Goal: Task Accomplishment & Management: Manage account settings

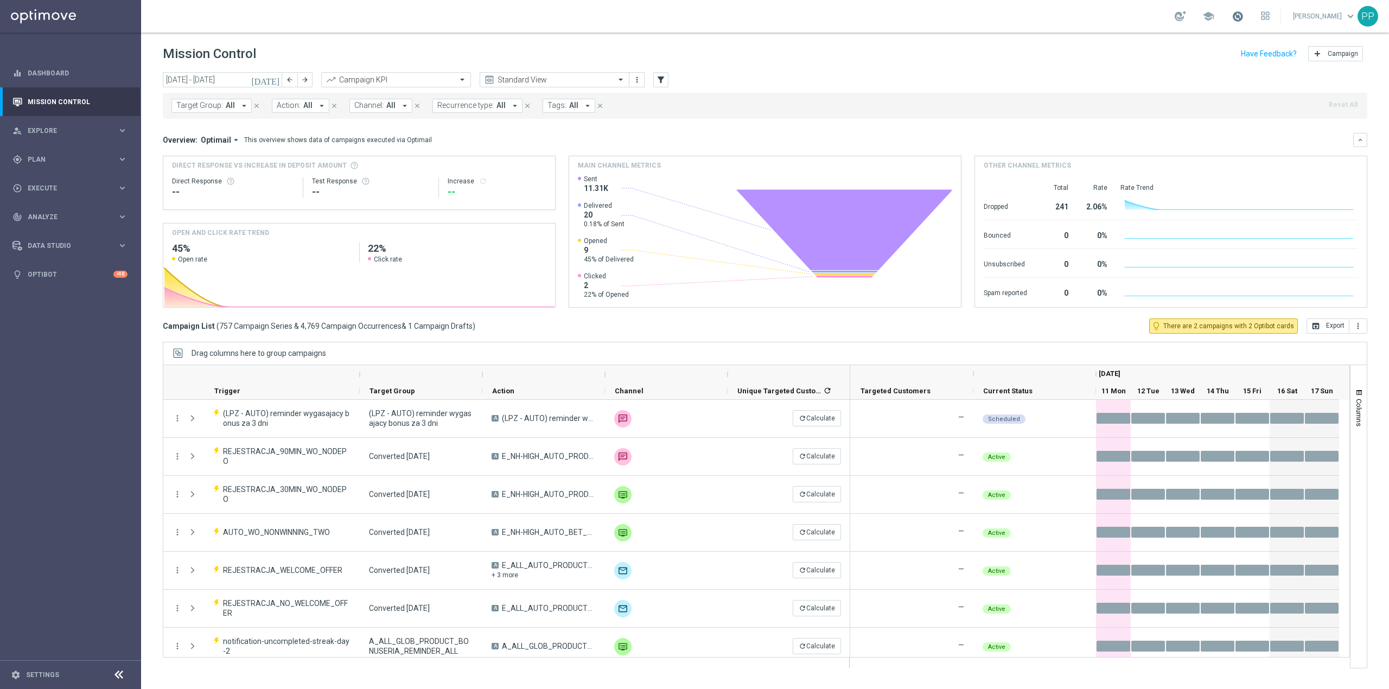
click at [1233, 16] on span at bounding box center [1237, 16] width 12 height 12
click at [77, 165] on div "gps_fixed Plan keyboard_arrow_right" at bounding box center [70, 159] width 140 height 29
click at [76, 177] on link "Target Groups" at bounding box center [70, 181] width 85 height 9
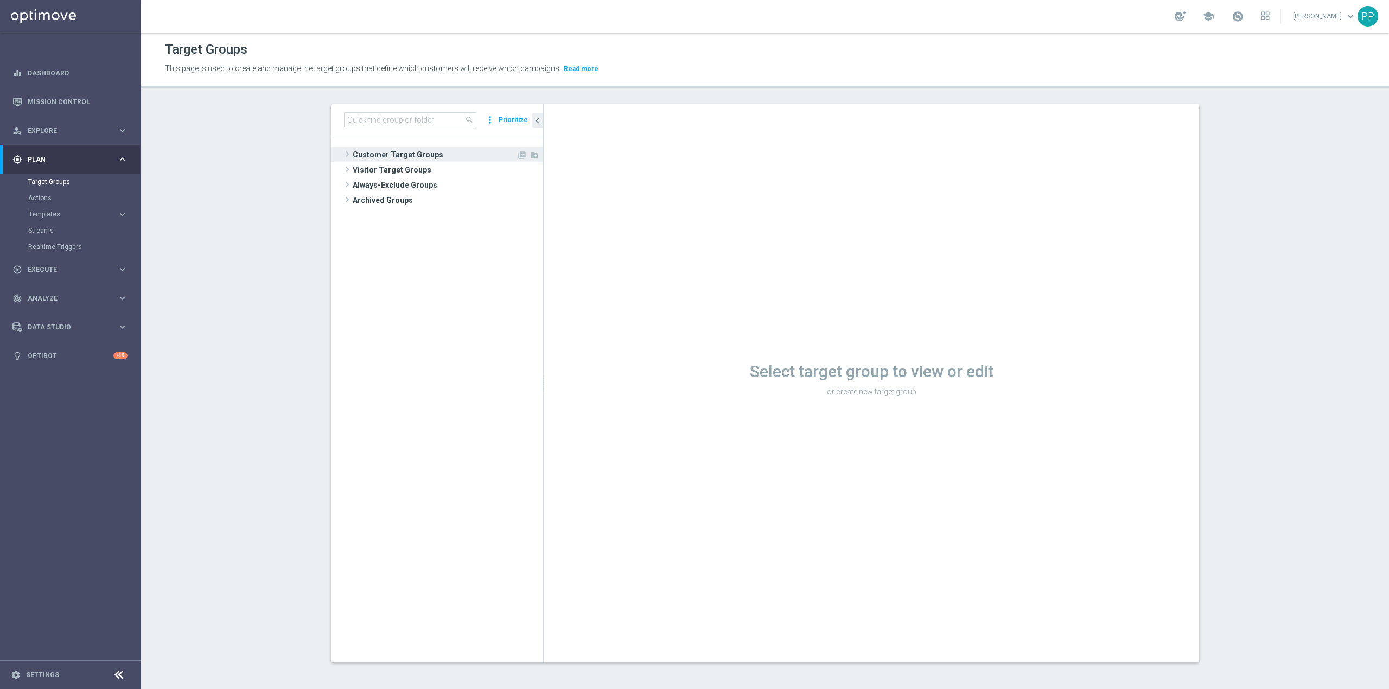
click at [389, 150] on span "Customer Target Groups" at bounding box center [435, 154] width 164 height 15
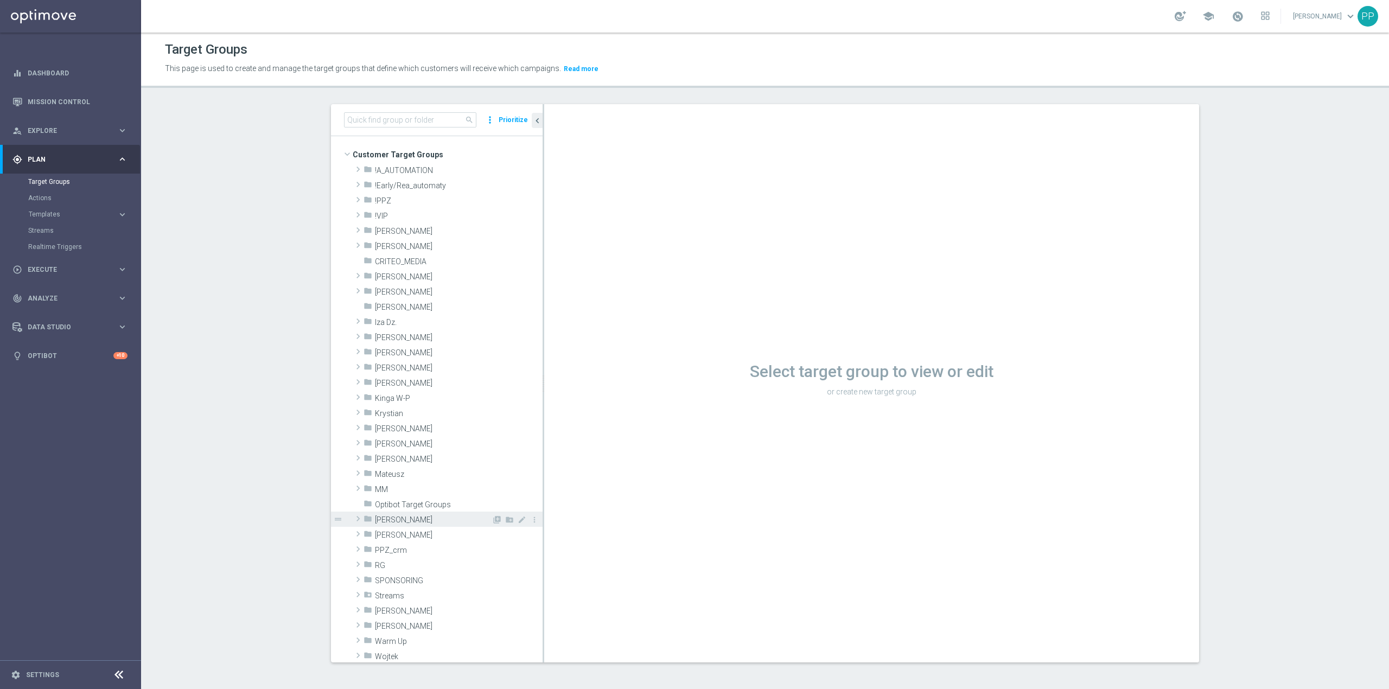
click at [389, 523] on span "Patryk P." at bounding box center [433, 519] width 117 height 9
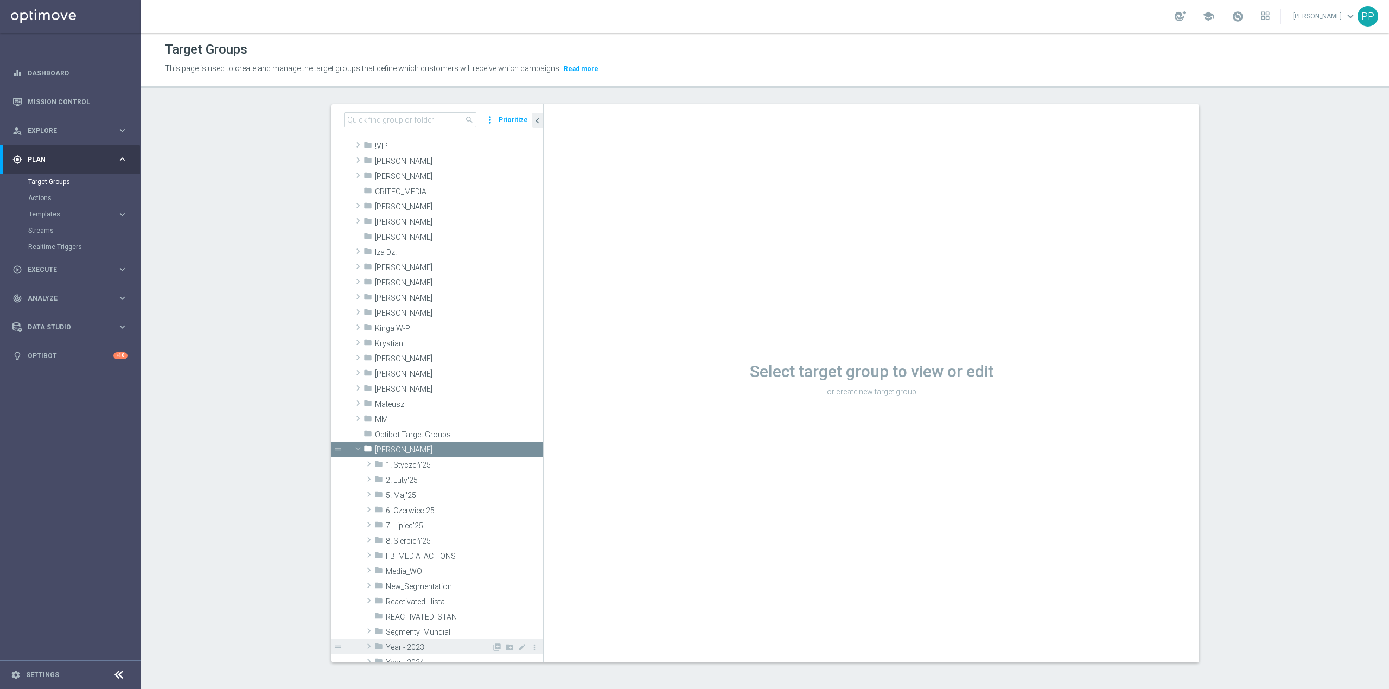
scroll to position [217, 0]
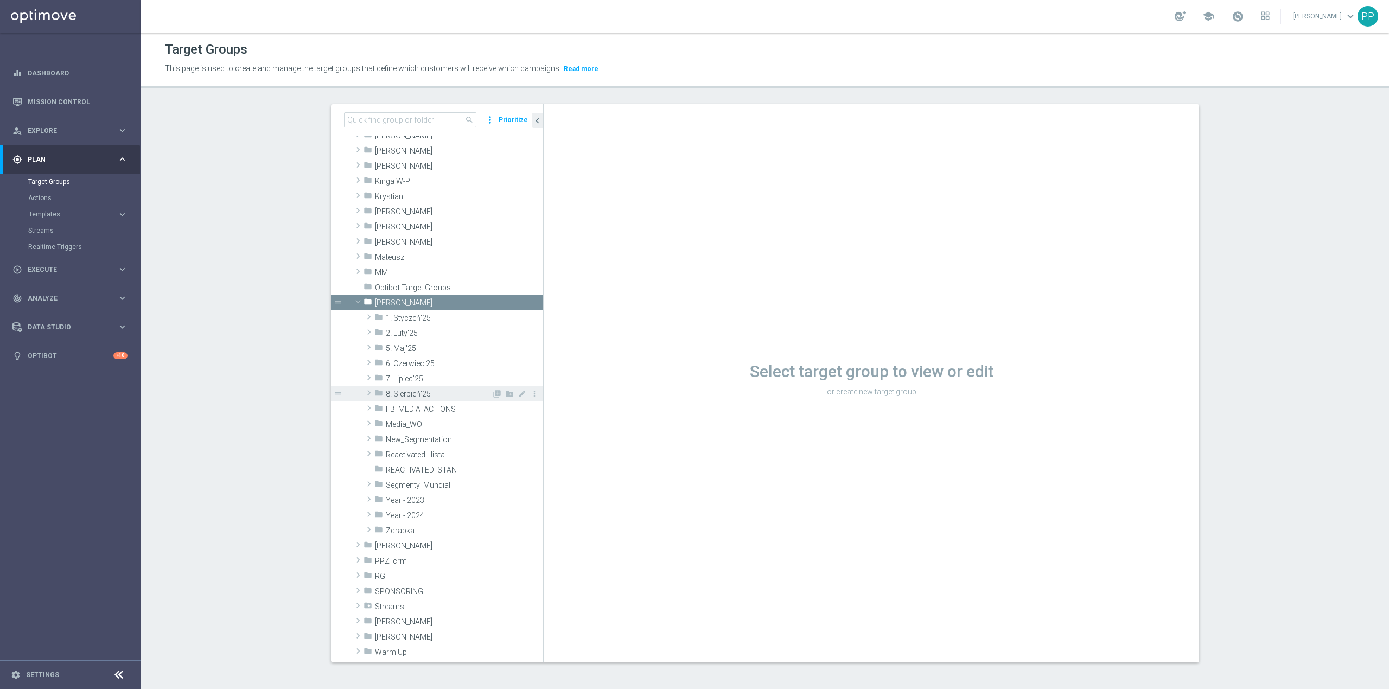
click at [411, 387] on div "folder 8. Sierpień'25" at bounding box center [432, 393] width 117 height 15
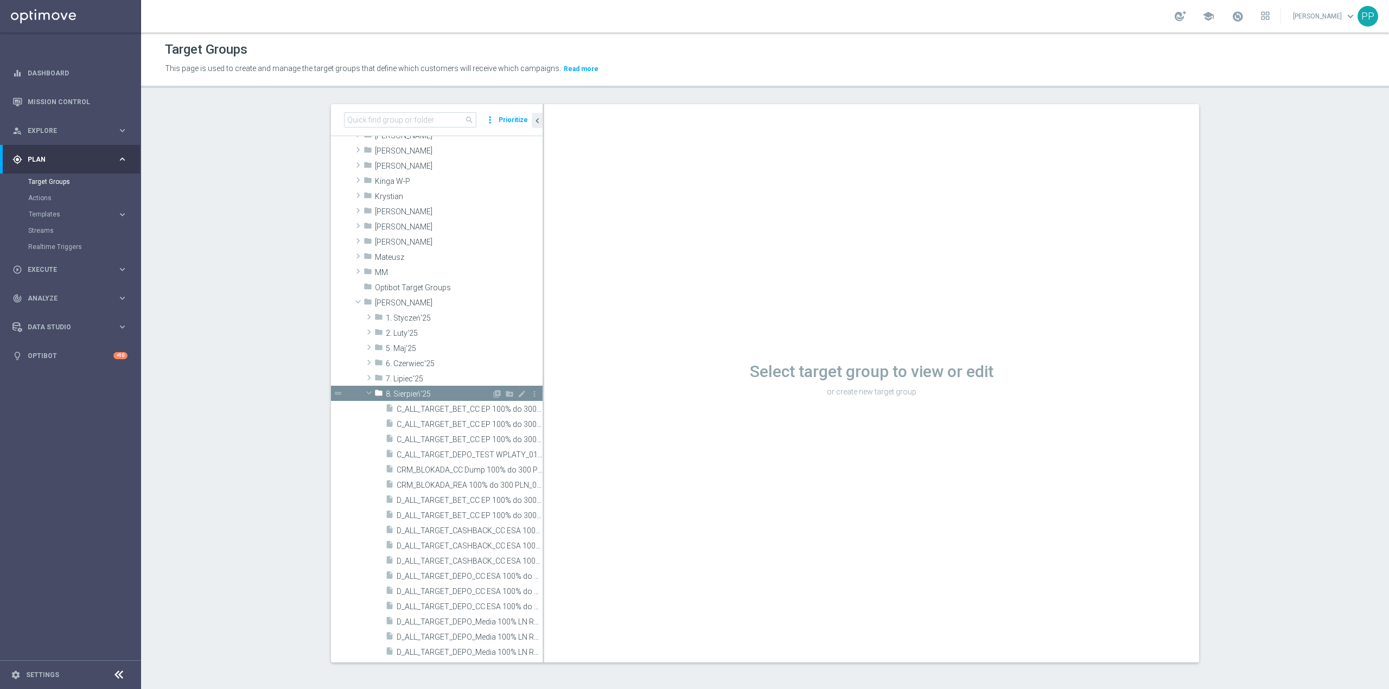
scroll to position [434, 0]
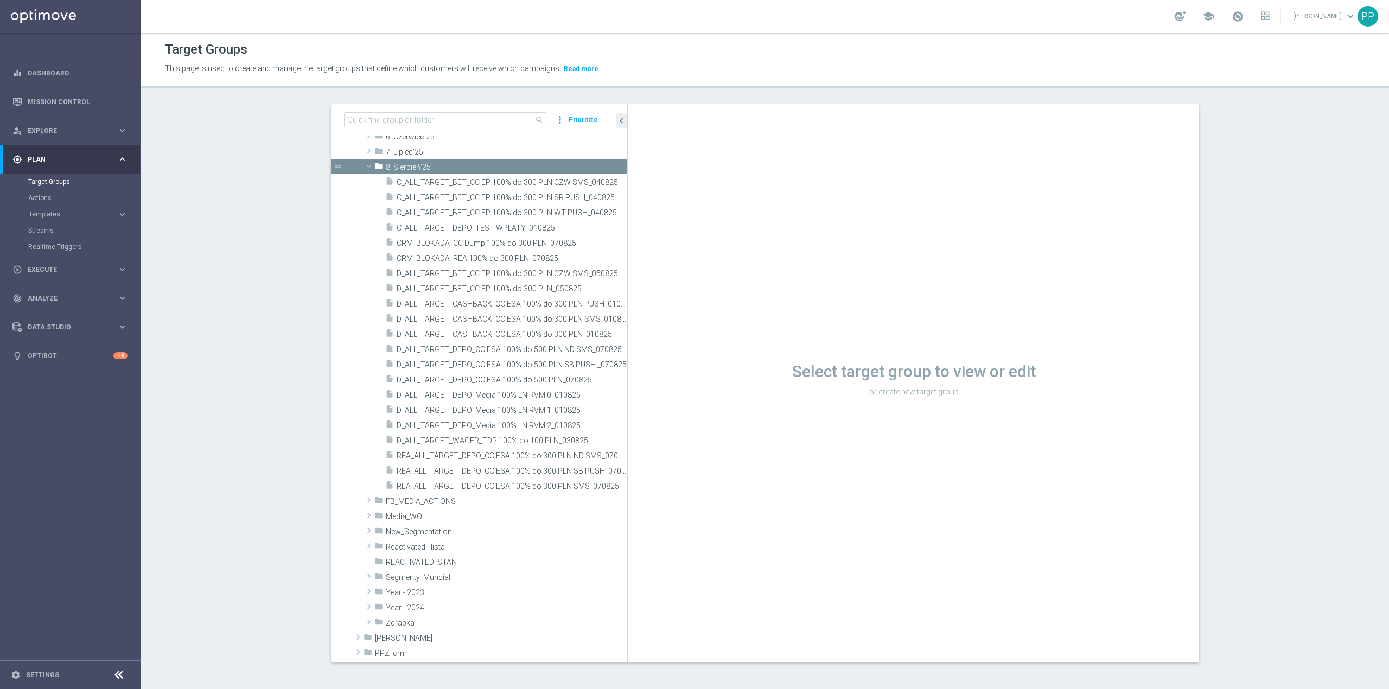
drag, startPoint x: 537, startPoint y: 343, endPoint x: 644, endPoint y: 345, distance: 107.4
click at [644, 345] on as-split "search more_vert Prioritize Customer Target Groups library_add create_new_folder" at bounding box center [765, 383] width 868 height 558
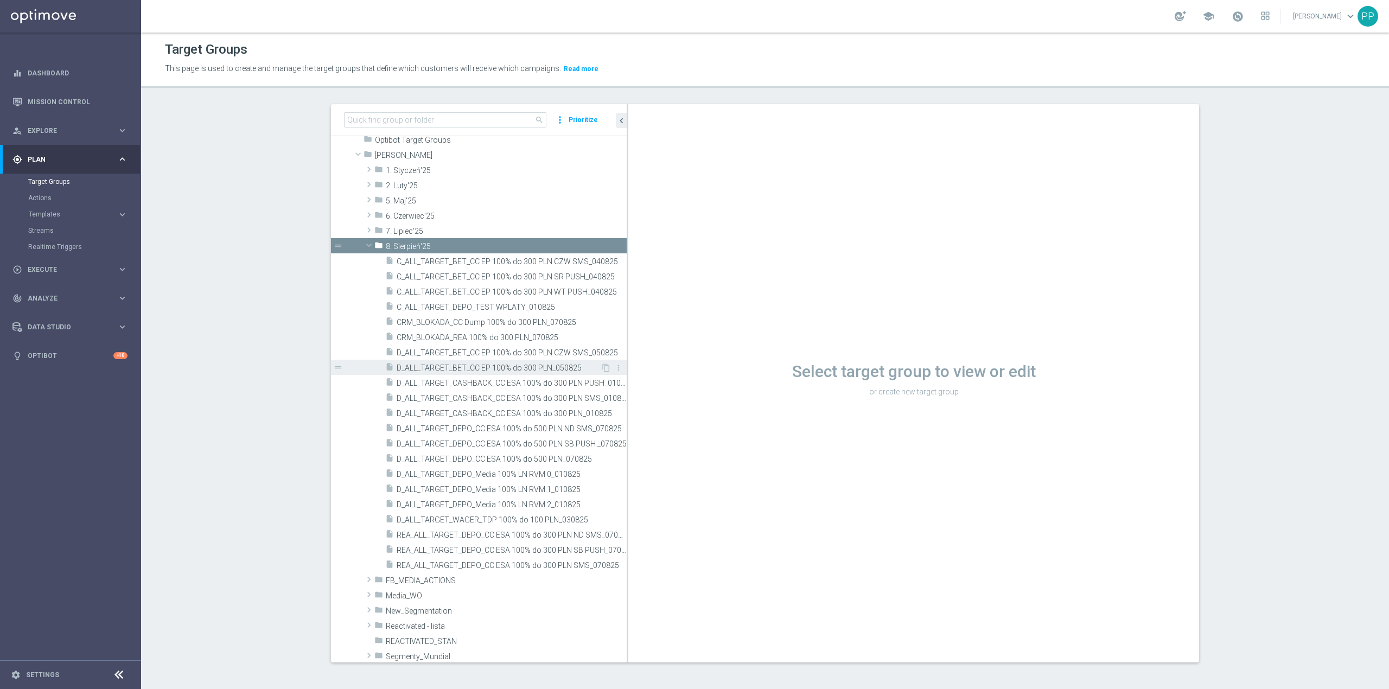
click at [489, 371] on span "D_ALL_TARGET_BET_CC EP 100% do 300 PLN_050825" at bounding box center [499, 367] width 204 height 9
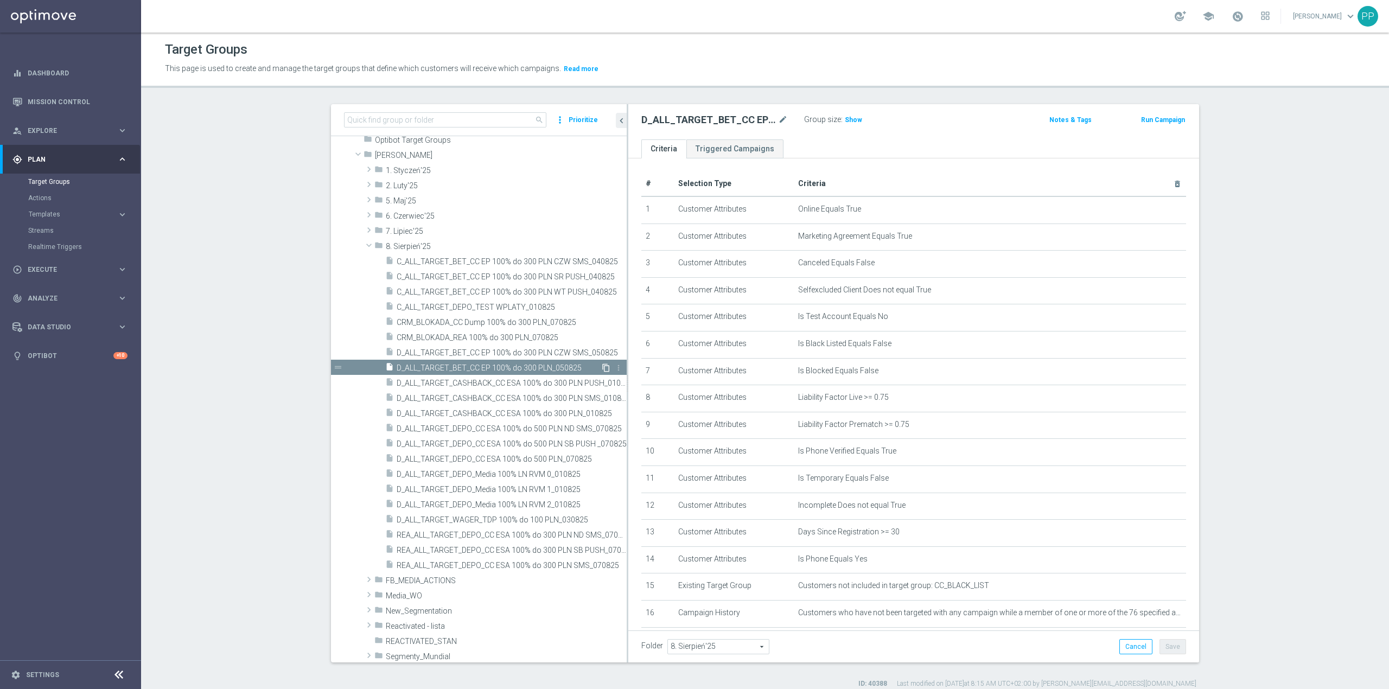
click at [602, 366] on icon "content_copy" at bounding box center [606, 367] width 9 height 9
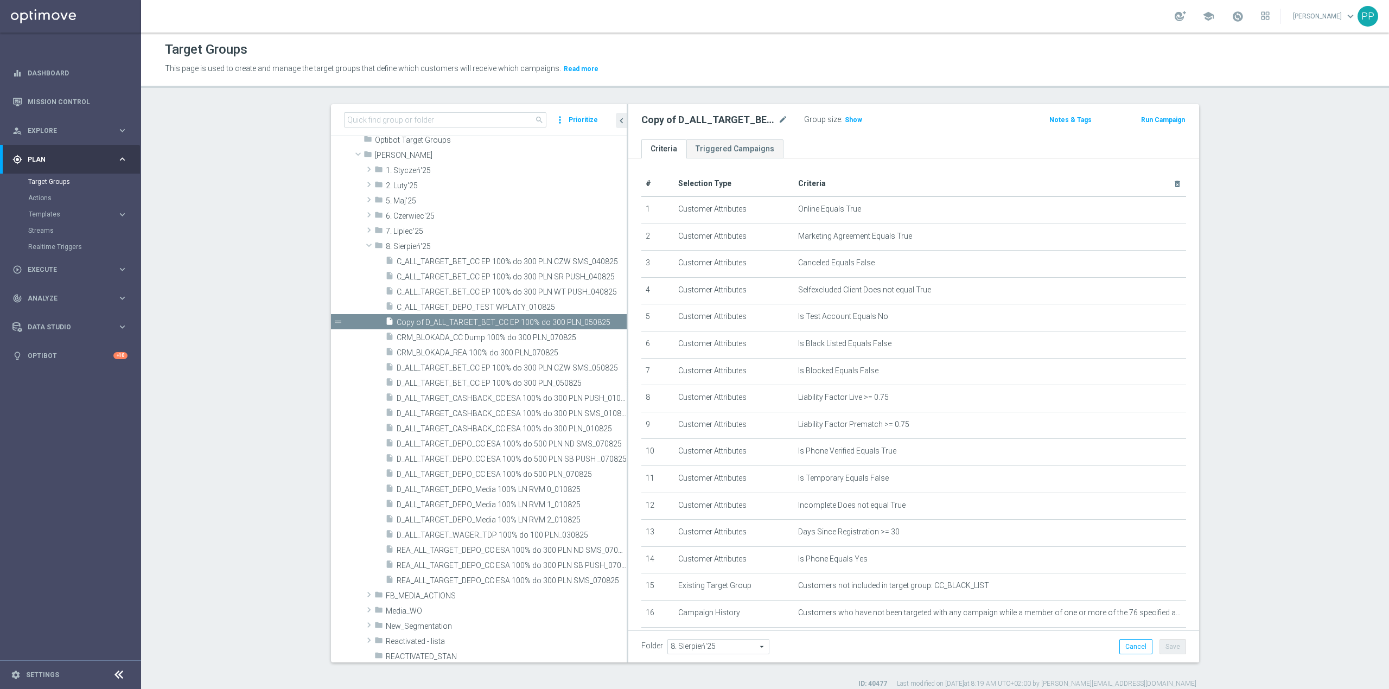
scroll to position [287, 0]
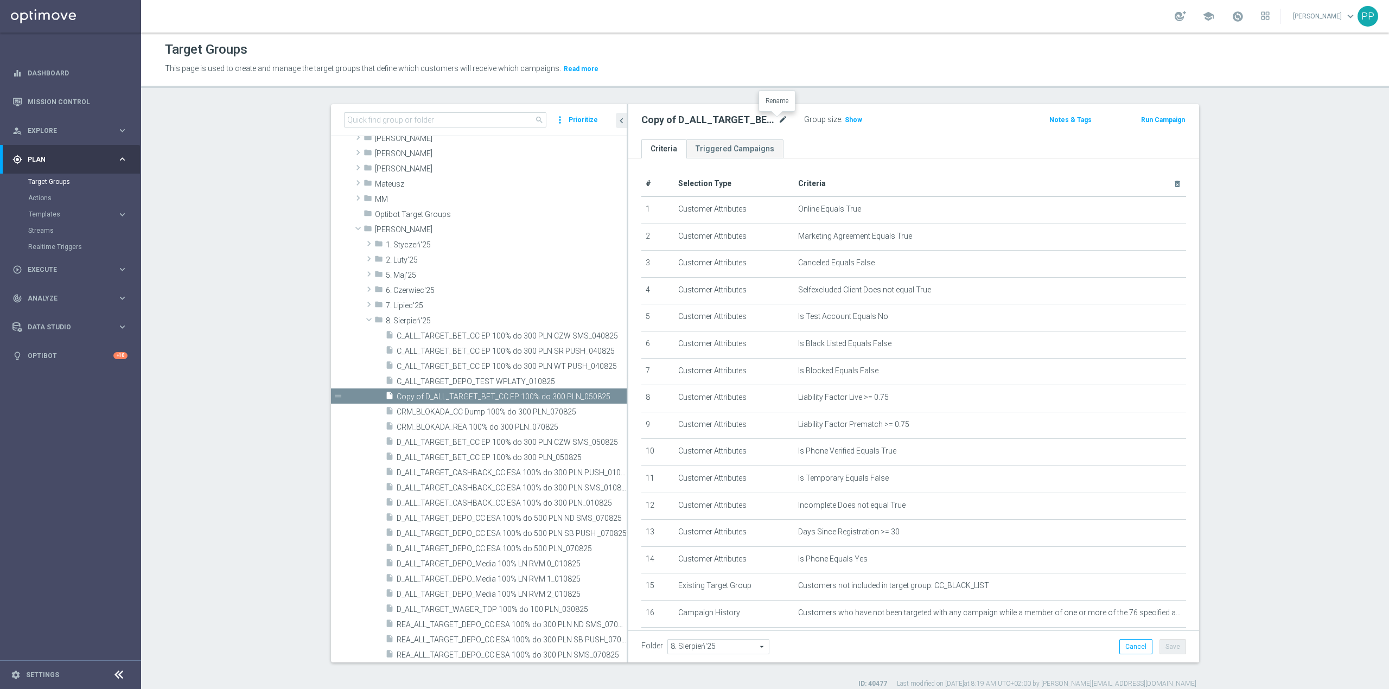
click at [779, 120] on icon "mode_edit" at bounding box center [783, 119] width 10 height 13
click at [752, 122] on input "Copy of D_ALL_TARGET_BET_CC EP 100% do 300 PLN_050825" at bounding box center [714, 120] width 146 height 15
drag, startPoint x: 757, startPoint y: 122, endPoint x: 625, endPoint y: 124, distance: 131.8
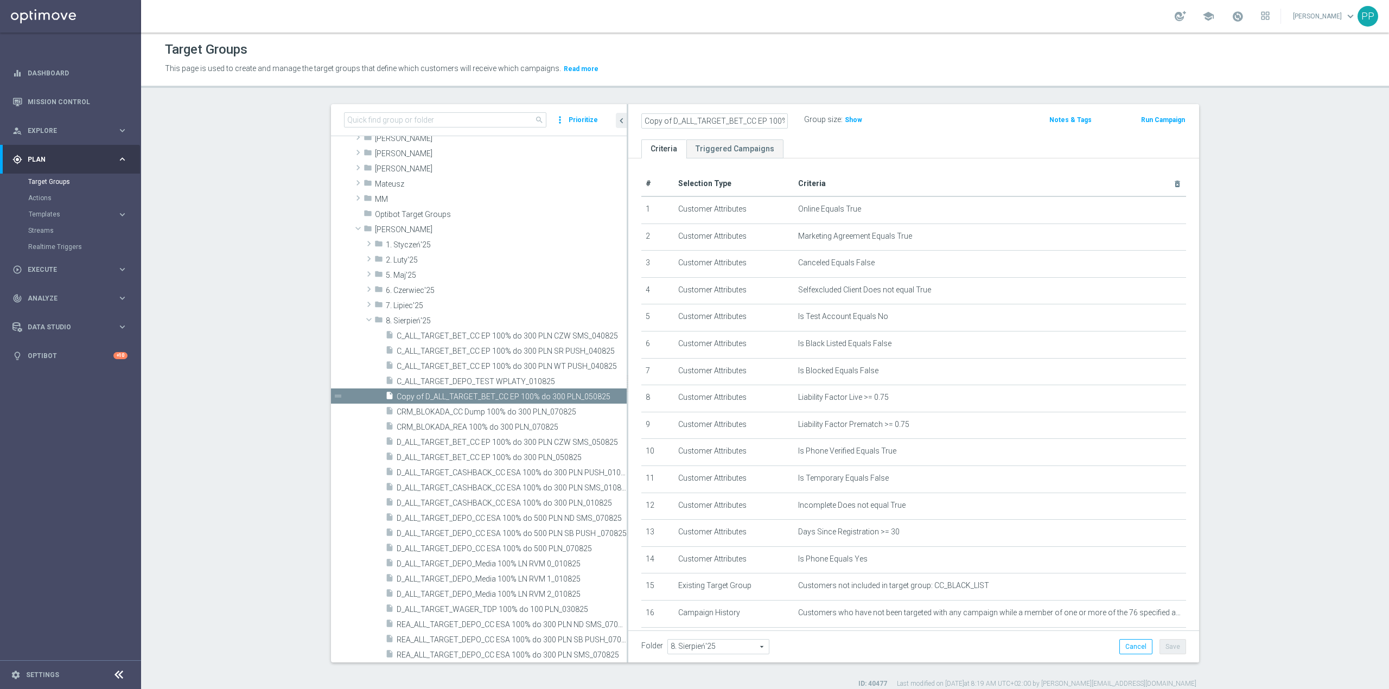
click at [628, 124] on div "Copy of D_ALL_TARGET_BET_CC EP 100% do 300 PLN_050825 Group size : Show Notes &…" at bounding box center [913, 121] width 571 height 35
click at [666, 120] on input "Copy of D_ALL_TARGET_BET_CC EP 100% do 300 PLN_050825" at bounding box center [714, 120] width 146 height 15
drag, startPoint x: 673, startPoint y: 123, endPoint x: 618, endPoint y: 117, distance: 54.5
click at [618, 117] on as-split "search more_vert Prioritize Customer Target Groups library_add create_new_folder" at bounding box center [765, 383] width 868 height 558
click at [645, 120] on input "D_ALL_TARGET_BET_CC EP 100% do 300 PLN_050825" at bounding box center [714, 120] width 146 height 15
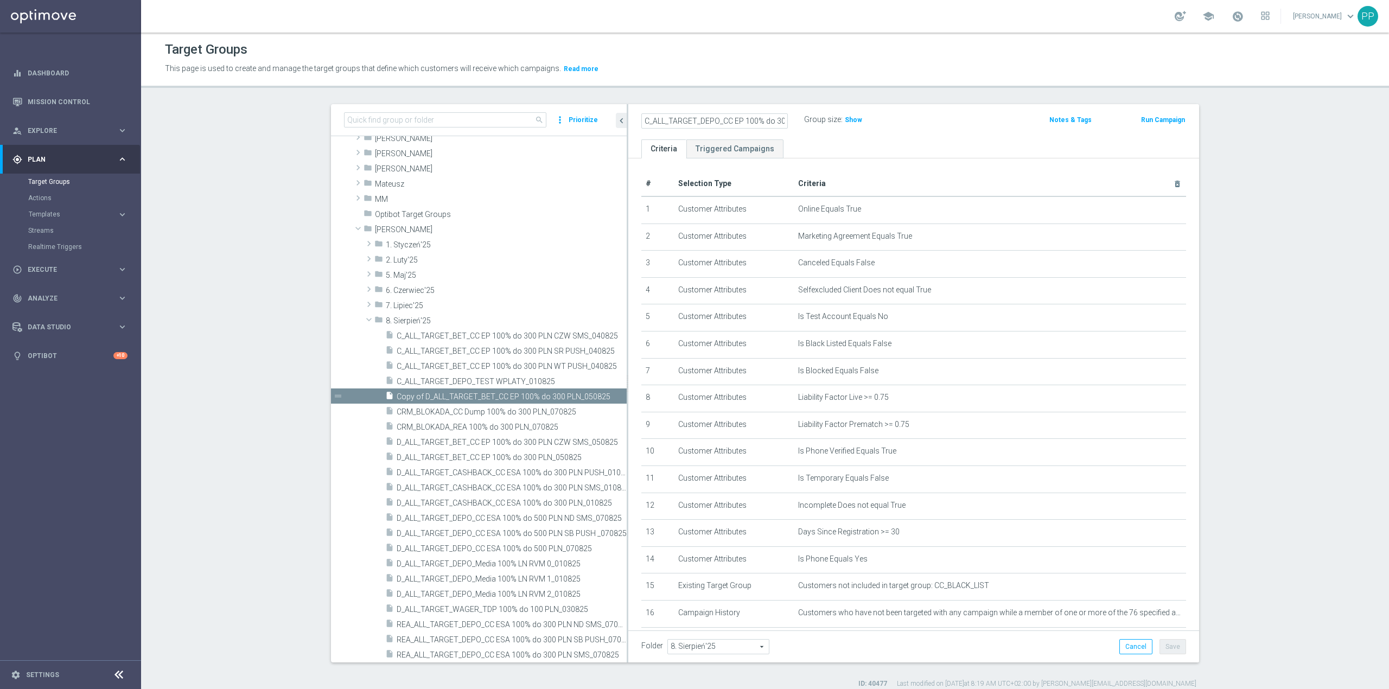
scroll to position [0, 48]
drag, startPoint x: 729, startPoint y: 116, endPoint x: 788, endPoint y: 116, distance: 59.1
click at [788, 116] on div "C_ALL_TARGET_DEPO_CC EP 100% do 300 PLN_050825" at bounding box center [714, 120] width 163 height 15
click at [685, 122] on input "C_ALL_TARGET_DEPO_CC EP 100% do 300 PLN_050825" at bounding box center [714, 120] width 146 height 15
click at [760, 120] on input "C_ALL_TARGET_DEPO_CC EP 100% do 300 PLN_050825" at bounding box center [714, 120] width 146 height 15
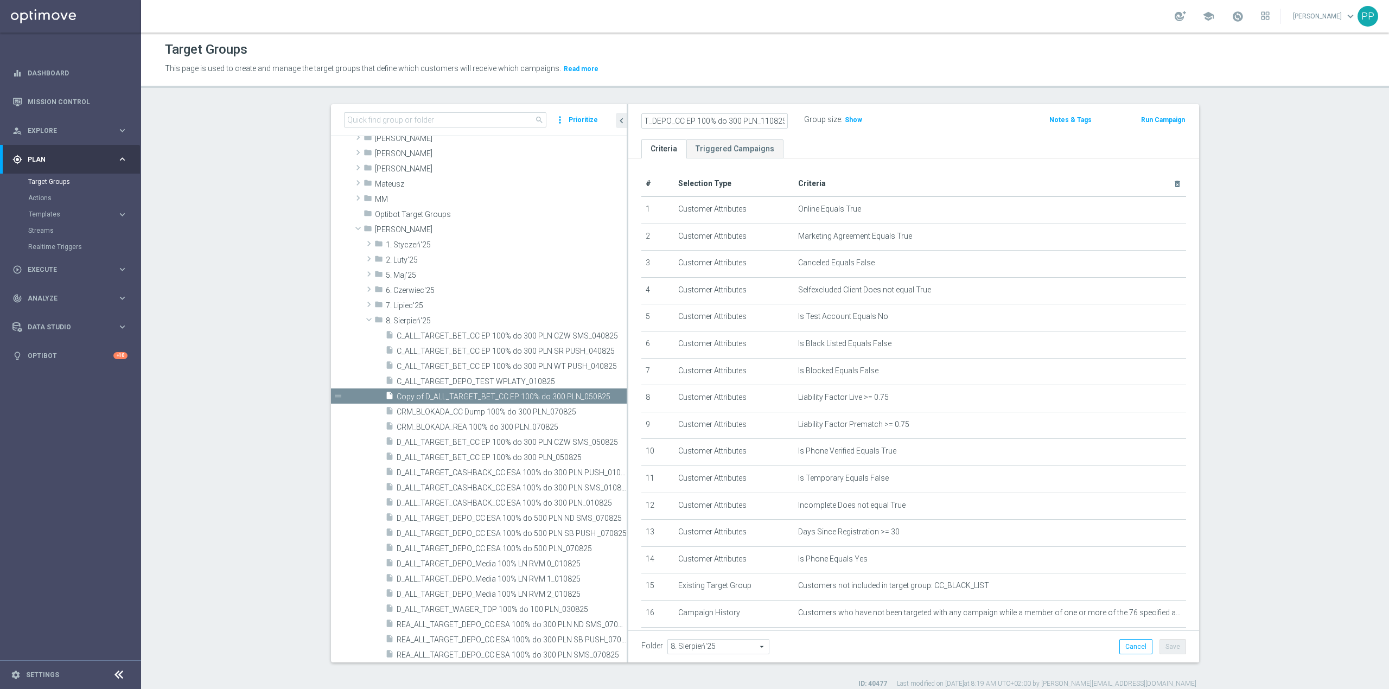
drag, startPoint x: 770, startPoint y: 120, endPoint x: 806, endPoint y: 92, distance: 45.9
click at [807, 103] on div "Target Groups This page is used to create and manage the target groups that def…" at bounding box center [765, 361] width 1248 height 656
type input "C_ALL_TARGET_DEPO_CC EP 100% do 300 PLN_110825"
click at [805, 59] on div "Target Groups" at bounding box center [765, 49] width 1200 height 21
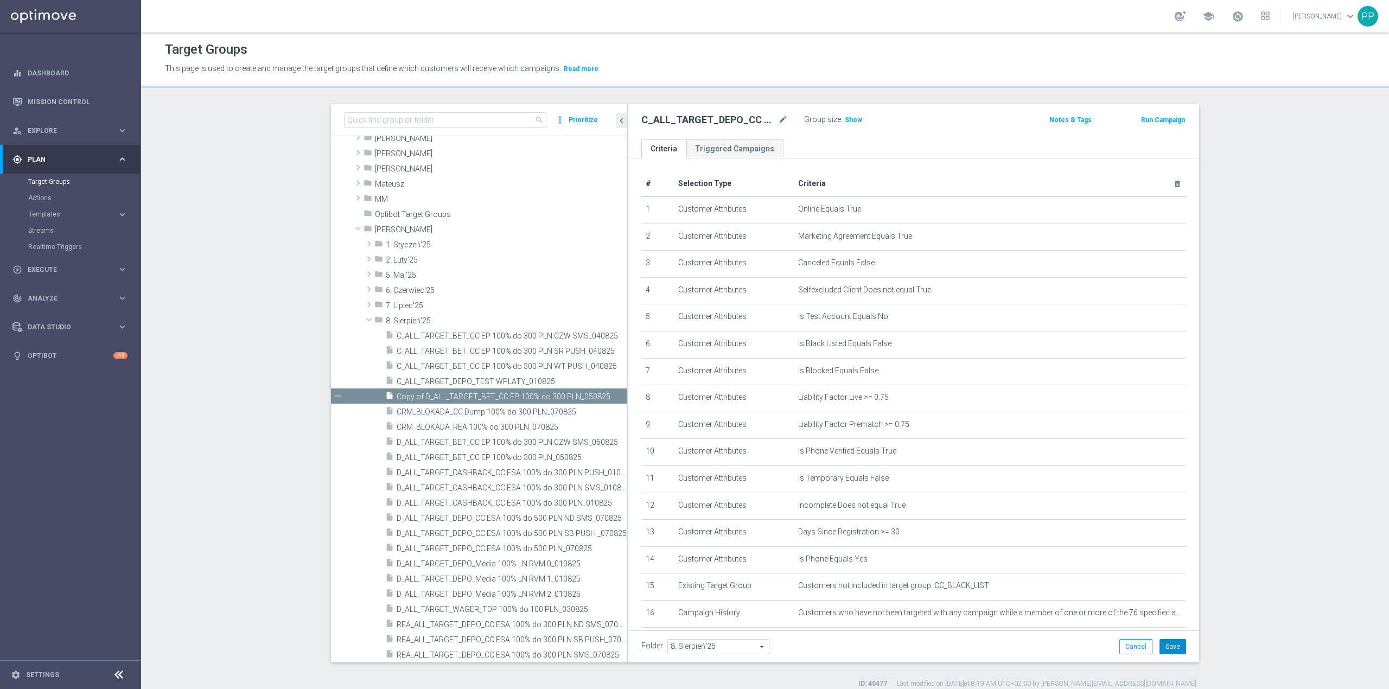
click at [1162, 643] on button "Save" at bounding box center [1172, 646] width 27 height 15
click at [778, 122] on icon "mode_edit" at bounding box center [783, 119] width 10 height 13
click at [706, 123] on input "C_ALL_TARGET_DEPO_CC EP 100% do 300 PLN_110825" at bounding box center [714, 120] width 146 height 15
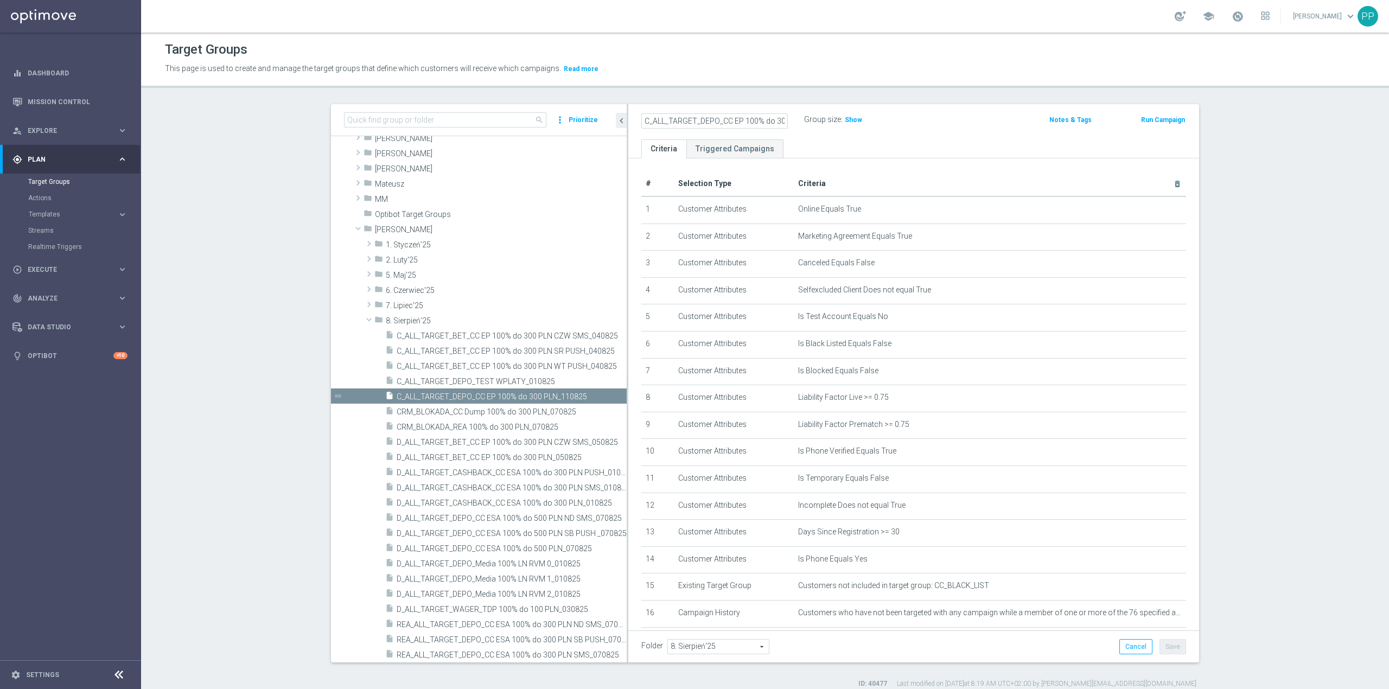
drag, startPoint x: 736, startPoint y: 120, endPoint x: 628, endPoint y: 122, distance: 107.9
click at [633, 122] on div "C_ALL_TARGET_DEPO_CC EP 100% do 300 PLN_110825" at bounding box center [714, 120] width 163 height 15
click at [668, 81] on header "Target Groups This page is used to create and manage the target groups that def…" at bounding box center [765, 60] width 1248 height 55
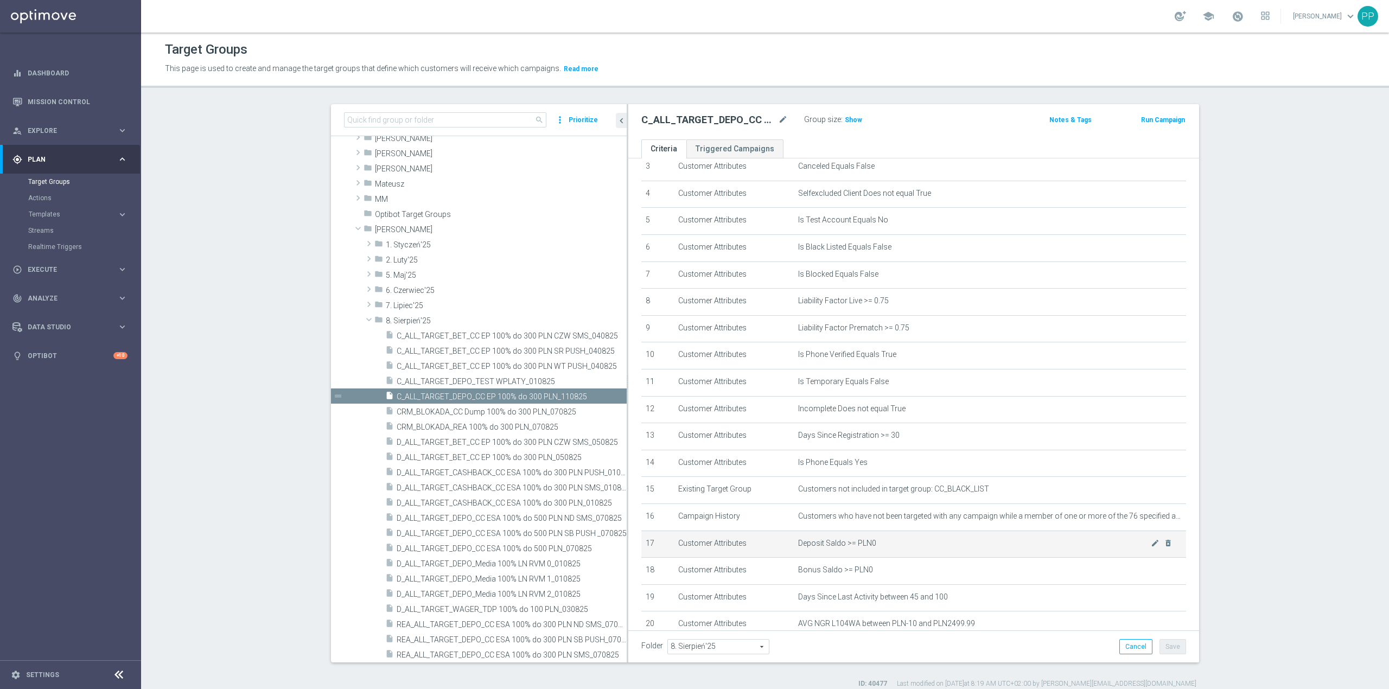
scroll to position [207, 0]
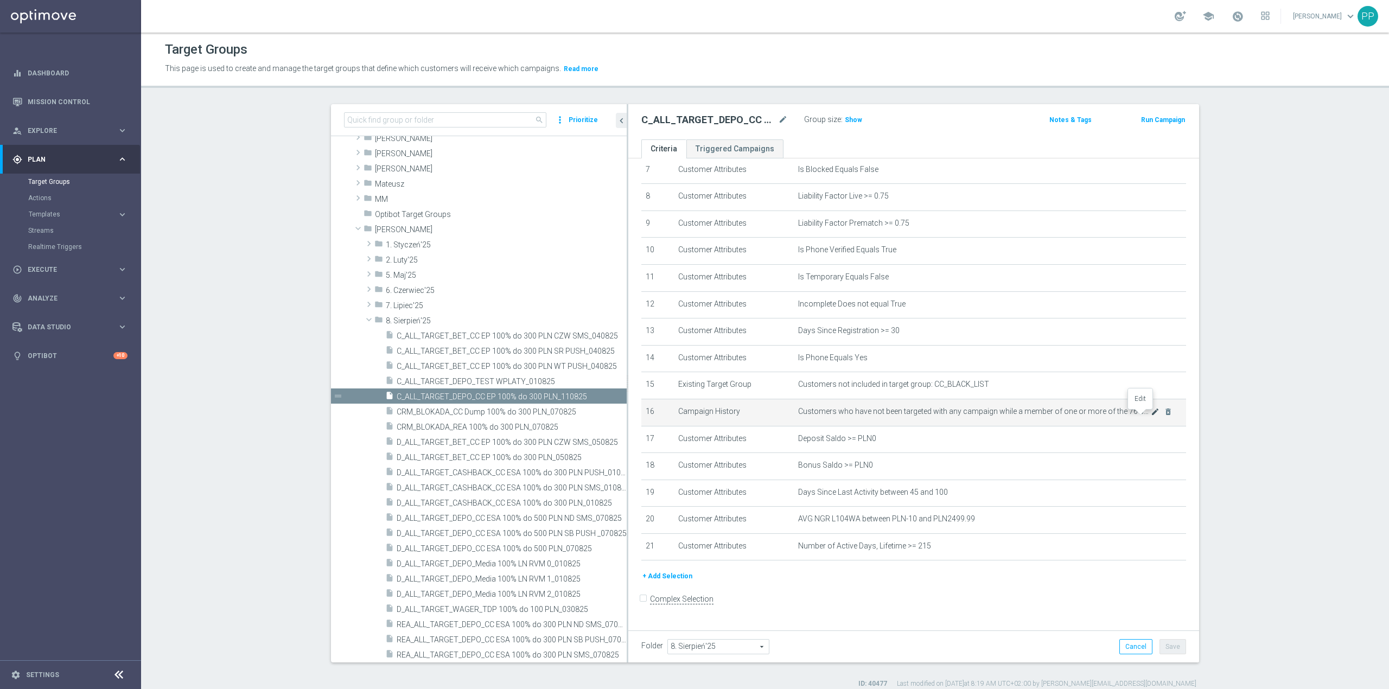
click at [1150, 416] on icon "mode_edit" at bounding box center [1154, 411] width 9 height 9
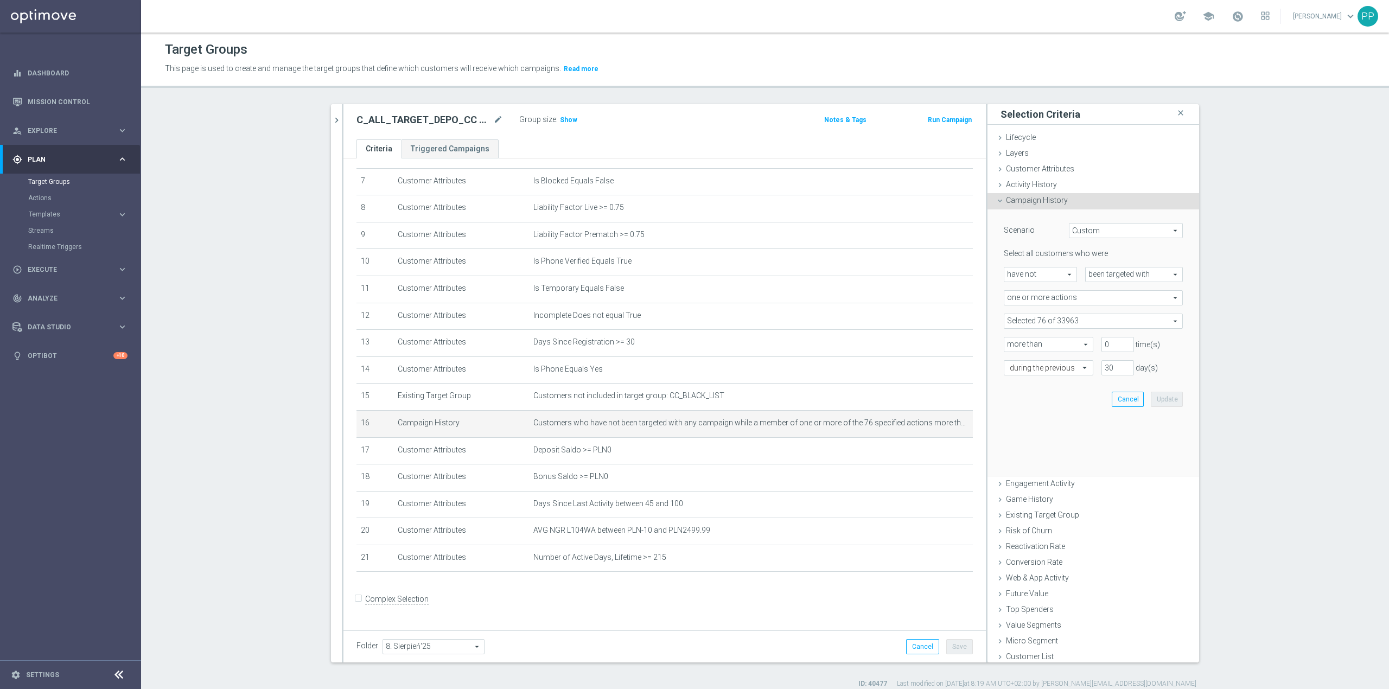
scroll to position [196, 0]
click at [1025, 324] on span at bounding box center [1093, 321] width 178 height 14
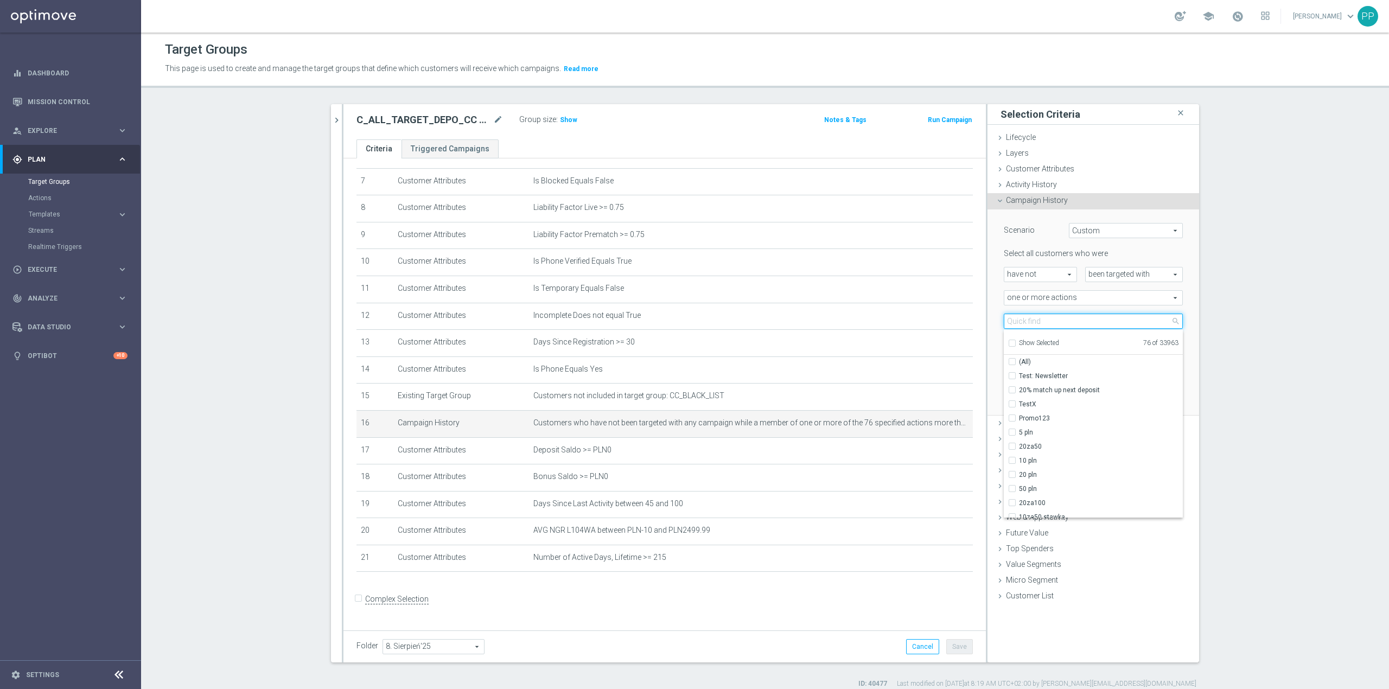
click at [1027, 322] on input "search" at bounding box center [1092, 321] width 179 height 15
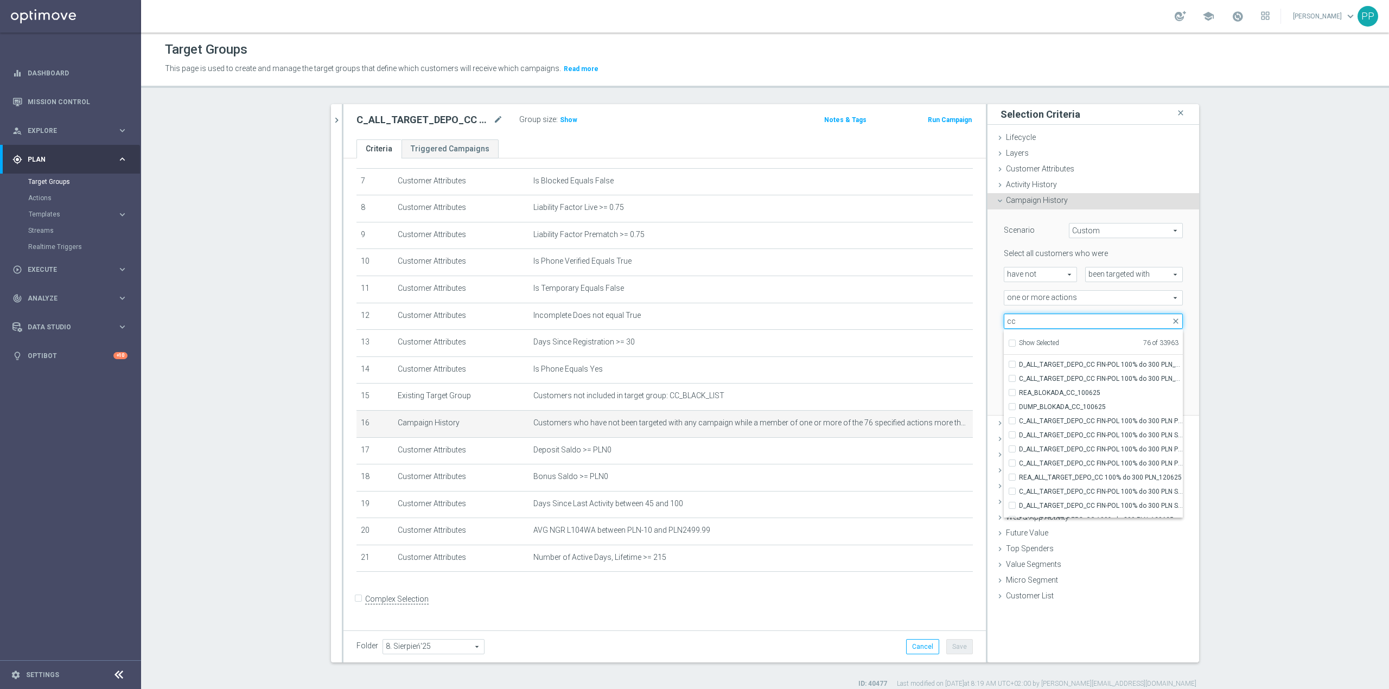
scroll to position [33163, 0]
type input "cc"
drag, startPoint x: 1025, startPoint y: 506, endPoint x: 1028, endPoint y: 496, distance: 10.3
click at [1026, 506] on span "REA_ALL_TARGET_DEPO_CC ESA 100% do 300 PLN SMS_070825" at bounding box center [1101, 510] width 164 height 9
click at [1019, 507] on input "REA_ALL_TARGET_DEPO_CC ESA 100% do 300 PLN SMS_070825" at bounding box center [1015, 510] width 7 height 7
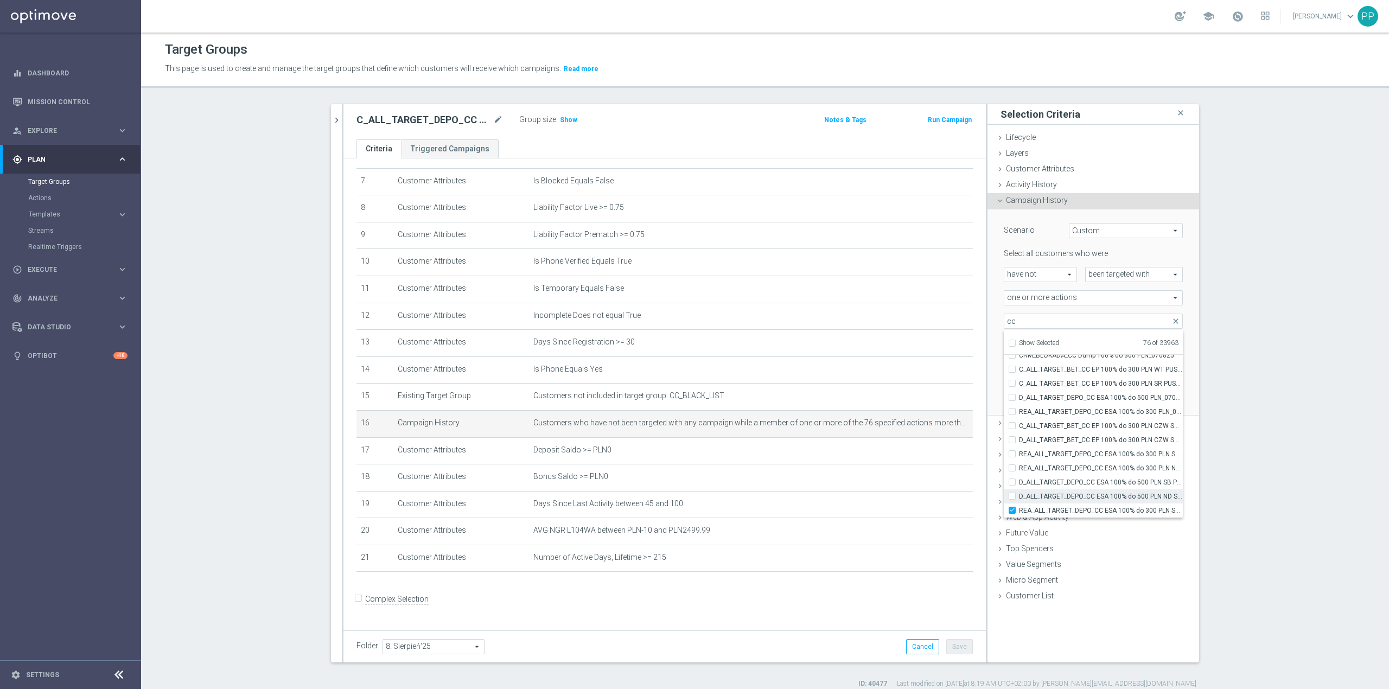
checkbox input "true"
type input "Selected 77 of 33963"
drag, startPoint x: 1029, startPoint y: 495, endPoint x: 1029, endPoint y: 483, distance: 11.9
click at [1029, 494] on span "D_ALL_TARGET_DEPO_CC ESA 100% do 500 PLN ND SMS_070825" at bounding box center [1101, 496] width 164 height 9
click at [1019, 494] on input "D_ALL_TARGET_DEPO_CC ESA 100% do 500 PLN ND SMS_070825" at bounding box center [1015, 496] width 7 height 7
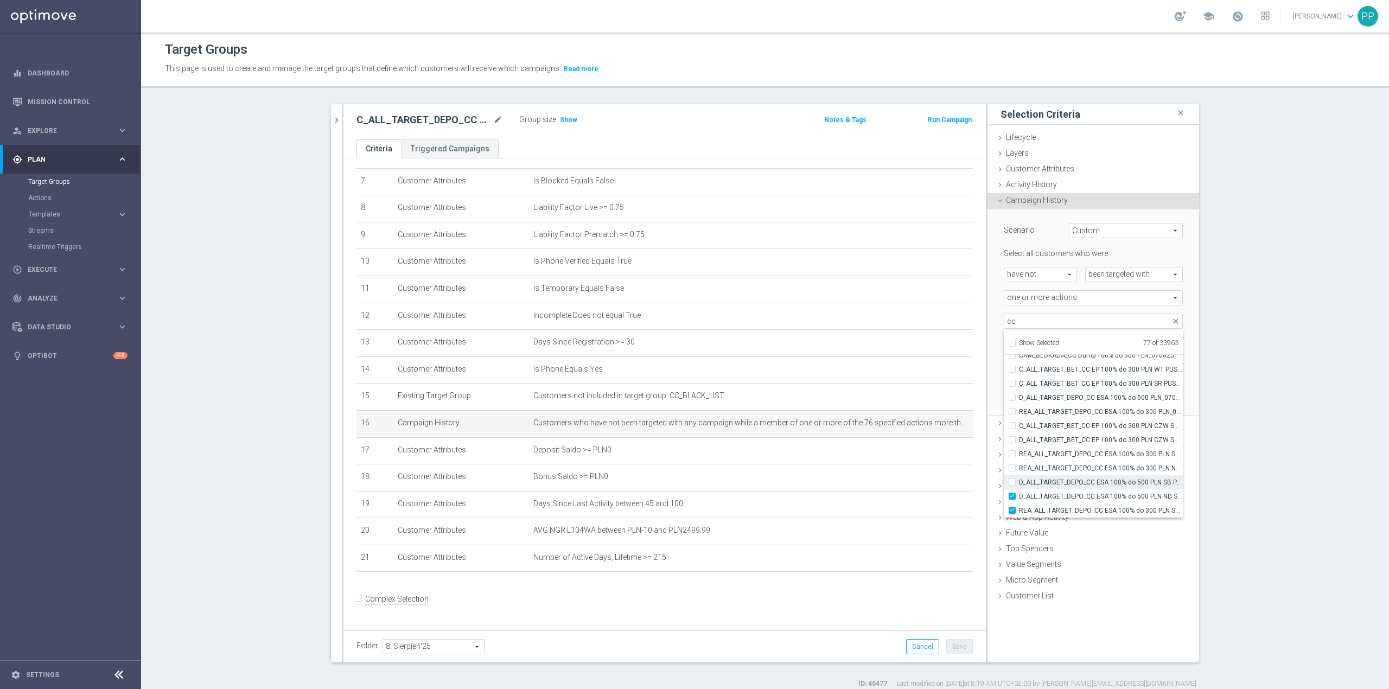
checkbox input "true"
type input "Selected 78 of 33963"
click at [1030, 482] on span "D_ALL_TARGET_DEPO_CC ESA 100% do 500 PLN SB PUSH _070825" at bounding box center [1101, 482] width 164 height 9
click at [1019, 482] on input "D_ALL_TARGET_DEPO_CC ESA 100% do 500 PLN SB PUSH _070825" at bounding box center [1015, 481] width 7 height 7
checkbox input "true"
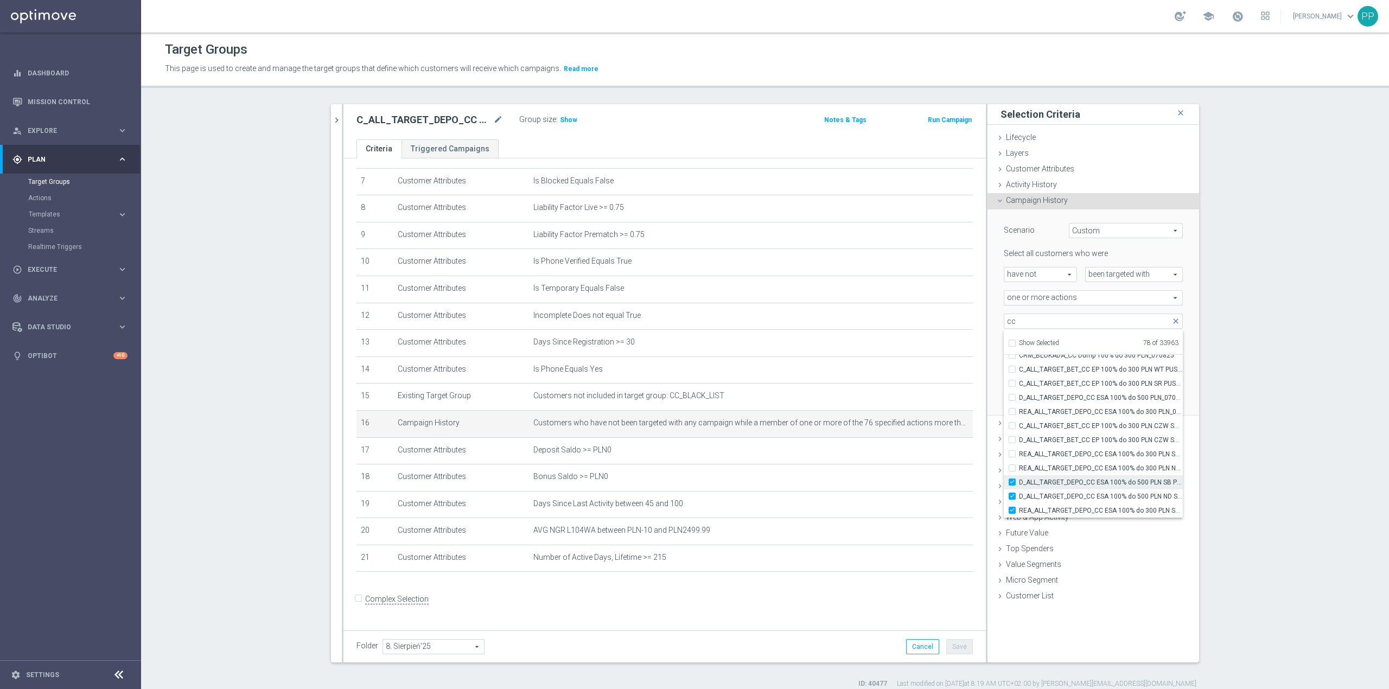
type input "Selected 79 of 33963"
click at [1030, 471] on span "REA_ALL_TARGET_DEPO_CC ESA 100% do 300 PLN ND SMS_070825" at bounding box center [1101, 468] width 164 height 9
click at [1019, 471] on input "REA_ALL_TARGET_DEPO_CC ESA 100% do 300 PLN ND SMS_070825" at bounding box center [1015, 467] width 7 height 7
checkbox input "true"
type input "Selected 80 of 33963"
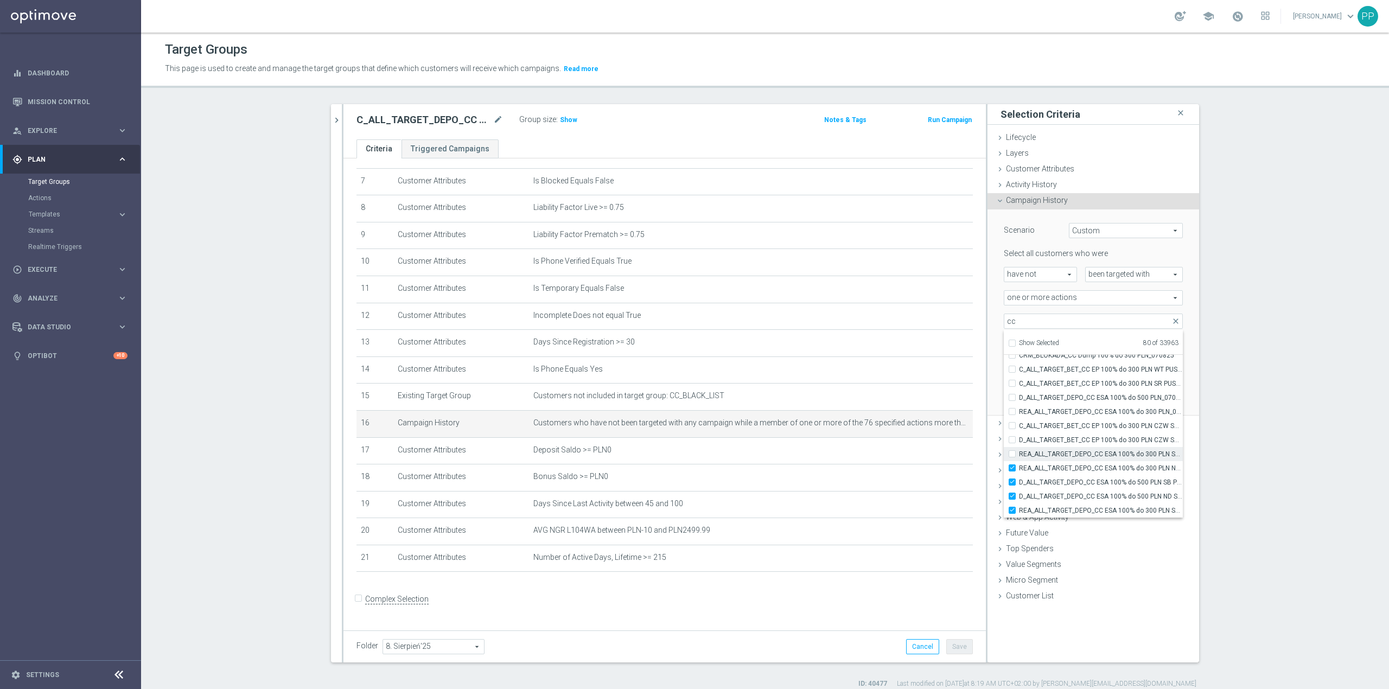
click at [1027, 455] on span "REA_ALL_TARGET_DEPO_CC ESA 100% do 300 PLN SB PUSH_070825" at bounding box center [1101, 454] width 164 height 9
click at [1019, 455] on input "REA_ALL_TARGET_DEPO_CC ESA 100% do 300 PLN SB PUSH_070825" at bounding box center [1015, 453] width 7 height 7
checkbox input "true"
type input "Selected 81 of 33963"
click at [1025, 441] on span "D_ALL_TARGET_BET_CC EP 100% do 300 PLN CZW SMS_050825" at bounding box center [1101, 440] width 164 height 9
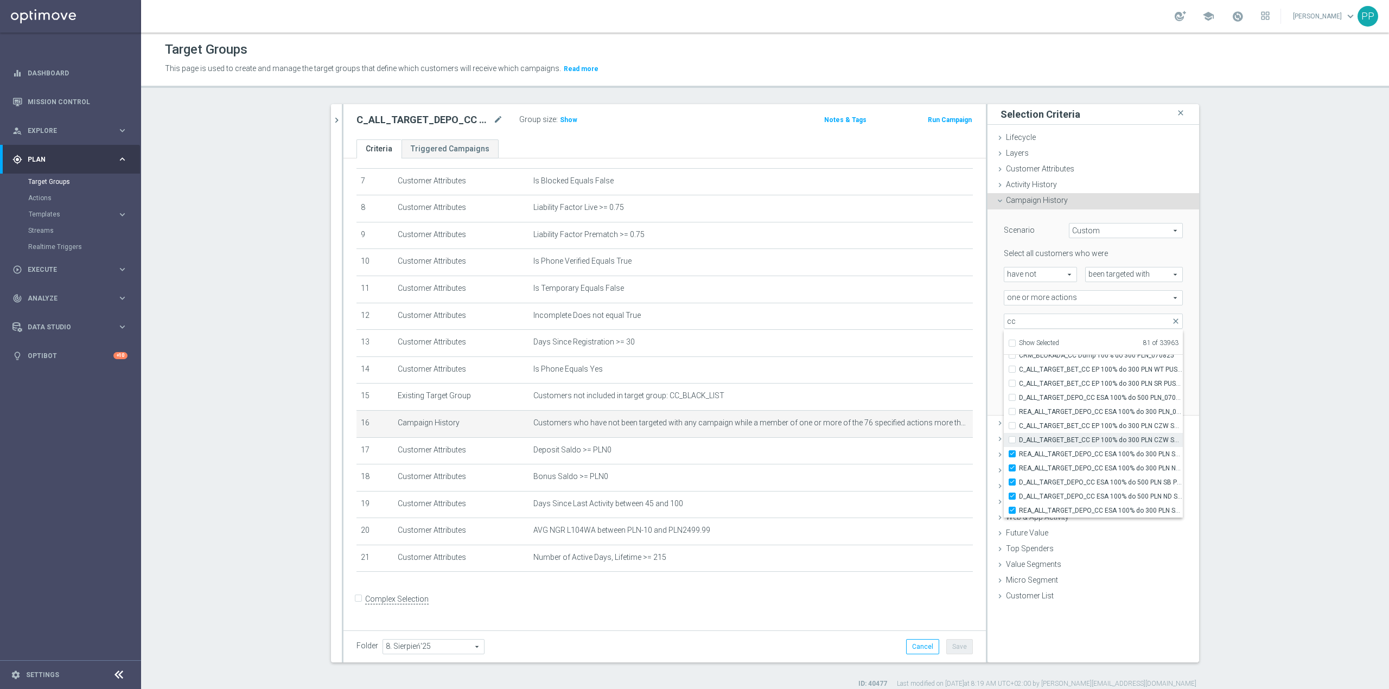
click at [1019, 441] on input "D_ALL_TARGET_BET_CC EP 100% do 300 PLN CZW SMS_050825" at bounding box center [1015, 439] width 7 height 7
checkbox input "true"
type input "Selected 82 of 33963"
click at [1021, 425] on span "C_ALL_TARGET_BET_CC EP 100% do 300 PLN CZW SMS_040825" at bounding box center [1101, 425] width 164 height 9
click at [1019, 425] on input "C_ALL_TARGET_BET_CC EP 100% do 300 PLN CZW SMS_040825" at bounding box center [1015, 425] width 7 height 7
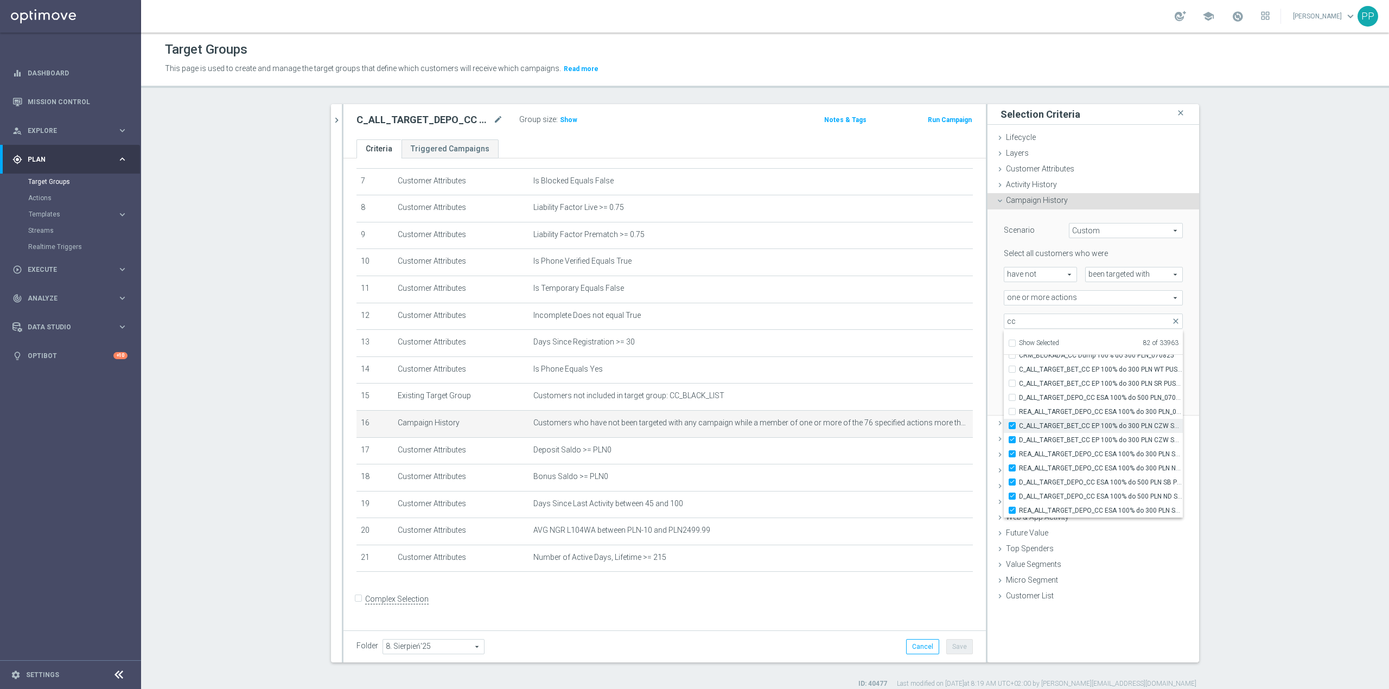
checkbox input "true"
type input "Selected 83 of 33963"
click at [1020, 411] on span "REA_ALL_TARGET_DEPO_CC ESA 100% do 300 PLN_070825" at bounding box center [1101, 411] width 164 height 9
click at [1019, 411] on input "REA_ALL_TARGET_DEPO_CC ESA 100% do 300 PLN_070825" at bounding box center [1015, 411] width 7 height 7
checkbox input "true"
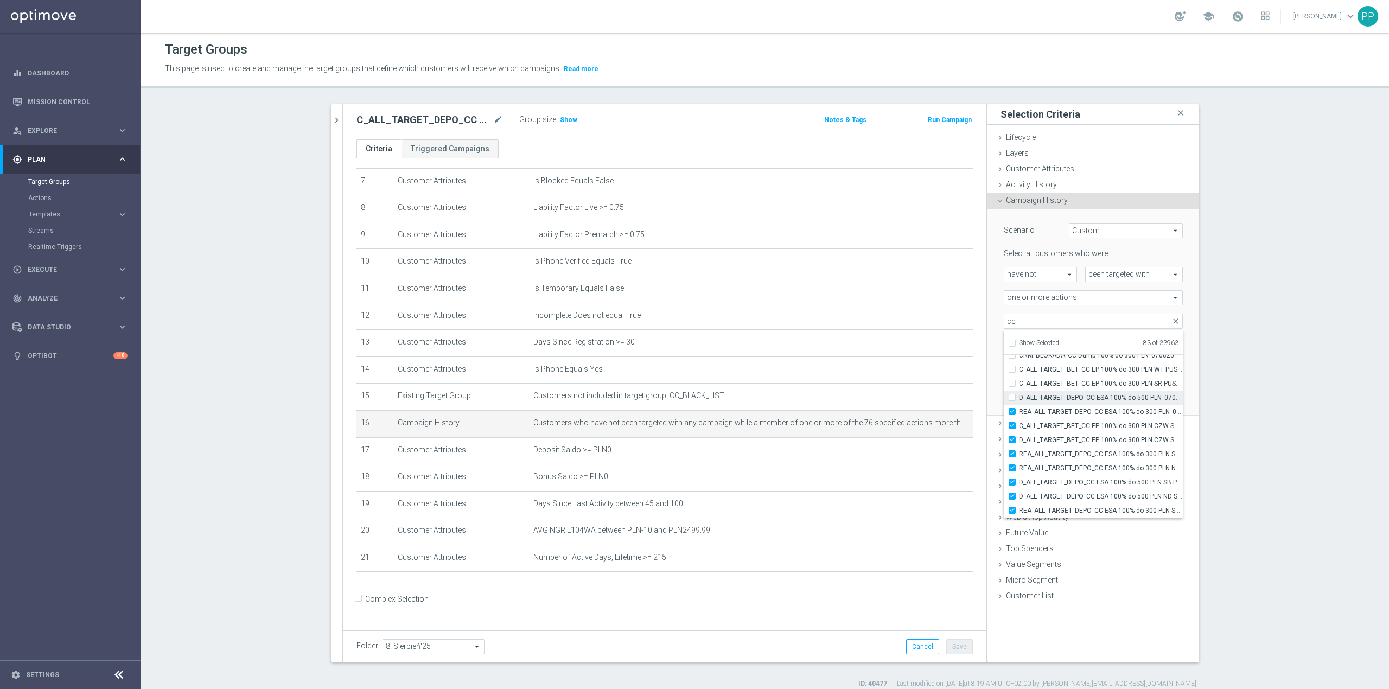
type input "Selected 84 of 33963"
click at [1022, 395] on span "D_ALL_TARGET_DEPO_CC ESA 100% do 500 PLN_070825" at bounding box center [1101, 397] width 164 height 9
click at [1019, 395] on input "D_ALL_TARGET_DEPO_CC ESA 100% do 500 PLN_070825" at bounding box center [1015, 397] width 7 height 7
checkbox input "true"
type input "Selected 85 of 33963"
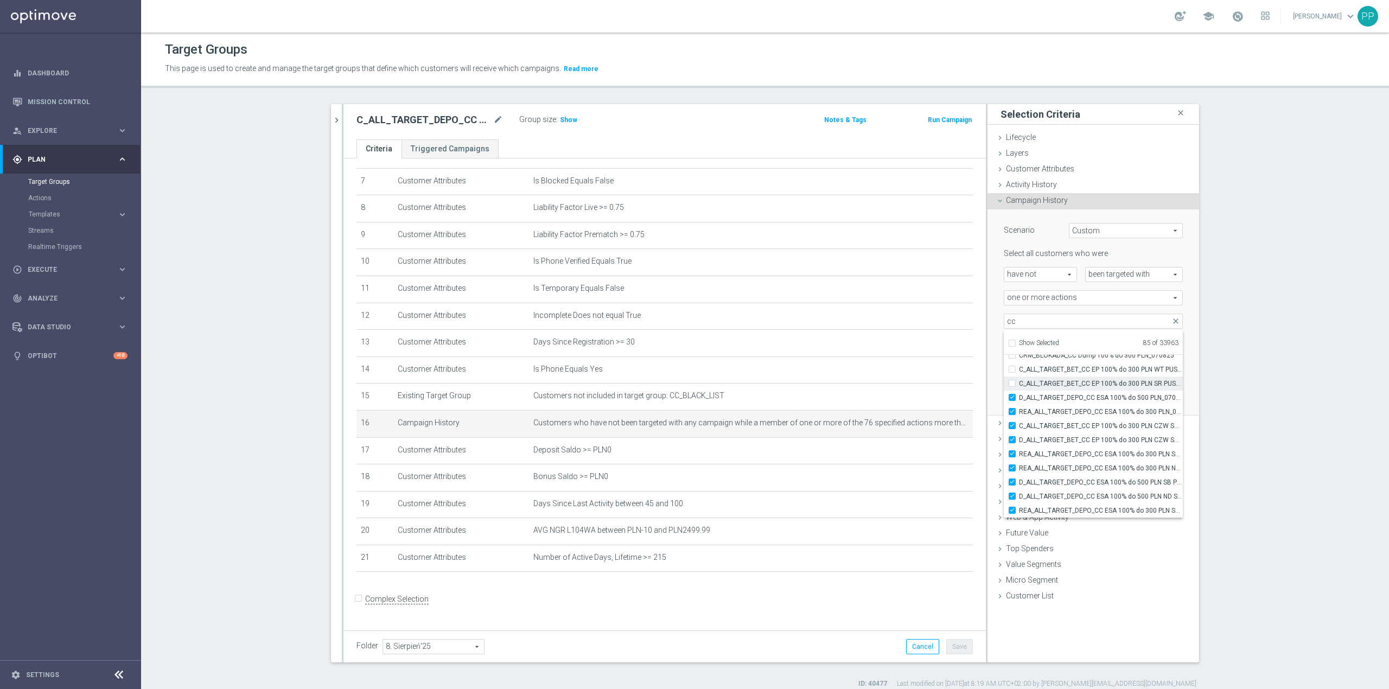
click at [1025, 380] on span "C_ALL_TARGET_BET_CC EP 100% do 300 PLN SR PUSH_040825" at bounding box center [1101, 383] width 164 height 9
click at [1019, 380] on input "C_ALL_TARGET_BET_CC EP 100% do 300 PLN SR PUSH_040825" at bounding box center [1015, 383] width 7 height 7
checkbox input "true"
type input "Selected 86 of 33963"
click at [1025, 369] on span "C_ALL_TARGET_BET_CC EP 100% do 300 PLN WT PUSH_040825" at bounding box center [1101, 369] width 164 height 9
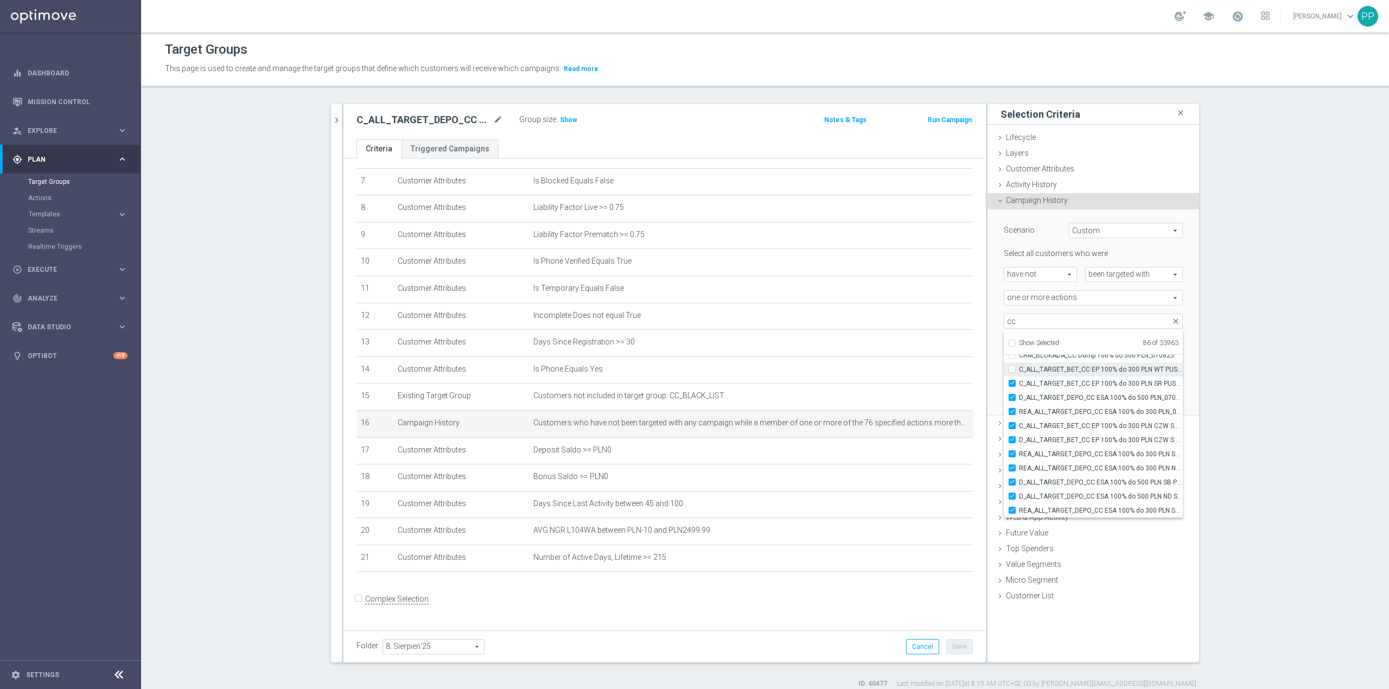
click at [1019, 369] on input "C_ALL_TARGET_BET_CC EP 100% do 300 PLN WT PUSH_040825" at bounding box center [1015, 369] width 7 height 7
checkbox input "true"
type input "Selected 87 of 33963"
click at [1040, 417] on span "CRM_BLOKADA_CC Dump 100% do 300 PLN_070825" at bounding box center [1101, 417] width 164 height 9
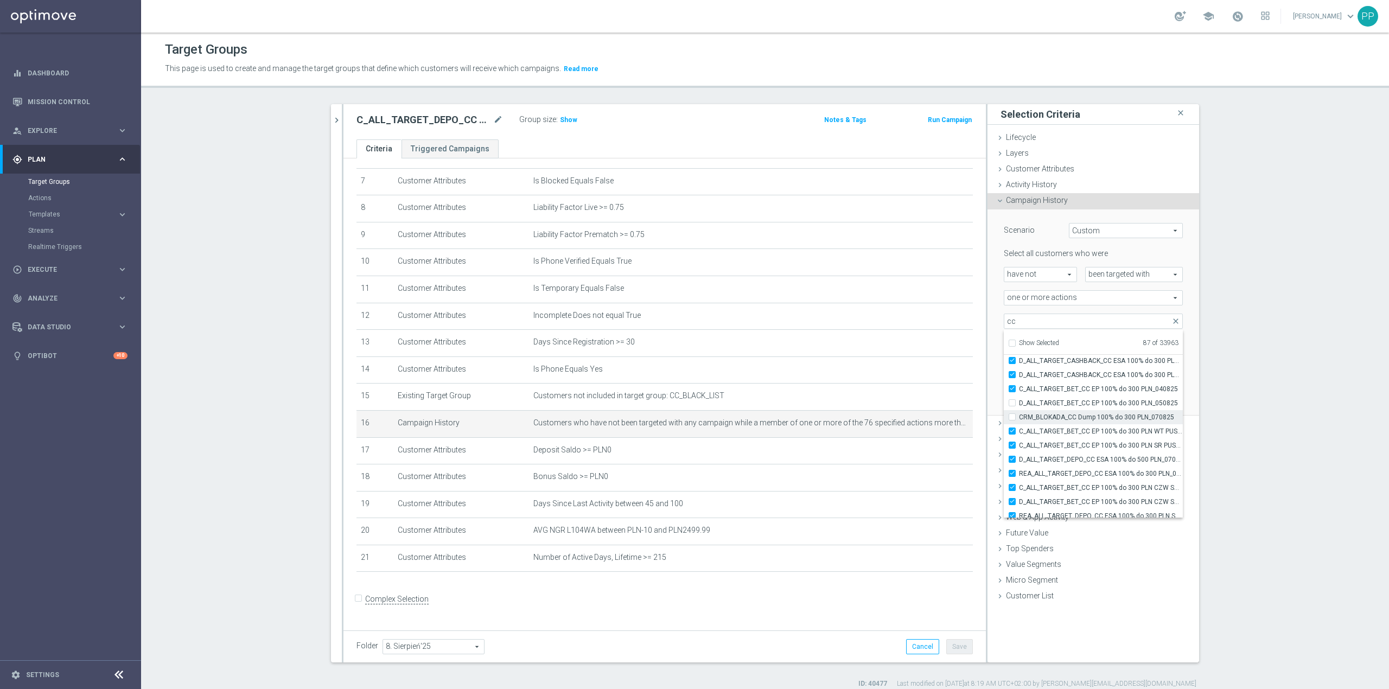
click at [1019, 417] on input "CRM_BLOKADA_CC Dump 100% do 300 PLN_070825" at bounding box center [1015, 416] width 7 height 7
checkbox input "true"
type input "Selected 88 of 33963"
click at [1040, 404] on span "D_ALL_TARGET_BET_CC EP 100% do 300 PLN_050825" at bounding box center [1101, 403] width 164 height 9
click at [1019, 404] on input "D_ALL_TARGET_BET_CC EP 100% do 300 PLN_050825" at bounding box center [1015, 402] width 7 height 7
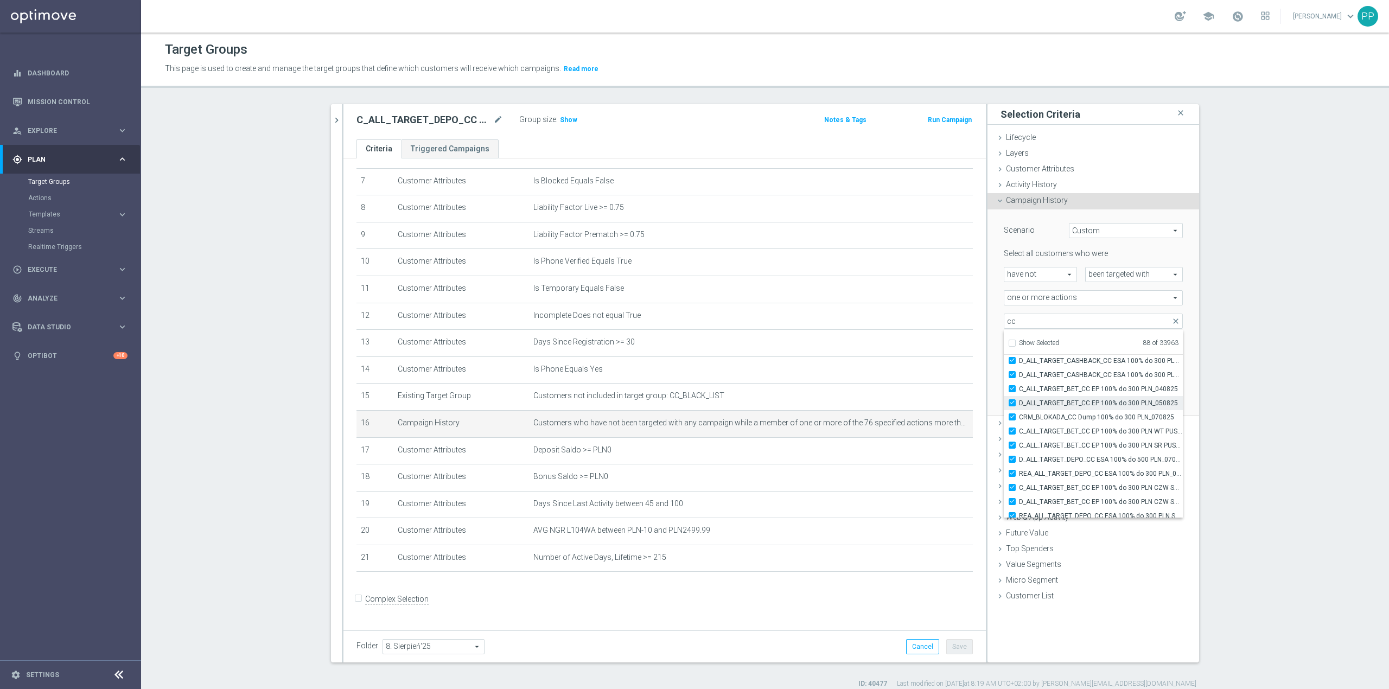
checkbox input "true"
type input "Selected 89 of 33963"
click at [1056, 400] on span "D_ALL_TARGET_ZBR_CC 100% do 500 PLN_030725" at bounding box center [1101, 402] width 164 height 9
click at [1019, 400] on input "D_ALL_TARGET_ZBR_CC 100% do 500 PLN_030725" at bounding box center [1015, 401] width 7 height 7
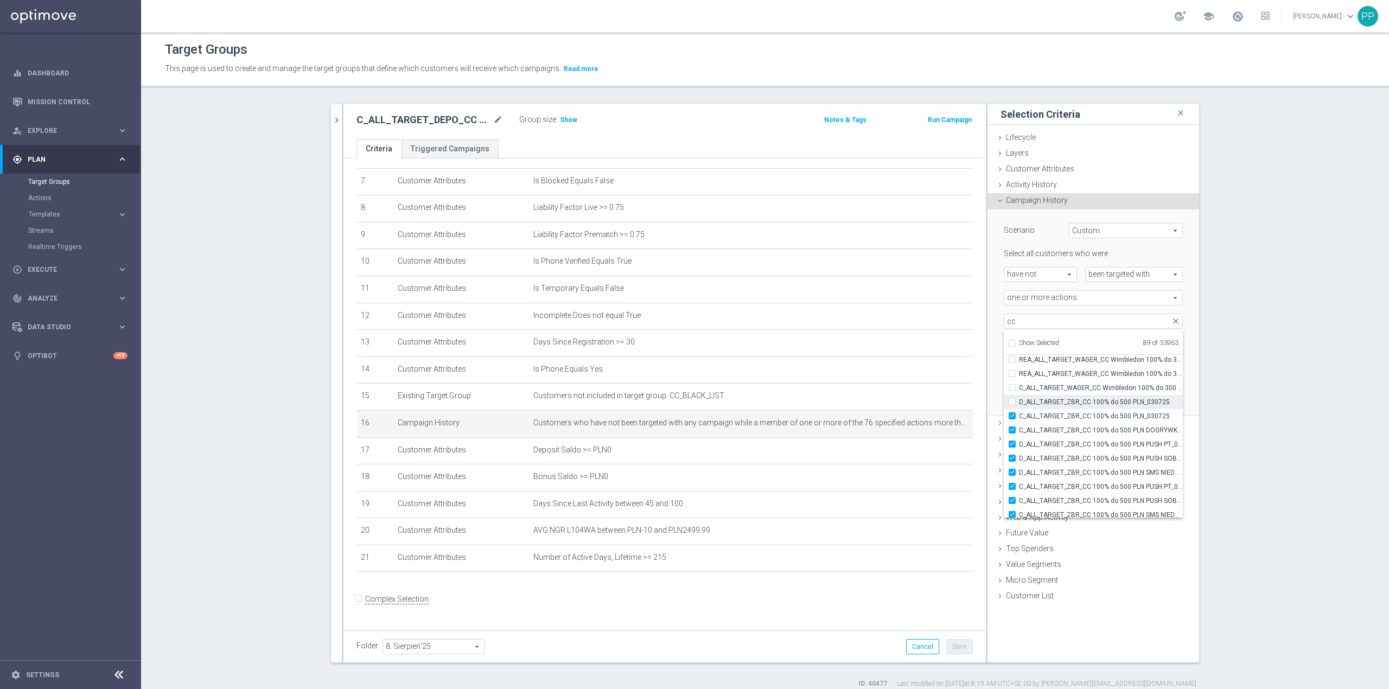
checkbox input "false"
type input "Selected 88 of 33963"
click at [1056, 411] on label "C_ALL_TARGET_ZBR_CC 100% do 500 PLN_030725" at bounding box center [1101, 416] width 164 height 14
click at [1019, 412] on input "C_ALL_TARGET_ZBR_CC 100% do 500 PLN_030725" at bounding box center [1015, 415] width 7 height 7
checkbox input "false"
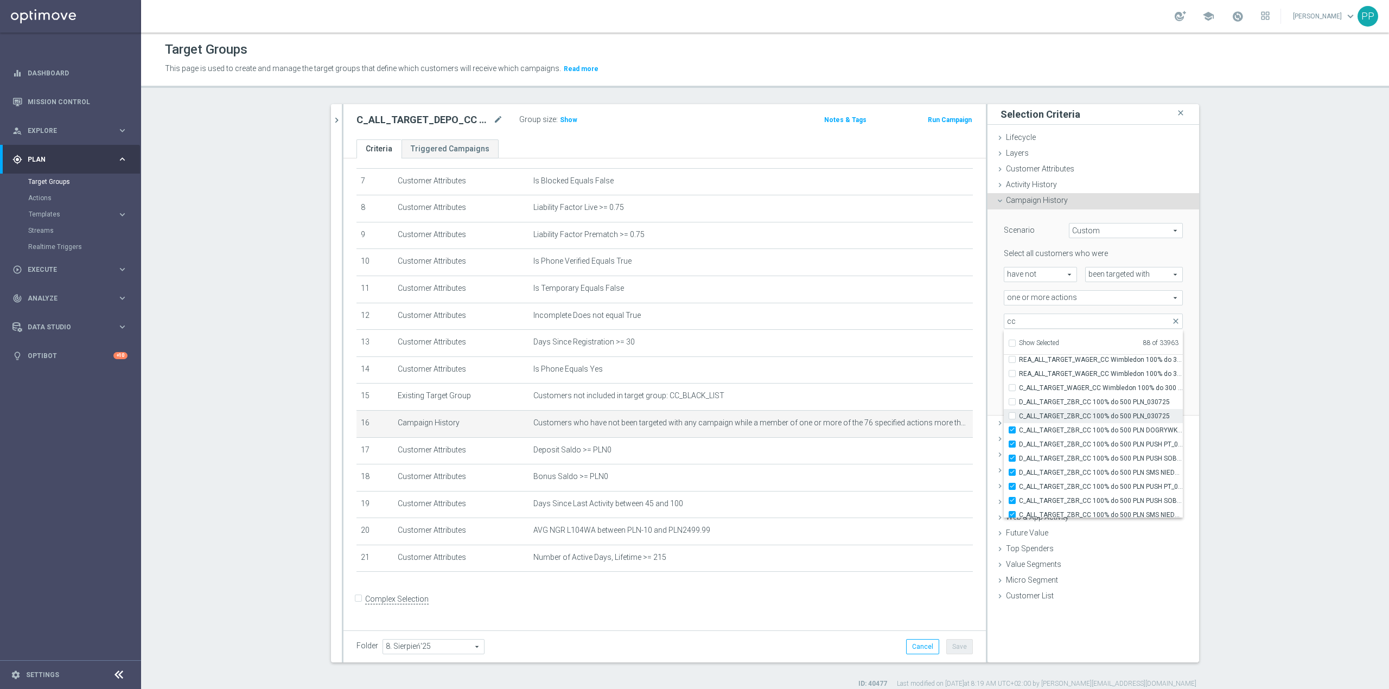
type input "Selected 87 of 33963"
click at [1057, 427] on span "C_ALL_TARGET_ZBR_CC 100% do 500 PLN DOGRYWKA_030725" at bounding box center [1101, 430] width 164 height 9
click at [1019, 427] on input "C_ALL_TARGET_ZBR_CC 100% do 500 PLN DOGRYWKA_030725" at bounding box center [1015, 429] width 7 height 7
checkbox input "false"
type input "Selected 86 of 33963"
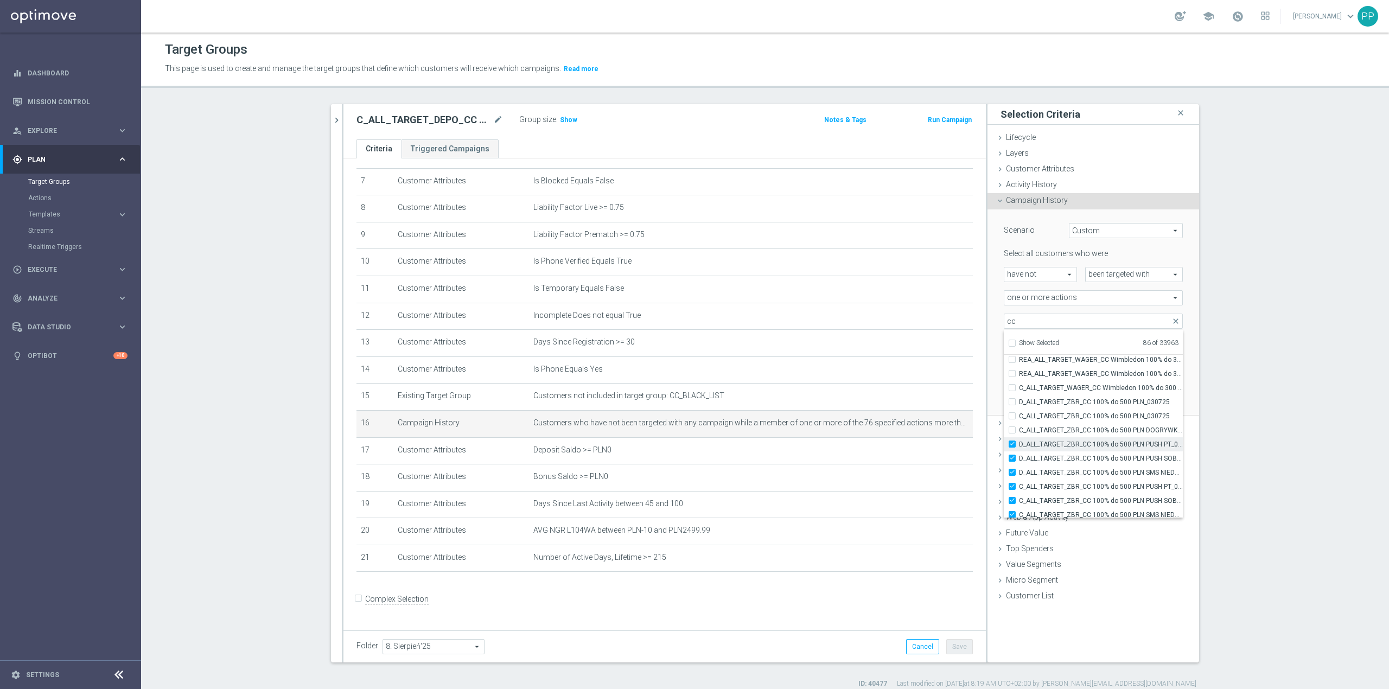
click at [1055, 443] on span "D_ALL_TARGET_ZBR_CC 100% do 500 PLN PUSH PT_030725" at bounding box center [1101, 444] width 164 height 9
click at [1019, 443] on input "D_ALL_TARGET_ZBR_CC 100% do 500 PLN PUSH PT_030725" at bounding box center [1015, 443] width 7 height 7
checkbox input "false"
type input "Selected 85 of 33963"
click at [1056, 460] on span "D_ALL_TARGET_ZBR_CC 100% do 500 PLN PUSH SOB_030725" at bounding box center [1101, 458] width 164 height 9
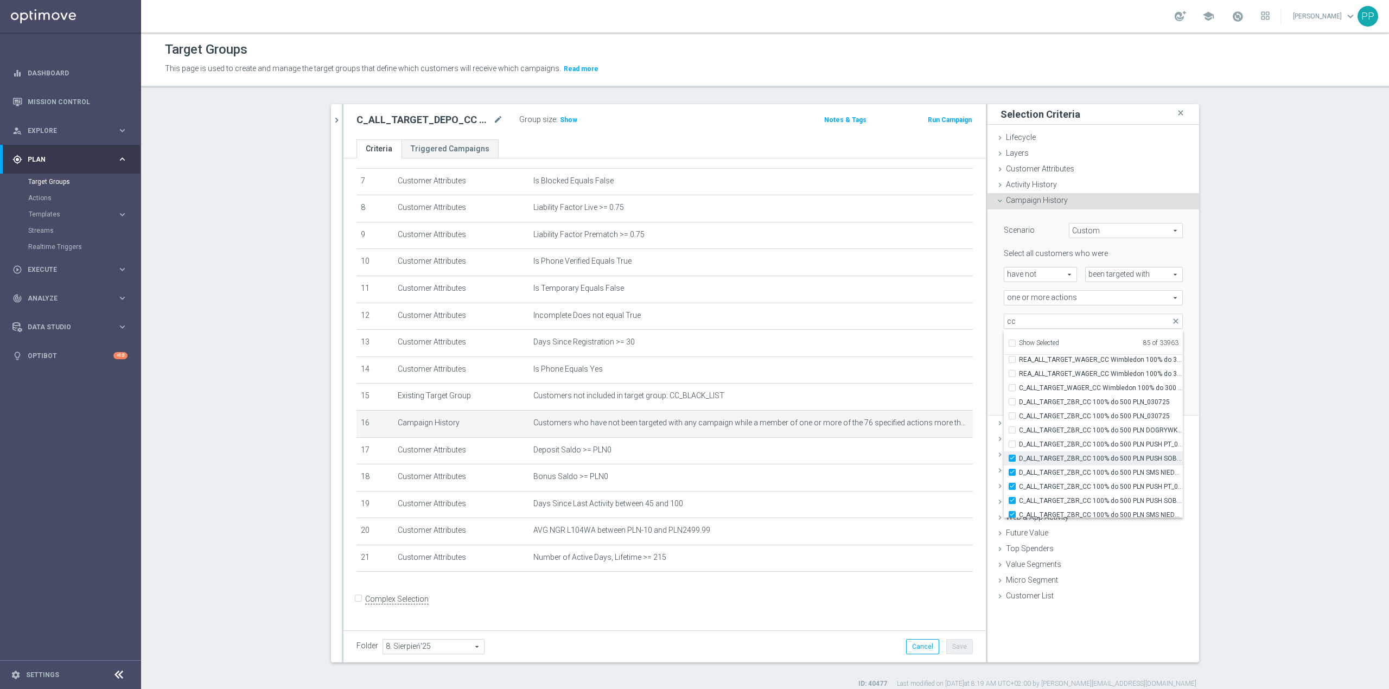
click at [1019, 460] on input "D_ALL_TARGET_ZBR_CC 100% do 500 PLN PUSH SOB_030725" at bounding box center [1015, 458] width 7 height 7
checkbox input "false"
type input "Selected 84 of 33963"
click at [1054, 478] on label "D_ALL_TARGET_ZBR_CC 100% do 500 PLN SMS NIEDZ_030725" at bounding box center [1101, 472] width 164 height 14
click at [1019, 476] on input "D_ALL_TARGET_ZBR_CC 100% do 500 PLN SMS NIEDZ_030725" at bounding box center [1015, 472] width 7 height 7
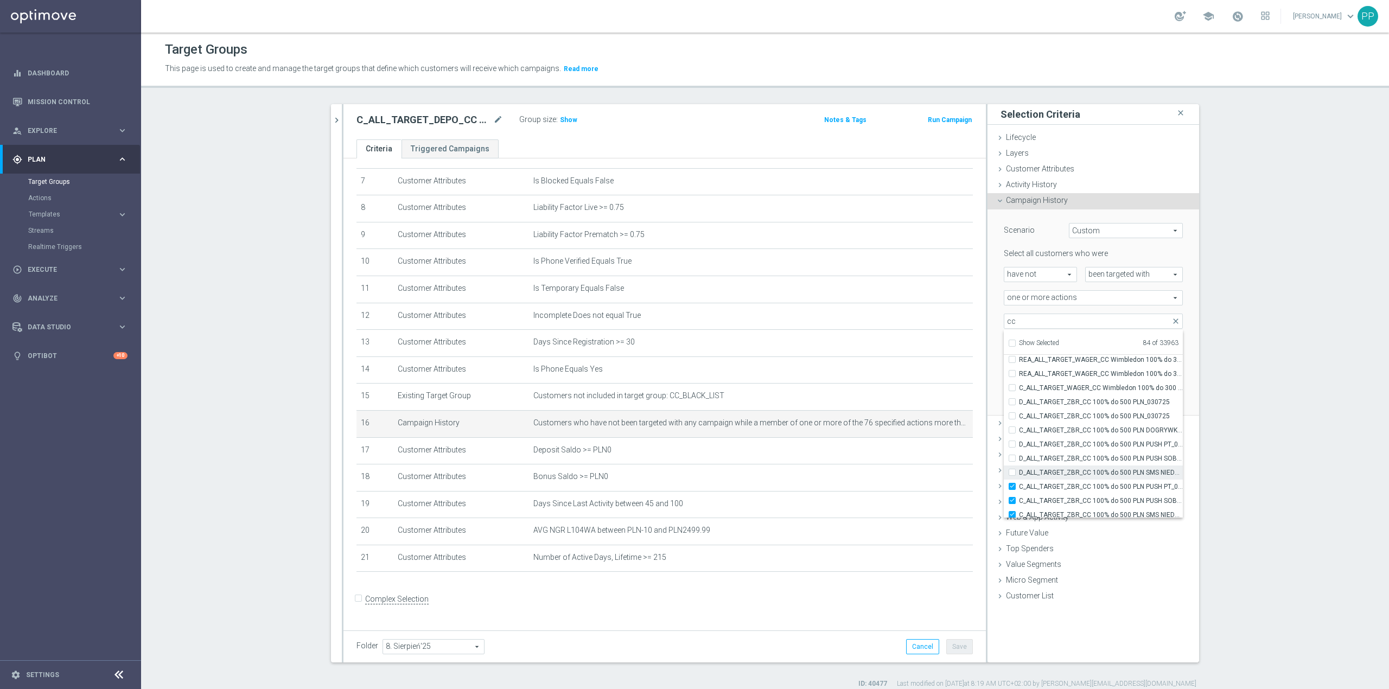
checkbox input "false"
type input "Selected 83 of 33963"
click at [1054, 487] on span "C_ALL_TARGET_ZBR_CC 100% do 500 PLN PUSH PT_030725" at bounding box center [1101, 486] width 164 height 9
click at [1019, 487] on input "C_ALL_TARGET_ZBR_CC 100% do 500 PLN PUSH PT_030725" at bounding box center [1015, 486] width 7 height 7
checkbox input "false"
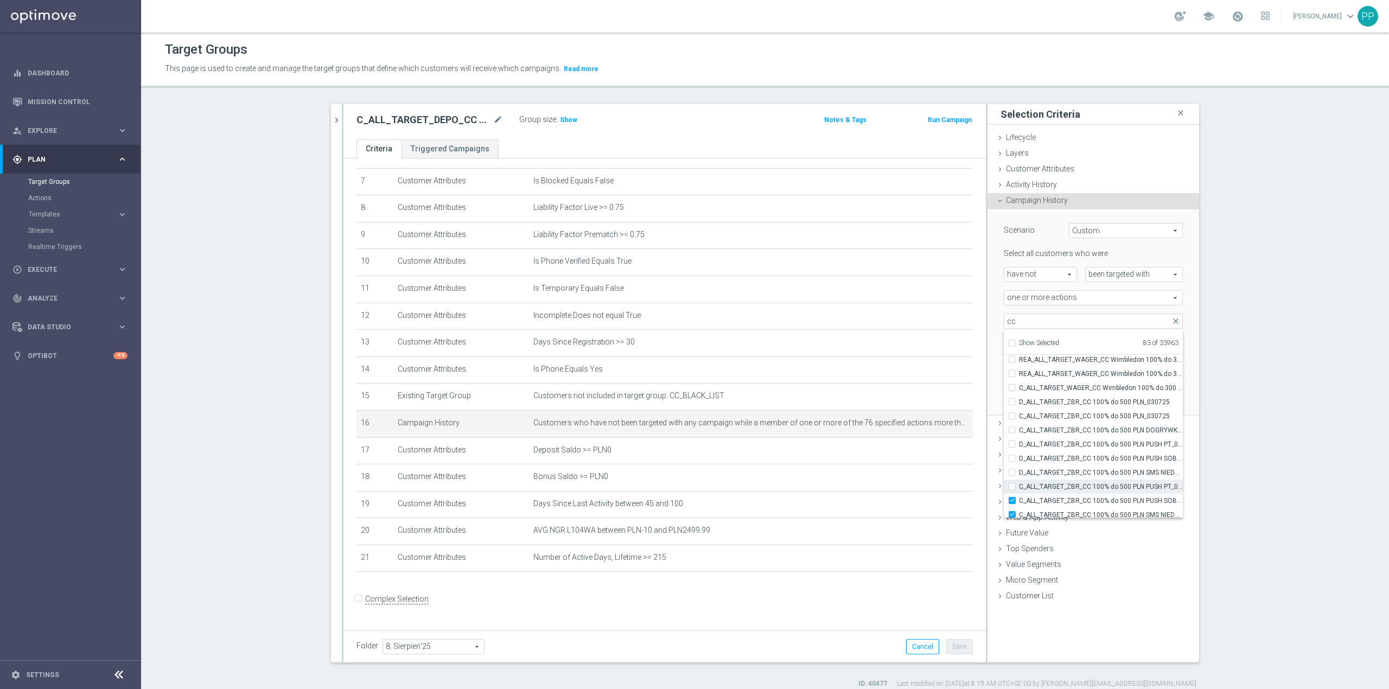
type input "Selected 82 of 33963"
click at [1059, 425] on span "C_ALL_TARGET_ZBR_CC 100% do 500 PLN PUSH SOB_030725" at bounding box center [1101, 428] width 164 height 9
click at [1019, 425] on input "C_ALL_TARGET_ZBR_CC 100% do 500 PLN PUSH SOB_030725" at bounding box center [1015, 427] width 7 height 7
checkbox input "false"
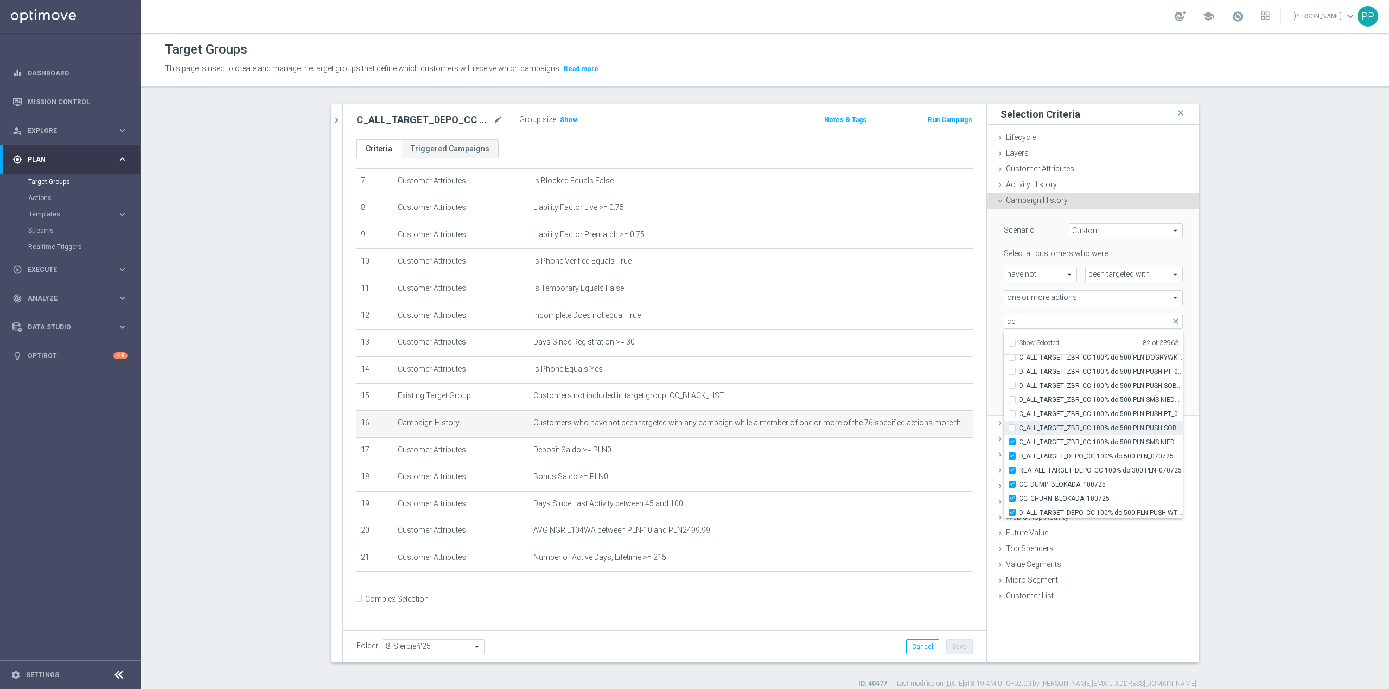
type input "Selected 81 of 33963"
click at [1058, 440] on span "C_ALL_TARGET_ZBR_CC 100% do 500 PLN SMS NIEDZ_030725" at bounding box center [1101, 442] width 164 height 9
click at [1019, 440] on input "C_ALL_TARGET_ZBR_CC 100% do 500 PLN SMS NIEDZ_030725" at bounding box center [1015, 441] width 7 height 7
checkbox input "false"
type input "Selected 80 of 33963"
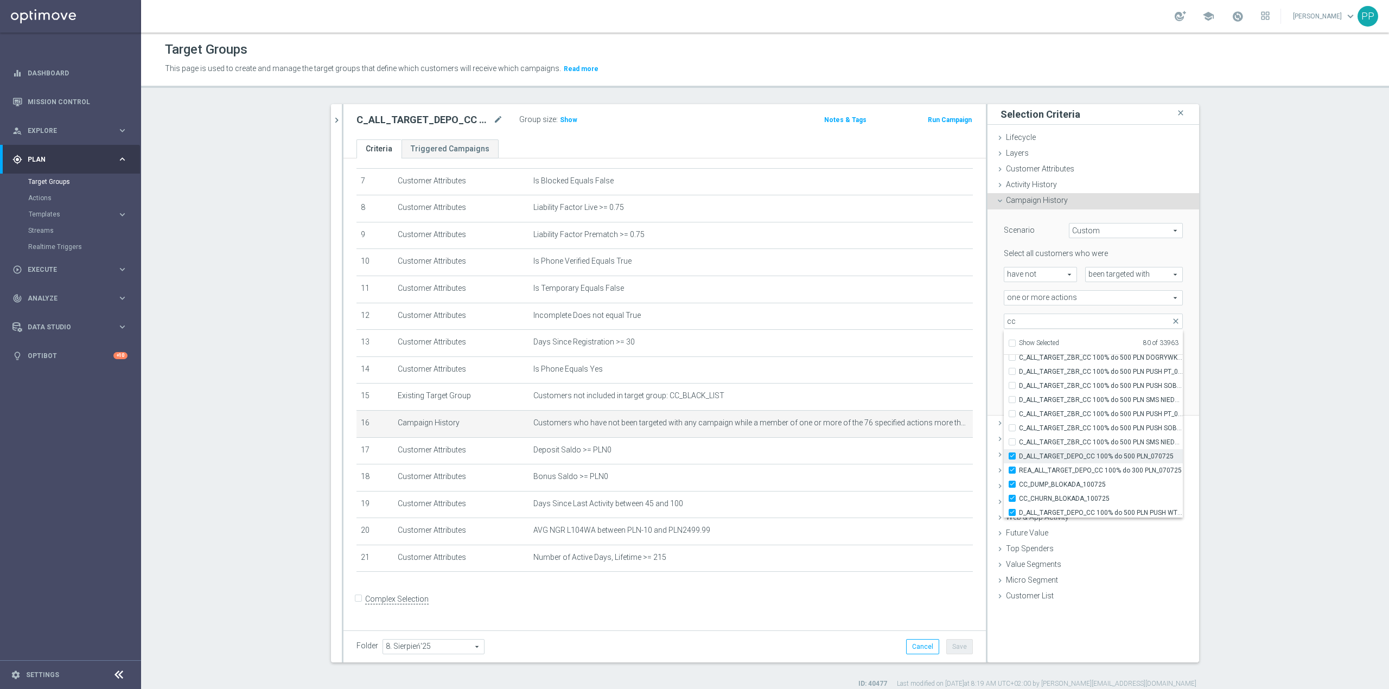
click at [1057, 458] on span "D_ALL_TARGET_DEPO_CC 100% do 500 PLN_070725" at bounding box center [1101, 456] width 164 height 9
click at [1019, 458] on input "D_ALL_TARGET_DEPO_CC 100% do 500 PLN_070725" at bounding box center [1015, 455] width 7 height 7
checkbox input "false"
type input "Selected 79 of 33963"
click at [1057, 475] on label "REA_ALL_TARGET_DEPO_CC 100% do 300 PLN_070725" at bounding box center [1101, 470] width 164 height 14
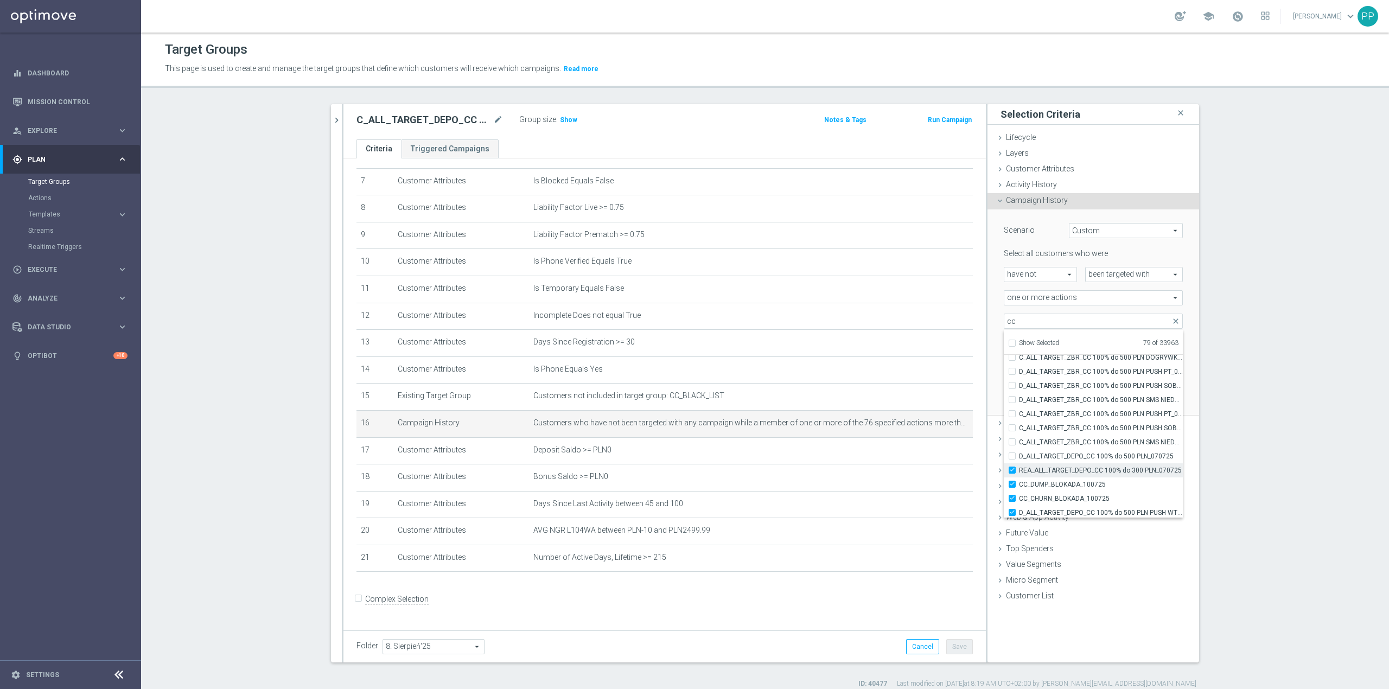
click at [1019, 474] on input "REA_ALL_TARGET_DEPO_CC 100% do 300 PLN_070725" at bounding box center [1015, 469] width 7 height 7
checkbox input "false"
type input "Selected 78 of 33963"
drag, startPoint x: 1057, startPoint y: 445, endPoint x: 1037, endPoint y: 414, distance: 36.1
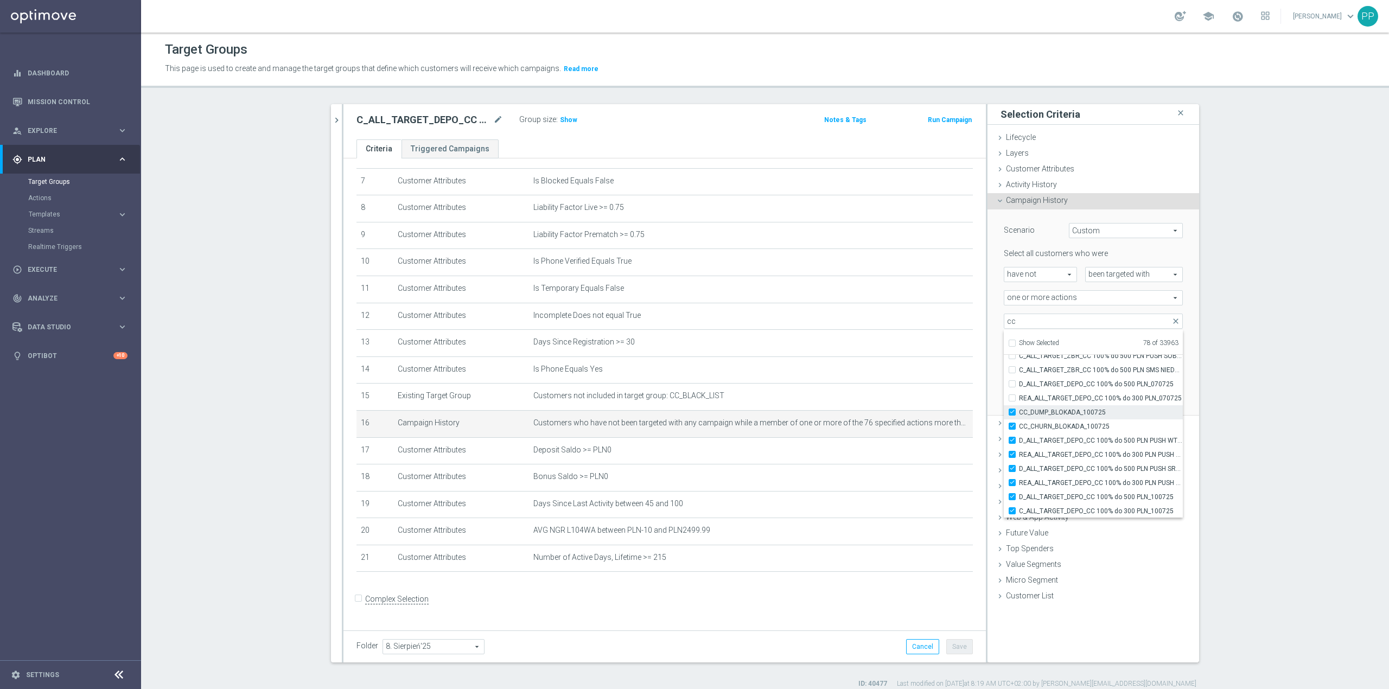
click at [1037, 414] on span "CC_DUMP_BLOKADA_100725" at bounding box center [1101, 412] width 164 height 9
click at [1019, 414] on input "CC_DUMP_BLOKADA_100725" at bounding box center [1015, 411] width 7 height 7
checkbox input "false"
type input "Selected 77 of 33963"
click at [1038, 422] on span "CC_CHURN_BLOKADA_100725" at bounding box center [1101, 426] width 164 height 9
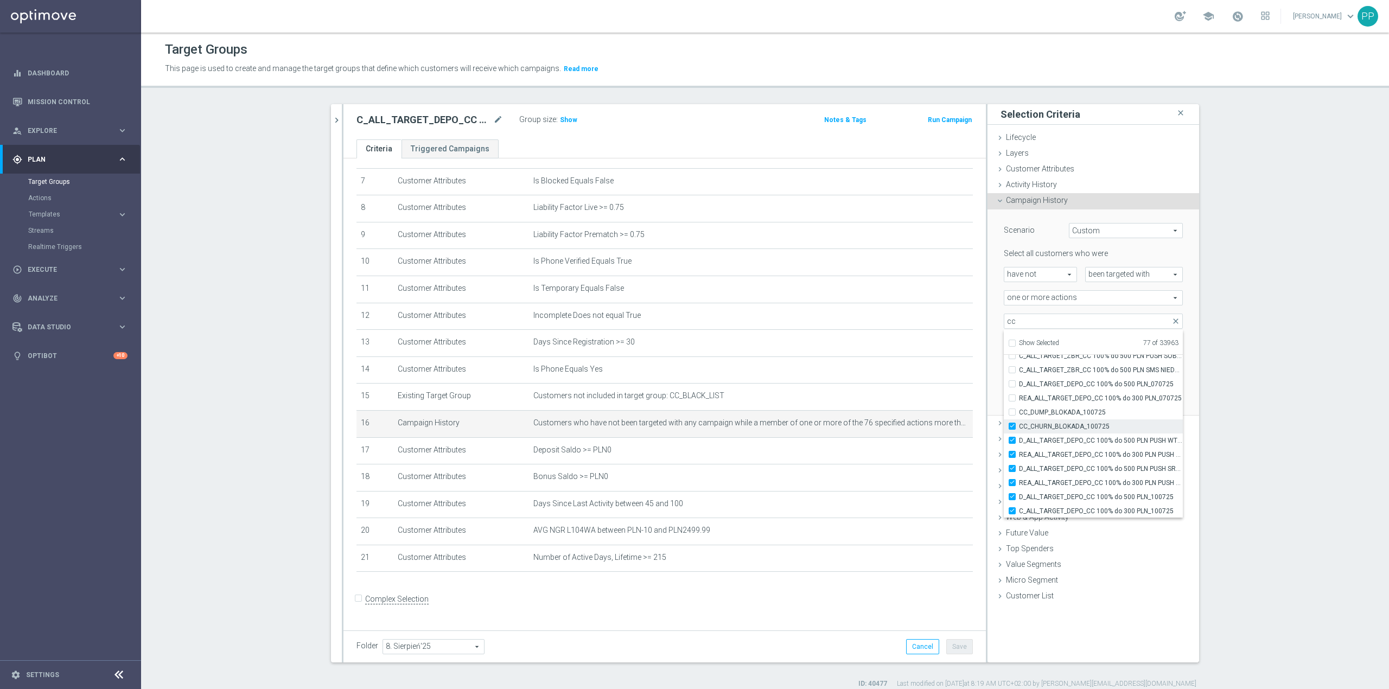
click at [1019, 423] on input "CC_CHURN_BLOKADA_100725" at bounding box center [1015, 426] width 7 height 7
checkbox input "false"
type input "Selected 76 of 33963"
click at [1045, 440] on span "D_ALL_TARGET_DEPO_CC 100% do 500 PLN PUSH WT_070725" at bounding box center [1101, 440] width 164 height 9
click at [1019, 440] on input "D_ALL_TARGET_DEPO_CC 100% do 500 PLN PUSH WT_070725" at bounding box center [1015, 440] width 7 height 7
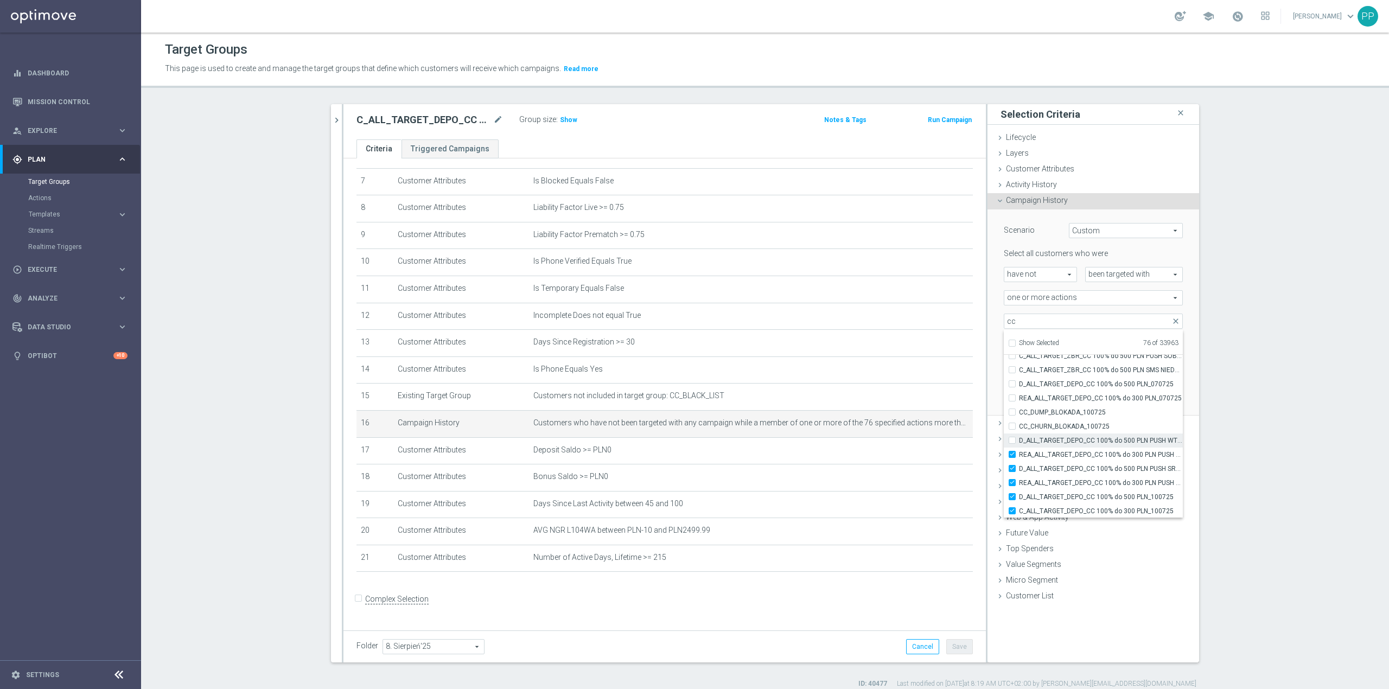
checkbox input "false"
type input "Selected 75 of 33963"
click at [1048, 457] on span "REA_ALL_TARGET_DEPO_CC 100% do 300 PLN PUSH WT_070725" at bounding box center [1101, 454] width 164 height 9
click at [1019, 457] on input "REA_ALL_TARGET_DEPO_CC 100% do 300 PLN PUSH WT_070725" at bounding box center [1015, 454] width 7 height 7
checkbox input "false"
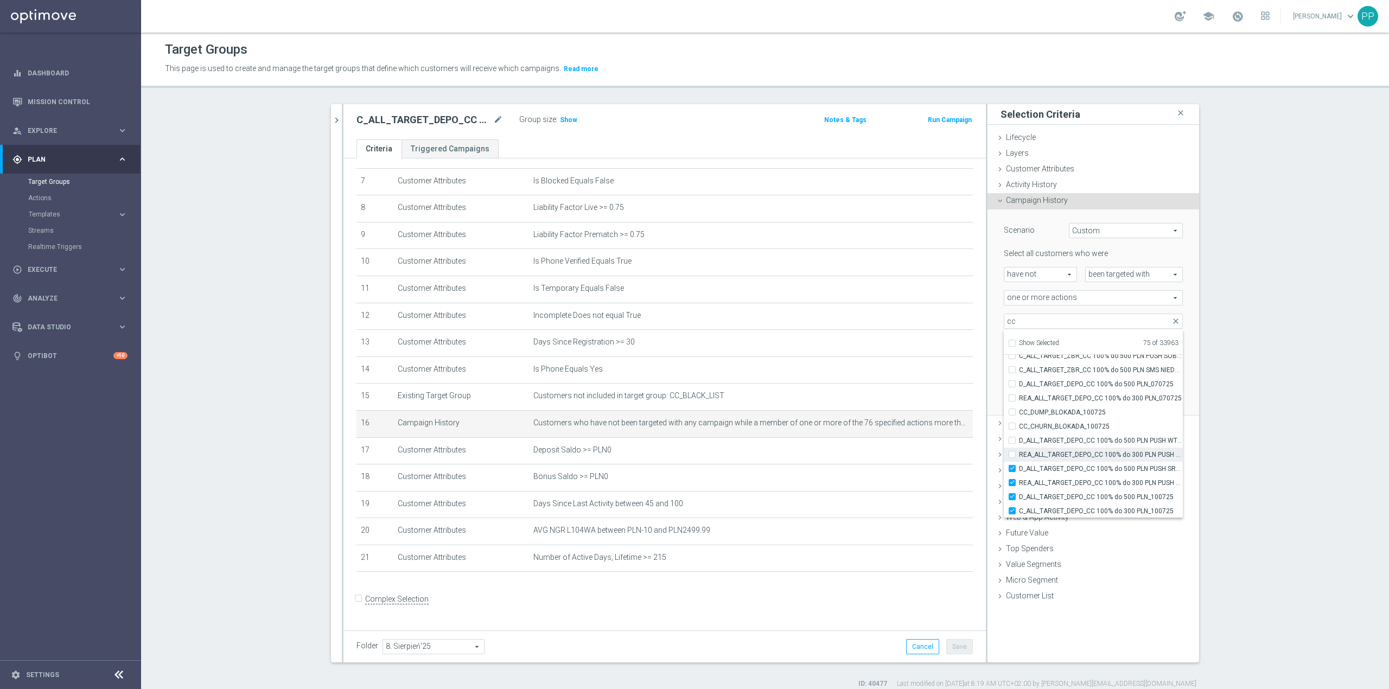
type input "Selected 74 of 33963"
click at [1060, 465] on span "D_ALL_TARGET_DEPO_CC 100% do 500 PLN PUSH SR_070725" at bounding box center [1101, 468] width 164 height 9
click at [1019, 465] on input "D_ALL_TARGET_DEPO_CC 100% do 500 PLN PUSH SR_070725" at bounding box center [1015, 468] width 7 height 7
checkbox input "false"
type input "Selected 73 of 33963"
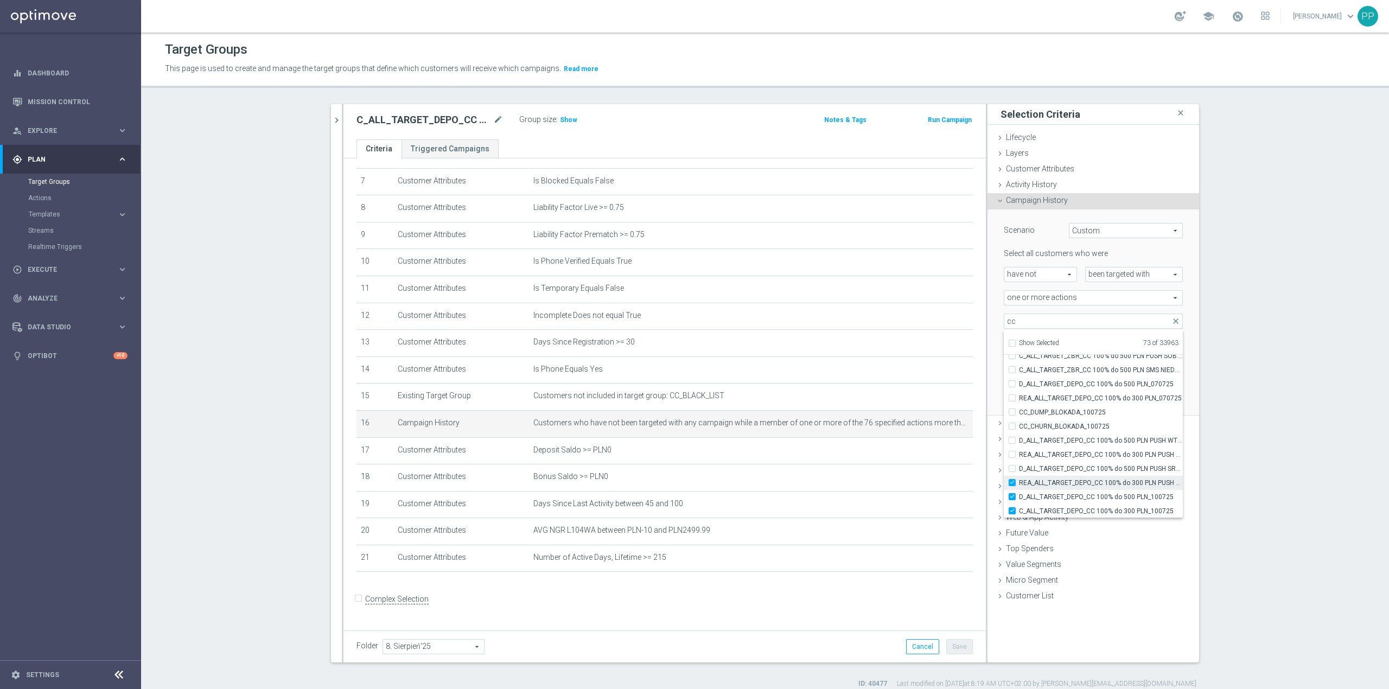
click at [1060, 478] on span "REA_ALL_TARGET_DEPO_CC 100% do 300 PLN PUSH SR_070725" at bounding box center [1101, 482] width 164 height 9
click at [1019, 479] on input "REA_ALL_TARGET_DEPO_CC 100% do 300 PLN PUSH SR_070725" at bounding box center [1015, 482] width 7 height 7
checkbox input "false"
type input "Selected 72 of 33963"
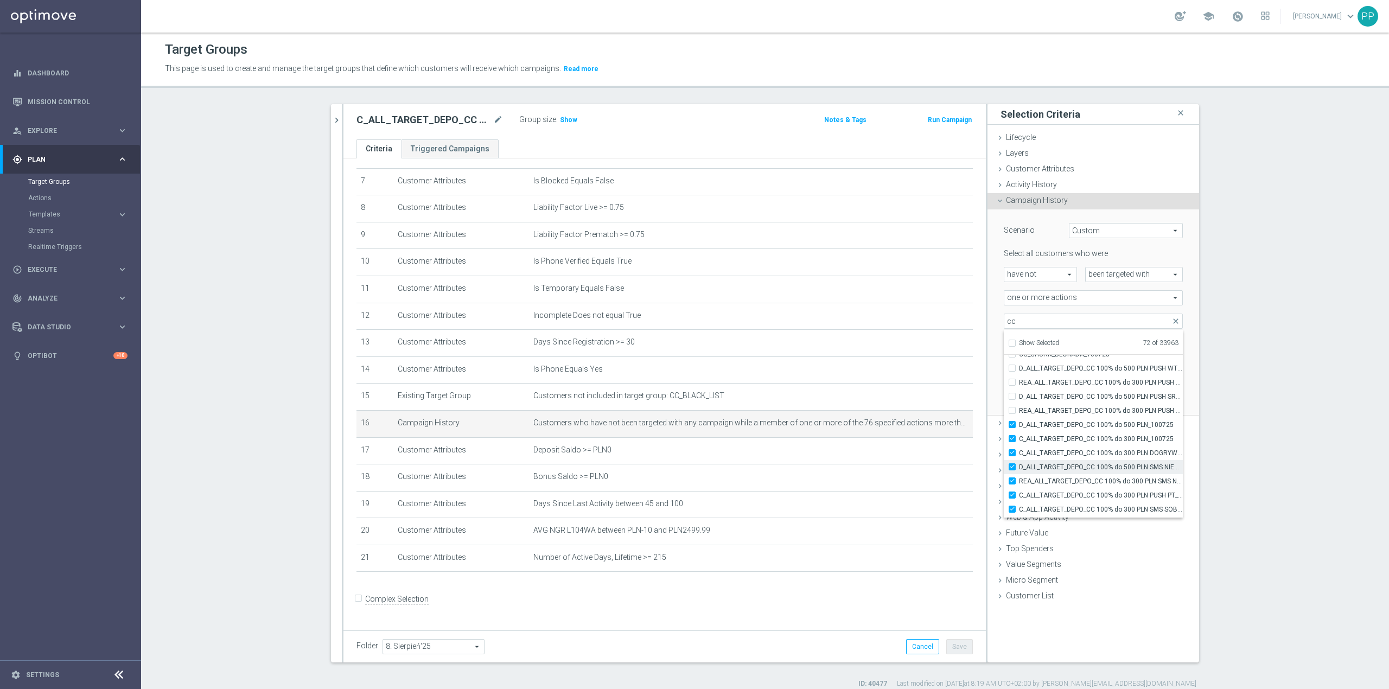
click at [1058, 469] on span "D_ALL_TARGET_DEPO_CC 100% do 500 PLN SMS NIEDZ_070725" at bounding box center [1101, 467] width 164 height 9
click at [1019, 469] on input "D_ALL_TARGET_DEPO_CC 100% do 500 PLN SMS NIEDZ_070725" at bounding box center [1015, 466] width 7 height 7
checkbox input "false"
type input "Selected 71 of 33963"
click at [1058, 481] on span "REA_ALL_TARGET_DEPO_CC 100% do 300 PLN SMS NIEDZ_070725" at bounding box center [1101, 481] width 164 height 9
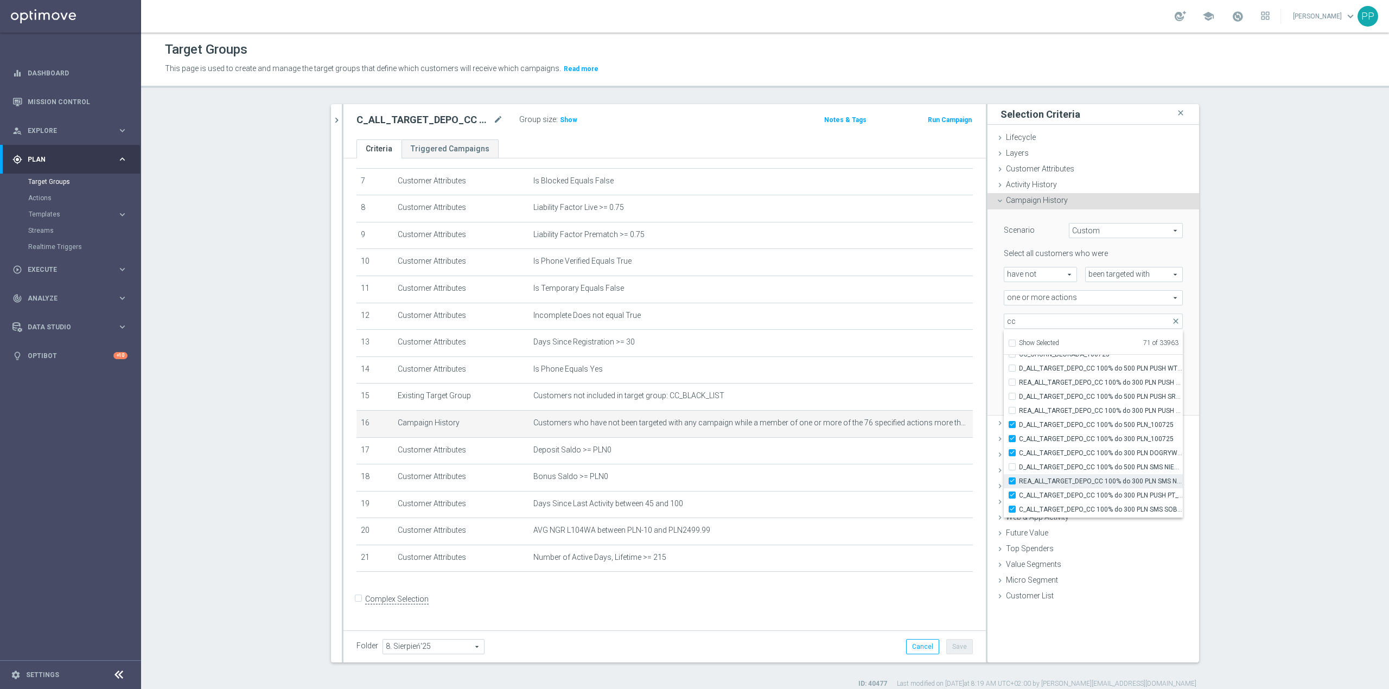
click at [1019, 481] on input "REA_ALL_TARGET_DEPO_CC 100% do 300 PLN SMS NIEDZ_070725" at bounding box center [1015, 480] width 7 height 7
checkbox input "false"
type input "Selected 70 of 33963"
click at [995, 358] on div "Scenario Custom Custom arrow_drop_down search Select all customers who were hav…" at bounding box center [1092, 312] width 195 height 206
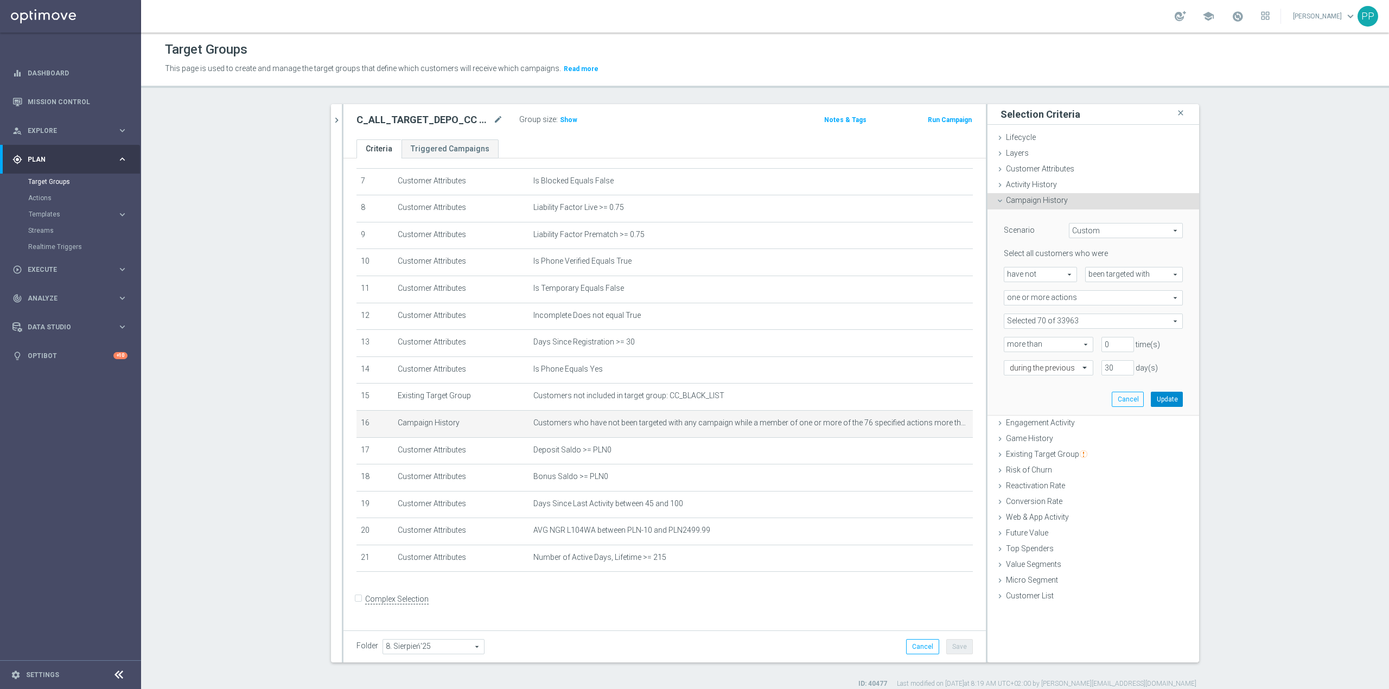
click at [1163, 401] on button "Update" at bounding box center [1166, 399] width 32 height 15
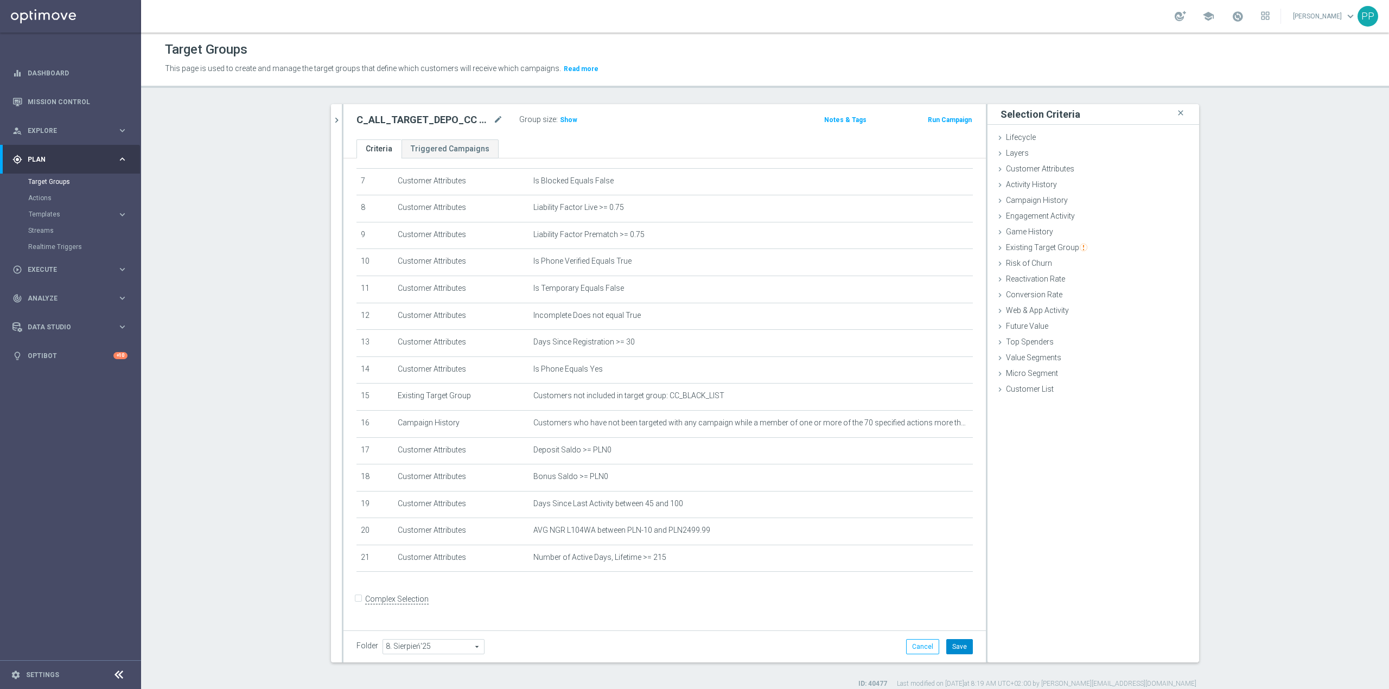
click at [962, 647] on button "Save" at bounding box center [959, 646] width 27 height 15
click at [562, 118] on span "Show" at bounding box center [568, 120] width 17 height 8
click at [934, 535] on icon "mode_edit" at bounding box center [938, 530] width 9 height 9
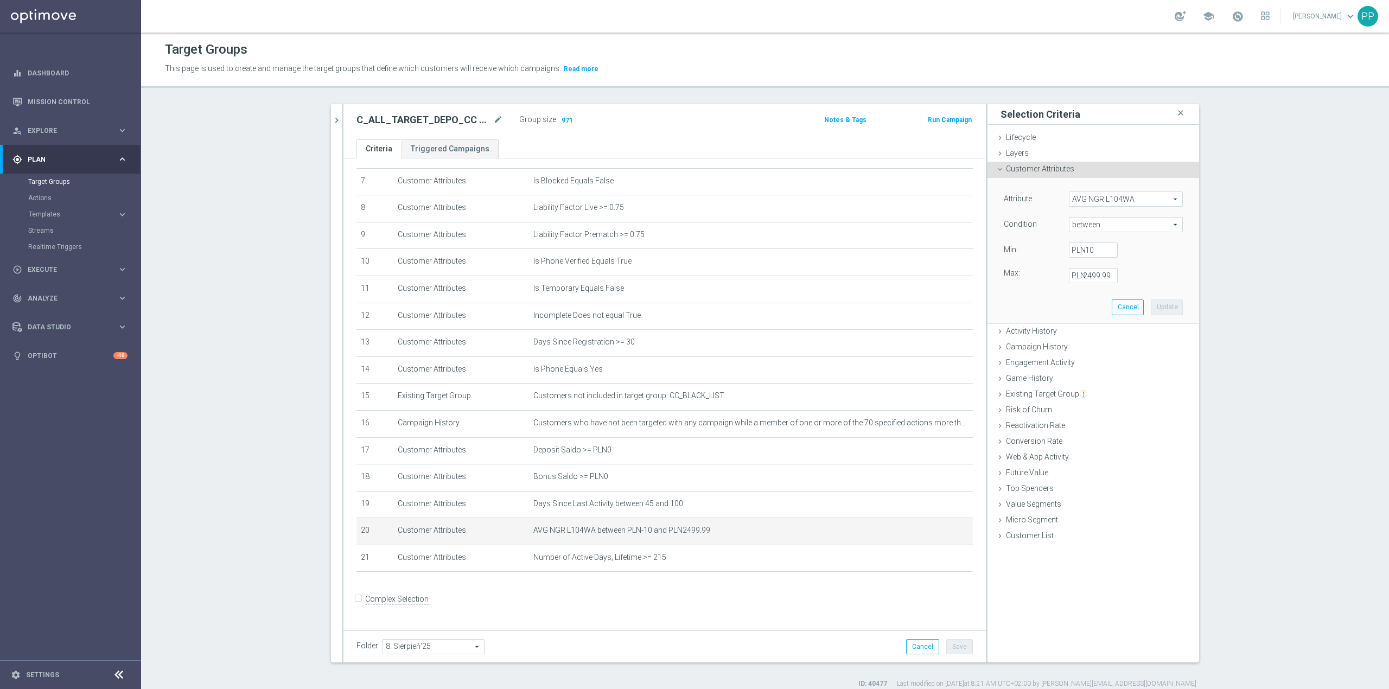
click at [1087, 203] on span "AVG NGR L104WA" at bounding box center [1125, 199] width 113 height 14
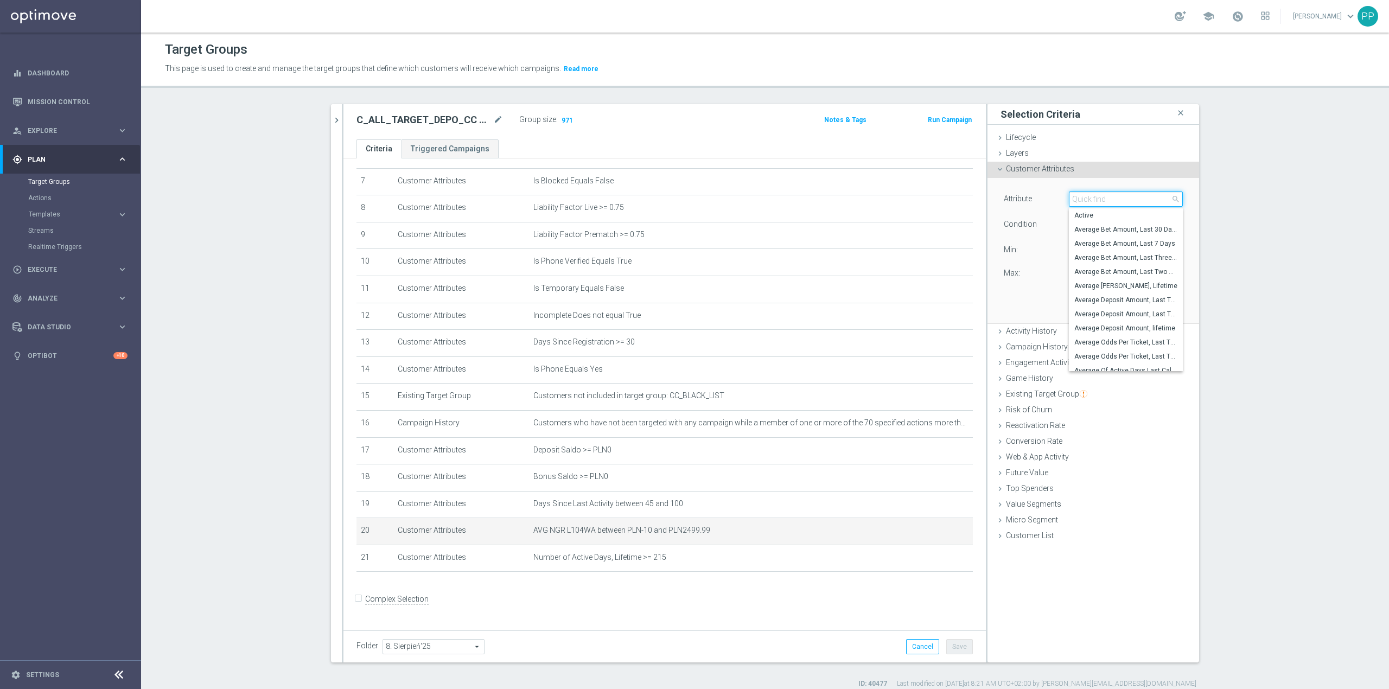
click at [1087, 203] on input "search" at bounding box center [1126, 198] width 114 height 15
type input "24"
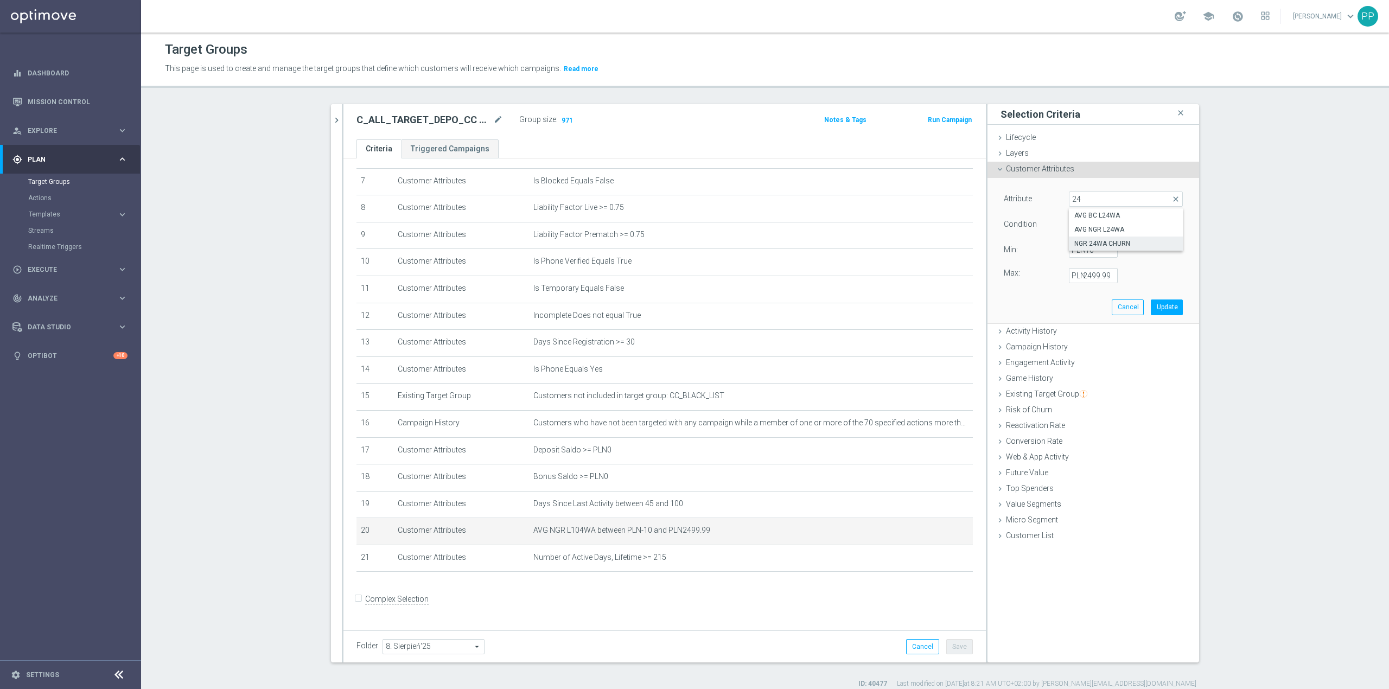
click at [1122, 244] on span "NGR 24WA CHURN" at bounding box center [1125, 243] width 103 height 9
type input "NGR 24WA CHURN"
type input "Equals"
click at [1092, 202] on span "NGR 24WA CHURN" at bounding box center [1125, 199] width 113 height 14
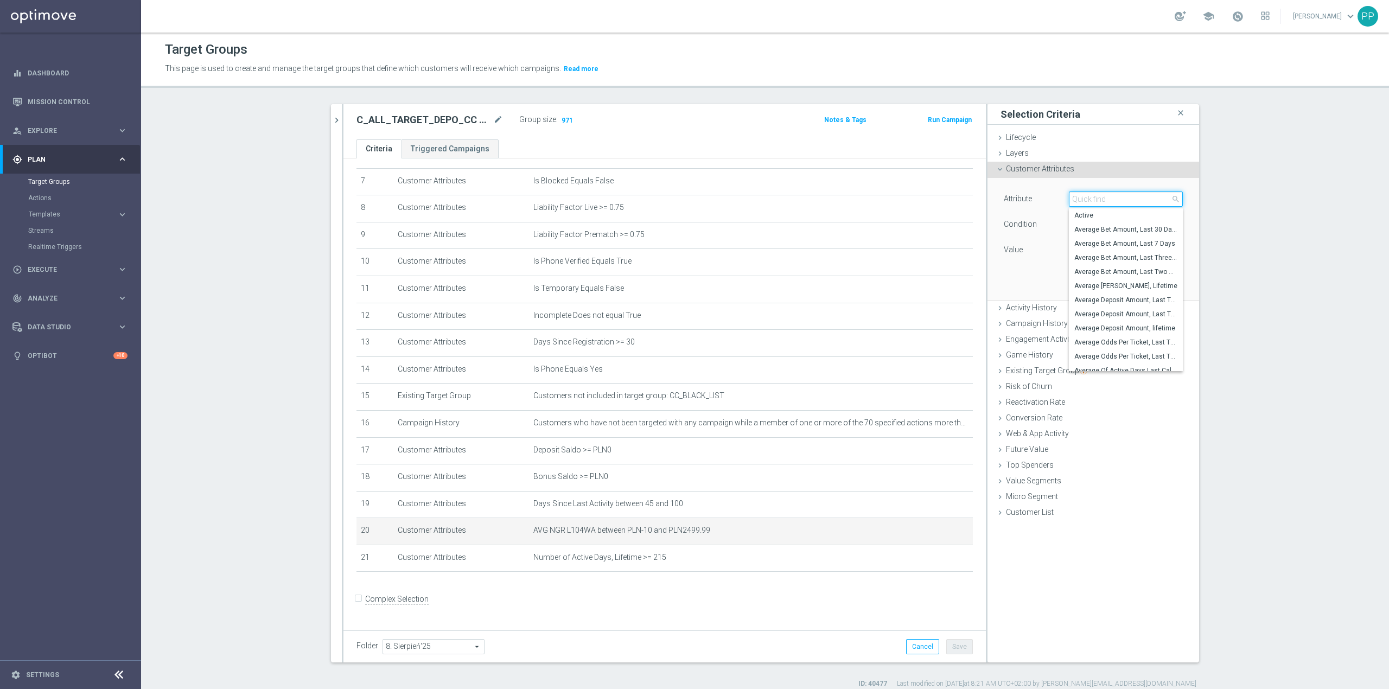
click at [1091, 202] on input "search" at bounding box center [1126, 198] width 114 height 15
type input "ngr"
click at [1129, 240] on span "AVG NGR L24WA" at bounding box center [1125, 243] width 103 height 9
type input "AVG NGR L24WA"
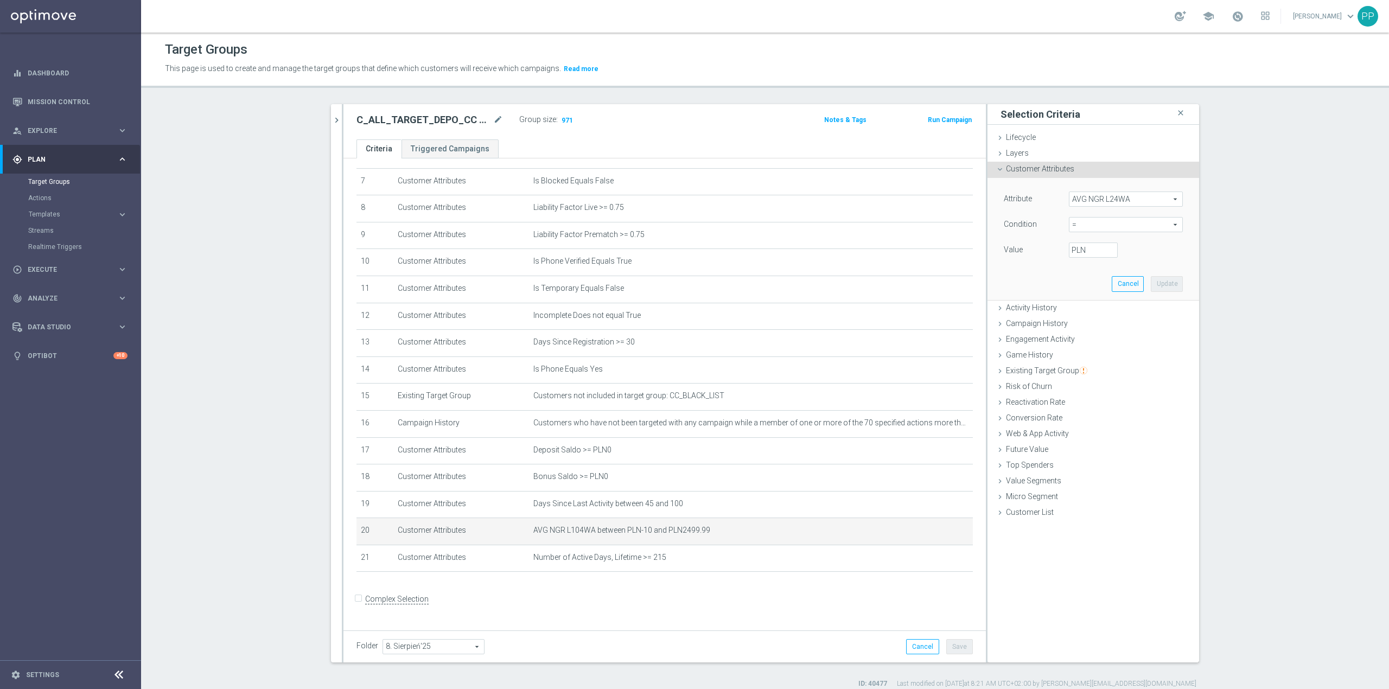
click at [1079, 220] on span "=" at bounding box center [1125, 225] width 113 height 14
drag, startPoint x: 1081, startPoint y: 328, endPoint x: 1078, endPoint y: 296, distance: 32.1
click at [1079, 323] on span "between" at bounding box center [1125, 325] width 103 height 9
type input "between"
click at [1082, 250] on input "PLN" at bounding box center [1093, 249] width 49 height 15
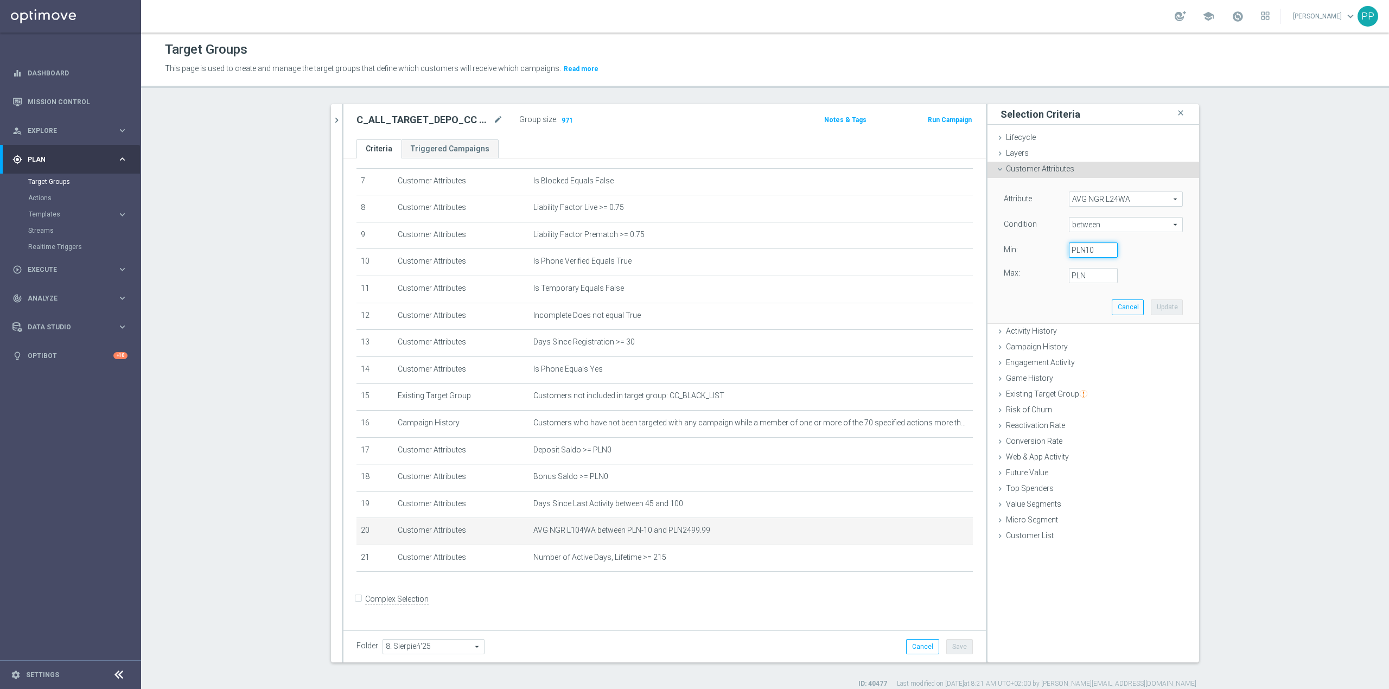
type input "-10"
click at [1083, 277] on input "PLN" at bounding box center [1093, 275] width 49 height 15
type input "2499.99"
click at [1159, 305] on button "Update" at bounding box center [1166, 306] width 32 height 15
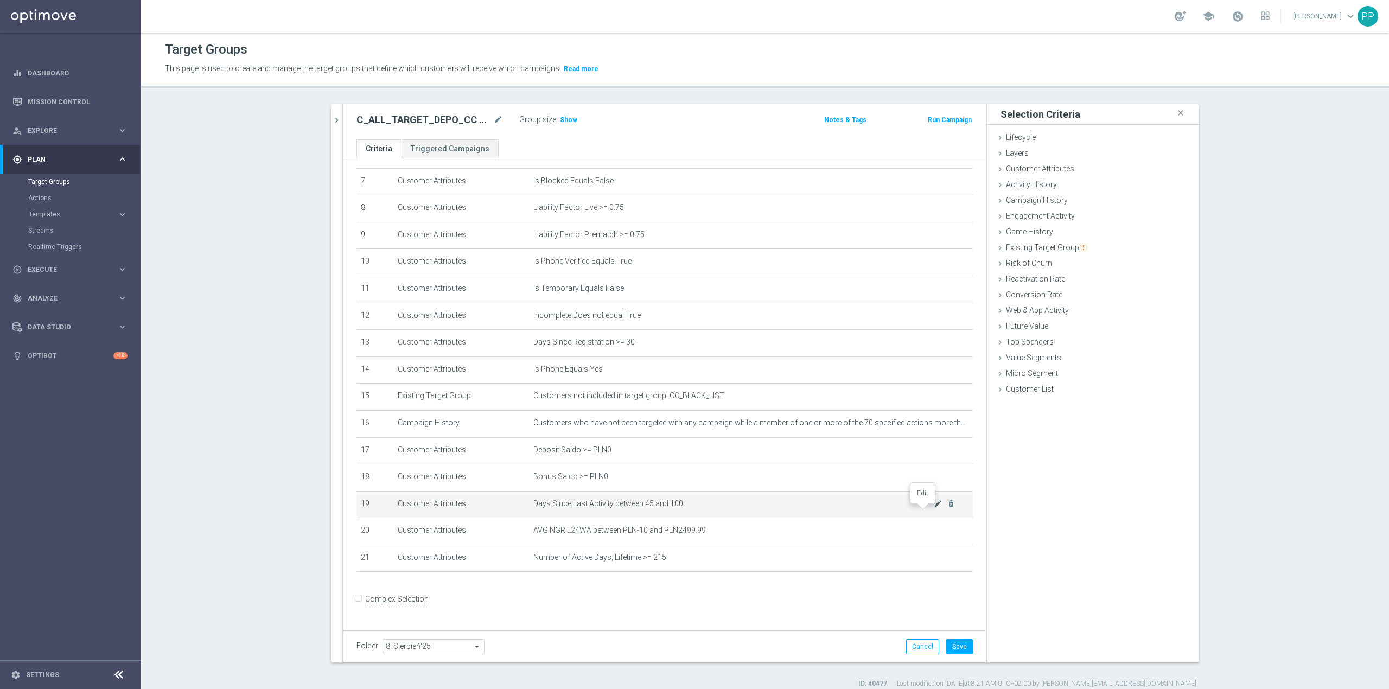
click at [934, 508] on icon "mode_edit" at bounding box center [938, 503] width 9 height 9
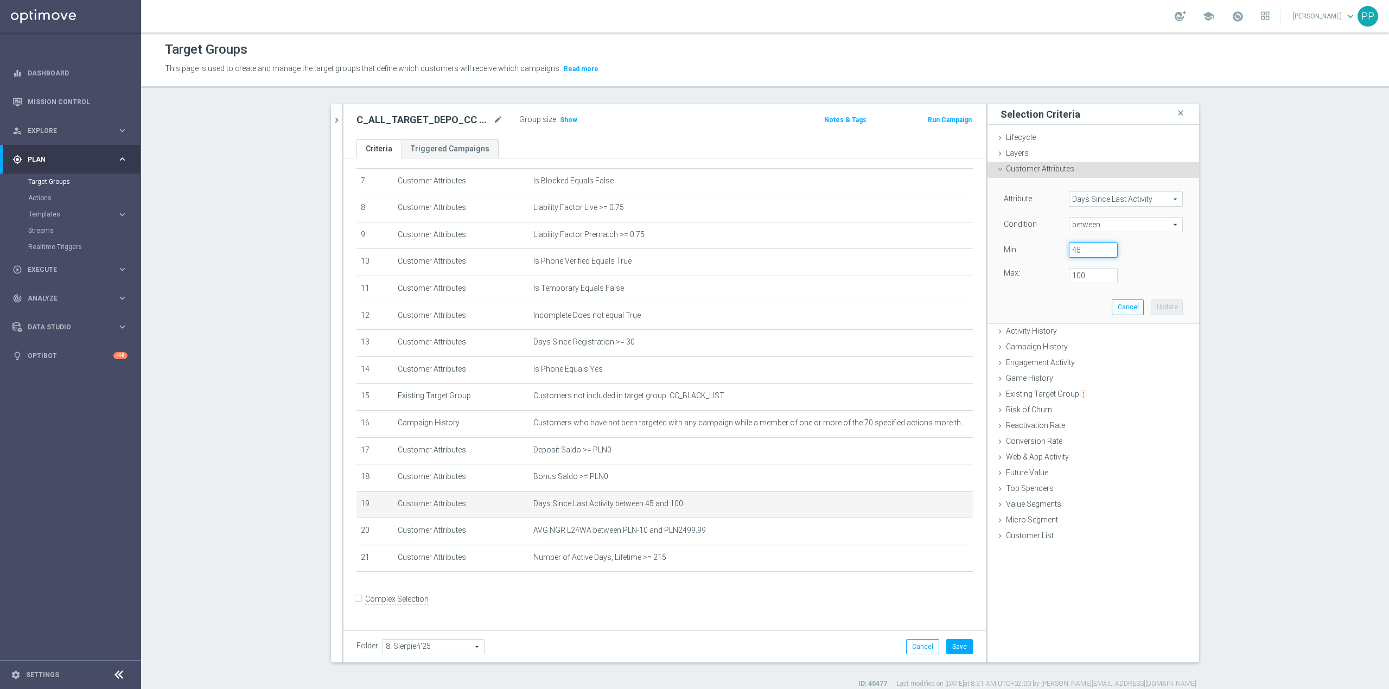
drag, startPoint x: 1075, startPoint y: 251, endPoint x: 1059, endPoint y: 252, distance: 15.8
click at [1060, 252] on div "45" at bounding box center [1092, 249] width 65 height 15
type input "15"
click at [1061, 278] on div "100" at bounding box center [1092, 275] width 65 height 15
type input "45"
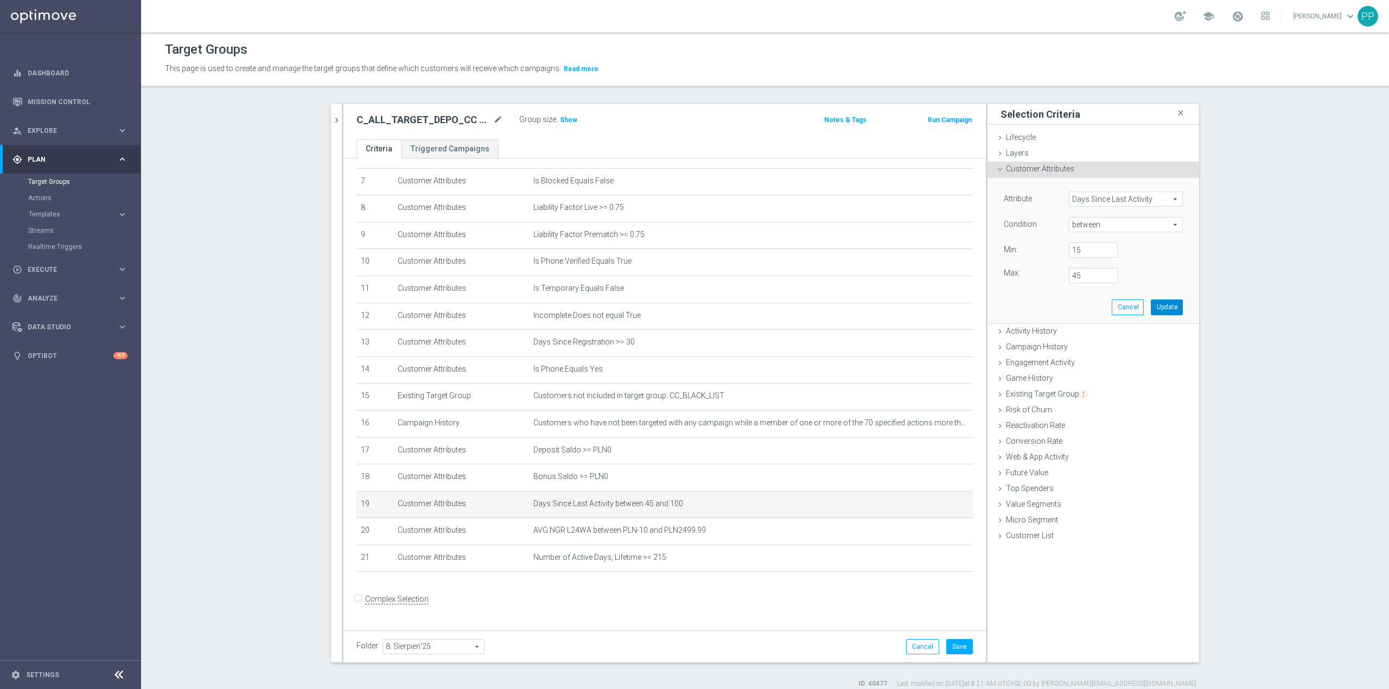
click at [1166, 309] on button "Update" at bounding box center [1166, 306] width 32 height 15
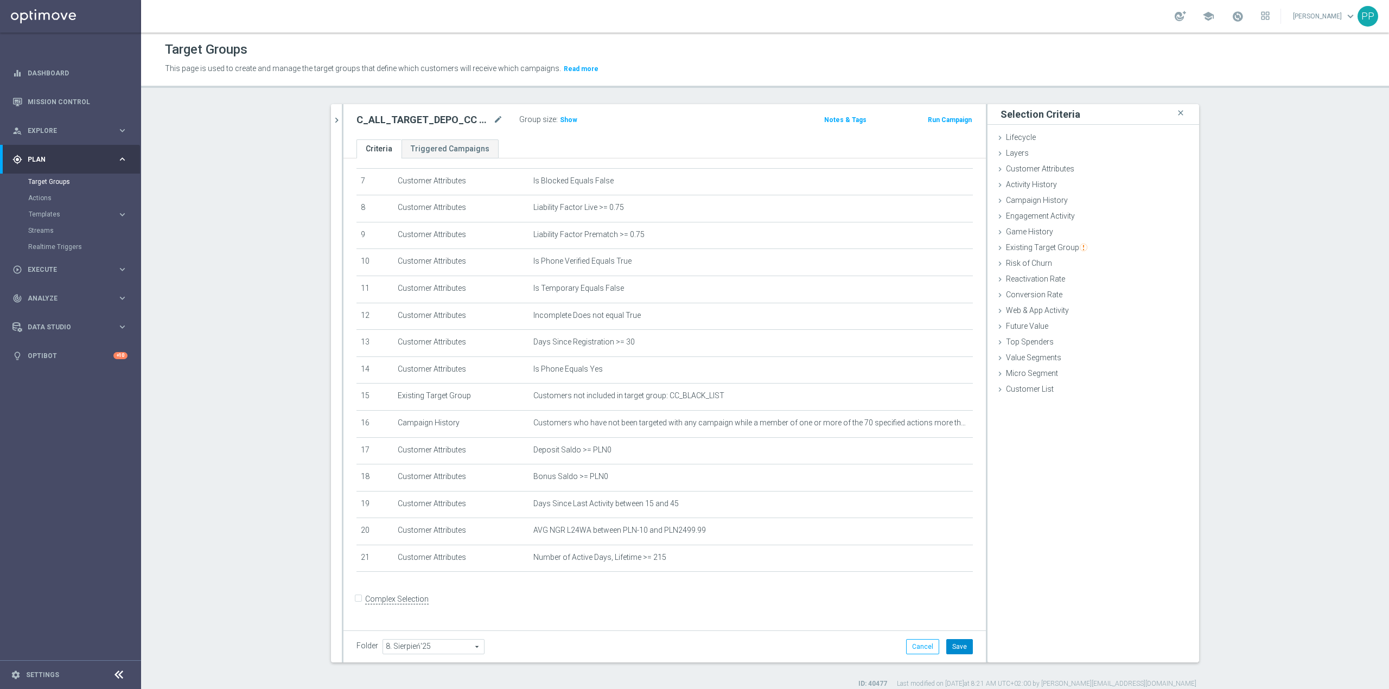
click at [955, 643] on button "Save" at bounding box center [959, 646] width 27 height 15
click at [565, 119] on span "Show" at bounding box center [568, 120] width 17 height 8
click at [934, 562] on icon "mode_edit" at bounding box center [938, 557] width 9 height 9
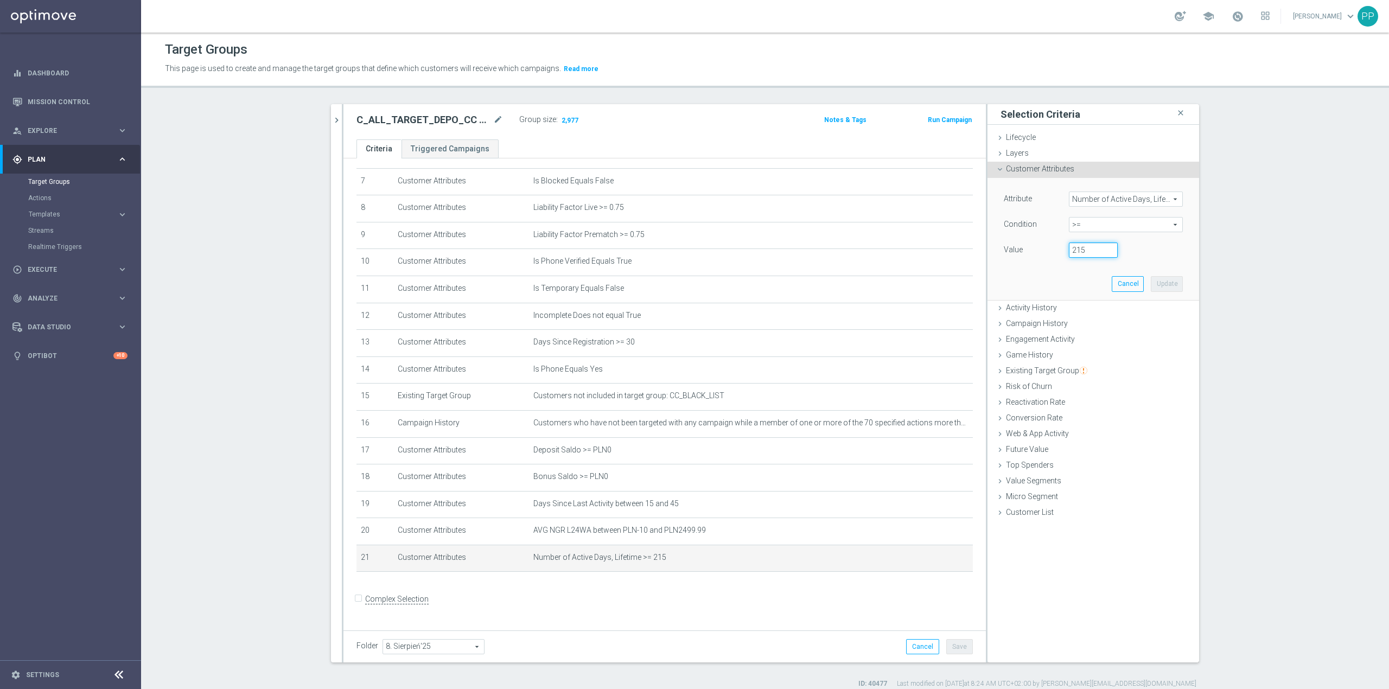
drag, startPoint x: 1088, startPoint y: 250, endPoint x: 1061, endPoint y: 251, distance: 27.1
click at [1061, 251] on div "215" at bounding box center [1092, 249] width 65 height 15
type input "200"
click at [1166, 285] on button "Update" at bounding box center [1166, 283] width 32 height 15
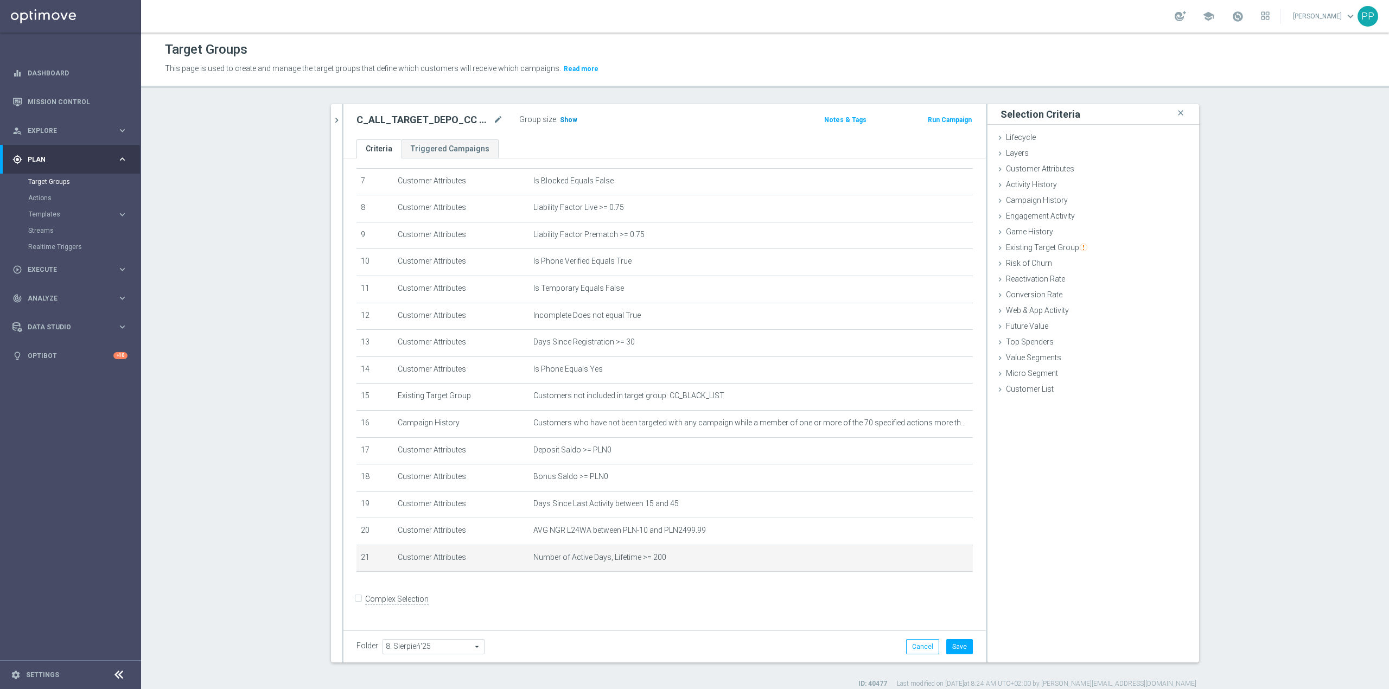
click at [568, 117] on span "Show" at bounding box center [568, 120] width 17 height 8
click at [949, 645] on button "Save" at bounding box center [959, 646] width 27 height 15
click at [494, 118] on icon "mode_edit" at bounding box center [498, 119] width 10 height 13
click at [510, 91] on div "Target Groups This page is used to create and manage the target groups that def…" at bounding box center [765, 361] width 1248 height 656
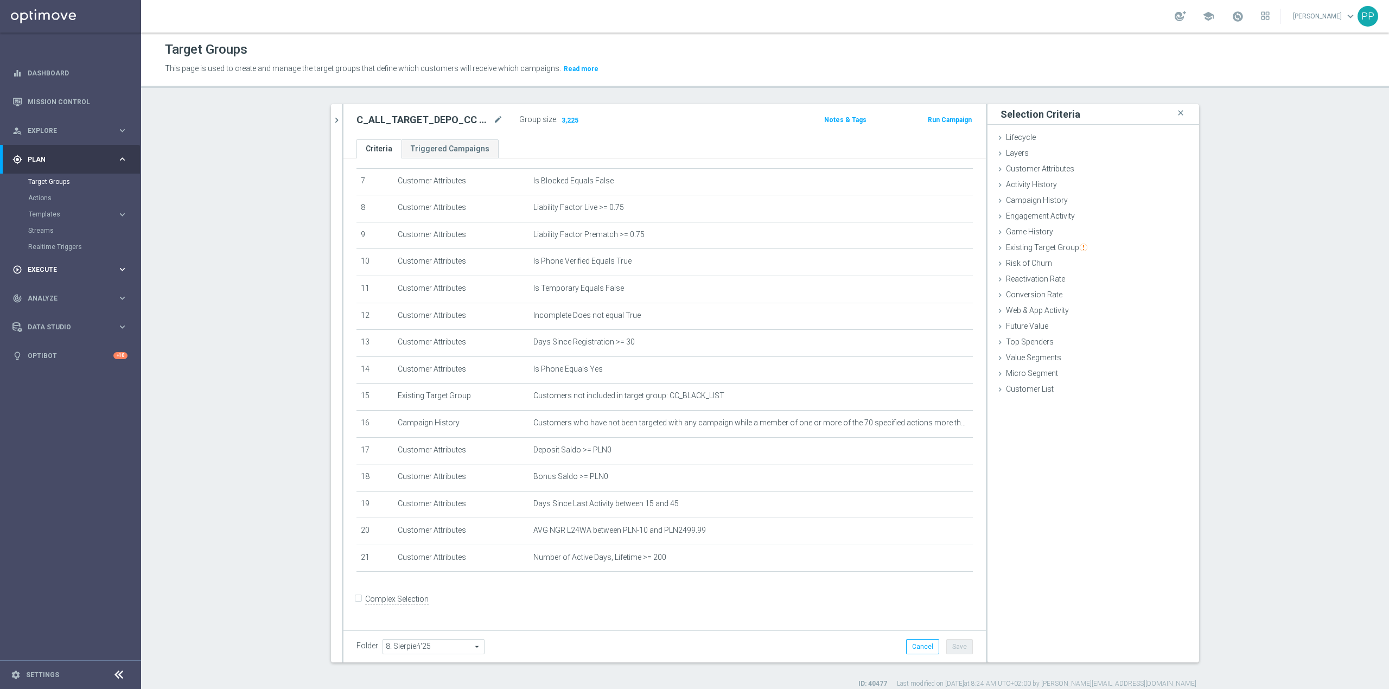
click at [57, 265] on div "play_circle_outline Execute" at bounding box center [64, 270] width 105 height 10
click at [496, 124] on icon "mode_edit" at bounding box center [498, 119] width 10 height 13
click at [482, 100] on div "Target Groups This page is used to create and manage the target groups that def…" at bounding box center [765, 361] width 1248 height 656
click at [934, 562] on icon "mode_edit" at bounding box center [938, 557] width 9 height 9
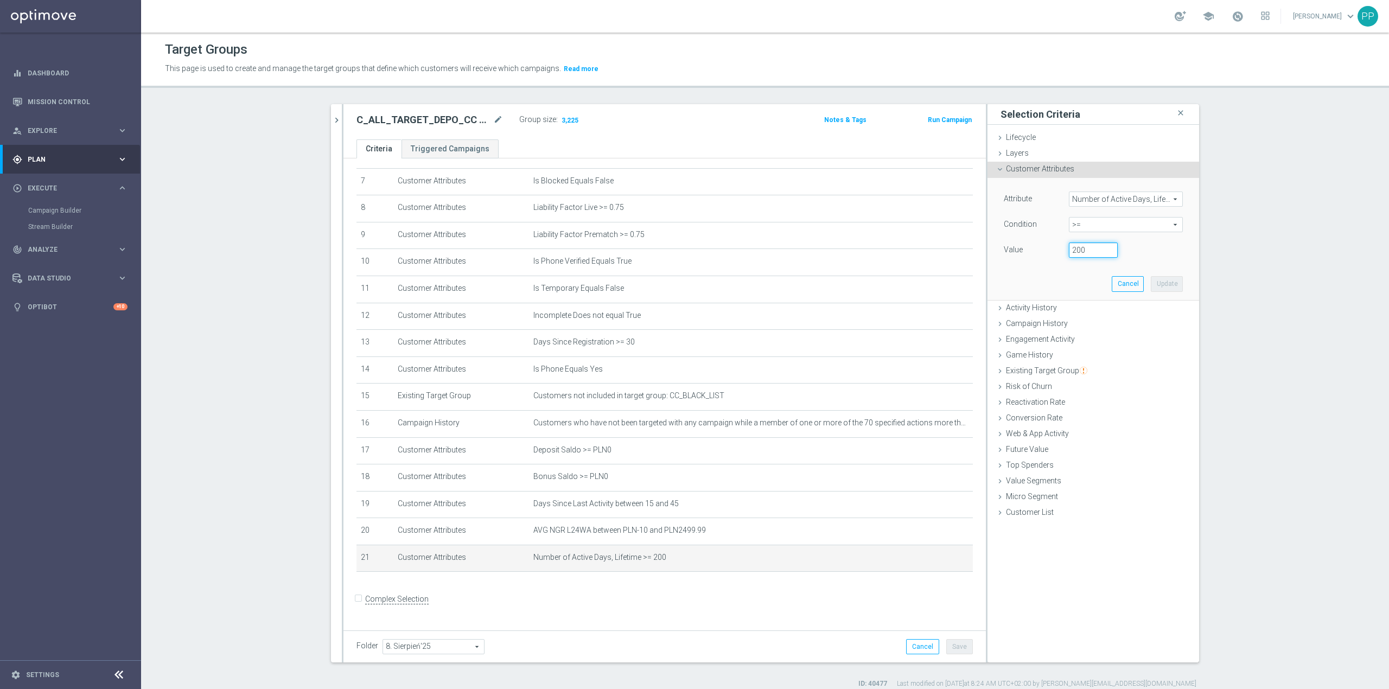
drag, startPoint x: 1061, startPoint y: 252, endPoint x: 1051, endPoint y: 248, distance: 10.8
click at [1052, 252] on div "Value 200" at bounding box center [1092, 250] width 195 height 17
type input "180"
click at [1164, 286] on button "Update" at bounding box center [1166, 283] width 32 height 15
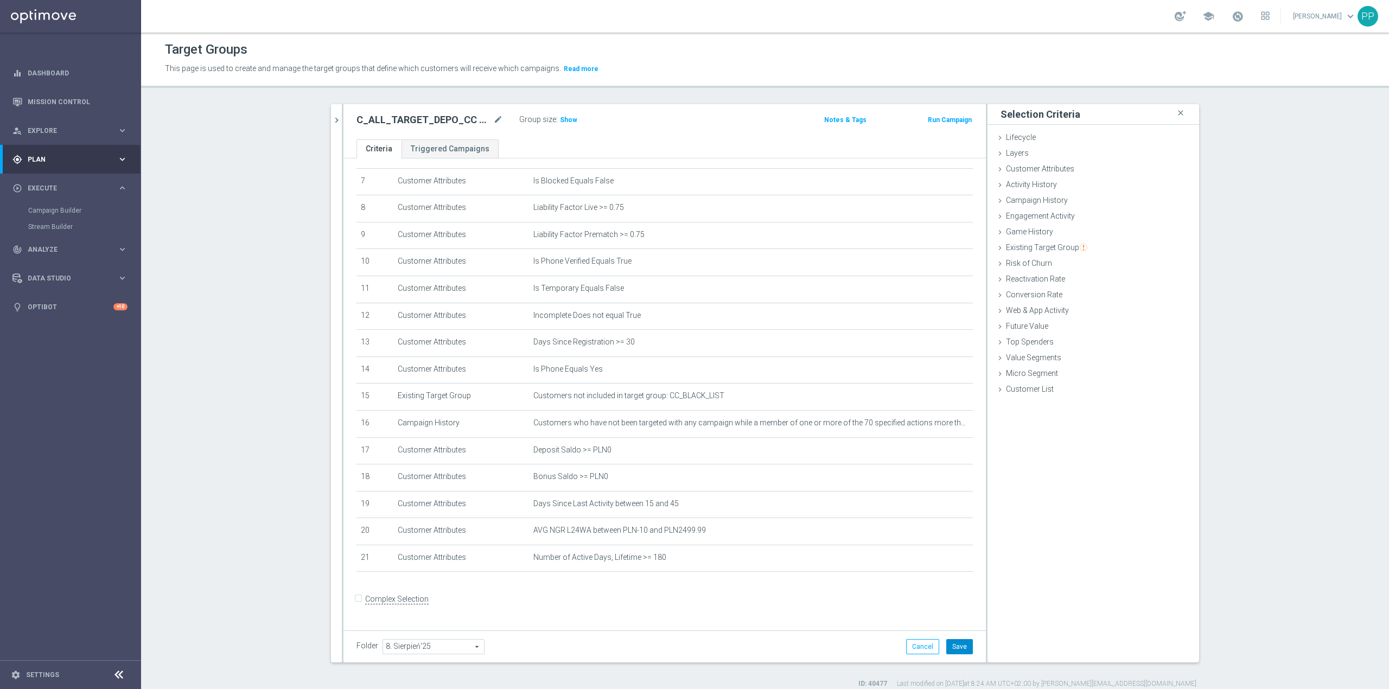
click at [952, 647] on button "Save" at bounding box center [959, 646] width 27 height 15
click at [560, 114] on h3 "Show" at bounding box center [569, 120] width 20 height 12
click at [495, 122] on icon "mode_edit" at bounding box center [498, 119] width 10 height 13
click at [482, 85] on header "Target Groups This page is used to create and manage the target groups that def…" at bounding box center [765, 60] width 1248 height 55
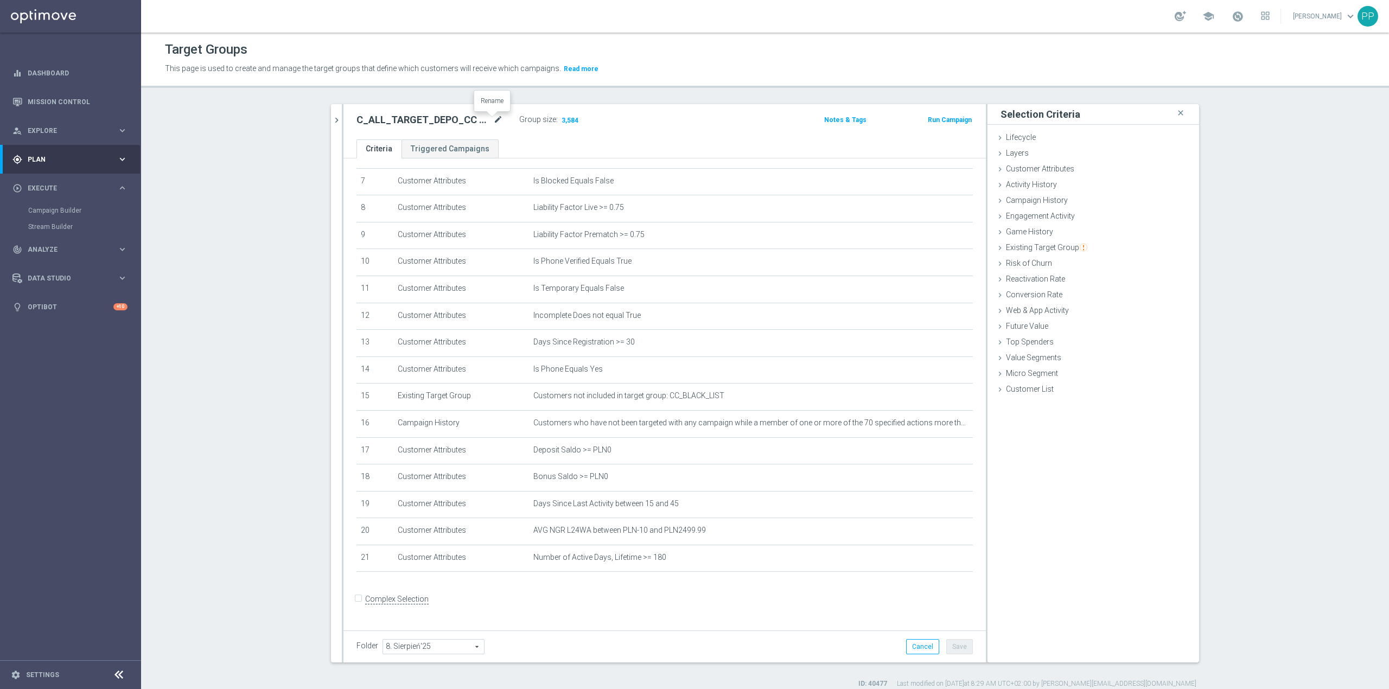
click at [493, 118] on icon "mode_edit" at bounding box center [498, 119] width 10 height 13
click at [477, 77] on div "This page is used to create and manage the target groups that define which cust…" at bounding box center [613, 68] width 912 height 17
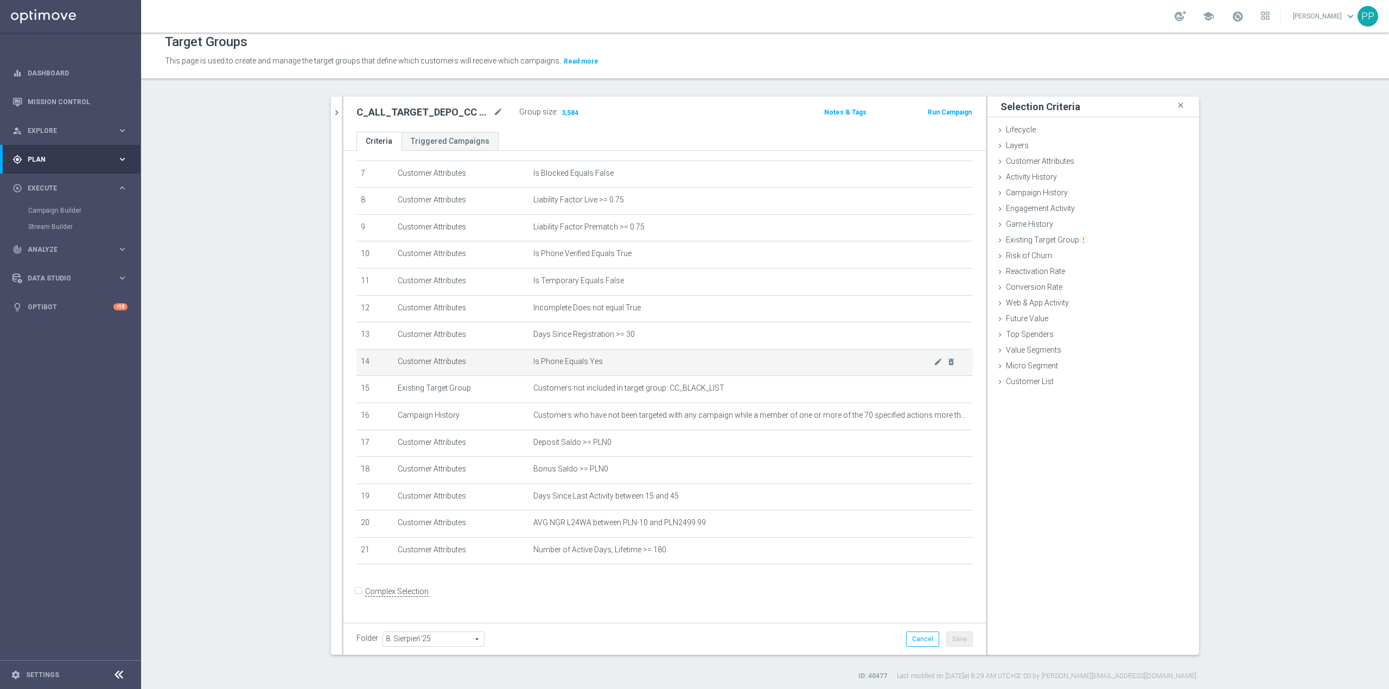
scroll to position [10, 0]
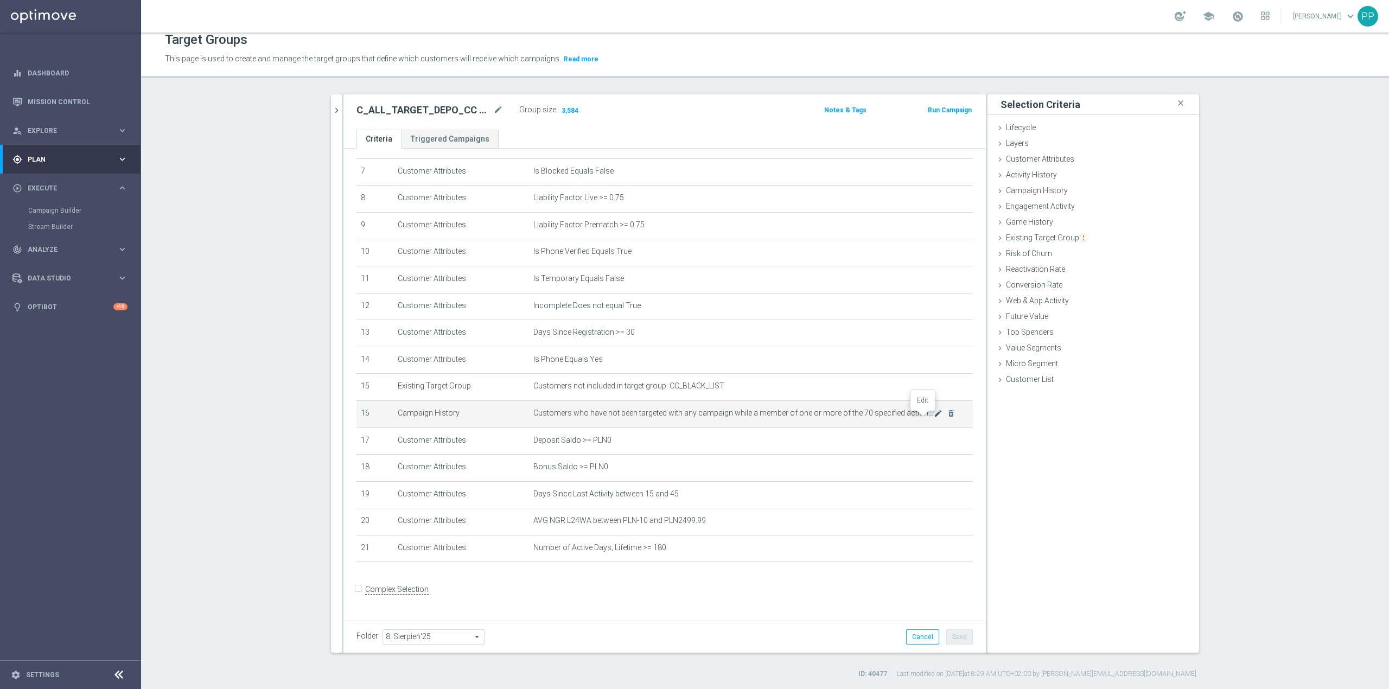
click at [934, 418] on icon "mode_edit" at bounding box center [938, 413] width 9 height 9
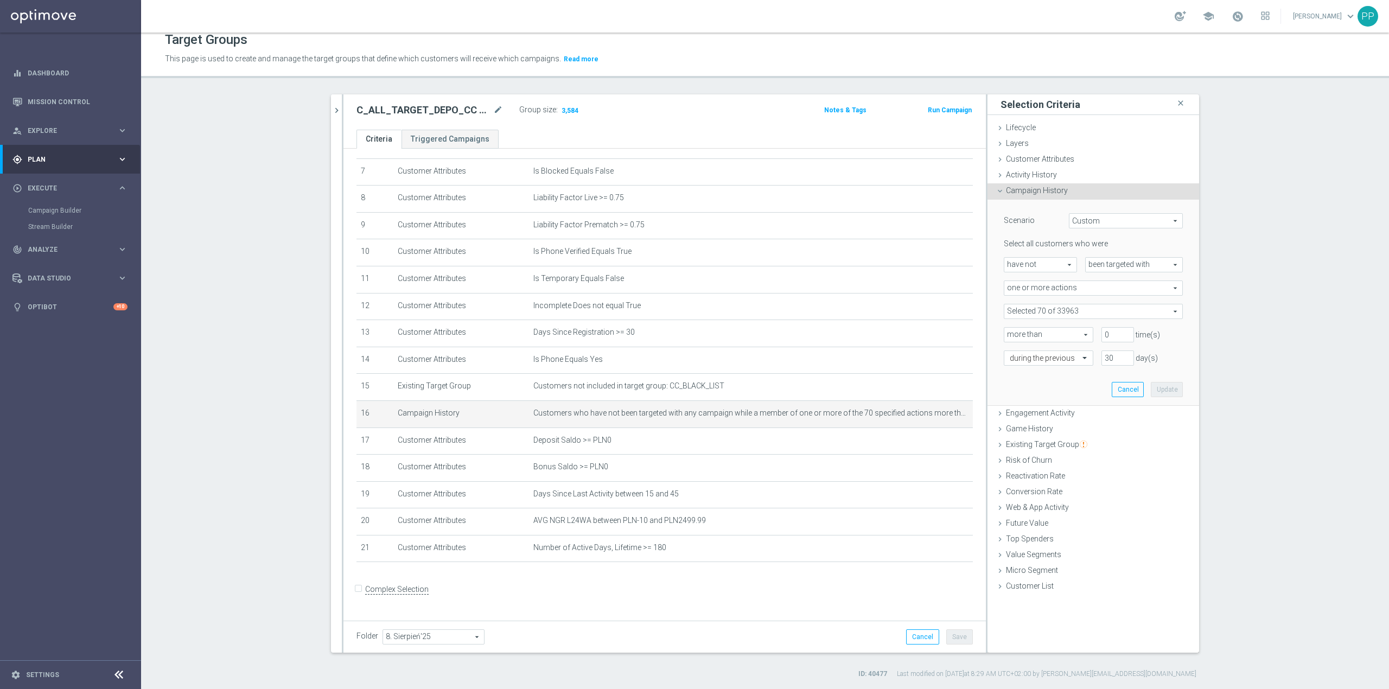
click at [1062, 306] on span at bounding box center [1093, 311] width 178 height 14
click at [1066, 311] on input "search" at bounding box center [1092, 311] width 179 height 15
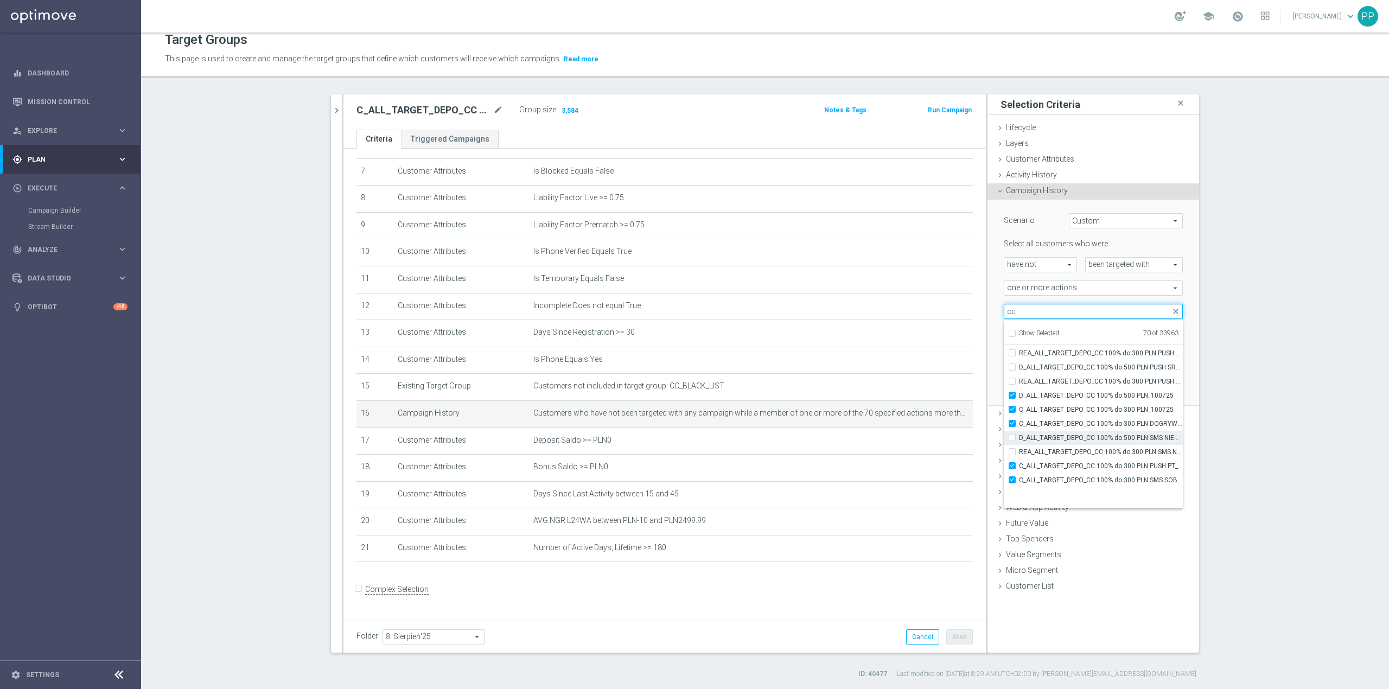
scroll to position [32231, 0]
type input "cc"
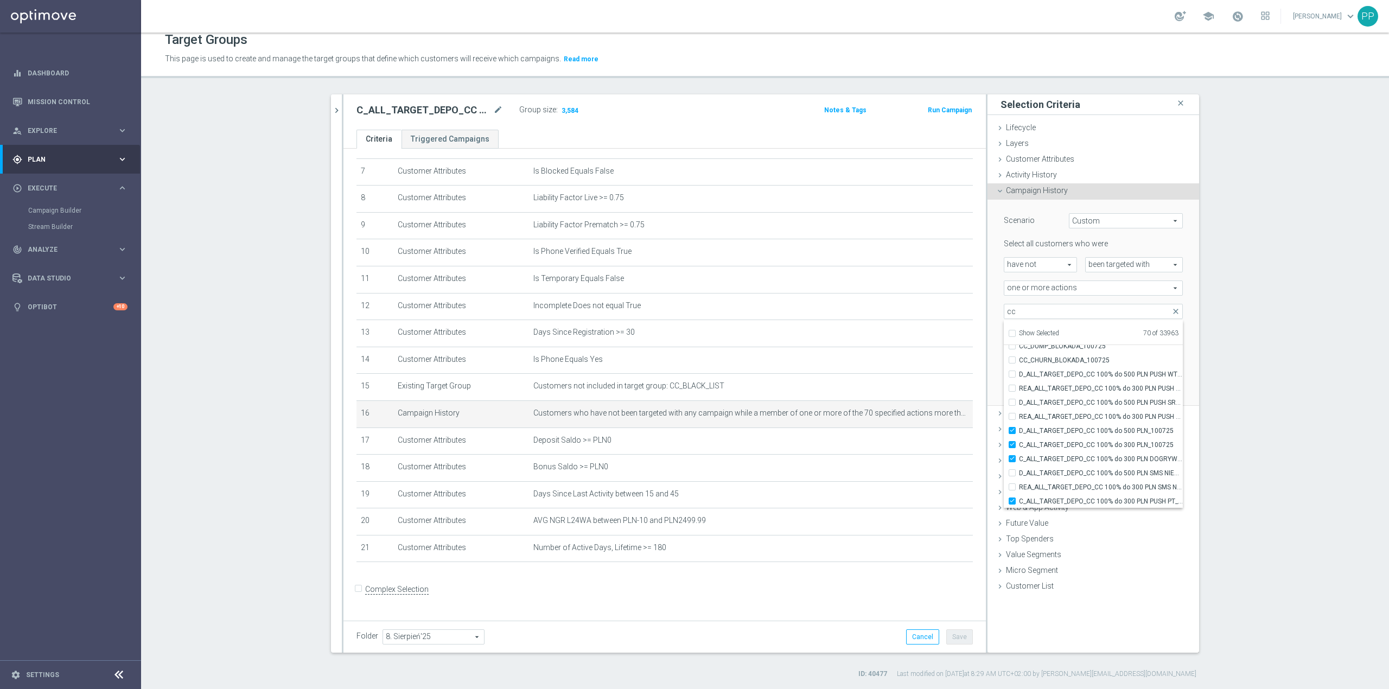
click at [1220, 409] on section "search more_vert Prioritize Customer Target Groups library_add create_new_folder" at bounding box center [765, 386] width 1248 height 584
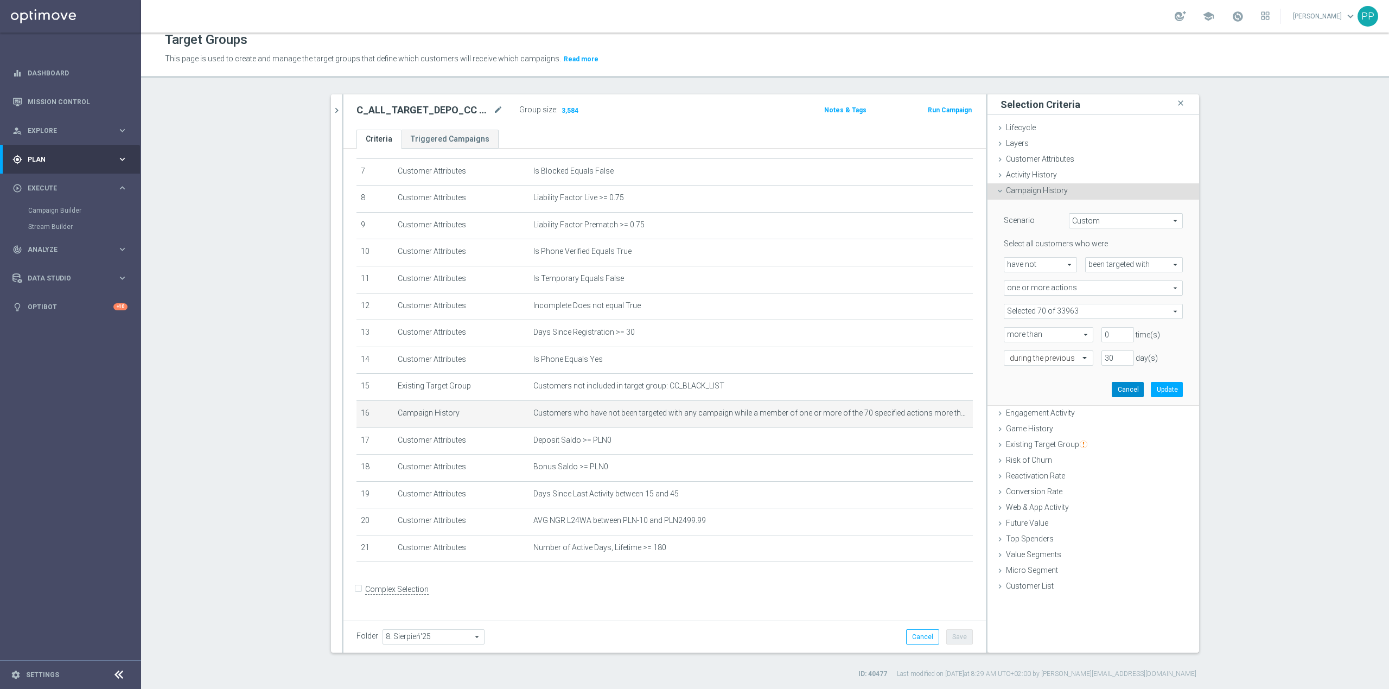
click at [1123, 387] on button "Cancel" at bounding box center [1127, 389] width 32 height 15
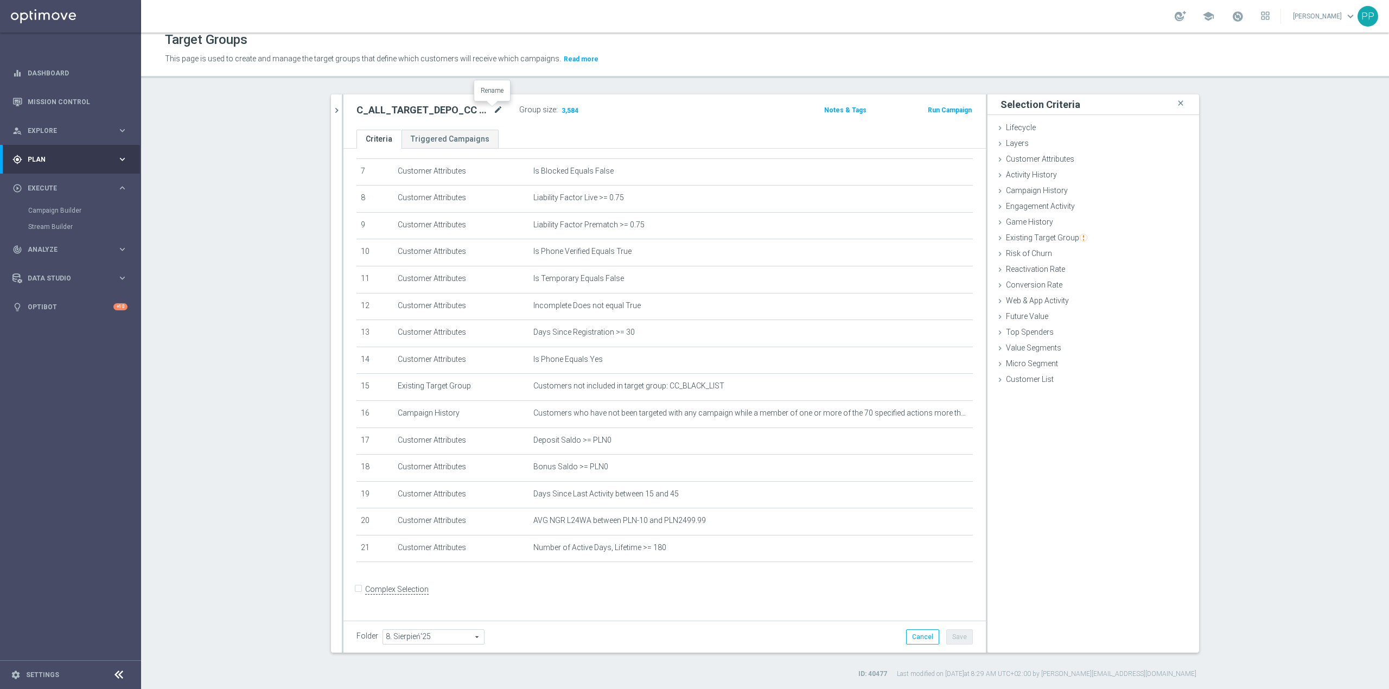
click at [495, 112] on icon "mode_edit" at bounding box center [498, 110] width 10 height 13
click at [497, 92] on div "Target Groups This page is used to create and manage the target groups that def…" at bounding box center [765, 361] width 1248 height 656
click at [493, 107] on icon "mode_edit" at bounding box center [498, 110] width 10 height 13
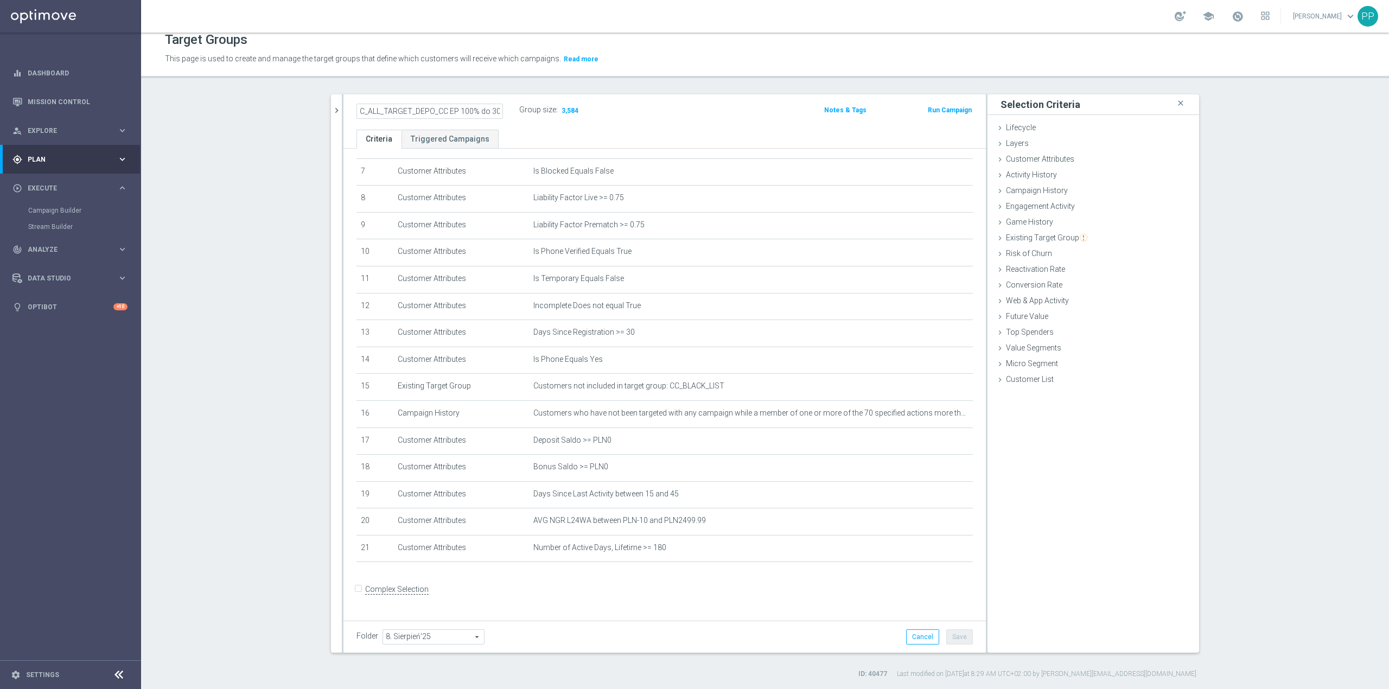
scroll to position [0, 48]
click at [483, 87] on div "Target Groups This page is used to create and manage the target groups that def…" at bounding box center [765, 361] width 1248 height 656
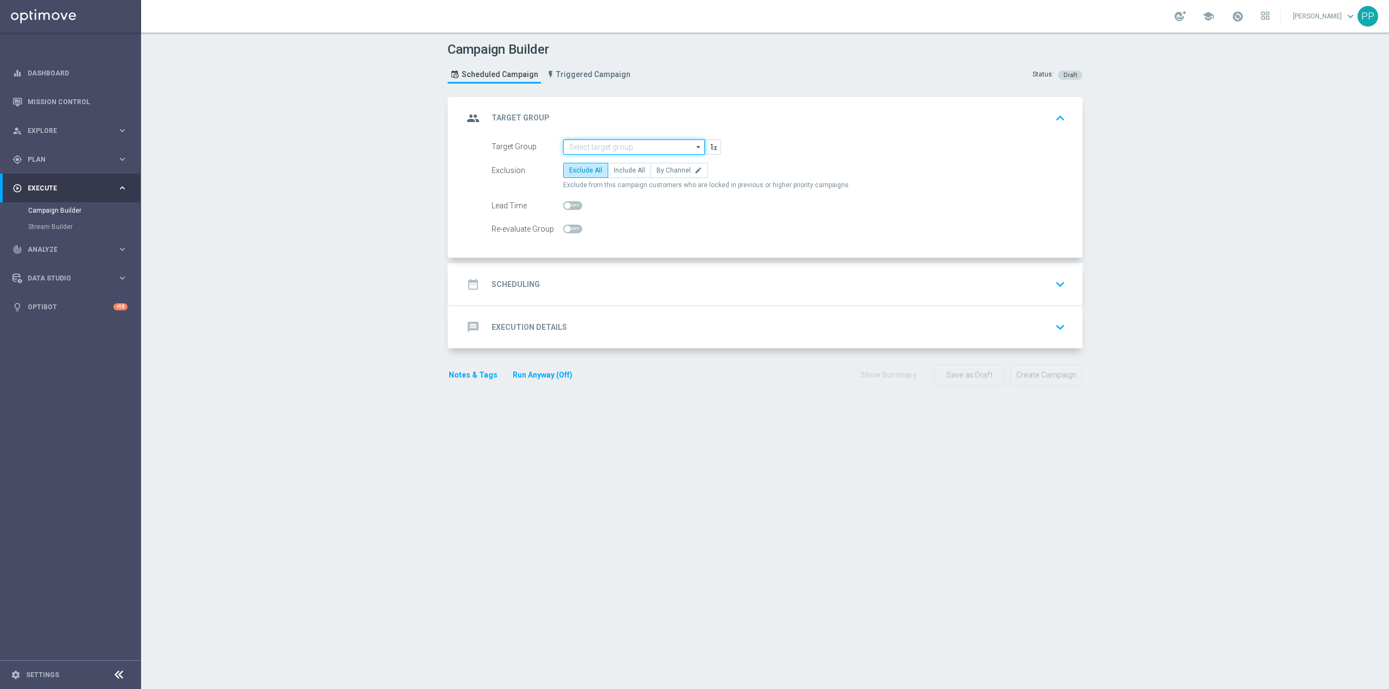
click at [588, 144] on input at bounding box center [634, 146] width 142 height 15
paste input "C_ALL_TARGET_DEPO_CC EP 100% do 300 PLN_110825"
click at [603, 172] on div "C_ALL_TARGET_DEPO_CC EP 100% do 300 PLN_110825" at bounding box center [642, 168] width 131 height 20
type input "C_ALL_TARGET_DEPO_CC EP 100% do 300 PLN_110825"
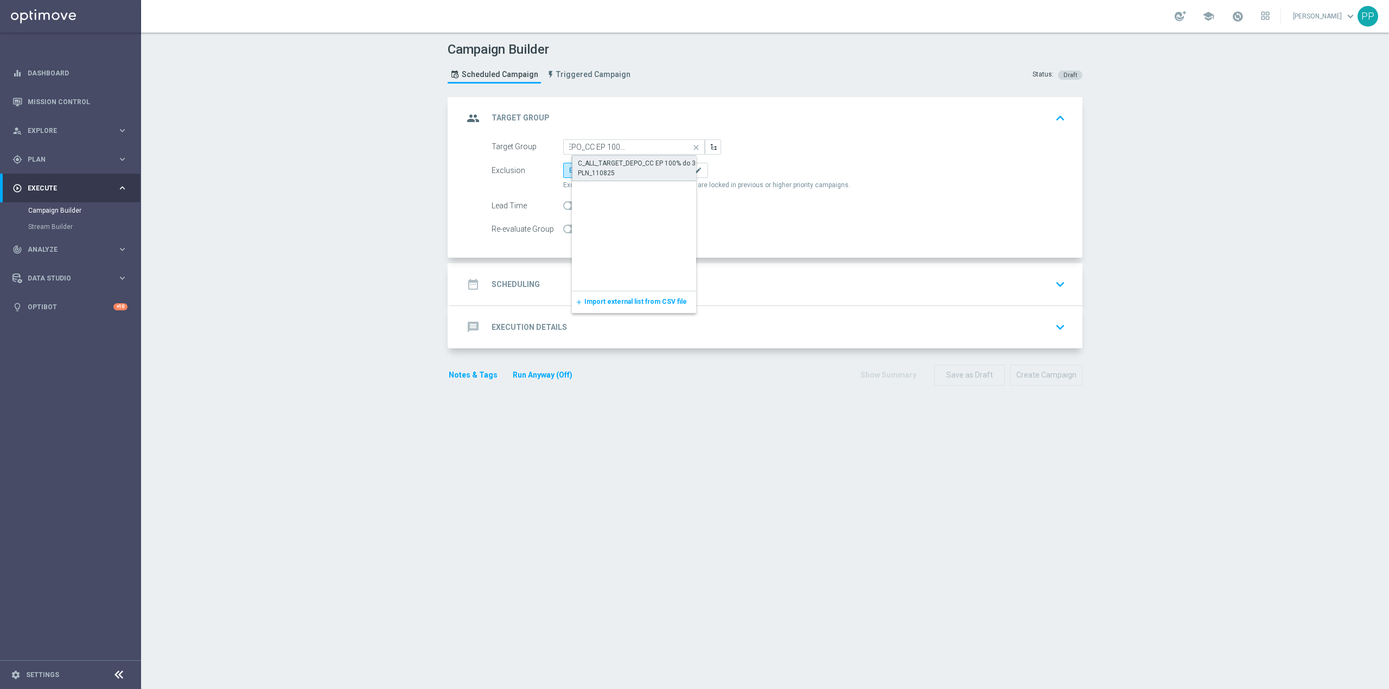
scroll to position [0, 0]
click at [672, 172] on span "By Channel" at bounding box center [673, 171] width 34 height 8
click at [663, 172] on input "By Channel edit" at bounding box center [659, 172] width 7 height 7
radio input "true"
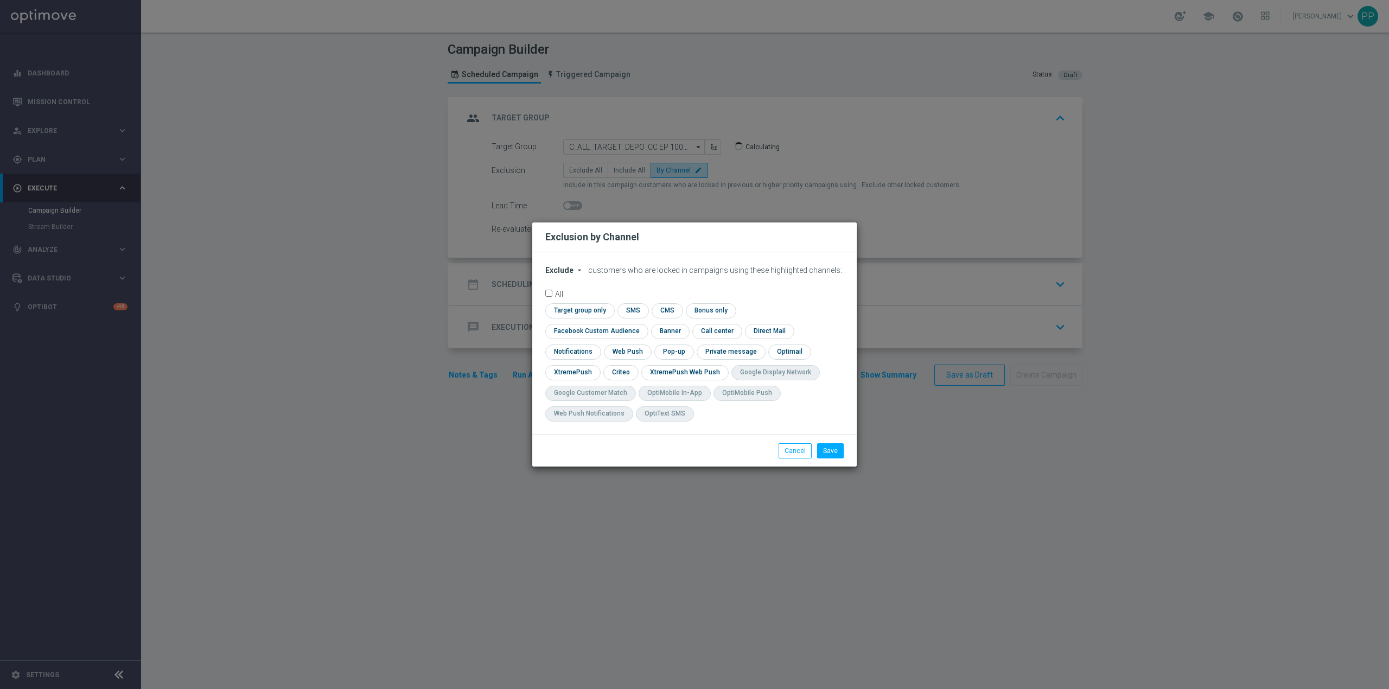
click at [555, 274] on span "Exclude" at bounding box center [559, 270] width 28 height 9
drag, startPoint x: 558, startPoint y: 307, endPoint x: 731, endPoint y: 312, distance: 173.1
click at [0, 0] on span "Include" at bounding box center [0, 0] width 0 height 0
click at [643, 324] on input "checkbox" at bounding box center [594, 331] width 98 height 15
checkbox input "true"
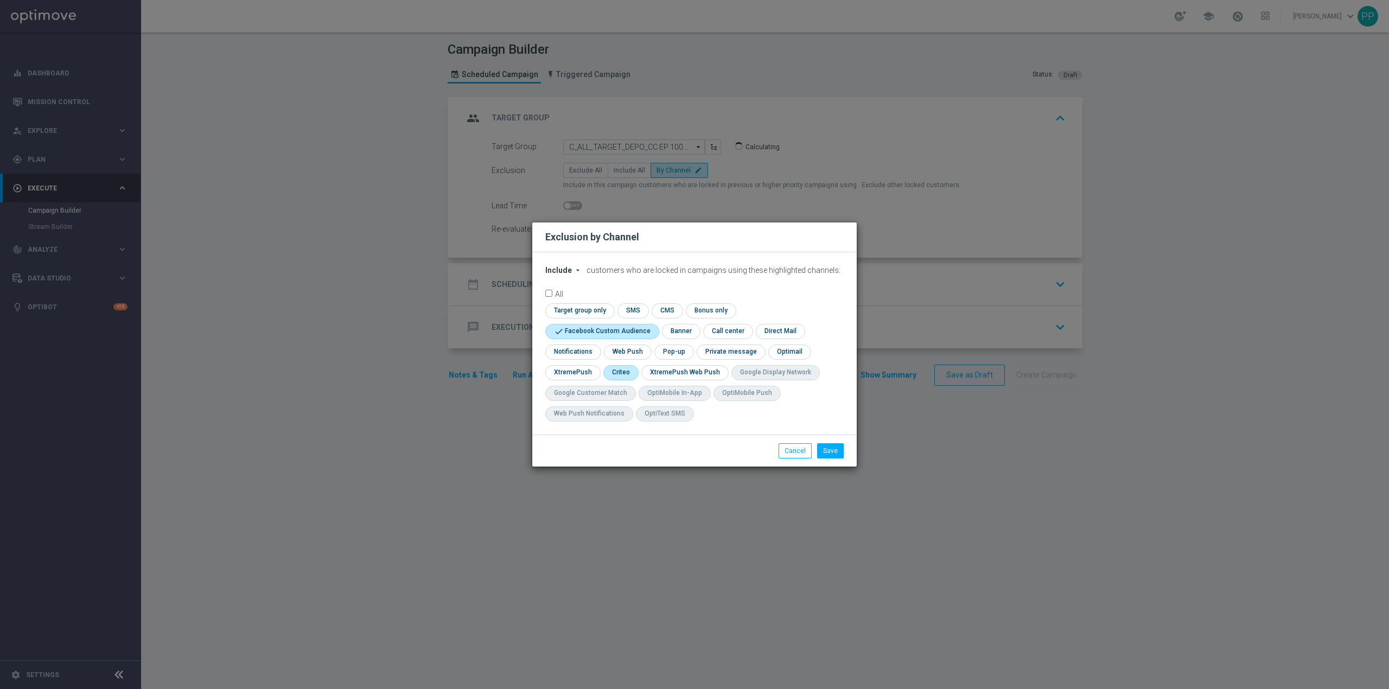
click at [628, 371] on input "checkbox" at bounding box center [620, 372] width 34 height 15
checkbox input "true"
click at [832, 449] on button "Save" at bounding box center [830, 450] width 27 height 15
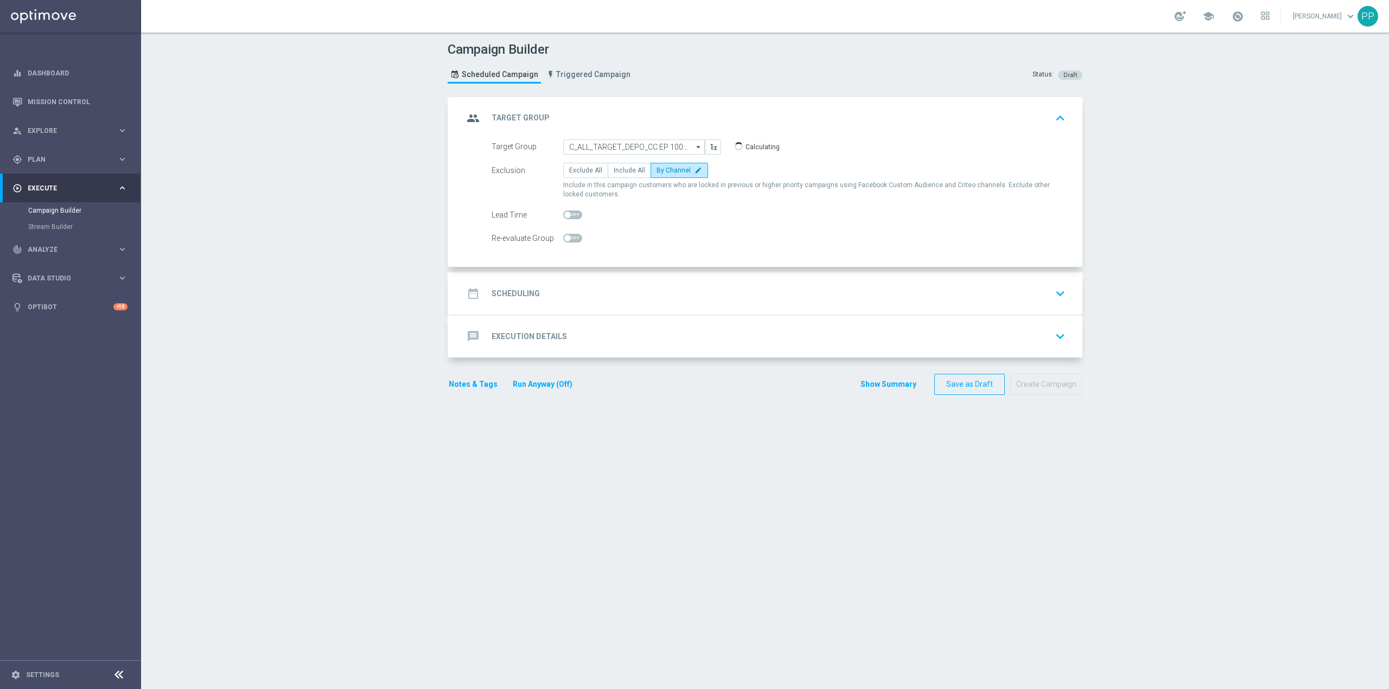
click at [579, 278] on div "date_range Scheduling keyboard_arrow_down" at bounding box center [766, 293] width 632 height 42
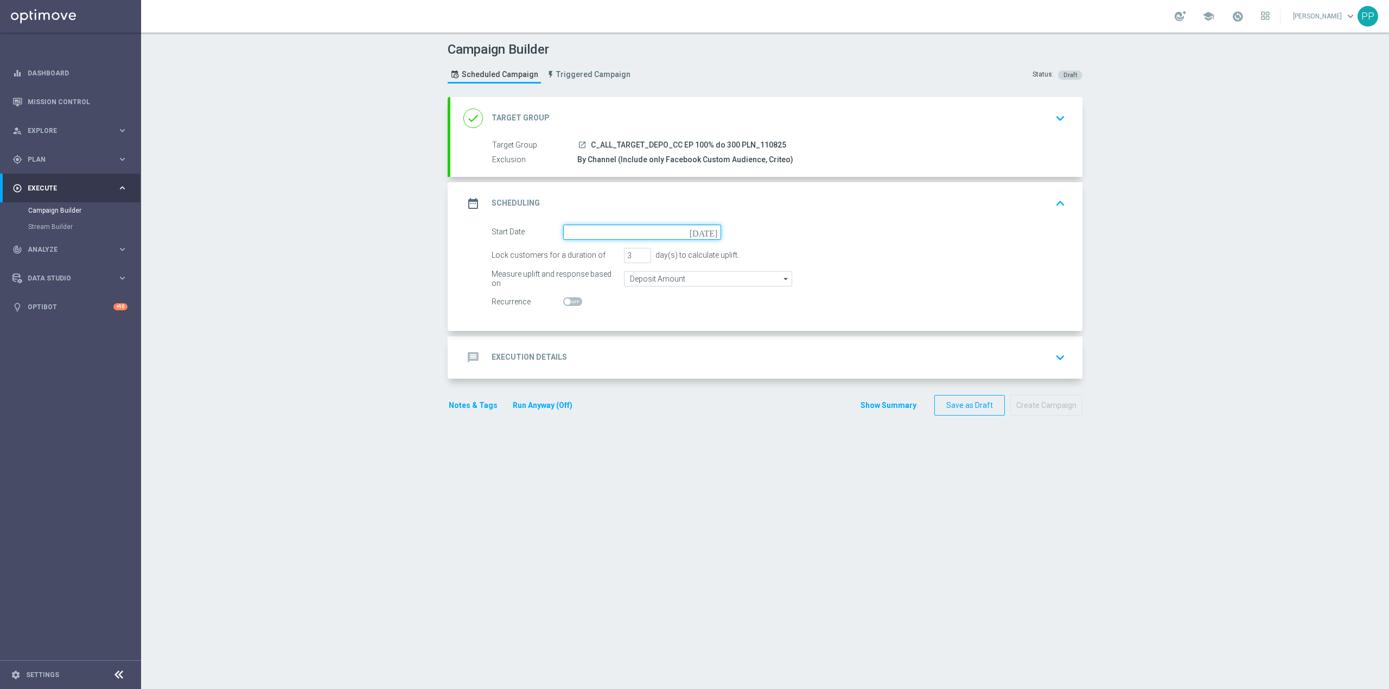
click at [576, 237] on input at bounding box center [642, 232] width 158 height 15
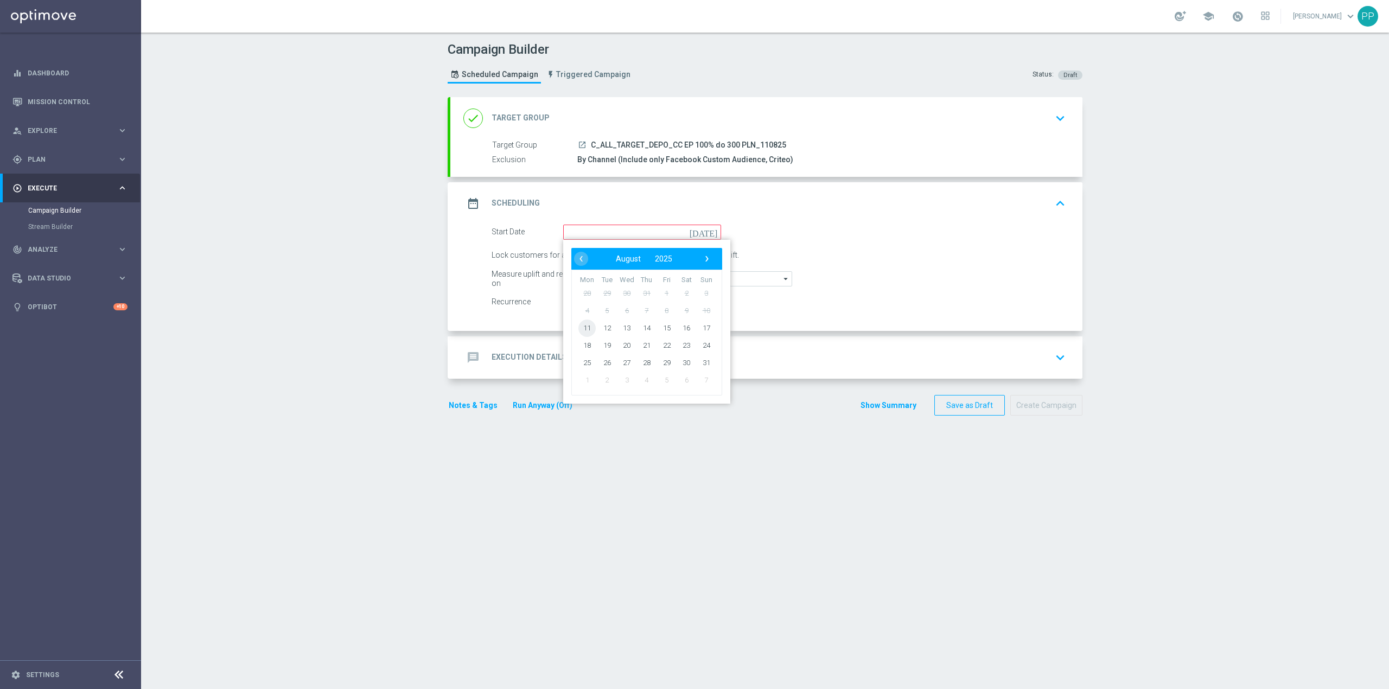
click at [586, 326] on span "11" at bounding box center [586, 327] width 17 height 17
type input "[DATE]"
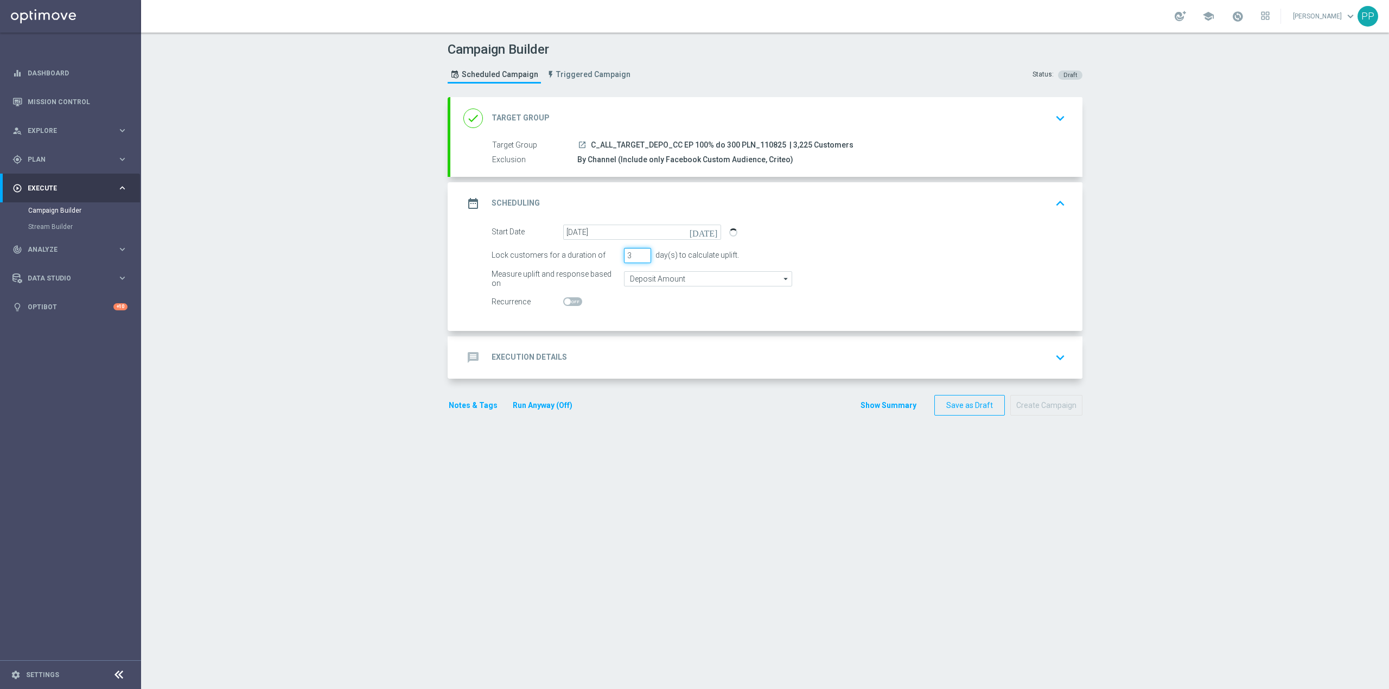
drag, startPoint x: 630, startPoint y: 253, endPoint x: 604, endPoint y: 252, distance: 25.5
click at [604, 252] on div "Lock customers for a duration of 3 day(s) to calculate uplift." at bounding box center [778, 255] width 590 height 15
type input "4"
click at [450, 244] on div "Start Date 11 Aug 2025 today Lock customers for a duration of 4 day(s) to calcu…" at bounding box center [766, 278] width 632 height 106
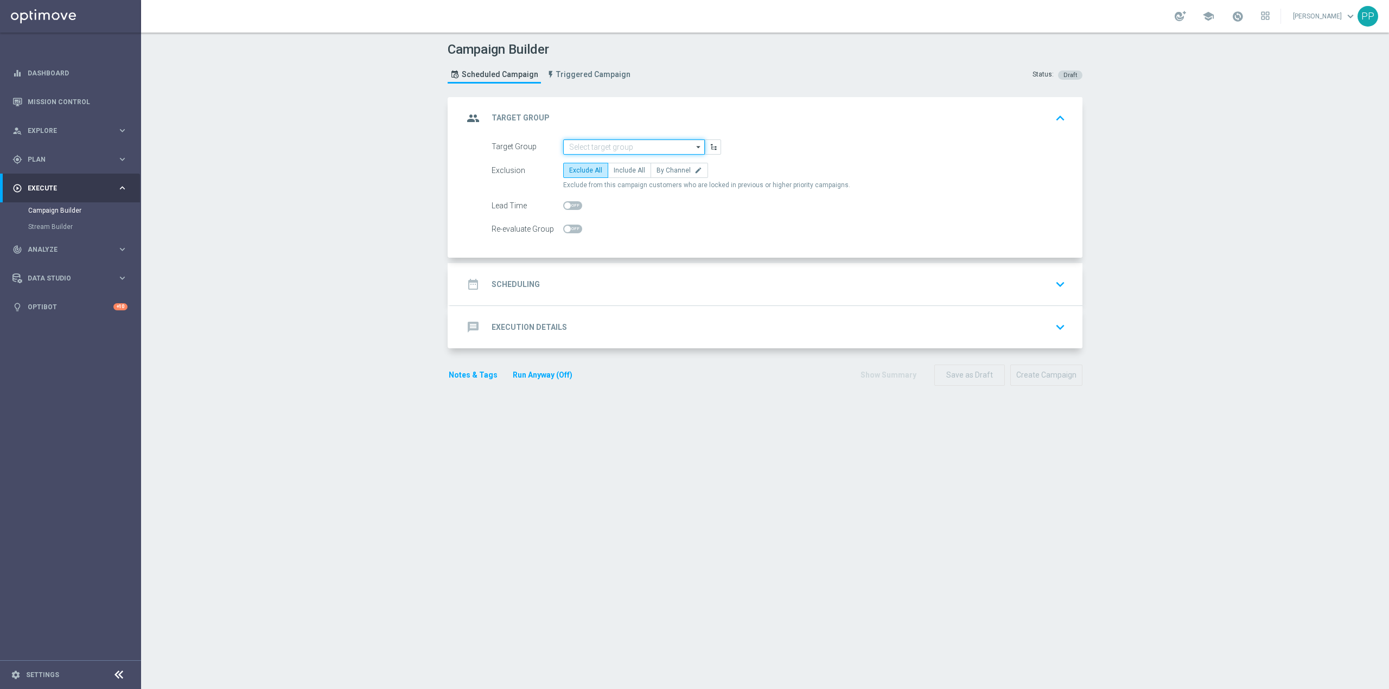
click at [630, 145] on input at bounding box center [634, 146] width 142 height 15
paste input "C_ALL_TARGET_DEPO_CC EP 100% do 300 PLN_110825"
click at [630, 165] on div "C_ALL_TARGET_DEPO_CC EP 100% do 300 PLN_110825" at bounding box center [643, 168] width 130 height 20
type input "C_ALL_TARGET_DEPO_CC EP 100% do 300 PLN_110825"
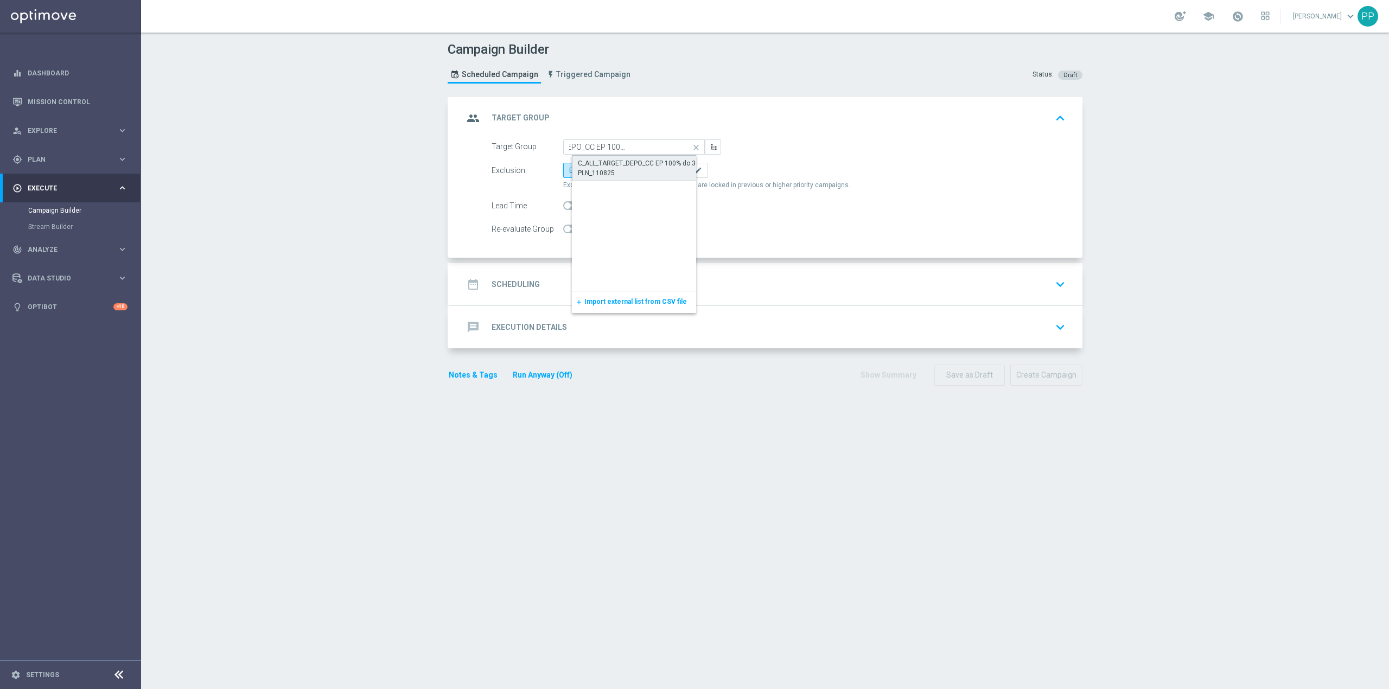
scroll to position [0, 0]
click at [660, 170] on span "By Channel" at bounding box center [673, 171] width 34 height 8
click at [660, 170] on input "By Channel edit" at bounding box center [659, 172] width 7 height 7
radio input "true"
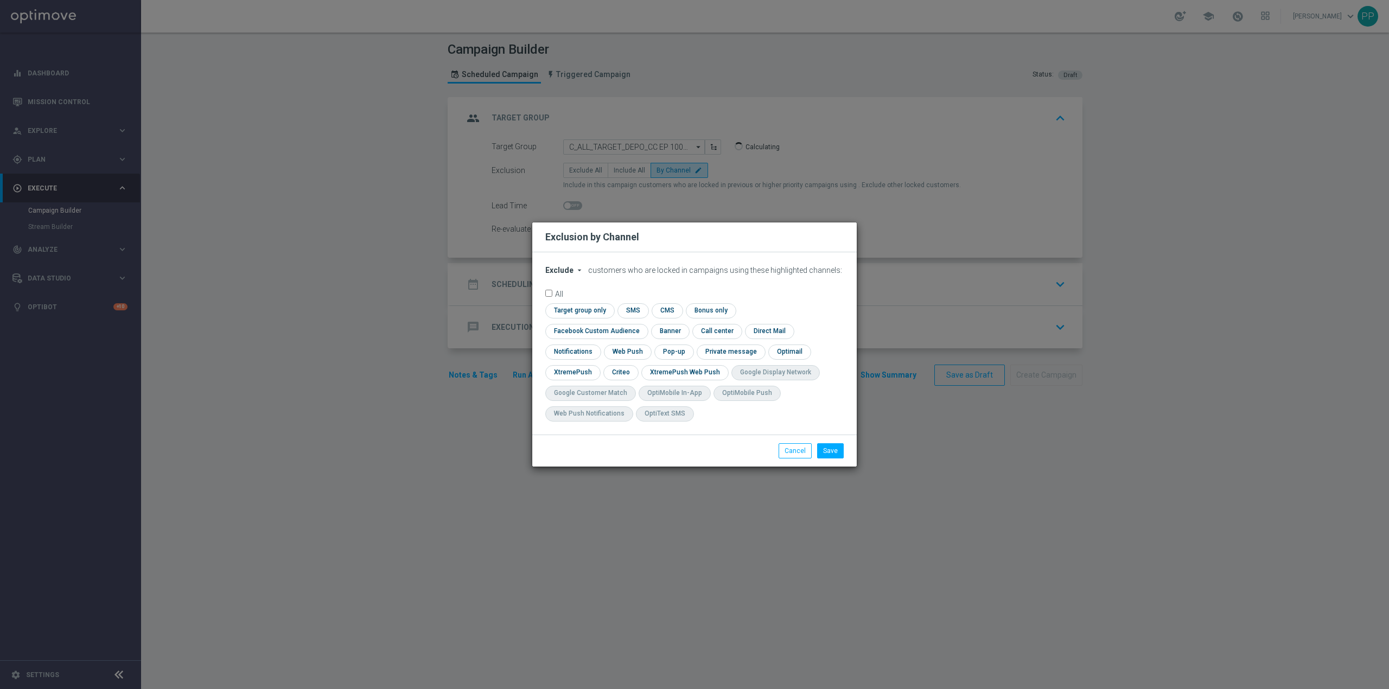
click at [565, 274] on span "Exclude" at bounding box center [559, 270] width 28 height 9
click at [0, 0] on span "Include" at bounding box center [0, 0] width 0 height 0
click at [643, 324] on input "checkbox" at bounding box center [594, 331] width 98 height 15
checkbox input "true"
click at [625, 367] on input "checkbox" at bounding box center [620, 372] width 34 height 15
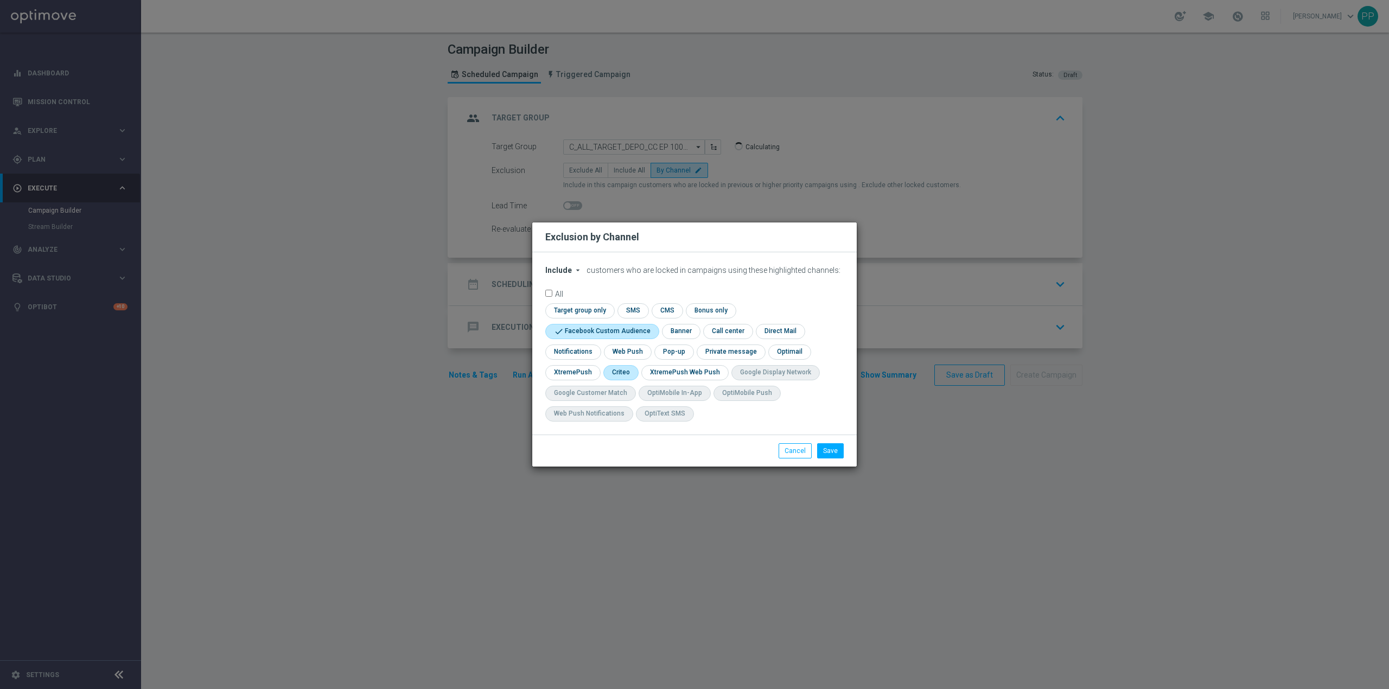
checkbox input "true"
click at [832, 447] on button "Save" at bounding box center [830, 450] width 27 height 15
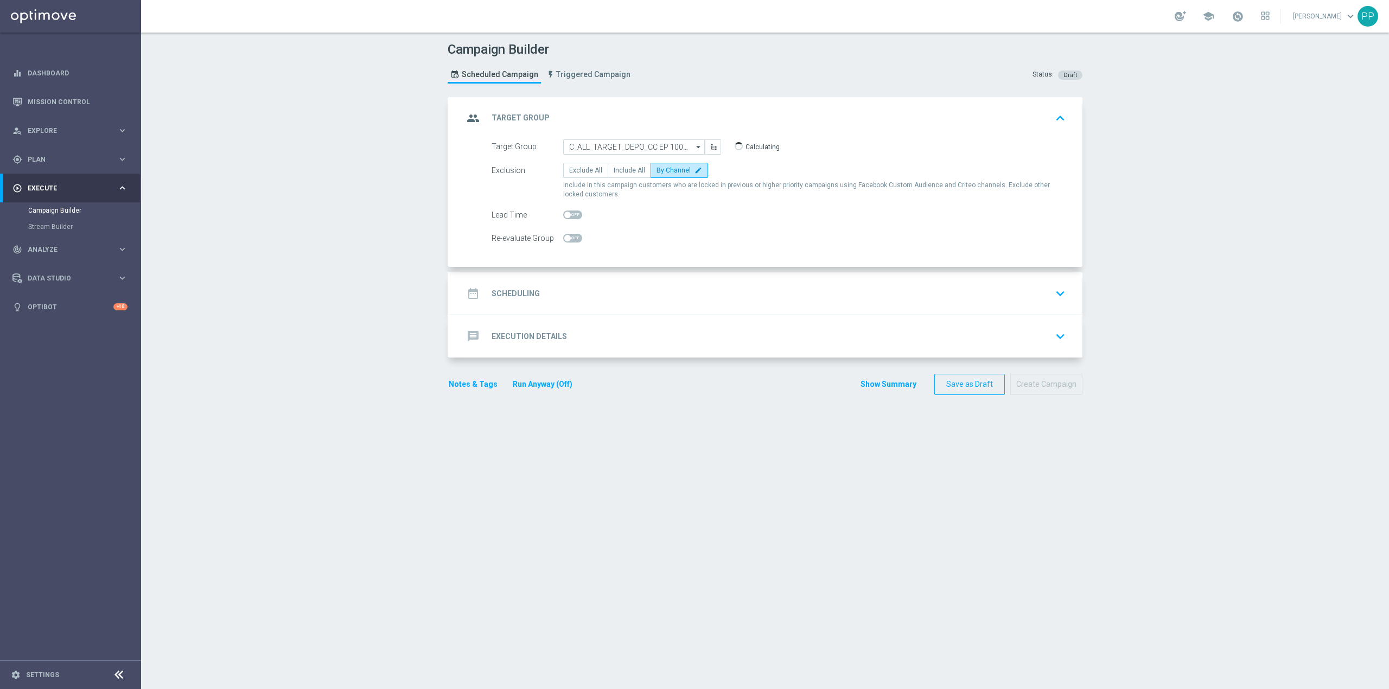
click at [623, 272] on accordion "group Target Group keyboard_arrow_up Target Group C_ALL_TARGET_DEPO_CC EP 100% …" at bounding box center [765, 227] width 635 height 260
click at [622, 281] on div "date_range Scheduling keyboard_arrow_down" at bounding box center [766, 293] width 632 height 42
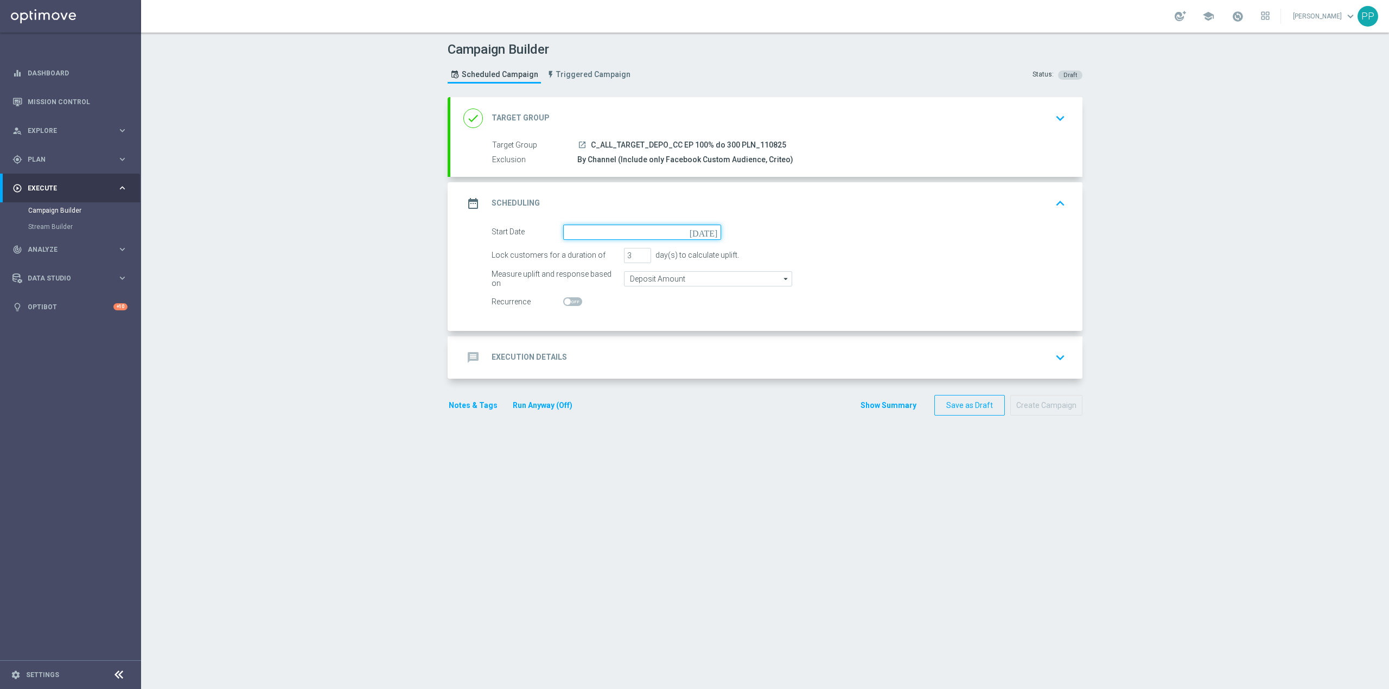
click at [610, 230] on input at bounding box center [642, 232] width 158 height 15
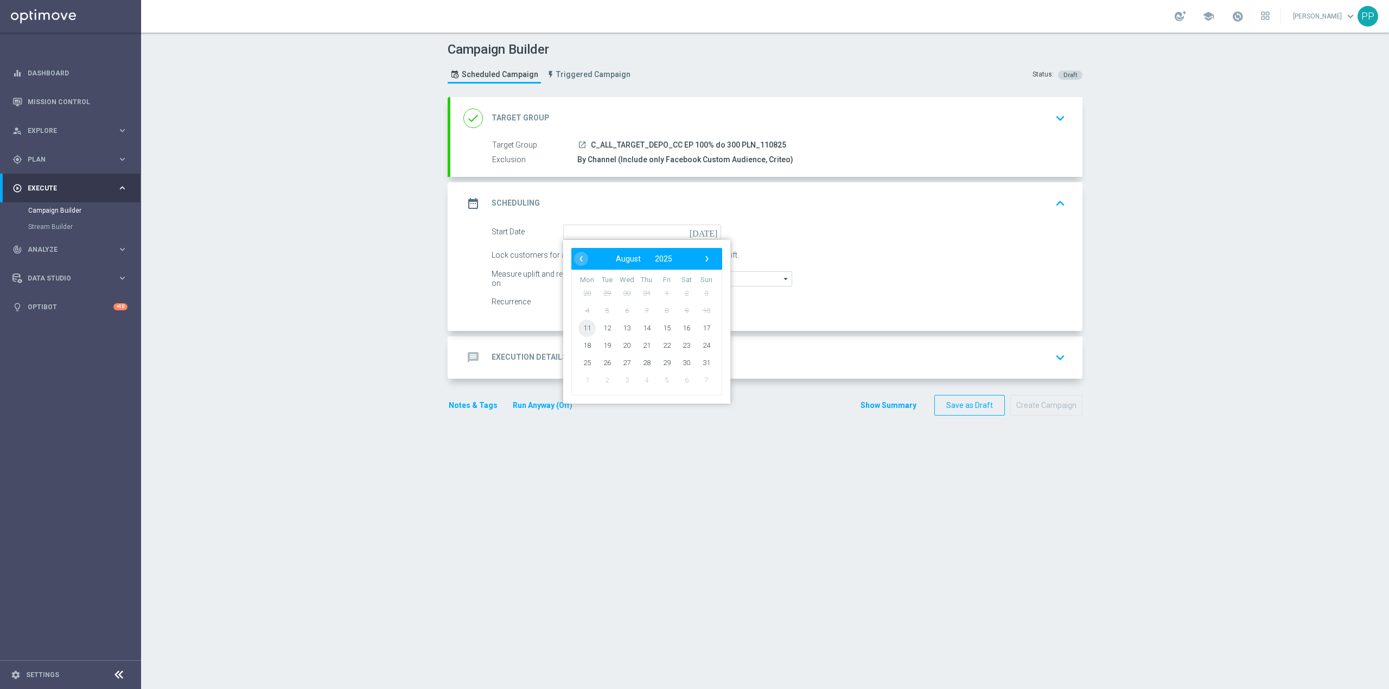
click at [585, 324] on span "11" at bounding box center [586, 327] width 17 height 17
type input "[DATE]"
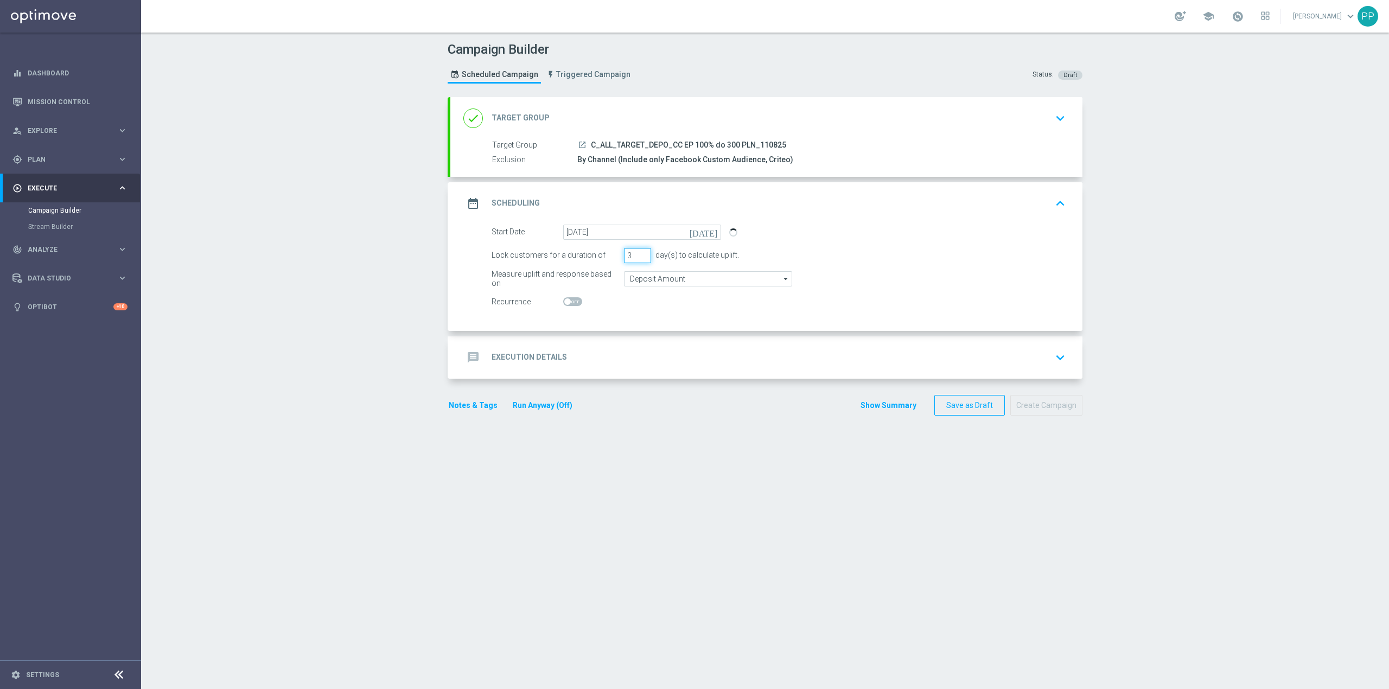
drag, startPoint x: 630, startPoint y: 250, endPoint x: 617, endPoint y: 250, distance: 13.0
click at [617, 250] on div "Lock customers for a duration of 3 day(s) to calculate uplift." at bounding box center [778, 255] width 590 height 15
type input "4"
click at [356, 287] on div "Campaign Builder Scheduled Campaign Triggered Campaign Status: Draft done Targe…" at bounding box center [765, 361] width 1248 height 656
click at [697, 344] on div "message Execution Details keyboard_arrow_down" at bounding box center [766, 357] width 632 height 42
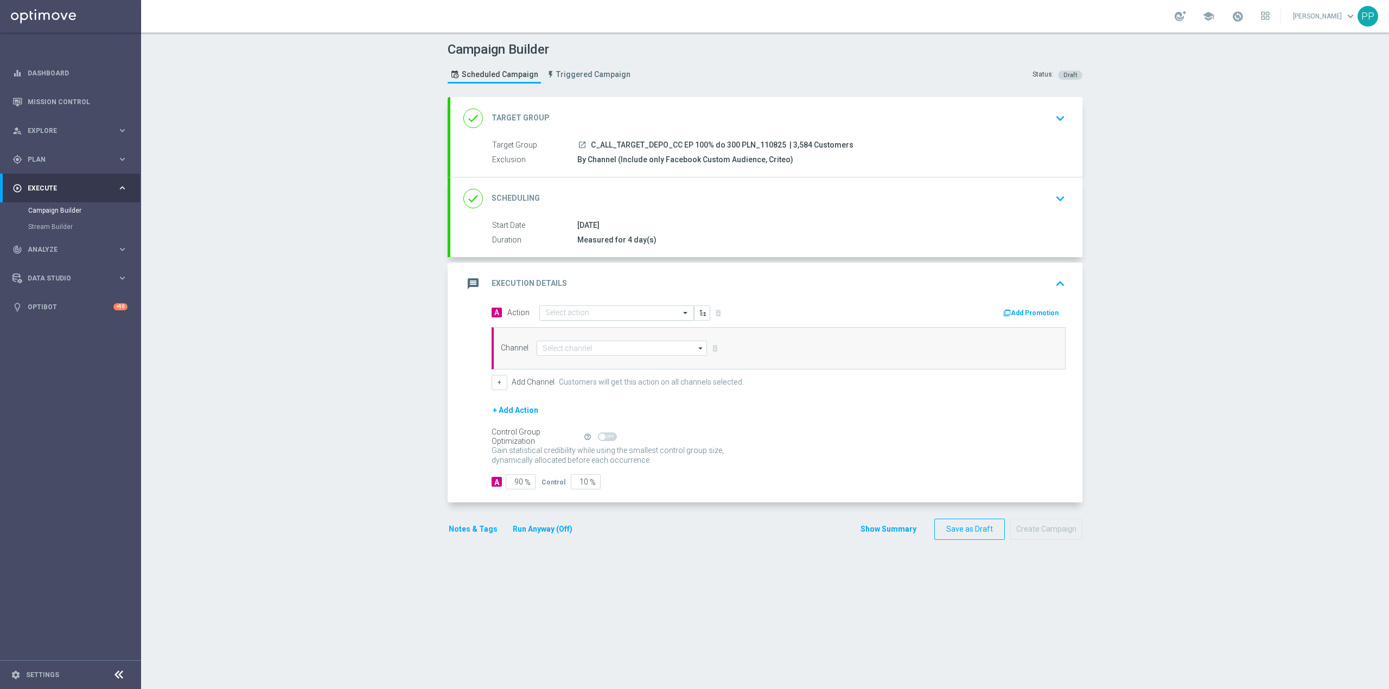
click at [615, 311] on input "text" at bounding box center [605, 313] width 121 height 9
click at [589, 463] on span "Create new action" at bounding box center [583, 460] width 57 height 8
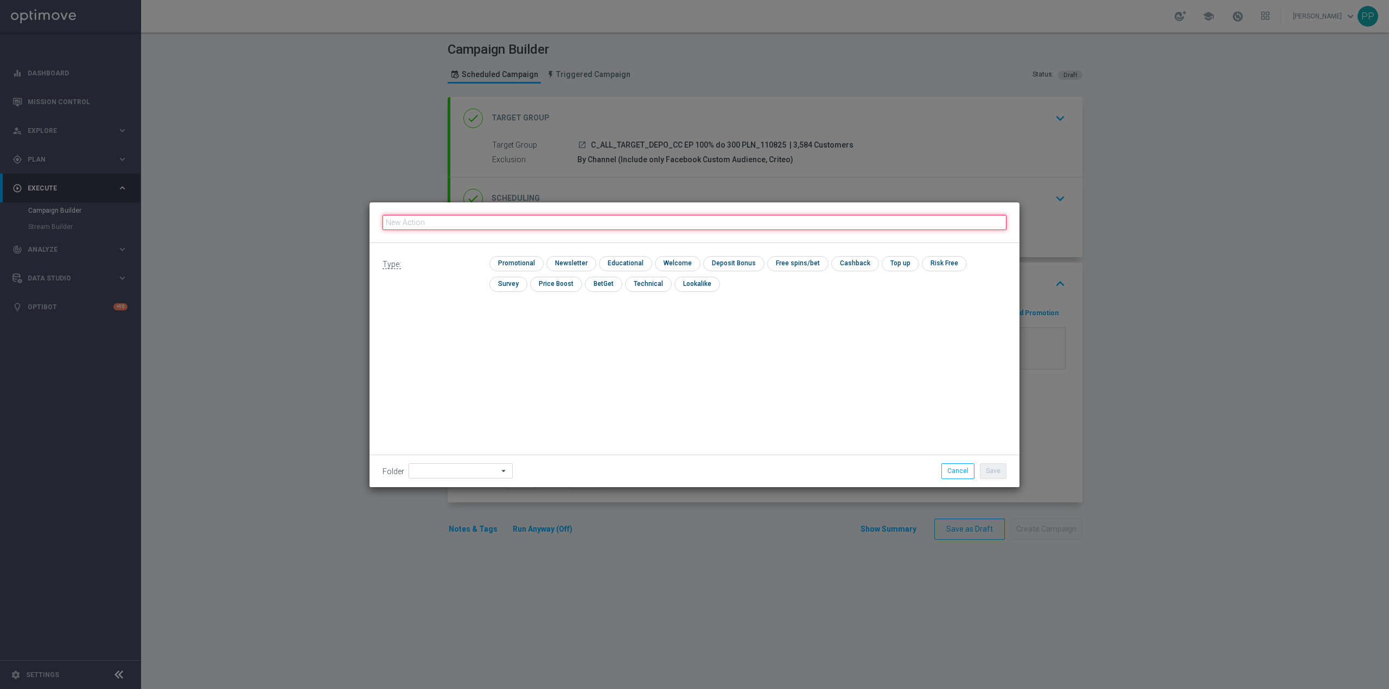
paste input "C_ALL_TARGET_DEPO_CC EP 100% do 300 PLN_110825"
type input "C_ALL_TARGET_DEPO_CC EP 100% do 300 PLN_110825"
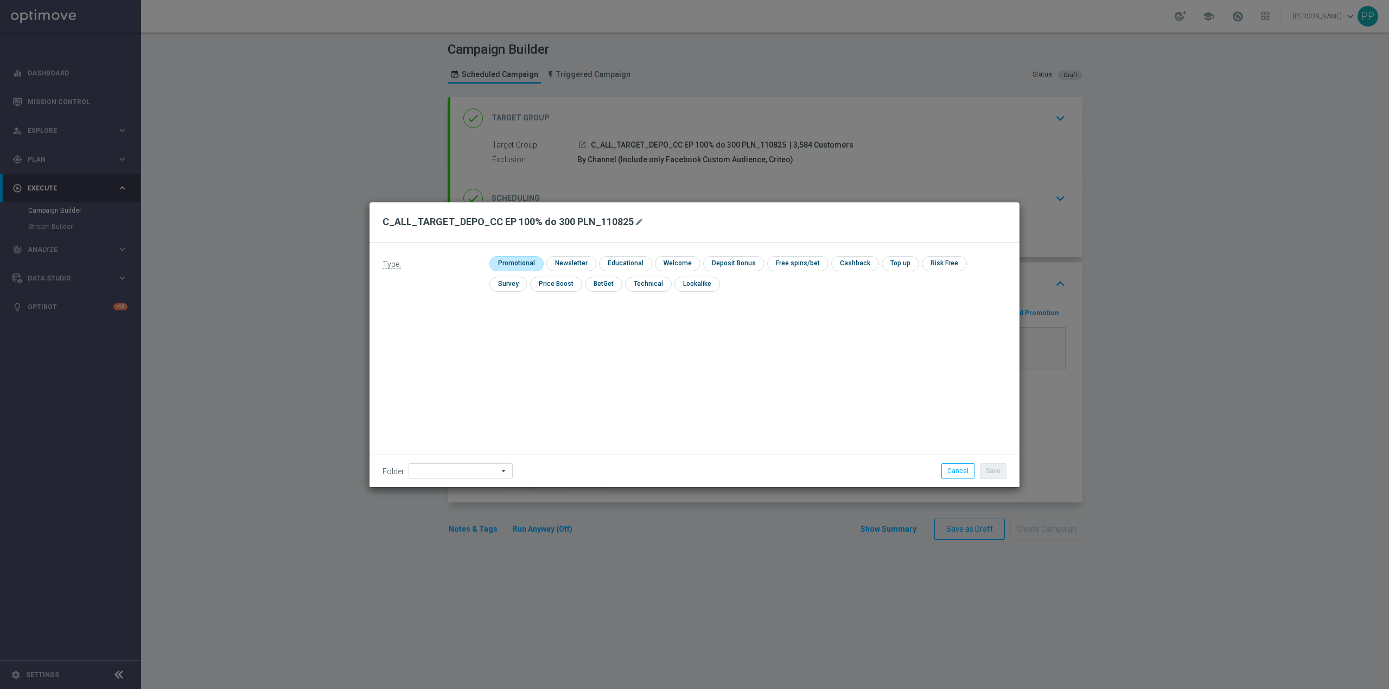
click at [519, 261] on input "checkbox" at bounding box center [515, 263] width 52 height 15
checkbox input "true"
click at [427, 475] on input at bounding box center [460, 470] width 104 height 15
click at [465, 339] on div "8. Sierpień 2025" at bounding box center [447, 335] width 48 height 10
type input "8. Sierpień 2025"
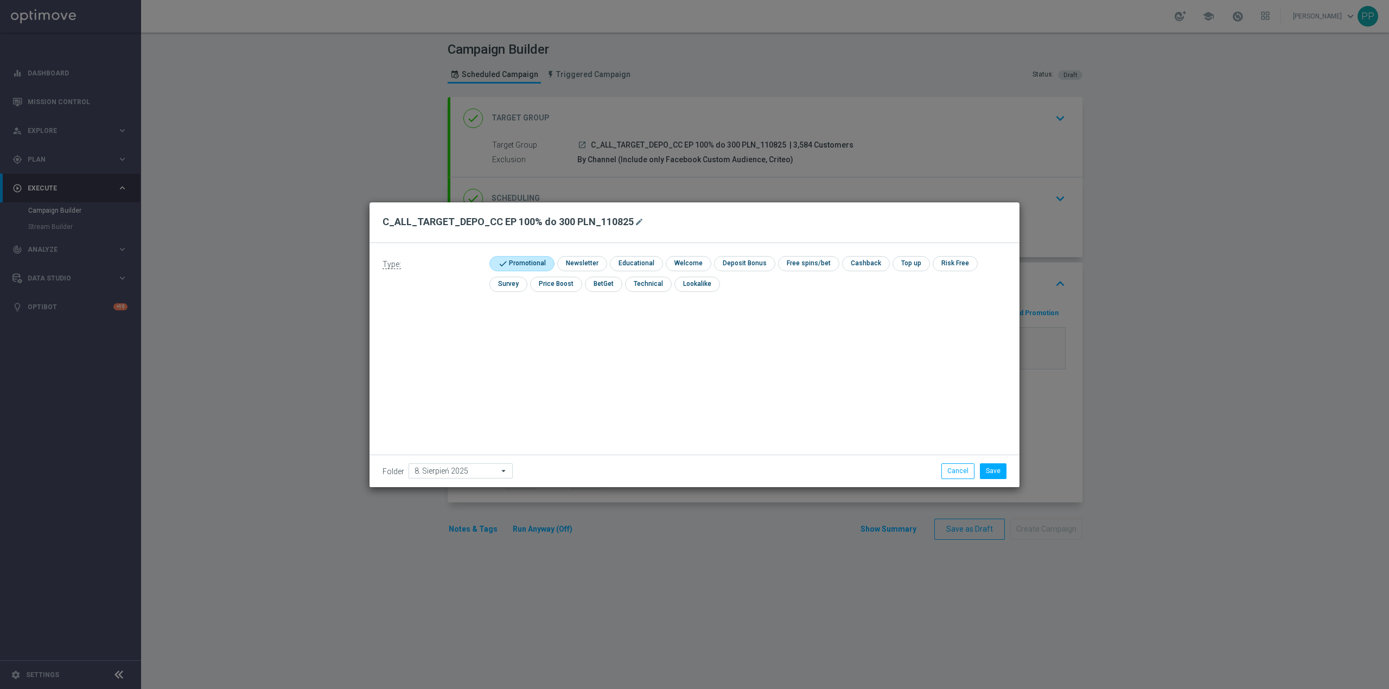
click at [640, 363] on div "Type: check Promotional check Newsletter check Educational check Welcome check …" at bounding box center [694, 365] width 650 height 244
click at [989, 472] on button "Save" at bounding box center [993, 470] width 27 height 15
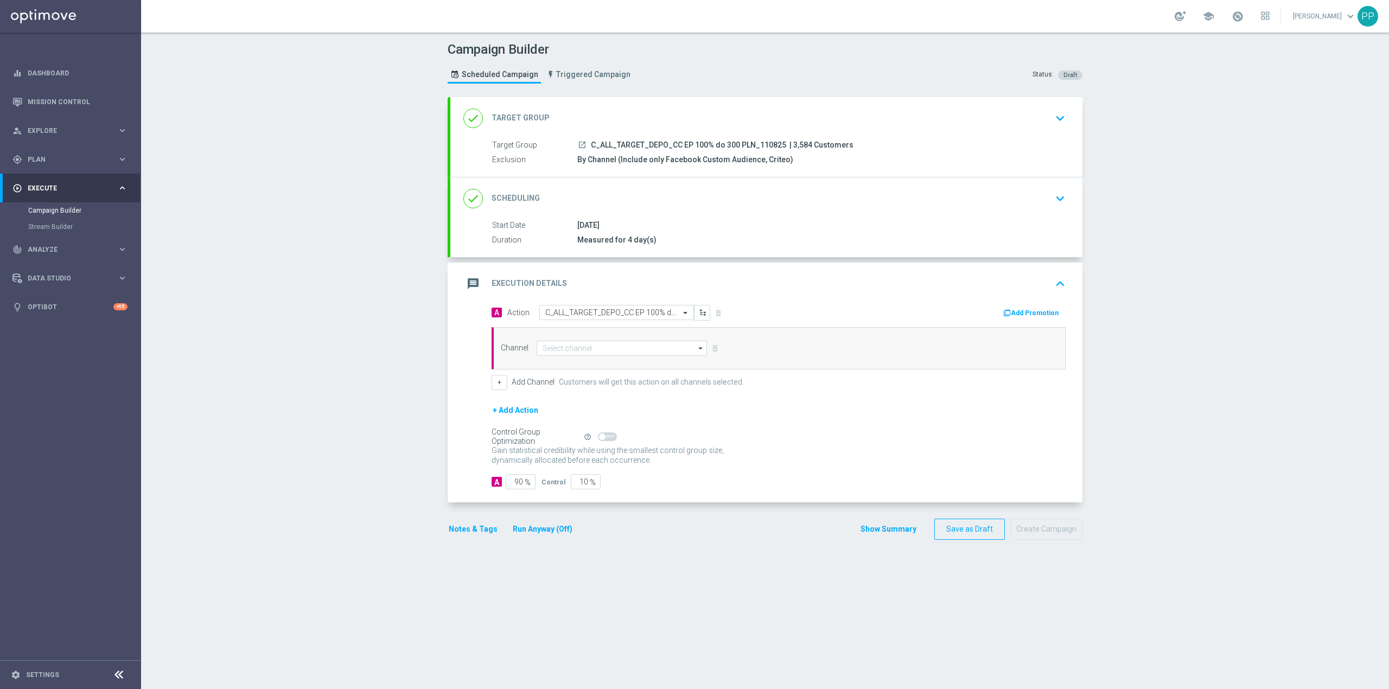
click at [587, 341] on div "Channel arrow_drop_down Show Selected 0 of 22 Target group only SMS" at bounding box center [778, 348] width 574 height 42
click at [586, 343] on input at bounding box center [621, 348] width 170 height 15
click at [601, 463] on div "Call center" at bounding box center [625, 461] width 161 height 15
type input "Call center"
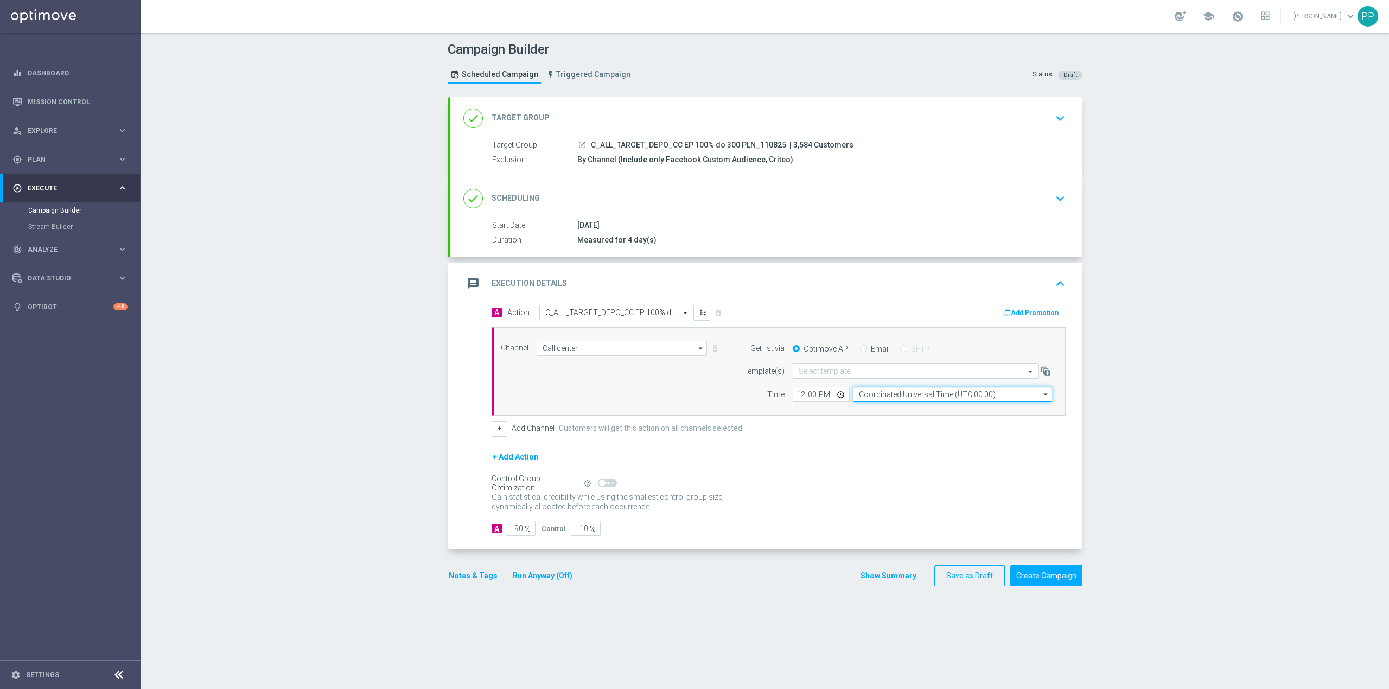
click at [881, 398] on input "Coordinated Universal Time (UTC 00:00)" at bounding box center [952, 394] width 199 height 15
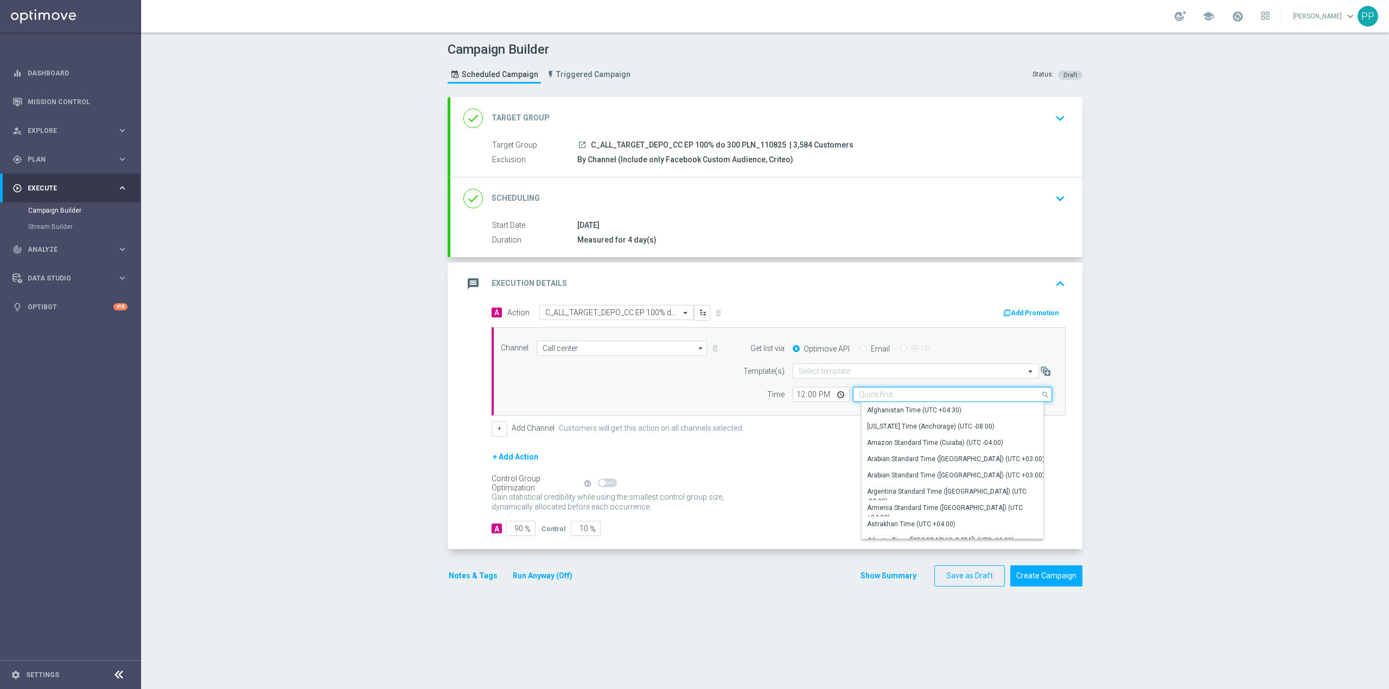
click at [880, 394] on input at bounding box center [952, 394] width 199 height 15
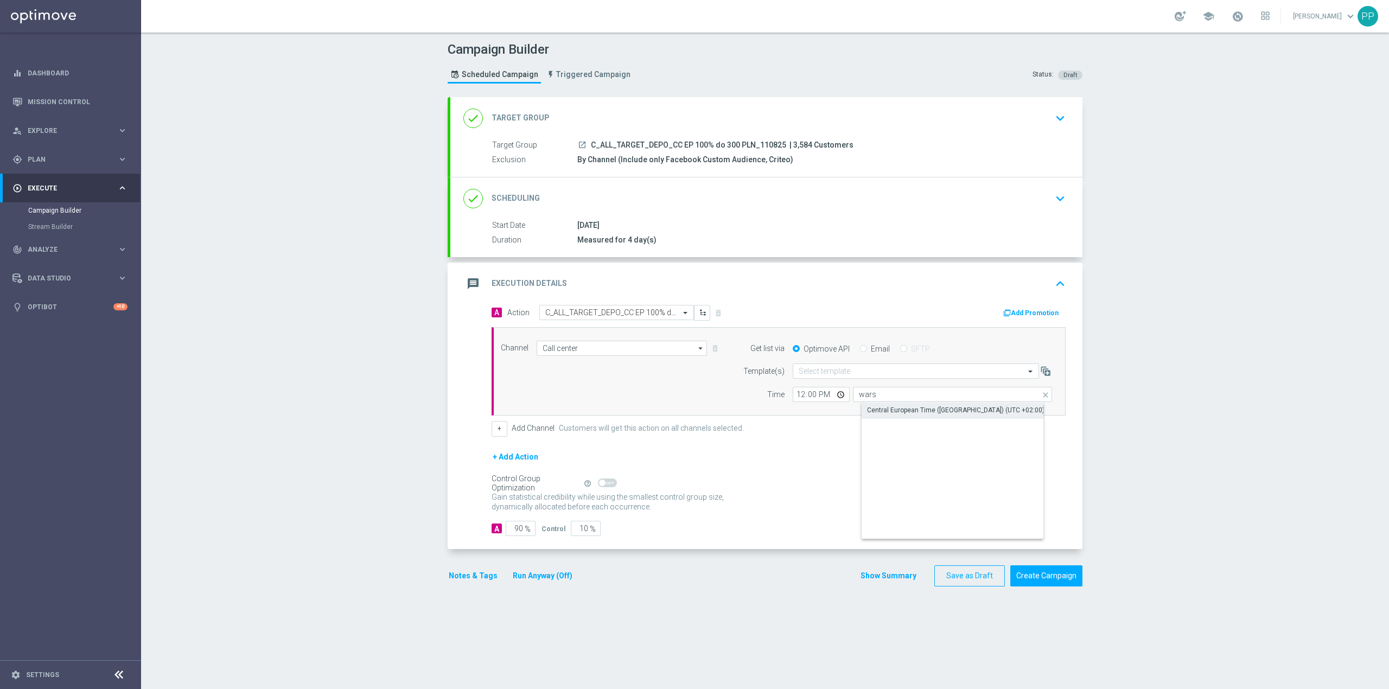
click at [875, 407] on div "Central European Time (Warsaw) (UTC +02:00)" at bounding box center [955, 410] width 177 height 10
type input "Central European Time (Warsaw) (UTC +02:00)"
click at [795, 398] on input "12:00" at bounding box center [820, 394] width 57 height 15
type input "09:00"
click at [795, 398] on input "09:08" at bounding box center [820, 394] width 57 height 15
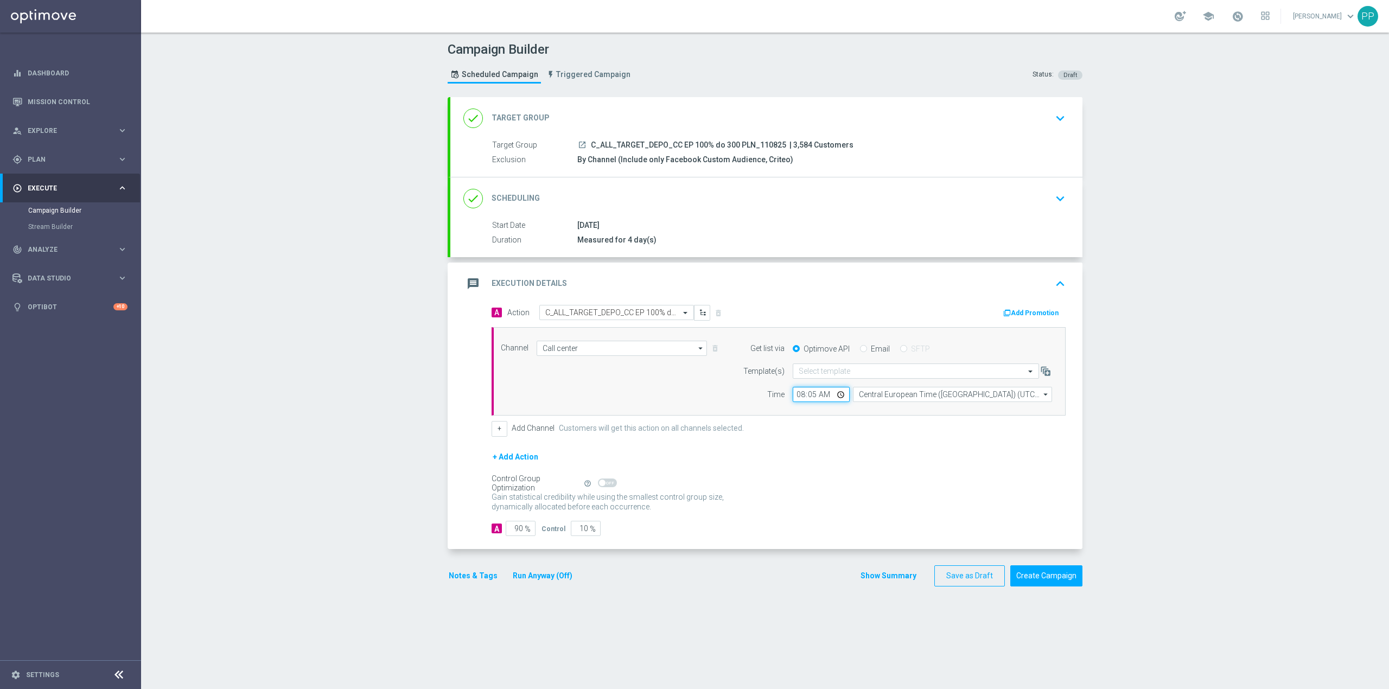
type input "08:50"
click at [510, 530] on input "90" at bounding box center [521, 528] width 30 height 15
type input "1"
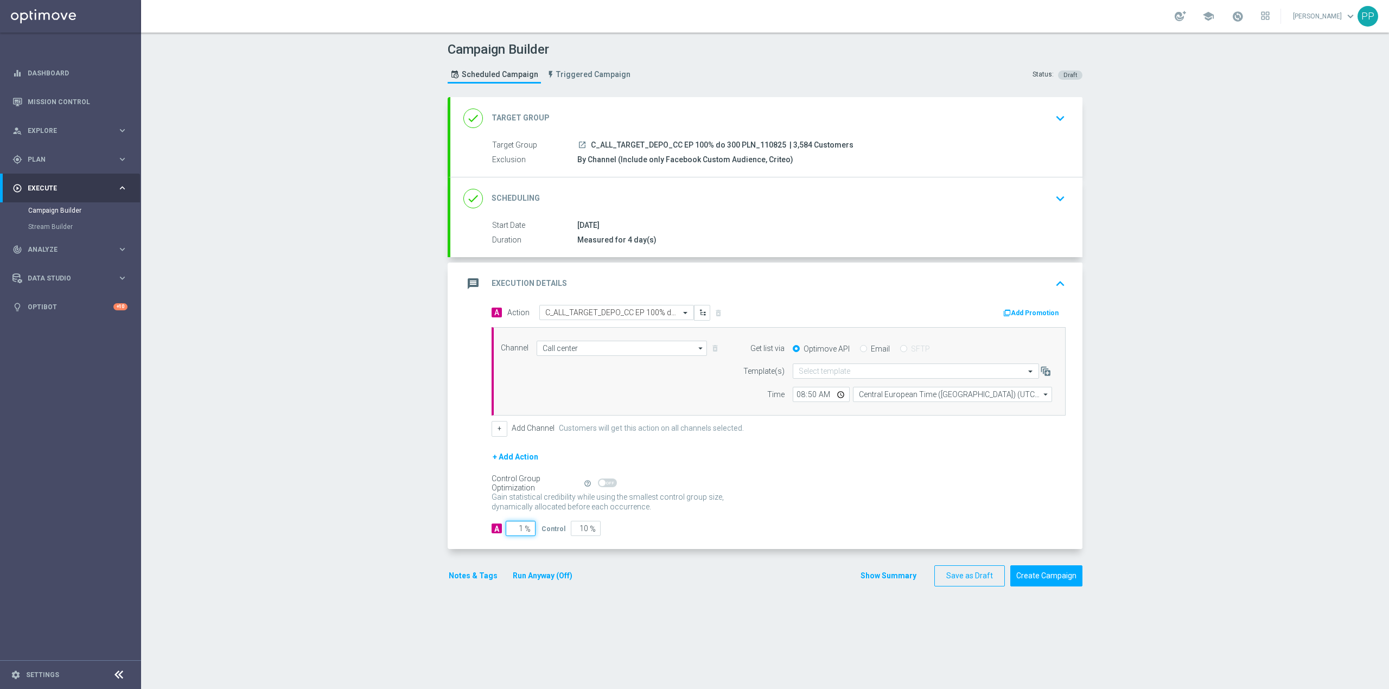
type input "99"
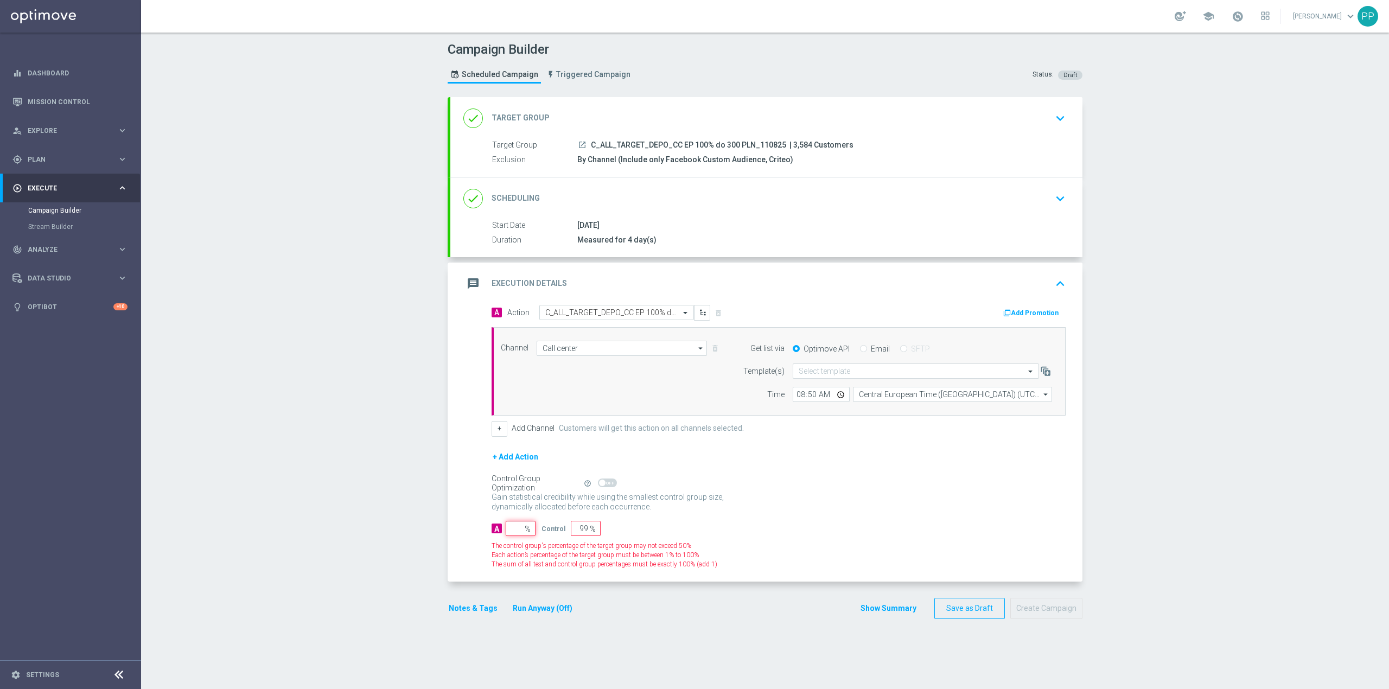
type input "100"
type input "9"
type input "91"
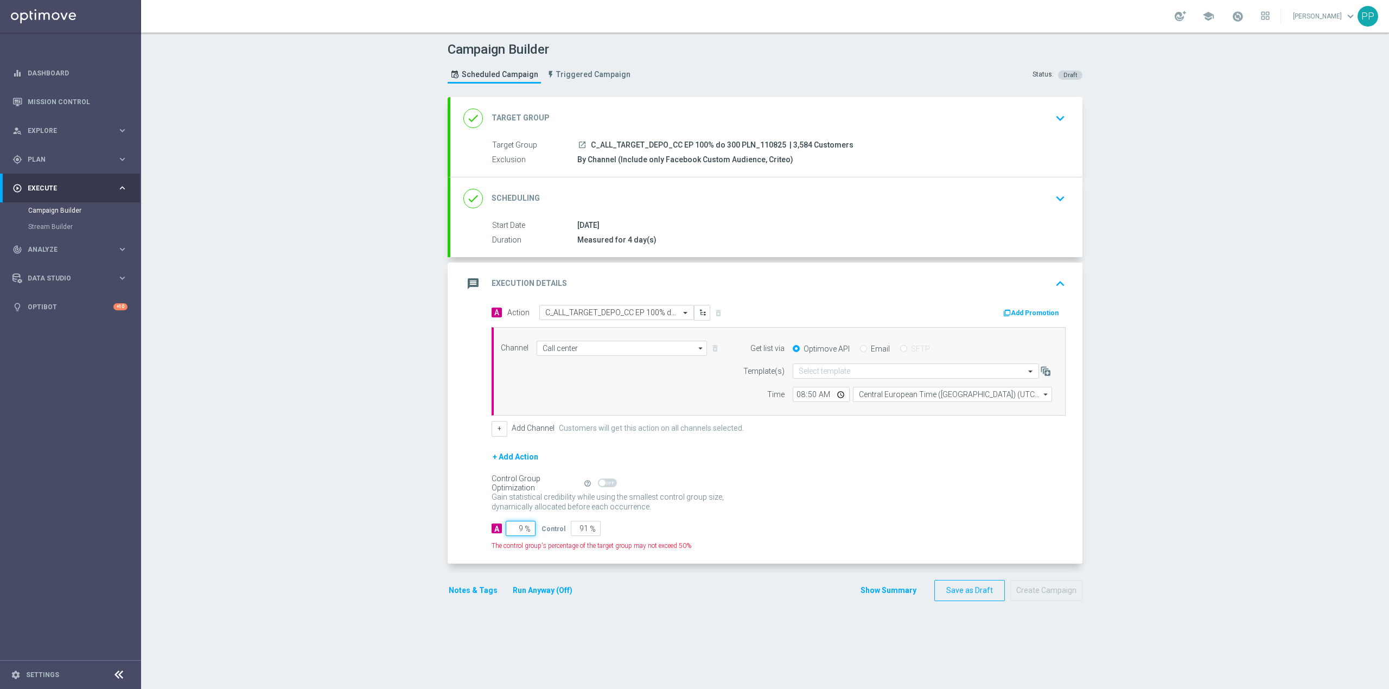
type input "95"
type input "5"
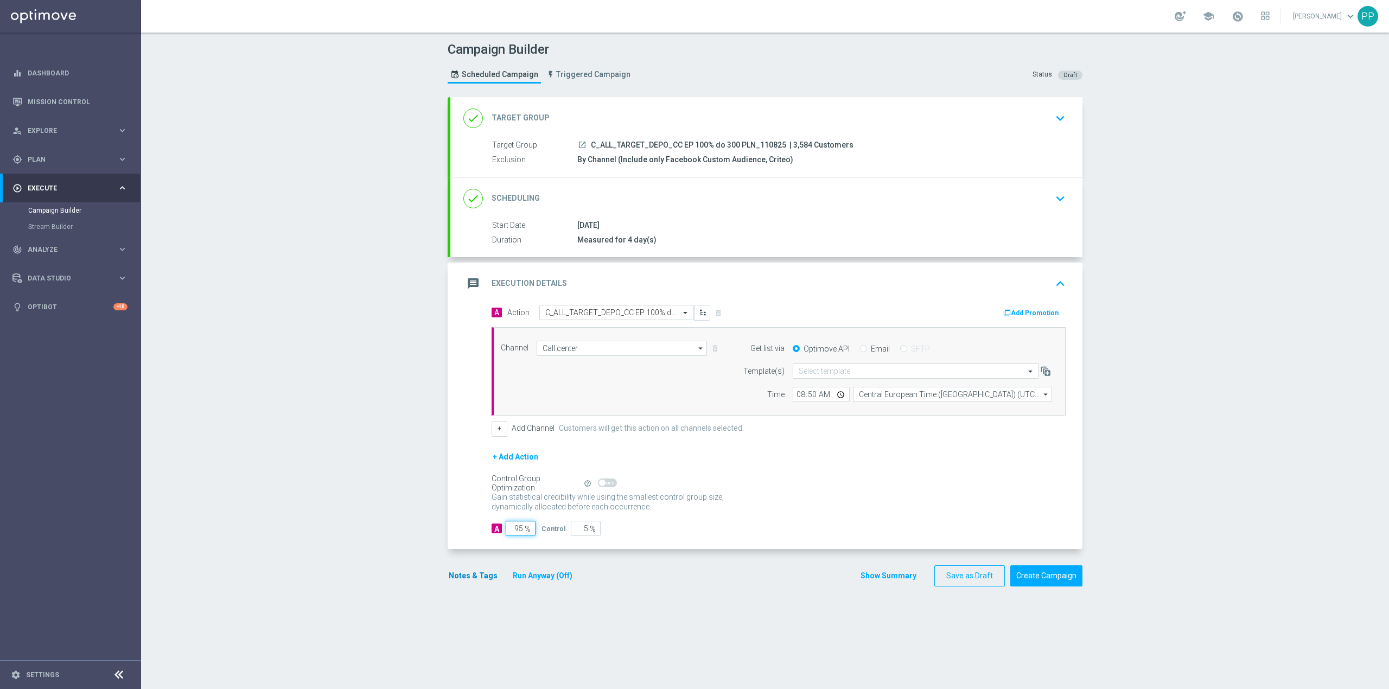
type input "95"
click at [478, 579] on button "Notes & Tags" at bounding box center [473, 576] width 51 height 14
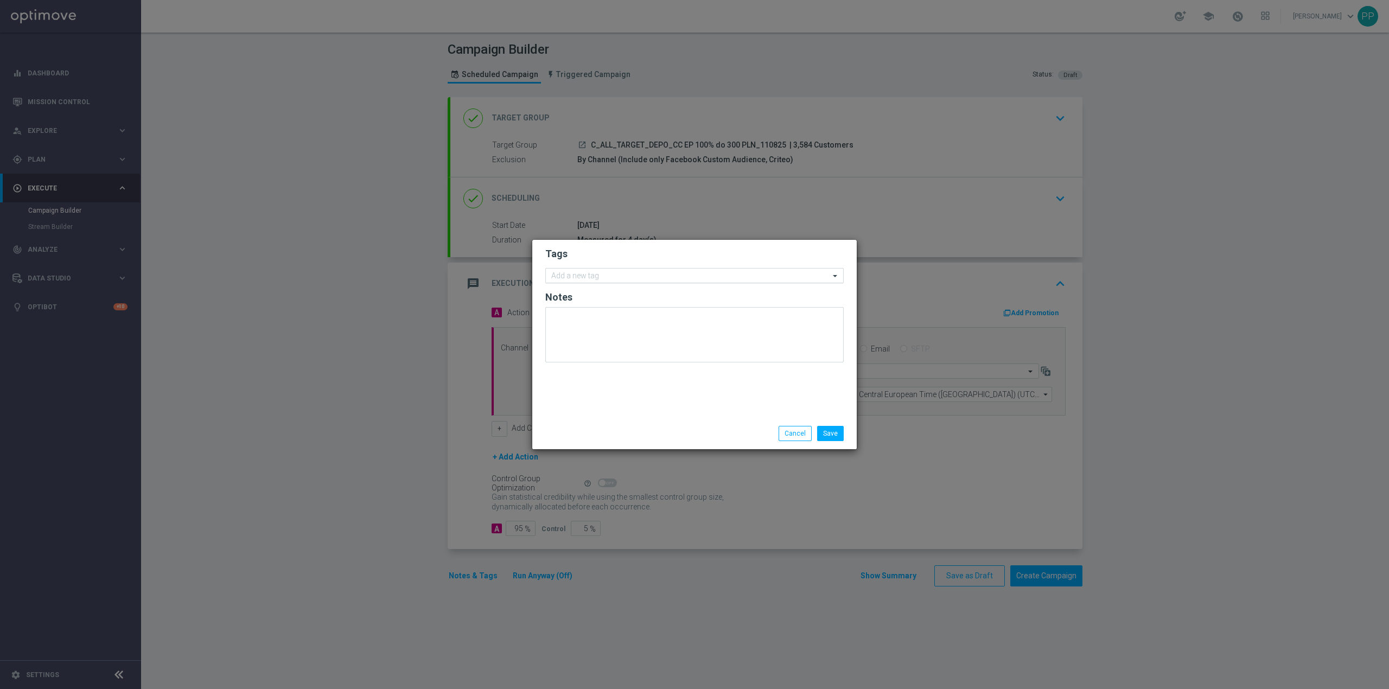
click at [571, 276] on input "text" at bounding box center [690, 276] width 278 height 9
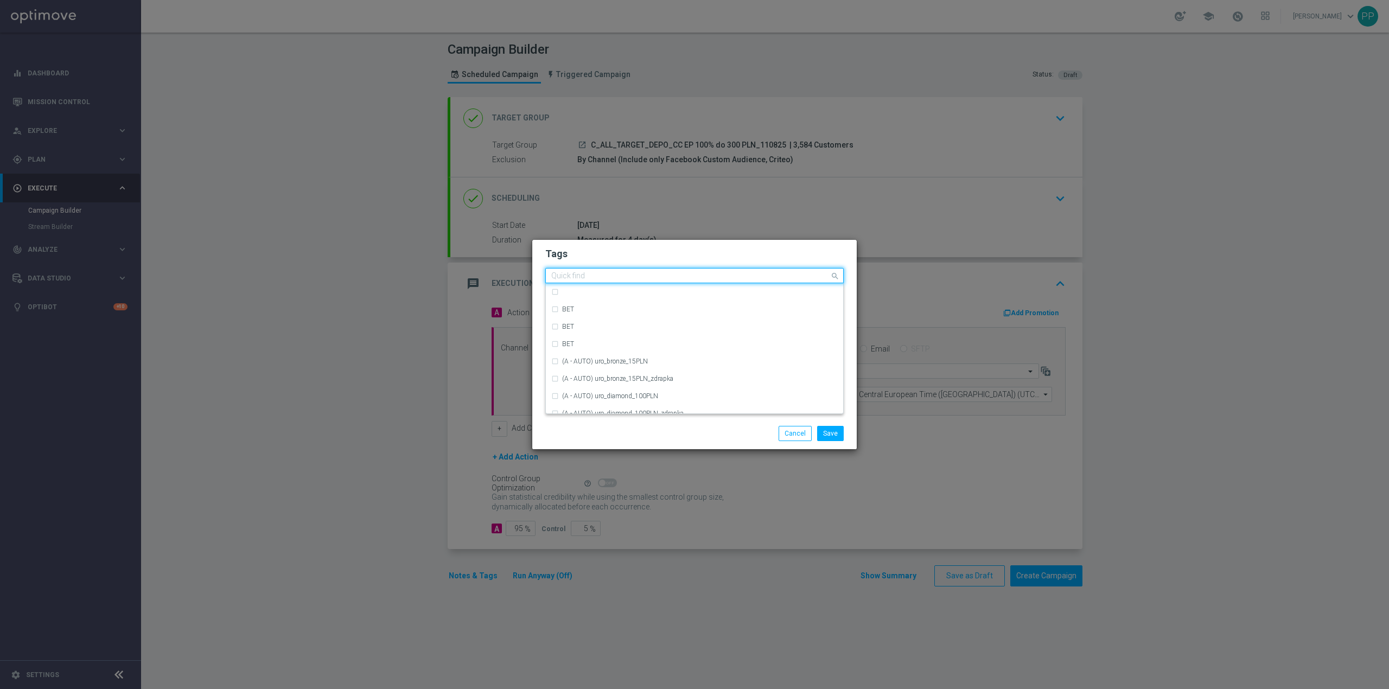
type input "C"
drag, startPoint x: 600, startPoint y: 354, endPoint x: 567, endPoint y: 427, distance: 80.4
click at [567, 439] on div "Save Cancel" at bounding box center [694, 433] width 315 height 15
click at [562, 281] on div at bounding box center [689, 277] width 280 height 11
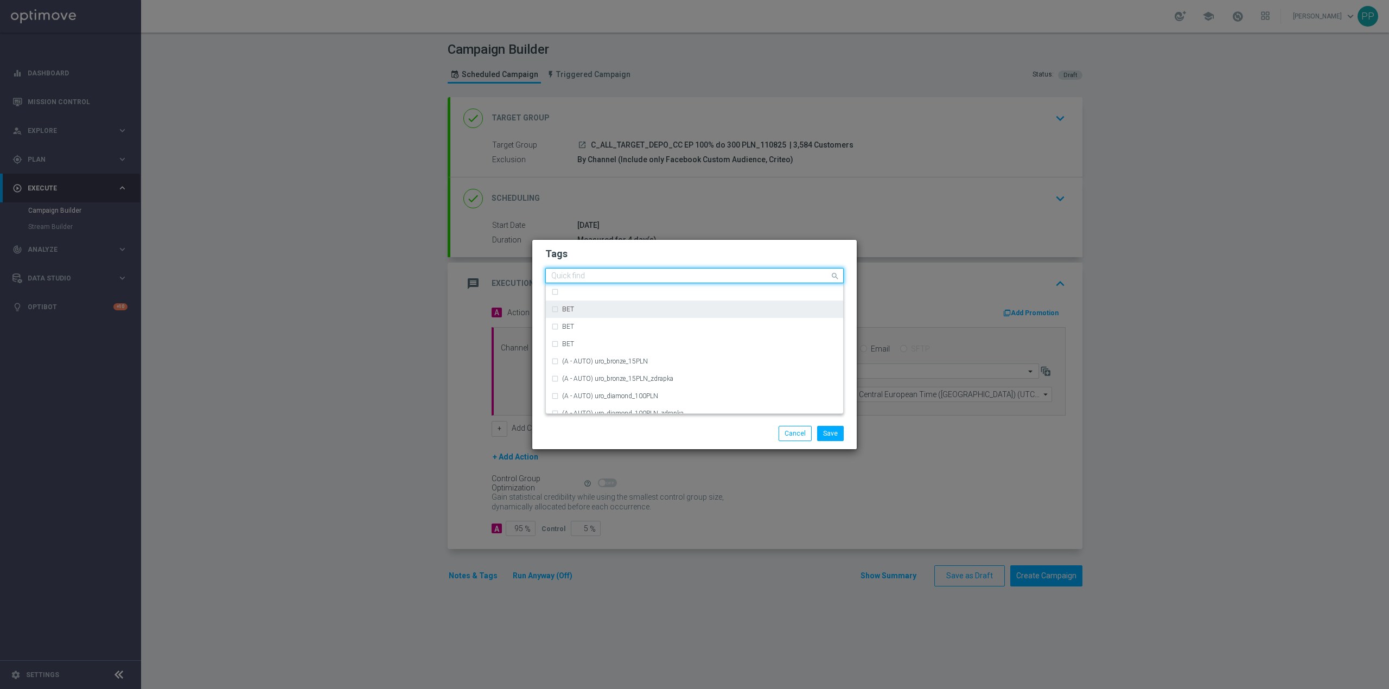
type input "c"
click at [571, 313] on div "C" at bounding box center [694, 309] width 286 height 17
type input "C"
click at [568, 272] on input "C" at bounding box center [690, 276] width 278 height 9
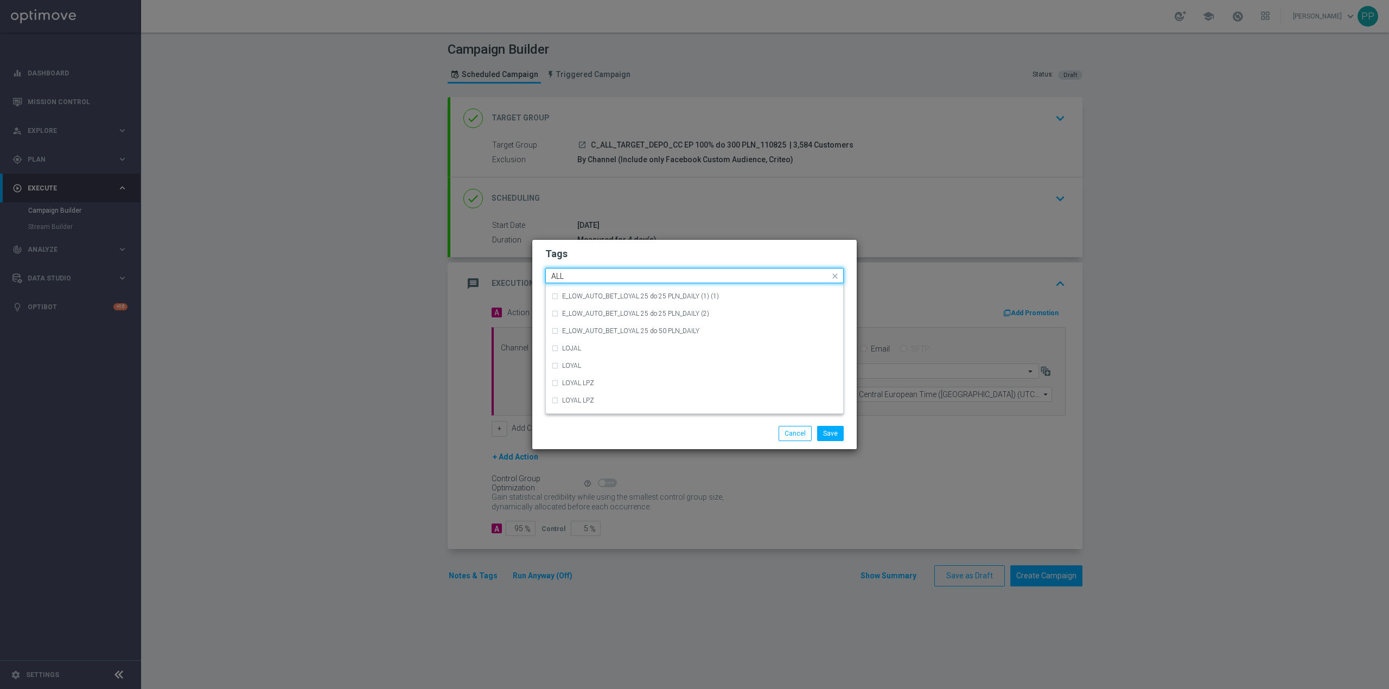
scroll to position [0, 0]
click at [617, 294] on div "ALL" at bounding box center [700, 292] width 276 height 7
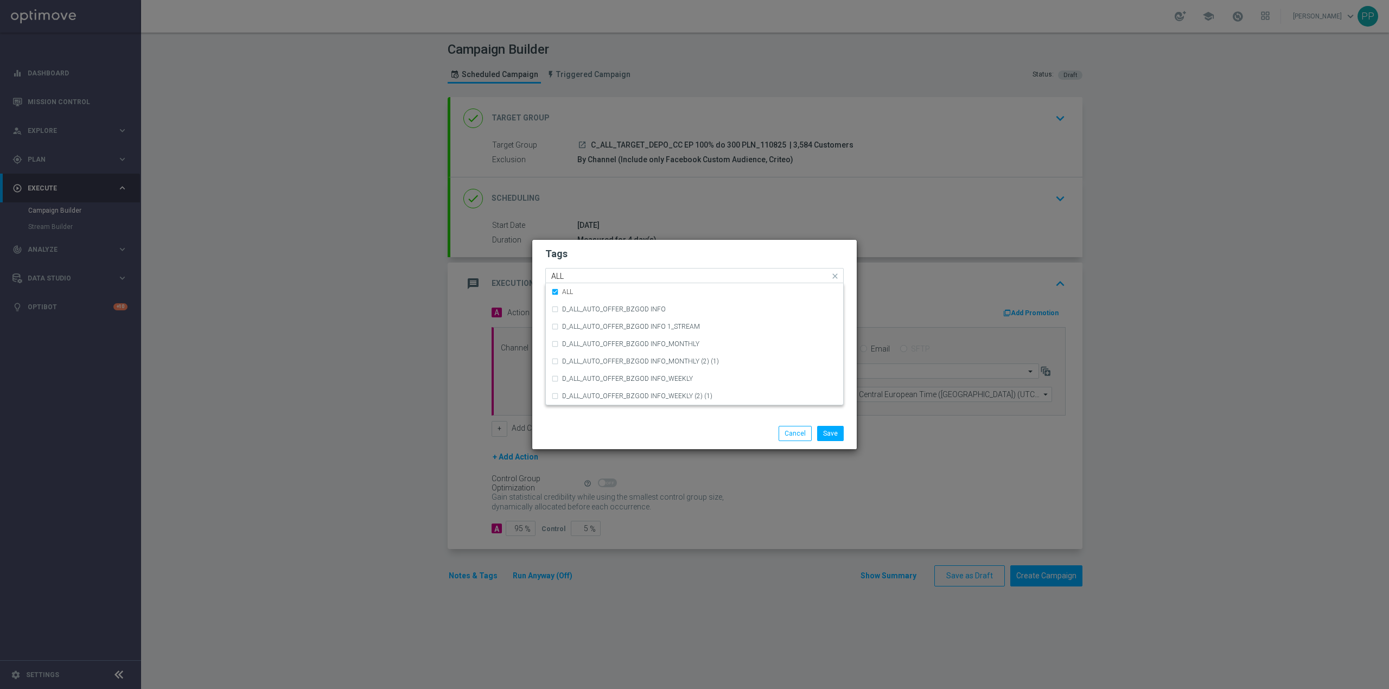
click at [612, 277] on input "ALL" at bounding box center [690, 276] width 278 height 9
type input "A"
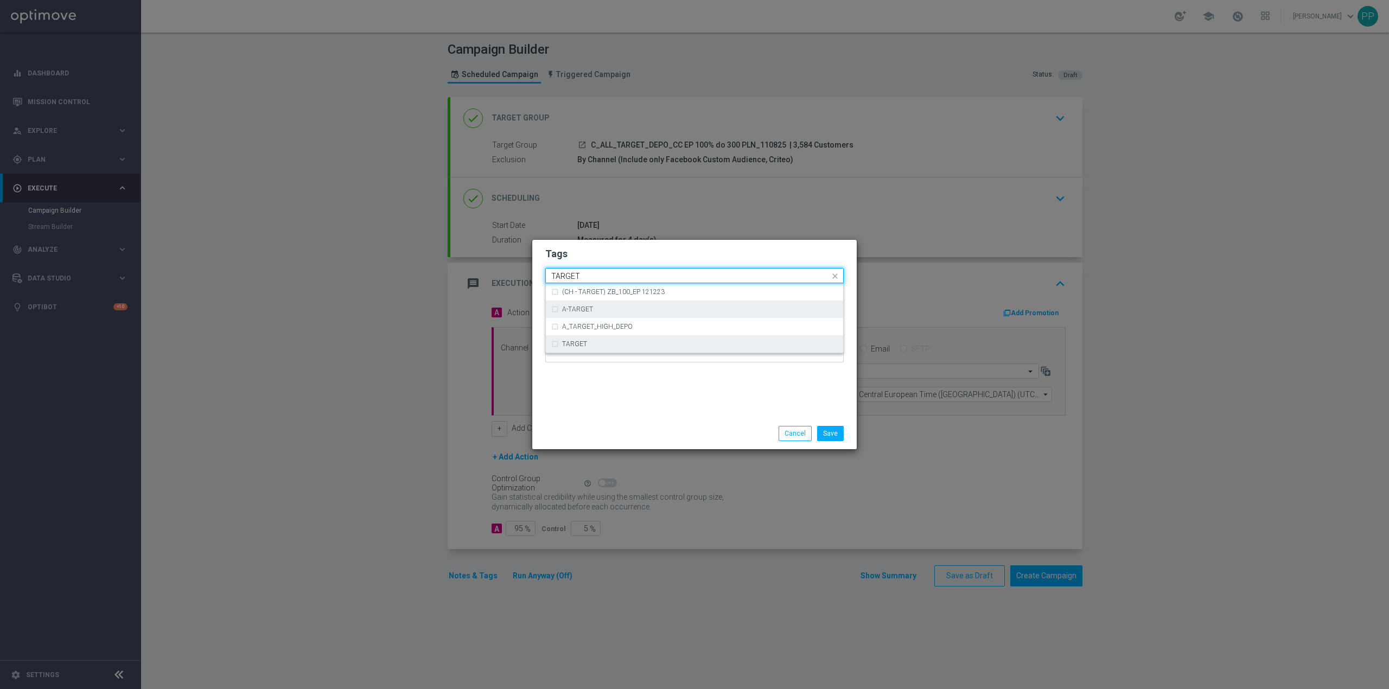
drag, startPoint x: 589, startPoint y: 348, endPoint x: 589, endPoint y: 307, distance: 40.7
click at [589, 347] on div "TARGET" at bounding box center [694, 343] width 286 height 17
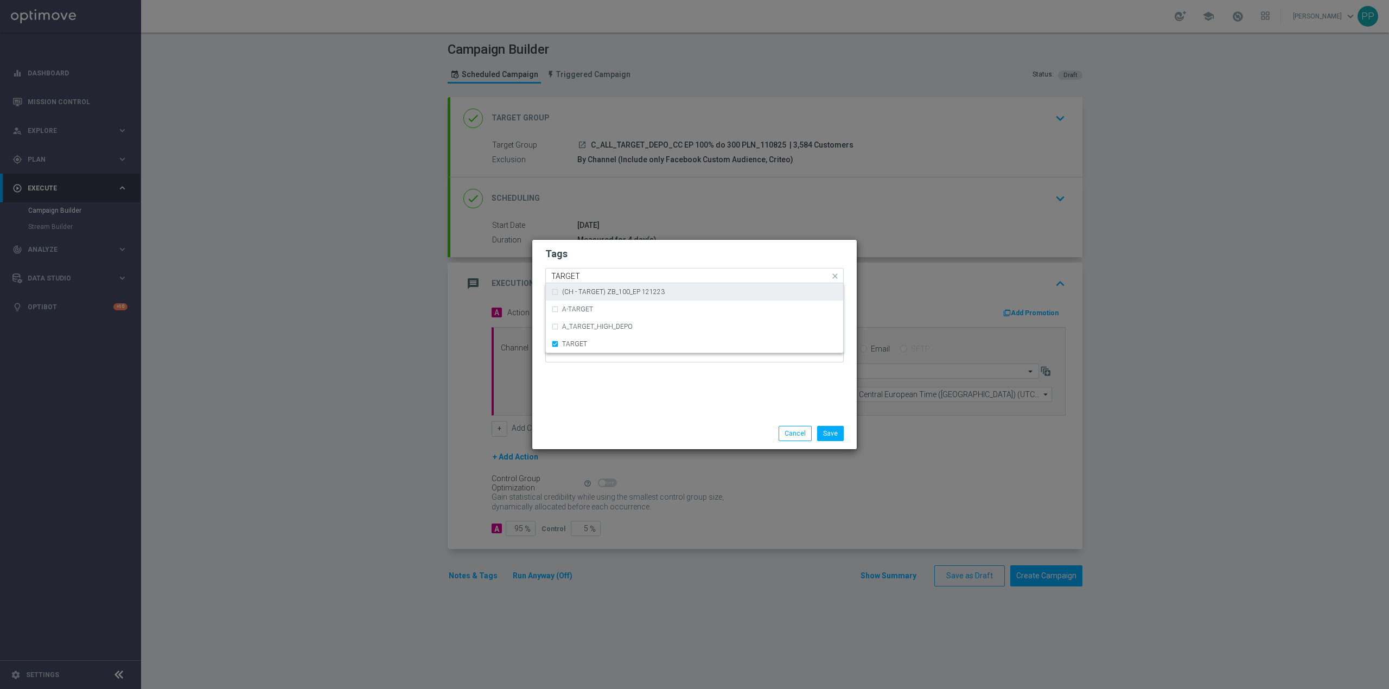
click at [599, 272] on input "TARGET" at bounding box center [690, 276] width 278 height 9
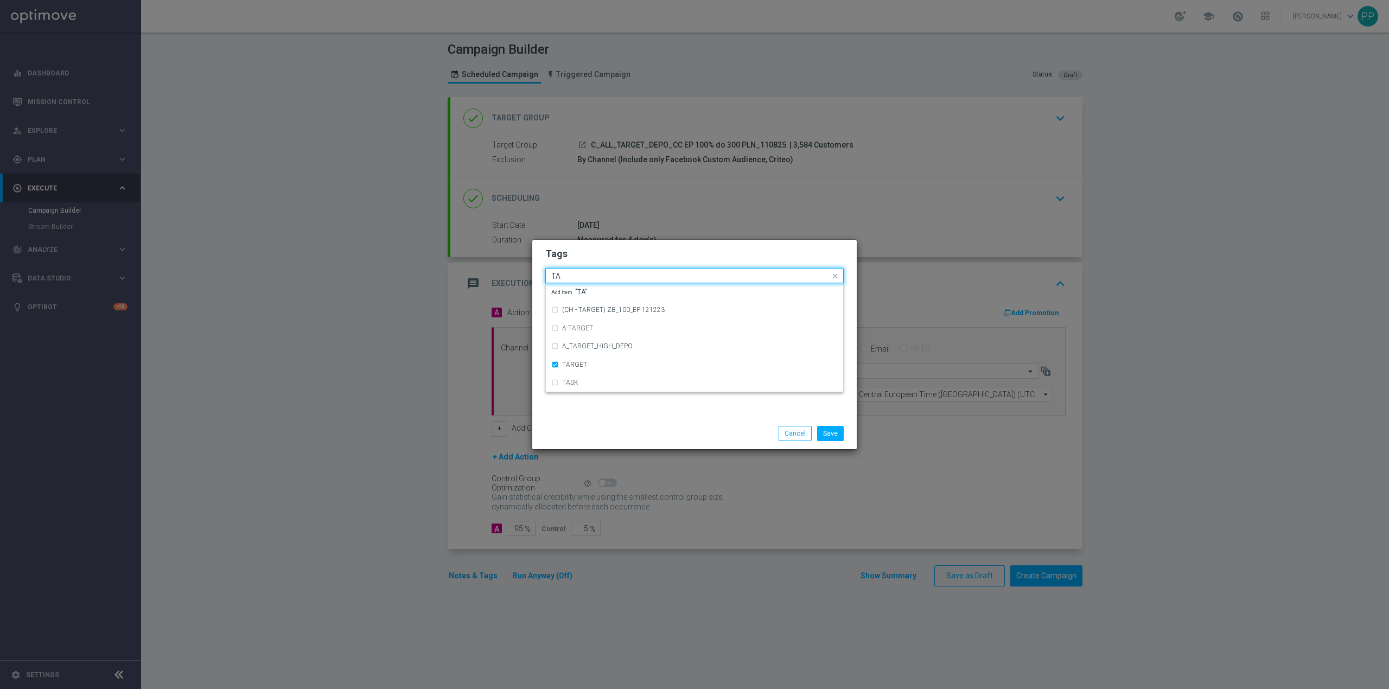
type input "T"
click at [661, 354] on div "DEPO" at bounding box center [694, 358] width 286 height 17
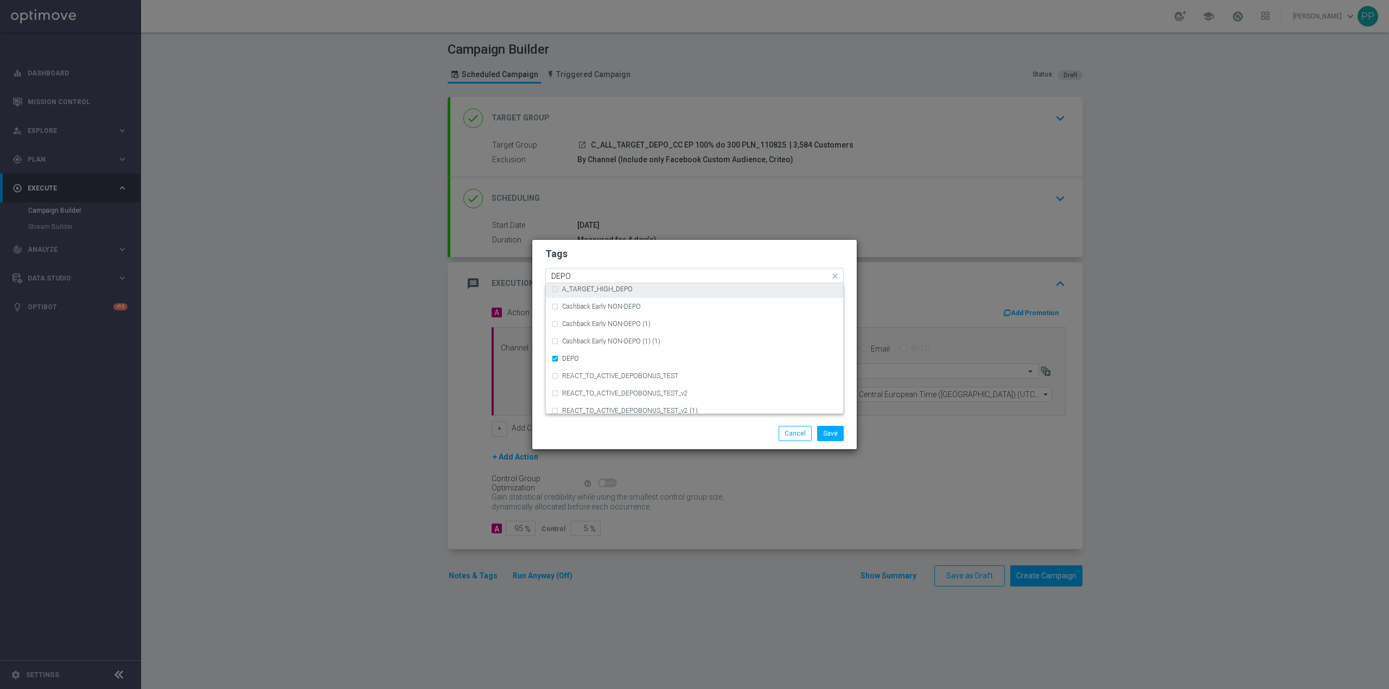
click at [630, 278] on input "DEPO" at bounding box center [690, 276] width 278 height 9
type input "D"
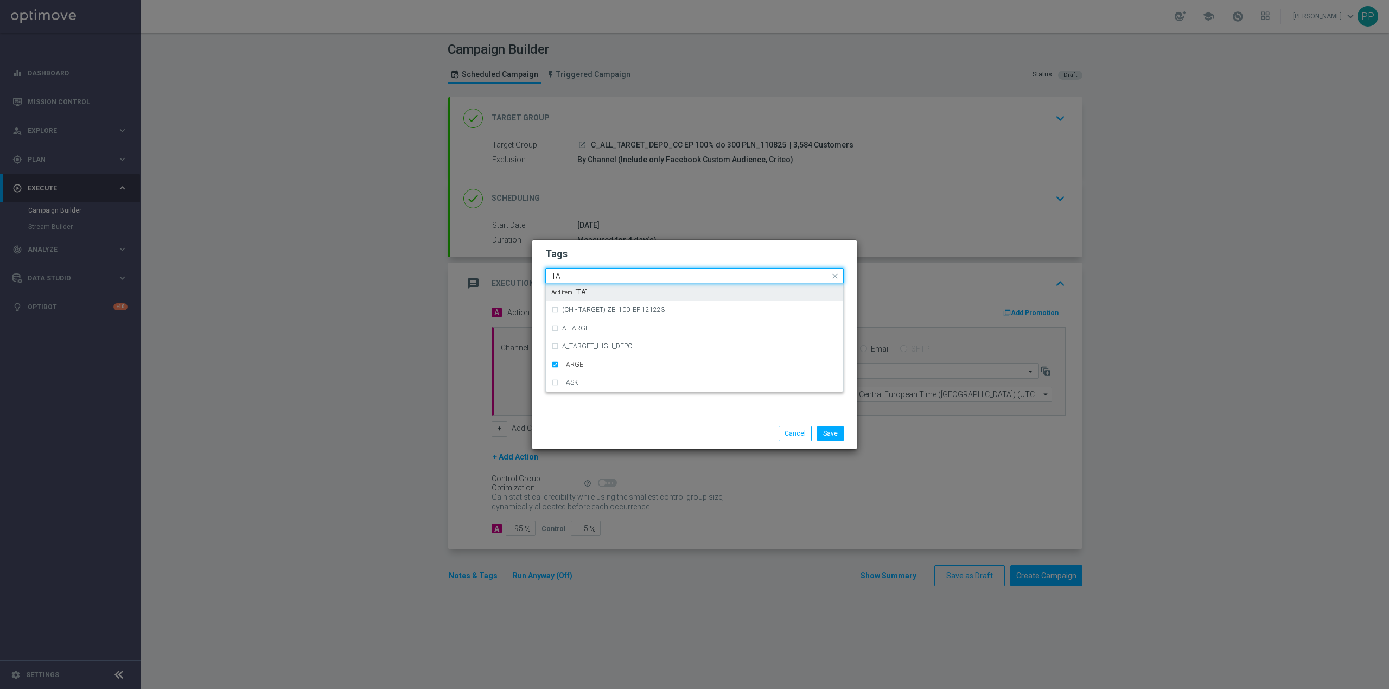
scroll to position [0, 0]
type input "T"
drag, startPoint x: 558, startPoint y: 308, endPoint x: 564, endPoint y: 316, distance: 10.0
click at [558, 308] on div "Call Center" at bounding box center [694, 309] width 286 height 17
type input "Call"
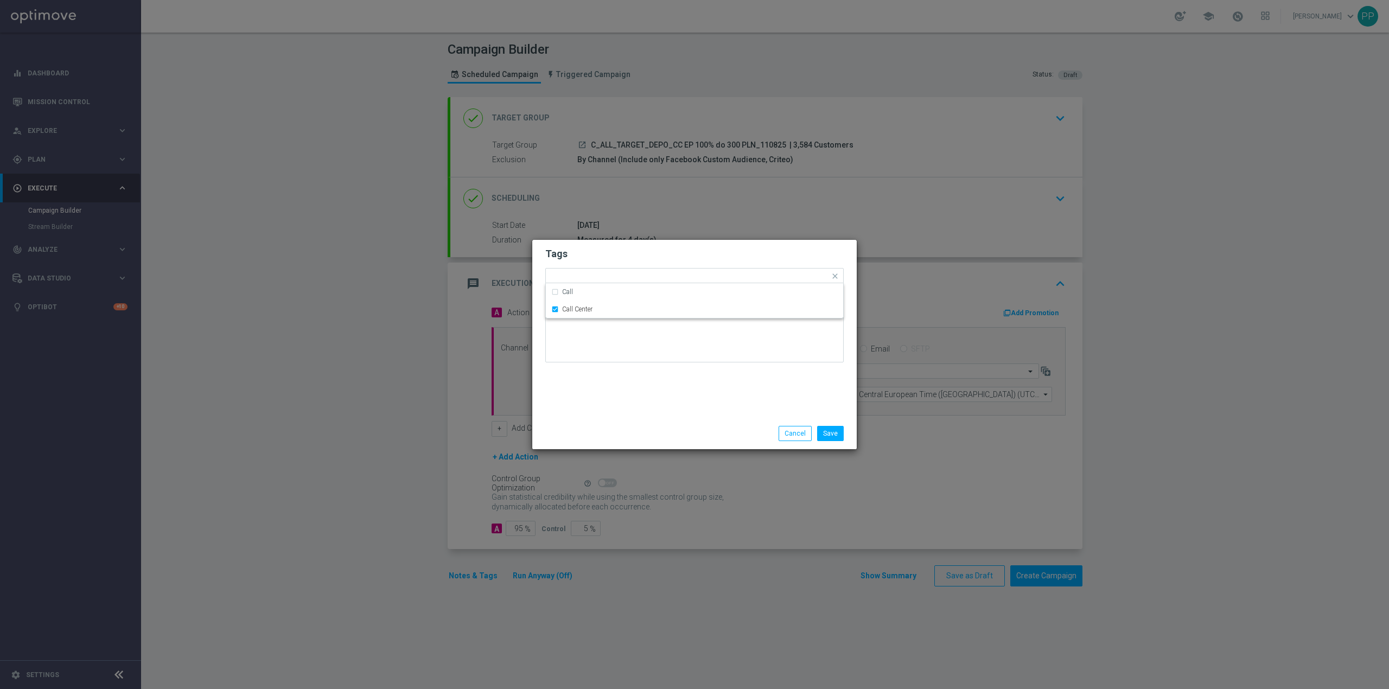
click at [665, 418] on div "Save Cancel" at bounding box center [694, 433] width 324 height 31
click at [829, 433] on button "Save" at bounding box center [830, 433] width 27 height 15
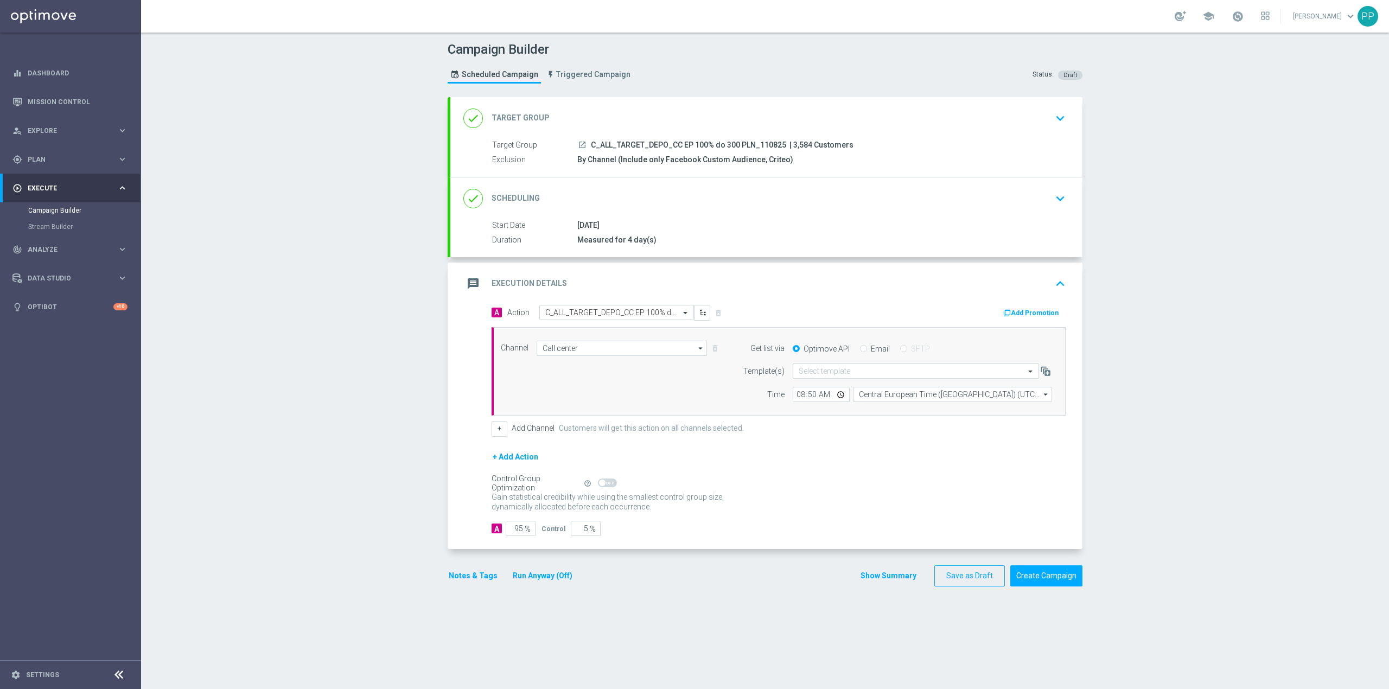
click at [719, 278] on div "message Execution Details keyboard_arrow_up" at bounding box center [766, 283] width 606 height 21
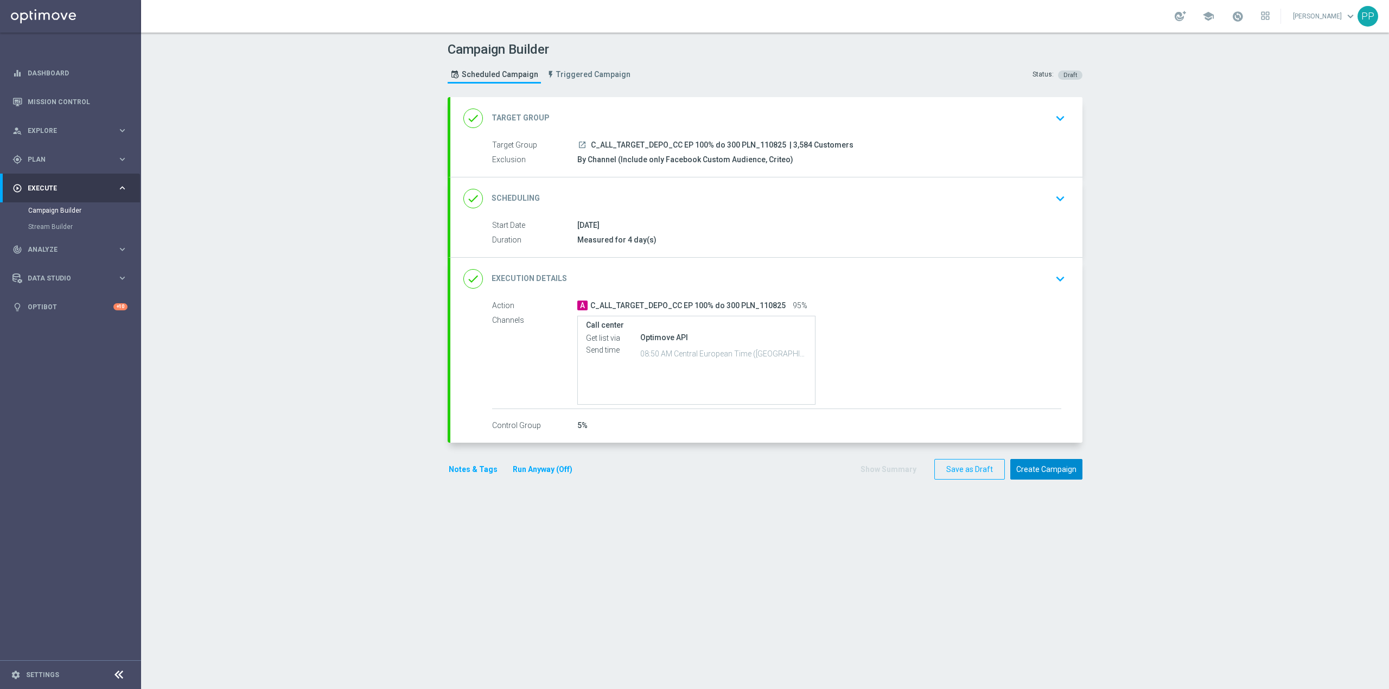
click at [1046, 472] on button "Create Campaign" at bounding box center [1046, 469] width 72 height 21
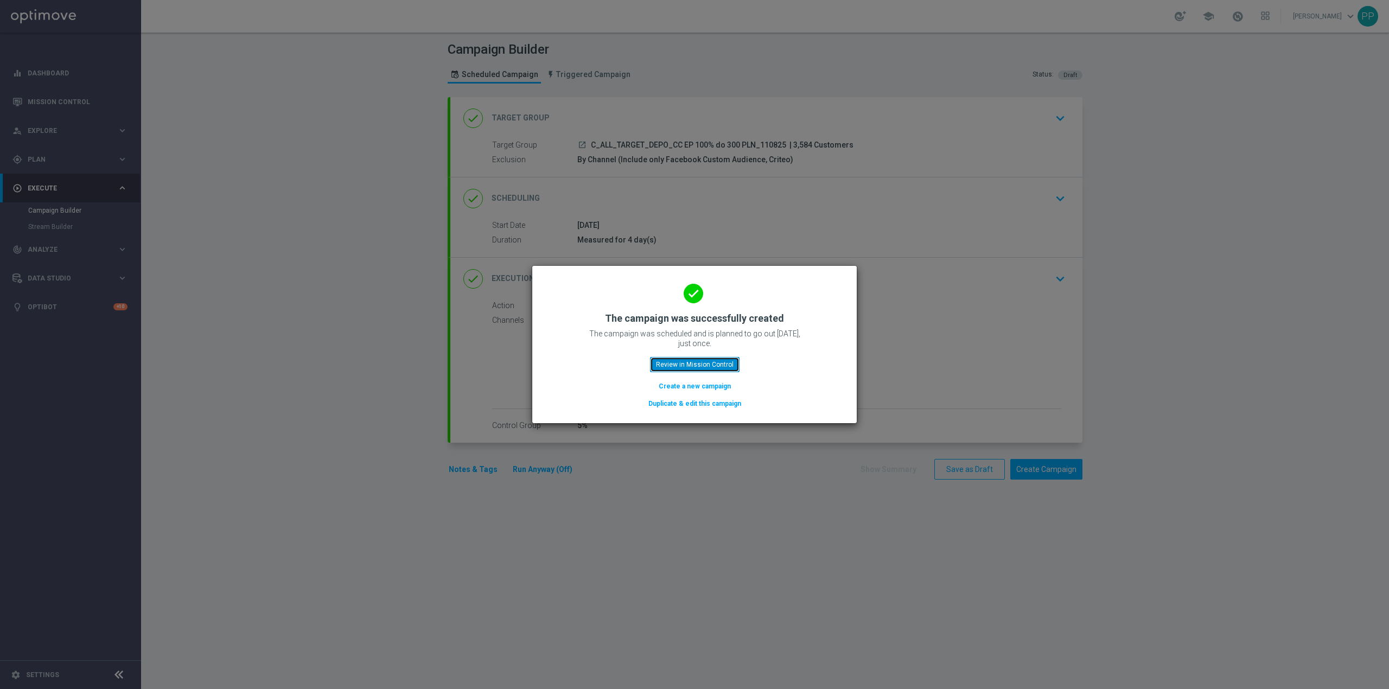
drag, startPoint x: 682, startPoint y: 360, endPoint x: 832, endPoint y: 354, distance: 149.3
click at [683, 360] on button "Review in Mission Control" at bounding box center [695, 364] width 90 height 15
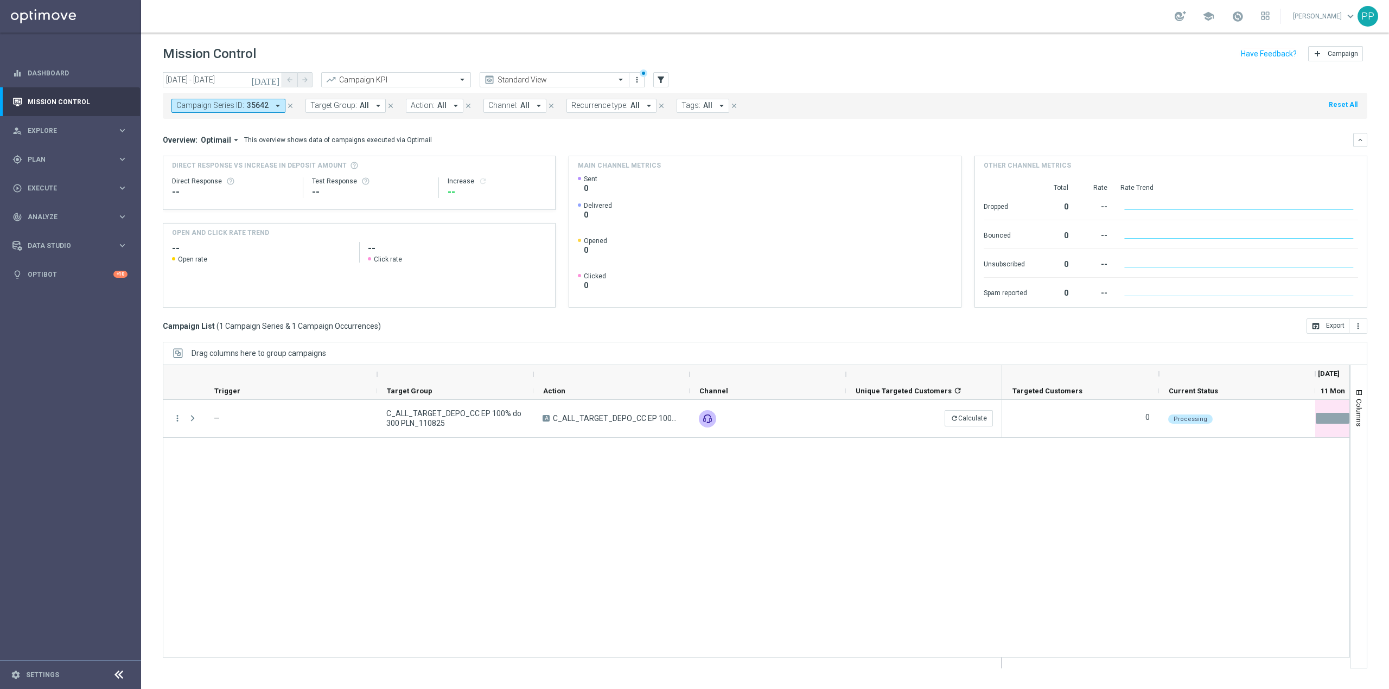
drag, startPoint x: 342, startPoint y: 500, endPoint x: 325, endPoint y: 497, distance: 16.4
click at [331, 499] on div "more_vert — C_ALL_TARGET_DEPO_CC EP 100% do 300 PLN_110825 A C_ALL_TARGET_DEPO_…" at bounding box center [756, 529] width 1187 height 258
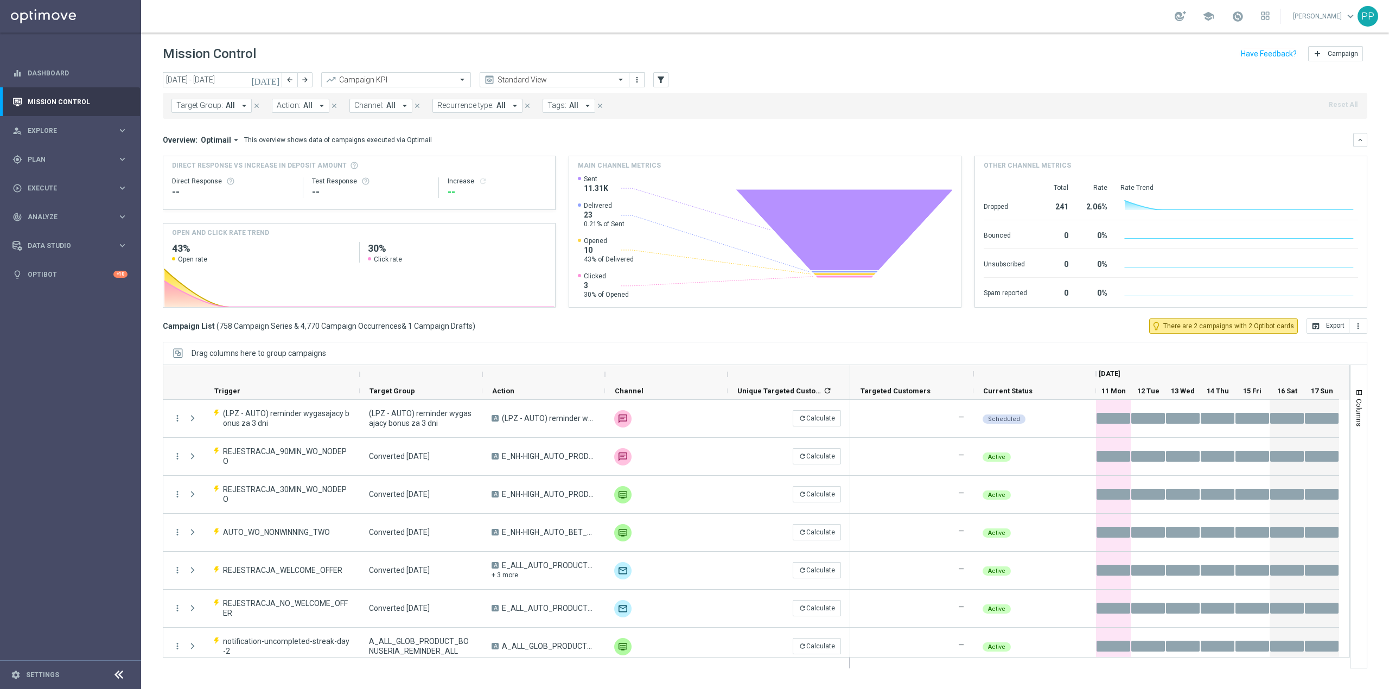
click at [198, 100] on button "Target Group: All arrow_drop_down" at bounding box center [211, 106] width 80 height 14
click at [226, 169] on div "C_ALL_TARGET_DEPO_CC EP 100% do 300 PLN_110825" at bounding box center [266, 174] width 179 height 17
type input "C_ALL_TARGET_DEPO_CC EP 100% do 300 PLN_110825"
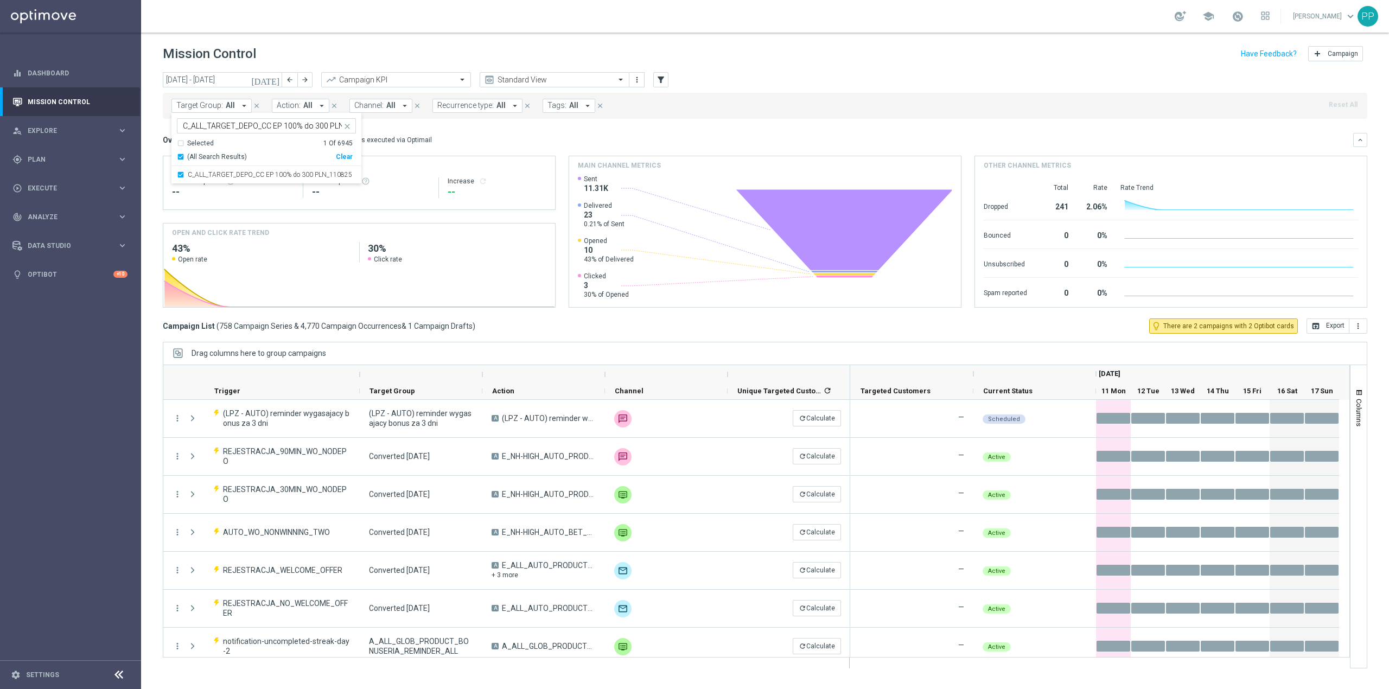
click at [283, 51] on div "Mission Control add Campaign" at bounding box center [765, 53] width 1204 height 21
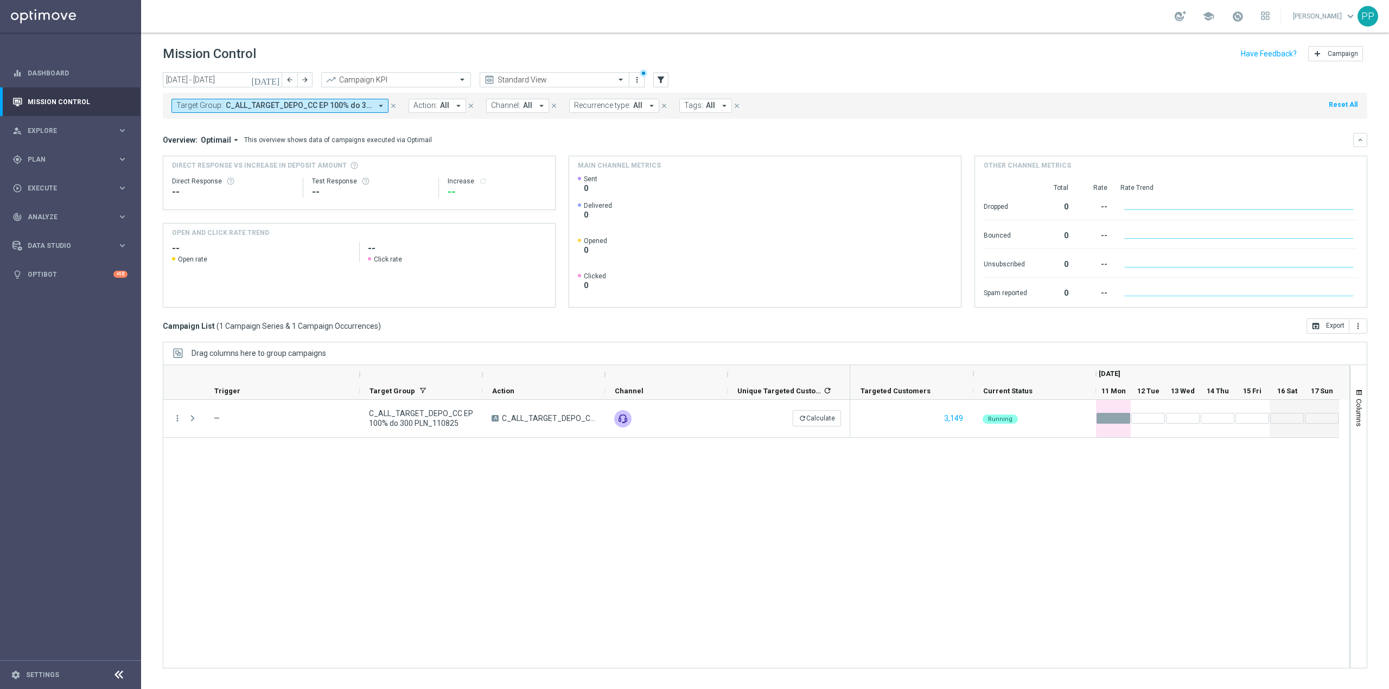
click at [672, 603] on div "more_vert — C_ALL_TARGET_DEPO_CC EP 100% do 300 PLN_110825 A C_ALL_TARGET_DEPO_…" at bounding box center [756, 534] width 1187 height 269
click at [81, 169] on div "gps_fixed Plan keyboard_arrow_right" at bounding box center [70, 159] width 140 height 29
click at [84, 181] on link "Target Groups" at bounding box center [70, 181] width 85 height 9
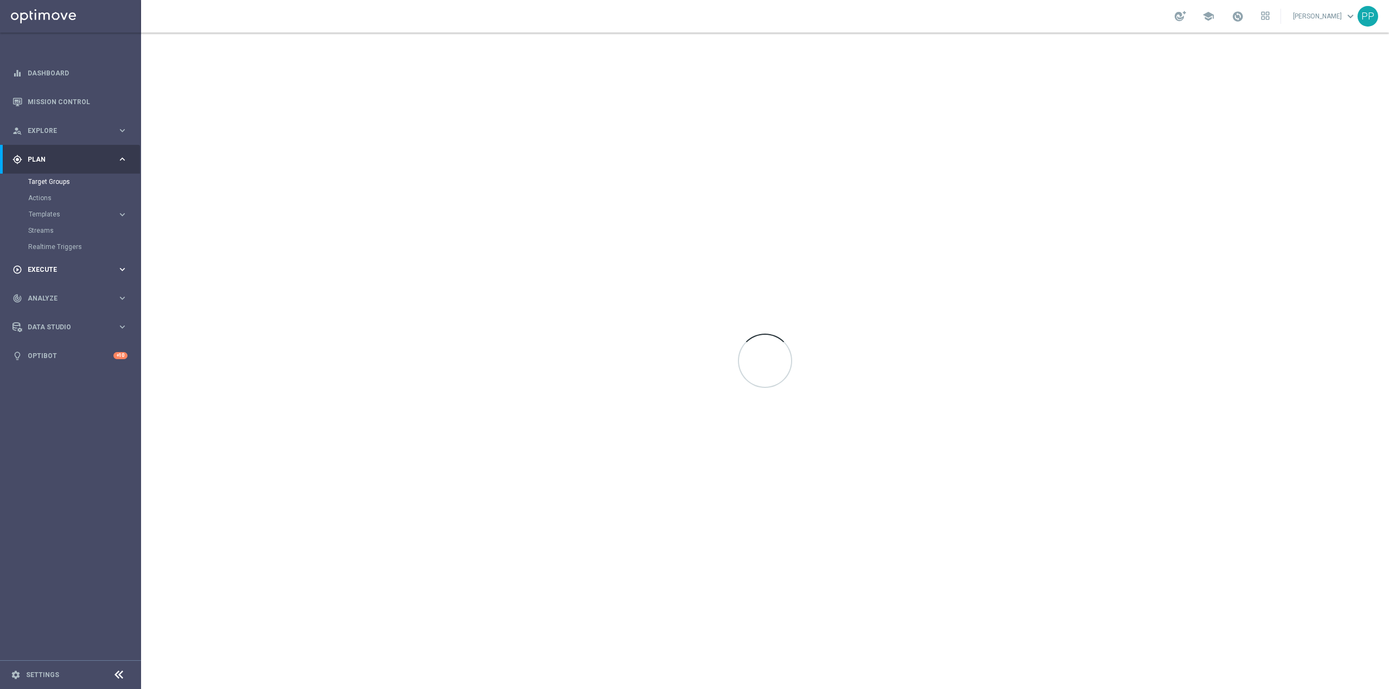
click at [48, 267] on span "Execute" at bounding box center [73, 269] width 90 height 7
click at [66, 209] on link "Campaign Builder" at bounding box center [70, 210] width 85 height 9
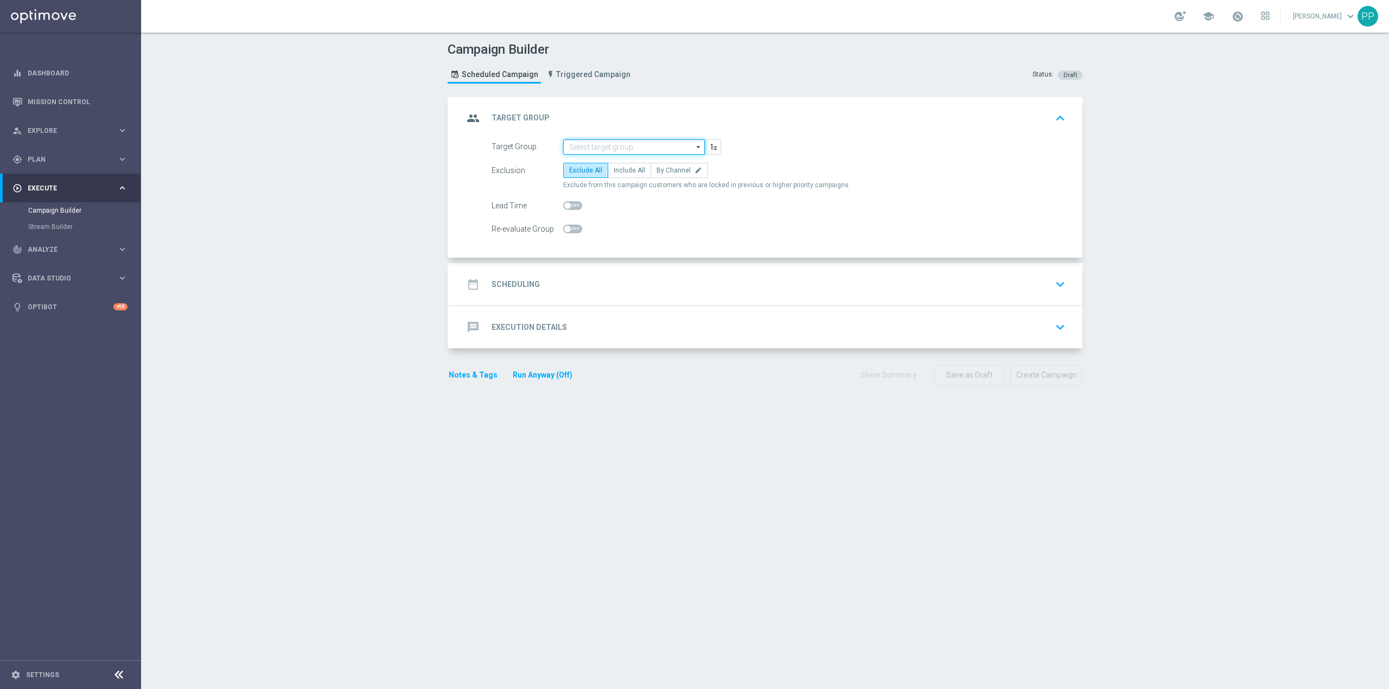
click at [610, 146] on input at bounding box center [634, 146] width 142 height 15
paste input "CRM_BLOKADA_REA CC 100% do 300 PLN_140825"
click at [609, 158] on div "CRM_BLOKADA_REA CC 100% do 300 PLN_140825" at bounding box center [642, 168] width 131 height 20
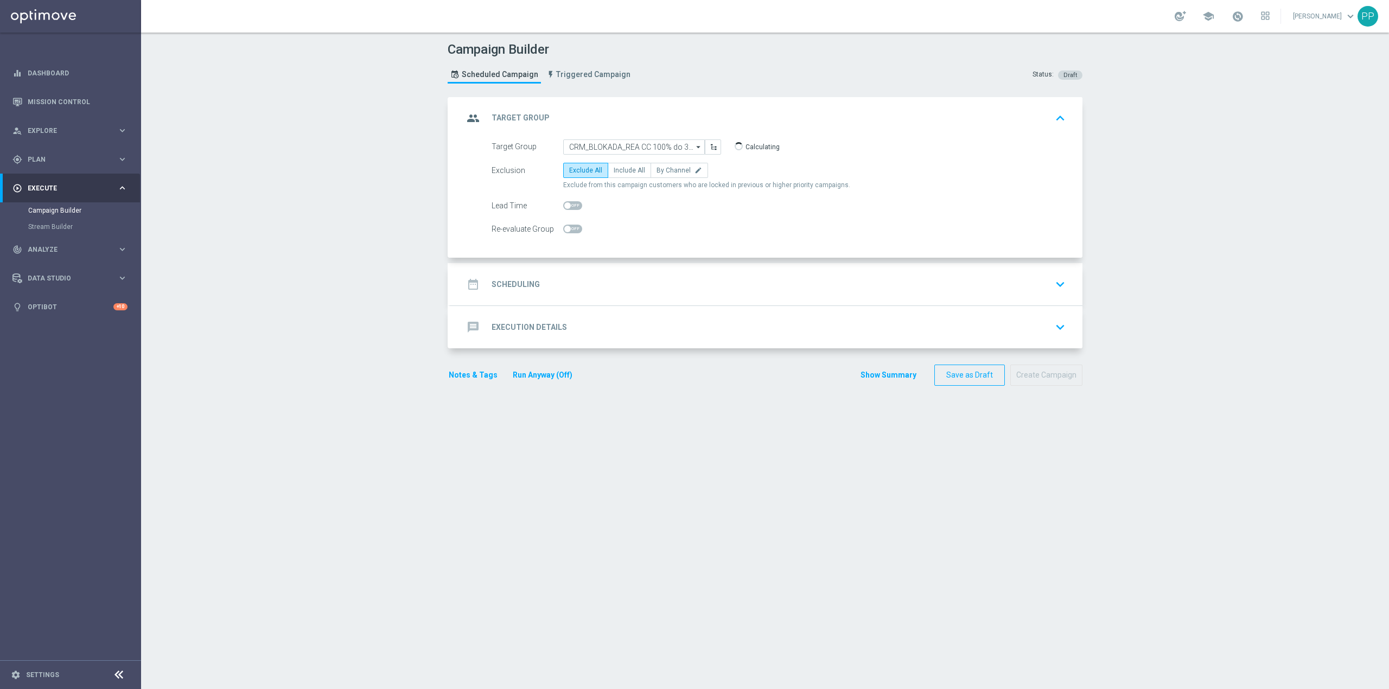
type input "CRM_BLOKADA_REA CC 100% do 300 PLN_140825"
click at [659, 170] on span "By Channel" at bounding box center [673, 171] width 34 height 8
click at [659, 170] on input "By Channel edit" at bounding box center [659, 172] width 7 height 7
radio input "true"
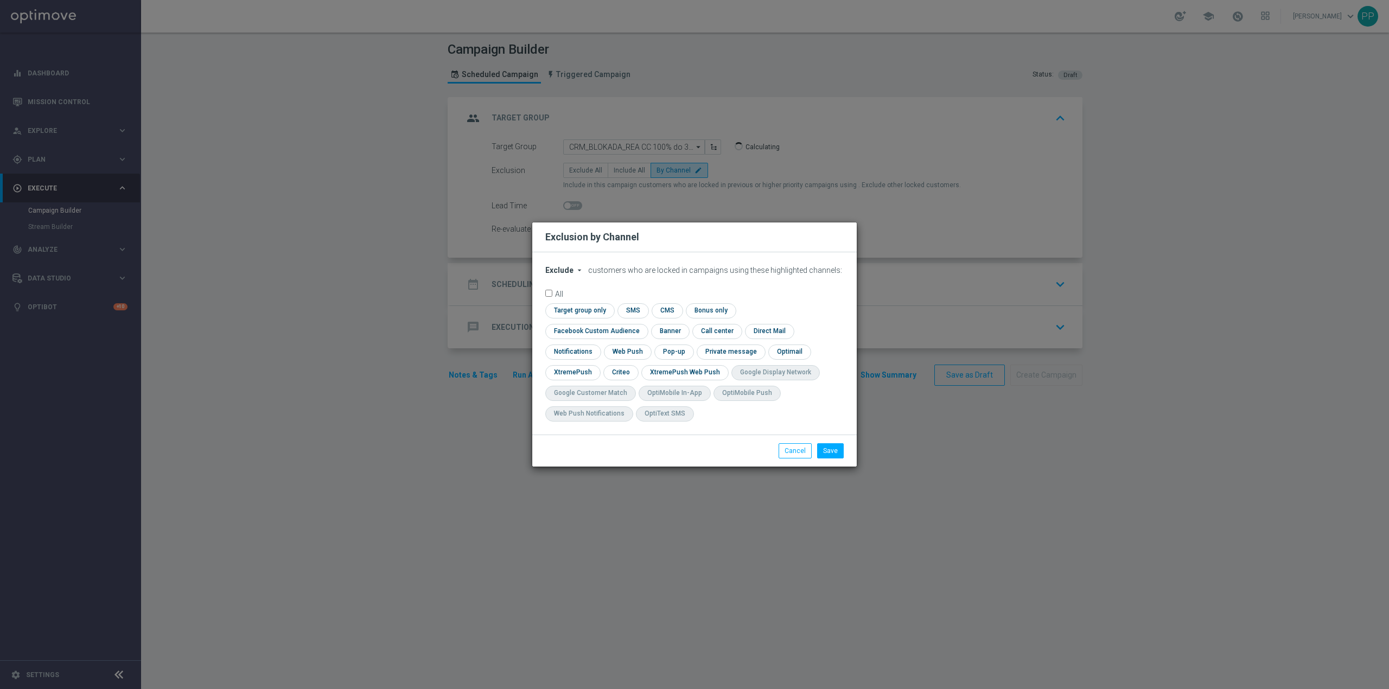
click at [557, 274] on span "Exclude" at bounding box center [559, 270] width 28 height 9
click at [0, 0] on span "Include" at bounding box center [0, 0] width 0 height 0
click at [643, 324] on input "checkbox" at bounding box center [594, 331] width 98 height 15
checkbox input "true"
click at [617, 374] on input "checkbox" at bounding box center [620, 372] width 34 height 15
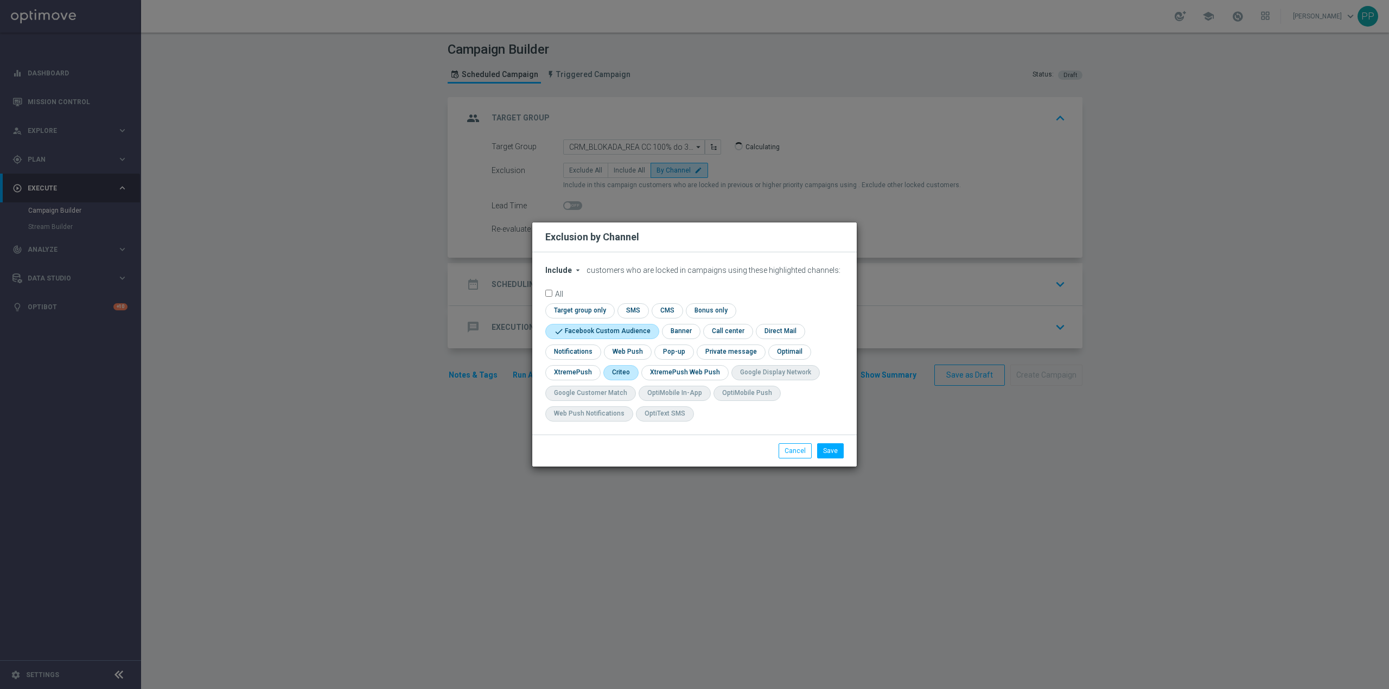
checkbox input "true"
click at [831, 450] on button "Save" at bounding box center [830, 450] width 27 height 15
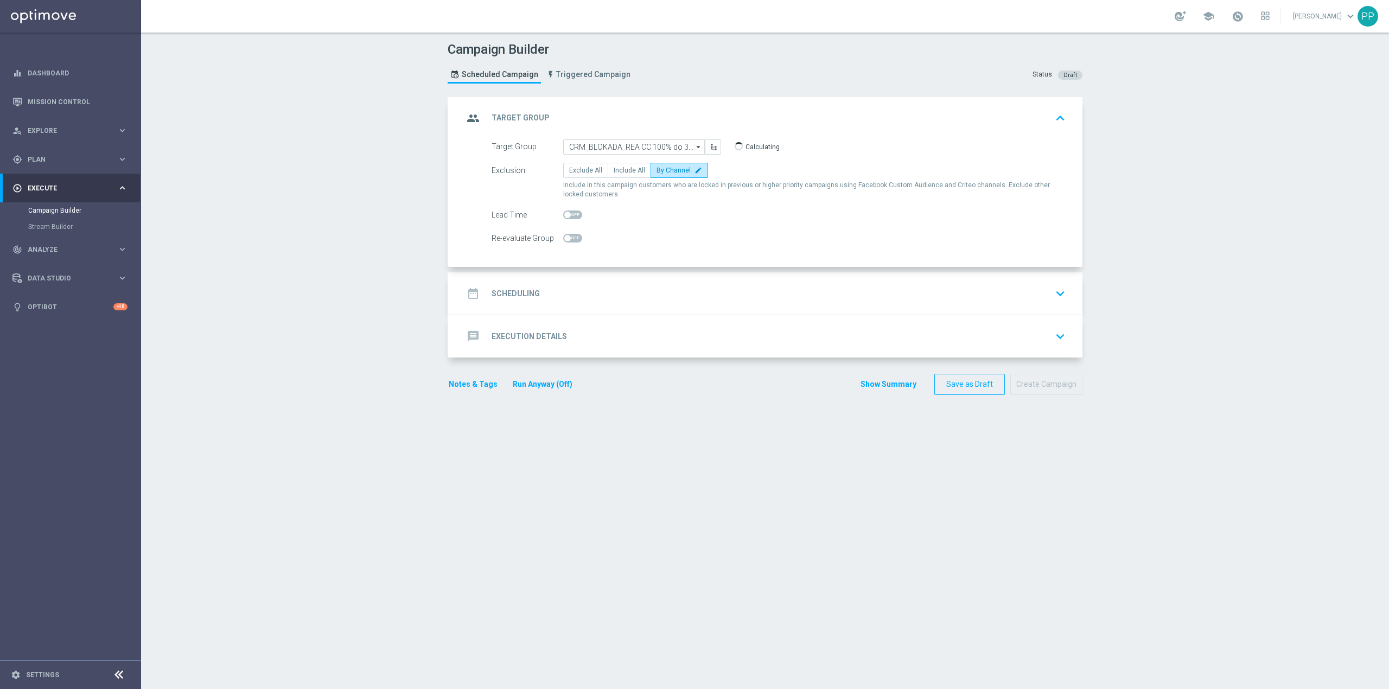
click at [552, 282] on div "date_range Scheduling keyboard_arrow_down" at bounding box center [766, 293] width 632 height 42
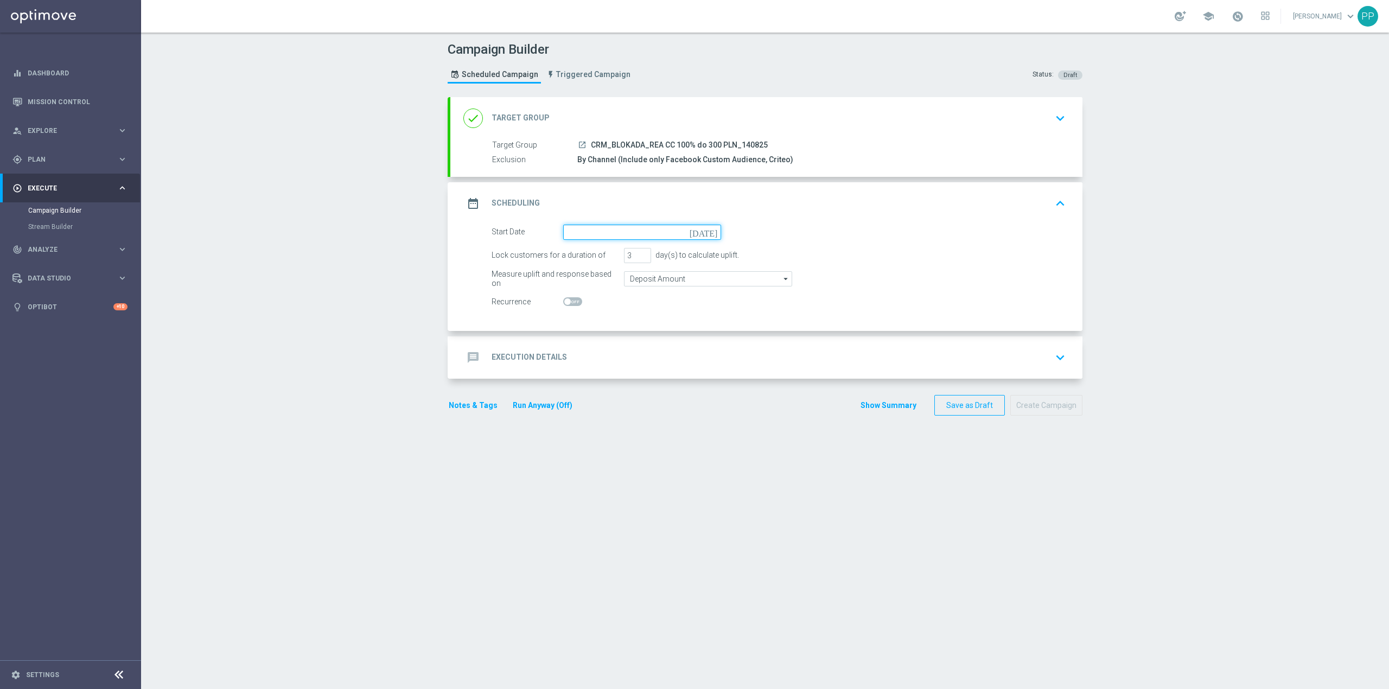
click at [574, 235] on input at bounding box center [642, 232] width 158 height 15
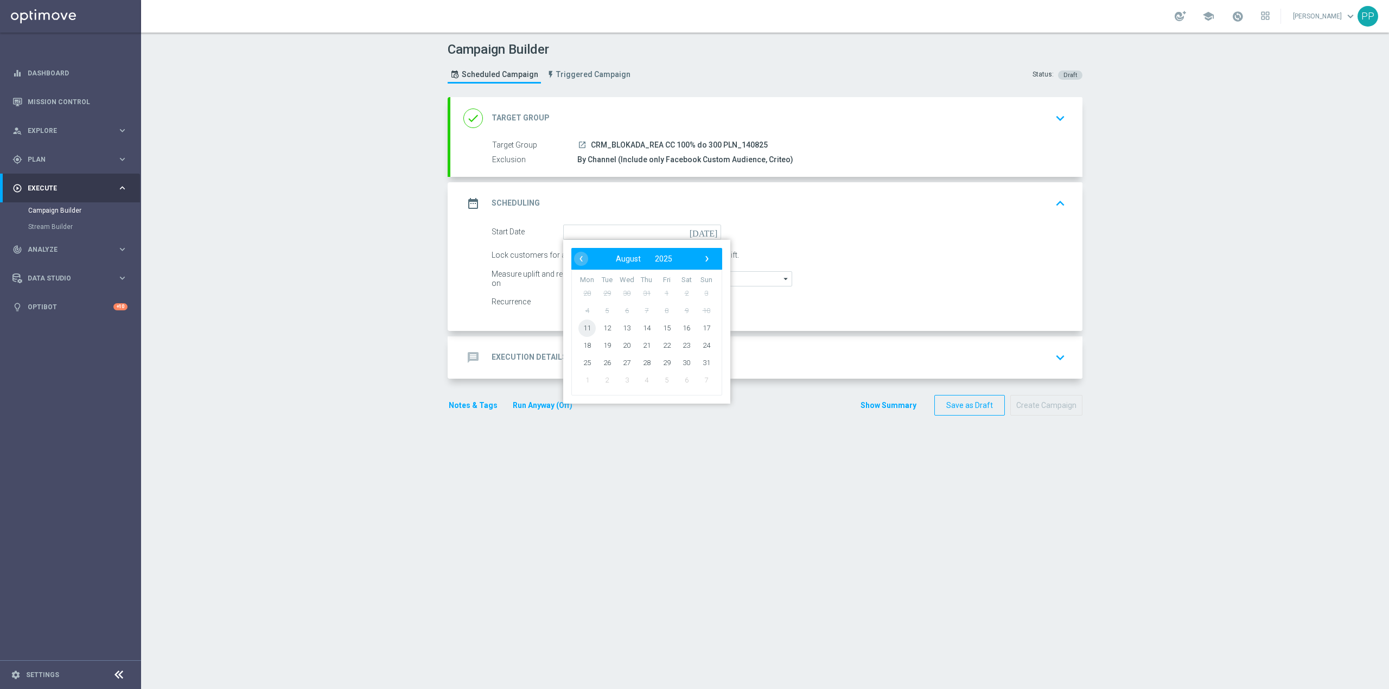
click at [583, 326] on span "11" at bounding box center [586, 327] width 17 height 17
type input "11 Aug 2025"
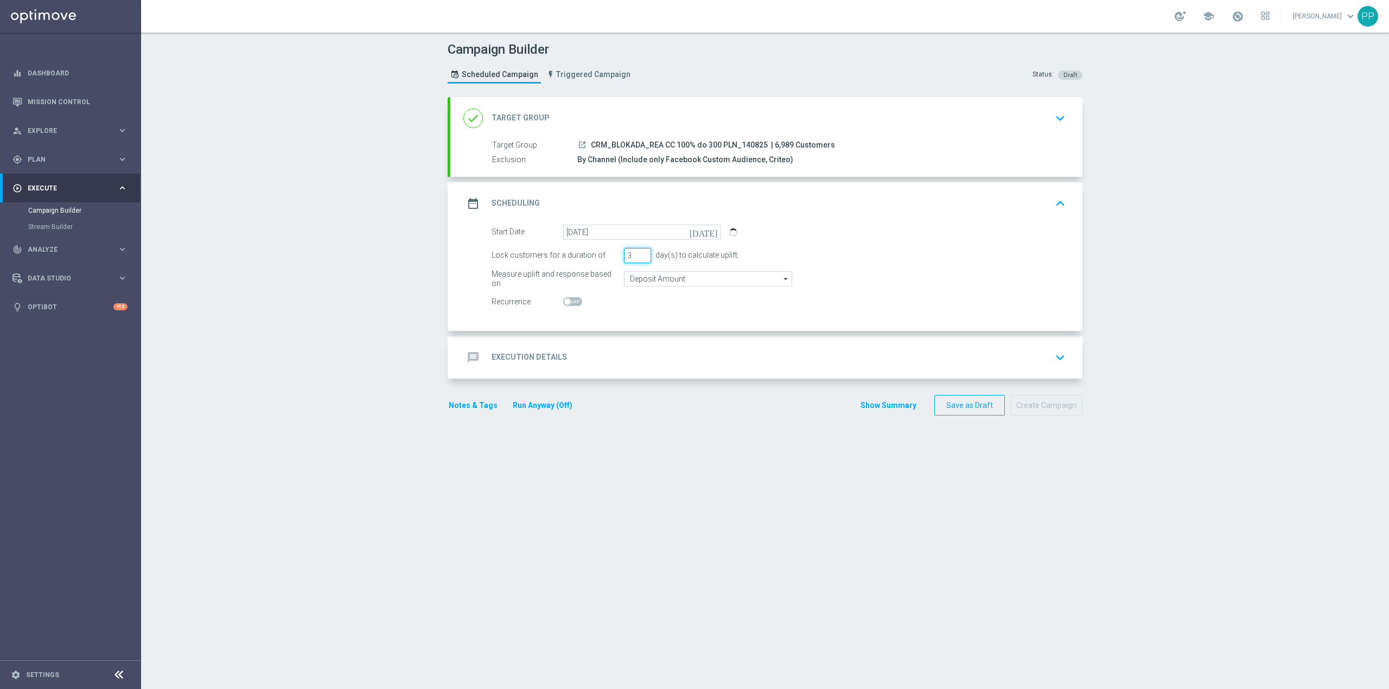
drag, startPoint x: 627, startPoint y: 254, endPoint x: 616, endPoint y: 254, distance: 10.9
click at [617, 254] on div "Lock customers for a duration of 3 day(s) to calculate uplift." at bounding box center [778, 255] width 590 height 15
type input "4"
click at [363, 260] on div "Campaign Builder Scheduled Campaign Triggered Campaign Status: Draft done Targe…" at bounding box center [765, 361] width 1248 height 656
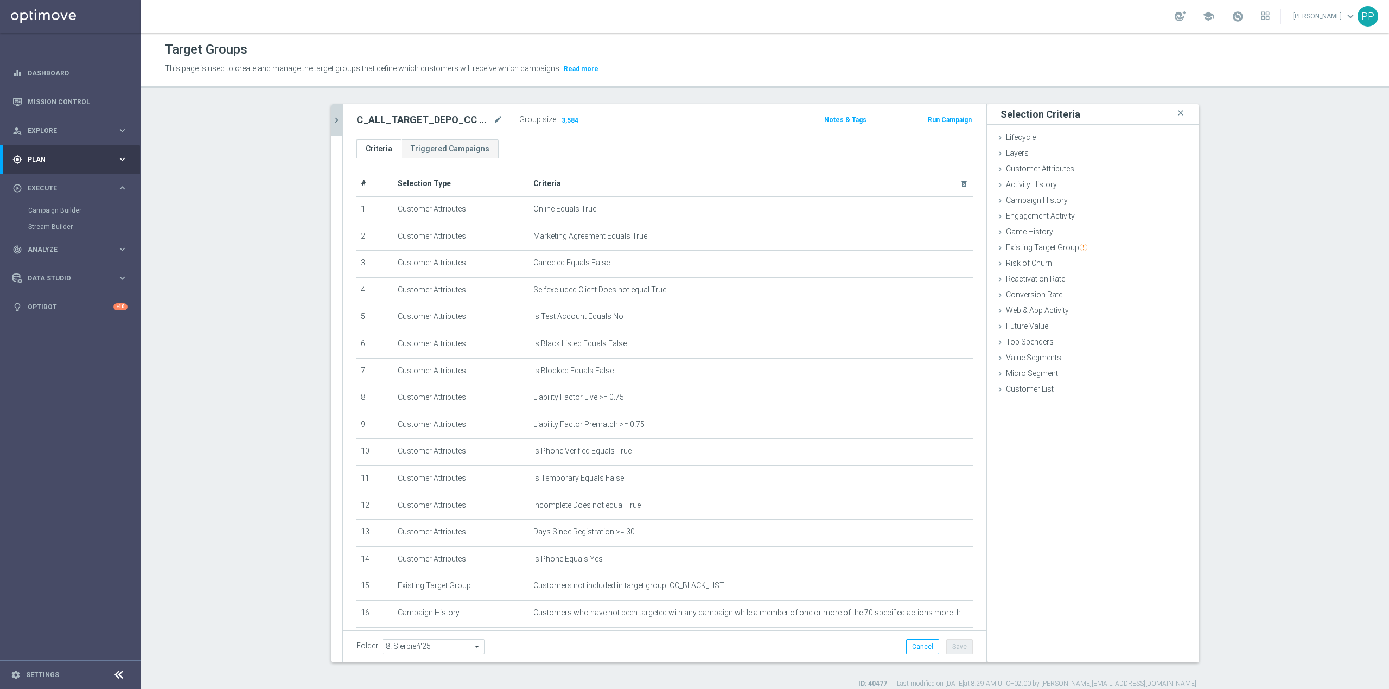
click at [331, 115] on icon "chevron_right" at bounding box center [336, 120] width 10 height 10
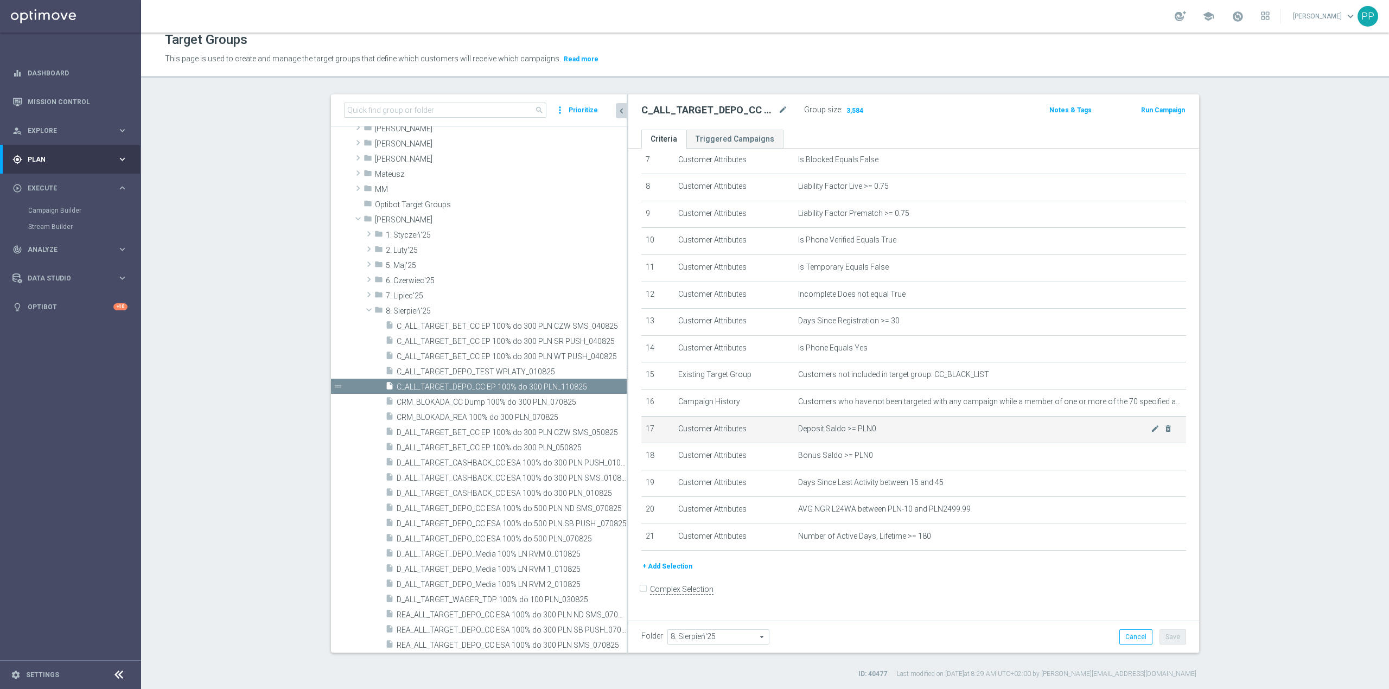
drag, startPoint x: 537, startPoint y: 436, endPoint x: 649, endPoint y: 439, distance: 111.8
click at [649, 439] on as-split "search more_vert Prioritize Customer Target Groups library_add create_new_folder" at bounding box center [765, 373] width 868 height 558
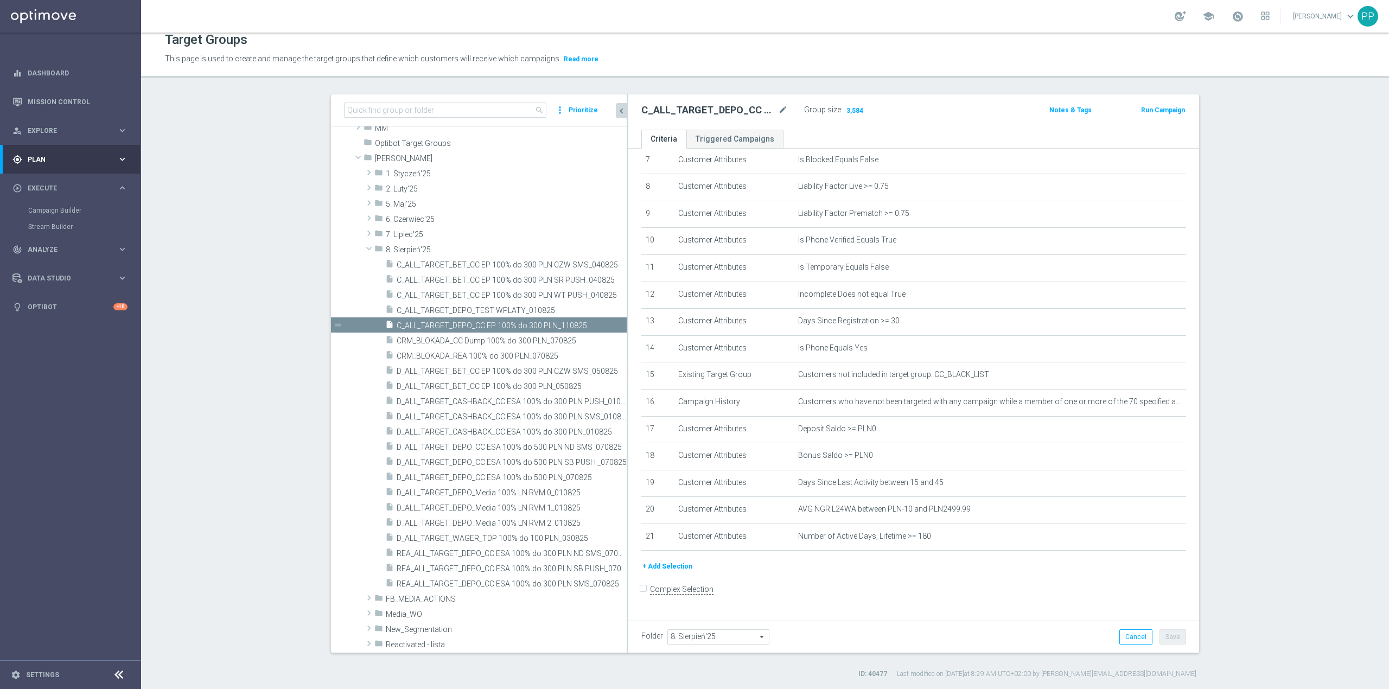
scroll to position [432, 0]
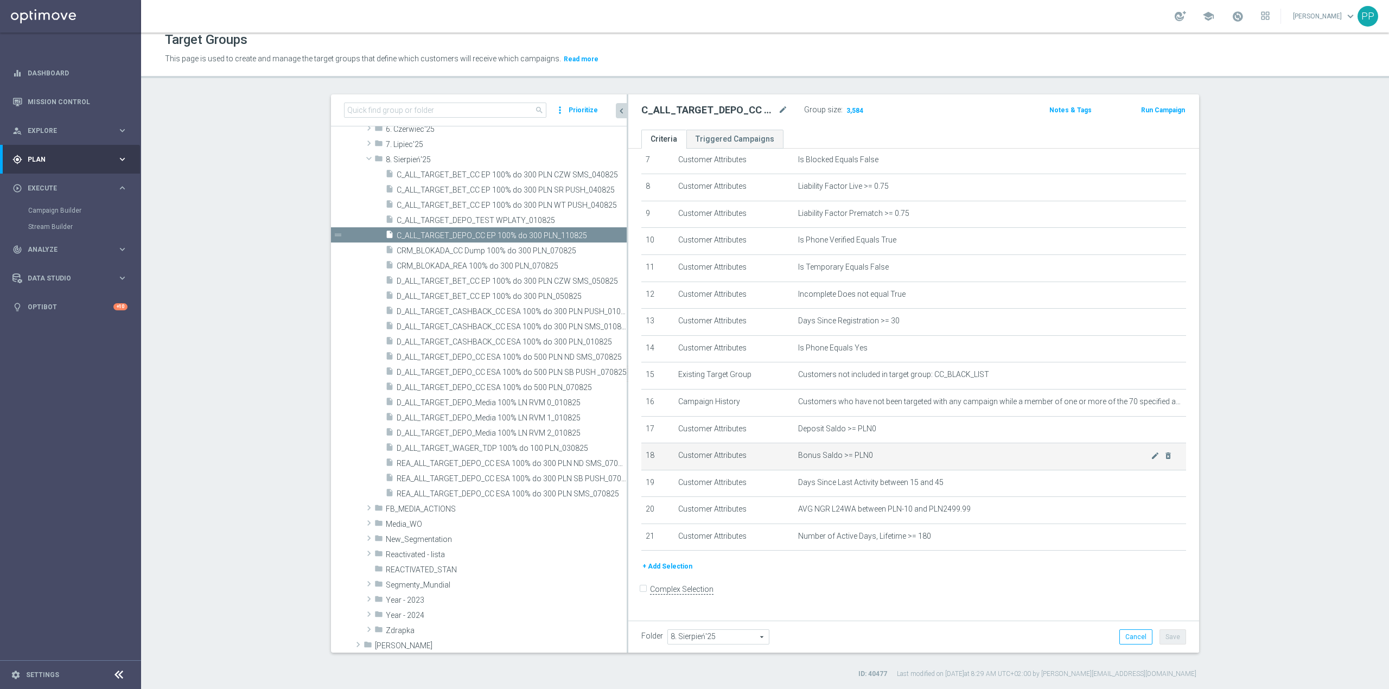
drag, startPoint x: 622, startPoint y: 459, endPoint x: 679, endPoint y: 458, distance: 57.5
click at [679, 458] on as-split "search more_vert Prioritize Customer Target Groups library_add create_new_folder" at bounding box center [765, 373] width 868 height 558
click at [506, 269] on span "CRM_BLOKADA_REA 100% do 300 PLN_070825" at bounding box center [499, 265] width 204 height 9
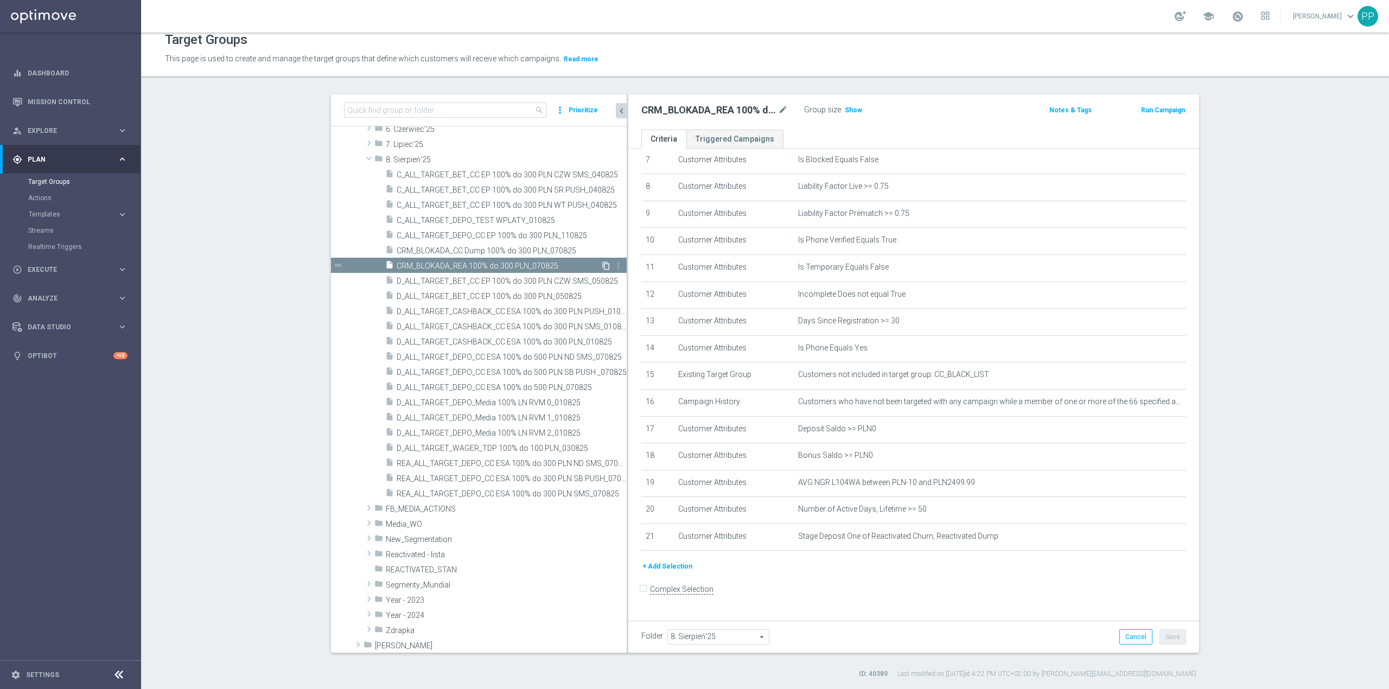
click at [602, 269] on icon "content_copy" at bounding box center [606, 265] width 9 height 9
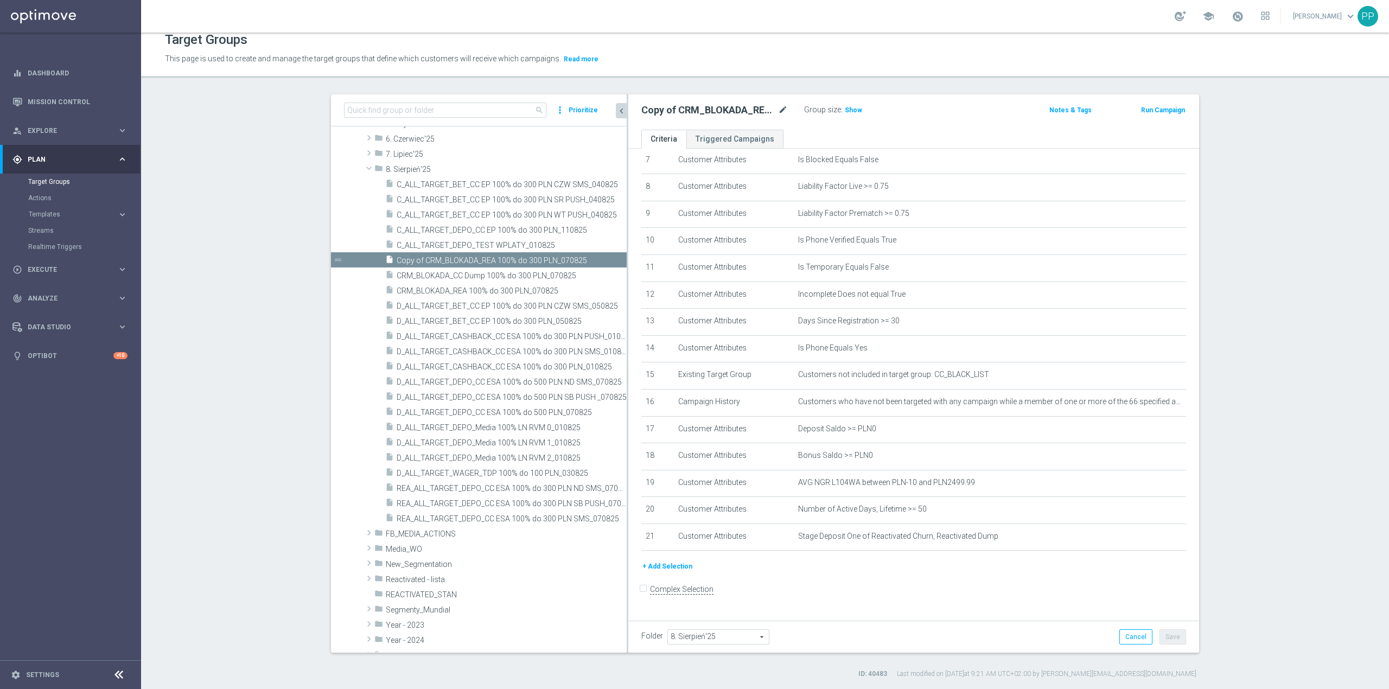
scroll to position [272, 0]
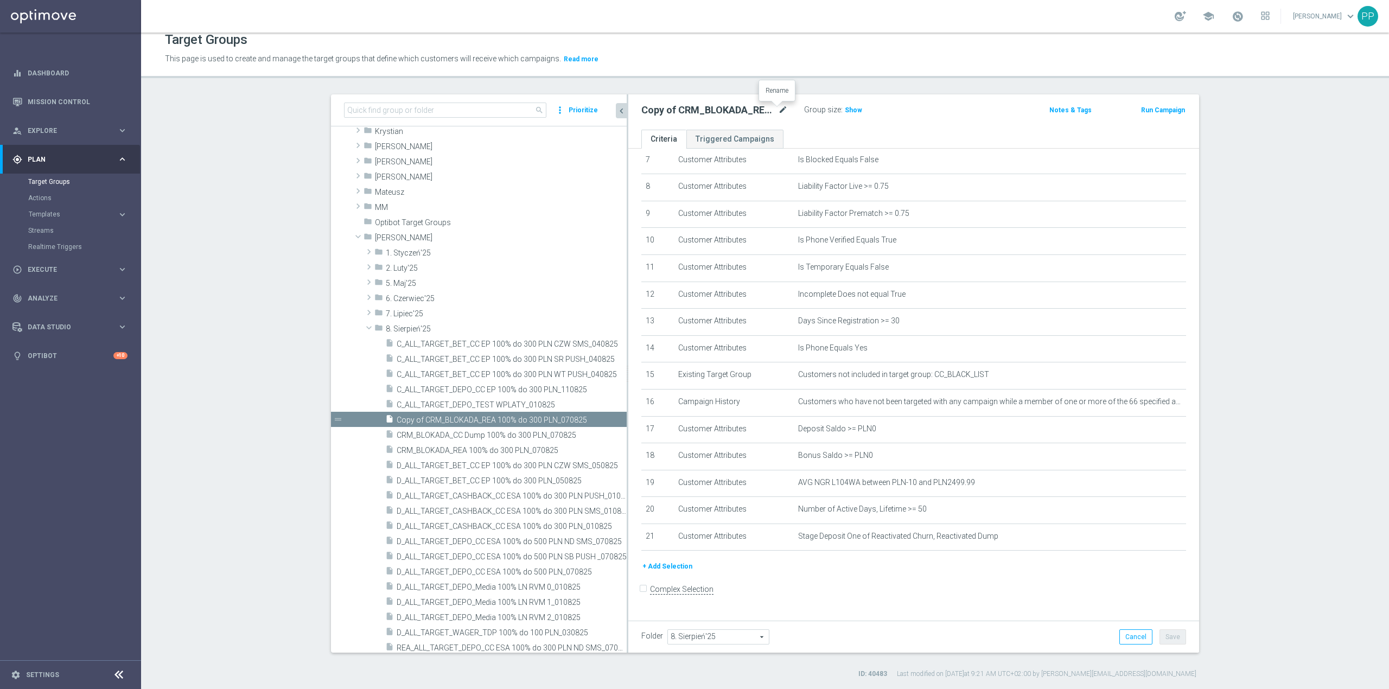
click at [779, 110] on icon "mode_edit" at bounding box center [783, 110] width 10 height 13
click at [695, 111] on input "Copy of CRM_BLOKADA_REA 100% do 300 PLN_070825" at bounding box center [714, 111] width 146 height 15
click at [691, 109] on input "Copy of CRM_BLOKADA_REA 100% do 300 PLN_070825" at bounding box center [714, 111] width 146 height 15
click at [771, 111] on input "Copy of CRM_BLOKADA_REA CC 100% do 300 PLN_070825" at bounding box center [714, 111] width 146 height 15
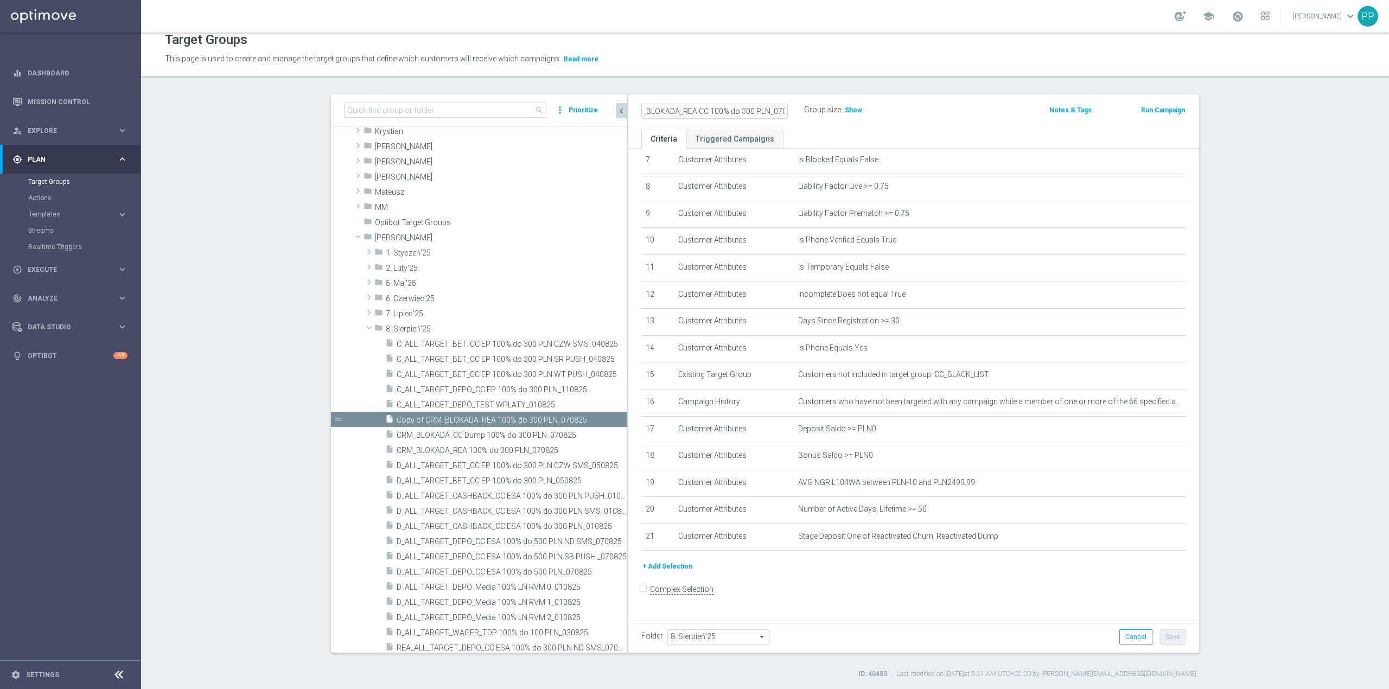
click at [775, 109] on input "Copy of CRM_BLOKADA_REA CC 100% do 300 PLN_070825" at bounding box center [714, 111] width 146 height 15
type input "CRM_BLOKADA_REA CC 100% do 300 PLN_140825"
click at [792, 57] on p "This page is used to create and manage the target groups that define which cust…" at bounding box center [613, 59] width 896 height 12
click at [1171, 635] on button "Save" at bounding box center [1172, 636] width 27 height 15
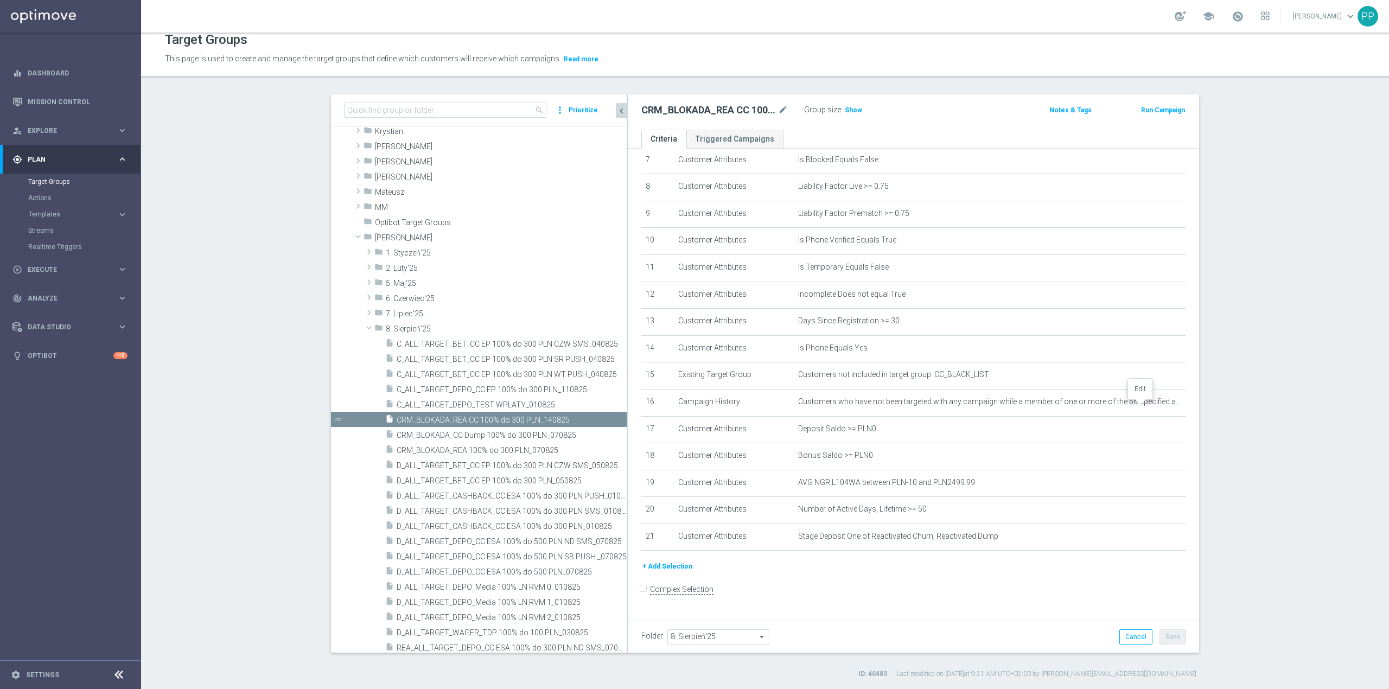
drag, startPoint x: 1141, startPoint y: 406, endPoint x: 1135, endPoint y: 404, distance: 6.3
click at [0, 0] on icon "mode_edit" at bounding box center [0, 0] width 0 height 0
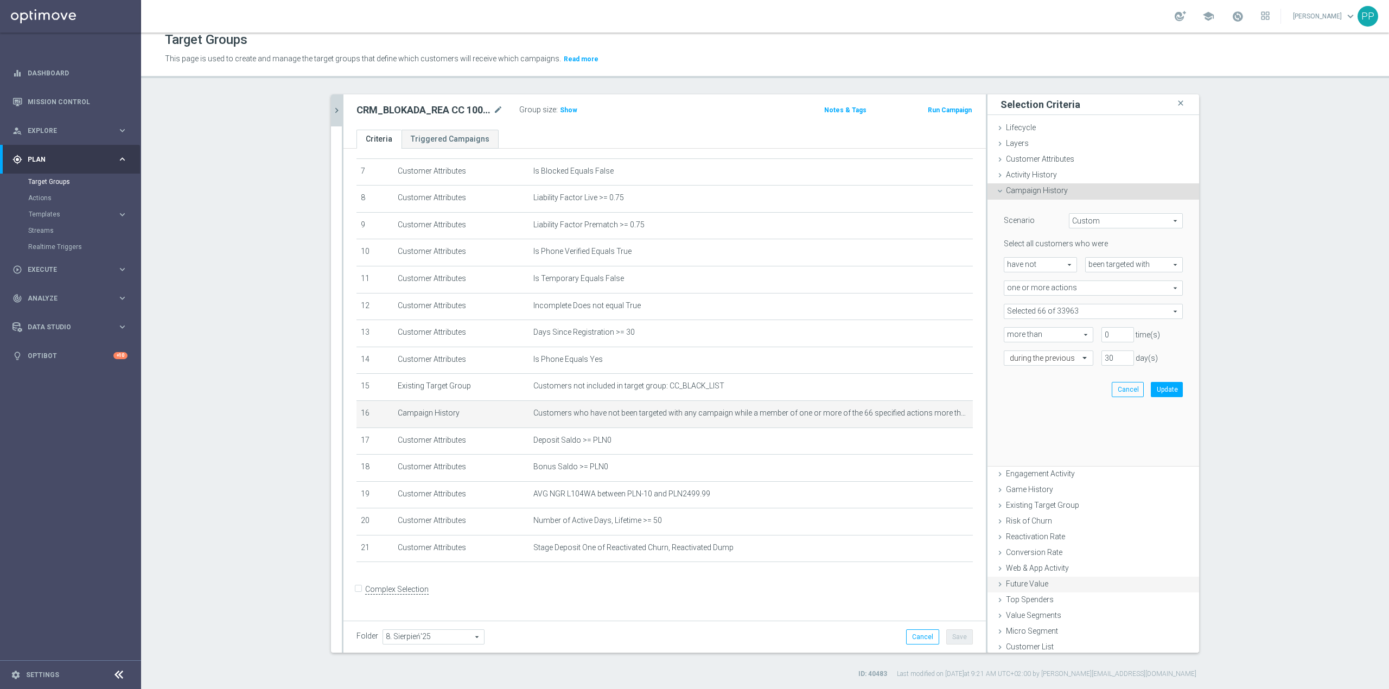
scroll to position [196, 0]
click at [1036, 310] on span at bounding box center [1093, 311] width 178 height 14
click at [1022, 308] on input "search" at bounding box center [1092, 311] width 179 height 15
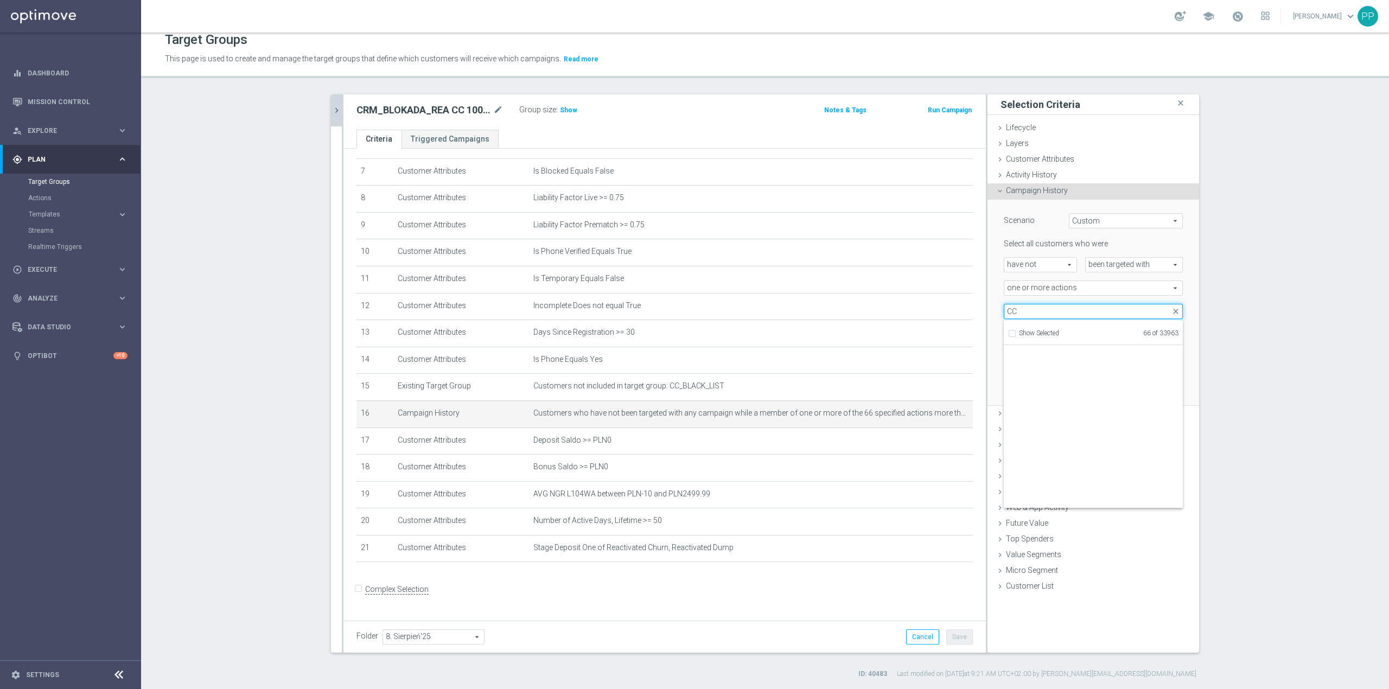
scroll to position [33163, 0]
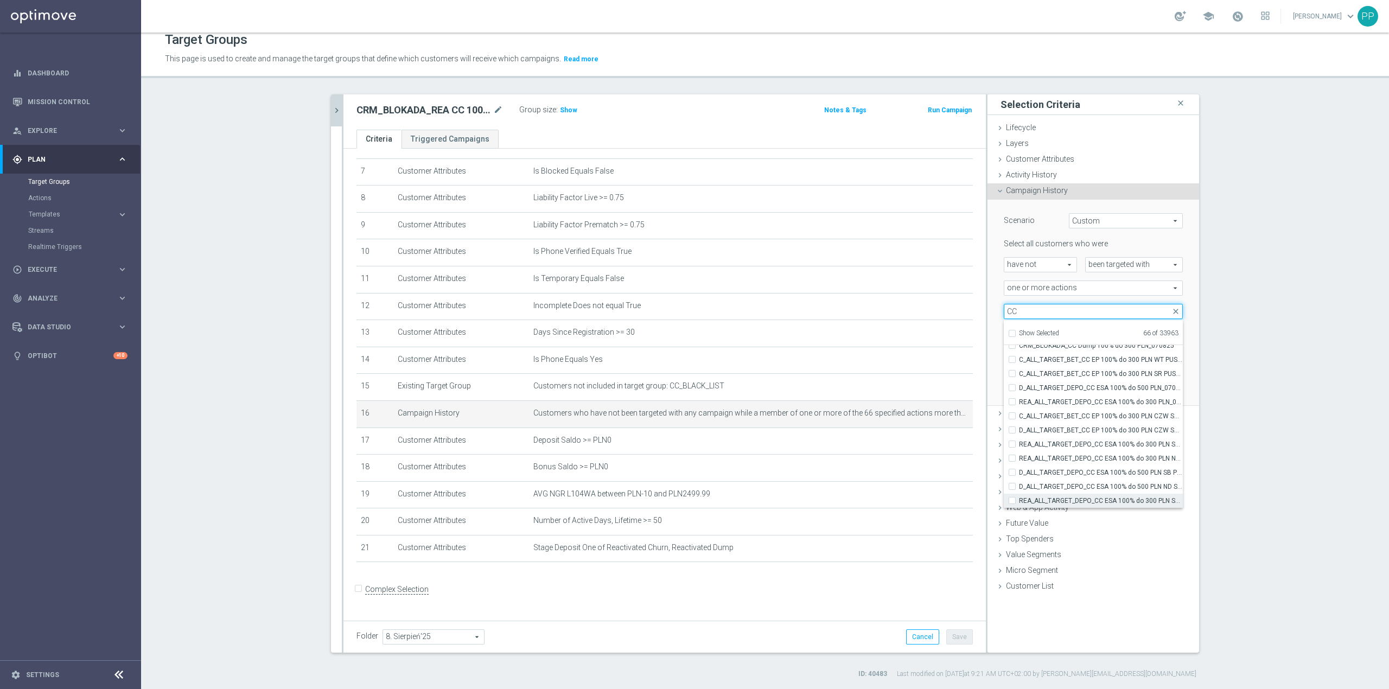
type input "CC"
click at [1116, 500] on span "REA_ALL_TARGET_DEPO_CC ESA 100% do 300 PLN SMS_070825" at bounding box center [1101, 500] width 164 height 9
click at [1019, 500] on input "REA_ALL_TARGET_DEPO_CC ESA 100% do 300 PLN SMS_070825" at bounding box center [1015, 500] width 7 height 7
checkbox input "true"
type input "Selected 67 of 33963"
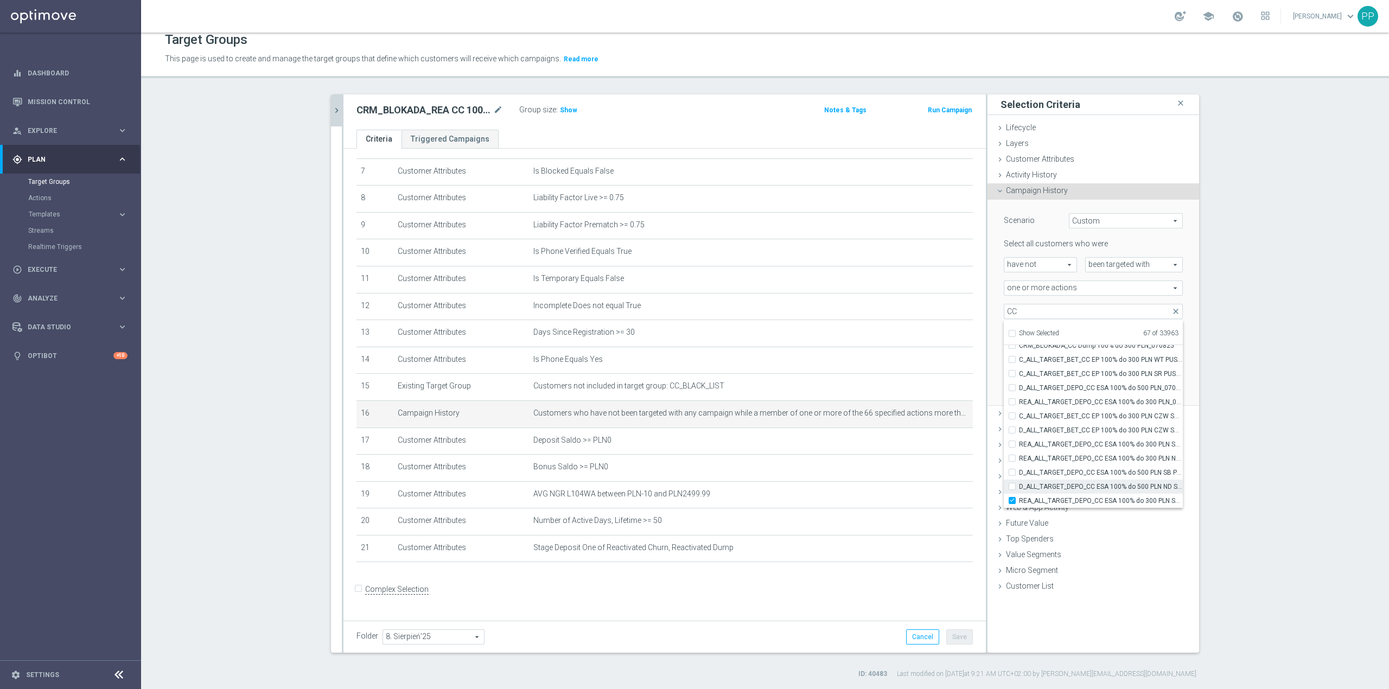
click at [1097, 486] on span "D_ALL_TARGET_DEPO_CC ESA 100% do 500 PLN ND SMS_070825" at bounding box center [1101, 486] width 164 height 9
click at [1019, 486] on input "D_ALL_TARGET_DEPO_CC ESA 100% do 500 PLN ND SMS_070825" at bounding box center [1015, 486] width 7 height 7
checkbox input "true"
type input "Selected 68 of 33963"
drag, startPoint x: 1090, startPoint y: 473, endPoint x: 1090, endPoint y: 460, distance: 13.0
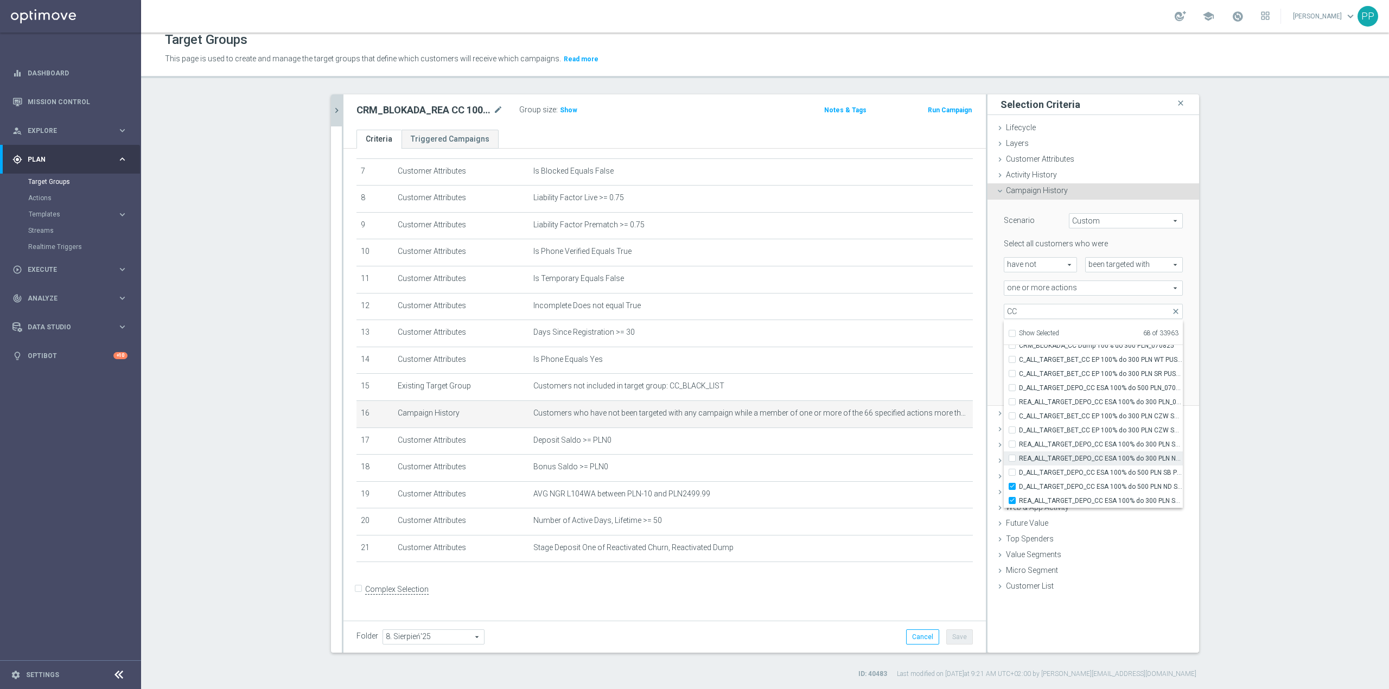
click at [1090, 473] on span "D_ALL_TARGET_DEPO_CC ESA 100% do 500 PLN SB PUSH _070825" at bounding box center [1101, 472] width 164 height 9
click at [1019, 473] on input "D_ALL_TARGET_DEPO_CC ESA 100% do 500 PLN SB PUSH _070825" at bounding box center [1015, 472] width 7 height 7
checkbox input "true"
type input "Selected 69 of 33963"
click at [1090, 458] on span "REA_ALL_TARGET_DEPO_CC ESA 100% do 300 PLN ND SMS_070825" at bounding box center [1101, 458] width 164 height 9
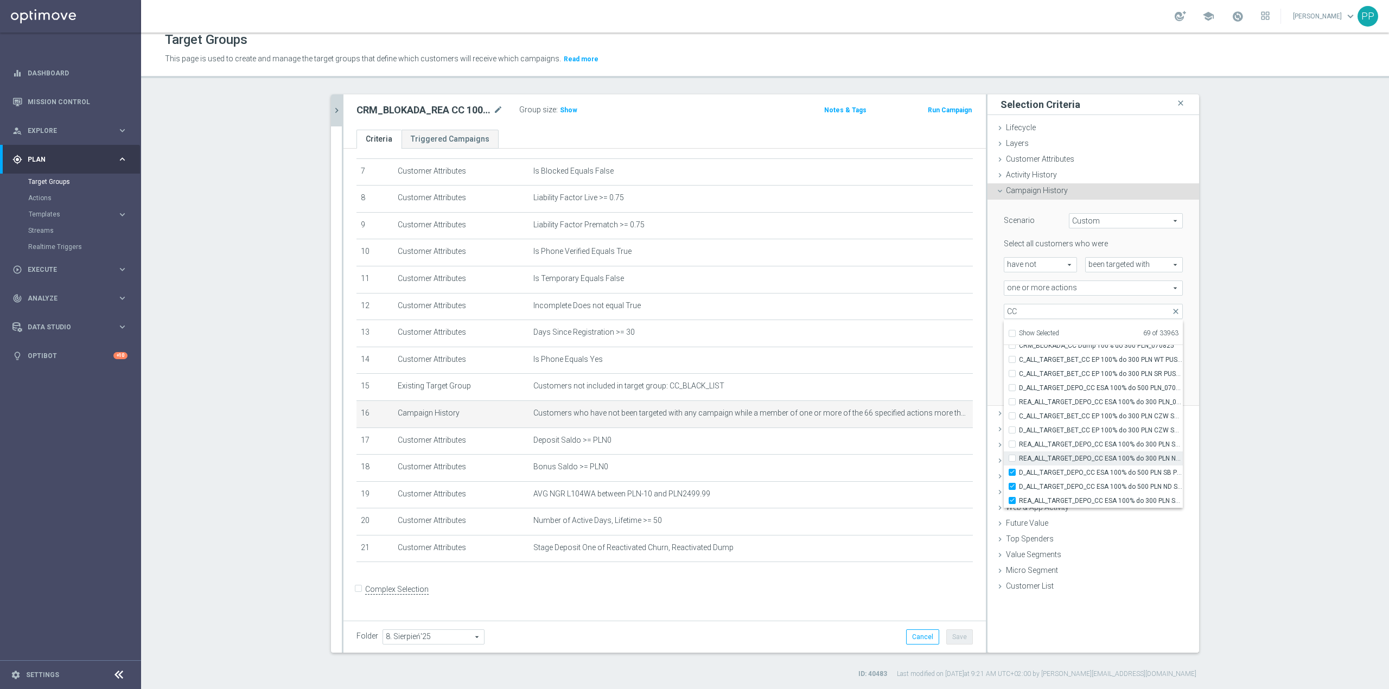
click at [1019, 458] on input "REA_ALL_TARGET_DEPO_CC ESA 100% do 300 PLN ND SMS_070825" at bounding box center [1015, 458] width 7 height 7
checkbox input "true"
type input "Selected 70 of 33963"
click at [1070, 440] on span "REA_ALL_TARGET_DEPO_CC ESA 100% do 300 PLN SB PUSH_070825" at bounding box center [1101, 444] width 164 height 9
click at [1019, 440] on input "REA_ALL_TARGET_DEPO_CC ESA 100% do 300 PLN SB PUSH_070825" at bounding box center [1015, 443] width 7 height 7
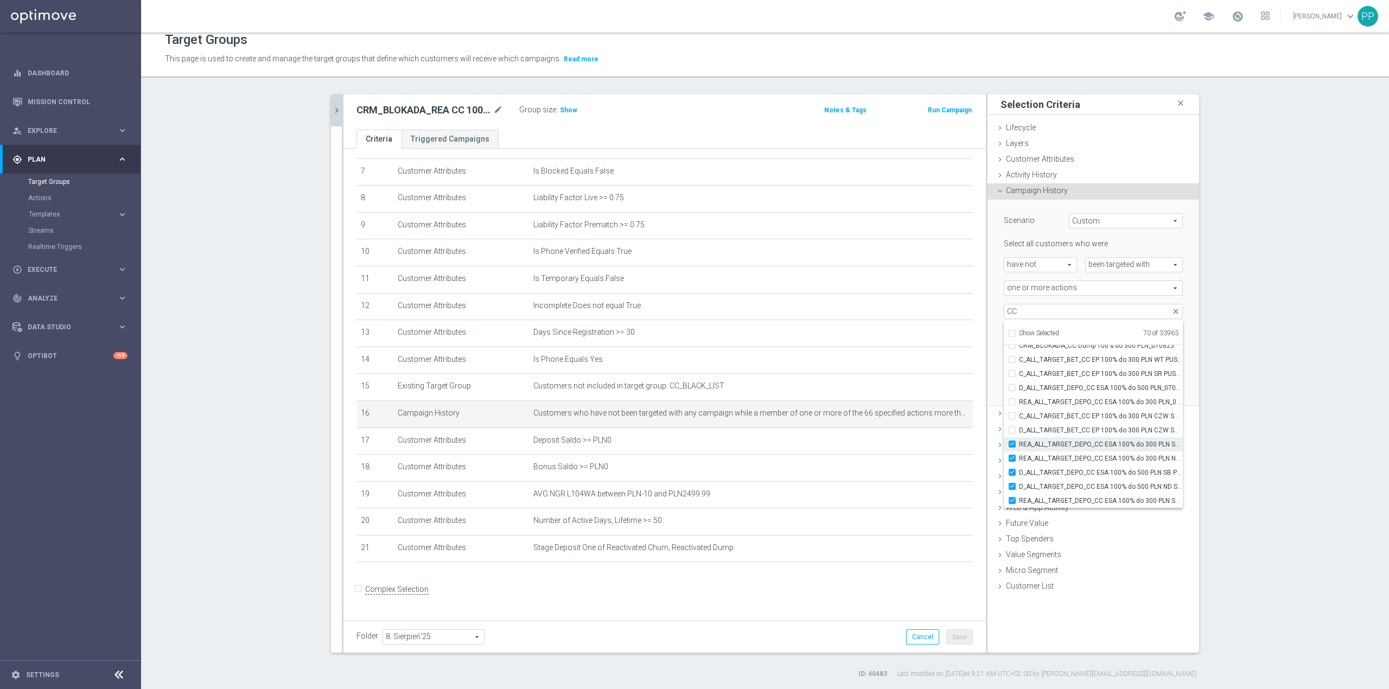
checkbox input "true"
type input "Selected 71 of 33963"
click at [1067, 432] on span "D_ALL_TARGET_BET_CC EP 100% do 300 PLN CZW SMS_050825" at bounding box center [1101, 430] width 164 height 9
click at [1019, 432] on input "D_ALL_TARGET_BET_CC EP 100% do 300 PLN CZW SMS_050825" at bounding box center [1015, 429] width 7 height 7
checkbox input "true"
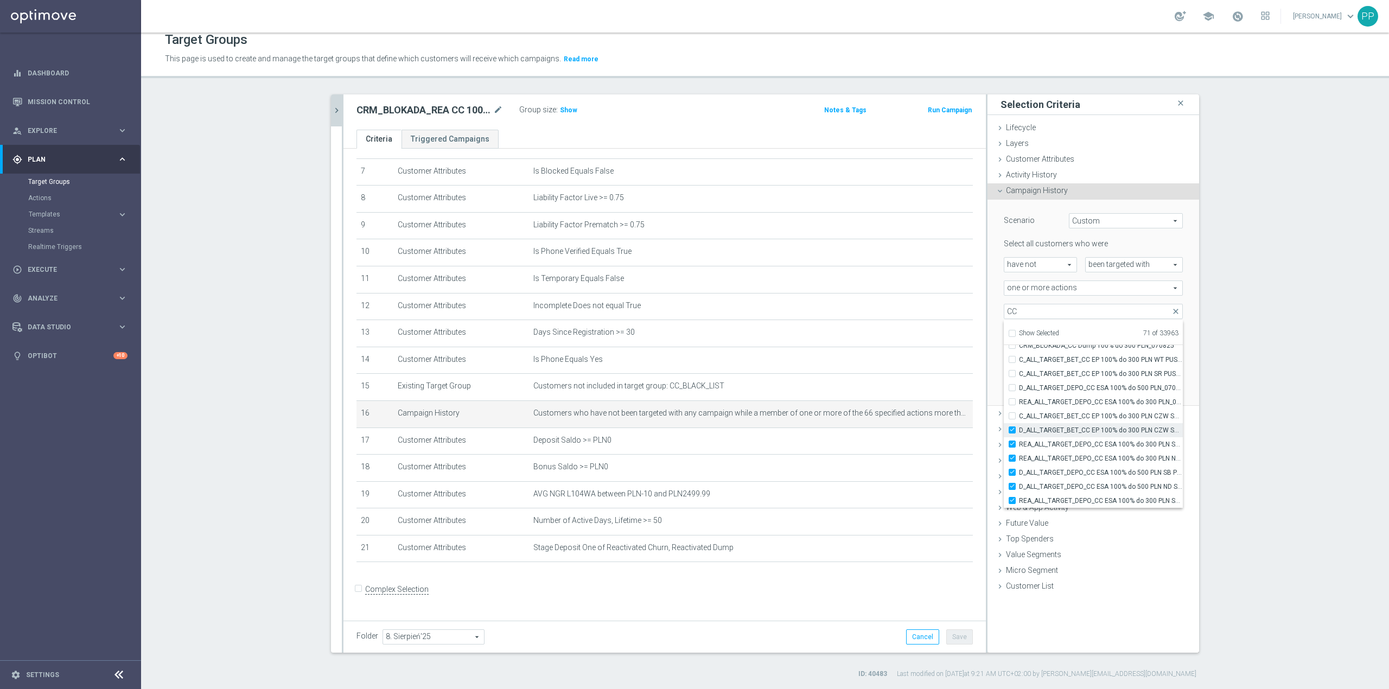
type input "Selected 72 of 33963"
click at [1063, 420] on label "C_ALL_TARGET_BET_CC EP 100% do 300 PLN CZW SMS_040825" at bounding box center [1101, 416] width 164 height 14
click at [1019, 419] on input "C_ALL_TARGET_BET_CC EP 100% do 300 PLN CZW SMS_040825" at bounding box center [1015, 415] width 7 height 7
checkbox input "true"
type input "Selected 73 of 33963"
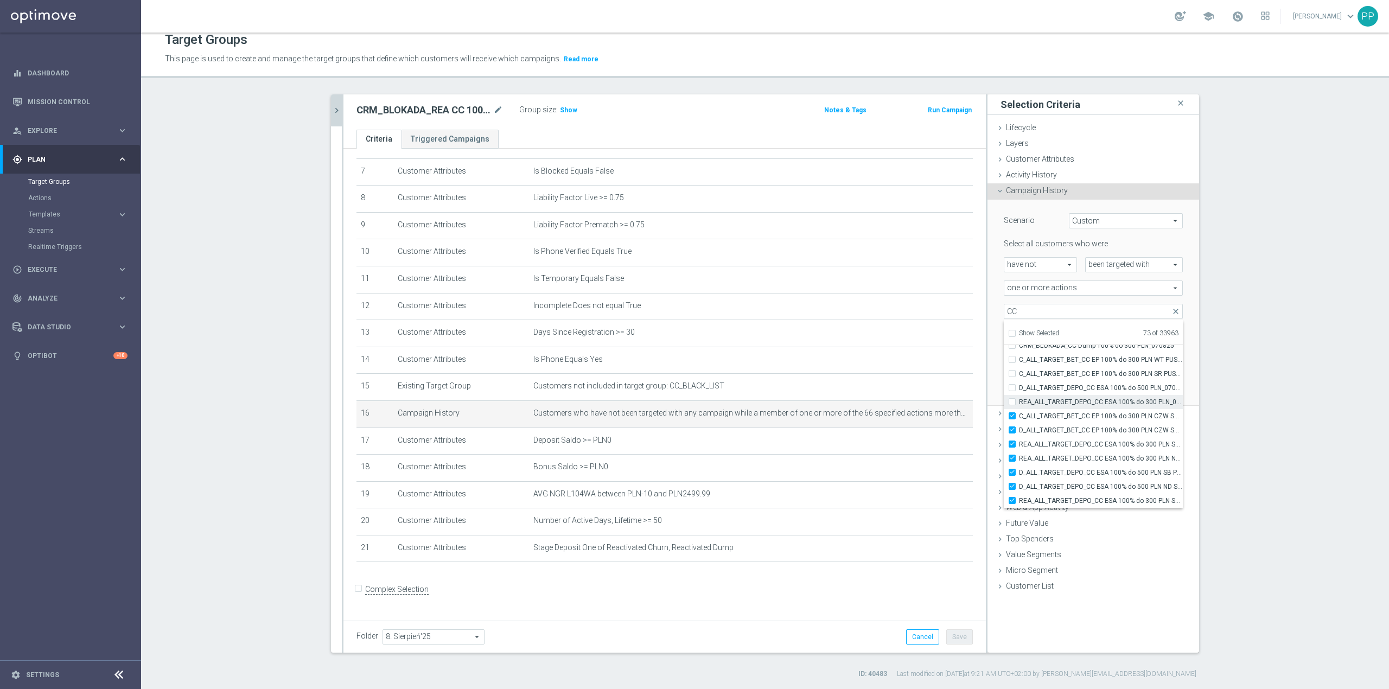
click at [1062, 399] on span "REA_ALL_TARGET_DEPO_CC ESA 100% do 300 PLN_070825" at bounding box center [1101, 402] width 164 height 9
click at [1019, 399] on input "REA_ALL_TARGET_DEPO_CC ESA 100% do 300 PLN_070825" at bounding box center [1015, 401] width 7 height 7
checkbox input "true"
type input "Selected 74 of 33963"
click at [1060, 387] on span "D_ALL_TARGET_DEPO_CC ESA 100% do 500 PLN_070825" at bounding box center [1101, 387] width 164 height 9
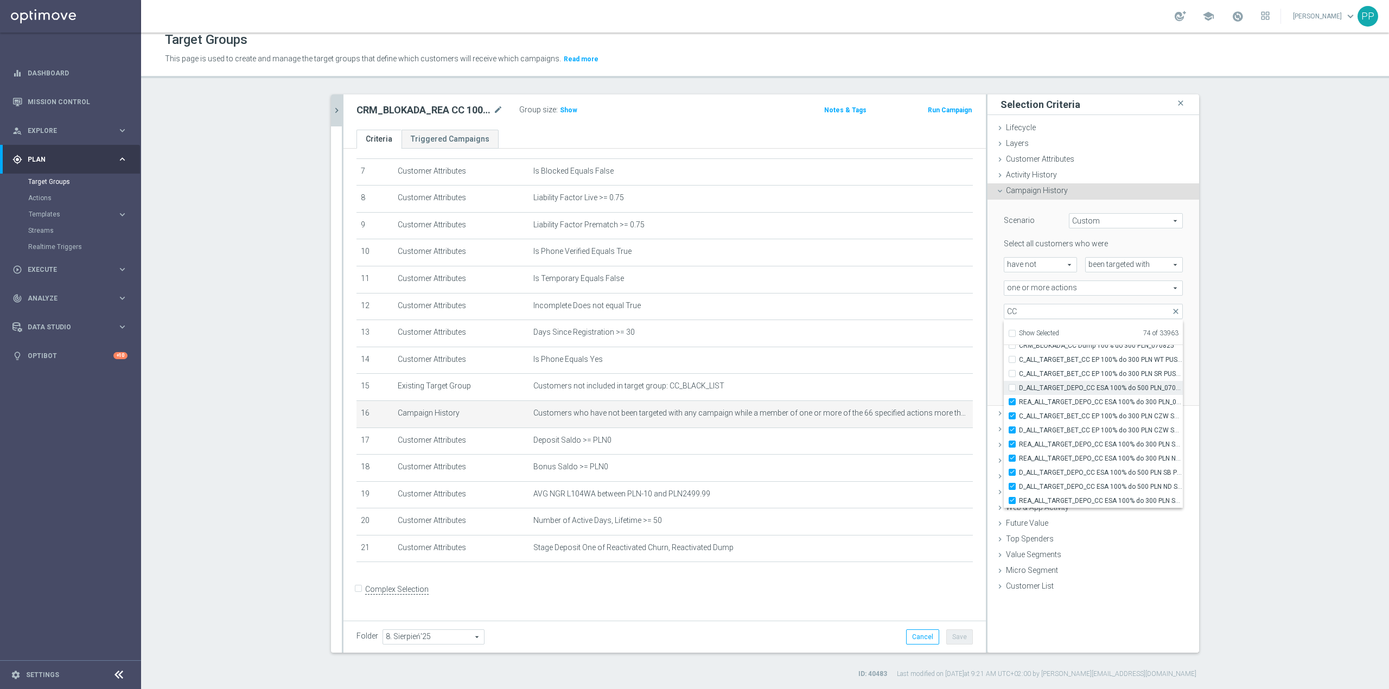
click at [1019, 387] on input "D_ALL_TARGET_DEPO_CC ESA 100% do 500 PLN_070825" at bounding box center [1015, 387] width 7 height 7
checkbox input "true"
type input "Selected 75 of 33963"
click at [1059, 373] on span "C_ALL_TARGET_BET_CC EP 100% do 300 PLN SR PUSH_040825" at bounding box center [1101, 373] width 164 height 9
click at [1019, 373] on input "C_ALL_TARGET_BET_CC EP 100% do 300 PLN SR PUSH_040825" at bounding box center [1015, 373] width 7 height 7
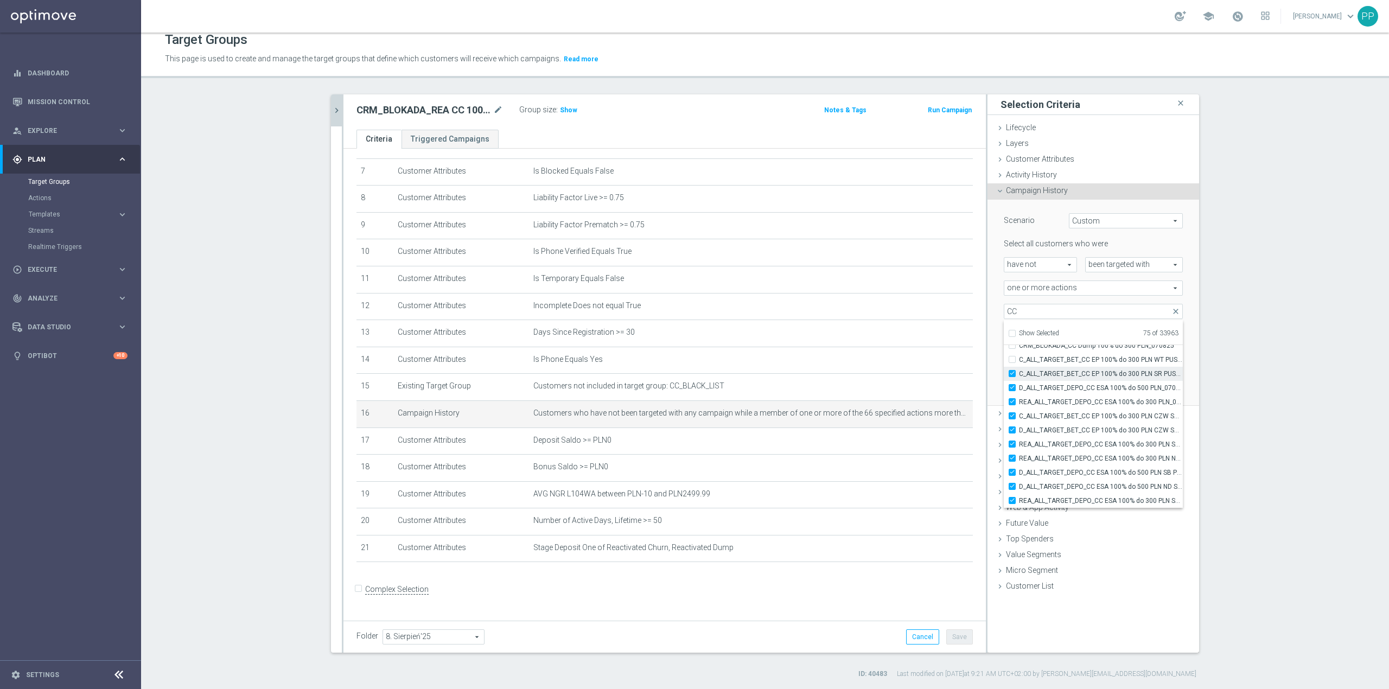
checkbox input "true"
type input "Selected 76 of 33963"
click at [1059, 359] on span "C_ALL_TARGET_BET_CC EP 100% do 300 PLN WT PUSH_040825" at bounding box center [1101, 359] width 164 height 9
click at [1019, 359] on input "C_ALL_TARGET_BET_CC EP 100% do 300 PLN WT PUSH_040825" at bounding box center [1015, 359] width 7 height 7
checkbox input "true"
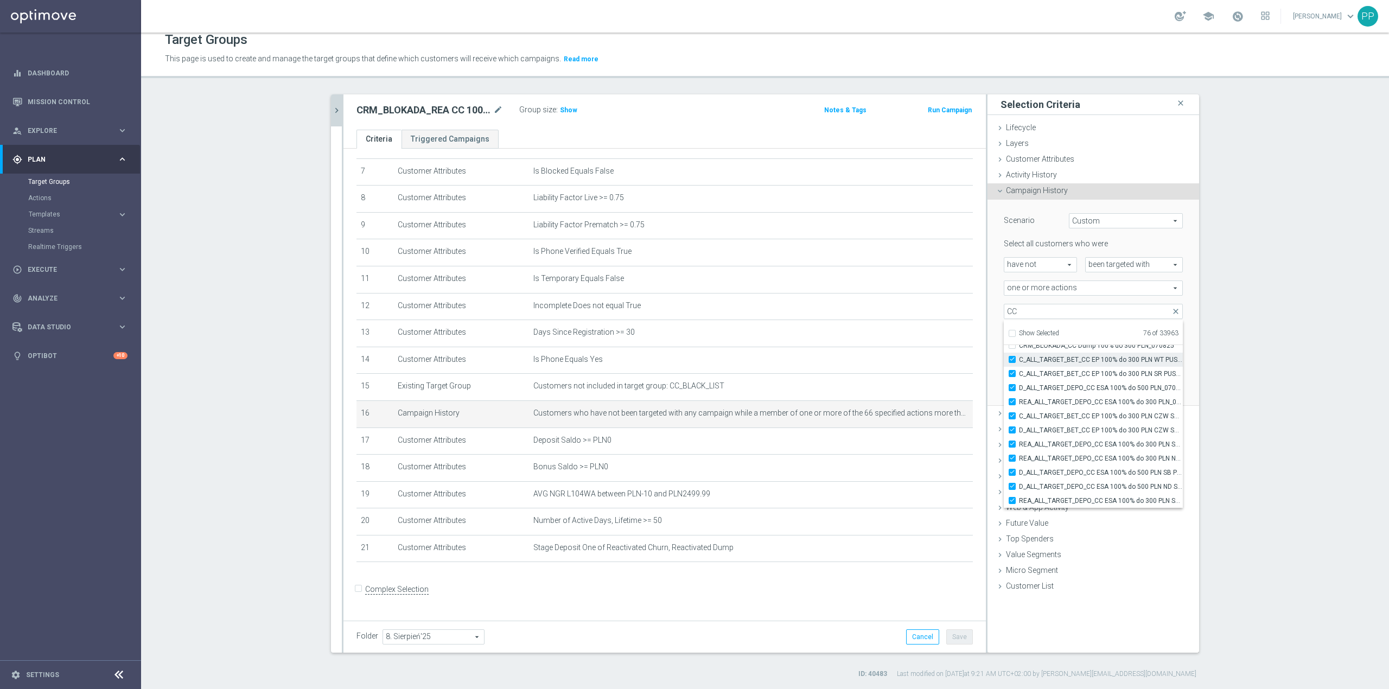
type input "Selected 77 of 33963"
click at [1066, 404] on span "CRM_BLOKADA_CC Dump 100% do 300 PLN_070825" at bounding box center [1101, 408] width 164 height 9
click at [1019, 405] on input "CRM_BLOKADA_CC Dump 100% do 300 PLN_070825" at bounding box center [1015, 408] width 7 height 7
checkbox input "true"
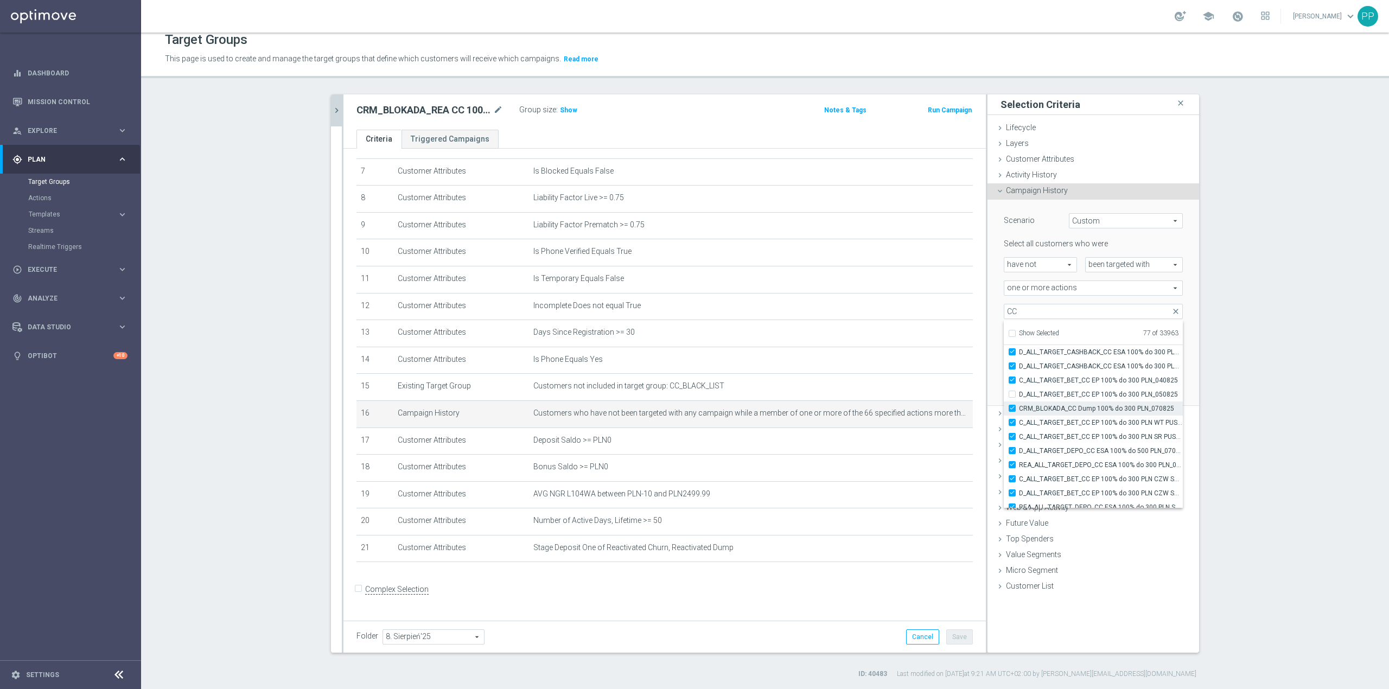
type input "Selected 78 of 33963"
click at [1066, 401] on label "CRM_BLOKADA_CC Dump 100% do 300 PLN_070825" at bounding box center [1101, 408] width 164 height 14
click at [1019, 405] on input "CRM_BLOKADA_CC Dump 100% do 300 PLN_070825" at bounding box center [1015, 408] width 7 height 7
checkbox input "false"
type input "Selected 77 of 33963"
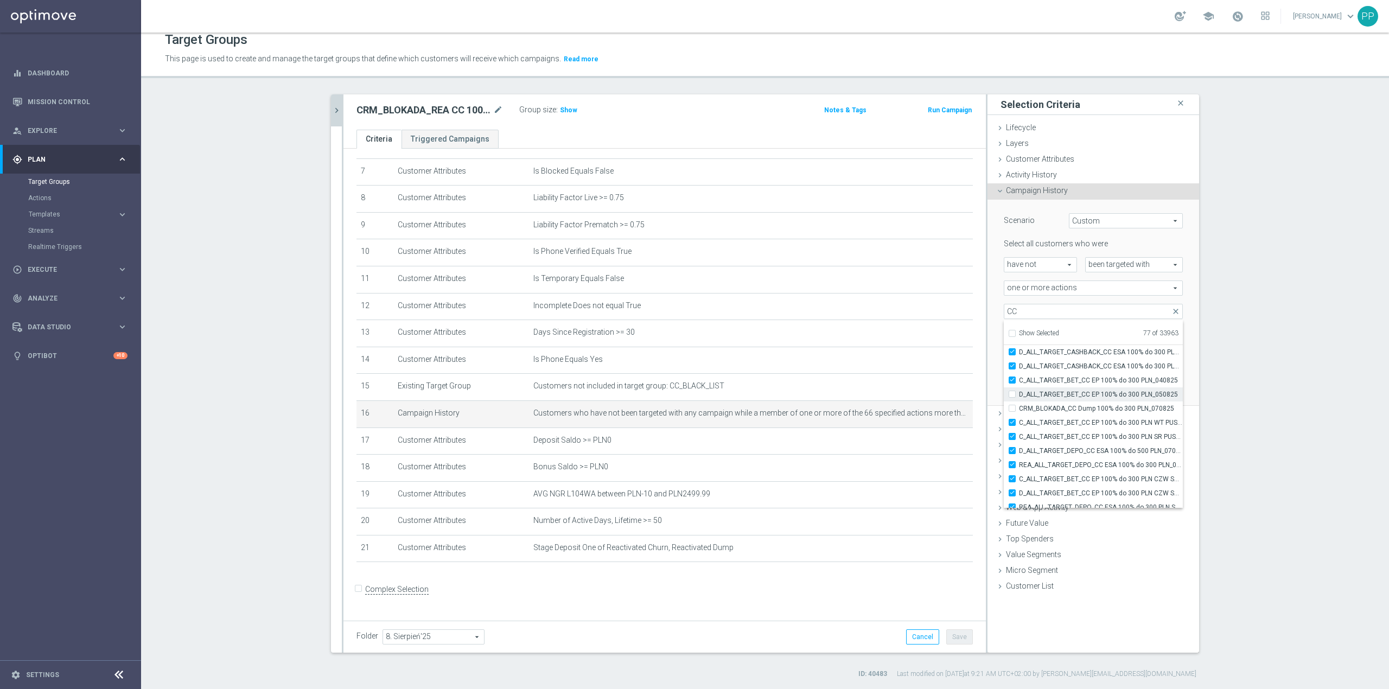
click at [1067, 393] on span "D_ALL_TARGET_BET_CC EP 100% do 300 PLN_050825" at bounding box center [1101, 394] width 164 height 9
click at [1019, 393] on input "D_ALL_TARGET_BET_CC EP 100% do 300 PLN_050825" at bounding box center [1015, 394] width 7 height 7
checkbox input "true"
type input "Selected 78 of 33963"
click at [1067, 406] on span "CRM_BLOKADA_CC Dump 100% do 300 PLN_070825" at bounding box center [1101, 408] width 164 height 9
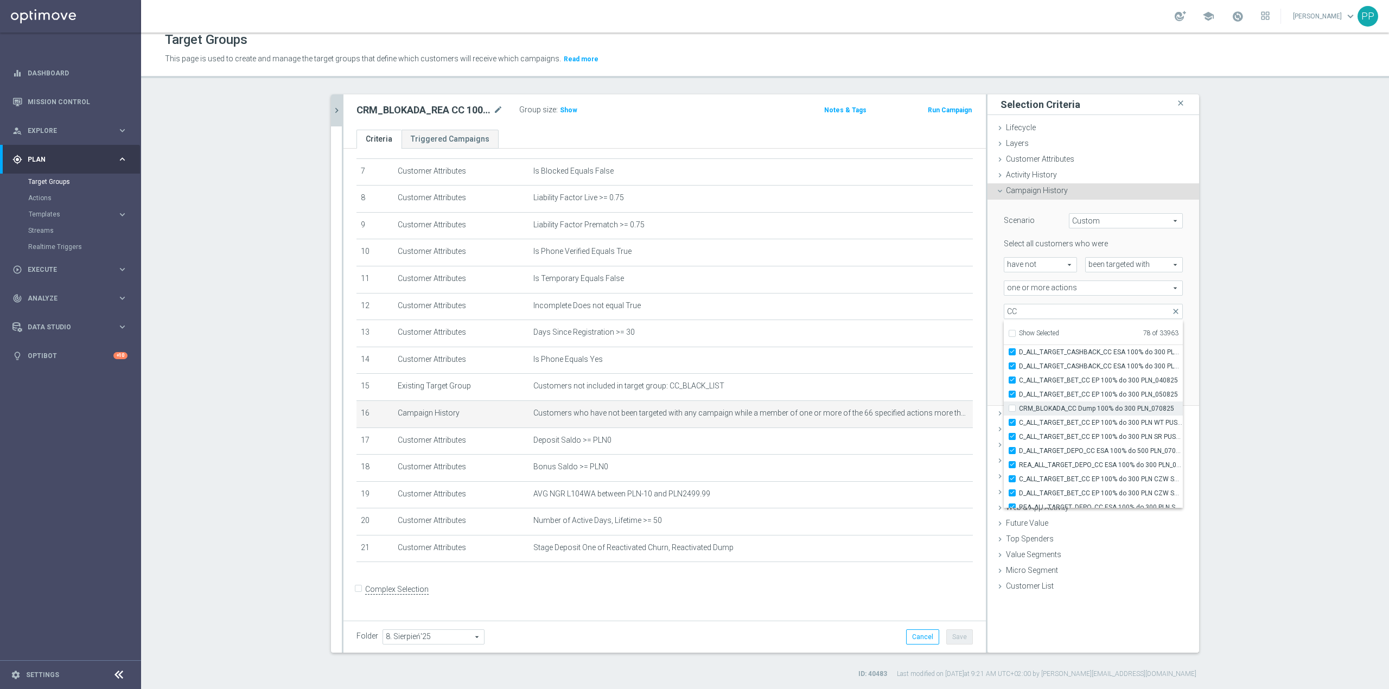
click at [1019, 406] on input "CRM_BLOKADA_CC Dump 100% do 300 PLN_070825" at bounding box center [1015, 408] width 7 height 7
checkbox input "true"
type input "Selected 79 of 33963"
click at [1070, 414] on span "DUMP_BLOKADA_CC_010825" at bounding box center [1101, 414] width 164 height 9
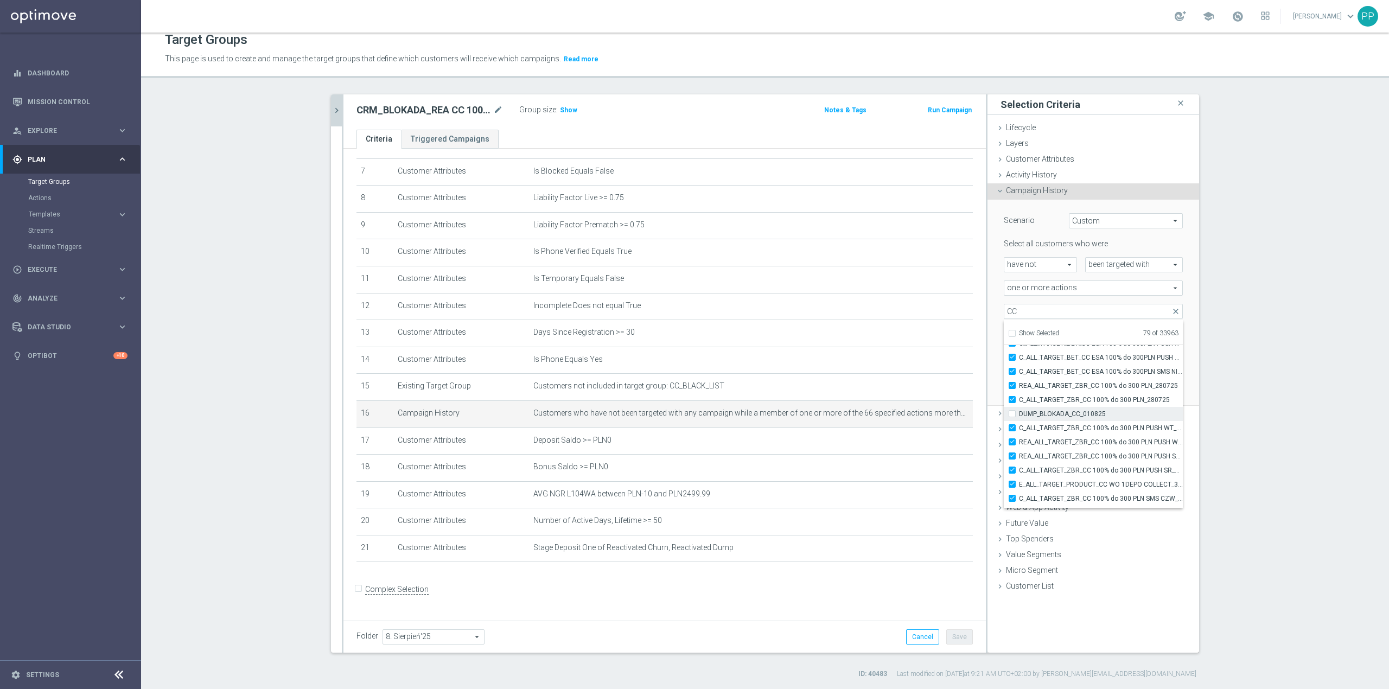
click at [1019, 414] on input "DUMP_BLOKADA_CC_010825" at bounding box center [1015, 413] width 7 height 7
checkbox input "true"
type input "Selected 80 of 33963"
click at [1078, 402] on span "REA_ALL_TARGET_DEPO_CC 100% do 300 PLN_070725" at bounding box center [1101, 405] width 164 height 9
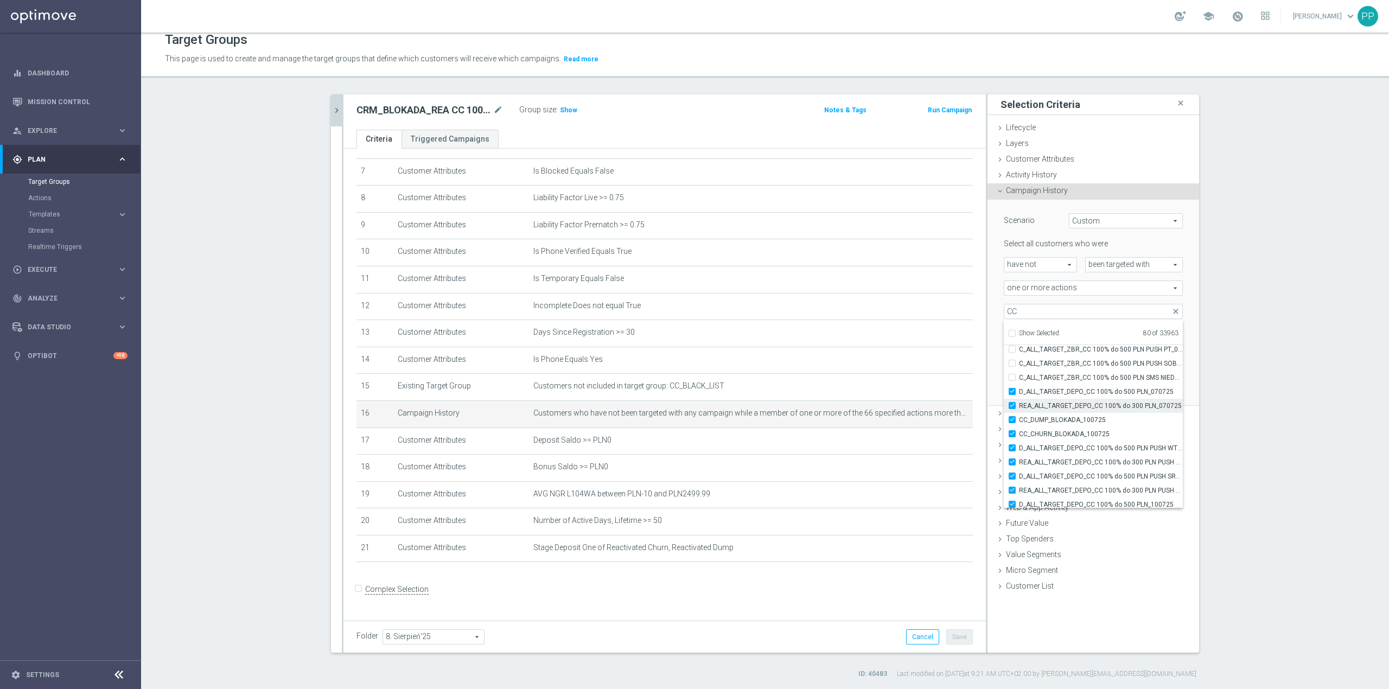
click at [1019, 402] on input "REA_ALL_TARGET_DEPO_CC 100% do 300 PLN_070725" at bounding box center [1015, 405] width 7 height 7
checkbox input "false"
type input "Selected 79 of 33963"
click at [1078, 393] on span "D_ALL_TARGET_DEPO_CC 100% do 500 PLN_070725" at bounding box center [1101, 391] width 164 height 9
click at [1019, 393] on input "D_ALL_TARGET_DEPO_CC 100% do 500 PLN_070725" at bounding box center [1015, 391] width 7 height 7
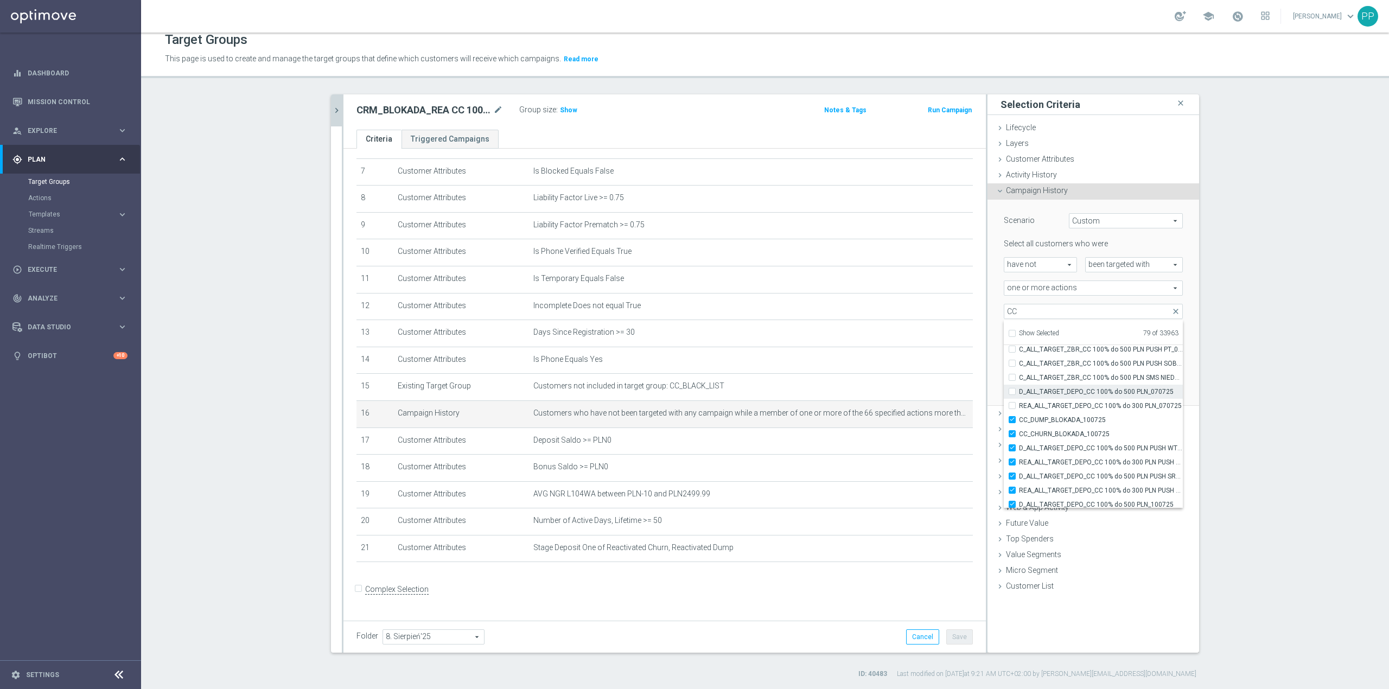
checkbox input "false"
type input "Selected 78 of 33963"
click at [1070, 421] on span "CC_DUMP_BLOKADA_100725" at bounding box center [1101, 419] width 164 height 9
click at [1019, 421] on input "CC_DUMP_BLOKADA_100725" at bounding box center [1015, 419] width 7 height 7
checkbox input "false"
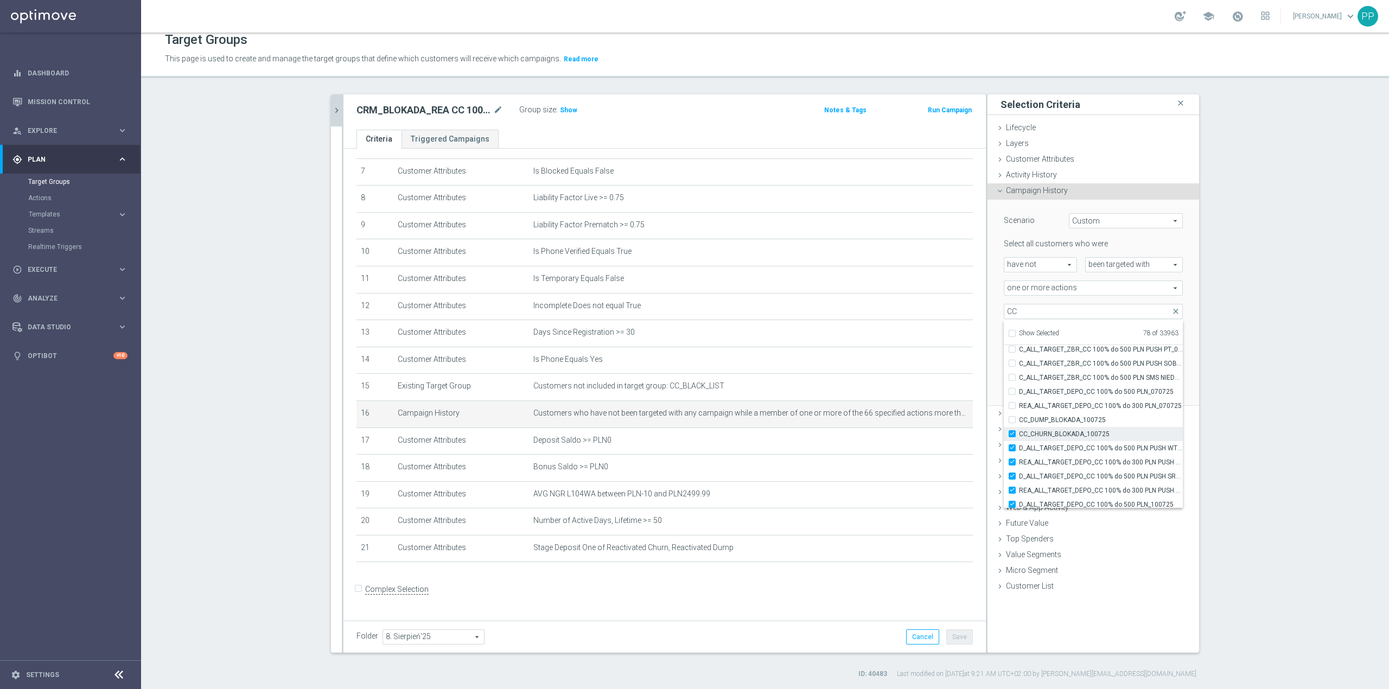
type input "Selected 77 of 33963"
click at [1069, 432] on span "CC_CHURN_BLOKADA_100725" at bounding box center [1101, 434] width 164 height 9
click at [1019, 432] on input "CC_CHURN_BLOKADA_100725" at bounding box center [1015, 433] width 7 height 7
checkbox input "false"
type input "Selected 76 of 33963"
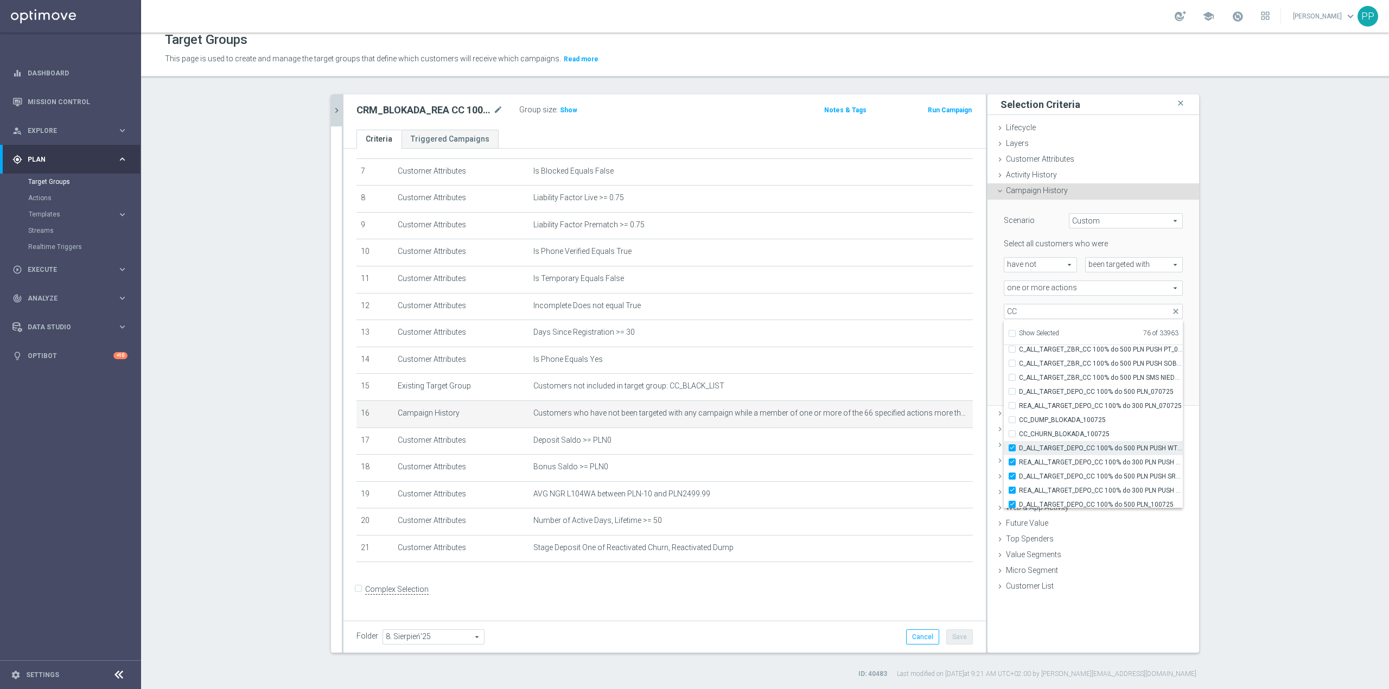
click at [1075, 445] on span "D_ALL_TARGET_DEPO_CC 100% do 500 PLN PUSH WT_070725" at bounding box center [1101, 448] width 164 height 9
click at [1019, 445] on input "D_ALL_TARGET_DEPO_CC 100% do 500 PLN PUSH WT_070725" at bounding box center [1015, 447] width 7 height 7
checkbox input "false"
type input "Selected 75 of 33963"
click at [1075, 461] on span "REA_ALL_TARGET_DEPO_CC 100% do 300 PLN PUSH WT_070725" at bounding box center [1101, 462] width 164 height 9
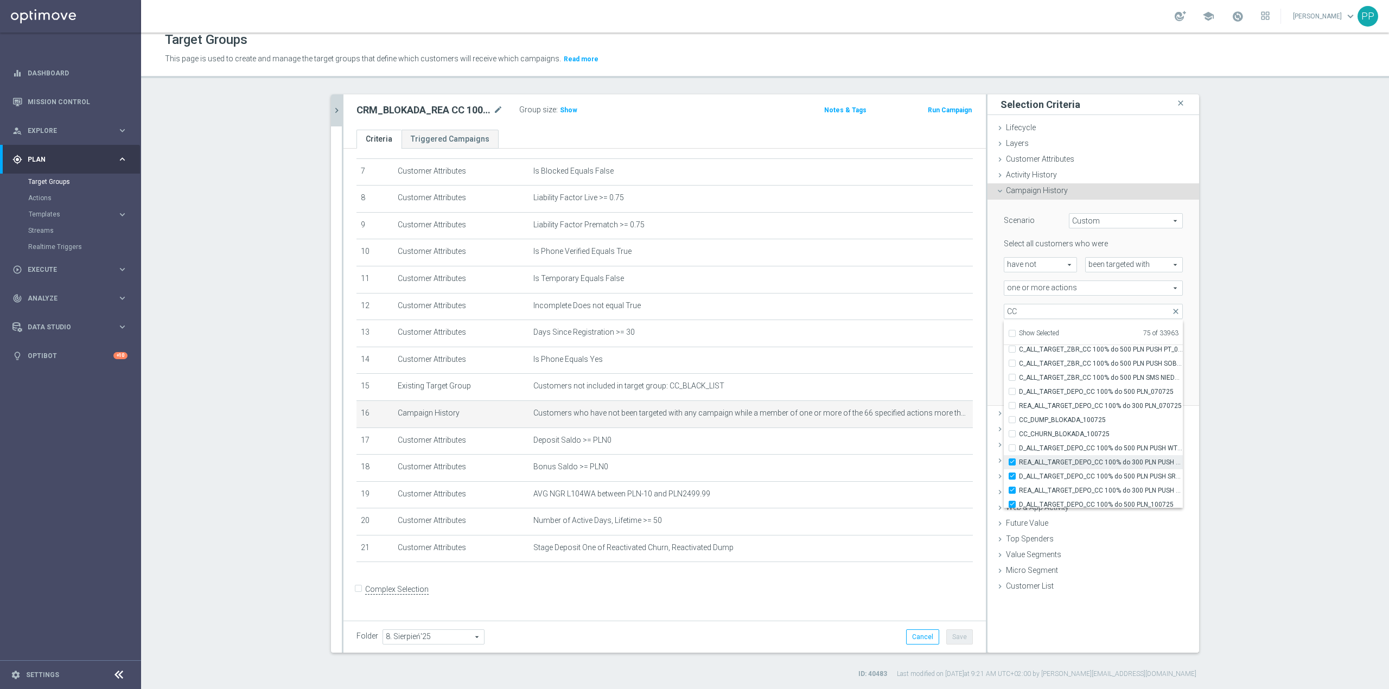
click at [1019, 461] on input "REA_ALL_TARGET_DEPO_CC 100% do 300 PLN PUSH WT_070725" at bounding box center [1015, 461] width 7 height 7
checkbox input "false"
type input "Selected 74 of 33963"
click at [1077, 406] on span "D_ALL_TARGET_DEPO_CC 100% do 500 PLN PUSH SR_070725" at bounding box center [1101, 404] width 164 height 9
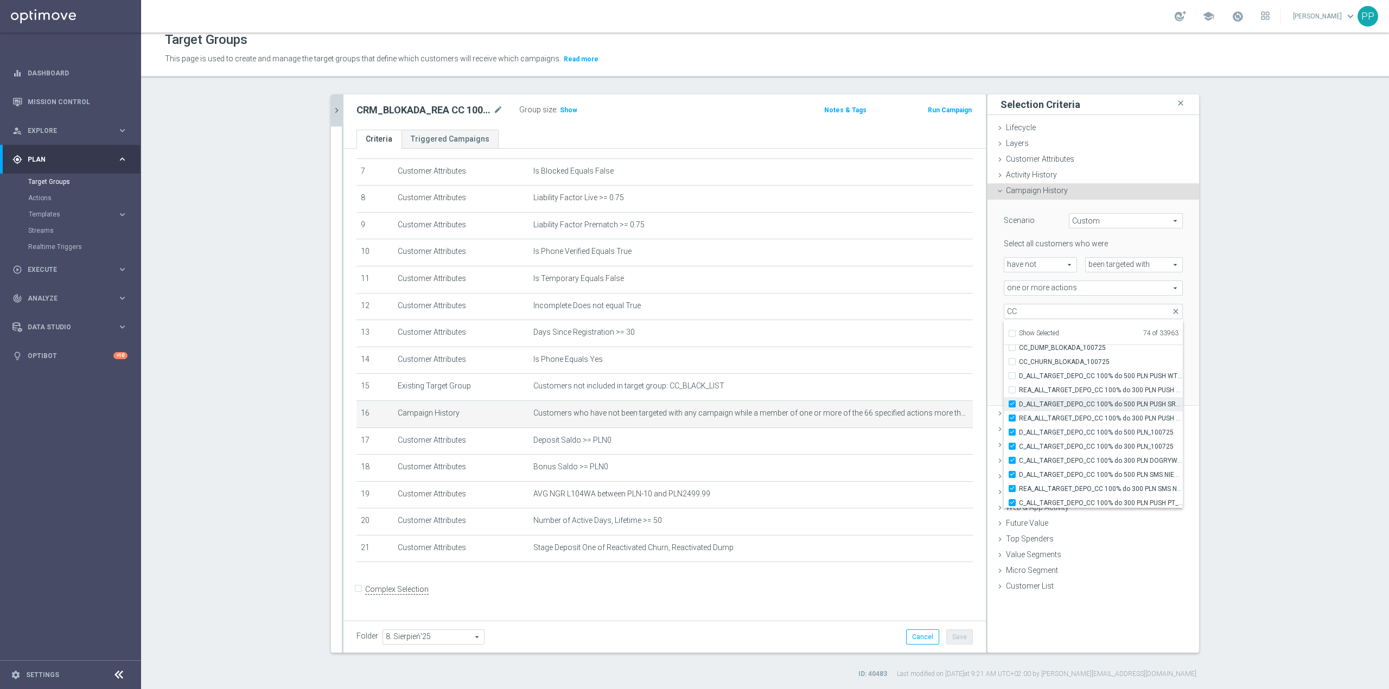
click at [1019, 406] on input "D_ALL_TARGET_DEPO_CC 100% do 500 PLN PUSH SR_070725" at bounding box center [1015, 403] width 7 height 7
checkbox input "false"
type input "Selected 73 of 33963"
click at [1078, 421] on span "REA_ALL_TARGET_DEPO_CC 100% do 300 PLN PUSH SR_070725" at bounding box center [1101, 418] width 164 height 9
click at [1019, 421] on input "REA_ALL_TARGET_DEPO_CC 100% do 300 PLN PUSH SR_070725" at bounding box center [1015, 417] width 7 height 7
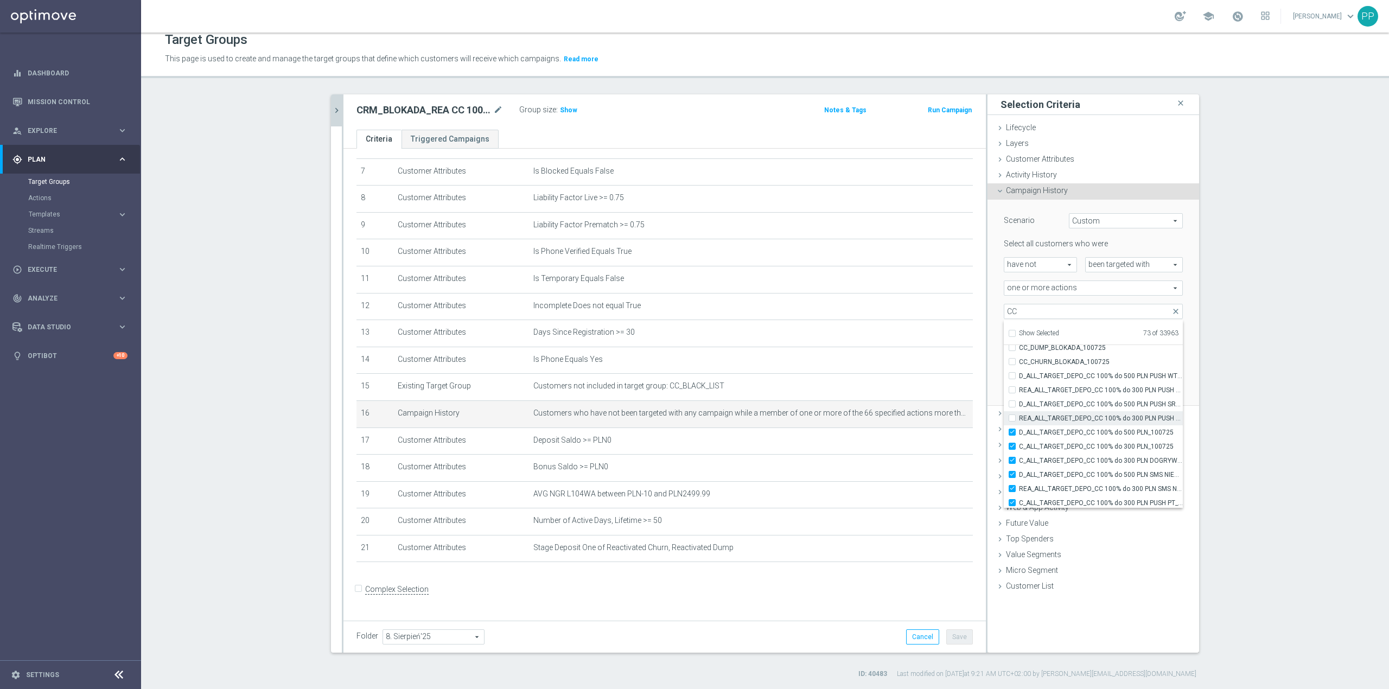
checkbox input "false"
type input "Selected 72 of 33963"
click at [1078, 429] on span "D_ALL_TARGET_DEPO_CC 100% do 500 PLN_100725" at bounding box center [1101, 432] width 164 height 9
click at [1019, 429] on input "D_ALL_TARGET_DEPO_CC 100% do 500 PLN_100725" at bounding box center [1015, 432] width 7 height 7
checkbox input "false"
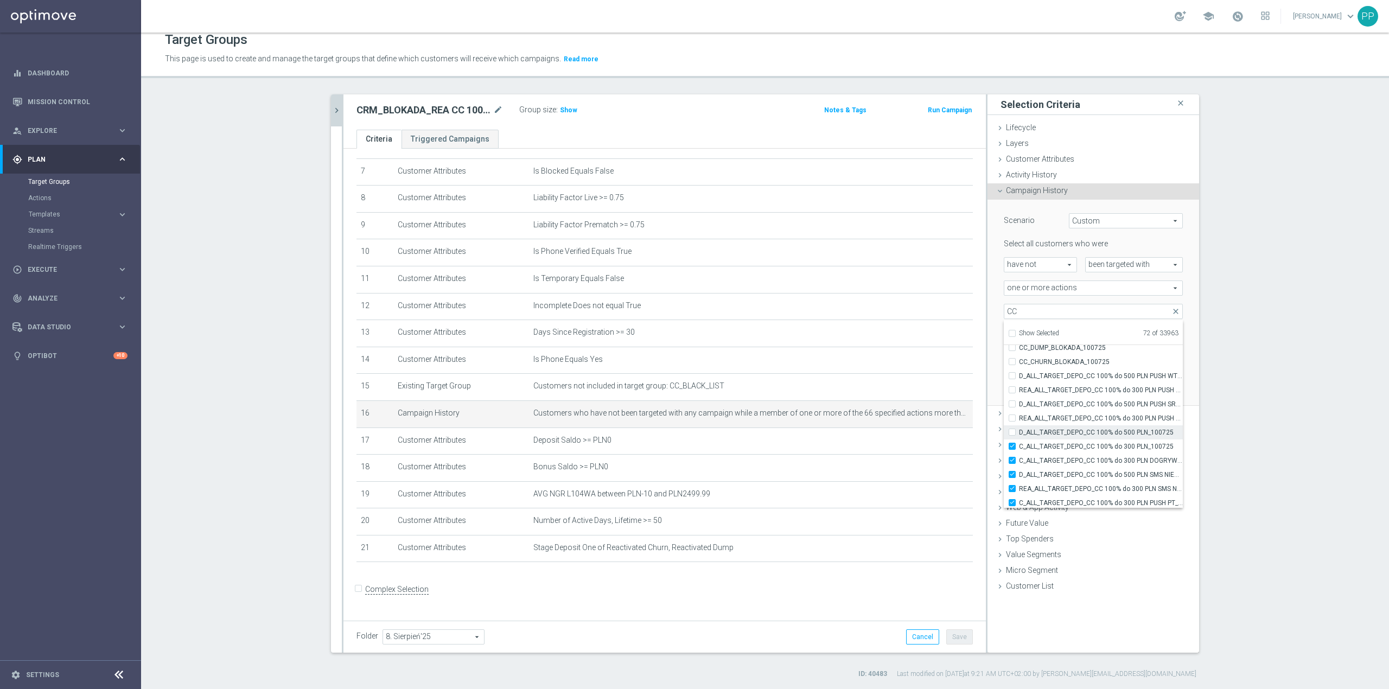
type input "Selected 71 of 33963"
click at [1078, 442] on span "C_ALL_TARGET_DEPO_CC 100% do 300 PLN_100725" at bounding box center [1101, 446] width 164 height 9
click at [1019, 443] on input "C_ALL_TARGET_DEPO_CC 100% do 300 PLN_100725" at bounding box center [1015, 446] width 7 height 7
checkbox input "false"
type input "Selected 70 of 33963"
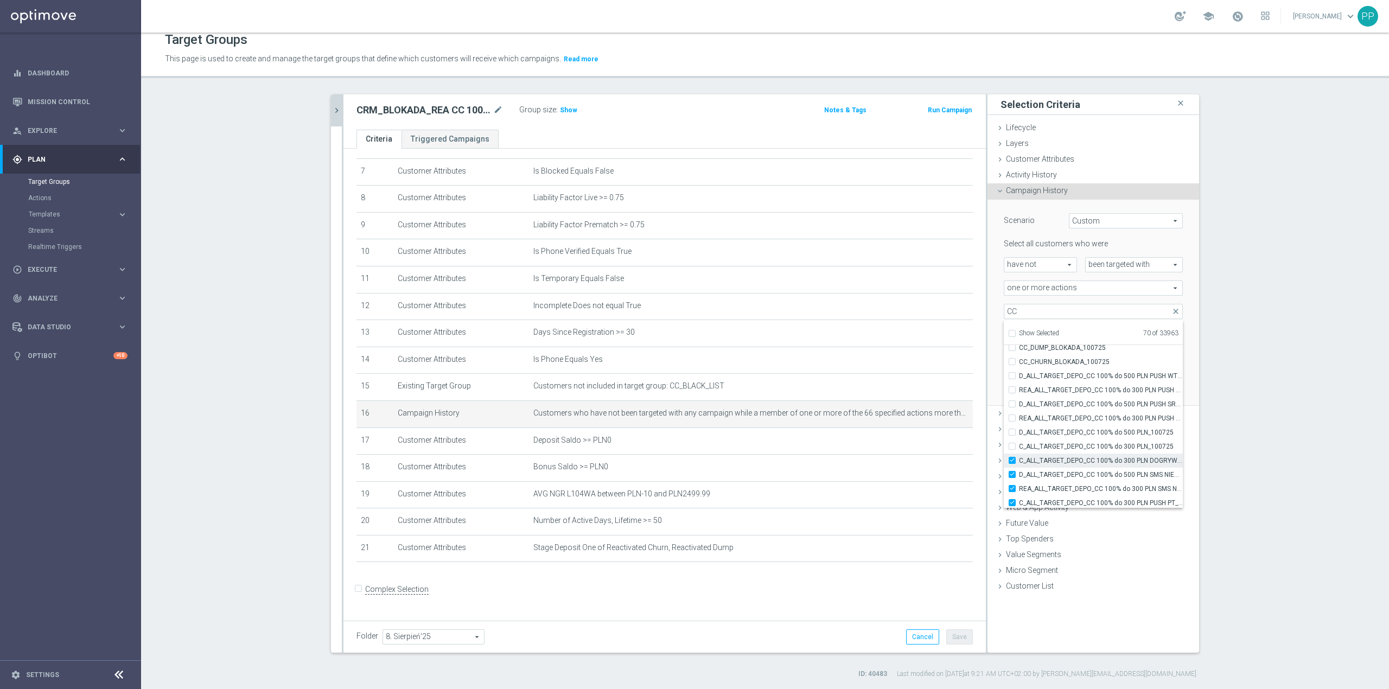
click at [1082, 461] on span "C_ALL_TARGET_DEPO_CC 100% do 300 PLN DOGRYWKA_100725" at bounding box center [1101, 460] width 164 height 9
click at [1019, 461] on input "C_ALL_TARGET_DEPO_CC 100% do 300 PLN DOGRYWKA_100725" at bounding box center [1015, 460] width 7 height 7
checkbox input "false"
type input "Selected 69 of 33963"
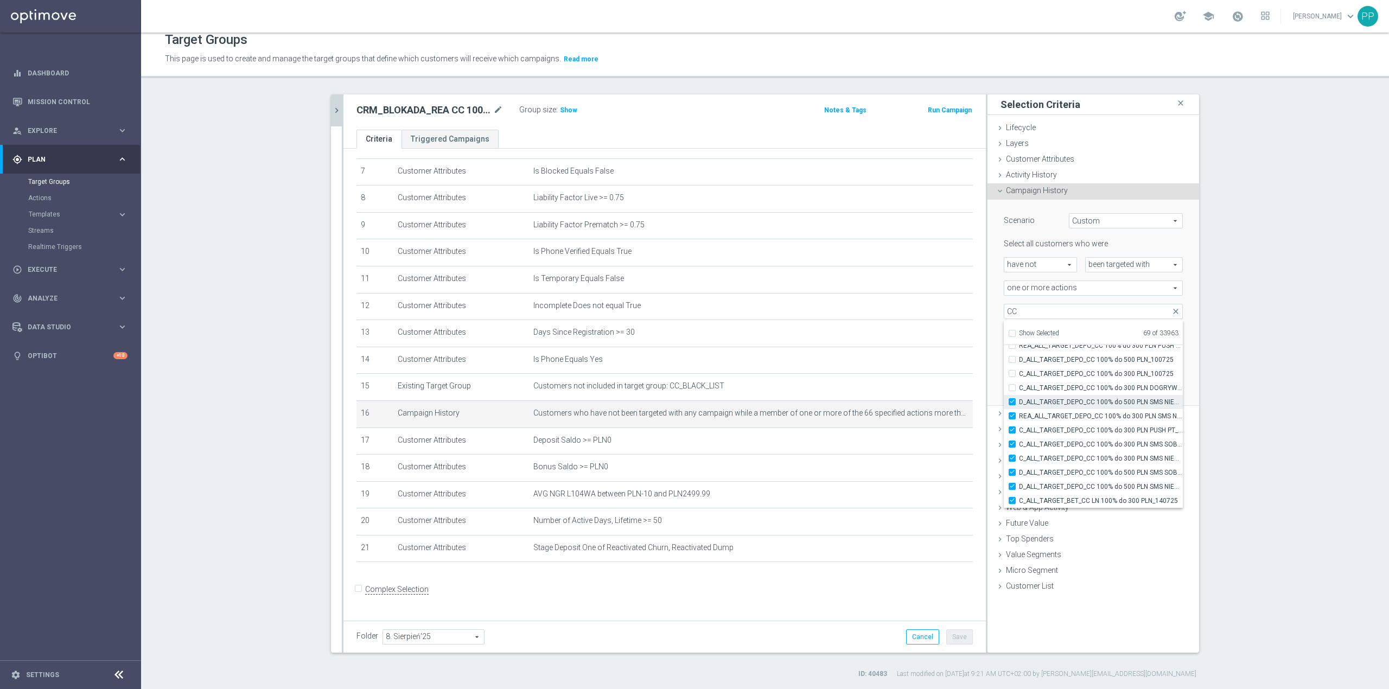
click at [1073, 405] on span "D_ALL_TARGET_DEPO_CC 100% do 500 PLN SMS NIEDZ_070725" at bounding box center [1101, 402] width 164 height 9
click at [1019, 405] on input "D_ALL_TARGET_DEPO_CC 100% do 500 PLN SMS NIEDZ_070725" at bounding box center [1015, 401] width 7 height 7
checkbox input "false"
type input "Selected 68 of 33963"
click at [1076, 418] on span "REA_ALL_TARGET_DEPO_CC 100% do 300 PLN SMS NIEDZ_070725" at bounding box center [1101, 416] width 164 height 9
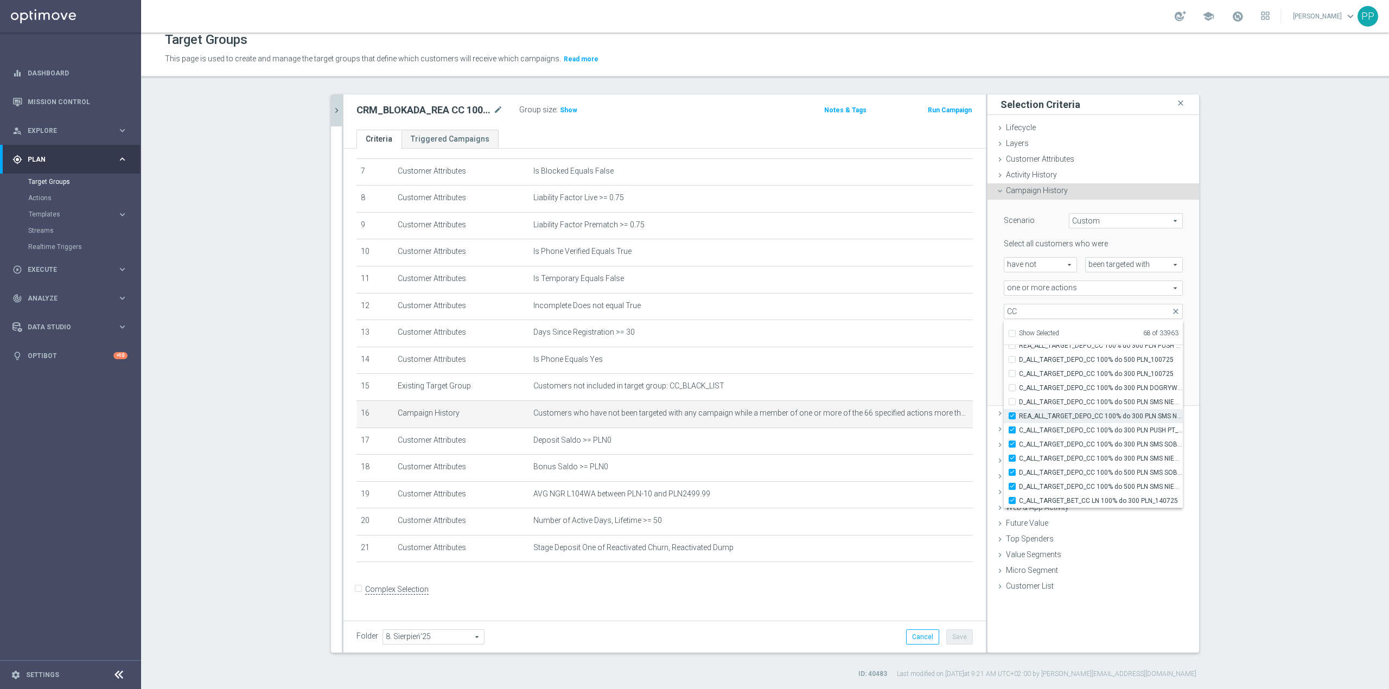
click at [1019, 418] on input "REA_ALL_TARGET_DEPO_CC 100% do 300 PLN SMS NIEDZ_070725" at bounding box center [1015, 415] width 7 height 7
checkbox input "false"
type input "Selected 67 of 33963"
click at [1078, 432] on span "C_ALL_TARGET_DEPO_CC 100% do 300 PLN PUSH PT_100725" at bounding box center [1101, 430] width 164 height 9
click at [1019, 432] on input "C_ALL_TARGET_DEPO_CC 100% do 300 PLN PUSH PT_100725" at bounding box center [1015, 429] width 7 height 7
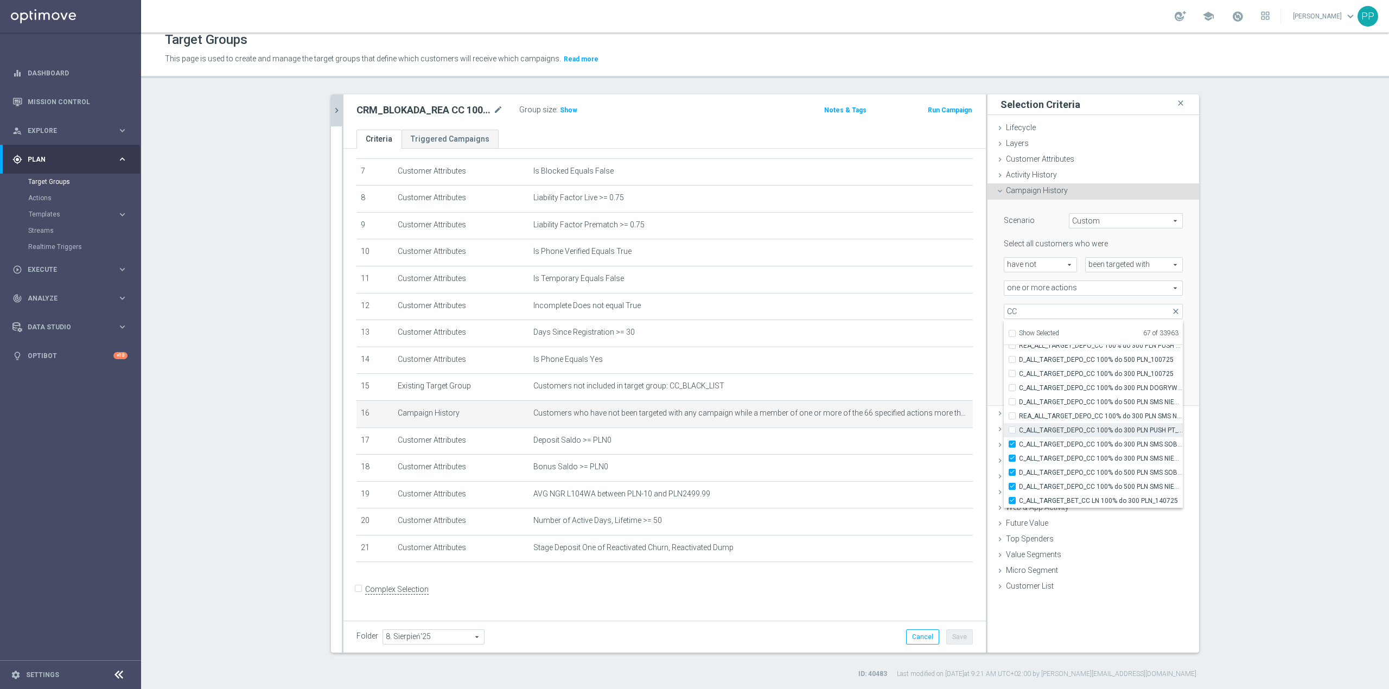
checkbox input "false"
type input "Selected 66 of 33963"
click at [1081, 445] on span "C_ALL_TARGET_DEPO_CC 100% do 300 PLN SMS SOB_100725" at bounding box center [1101, 444] width 164 height 9
click at [1019, 445] on input "C_ALL_TARGET_DEPO_CC 100% do 300 PLN SMS SOB_100725" at bounding box center [1015, 443] width 7 height 7
checkbox input "false"
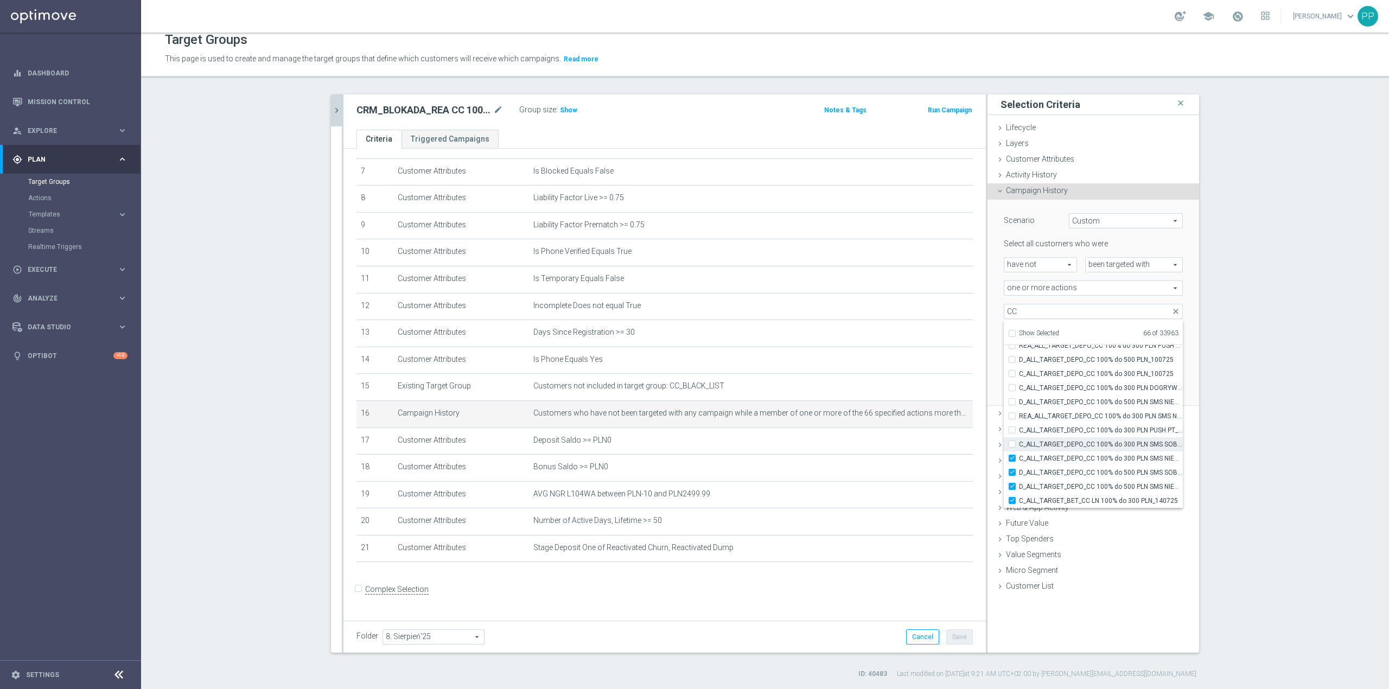
type input "Selected 65 of 33963"
click at [1088, 461] on span "C_ALL_TARGET_DEPO_CC 100% do 300 PLN SMS NIEDZ_100725" at bounding box center [1101, 458] width 164 height 9
click at [1019, 461] on input "C_ALL_TARGET_DEPO_CC 100% do 300 PLN SMS NIEDZ_100725" at bounding box center [1015, 458] width 7 height 7
checkbox input "false"
type input "Selected 64 of 33963"
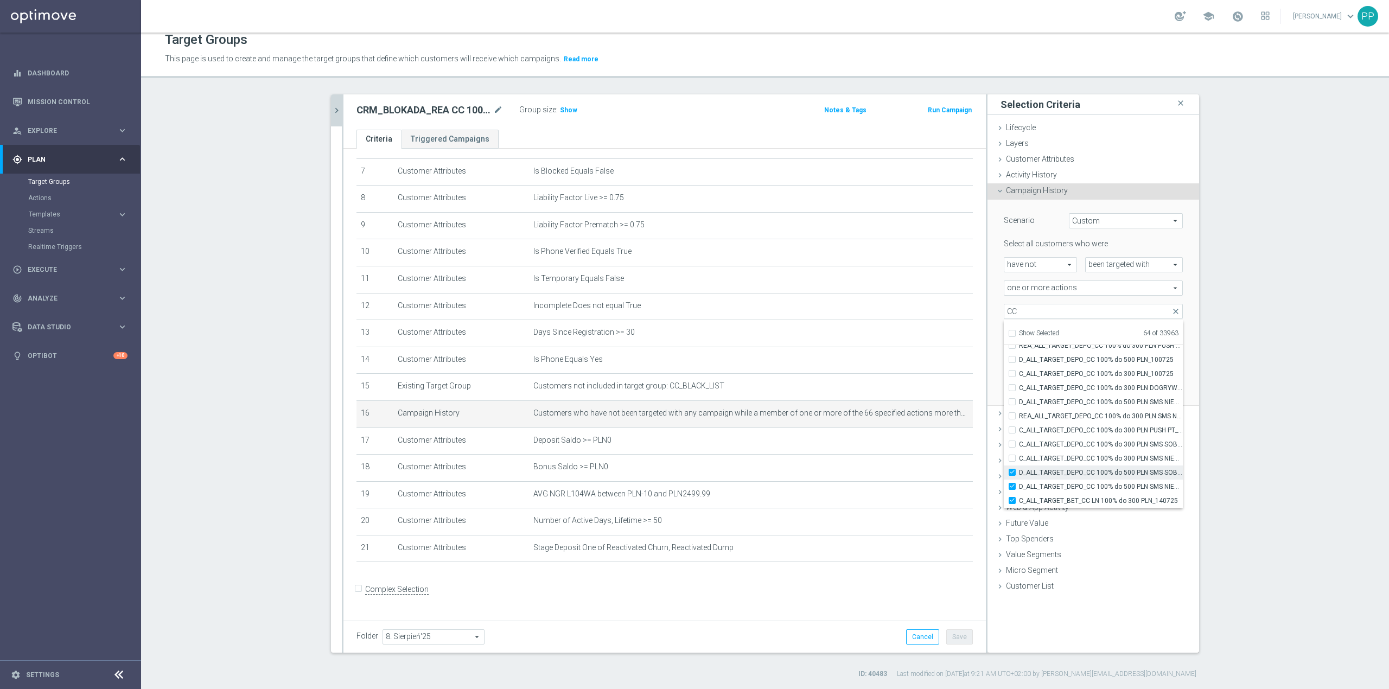
click at [1090, 470] on span "D_ALL_TARGET_DEPO_CC 100% do 500 PLN SMS SOB_100725" at bounding box center [1101, 472] width 164 height 9
click at [1019, 470] on input "D_ALL_TARGET_DEPO_CC 100% do 500 PLN SMS SOB_100725" at bounding box center [1015, 472] width 7 height 7
checkbox input "false"
type input "Selected 63 of 33963"
click at [1094, 486] on span "D_ALL_TARGET_DEPO_CC 100% do 500 PLN SMS NIEDZ_100725" at bounding box center [1101, 486] width 164 height 9
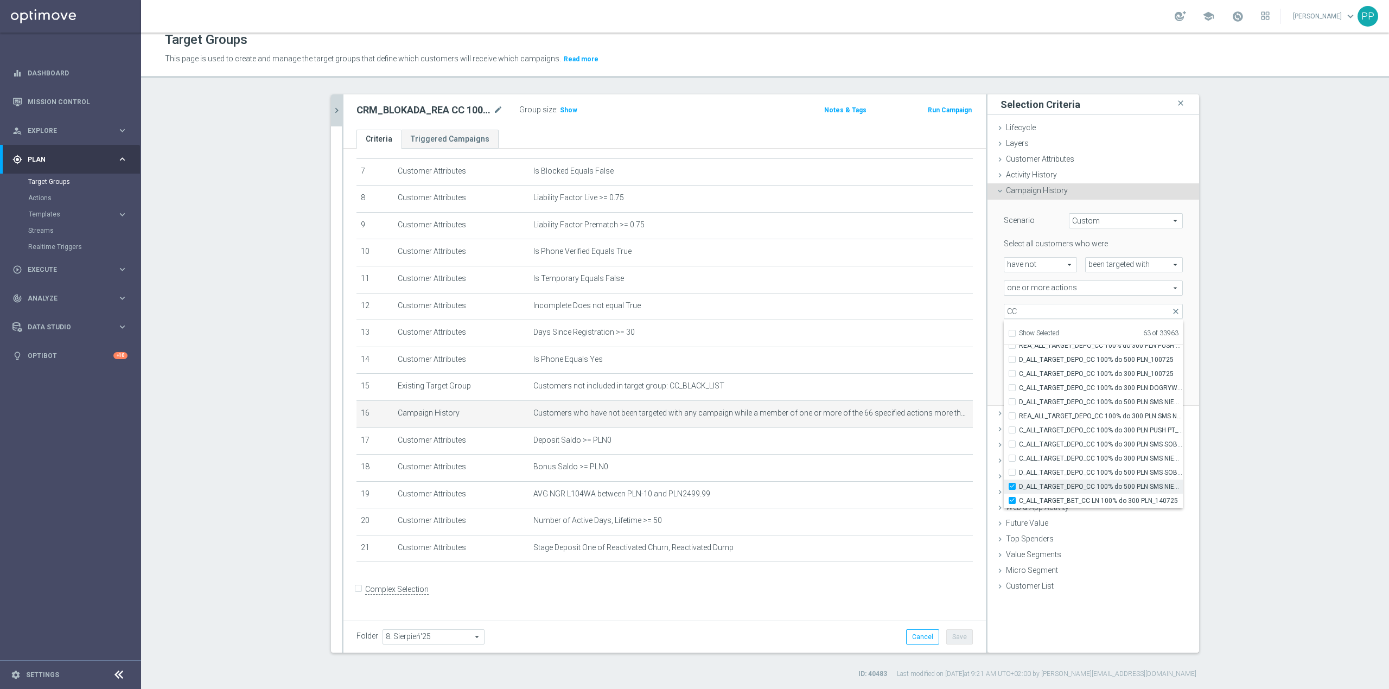
click at [1019, 486] on input "D_ALL_TARGET_DEPO_CC 100% do 500 PLN SMS NIEDZ_100725" at bounding box center [1015, 486] width 7 height 7
checkbox input "false"
type input "Selected 62 of 33963"
click at [995, 391] on div "Scenario Custom Custom arrow_drop_down search Select all customers who were hav…" at bounding box center [1092, 303] width 195 height 206
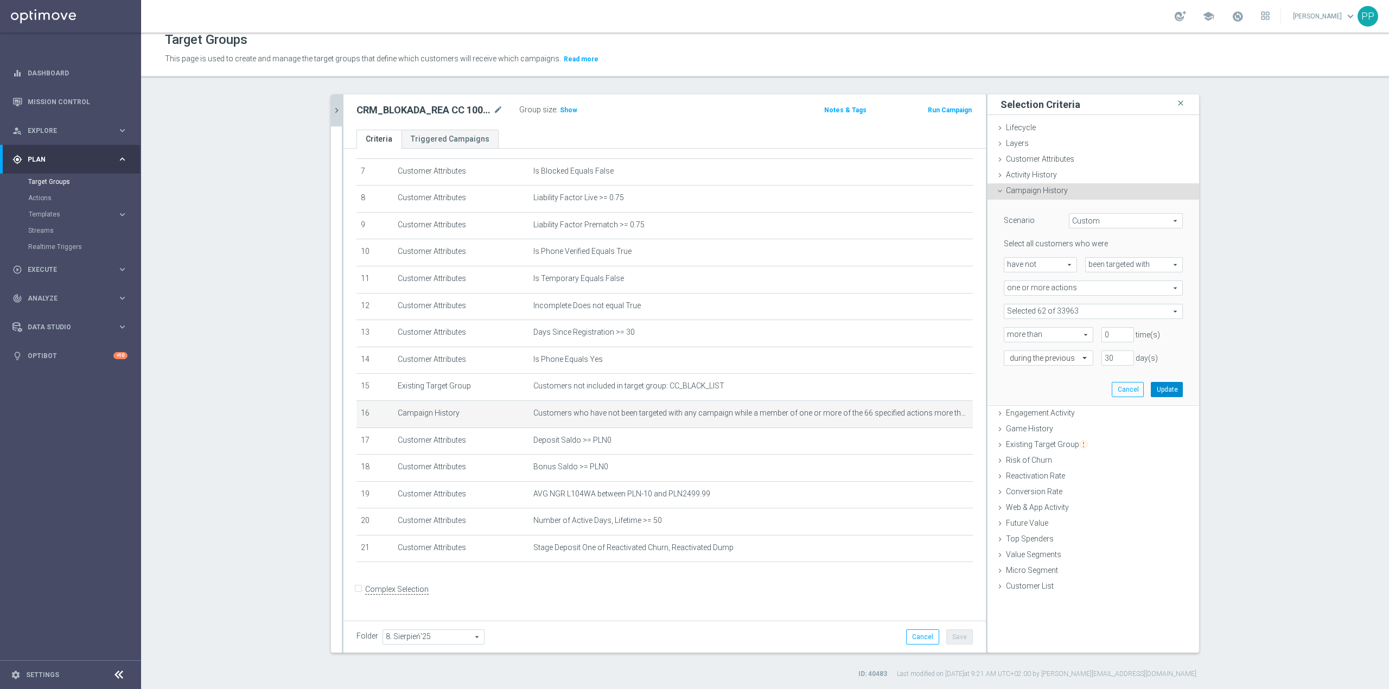
click at [1159, 393] on button "Update" at bounding box center [1166, 389] width 32 height 15
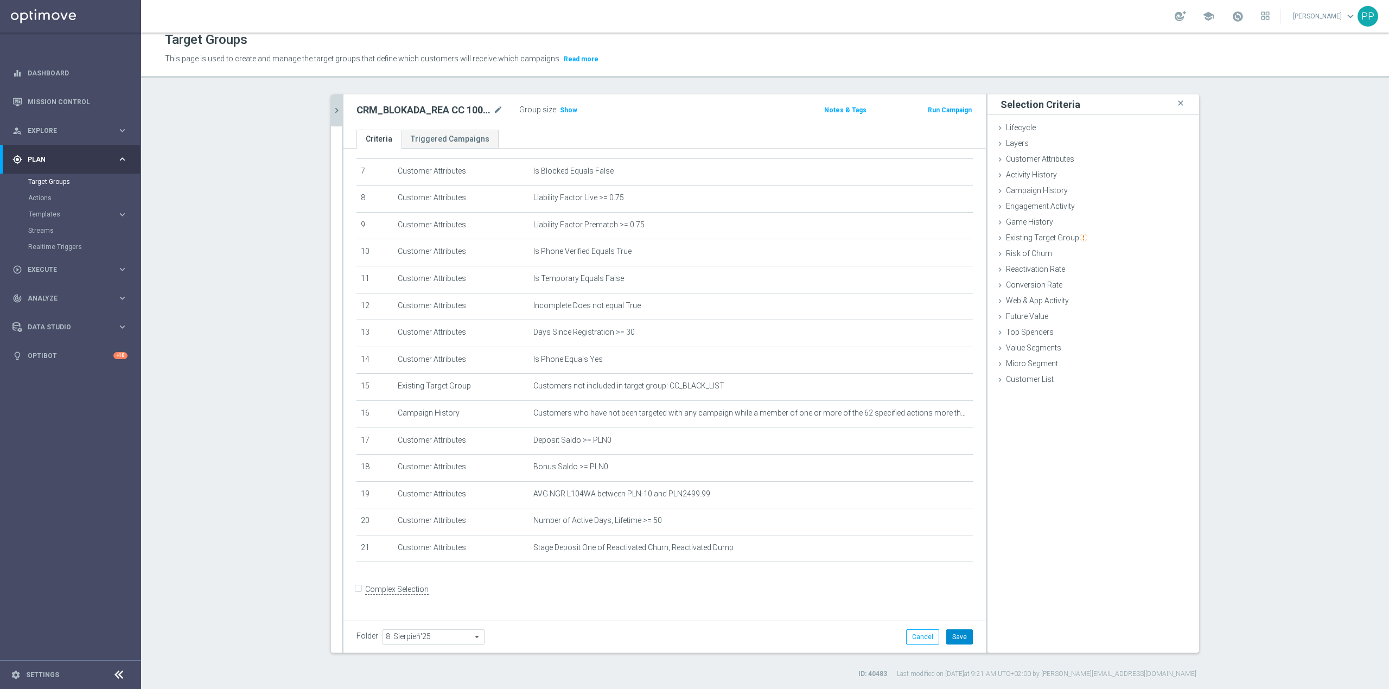
click at [961, 636] on button "Save" at bounding box center [959, 636] width 27 height 15
click at [560, 103] on div "Group size : Show" at bounding box center [573, 109] width 108 height 13
click at [566, 110] on span "Show" at bounding box center [568, 110] width 17 height 8
click at [493, 107] on icon "mode_edit" at bounding box center [498, 110] width 10 height 13
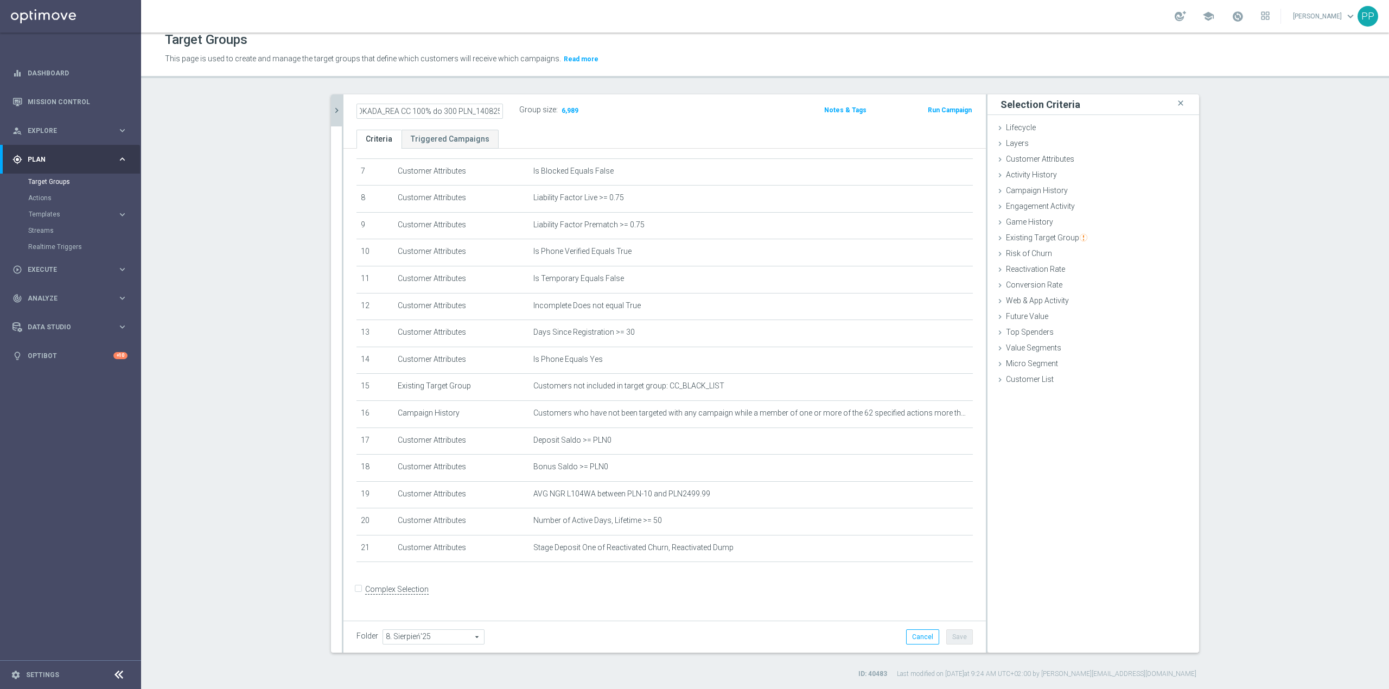
click at [489, 91] on div "Target Groups This page is used to create and manage the target groups that def…" at bounding box center [765, 361] width 1248 height 656
click at [934, 525] on icon "mode_edit" at bounding box center [938, 520] width 9 height 9
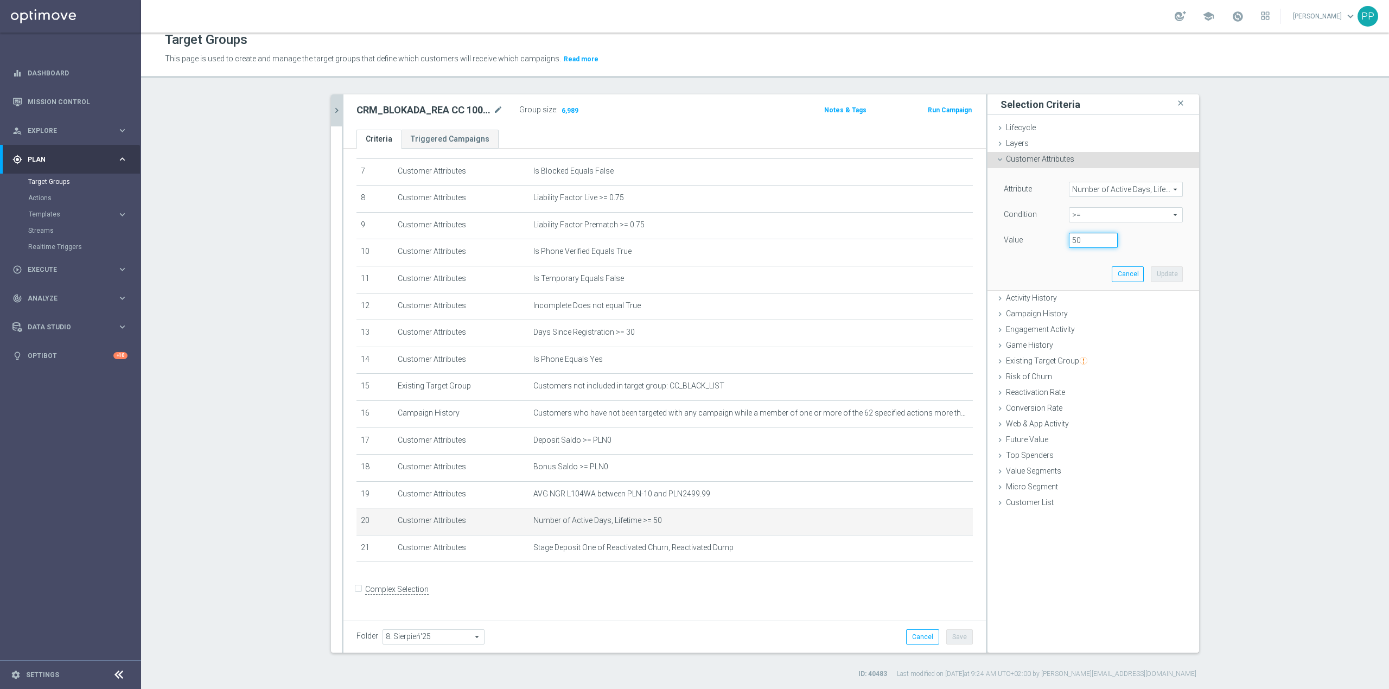
drag, startPoint x: 1079, startPoint y: 240, endPoint x: 1062, endPoint y: 240, distance: 17.4
click at [1062, 240] on div "50" at bounding box center [1092, 240] width 65 height 15
type input "30"
click at [1153, 272] on button "Update" at bounding box center [1166, 273] width 32 height 15
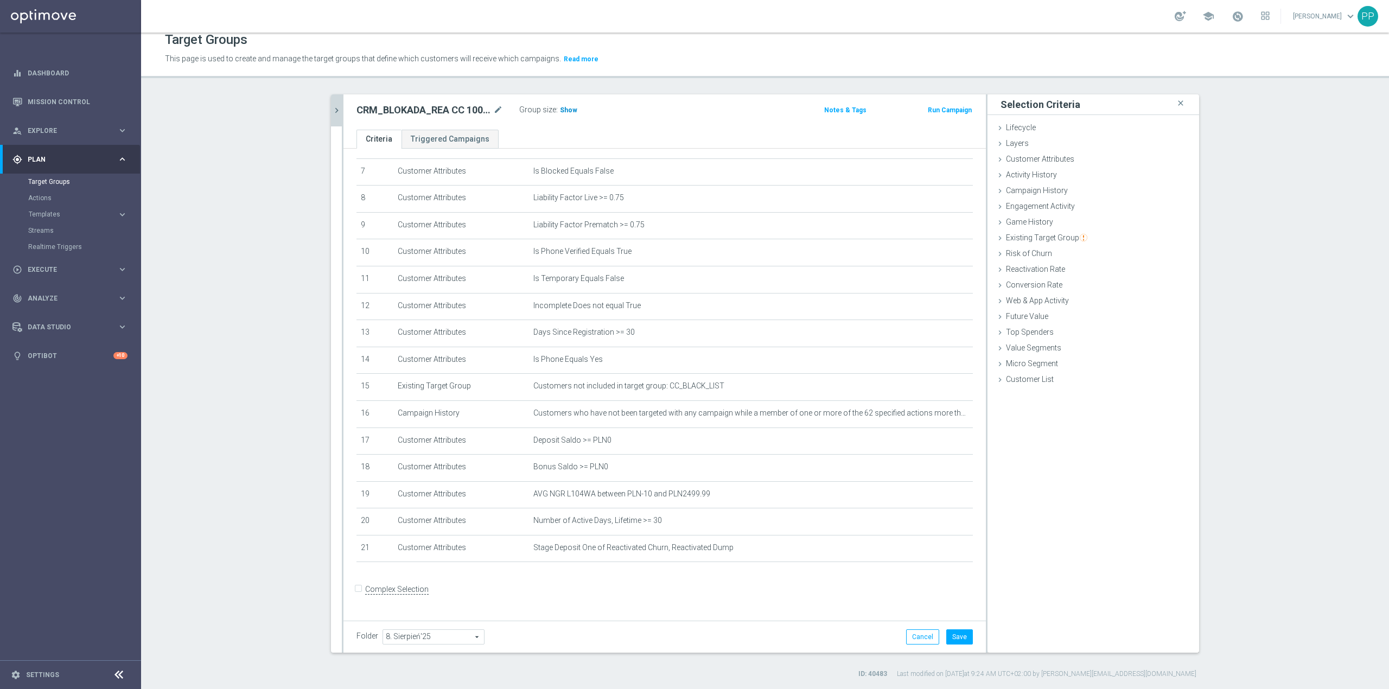
click at [562, 108] on span "Show" at bounding box center [568, 110] width 17 height 8
click at [955, 642] on button "Save" at bounding box center [959, 636] width 27 height 15
click at [934, 525] on icon "mode_edit" at bounding box center [938, 520] width 9 height 9
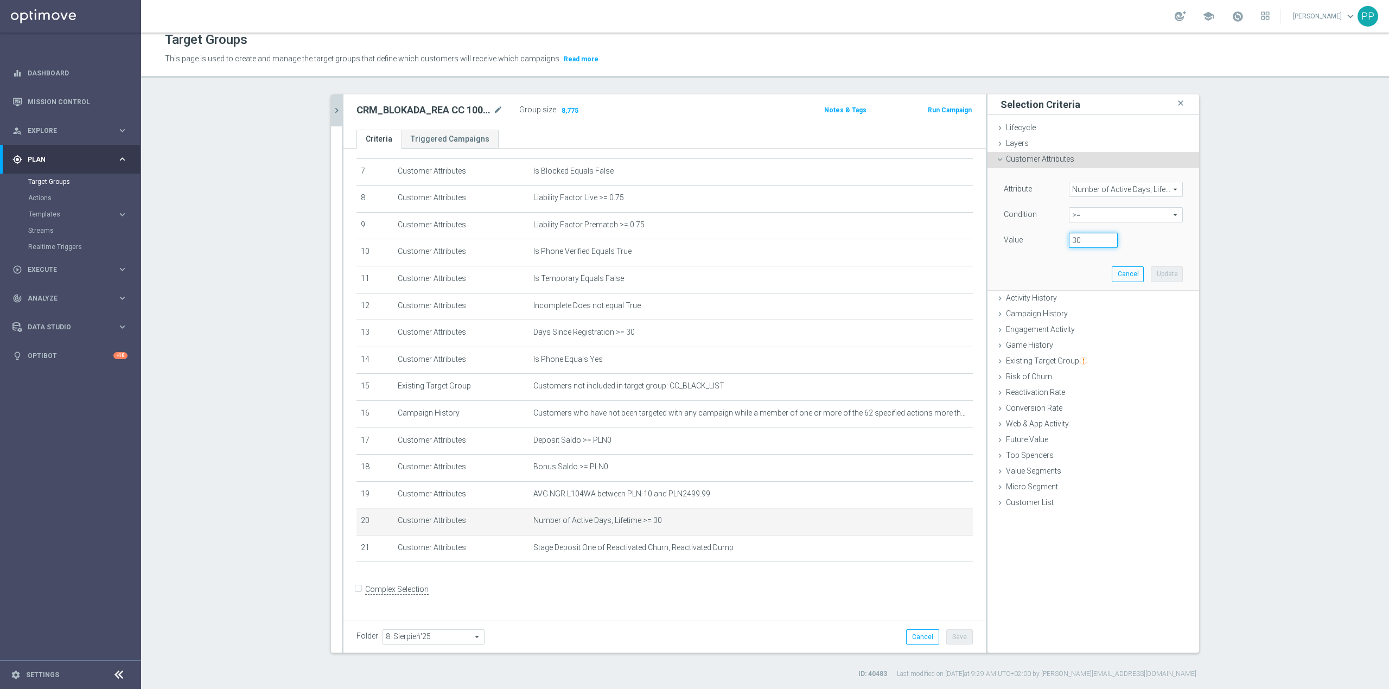
drag, startPoint x: 1081, startPoint y: 241, endPoint x: 1064, endPoint y: 240, distance: 16.4
click at [1069, 240] on input "30" at bounding box center [1093, 240] width 49 height 15
type input "25"
click at [1170, 276] on button "Update" at bounding box center [1166, 273] width 32 height 15
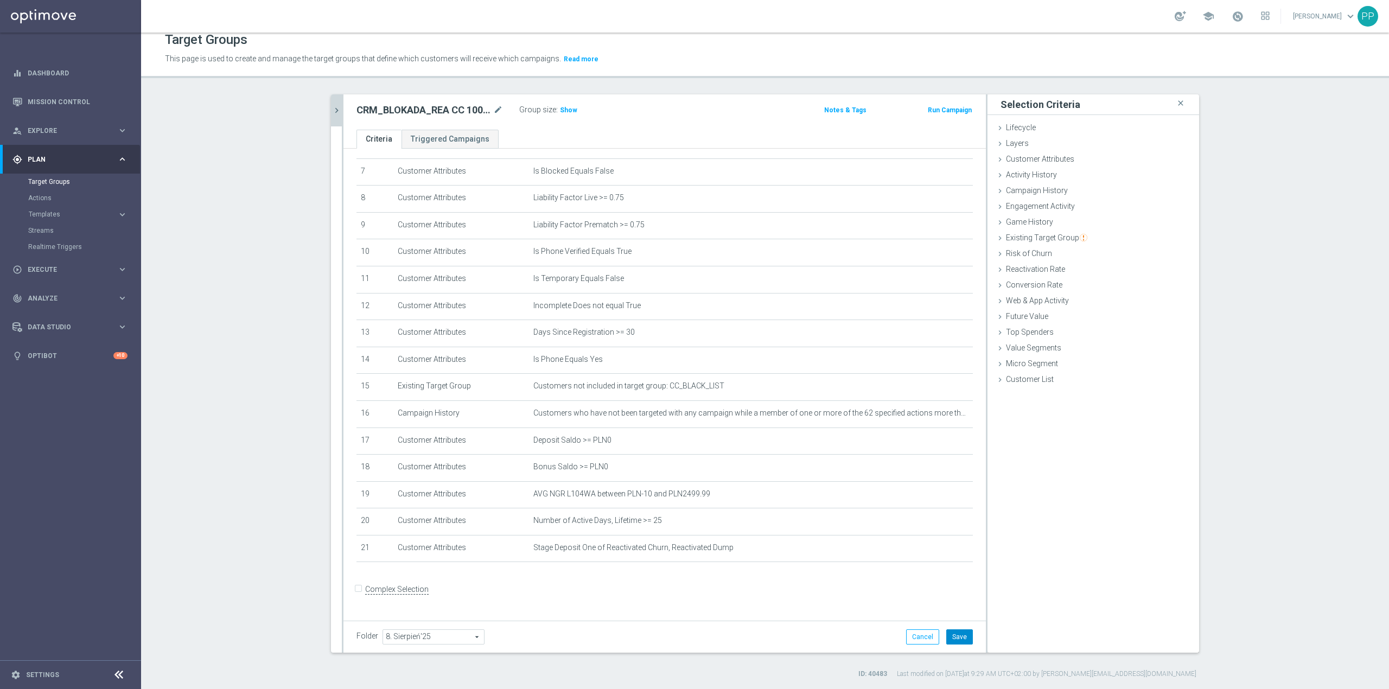
drag, startPoint x: 944, startPoint y: 636, endPoint x: 808, endPoint y: 507, distance: 187.6
click at [946, 636] on button "Save" at bounding box center [959, 636] width 27 height 15
click at [566, 110] on span "Show" at bounding box center [568, 110] width 17 height 8
click at [493, 109] on icon "mode_edit" at bounding box center [498, 110] width 10 height 13
click at [645, 94] on div "CRM_BLOKADA_REA CC 100% do 300 PLN_140825 mode_edit Group size : 9,358 Notes & …" at bounding box center [664, 111] width 642 height 35
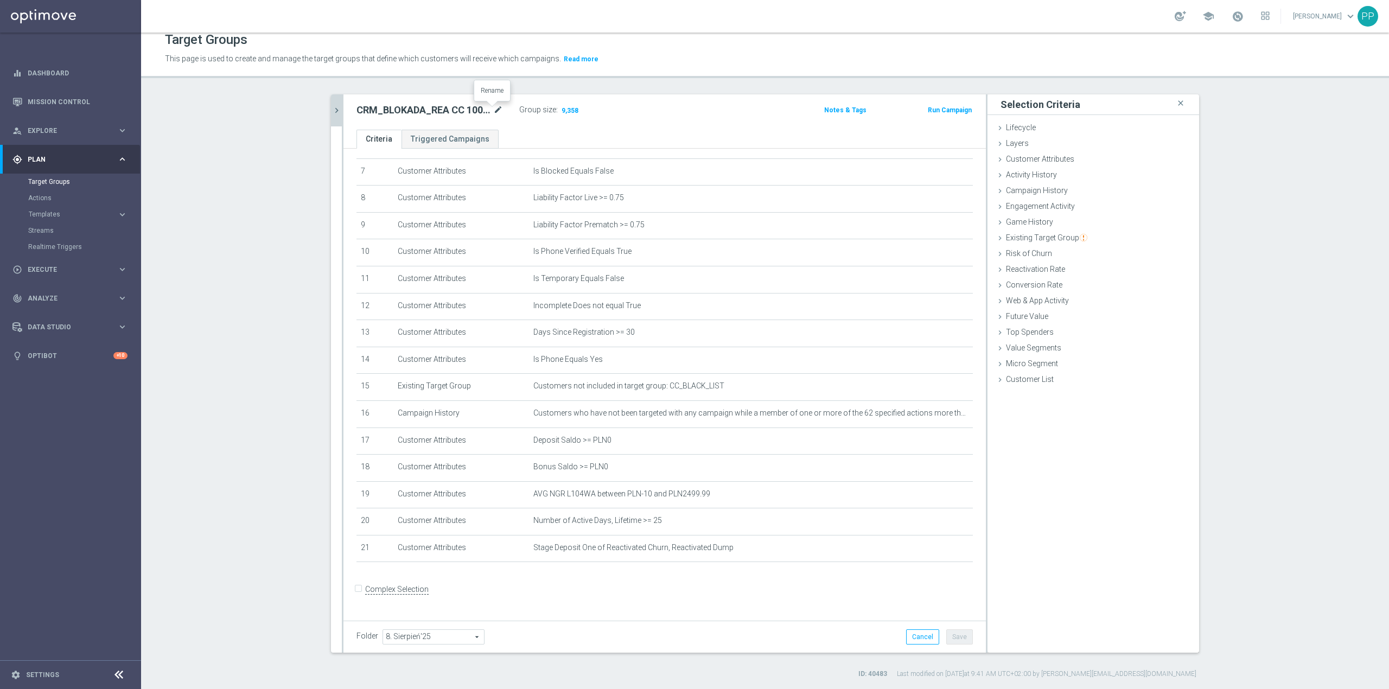
click at [495, 109] on icon "mode_edit" at bounding box center [498, 110] width 10 height 13
click at [494, 87] on div "Target Groups This page is used to create and manage the target groups that def…" at bounding box center [765, 361] width 1248 height 656
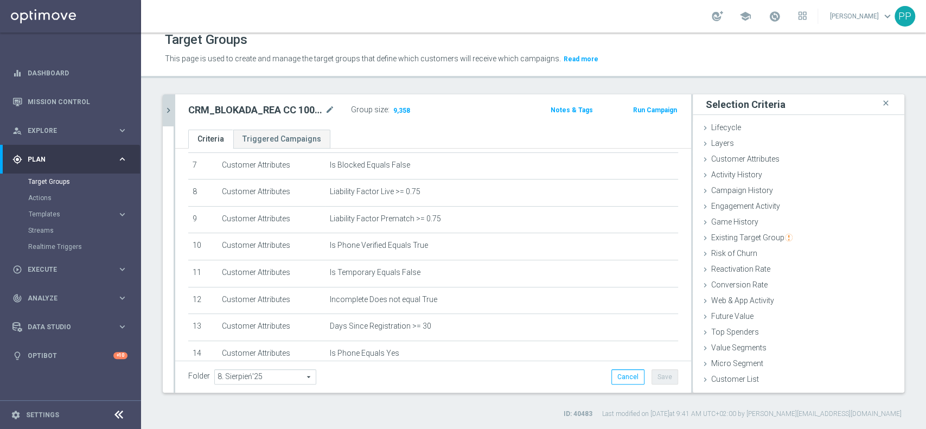
scroll to position [185, 0]
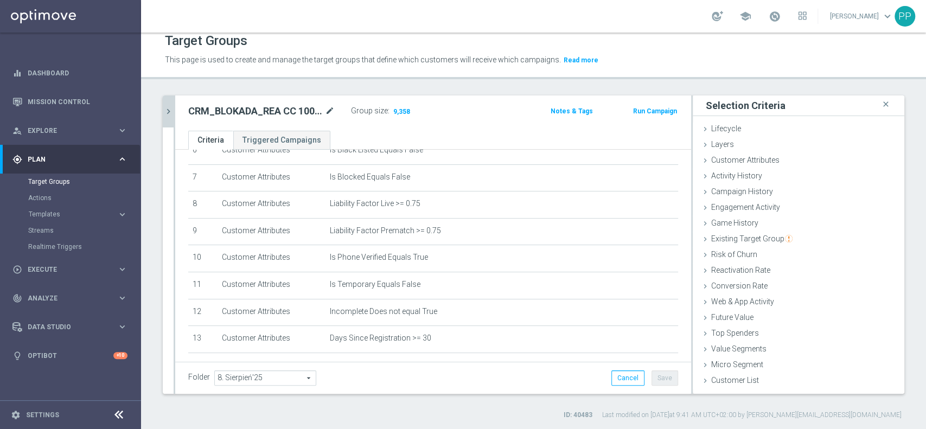
click at [333, 107] on div at bounding box center [329, 105] width 11 height 5
click at [329, 110] on icon "mode_edit" at bounding box center [330, 111] width 10 height 13
click at [332, 85] on div "Target Groups This page is used to create and manage the target groups that def…" at bounding box center [533, 231] width 785 height 397
click at [80, 104] on link "Mission Control" at bounding box center [78, 101] width 100 height 29
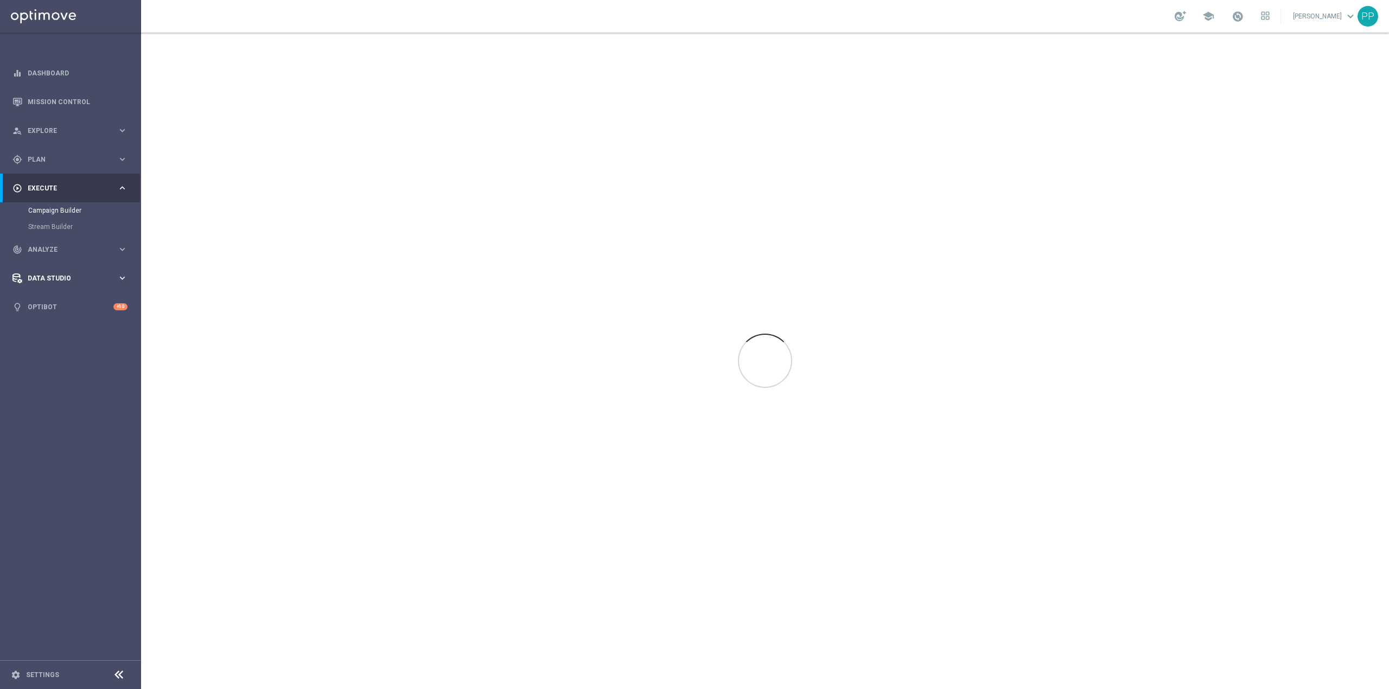
click at [83, 280] on span "Data Studio" at bounding box center [73, 278] width 90 height 7
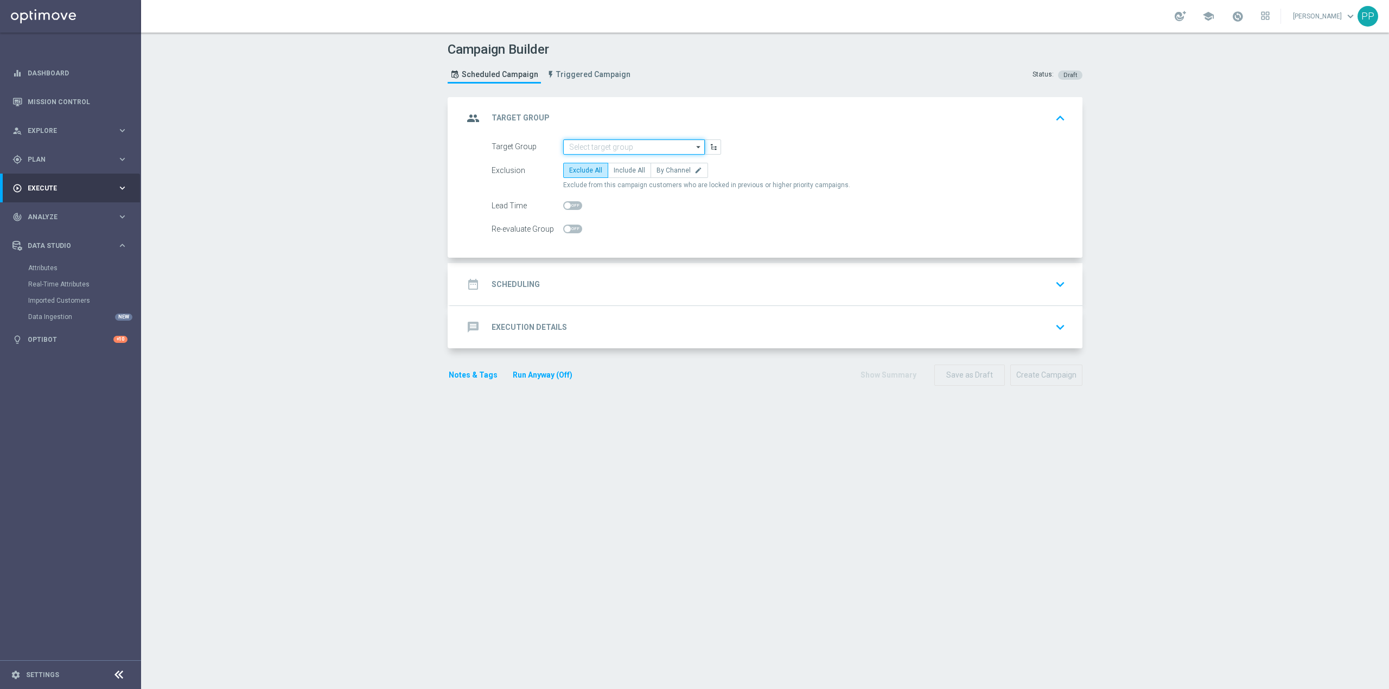
click at [585, 150] on input at bounding box center [634, 146] width 142 height 15
paste input "CRM_BLOKADA_REA CC 100% do 300 PLN_140825"
click at [596, 168] on div "CRM_BLOKADA_REA CC 100% do 300 PLN_140825" at bounding box center [643, 168] width 130 height 20
type input "CRM_BLOKADA_REA CC 100% do 300 PLN_140825"
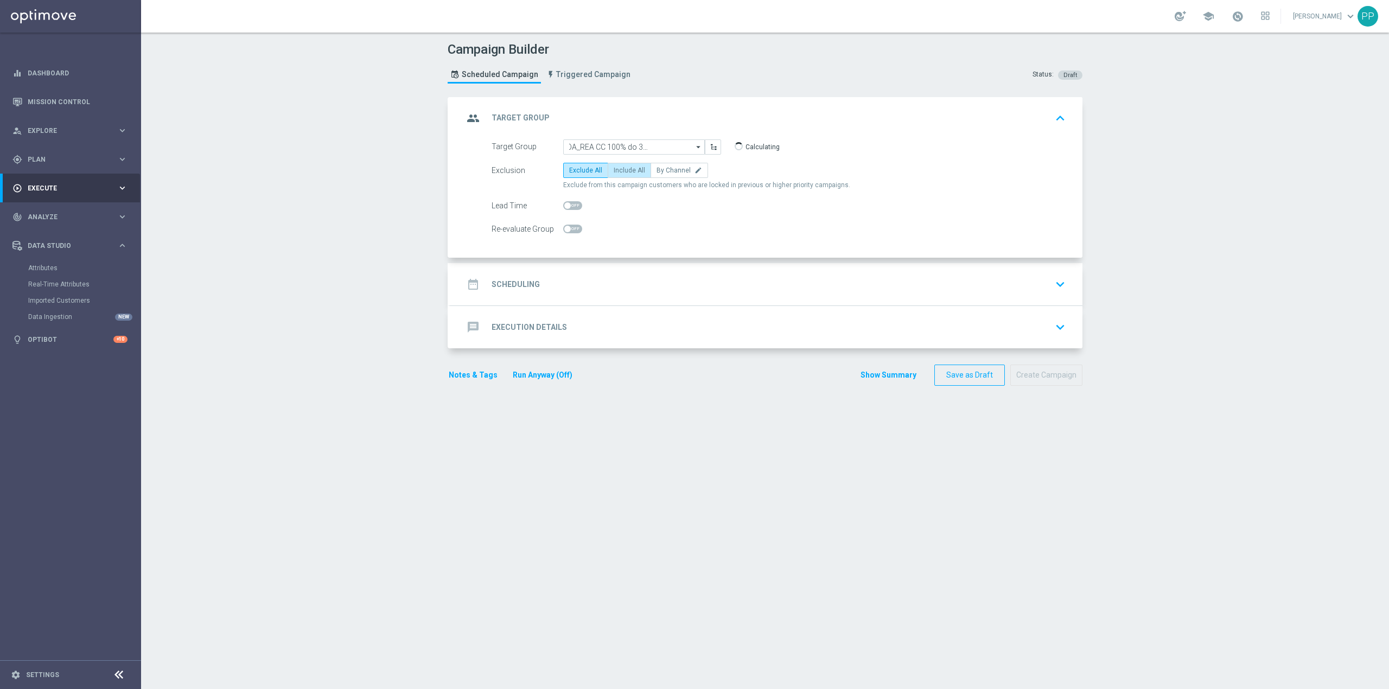
scroll to position [0, 0]
click at [682, 176] on label "By Channel edit" at bounding box center [678, 170] width 57 height 15
click at [663, 176] on input "By Channel edit" at bounding box center [659, 172] width 7 height 7
radio input "true"
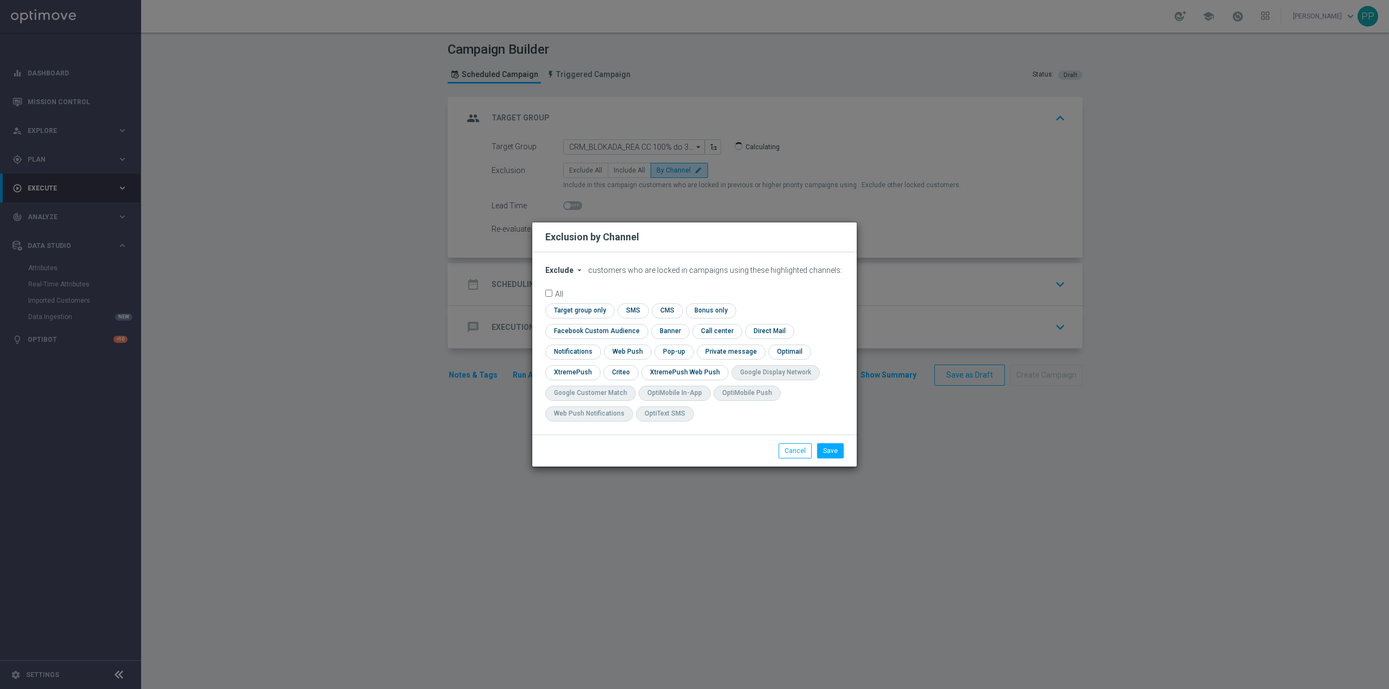
click at [570, 274] on span "Exclude" at bounding box center [559, 270] width 28 height 9
click at [568, 299] on div "Include" at bounding box center [566, 295] width 40 height 13
click at [643, 324] on input "checkbox" at bounding box center [594, 331] width 98 height 15
checkbox input "true"
drag, startPoint x: 625, startPoint y: 376, endPoint x: 721, endPoint y: 394, distance: 97.6
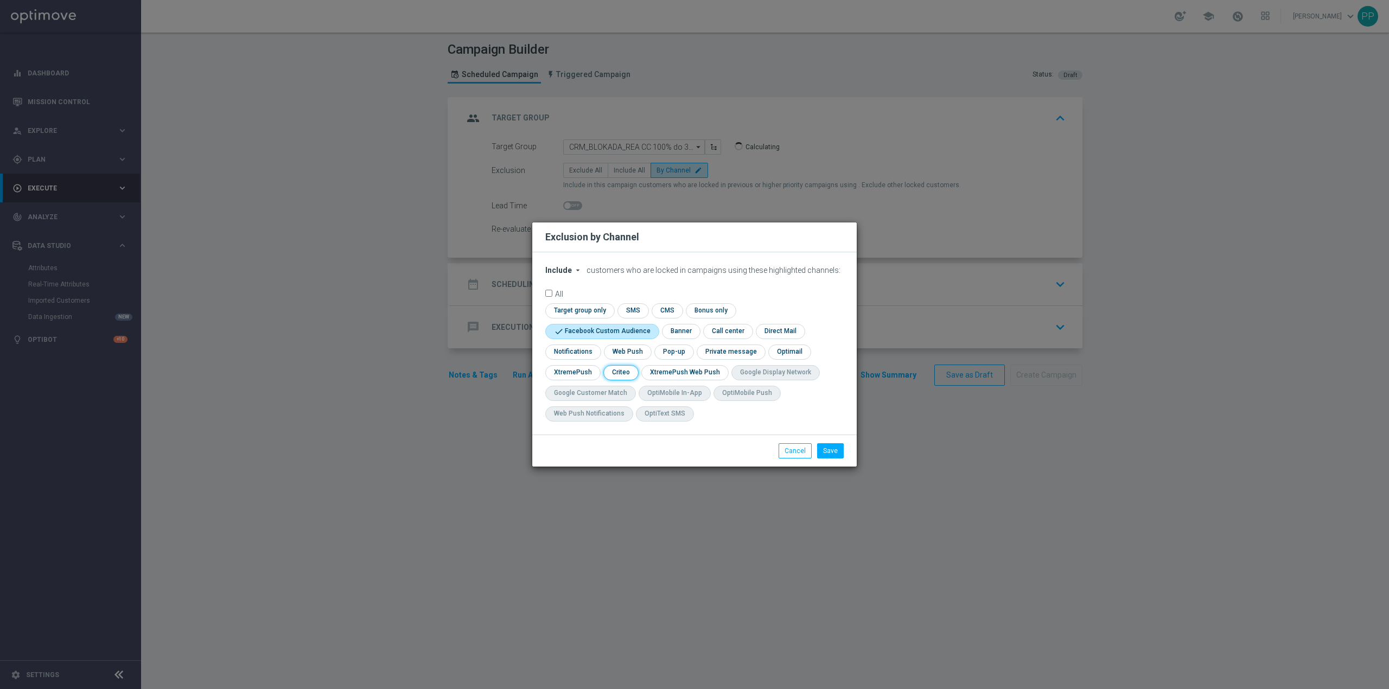
click at [625, 376] on input "checkbox" at bounding box center [620, 372] width 34 height 15
checkbox input "true"
click at [840, 445] on button "Save" at bounding box center [830, 450] width 27 height 15
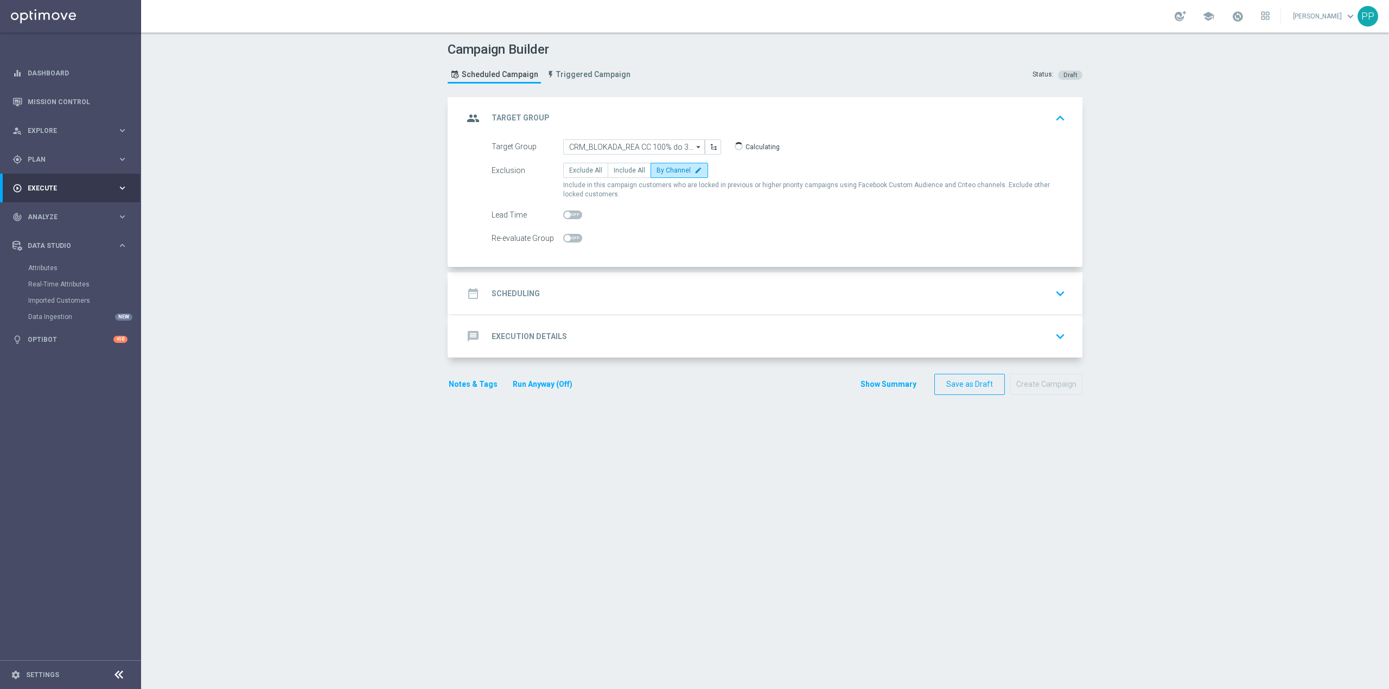
click at [583, 283] on div "date_range Scheduling keyboard_arrow_down" at bounding box center [766, 293] width 632 height 42
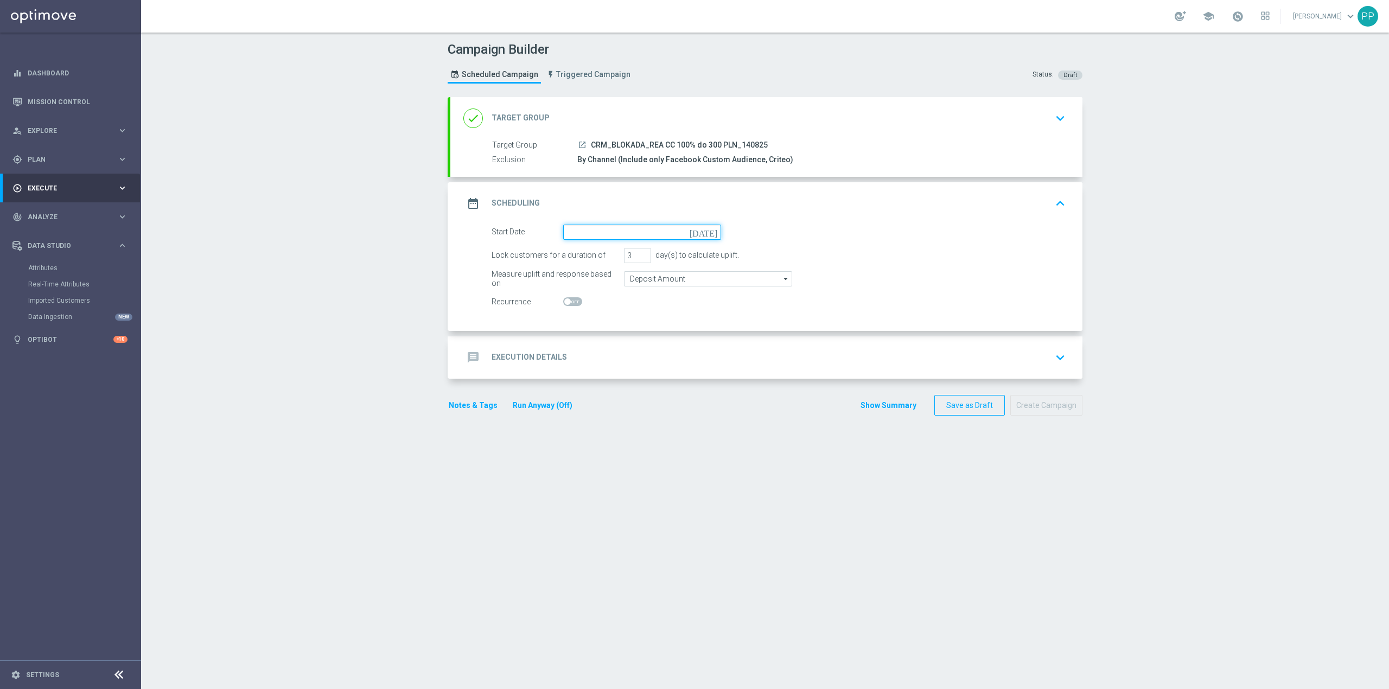
click at [574, 229] on input at bounding box center [642, 232] width 158 height 15
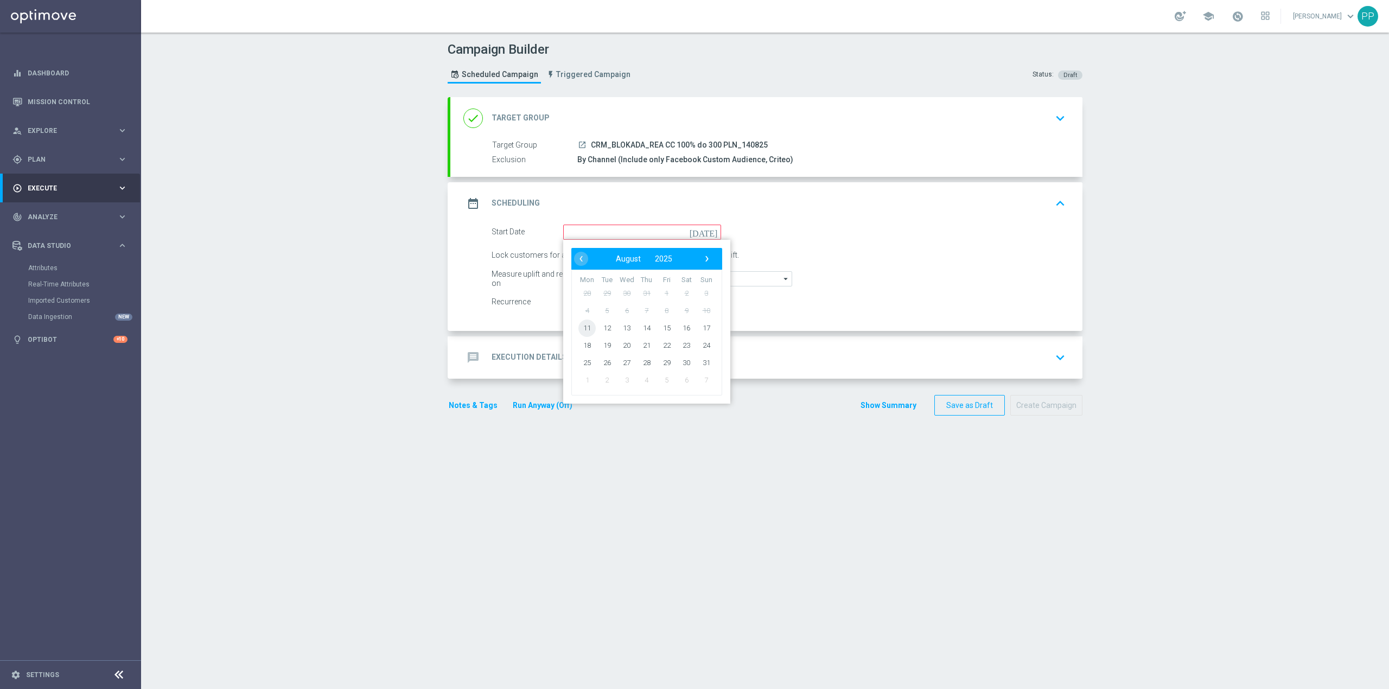
click at [578, 330] on span "11" at bounding box center [586, 327] width 17 height 17
type input "[DATE]"
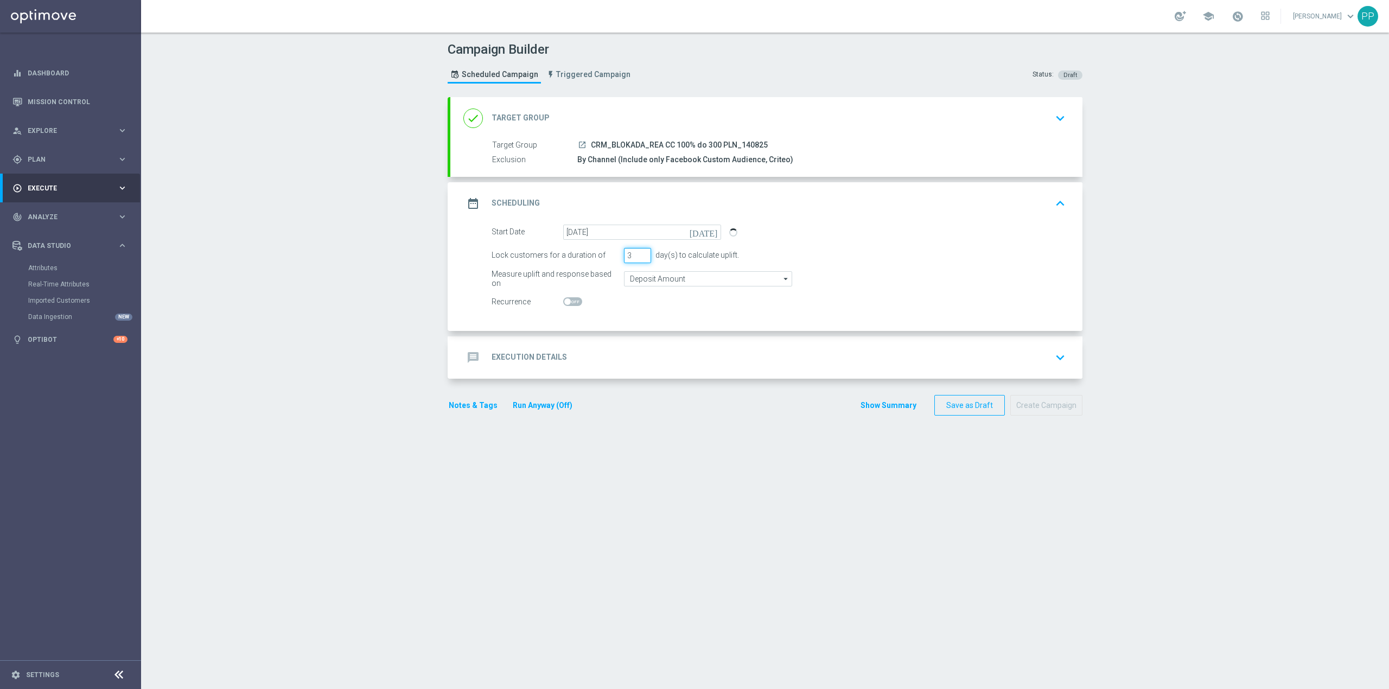
drag, startPoint x: 628, startPoint y: 254, endPoint x: 608, endPoint y: 256, distance: 20.1
click at [608, 256] on div "Lock customers for a duration of 3 day(s) to calculate uplift." at bounding box center [778, 255] width 590 height 15
type input "4"
click at [339, 261] on div "Campaign Builder Scheduled Campaign Triggered Campaign Status: Draft done Targe…" at bounding box center [765, 361] width 1248 height 656
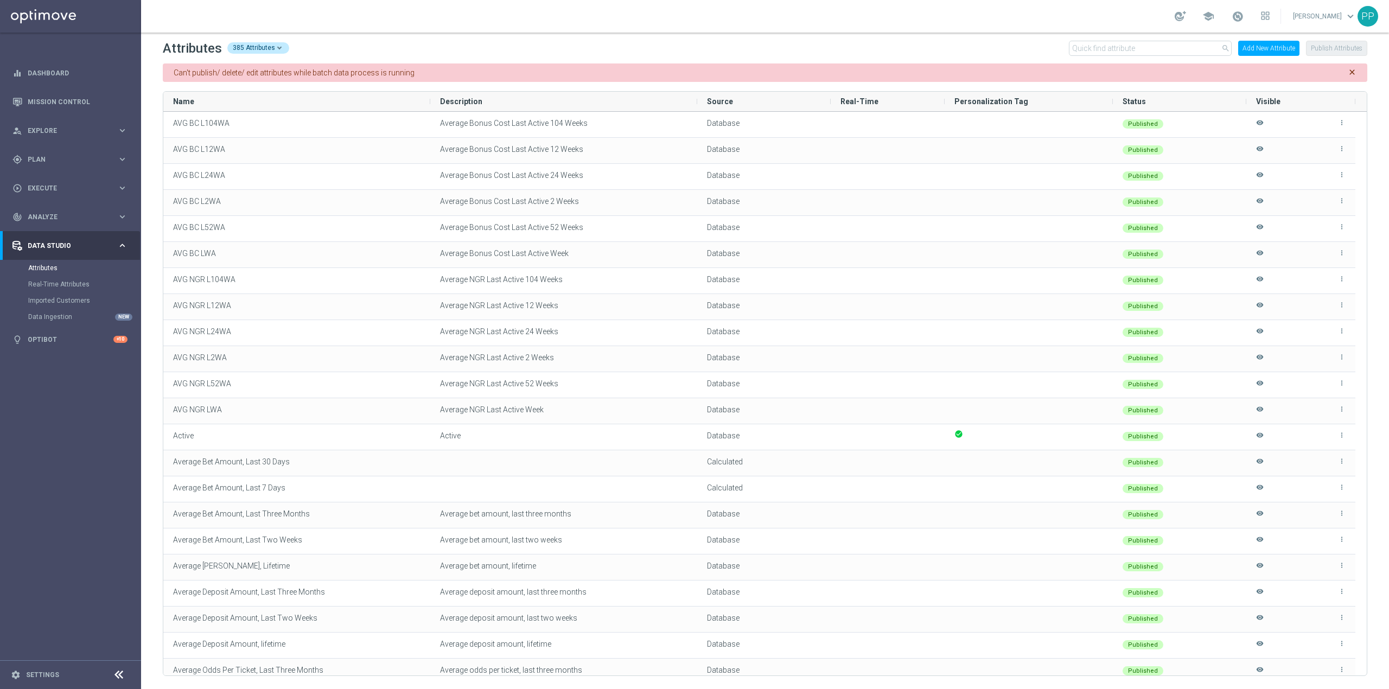
click at [1272, 46] on button "Add New Attribute" at bounding box center [1268, 48] width 61 height 15
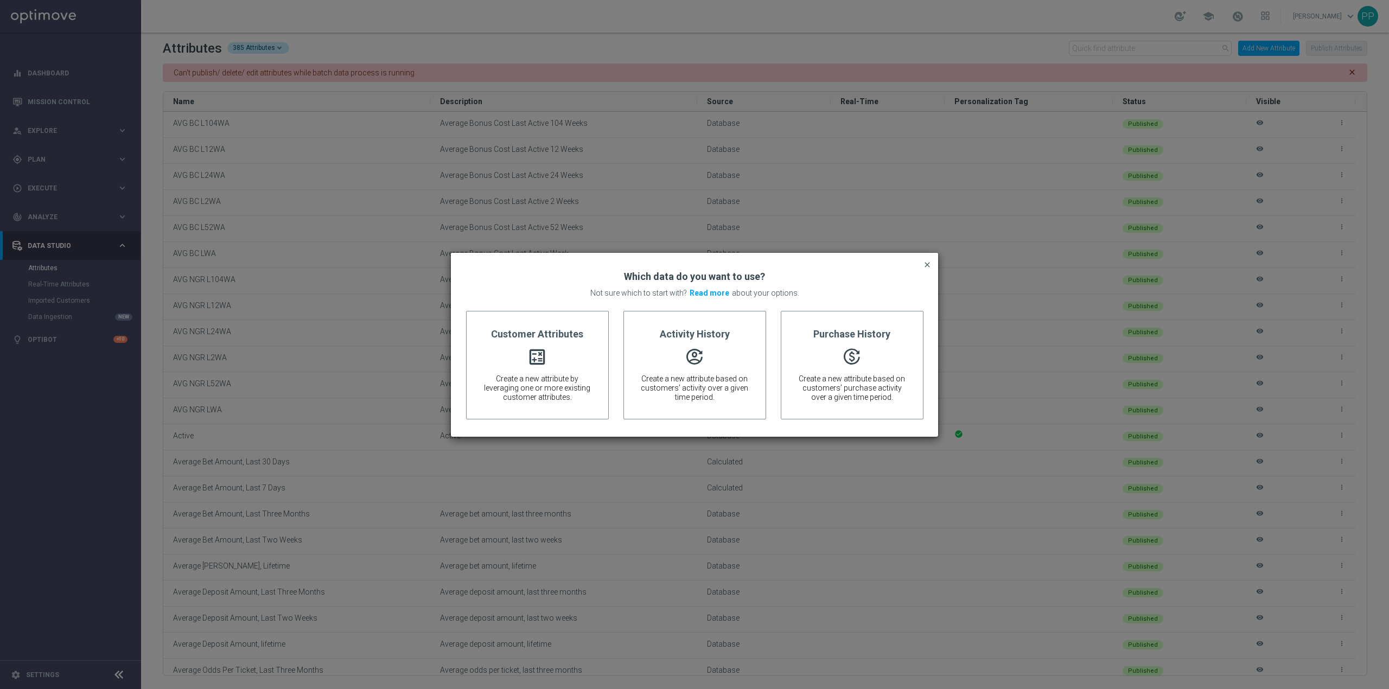
click at [925, 266] on span "close" at bounding box center [927, 262] width 9 height 5
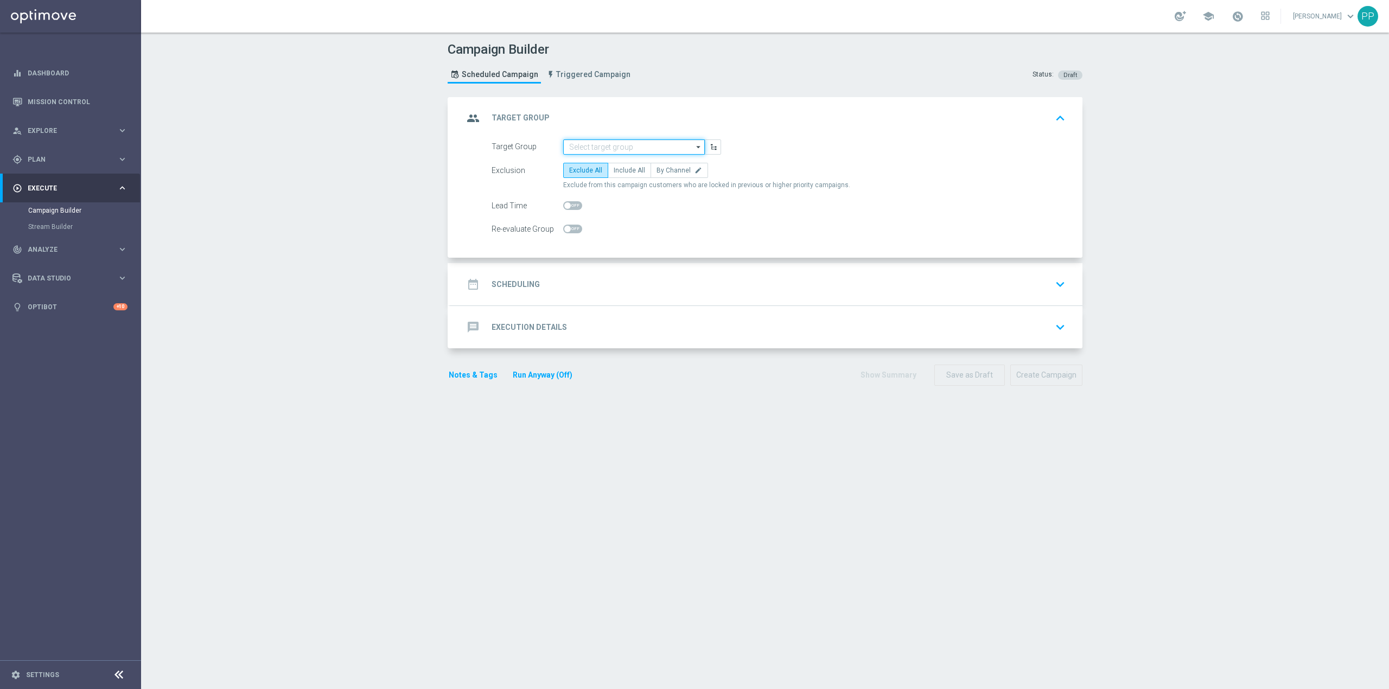
click at [581, 144] on input at bounding box center [634, 146] width 142 height 15
paste input "CRM_BLOKADA_REA CC 100% do 300 PLN_140825"
click at [596, 168] on div "CRM_BLOKADA_REA CC 100% do 300 PLN_140825" at bounding box center [643, 168] width 130 height 20
type input "CRM_BLOKADA_REA CC 100% do 300 PLN_140825"
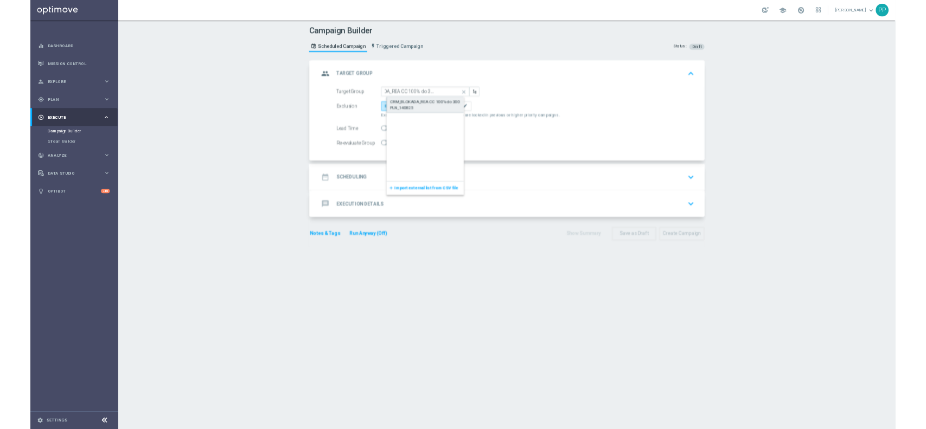
scroll to position [0, 0]
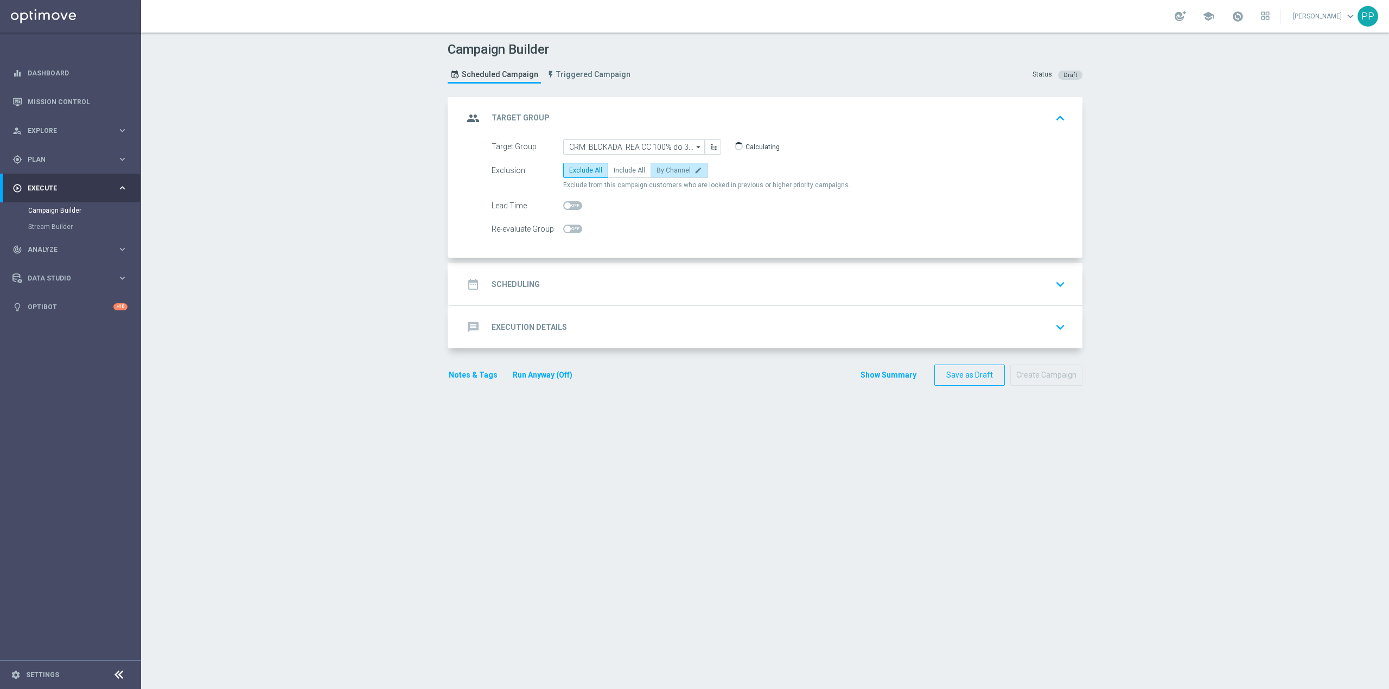
click at [657, 168] on span "By Channel" at bounding box center [673, 171] width 34 height 8
click at [657, 169] on input "By Channel edit" at bounding box center [659, 172] width 7 height 7
radio input "true"
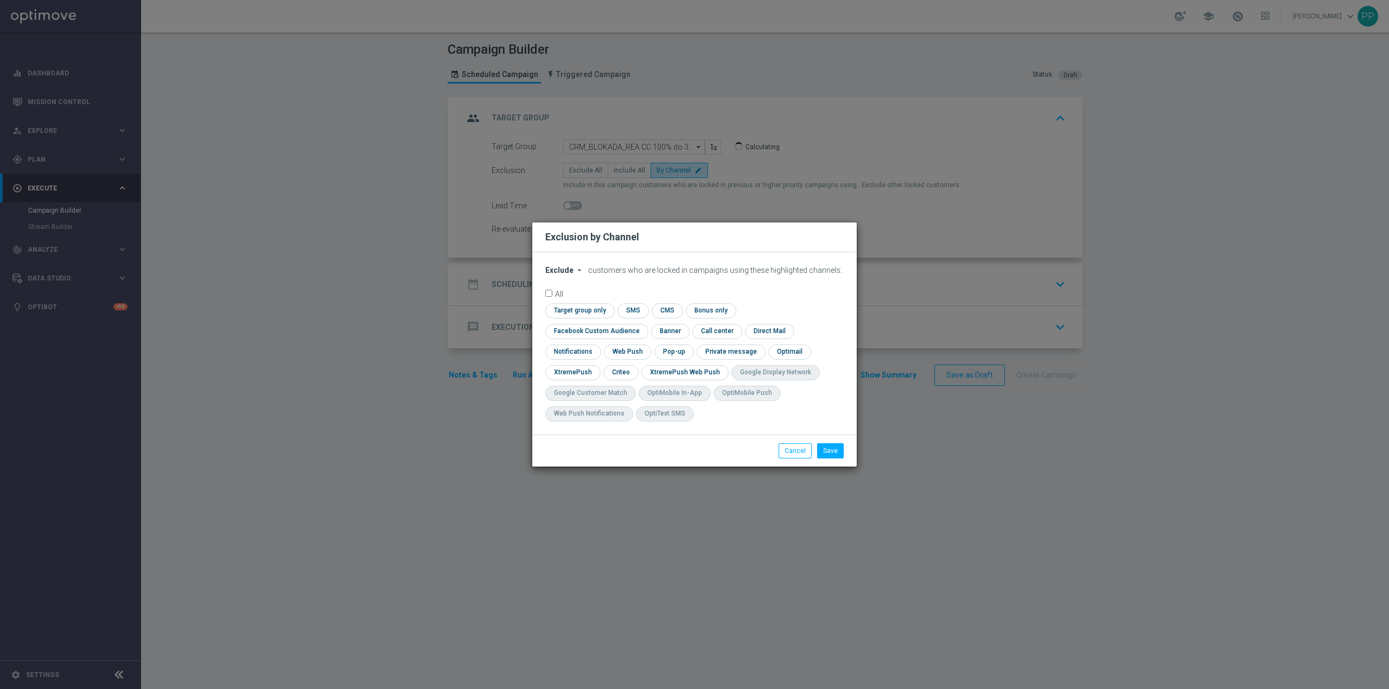
click at [559, 274] on span "Exclude" at bounding box center [559, 270] width 28 height 9
click at [0, 0] on span "Include" at bounding box center [0, 0] width 0 height 0
click at [643, 324] on input "checkbox" at bounding box center [594, 331] width 98 height 15
checkbox input "true"
click at [622, 369] on input "checkbox" at bounding box center [620, 372] width 34 height 15
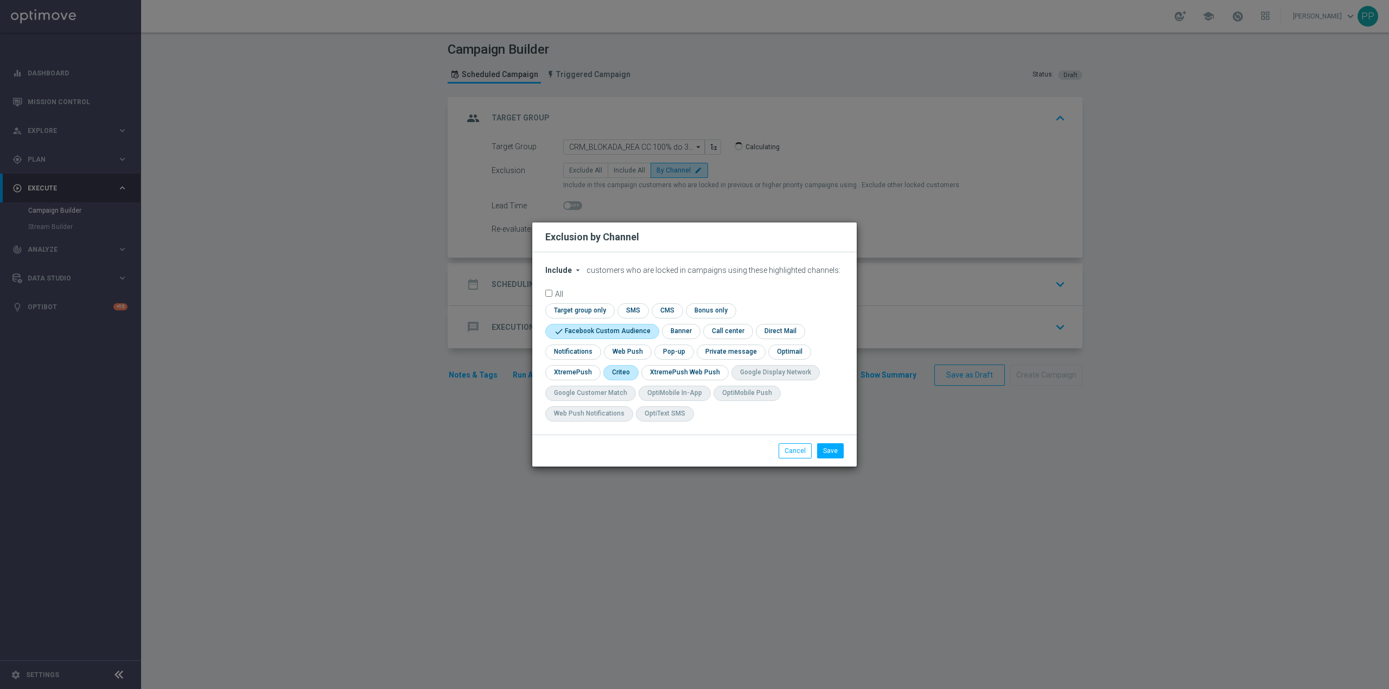
checkbox input "true"
click at [836, 452] on button "Save" at bounding box center [830, 450] width 27 height 15
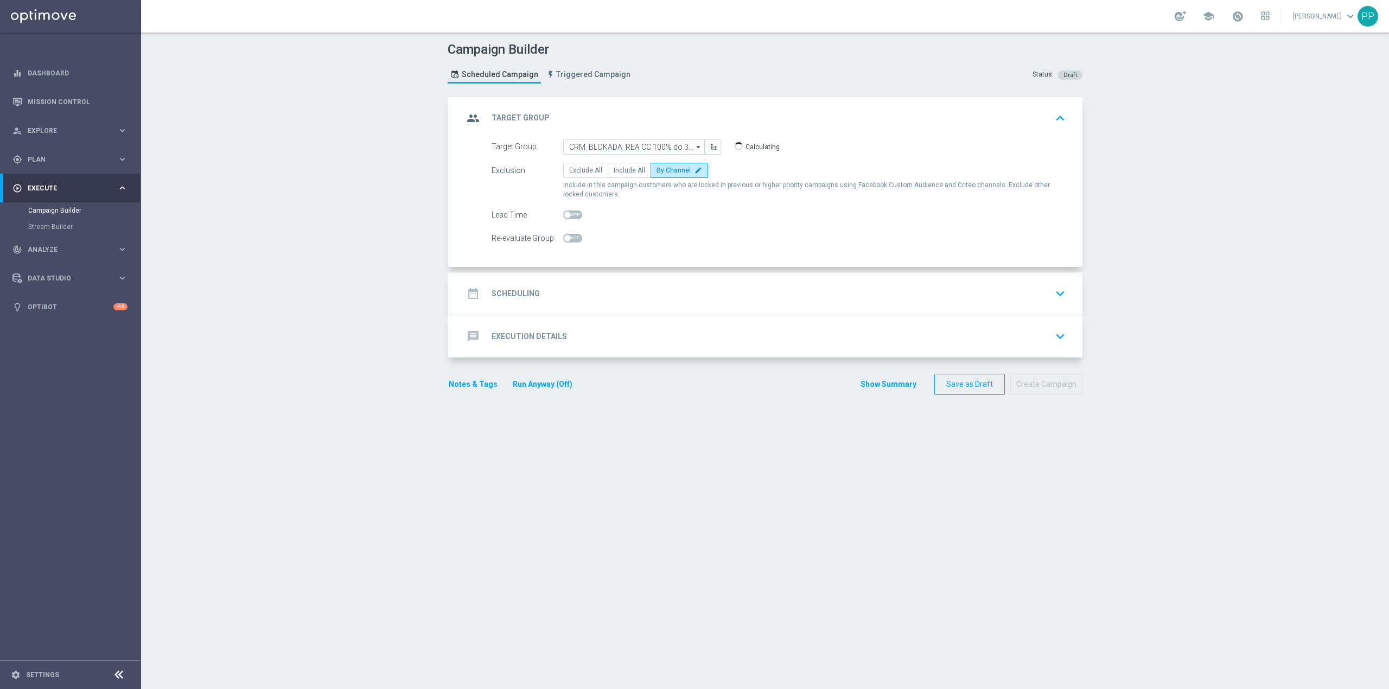
click at [658, 294] on div "date_range Scheduling keyboard_arrow_down" at bounding box center [766, 293] width 606 height 21
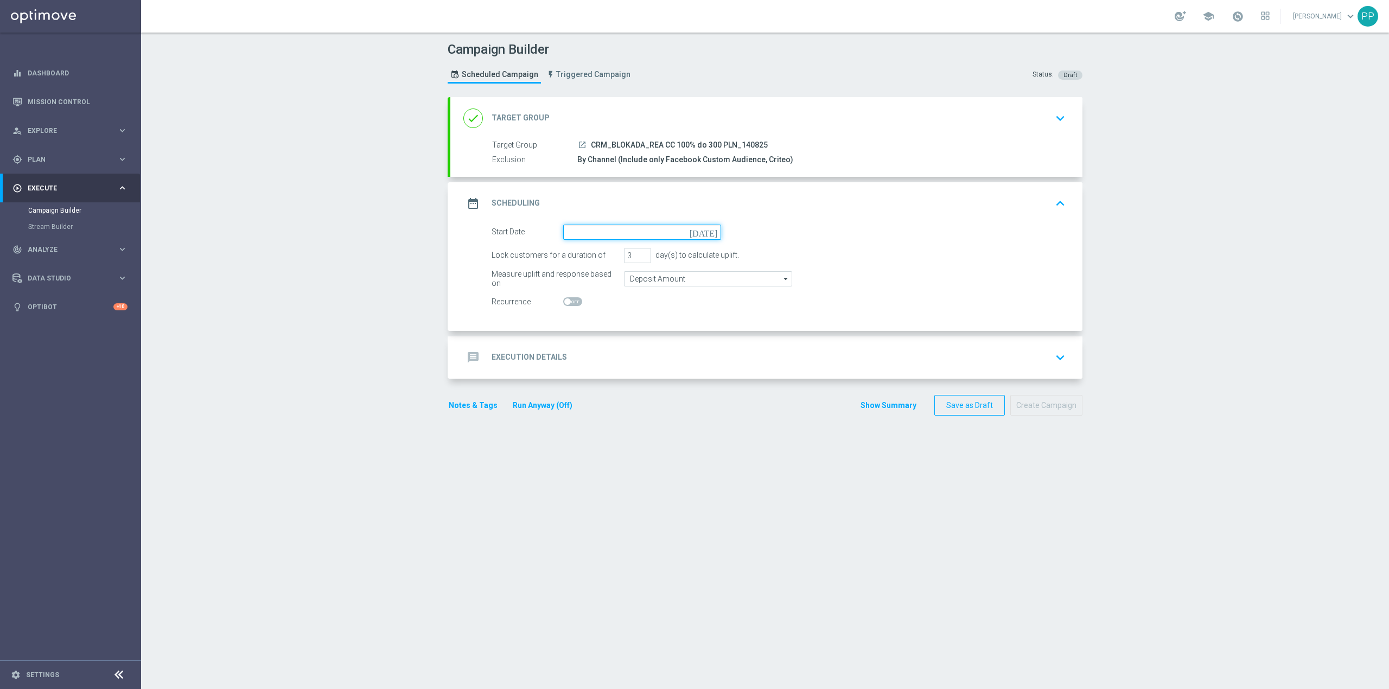
click at [599, 230] on input at bounding box center [642, 232] width 158 height 15
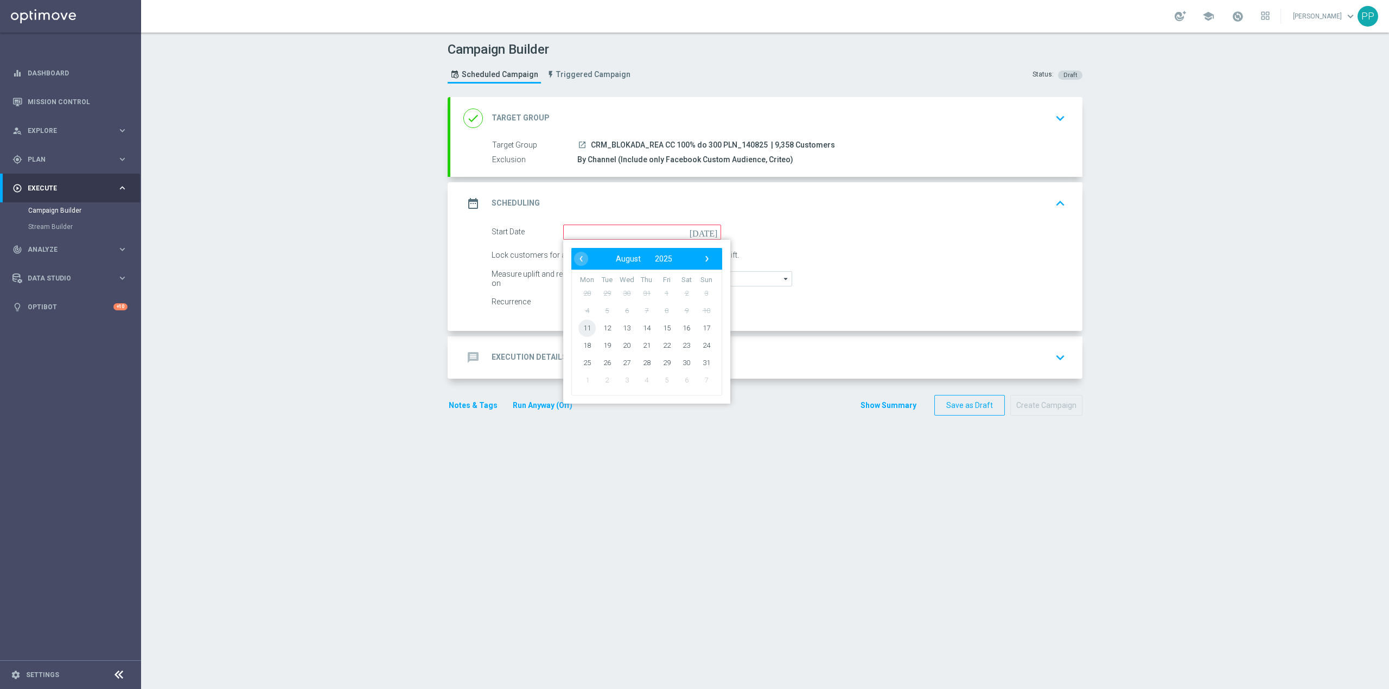
click at [582, 328] on span "11" at bounding box center [586, 327] width 17 height 17
type input "[DATE]"
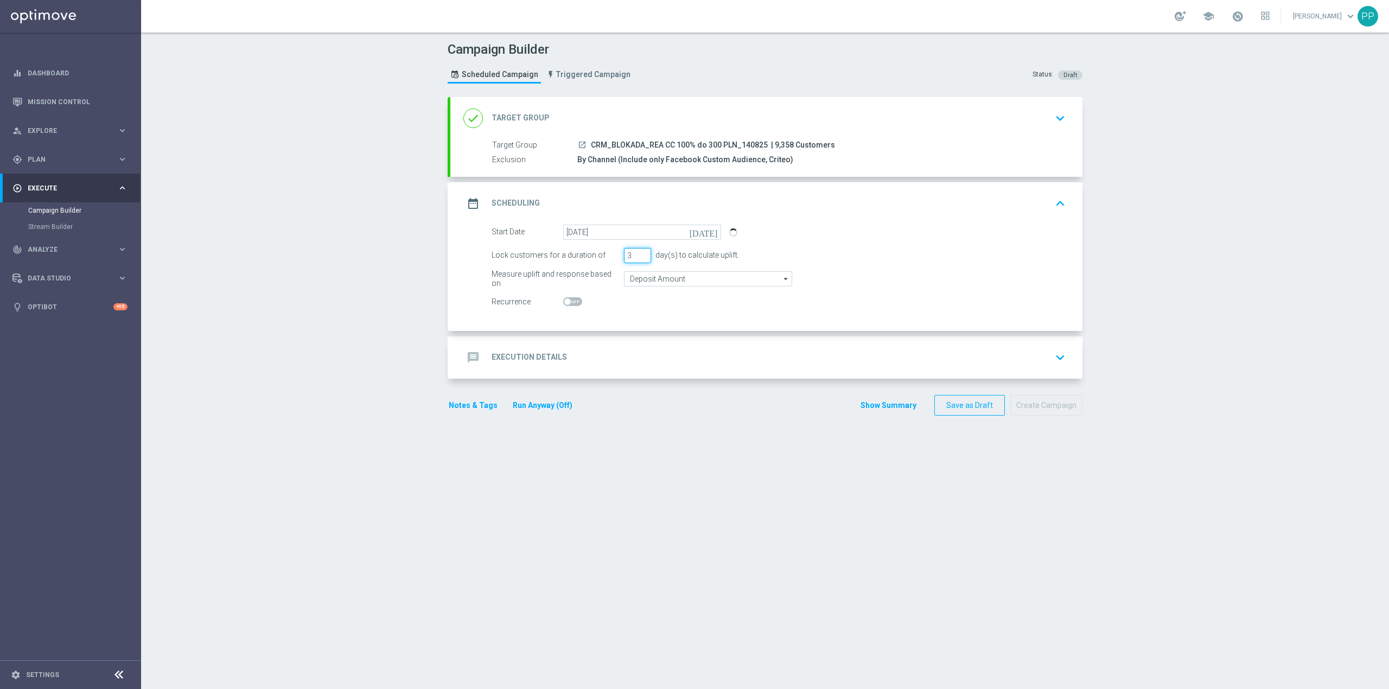
drag, startPoint x: 628, startPoint y: 257, endPoint x: 606, endPoint y: 257, distance: 21.7
click at [606, 257] on div "Lock customers for a duration of 3 day(s) to calculate uplift." at bounding box center [778, 255] width 590 height 15
type input "4"
click at [276, 280] on div "Campaign Builder Scheduled Campaign Triggered Campaign Status: Draft done Targe…" at bounding box center [765, 361] width 1248 height 656
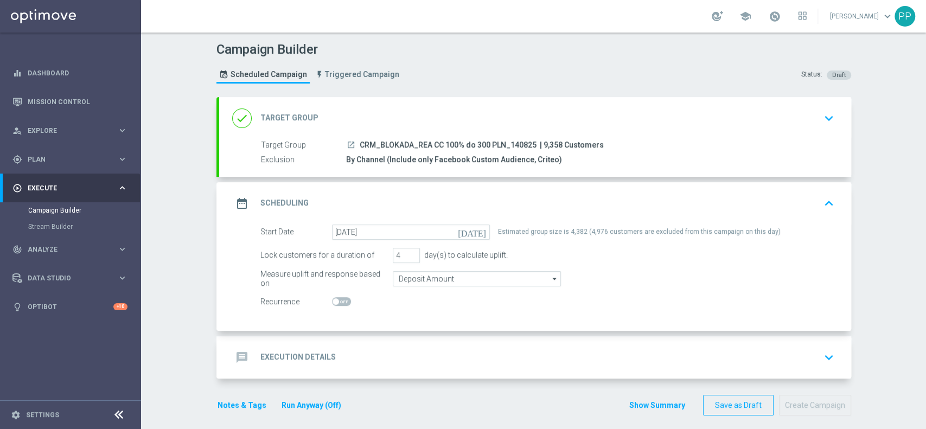
click at [433, 333] on accordion "done Target Group keyboard_arrow_down Target Group launch CRM_BLOKADA_REA CC 10…" at bounding box center [533, 238] width 635 height 282
click at [427, 343] on div "message Execution Details keyboard_arrow_down" at bounding box center [535, 357] width 632 height 42
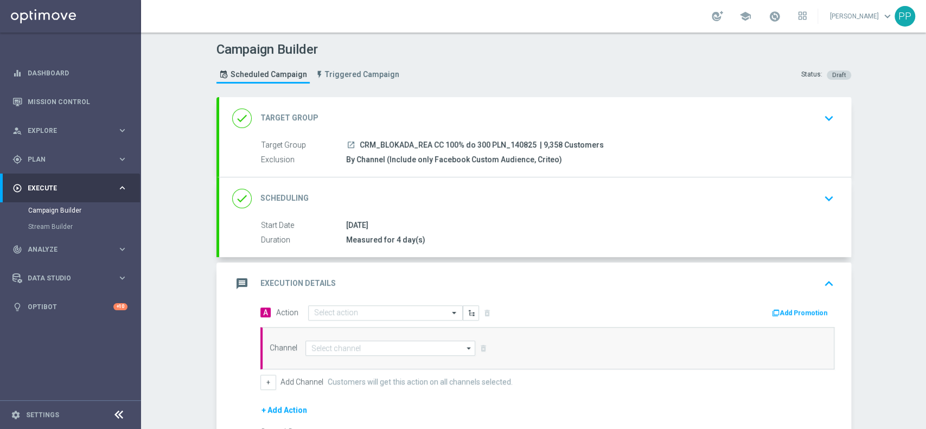
scroll to position [72, 0]
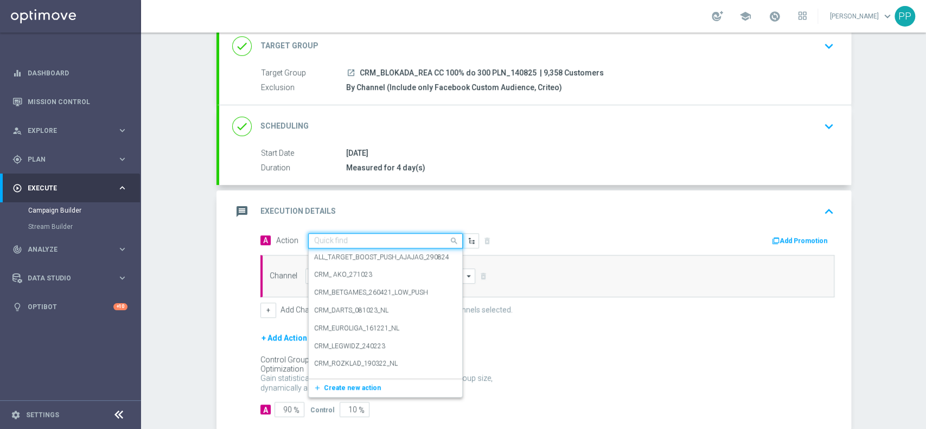
click at [372, 240] on input "text" at bounding box center [374, 240] width 121 height 9
click at [337, 392] on button "add_new Create new action" at bounding box center [384, 388] width 150 height 12
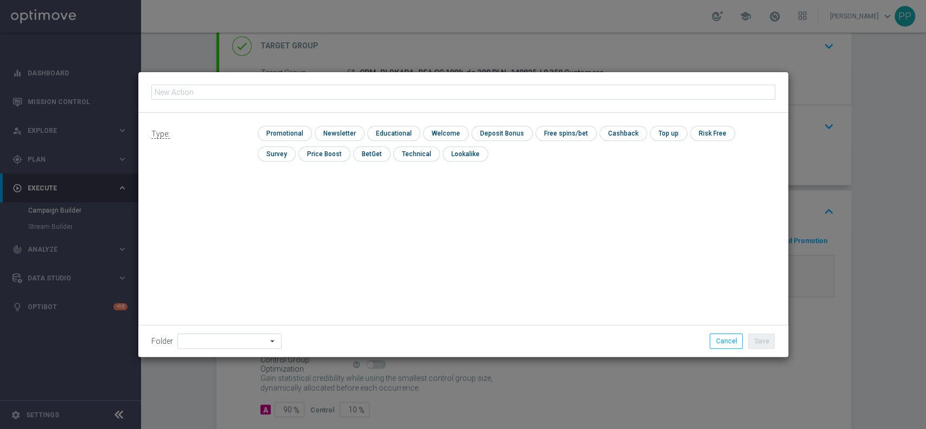
type input "CRM_BLOKADA_REA CC 100% do 300 PLN_140825"
click at [283, 130] on input "checkbox" at bounding box center [284, 133] width 52 height 15
checkbox input "true"
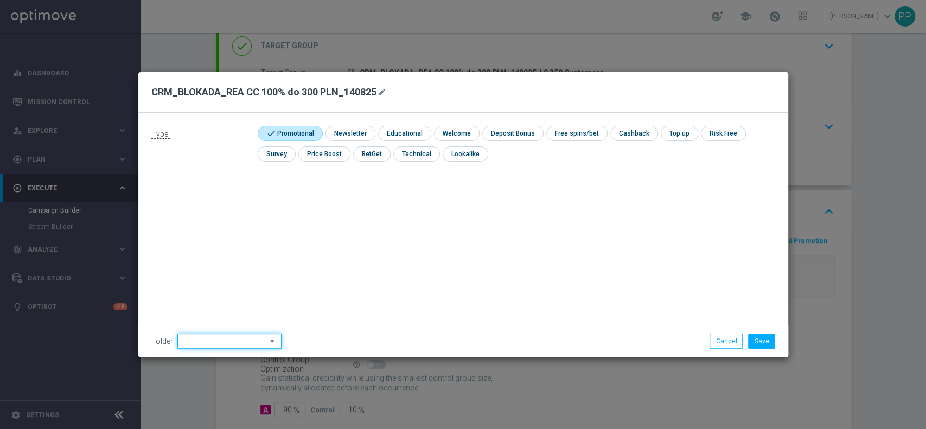
drag, startPoint x: 213, startPoint y: 341, endPoint x: 216, endPoint y: 335, distance: 6.1
click at [213, 341] on input at bounding box center [229, 341] width 104 height 15
click at [226, 202] on div "8. Sierpień 2025" at bounding box center [216, 206] width 48 height 10
type input "8. Sierpień 2025"
click at [768, 346] on button "Save" at bounding box center [761, 341] width 27 height 15
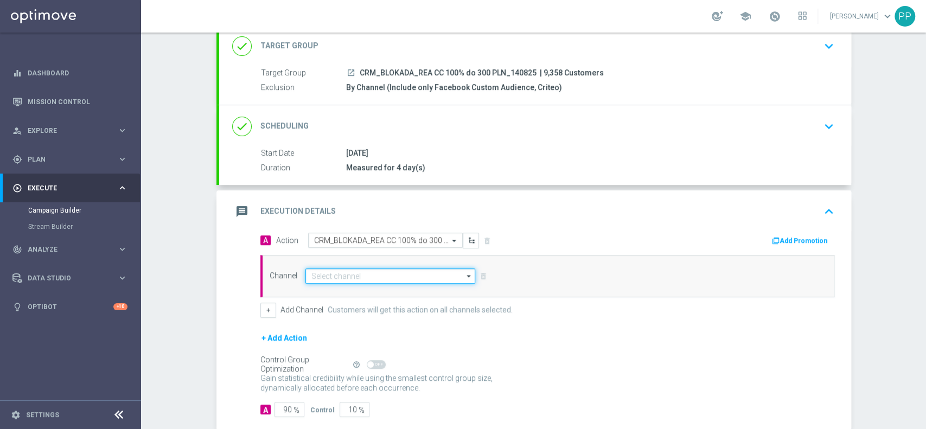
click at [402, 281] on input at bounding box center [390, 276] width 170 height 15
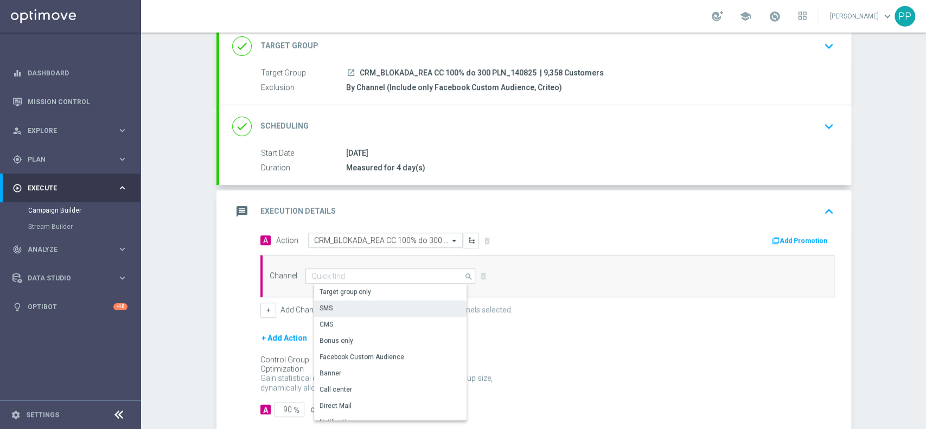
click at [368, 295] on div "Target group only" at bounding box center [395, 291] width 162 height 15
type input "Target group only"
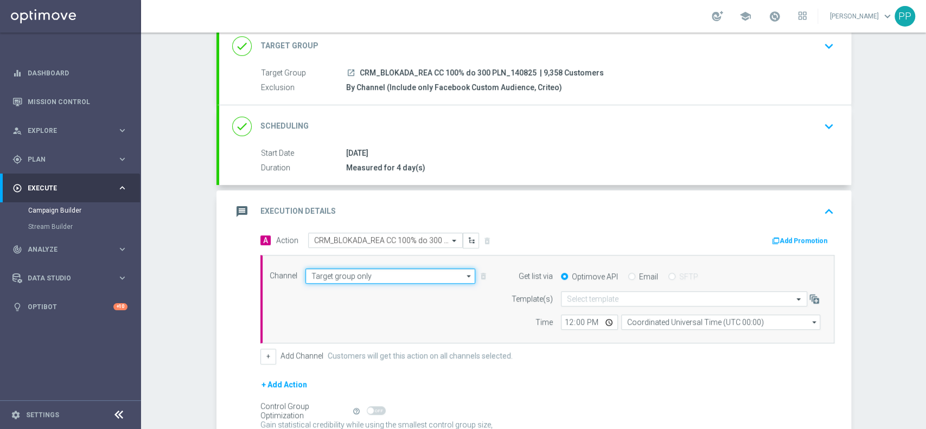
click at [357, 273] on input "Target group only" at bounding box center [390, 276] width 170 height 15
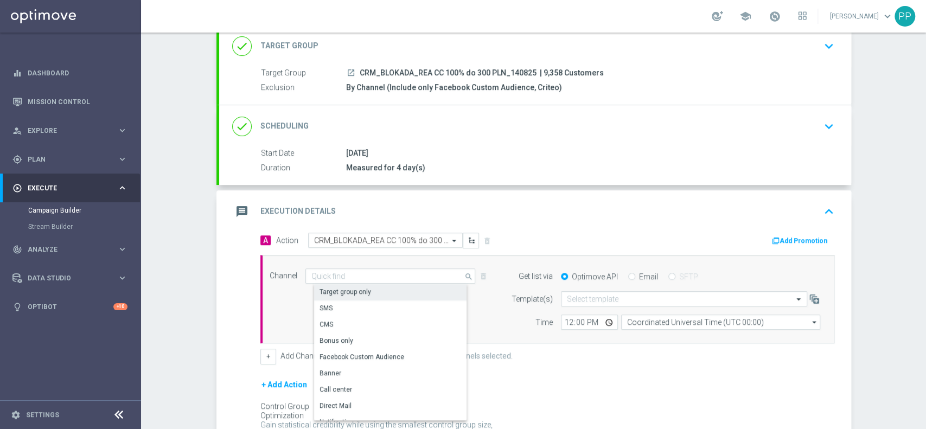
click at [351, 292] on div "Target group only" at bounding box center [345, 292] width 52 height 10
type input "Target group only"
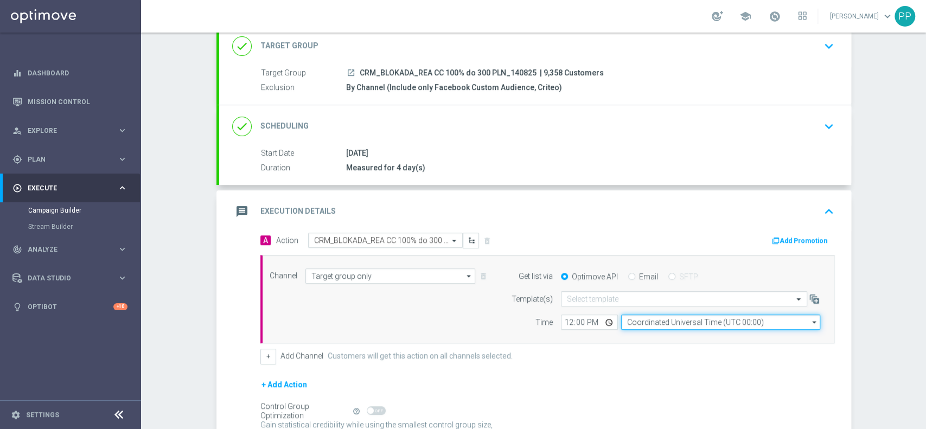
click at [677, 323] on input "Coordinated Universal Time (UTC 00:00)" at bounding box center [720, 322] width 199 height 15
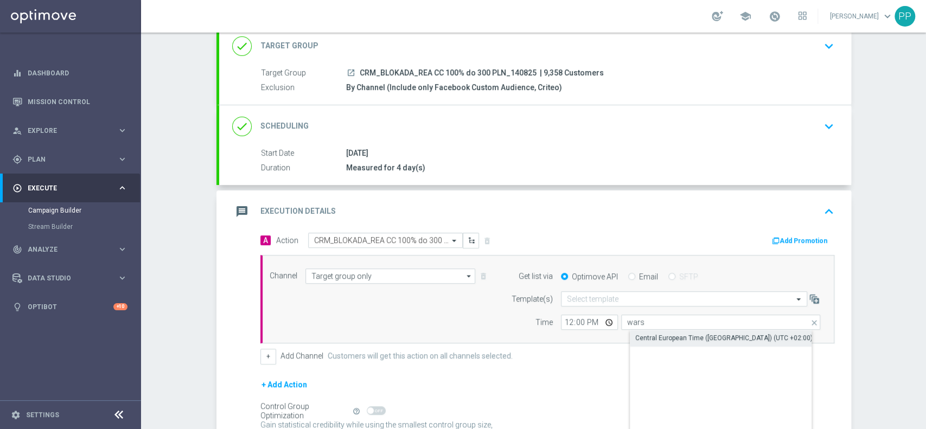
click at [659, 341] on div "Central European Time (Warsaw) (UTC +02:00)" at bounding box center [723, 338] width 177 height 10
type input "Central European Time (Warsaw) (UTC +02:00)"
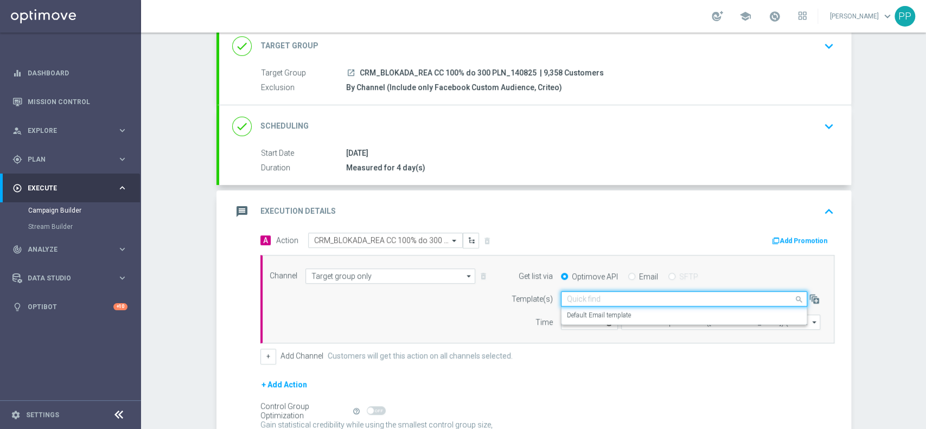
click at [608, 297] on input "text" at bounding box center [673, 299] width 213 height 9
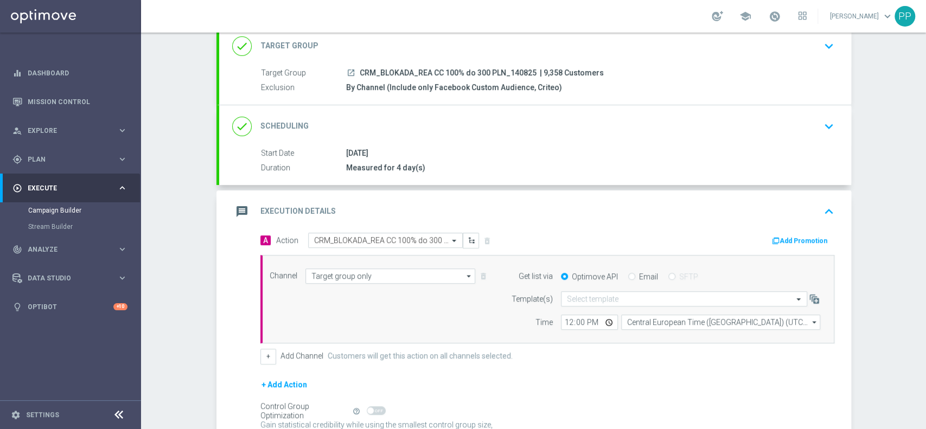
drag, startPoint x: 471, startPoint y: 325, endPoint x: 547, endPoint y: 323, distance: 76.0
click at [471, 325] on div "Channel Target group only Target group only arrow_drop_down Show Selected 1 of …" at bounding box center [544, 300] width 567 height 62
click at [564, 322] on input "12:00" at bounding box center [589, 322] width 57 height 15
type input "10:30"
click at [465, 317] on div "Channel Target group only Target group only arrow_drop_down Show Selected 1 of …" at bounding box center [544, 300] width 567 height 62
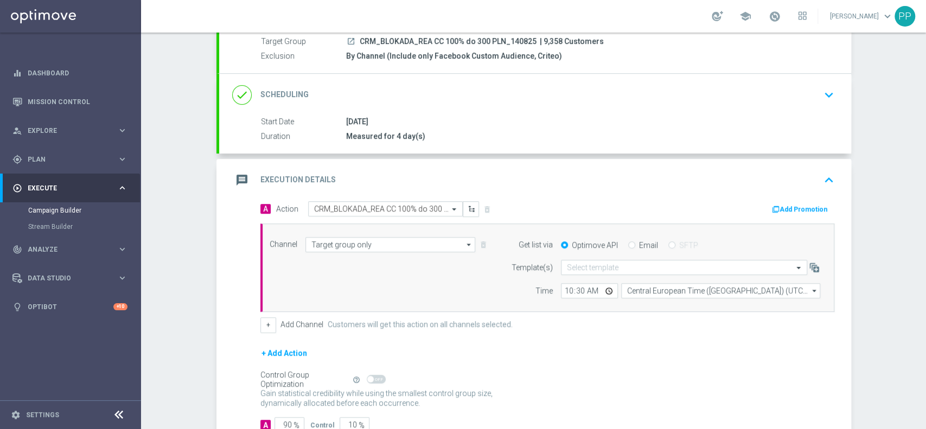
scroll to position [177, 0]
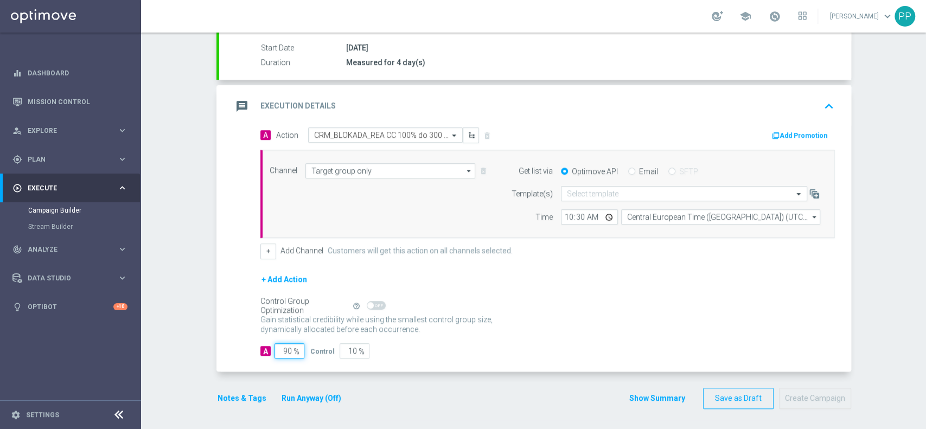
click at [278, 347] on input "90" at bounding box center [289, 350] width 30 height 15
click at [277, 347] on input "90" at bounding box center [289, 350] width 30 height 15
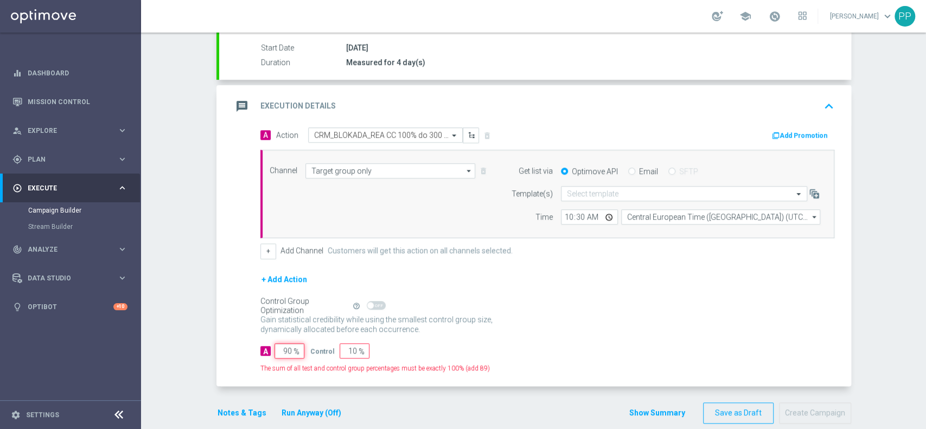
type input "1"
type input "99"
type input "10"
type input "90"
type input "100"
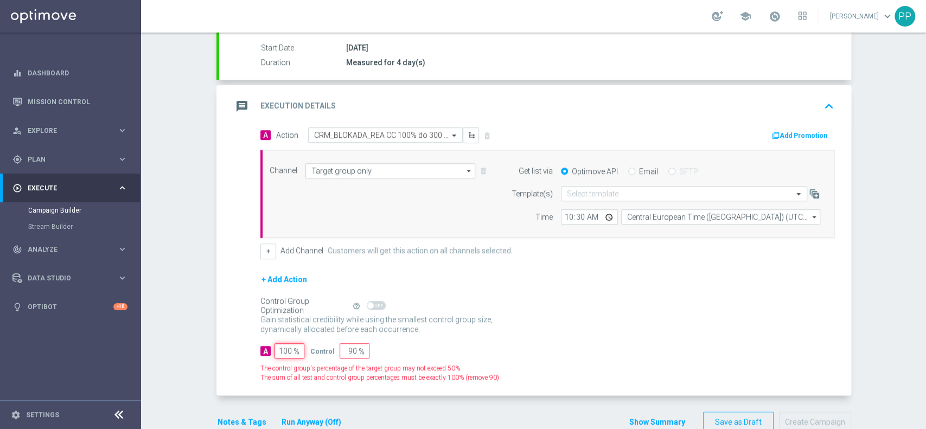
type input "0"
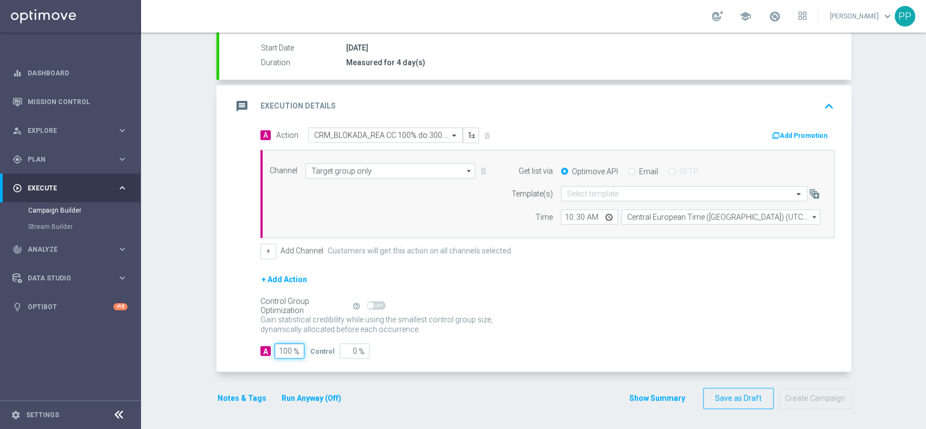
type input "100"
click at [186, 309] on div "Campaign Builder Scheduled Campaign Triggered Campaign Status: Draft done Targe…" at bounding box center [533, 231] width 785 height 397
click at [235, 395] on button "Notes & Tags" at bounding box center [241, 399] width 51 height 14
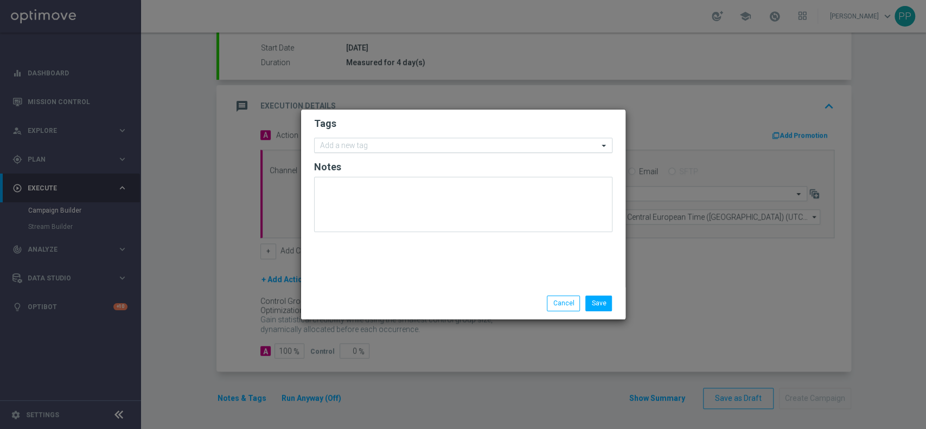
click at [356, 140] on div "Add a new tag" at bounding box center [457, 146] width 284 height 14
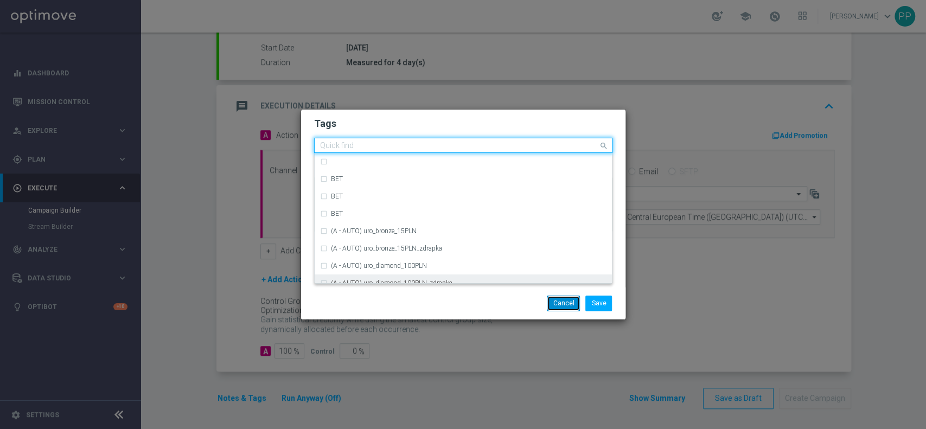
click at [555, 301] on button "Cancel" at bounding box center [563, 303] width 33 height 15
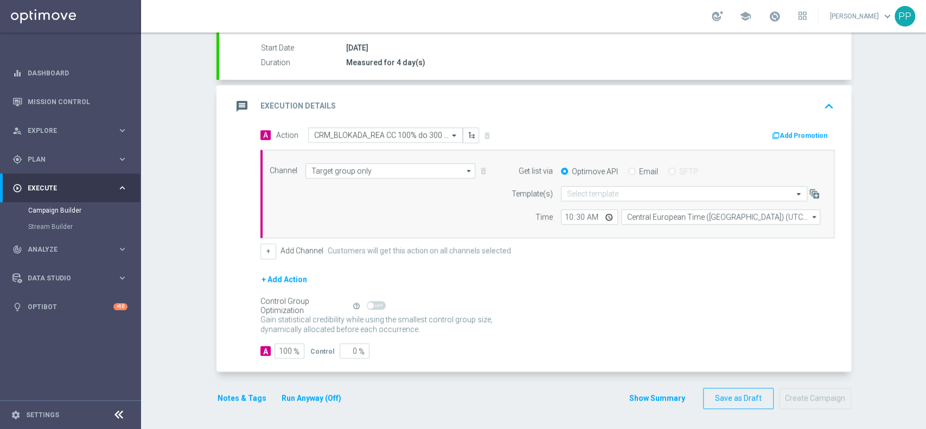
click at [555, 305] on div "Control Group Optimization Self Optimizing Campaign help_outline" at bounding box center [547, 306] width 574 height 12
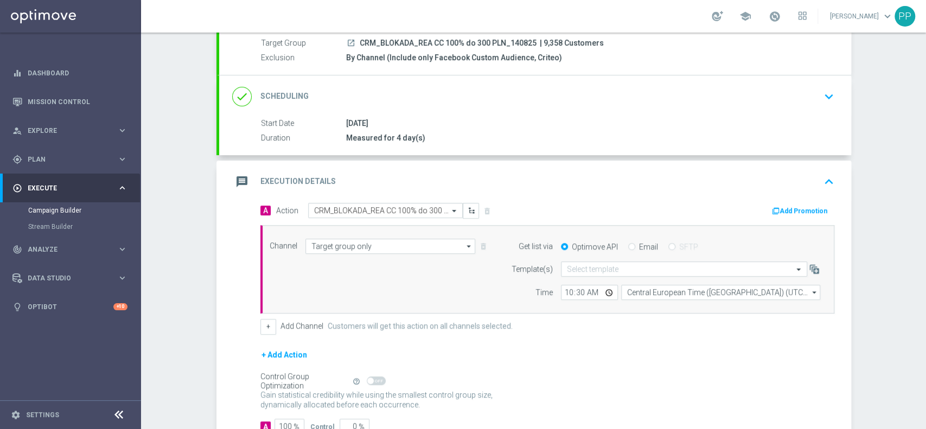
scroll to position [0, 0]
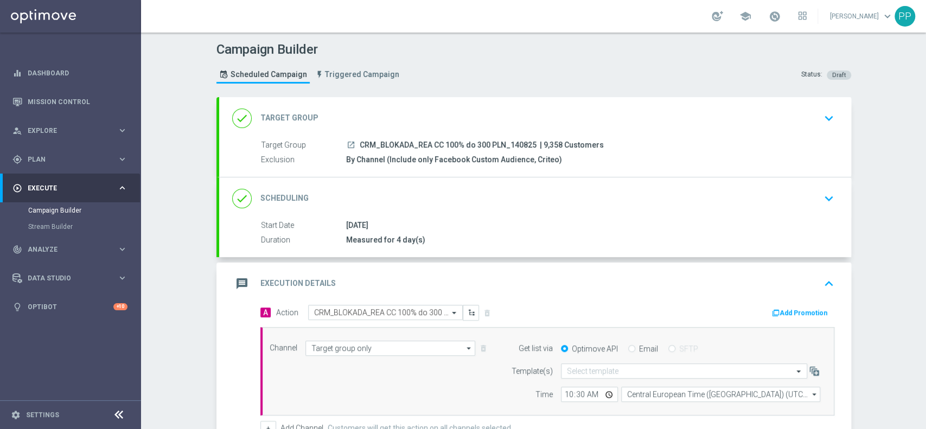
click at [527, 281] on div "message Execution Details keyboard_arrow_up" at bounding box center [535, 283] width 606 height 21
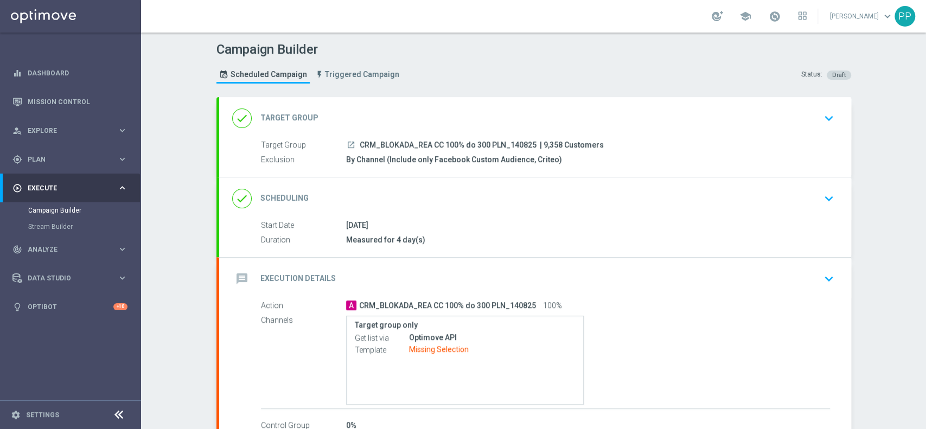
click at [494, 280] on div "message Execution Details keyboard_arrow_down" at bounding box center [535, 279] width 606 height 21
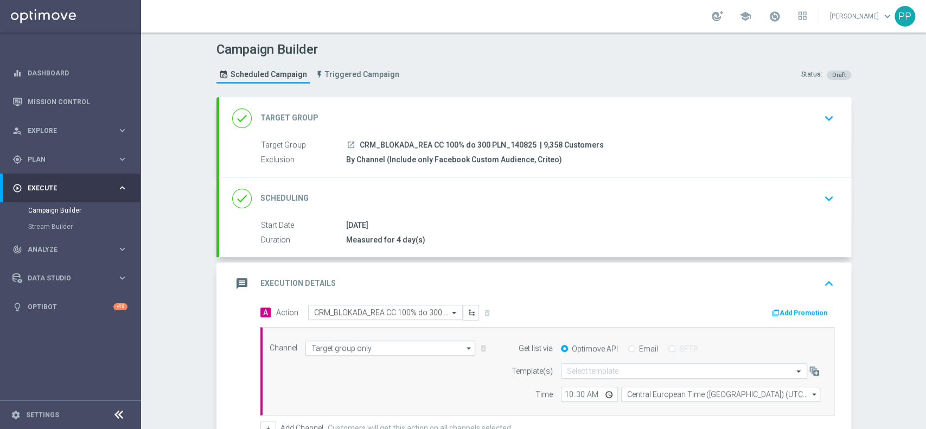
scroll to position [72, 0]
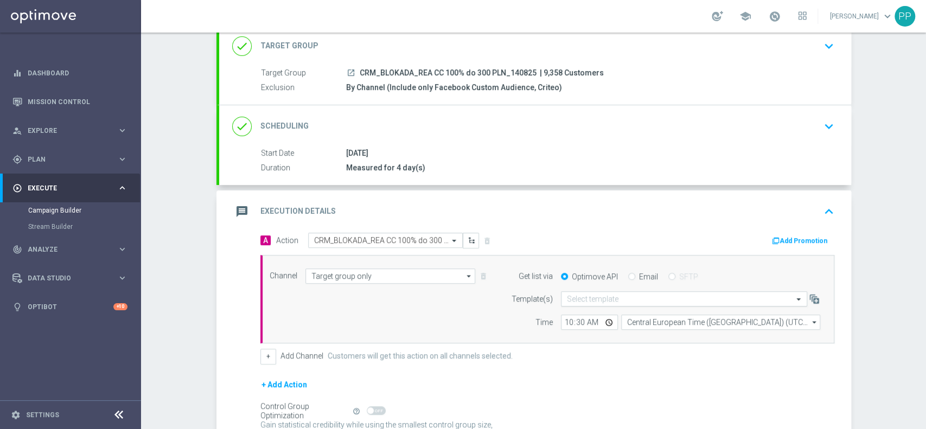
click at [571, 292] on div "Select template" at bounding box center [684, 298] width 246 height 15
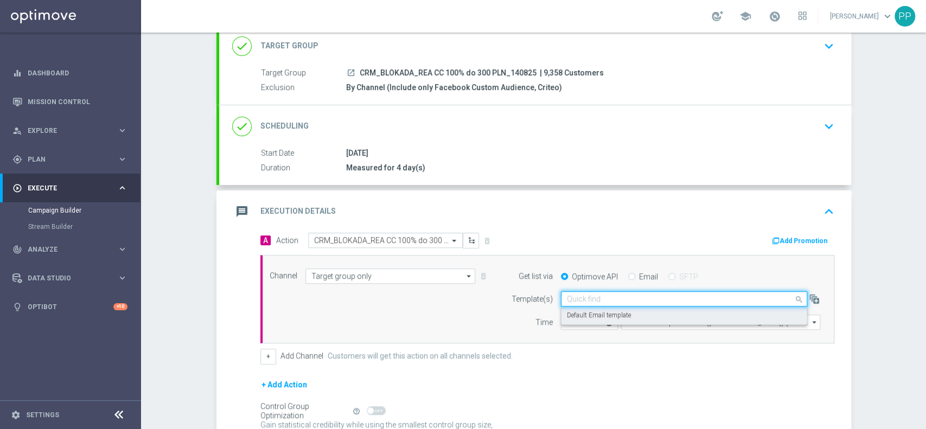
click at [573, 308] on div "Default Email template" at bounding box center [684, 315] width 234 height 18
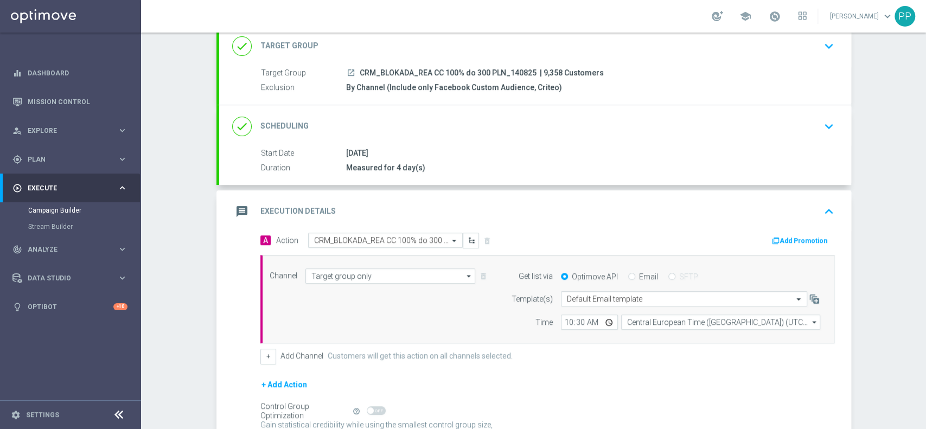
click at [559, 213] on div "message Execution Details keyboard_arrow_up" at bounding box center [535, 211] width 606 height 21
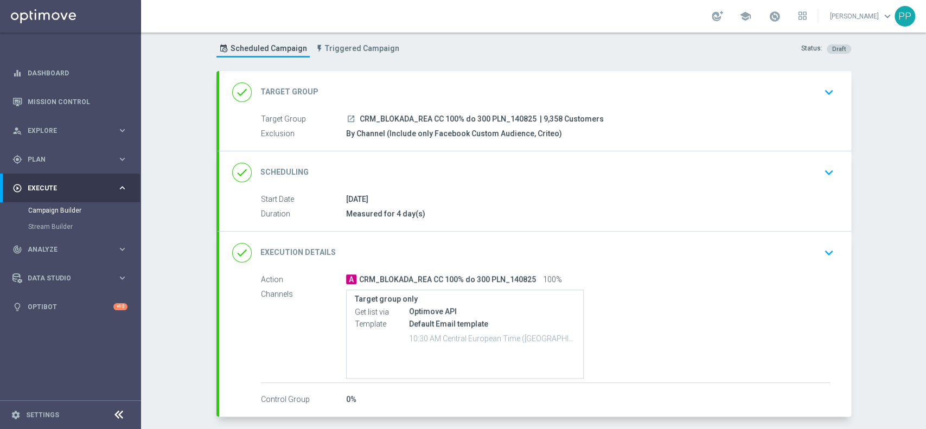
scroll to position [0, 0]
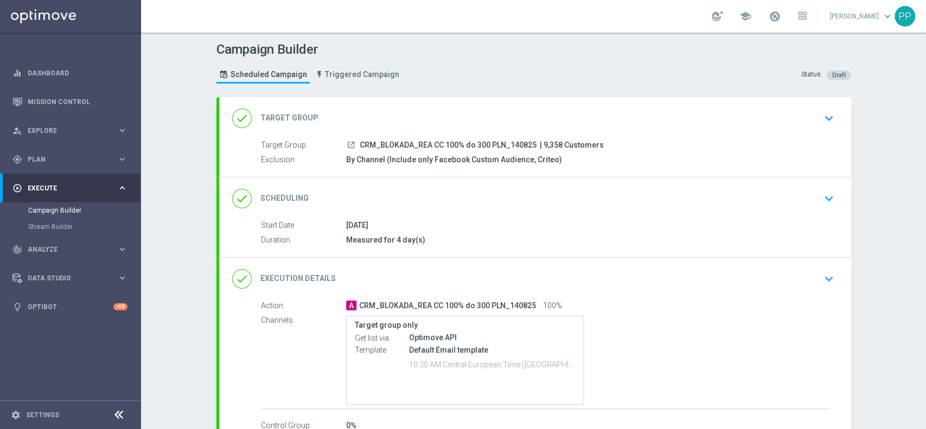
click at [567, 213] on div "done Scheduling keyboard_arrow_down" at bounding box center [535, 198] width 632 height 42
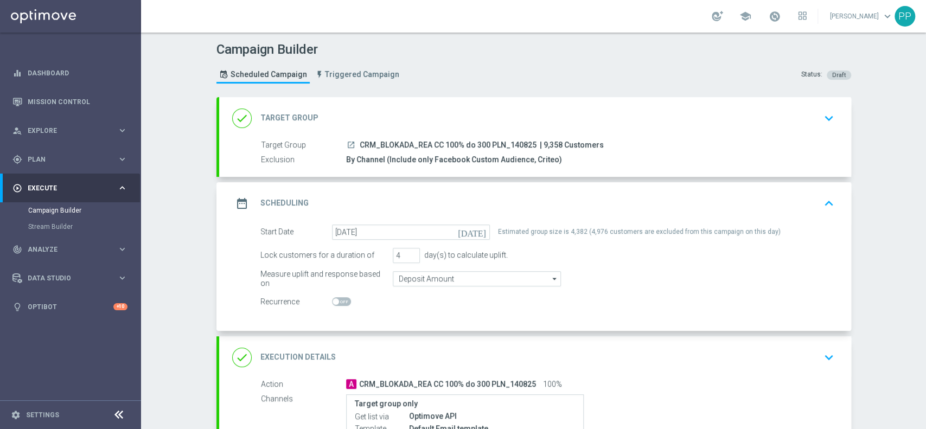
click at [525, 202] on div "date_range Scheduling keyboard_arrow_up" at bounding box center [535, 203] width 606 height 21
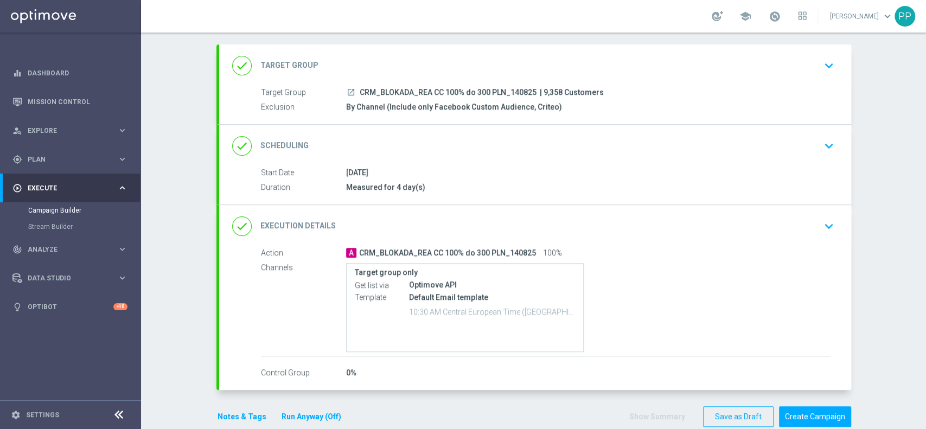
scroll to position [71, 0]
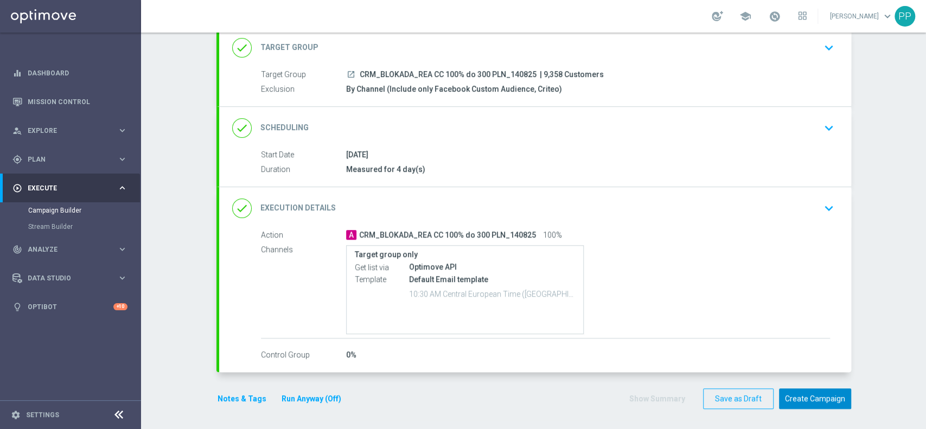
click at [807, 398] on button "Create Campaign" at bounding box center [815, 398] width 72 height 21
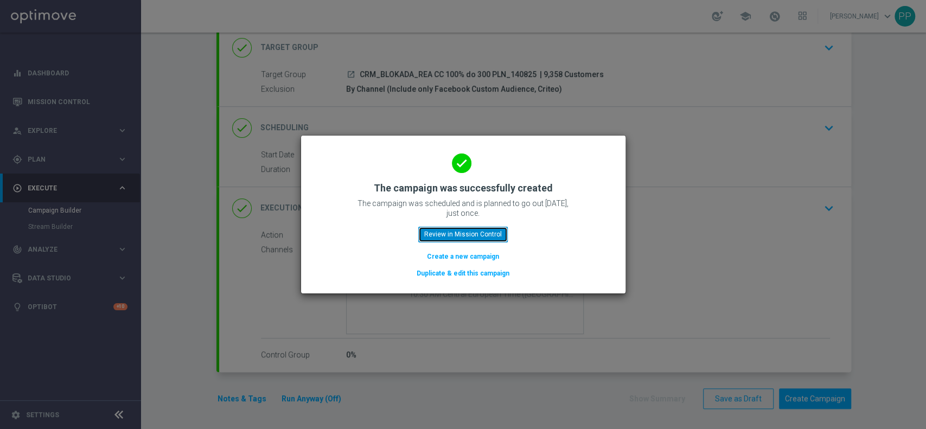
click at [456, 236] on button "Review in Mission Control" at bounding box center [463, 234] width 90 height 15
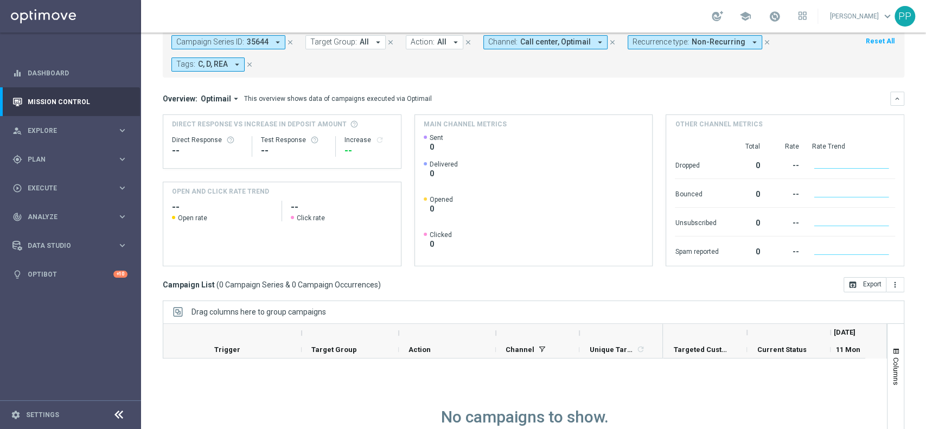
scroll to position [135, 0]
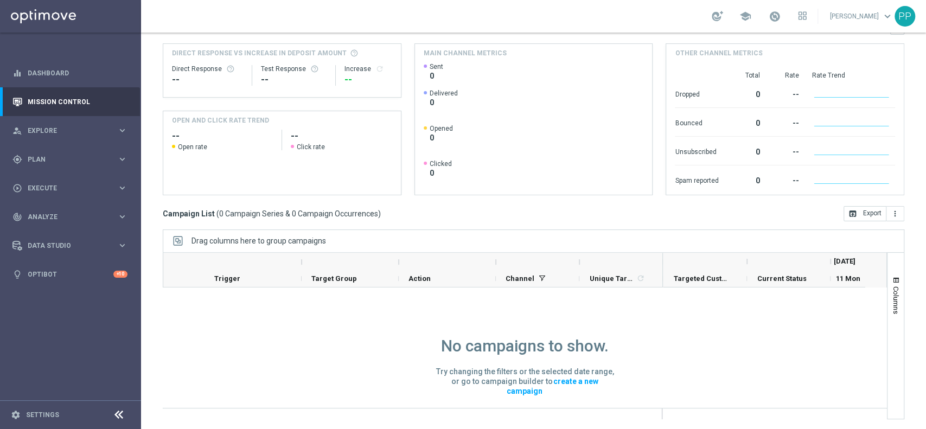
click at [142, 319] on div "Mission Control add Campaign today 11 Aug 2025 - 11 Aug 2025 arrow_back arrow_f…" at bounding box center [533, 231] width 785 height 397
drag, startPoint x: 382, startPoint y: 211, endPoint x: 386, endPoint y: 245, distance: 34.4
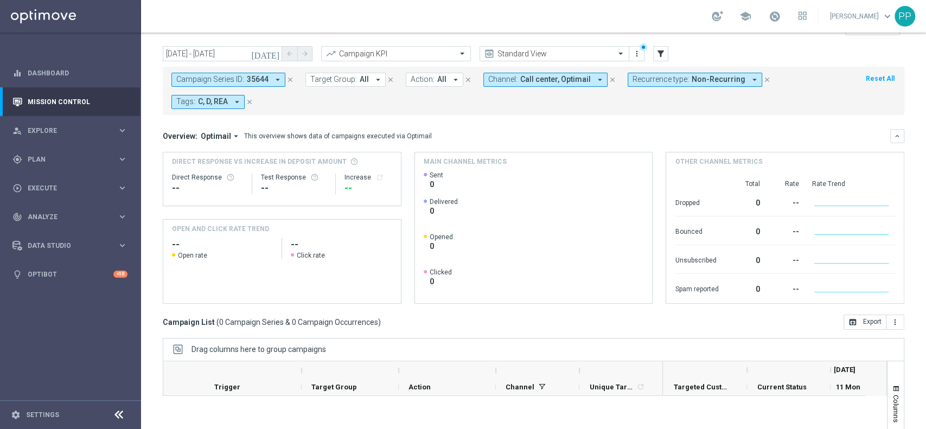
scroll to position [0, 0]
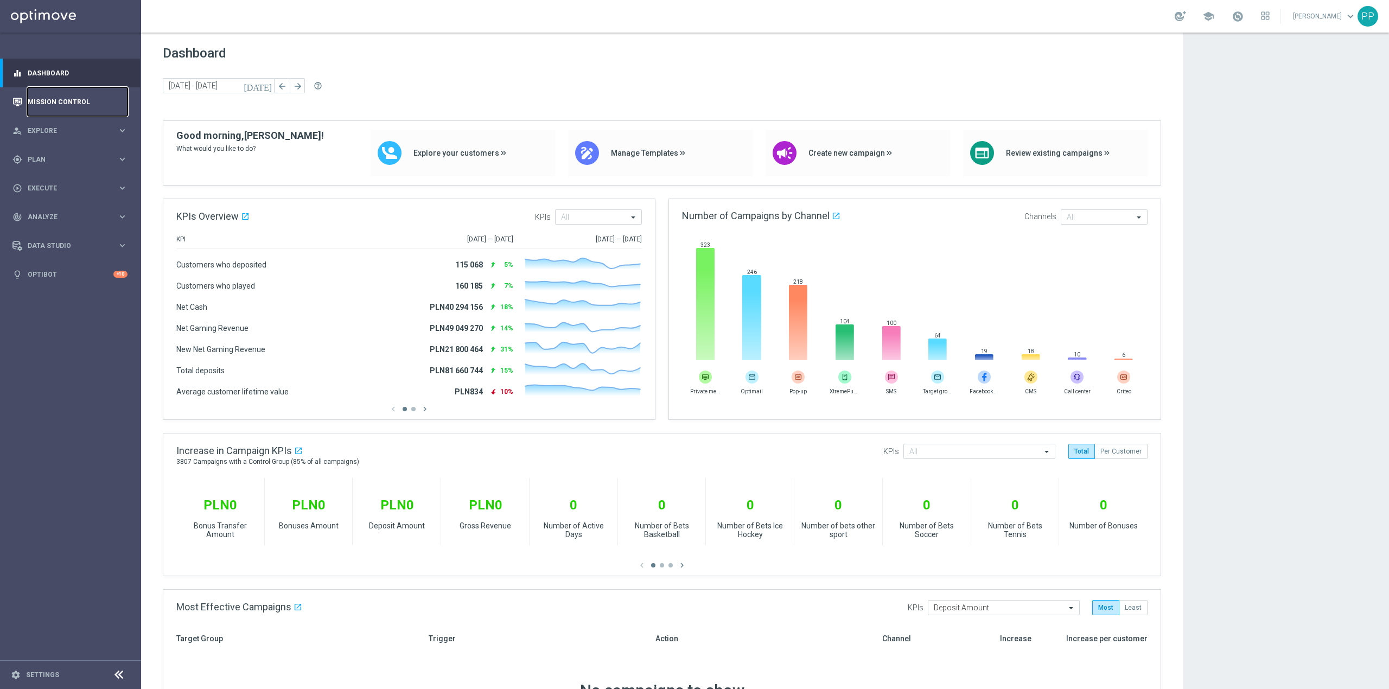
click at [90, 103] on link "Mission Control" at bounding box center [78, 101] width 100 height 29
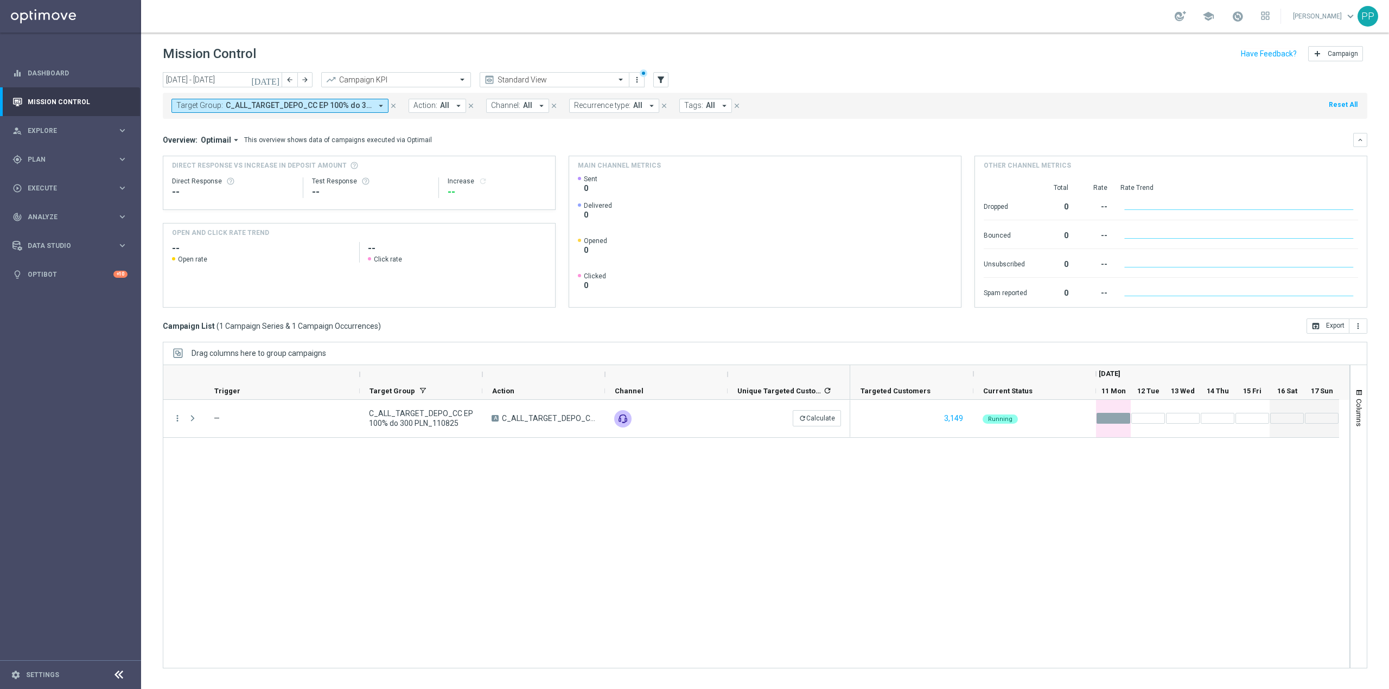
click at [283, 104] on span "C_ALL_TARGET_DEPO_CC EP 100% do 300 PLN_110825" at bounding box center [299, 105] width 146 height 9
click at [0, 0] on div "Clear" at bounding box center [0, 0] width 0 height 0
click at [309, 43] on div "Mission Control add Campaign" at bounding box center [765, 53] width 1204 height 21
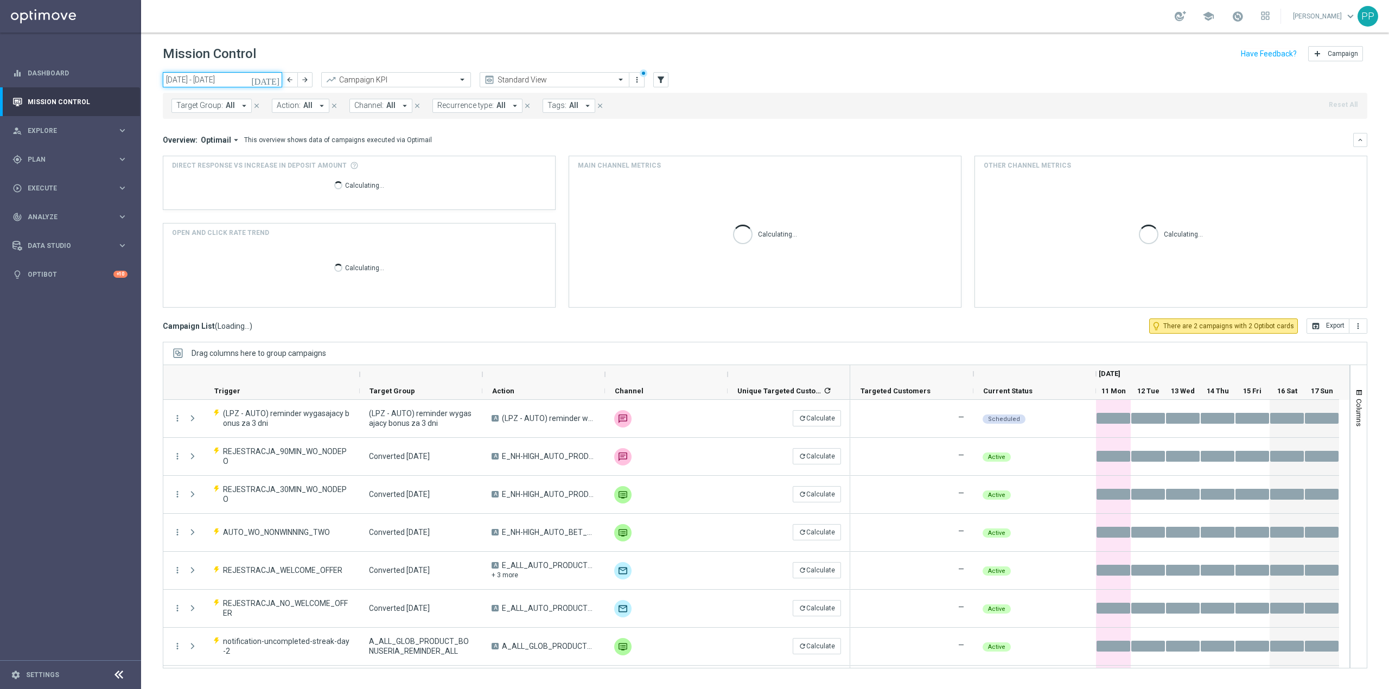
click at [229, 79] on input "[DATE] - [DATE]" at bounding box center [222, 79] width 119 height 15
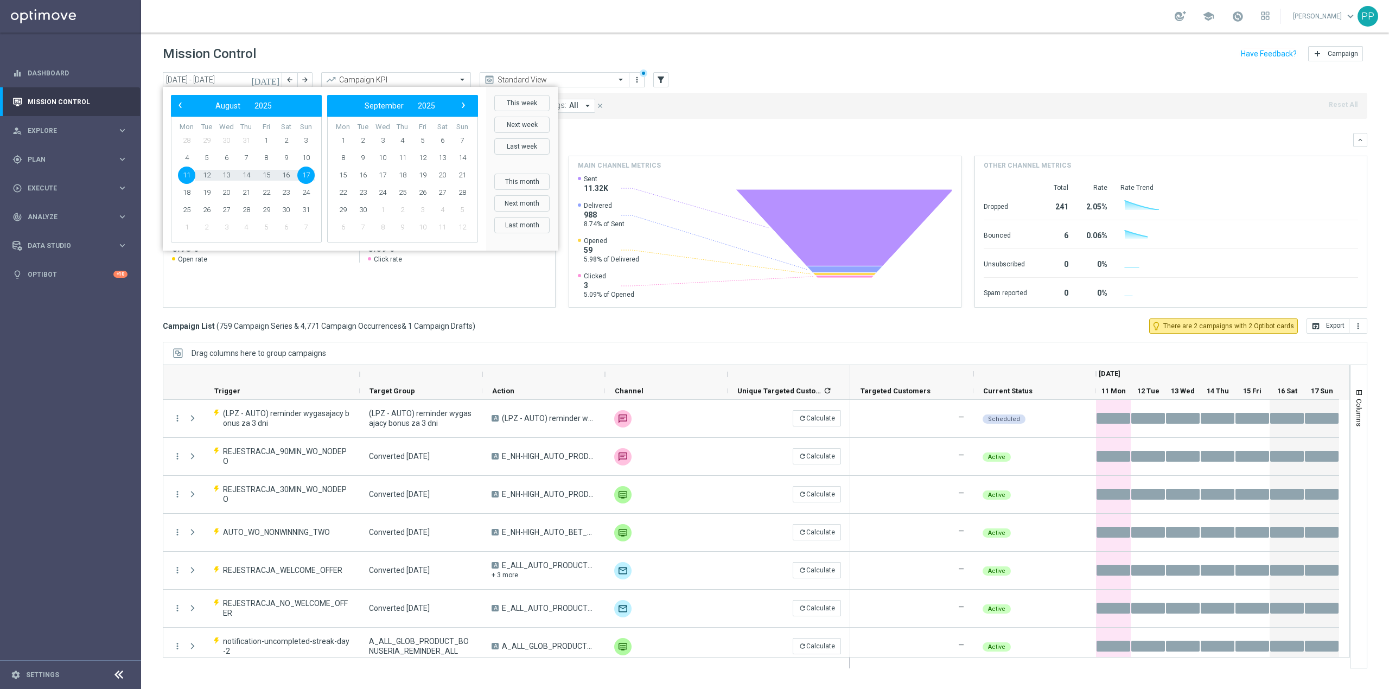
click at [404, 26] on div "school [PERSON_NAME] keyboard_arrow_down PP" at bounding box center [765, 16] width 1248 height 33
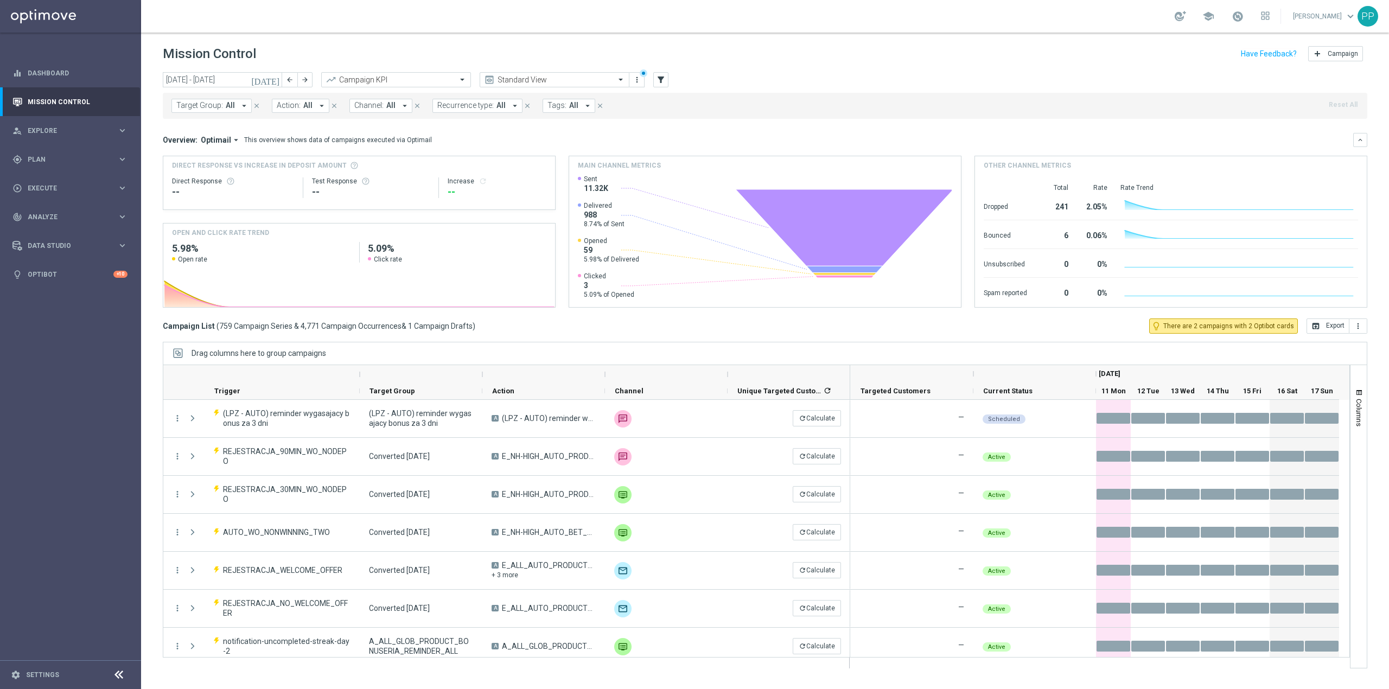
click at [443, 105] on span "Recurrence type:" at bounding box center [465, 105] width 56 height 9
click at [454, 172] on label "Non-Recurring" at bounding box center [469, 170] width 41 height 7
click at [562, 131] on mini-dashboard "Overview: Optimail arrow_drop_down This overview shows data of campaigns execut…" at bounding box center [765, 219] width 1204 height 200
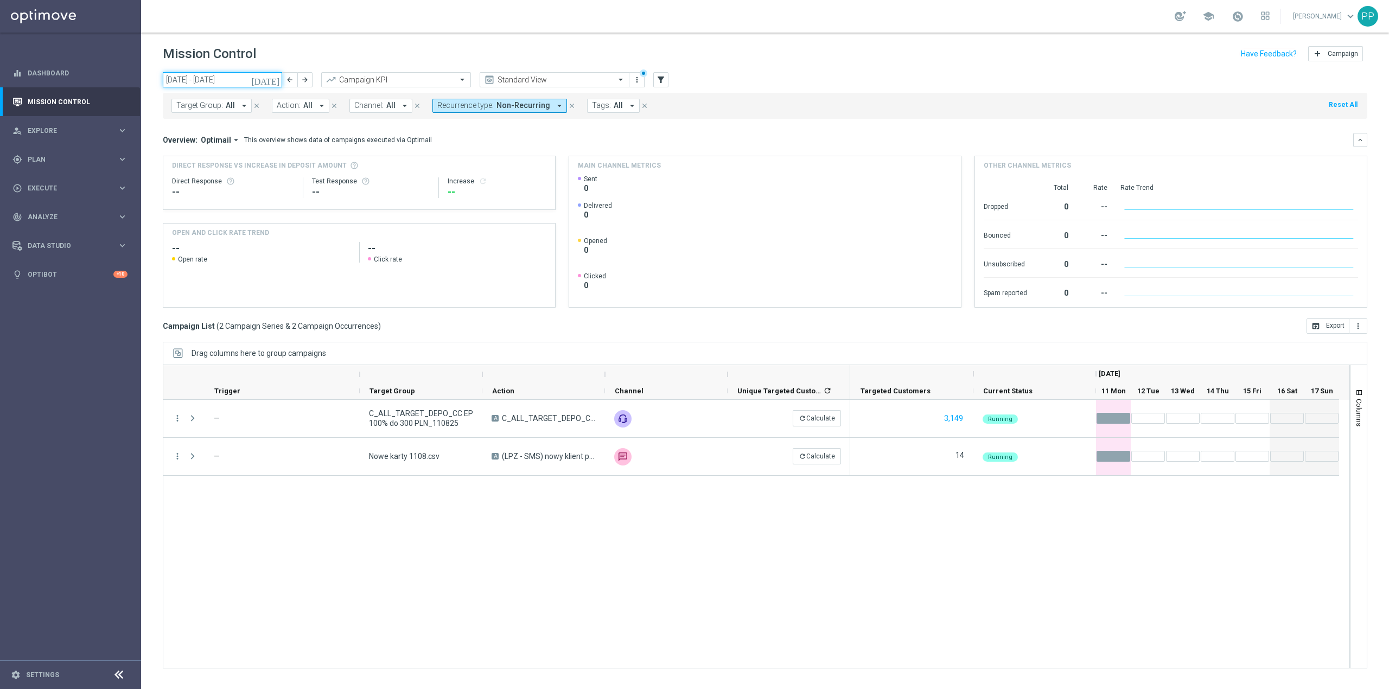
click at [239, 79] on input "[DATE] - [DATE]" at bounding box center [222, 79] width 119 height 15
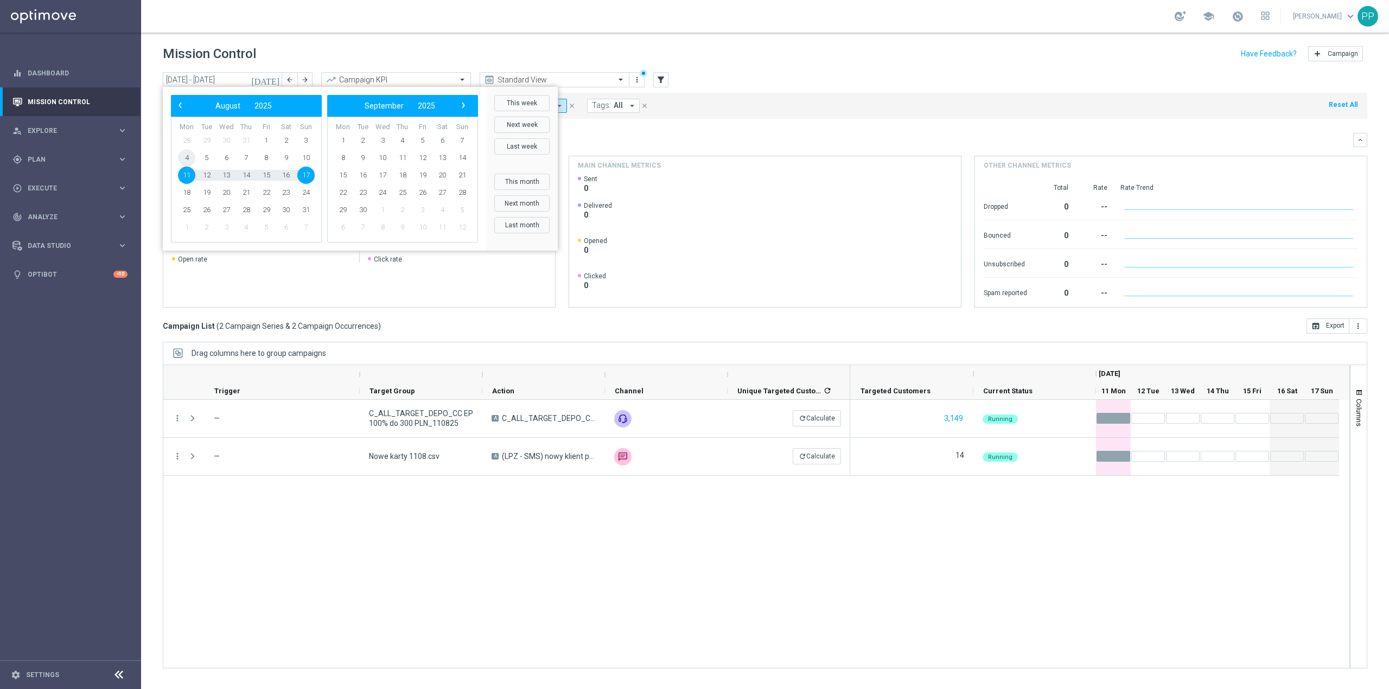
click at [191, 155] on span "4" at bounding box center [186, 157] width 17 height 17
click at [302, 155] on span "10" at bounding box center [305, 157] width 17 height 17
type input "[DATE] - [DATE]"
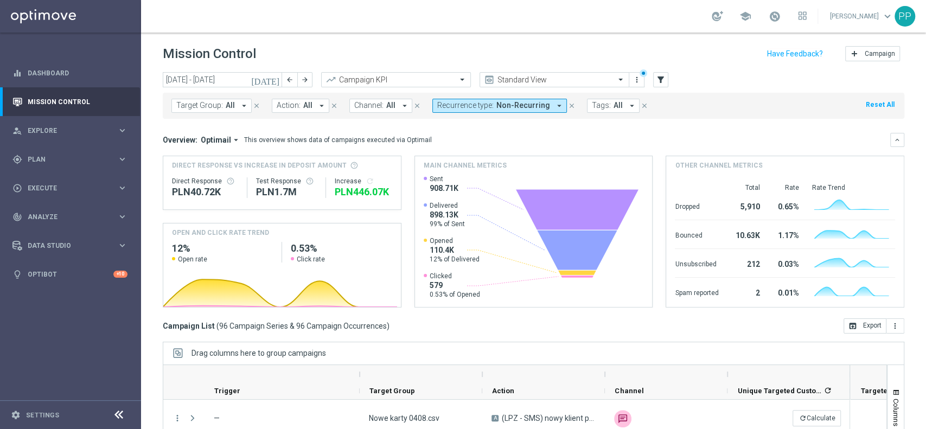
drag, startPoint x: 154, startPoint y: 343, endPoint x: 165, endPoint y: 343, distance: 11.9
click at [153, 343] on div "[DATE] [DATE] - [DATE] arrow_back arrow_forward Campaign KPI trending_up Standa…" at bounding box center [533, 245] width 785 height 347
click at [287, 106] on span "Action:" at bounding box center [289, 105] width 24 height 9
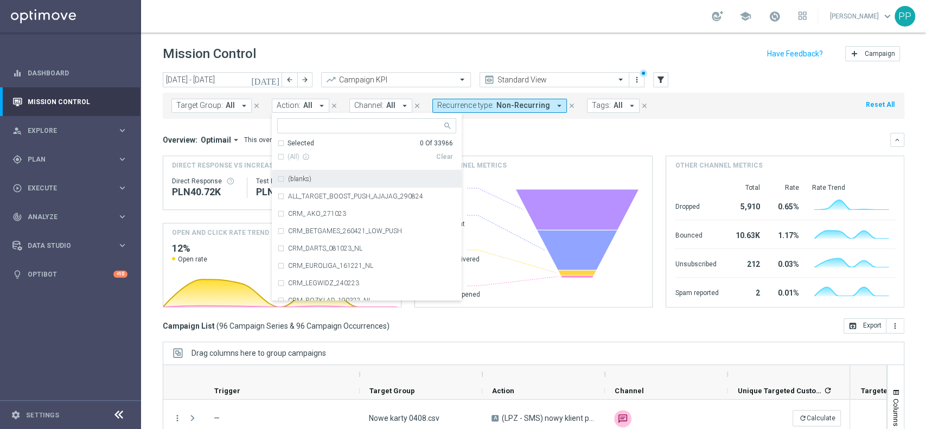
click at [372, 104] on span "Channel:" at bounding box center [368, 105] width 29 height 9
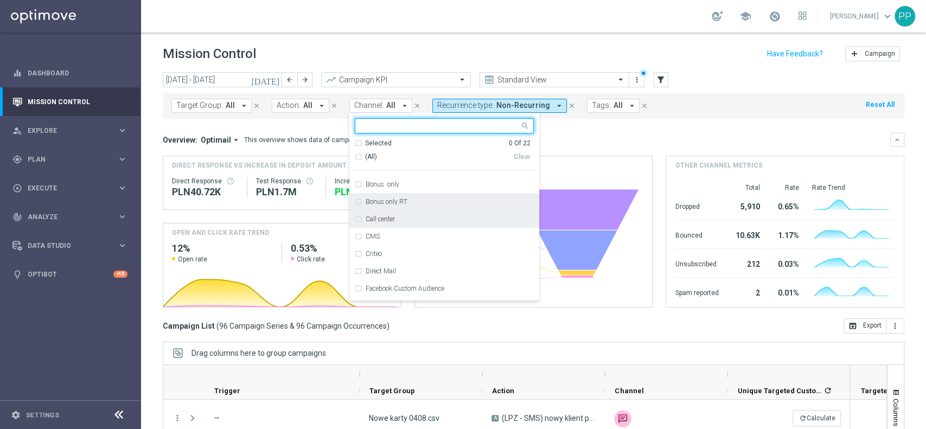
scroll to position [72, 0]
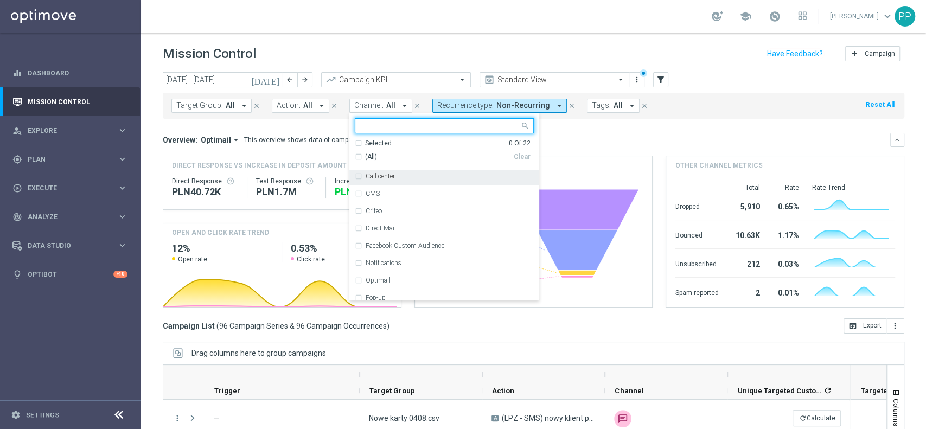
click at [396, 180] on div "Call center" at bounding box center [444, 176] width 179 height 17
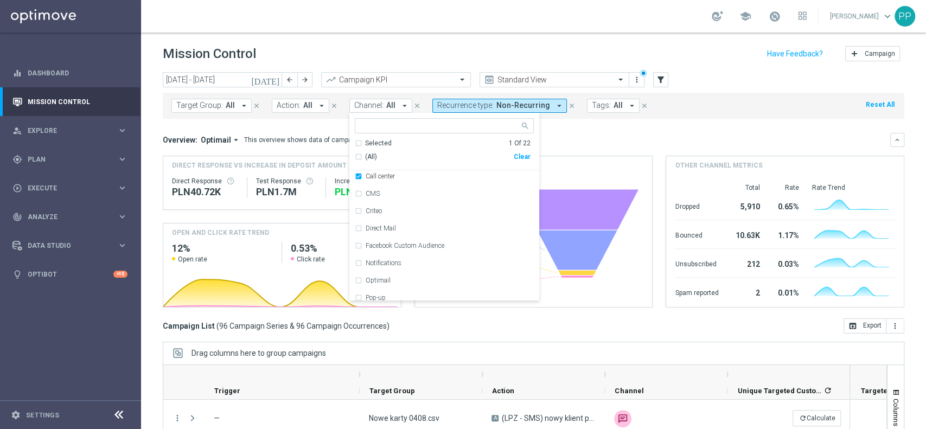
drag, startPoint x: 396, startPoint y: 180, endPoint x: 357, endPoint y: 124, distance: 68.6
click at [361, 124] on input "text" at bounding box center [440, 126] width 159 height 9
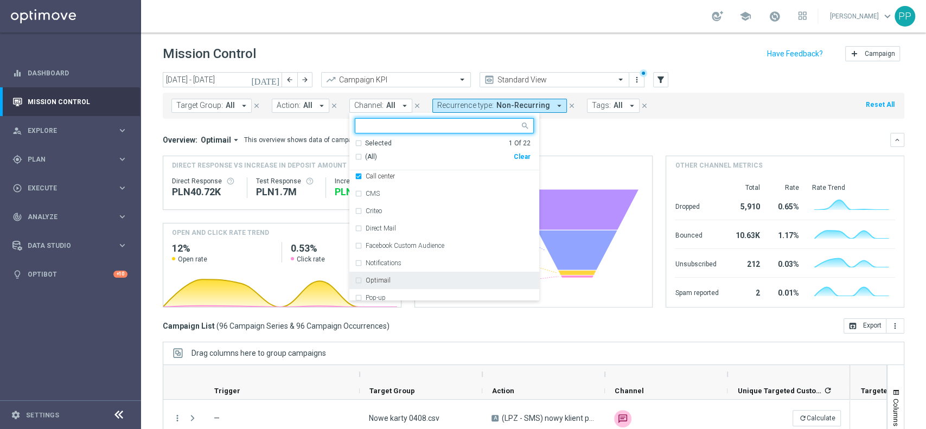
click at [408, 278] on div "Optimail" at bounding box center [450, 280] width 168 height 7
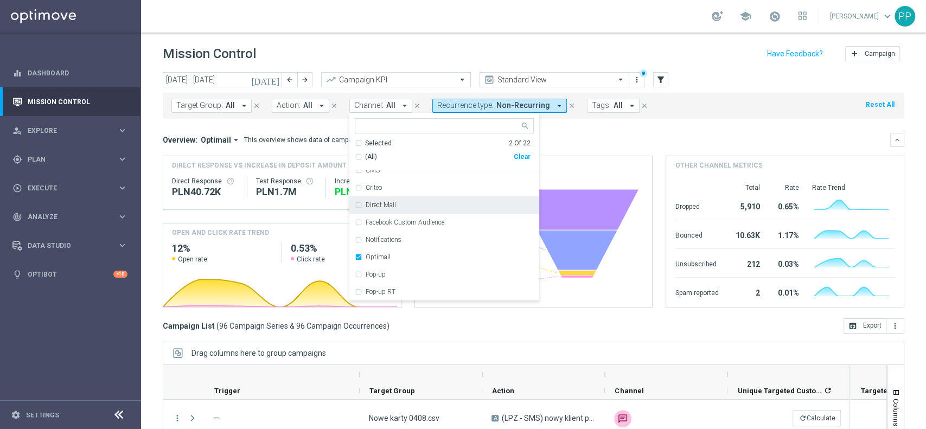
scroll to position [107, 0]
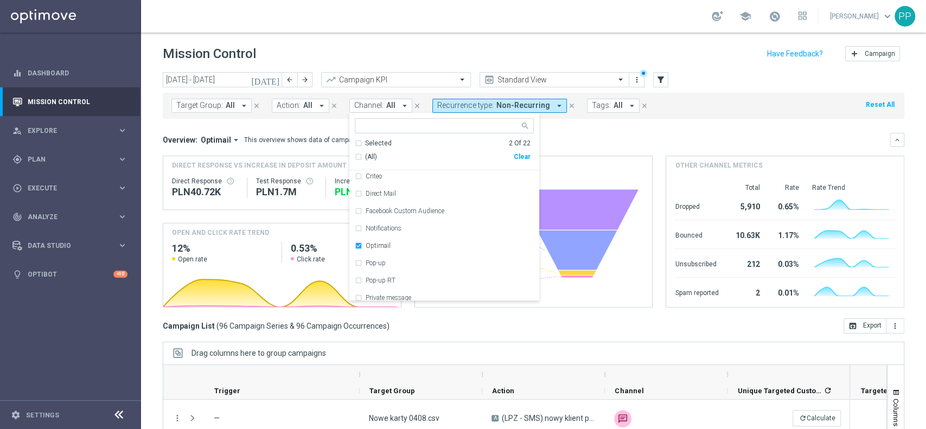
click at [156, 246] on div "[DATE] [DATE] - [DATE] arrow_back arrow_forward Campaign KPI trending_up Standa…" at bounding box center [533, 245] width 785 height 347
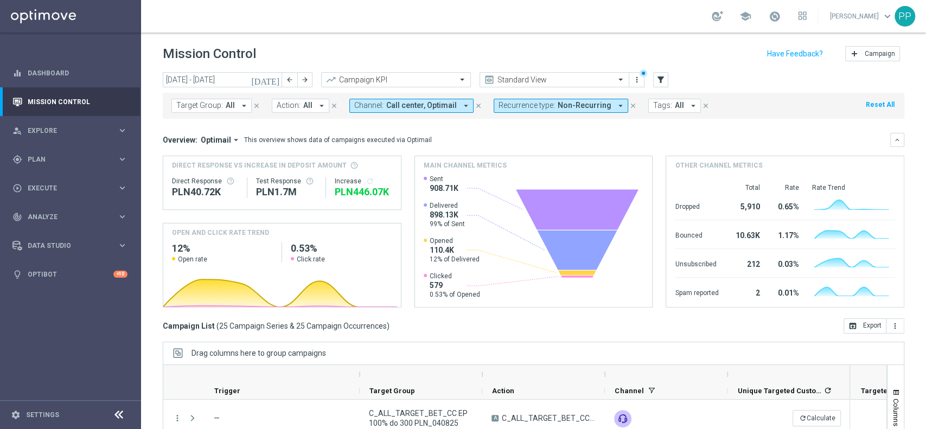
click at [158, 338] on div "[DATE] [DATE] - [DATE] arrow_back arrow_forward Campaign KPI trending_up Standa…" at bounding box center [533, 245] width 785 height 347
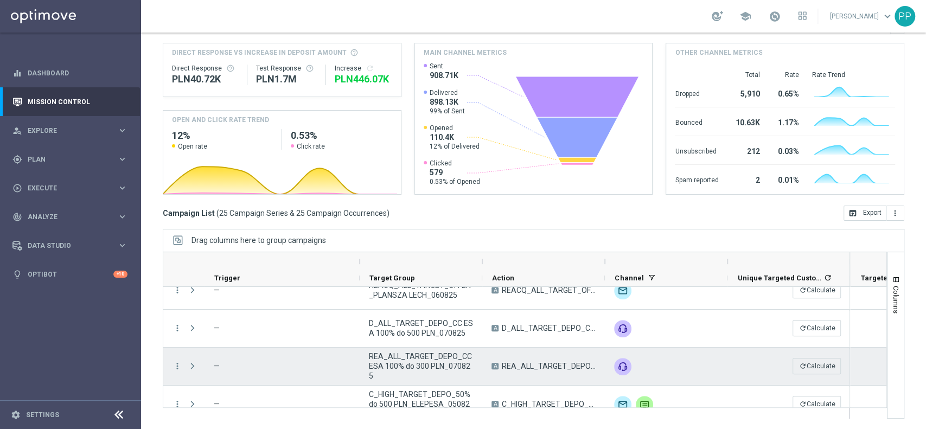
scroll to position [0, 0]
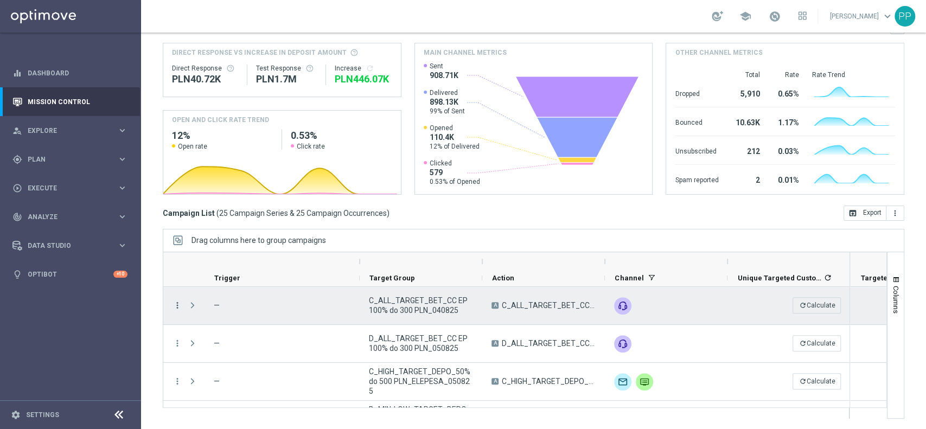
click at [178, 305] on icon "more_vert" at bounding box center [177, 306] width 10 height 10
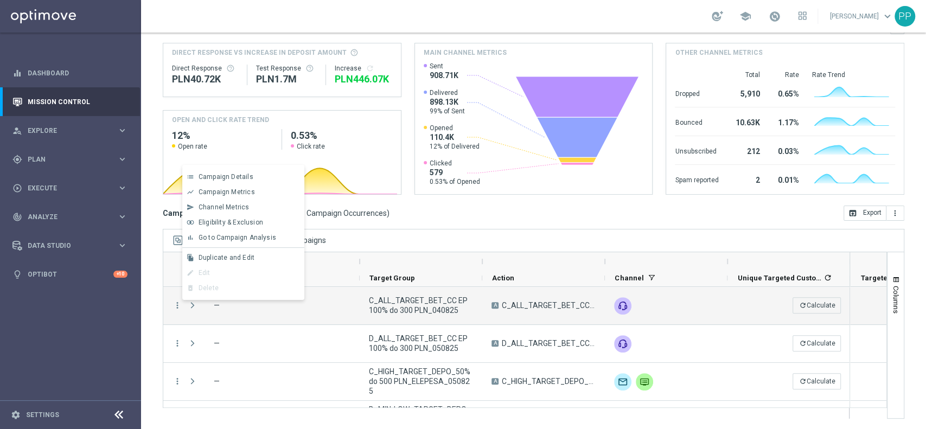
click at [153, 260] on div "[DATE] [DATE] - [DATE] arrow_back arrow_forward Campaign KPI trending_up Standa…" at bounding box center [533, 132] width 785 height 347
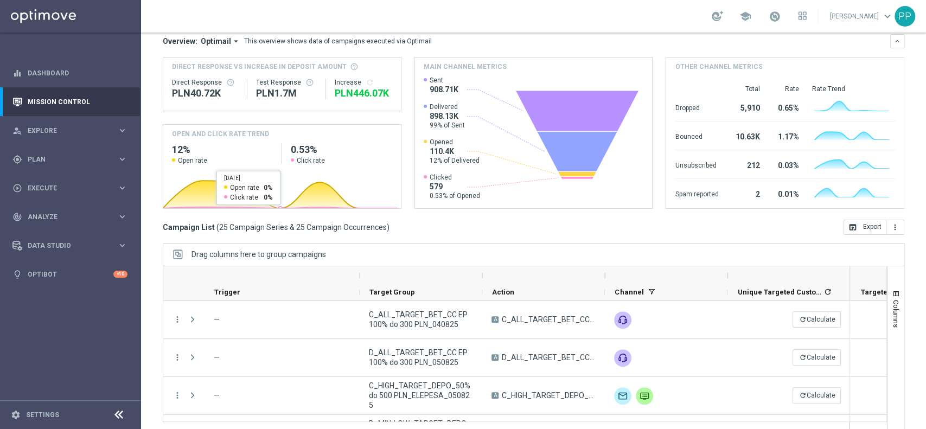
scroll to position [113, 0]
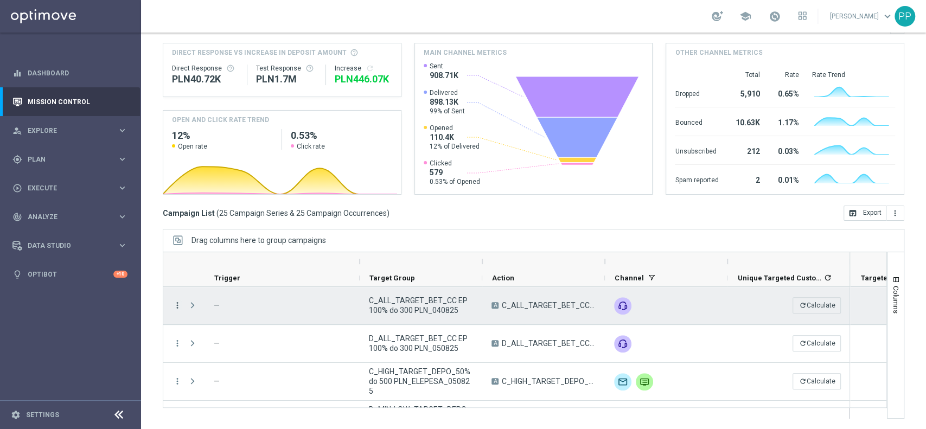
click at [174, 305] on icon "more_vert" at bounding box center [177, 306] width 10 height 10
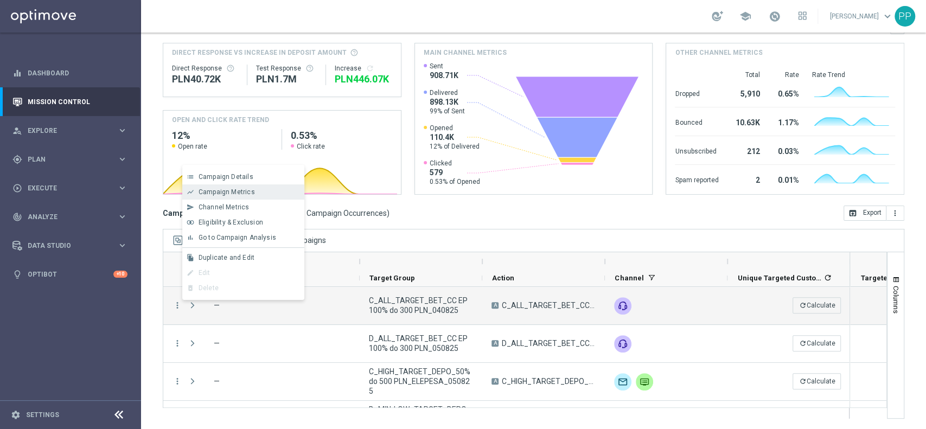
click at [225, 194] on span "Campaign Metrics" at bounding box center [227, 192] width 56 height 8
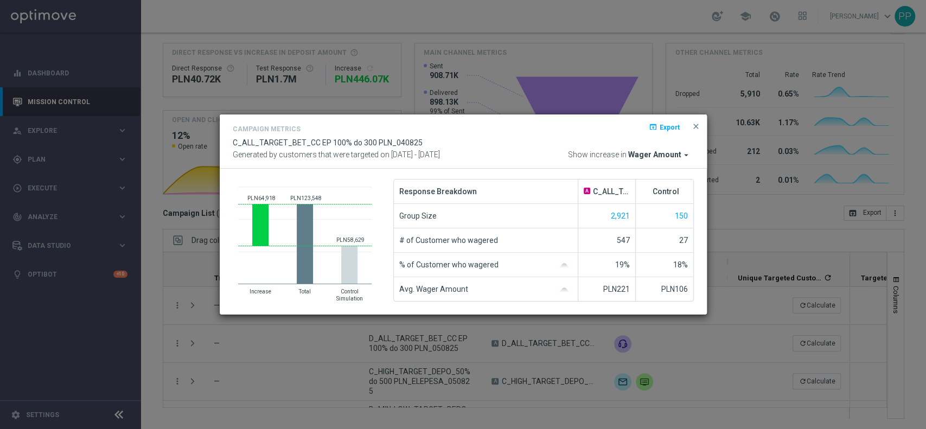
click at [653, 156] on span "Wager Amount" at bounding box center [654, 155] width 53 height 10
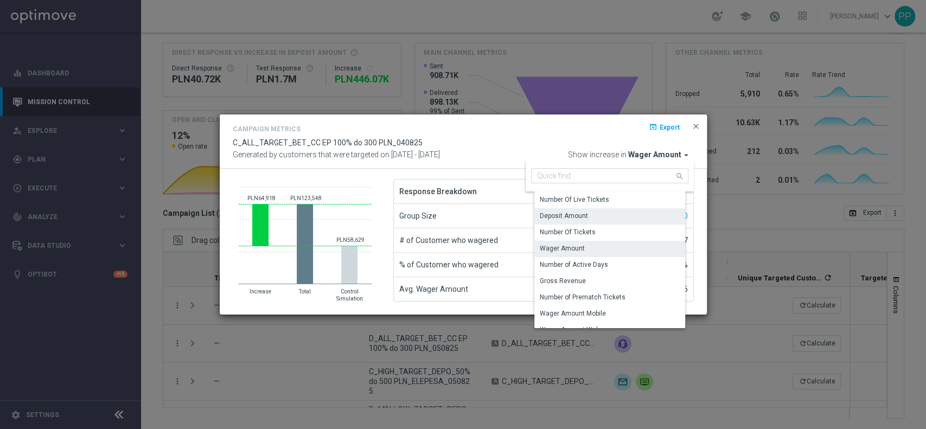
click at [616, 215] on div "Deposit Amount" at bounding box center [613, 215] width 159 height 15
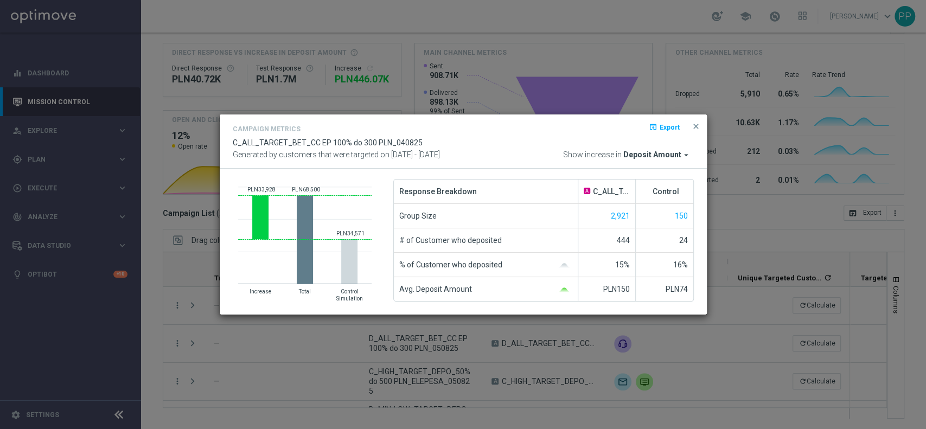
drag, startPoint x: 165, startPoint y: 379, endPoint x: 160, endPoint y: 368, distance: 12.4
click at [163, 379] on modal-container "Campaign Metrics open_in_browser Export C_ALL_TARGET_BET_CC EP 100% do 300 PLN_…" at bounding box center [463, 214] width 926 height 429
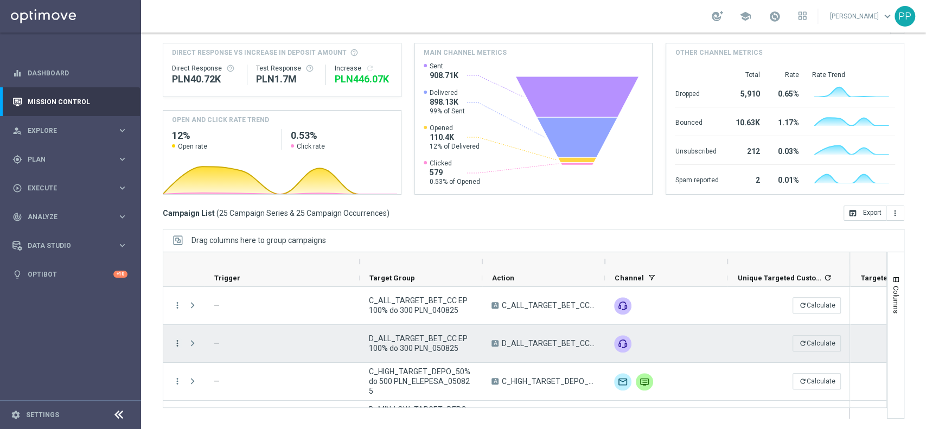
click at [181, 342] on icon "more_vert" at bounding box center [177, 343] width 10 height 10
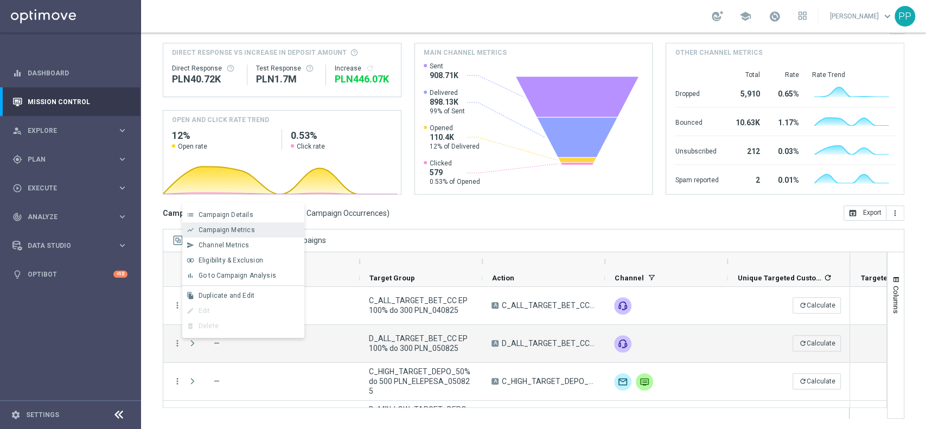
click at [213, 231] on span "Campaign Metrics" at bounding box center [227, 230] width 56 height 8
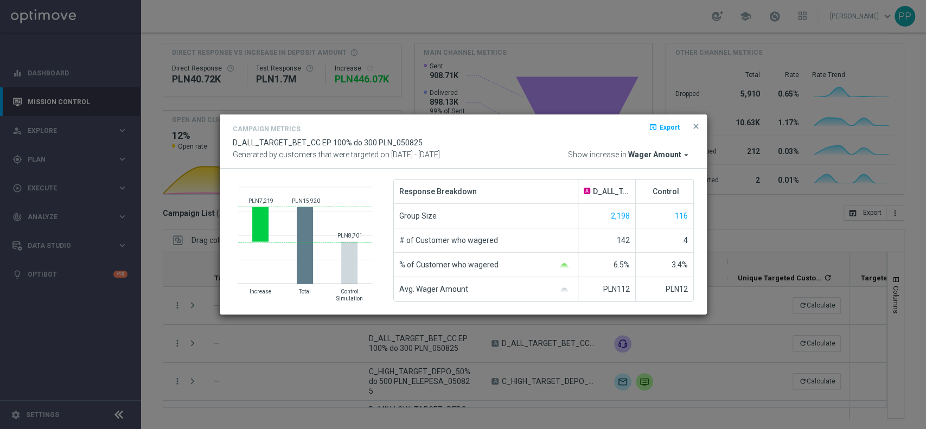
click at [646, 156] on span "Wager Amount" at bounding box center [654, 155] width 53 height 10
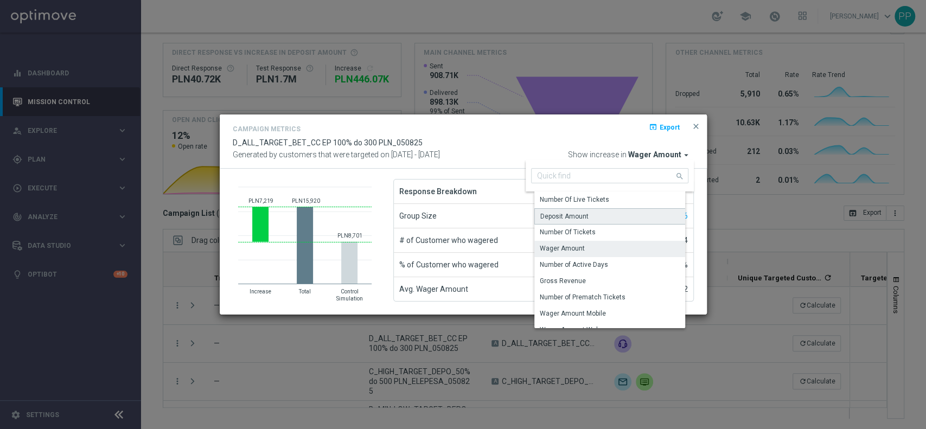
click at [611, 213] on div "Deposit Amount" at bounding box center [613, 216] width 159 height 16
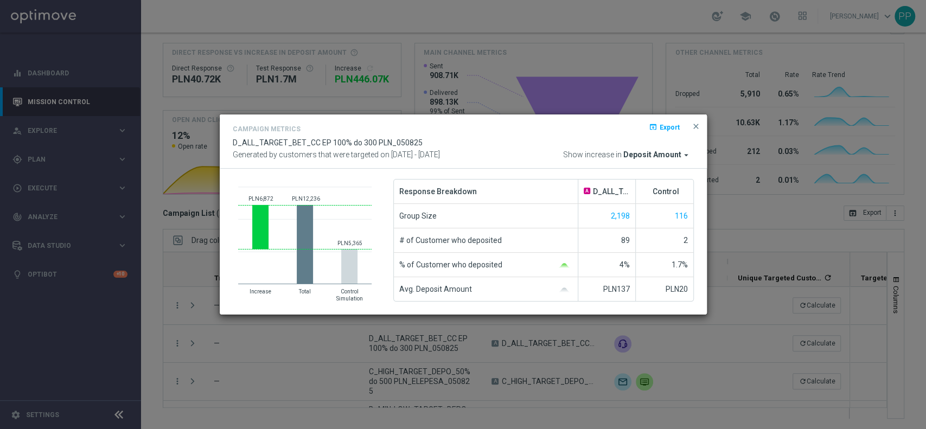
drag, startPoint x: 154, startPoint y: 384, endPoint x: 174, endPoint y: 371, distance: 23.5
click at [154, 384] on modal-container "Campaign Metrics open_in_browser Export D_ALL_TARGET_BET_CC EP 100% do 300 PLN_…" at bounding box center [463, 214] width 926 height 429
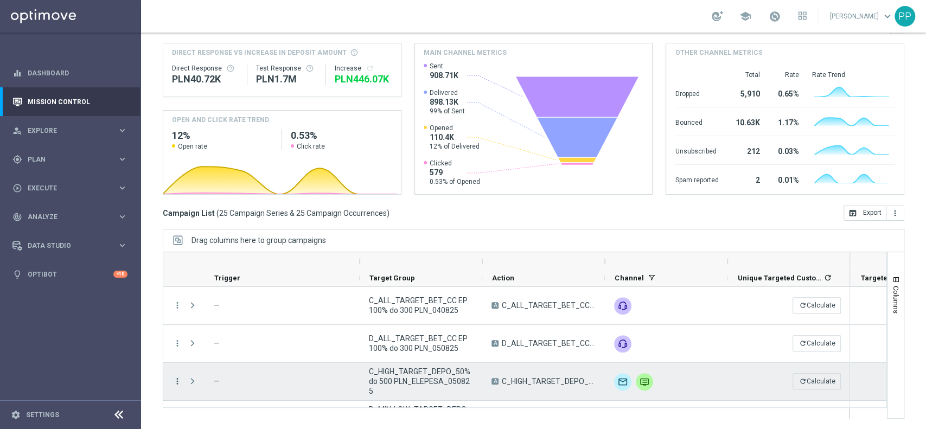
click at [178, 379] on icon "more_vert" at bounding box center [177, 381] width 10 height 10
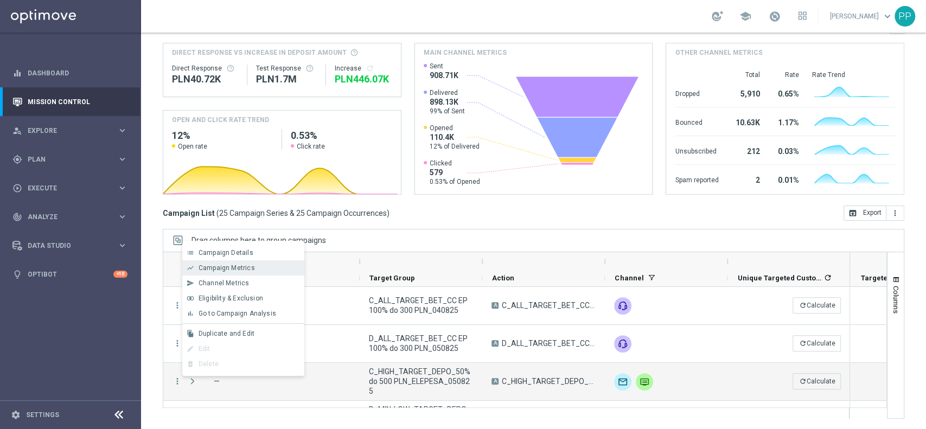
click at [218, 266] on span "Campaign Metrics" at bounding box center [227, 268] width 56 height 8
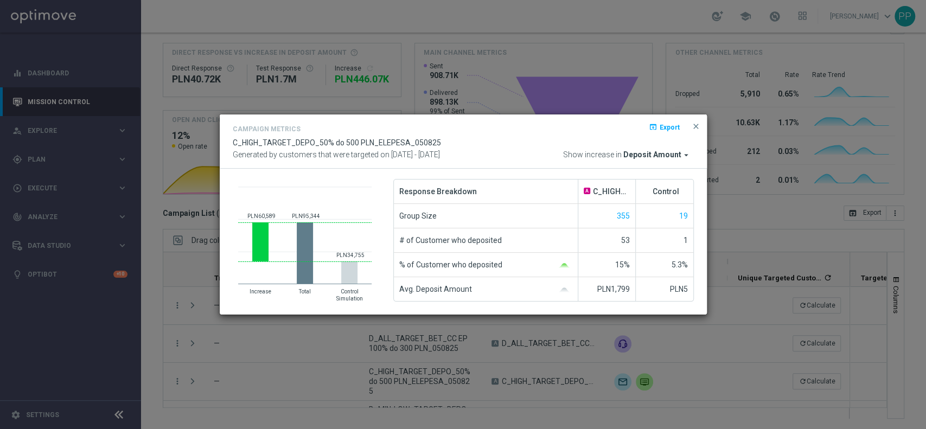
click at [163, 279] on modal-container "Campaign Metrics open_in_browser Export C_HIGH_TARGET_DEPO_50% do 500 PLN_ELEPE…" at bounding box center [463, 214] width 926 height 429
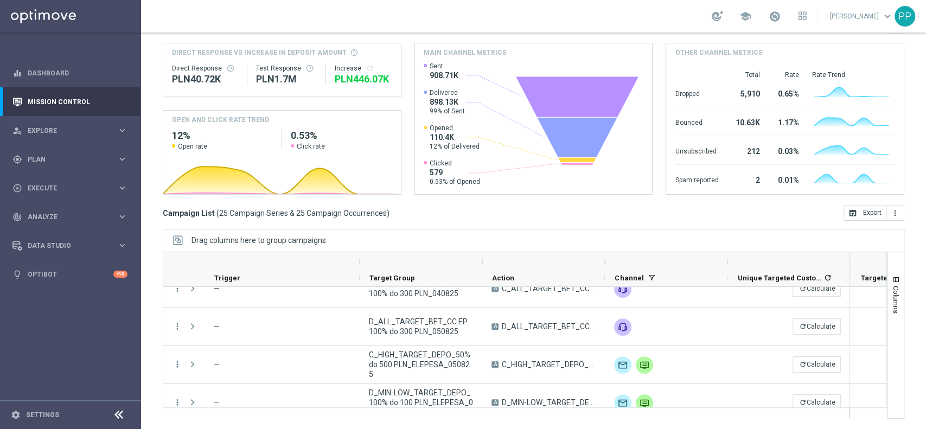
scroll to position [29, 0]
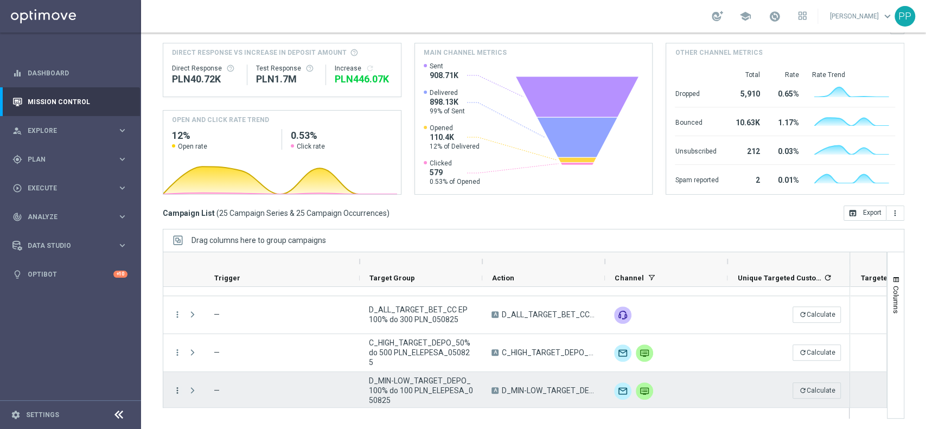
click at [180, 387] on icon "more_vert" at bounding box center [177, 391] width 10 height 10
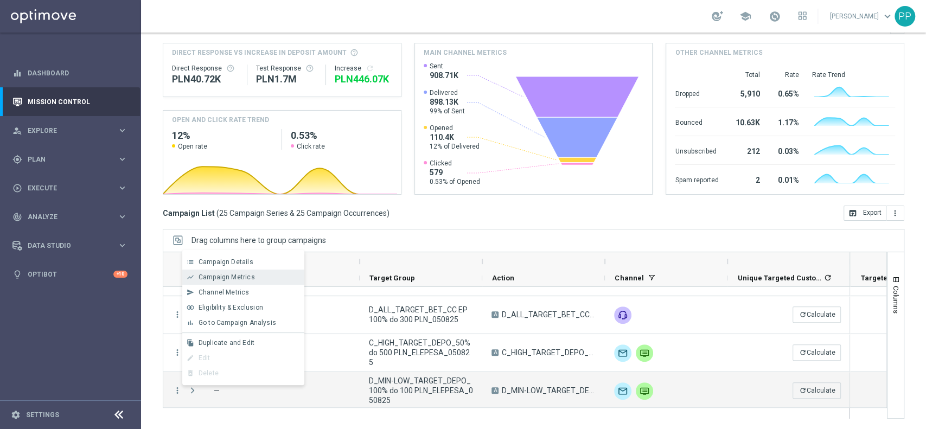
click at [225, 278] on span "Campaign Metrics" at bounding box center [227, 277] width 56 height 8
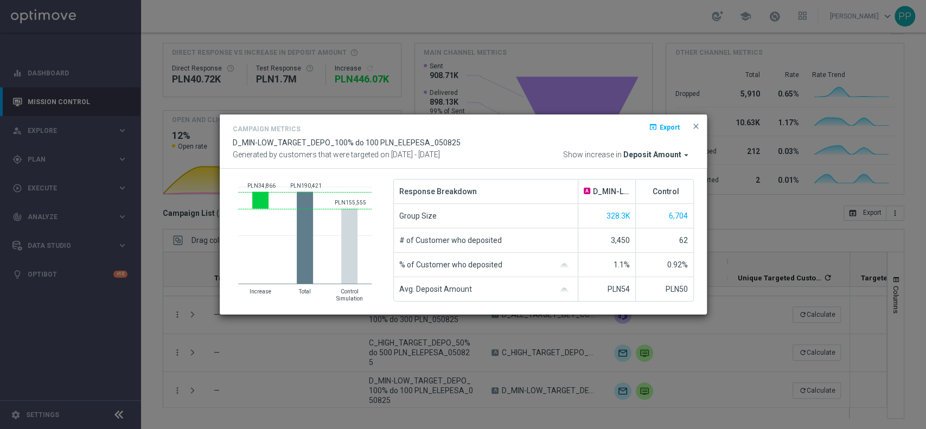
click at [148, 381] on modal-container "Campaign Metrics open_in_browser Export D_MIN-LOW_TARGET_DEPO_100% do 100 PLN_E…" at bounding box center [463, 214] width 926 height 429
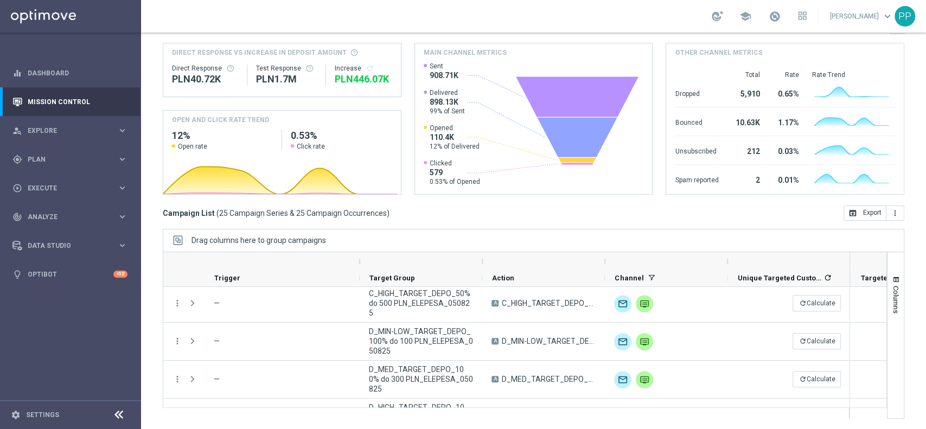
scroll to position [87, 0]
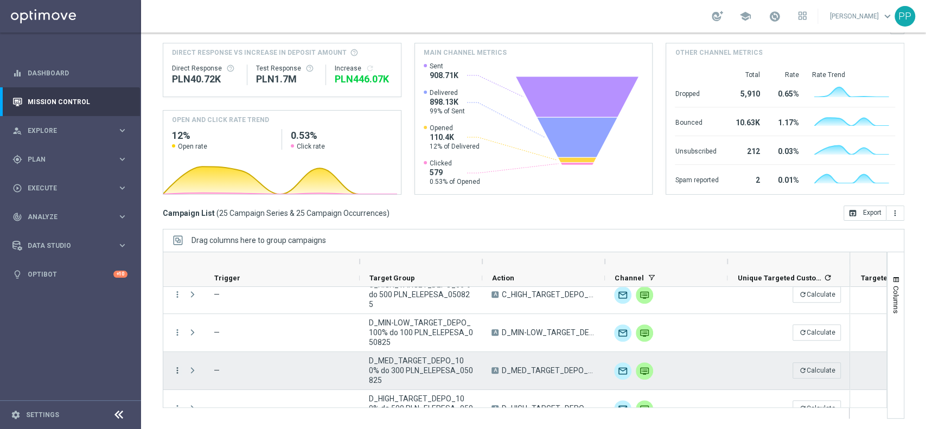
click at [178, 371] on icon "more_vert" at bounding box center [177, 371] width 10 height 10
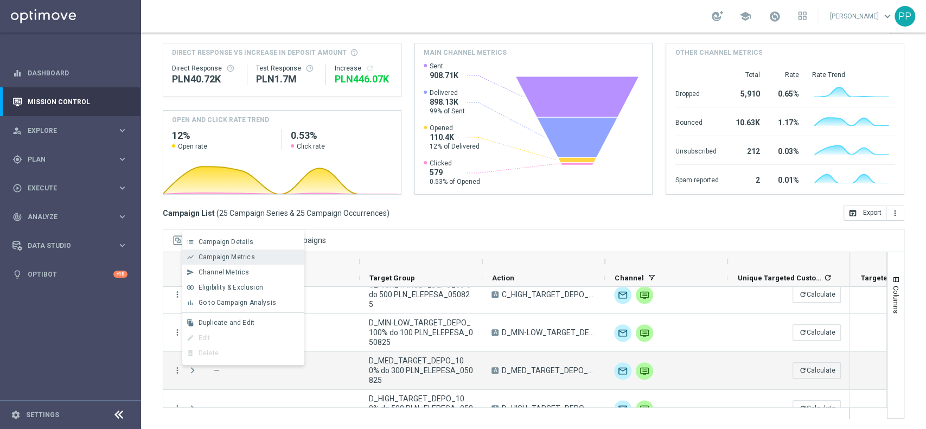
click at [206, 253] on span "Campaign Metrics" at bounding box center [227, 257] width 56 height 8
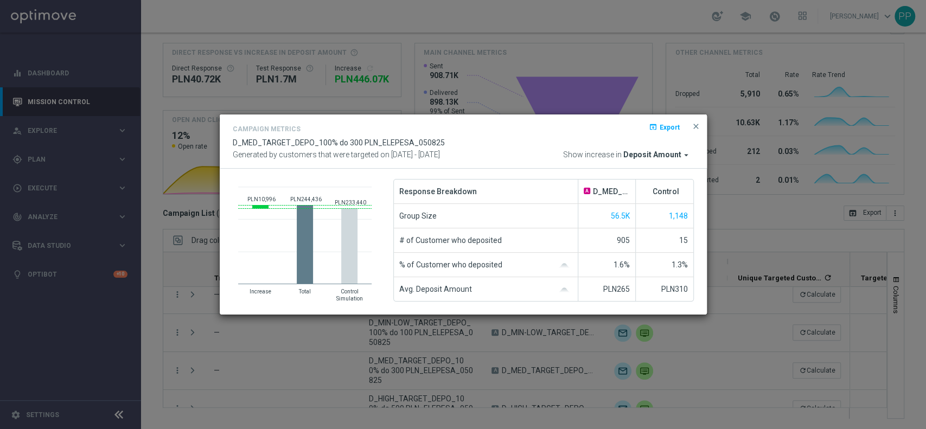
click at [156, 354] on modal-container "Campaign Metrics open_in_browser Export D_MED_TARGET_DEPO_100% do 300 PLN_ELEPE…" at bounding box center [463, 214] width 926 height 429
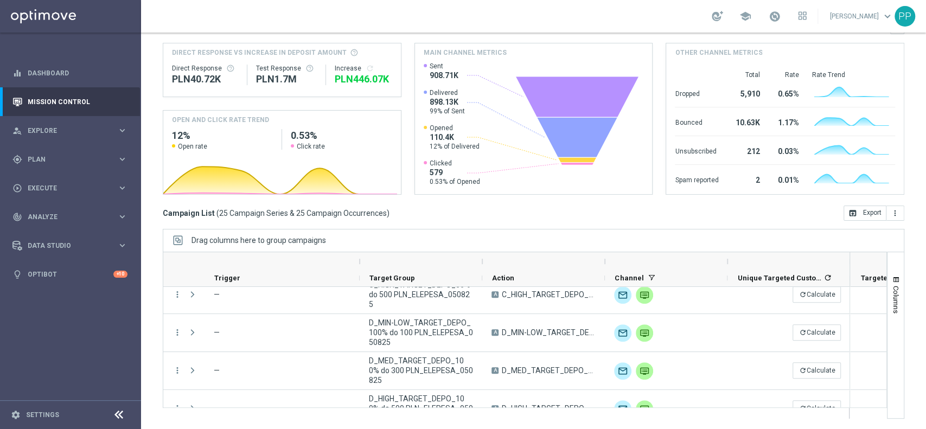
scroll to position [116, 0]
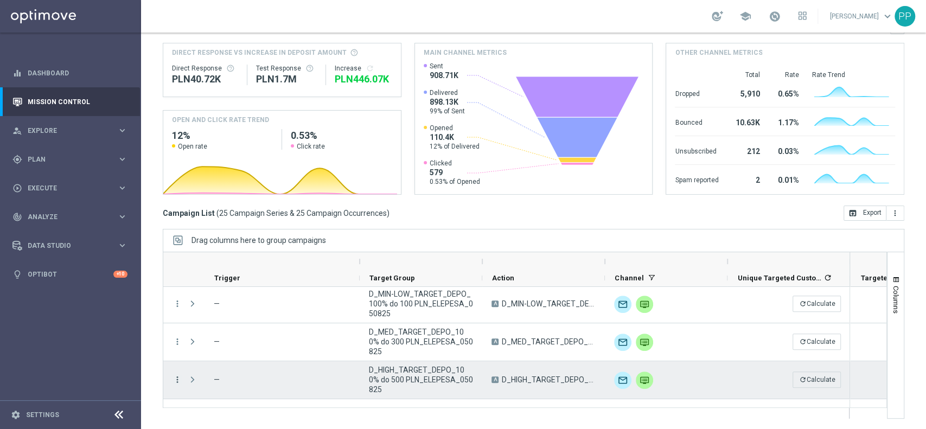
click at [178, 379] on icon "more_vert" at bounding box center [177, 380] width 10 height 10
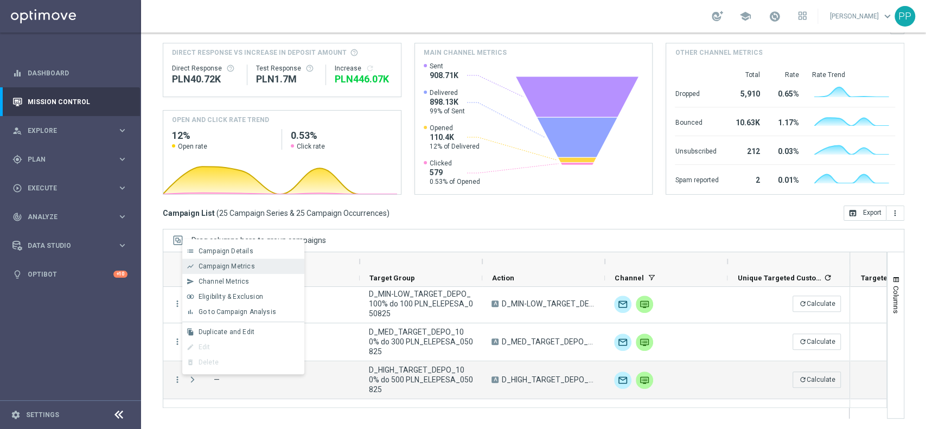
click at [229, 270] on span "Campaign Metrics" at bounding box center [227, 267] width 56 height 8
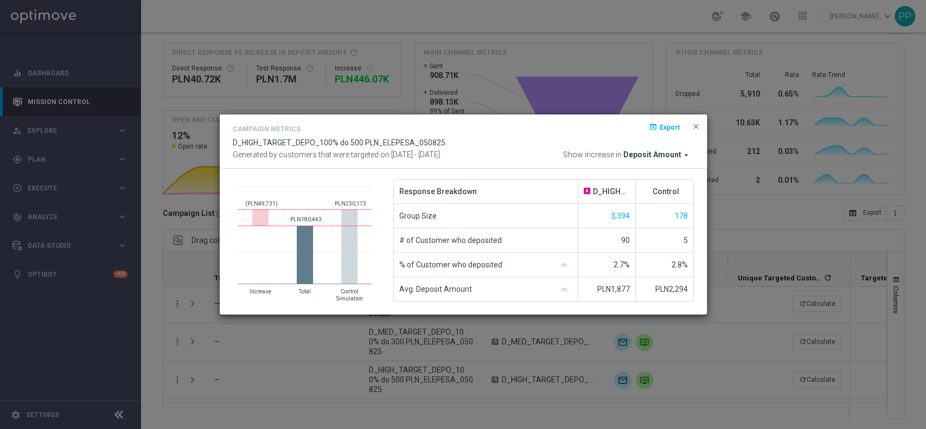
click at [152, 336] on modal-container "Campaign Metrics open_in_browser Export D_HIGH_TARGET_DEPO_100% do 500 PLN_ELEP…" at bounding box center [463, 214] width 926 height 429
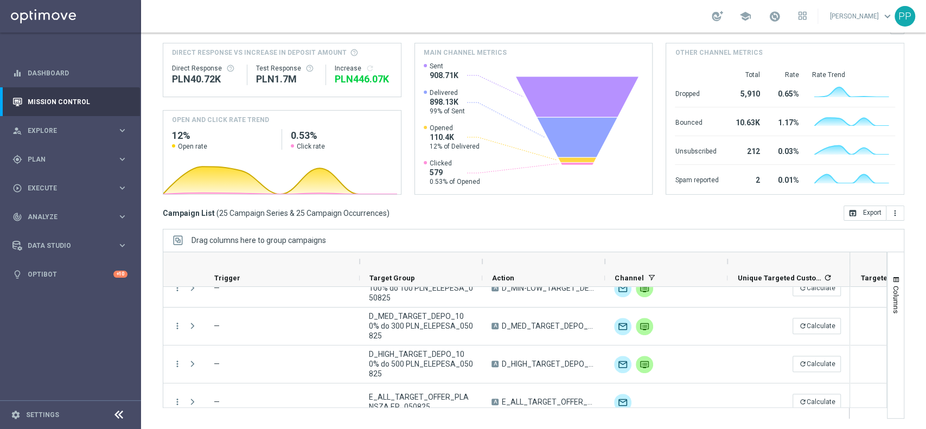
scroll to position [144, 0]
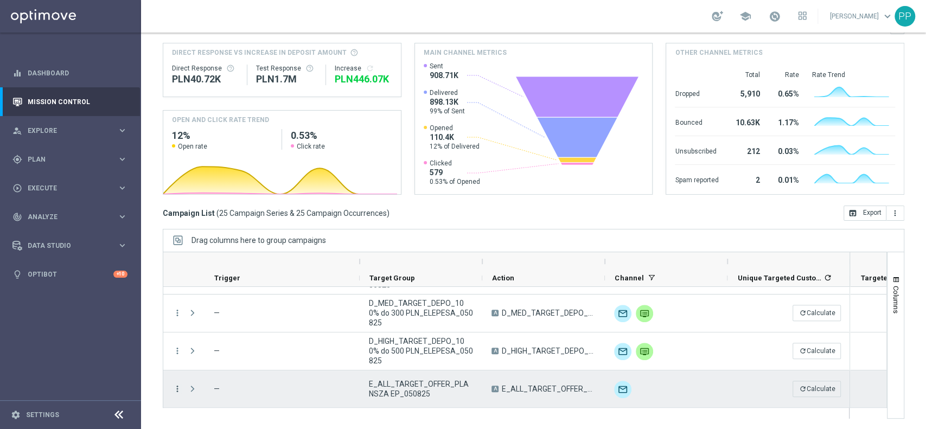
click at [175, 390] on icon "more_vert" at bounding box center [177, 389] width 10 height 10
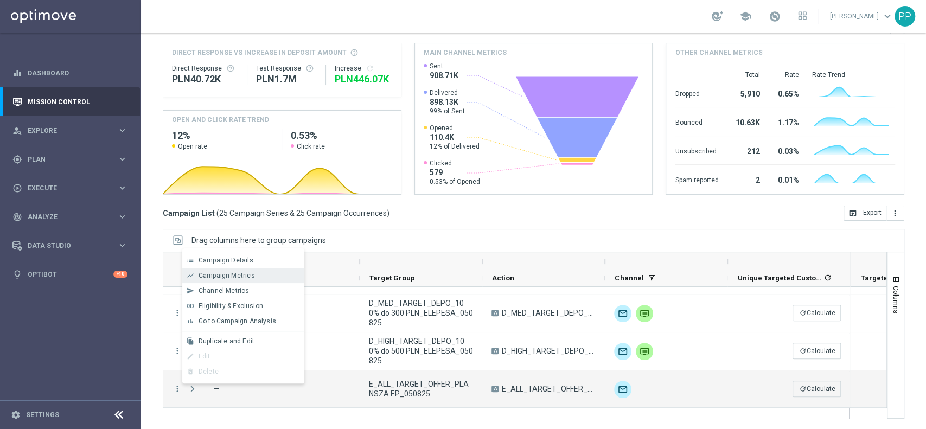
click at [225, 278] on span "Campaign Metrics" at bounding box center [227, 276] width 56 height 8
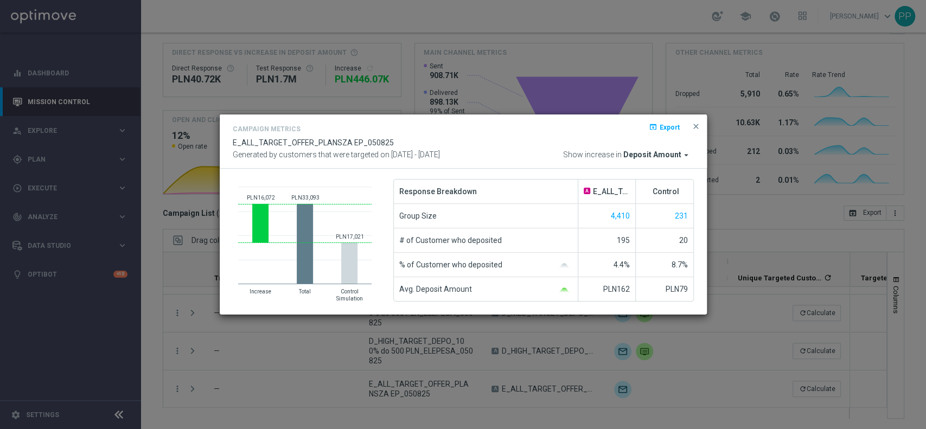
click at [157, 336] on modal-container "Campaign Metrics open_in_browser Export E_ALL_TARGET_OFFER_PLANSZA EP_050825 Ge…" at bounding box center [463, 214] width 926 height 429
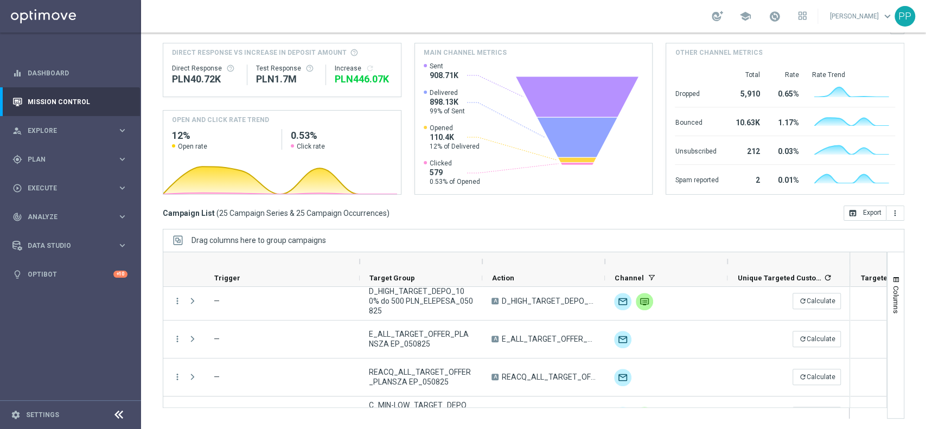
scroll to position [202, 0]
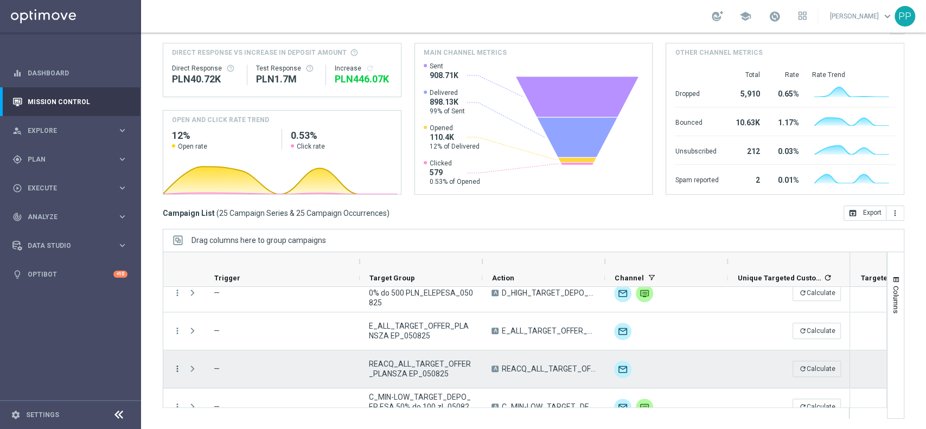
click at [174, 370] on icon "more_vert" at bounding box center [177, 369] width 10 height 10
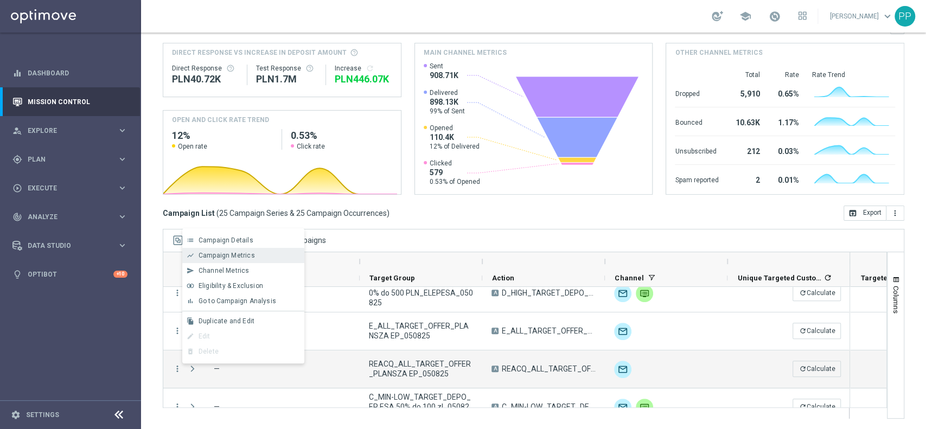
click at [214, 255] on span "Campaign Metrics" at bounding box center [227, 256] width 56 height 8
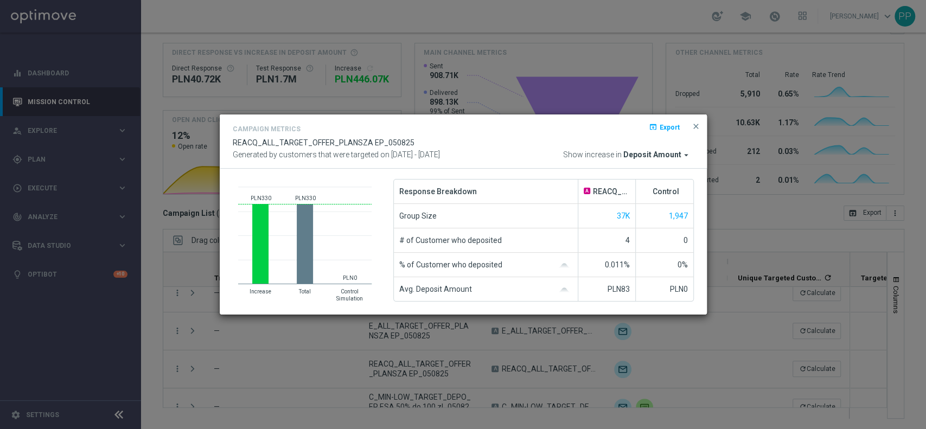
click at [158, 369] on modal-container "Campaign Metrics open_in_browser Export REACQ_ALL_TARGET_OFFER_PLANSZA EP_05082…" at bounding box center [463, 214] width 926 height 429
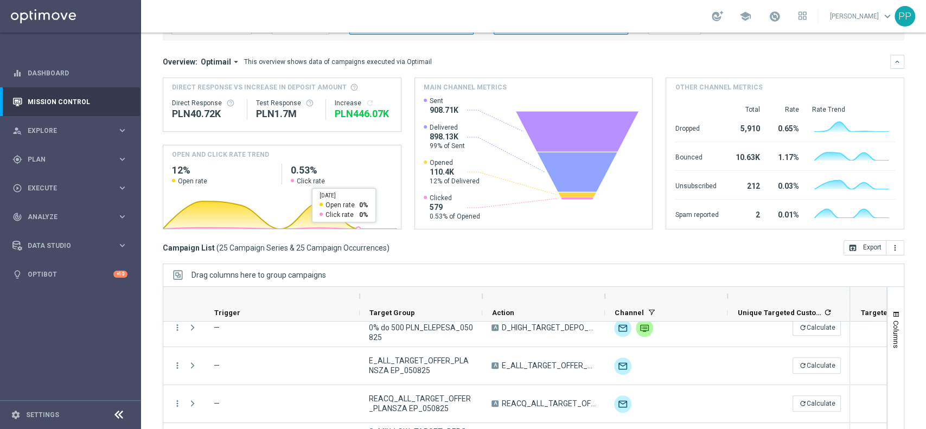
scroll to position [0, 0]
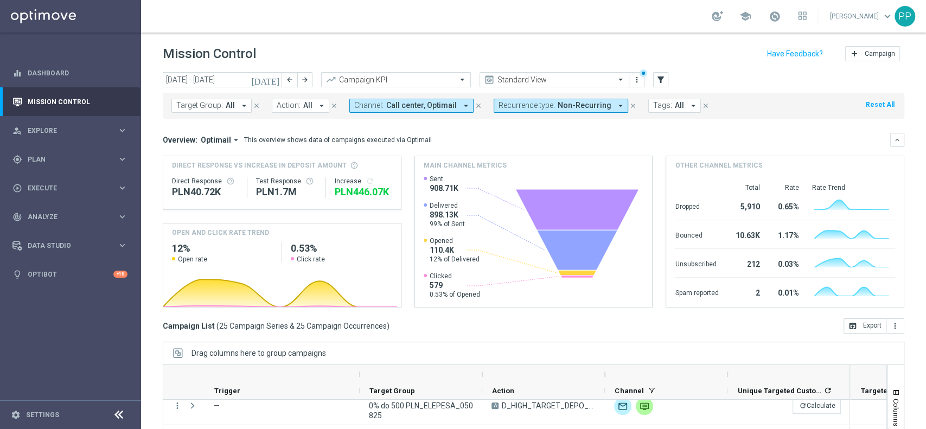
click at [675, 108] on span "All" at bounding box center [679, 105] width 9 height 9
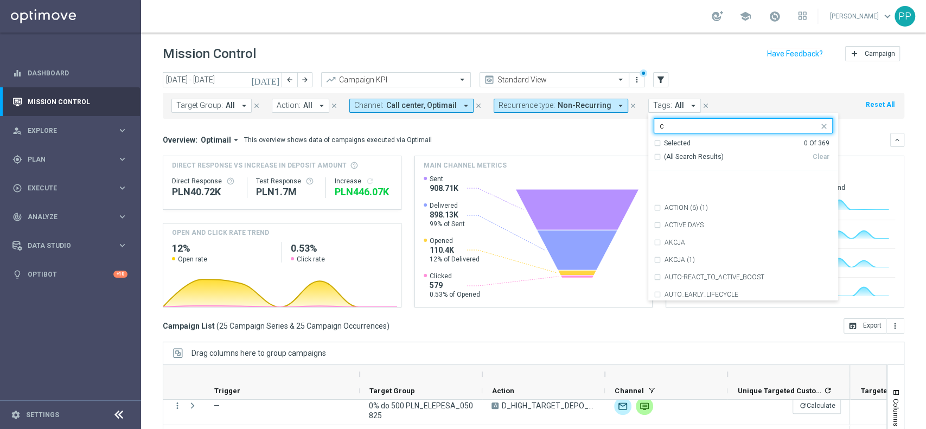
scroll to position [868, 0]
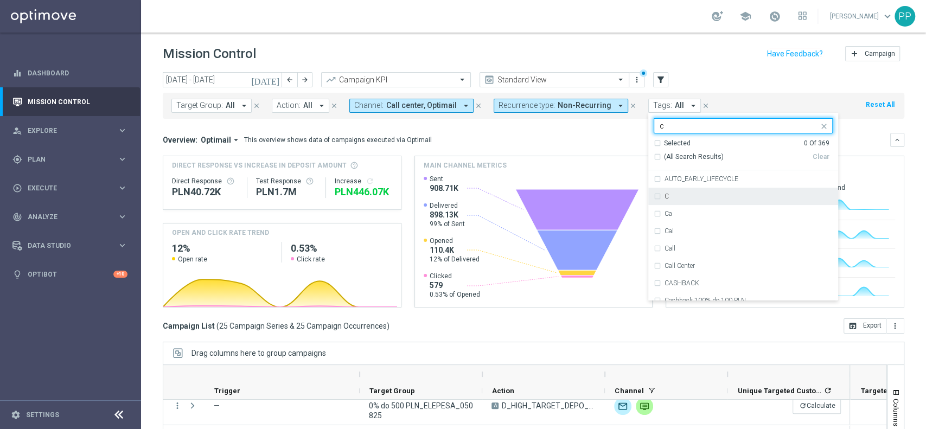
click at [670, 197] on div "C" at bounding box center [748, 196] width 168 height 7
type input "c"
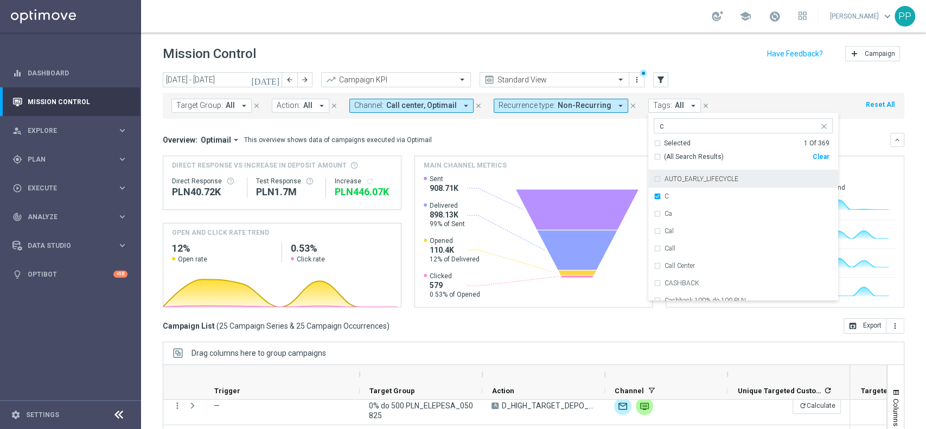
click at [671, 131] on div "c" at bounding box center [738, 127] width 161 height 11
click at [677, 124] on input "c" at bounding box center [739, 126] width 159 height 9
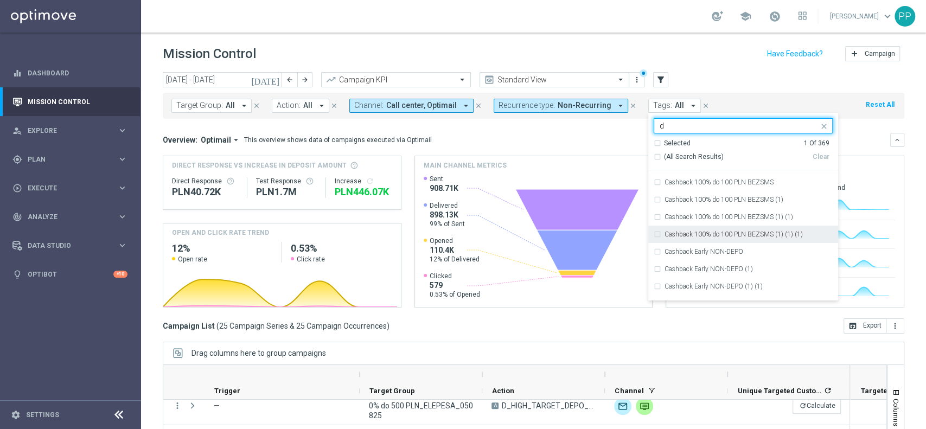
scroll to position [1808, 0]
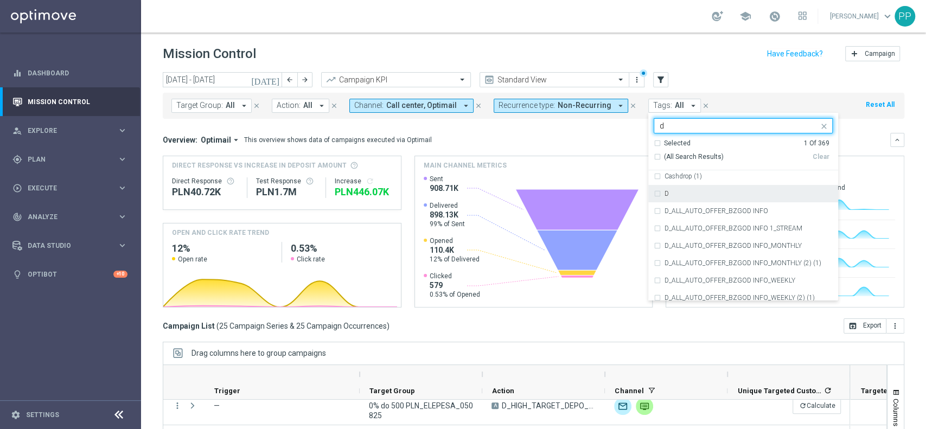
click at [664, 196] on div "D" at bounding box center [748, 193] width 168 height 7
type input "d"
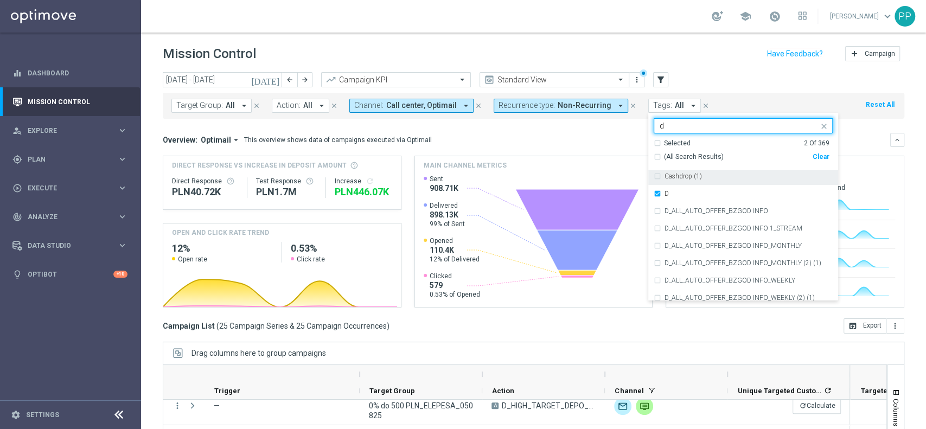
click at [677, 131] on div "d" at bounding box center [738, 127] width 161 height 11
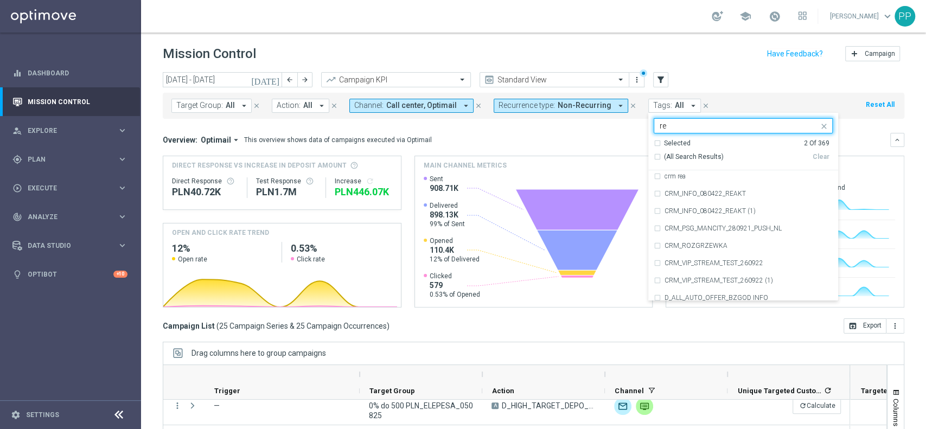
scroll to position [1554, 0]
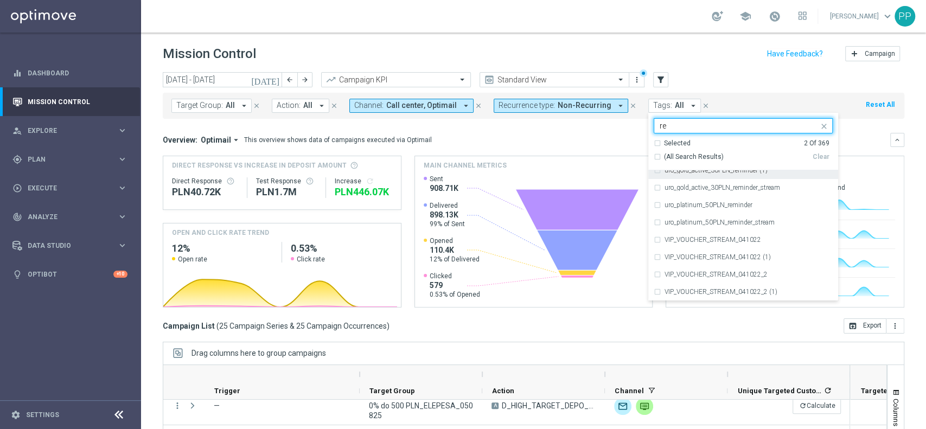
type input "rea"
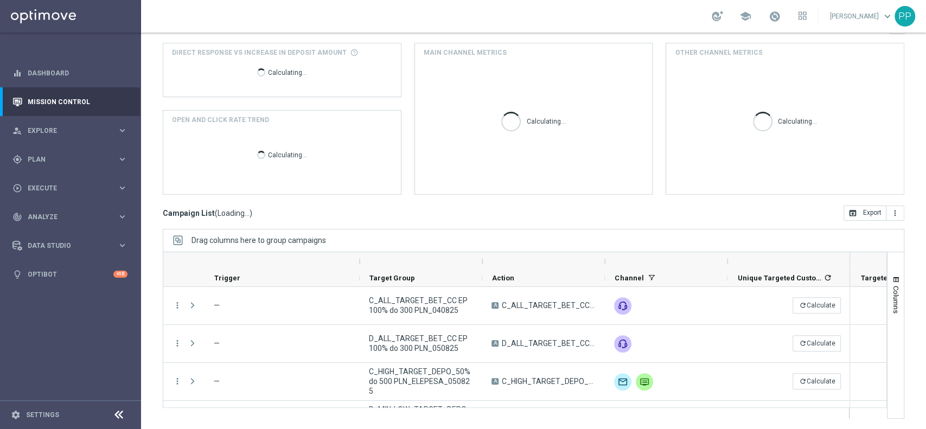
scroll to position [0, 0]
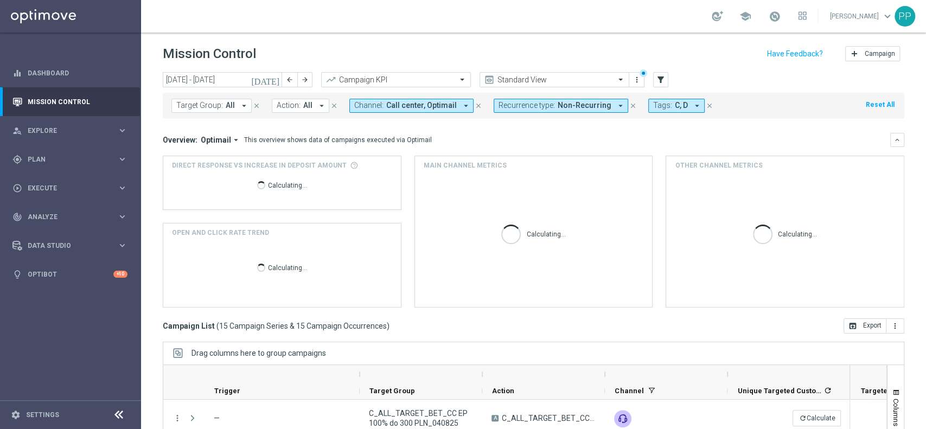
click at [675, 110] on span "C, D" at bounding box center [681, 105] width 13 height 9
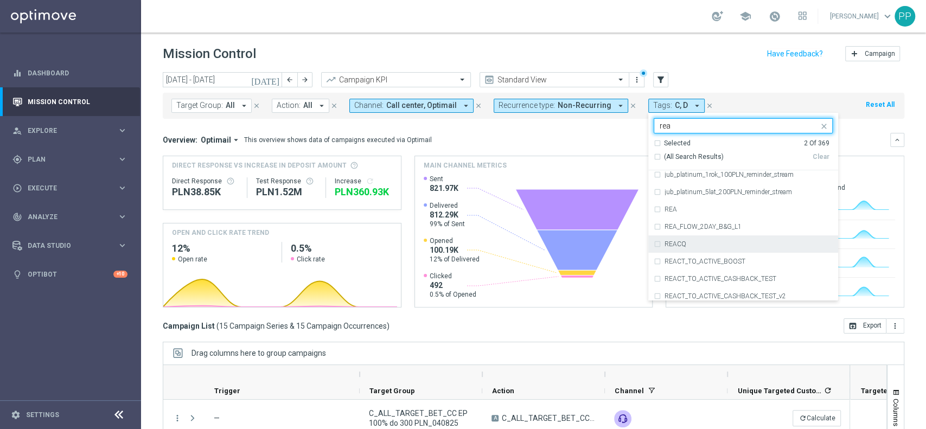
scroll to position [723, 0]
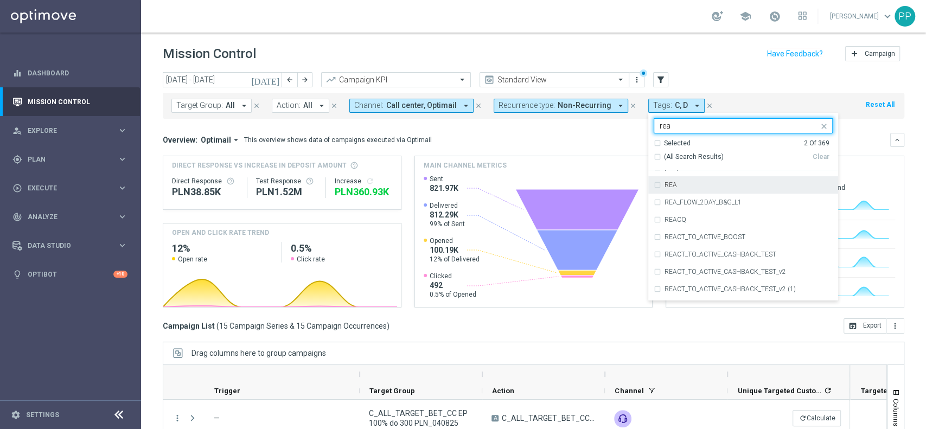
click at [668, 180] on div "REA" at bounding box center [743, 184] width 179 height 17
type input "rea"
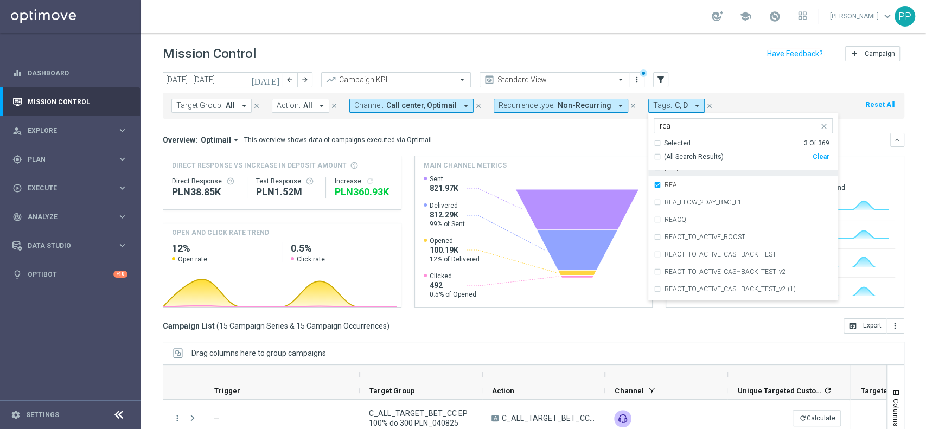
click at [589, 133] on div "Overview: Optimail arrow_drop_down This overview shows data of campaigns execut…" at bounding box center [533, 140] width 741 height 14
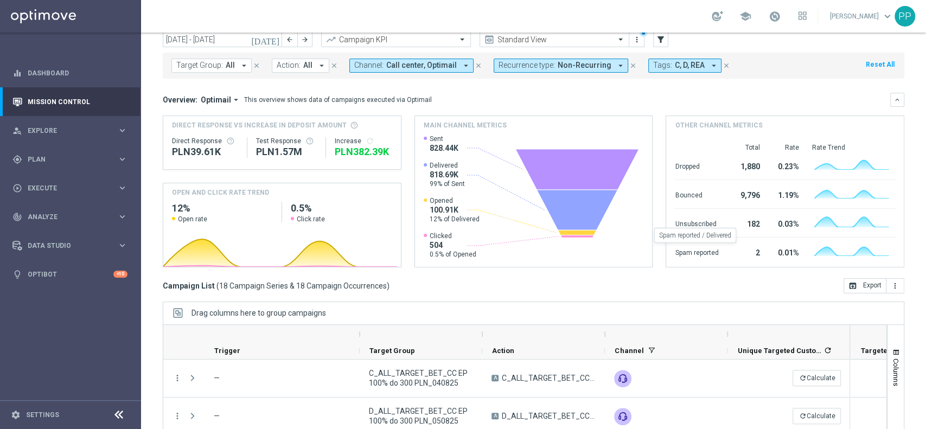
scroll to position [113, 0]
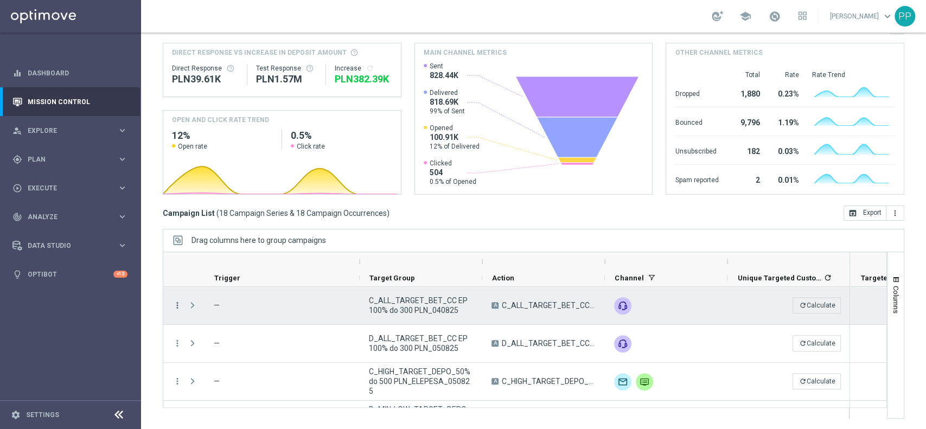
click at [175, 306] on icon "more_vert" at bounding box center [177, 306] width 10 height 10
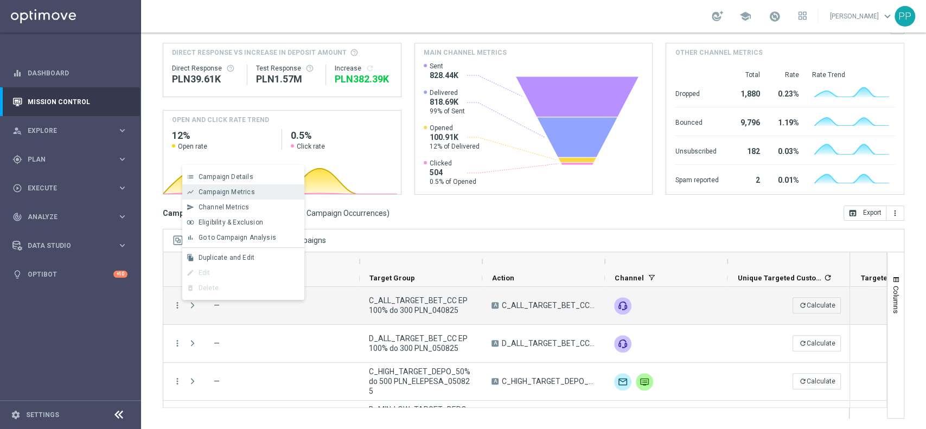
click at [229, 191] on span "Campaign Metrics" at bounding box center [227, 192] width 56 height 8
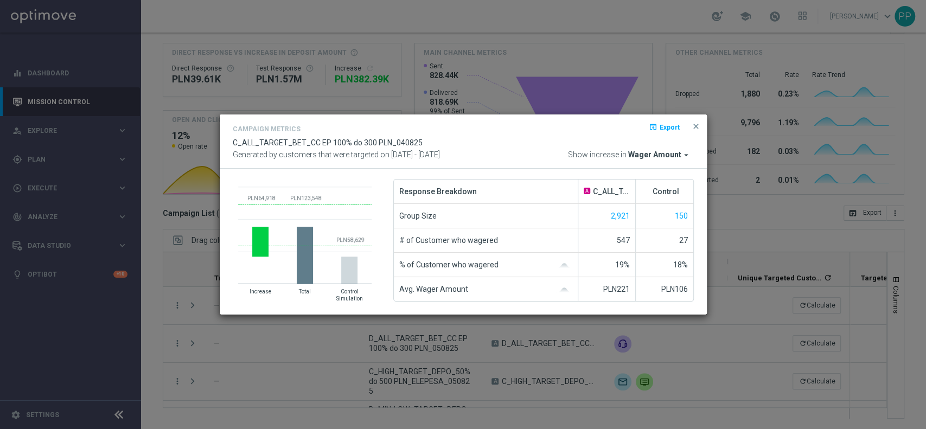
click at [649, 157] on span "Wager Amount" at bounding box center [654, 155] width 53 height 10
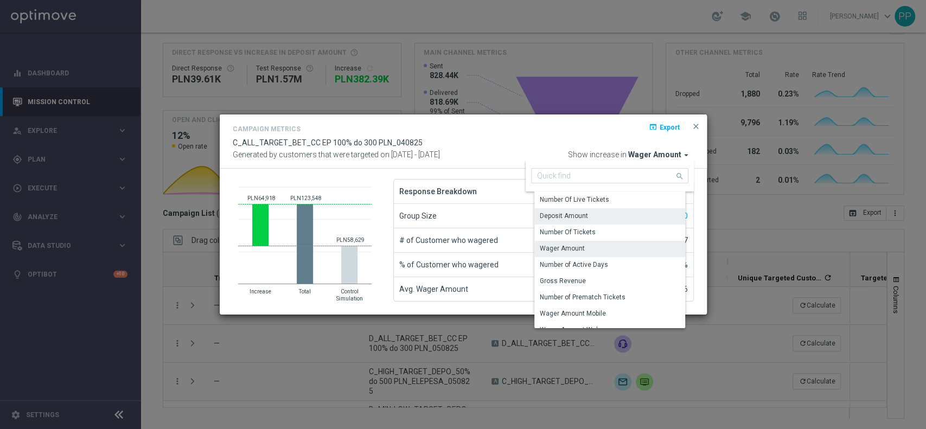
click at [619, 215] on div "Deposit Amount" at bounding box center [613, 215] width 159 height 15
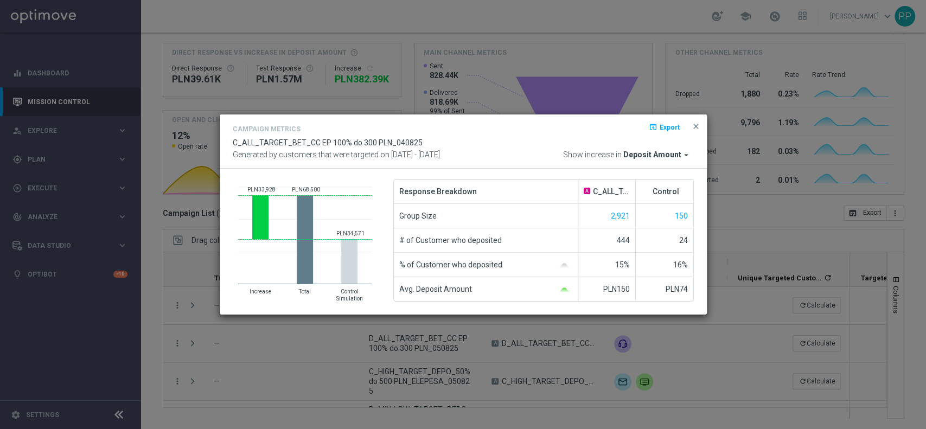
click at [773, 204] on modal-container "Campaign Metrics open_in_browser Export C_ALL_TARGET_BET_CC EP 100% do 300 PLN_…" at bounding box center [463, 214] width 926 height 429
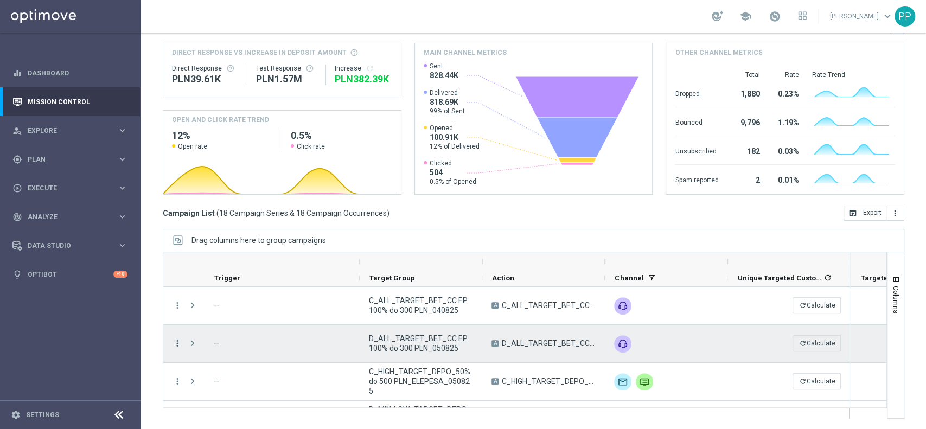
click at [175, 344] on icon "more_vert" at bounding box center [177, 343] width 10 height 10
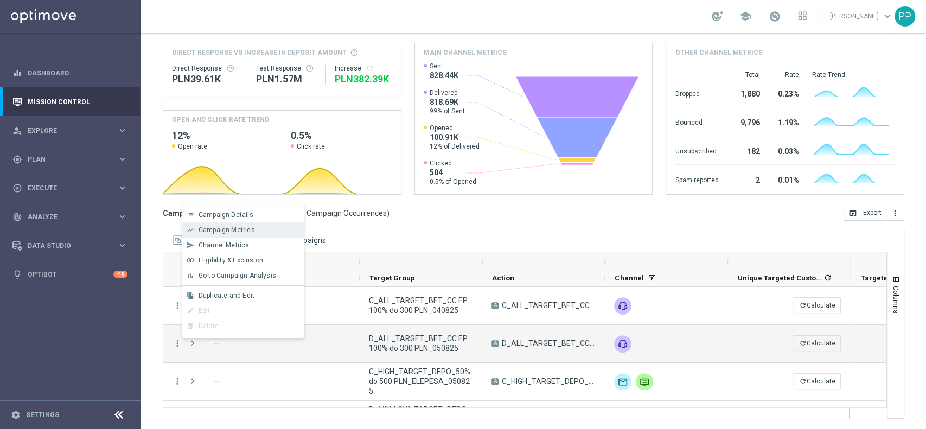
click at [252, 234] on span "Campaign Metrics" at bounding box center [227, 230] width 56 height 8
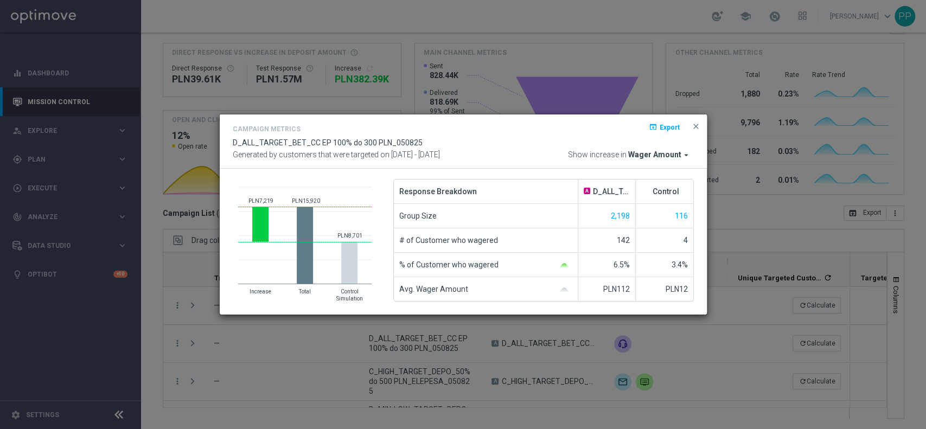
click at [648, 157] on span "Wager Amount" at bounding box center [654, 155] width 53 height 10
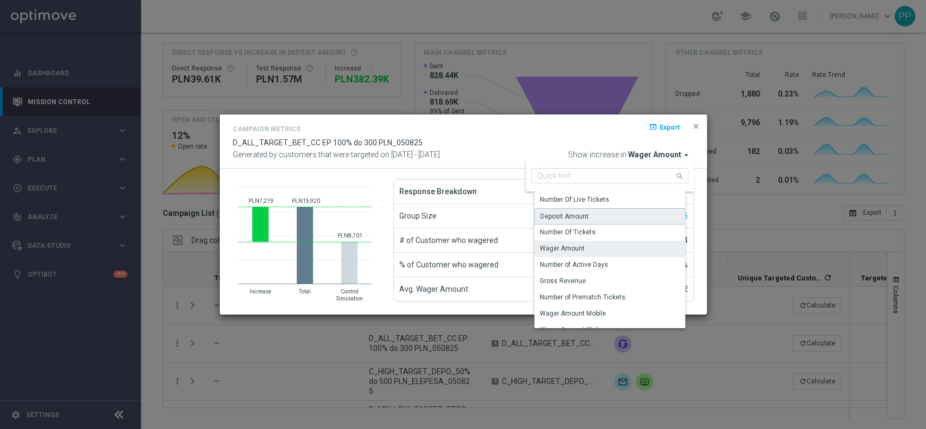
click at [607, 216] on div "Deposit Amount" at bounding box center [613, 216] width 159 height 16
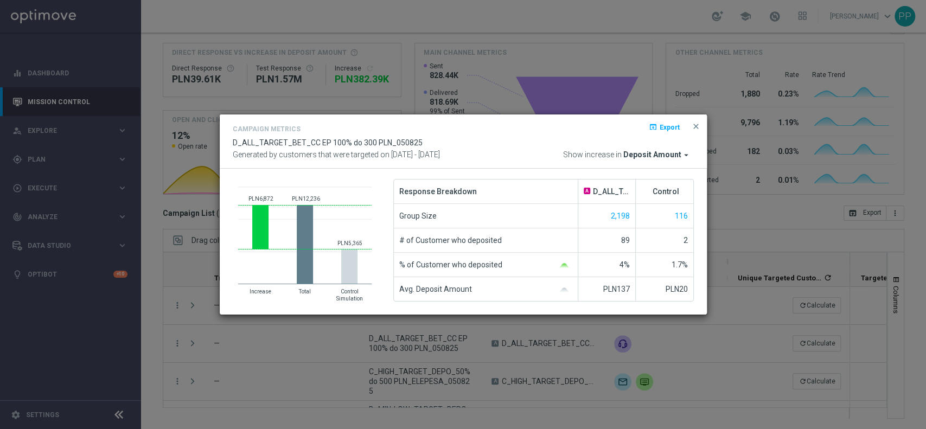
click at [738, 202] on modal-container "Campaign Metrics open_in_browser Export D_ALL_TARGET_BET_CC EP 100% do 300 PLN_…" at bounding box center [463, 214] width 926 height 429
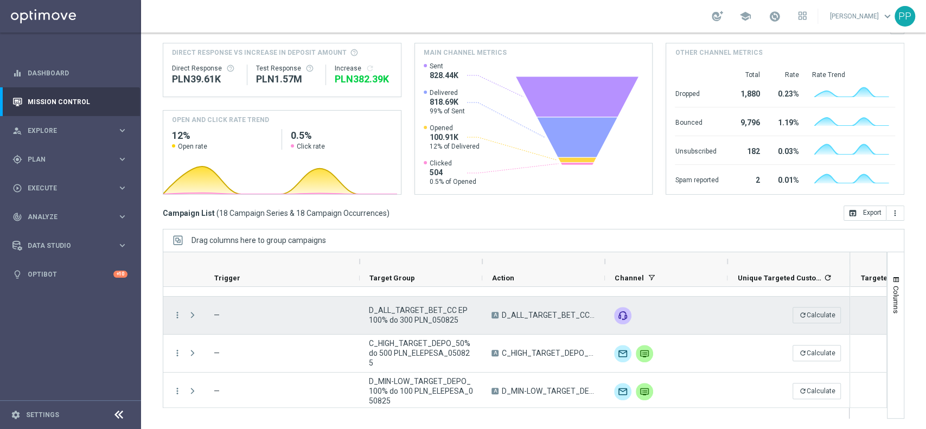
scroll to position [0, 0]
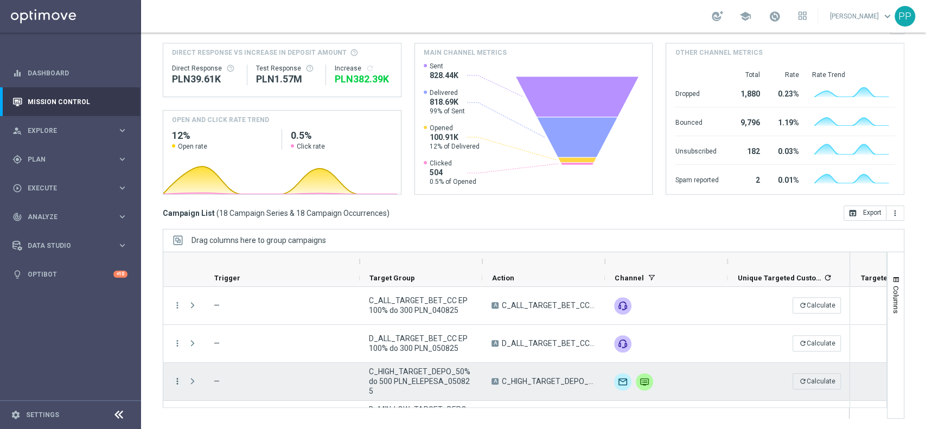
click at [178, 378] on icon "more_vert" at bounding box center [177, 381] width 10 height 10
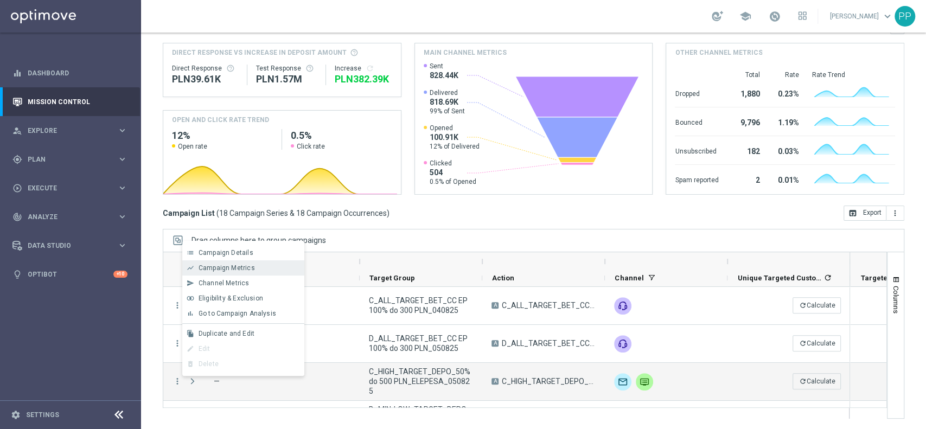
click at [235, 266] on span "Campaign Metrics" at bounding box center [227, 268] width 56 height 8
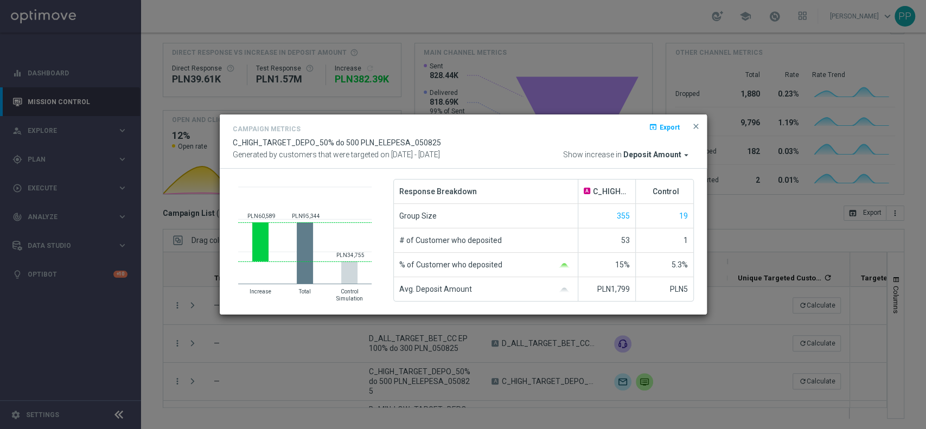
click at [737, 232] on modal-container "Campaign Metrics open_in_browser Export C_HIGH_TARGET_DEPO_50% do 500 PLN_ELEPE…" at bounding box center [463, 214] width 926 height 429
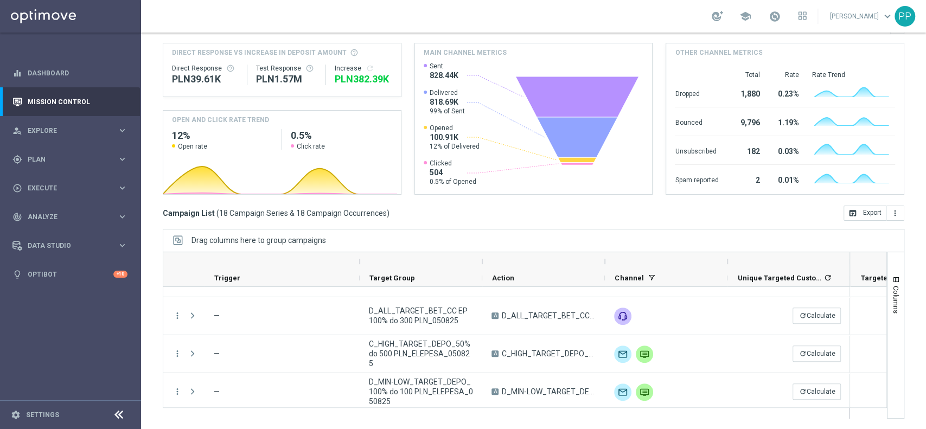
scroll to position [29, 0]
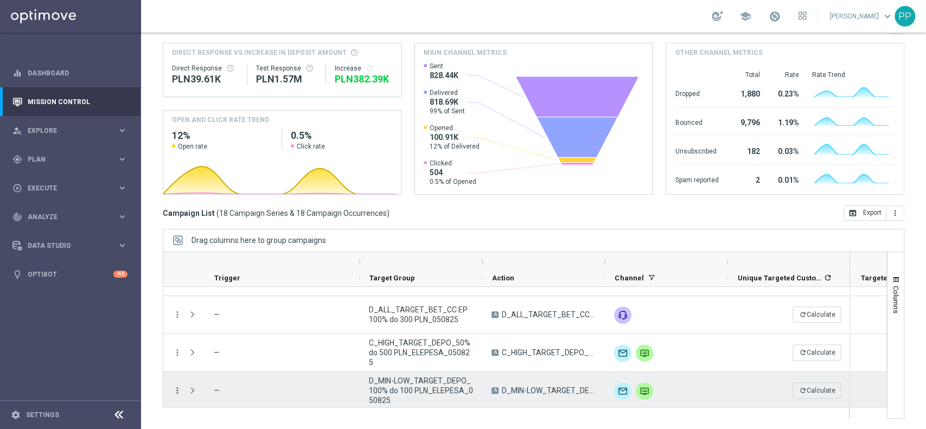
click at [174, 390] on icon "more_vert" at bounding box center [177, 391] width 10 height 10
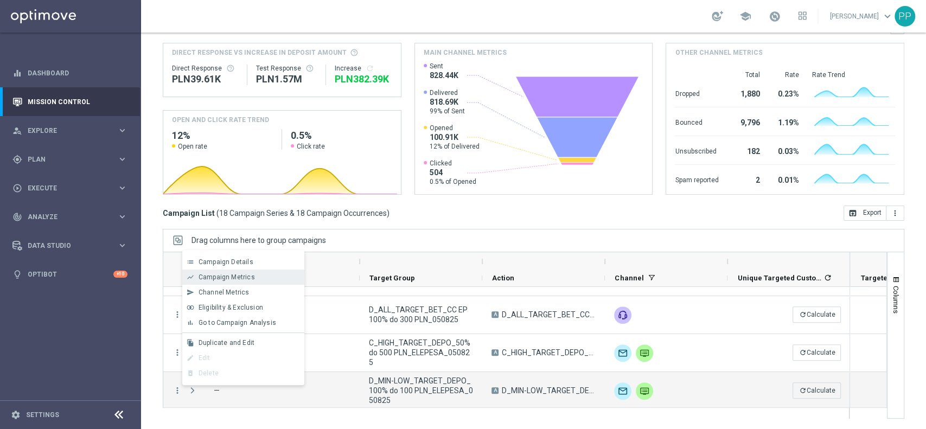
click at [225, 281] on div "show_chart Campaign Metrics" at bounding box center [243, 277] width 122 height 15
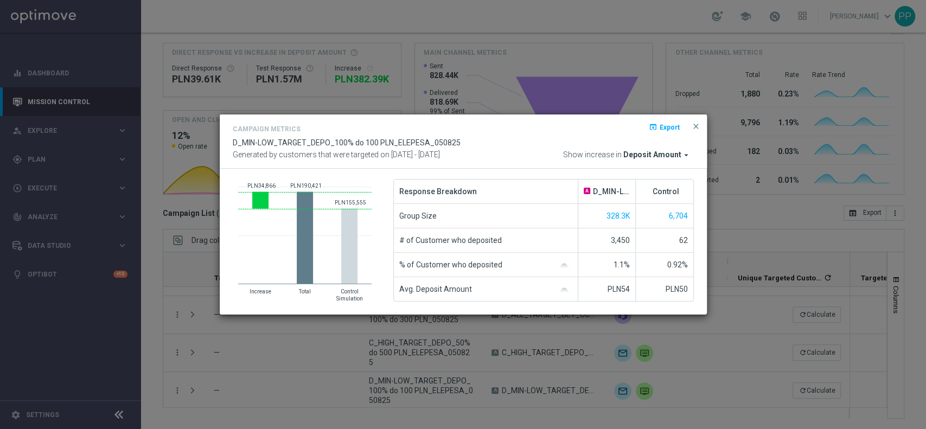
click at [750, 213] on modal-container "Campaign Metrics open_in_browser Export D_MIN-LOW_TARGET_DEPO_100% do 100 PLN_E…" at bounding box center [463, 214] width 926 height 429
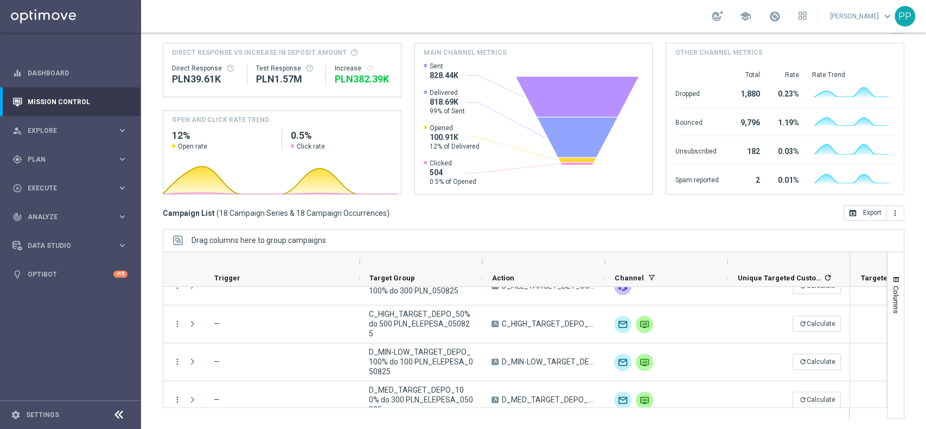
scroll to position [87, 0]
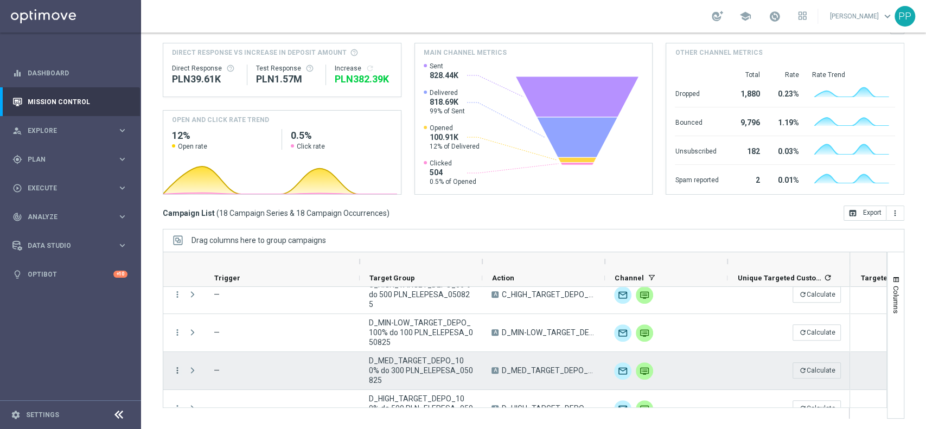
click at [176, 371] on icon "more_vert" at bounding box center [177, 371] width 10 height 10
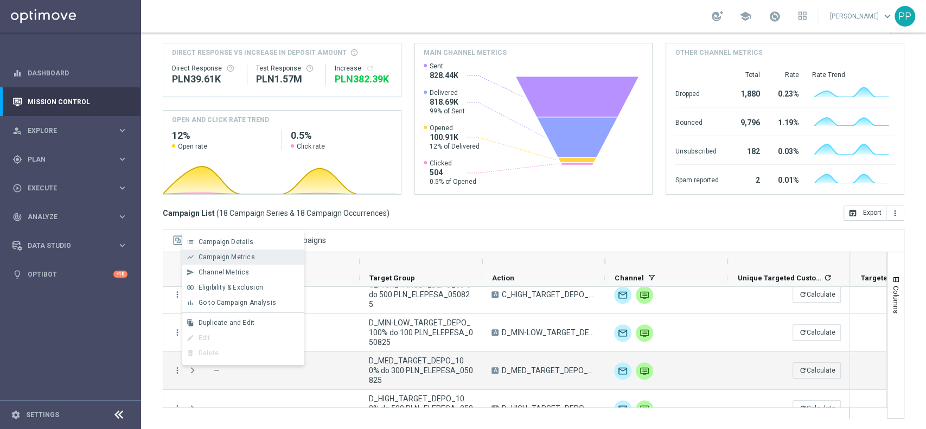
click at [227, 260] on span "Campaign Metrics" at bounding box center [227, 257] width 56 height 8
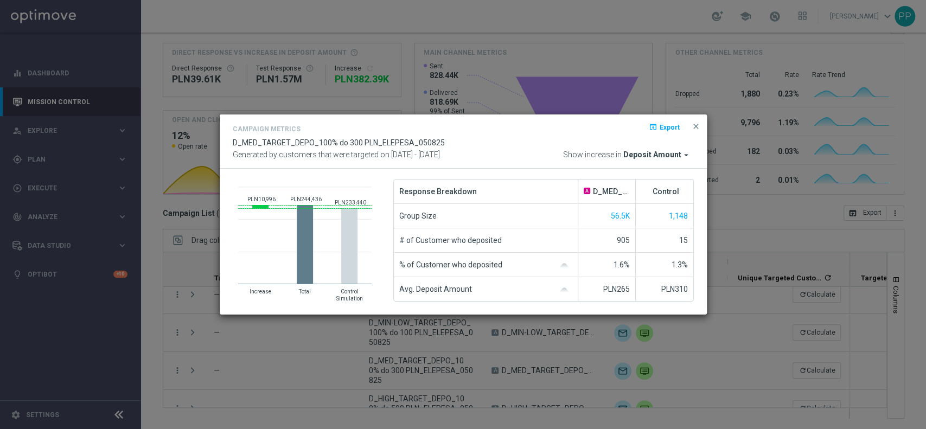
click at [152, 328] on modal-container "Campaign Metrics open_in_browser Export D_MED_TARGET_DEPO_100% do 300 PLN_ELEPE…" at bounding box center [463, 214] width 926 height 429
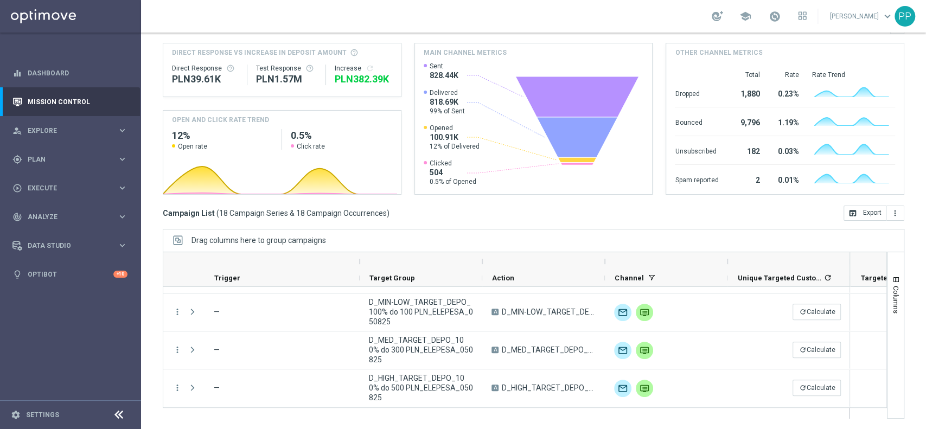
scroll to position [116, 0]
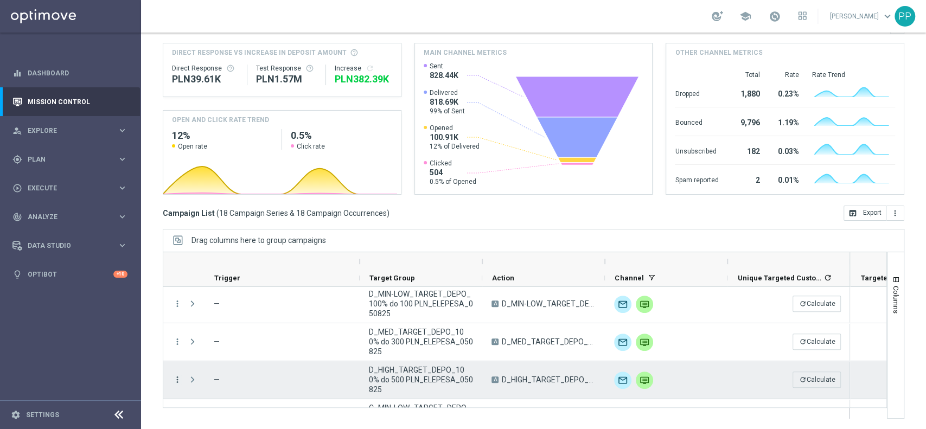
click at [174, 380] on icon "more_vert" at bounding box center [177, 380] width 10 height 10
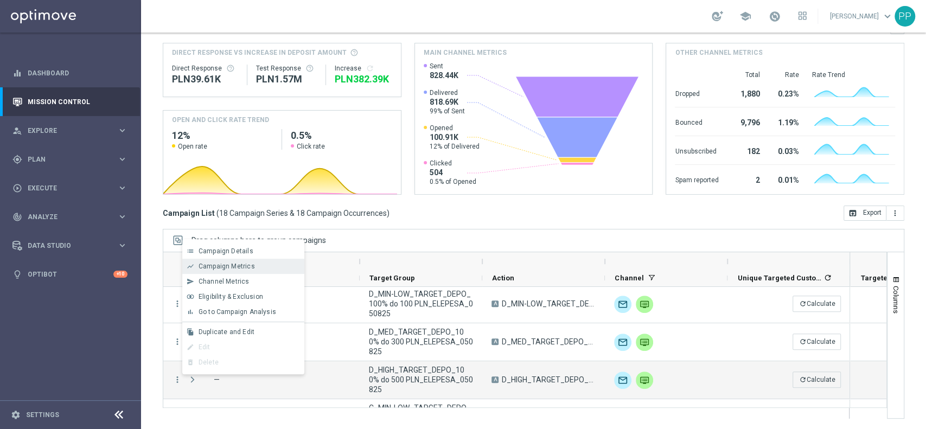
click at [221, 270] on span "Campaign Metrics" at bounding box center [227, 267] width 56 height 8
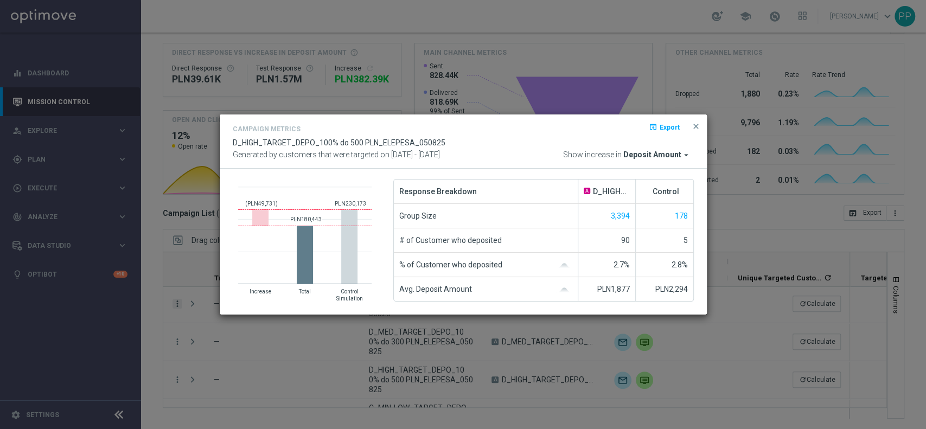
drag, startPoint x: 132, startPoint y: 301, endPoint x: 172, endPoint y: 301, distance: 39.6
click at [133, 301] on modal-container "Campaign Metrics open_in_browser Export D_HIGH_TARGET_DEPO_100% do 500 PLN_ELEP…" at bounding box center [463, 214] width 926 height 429
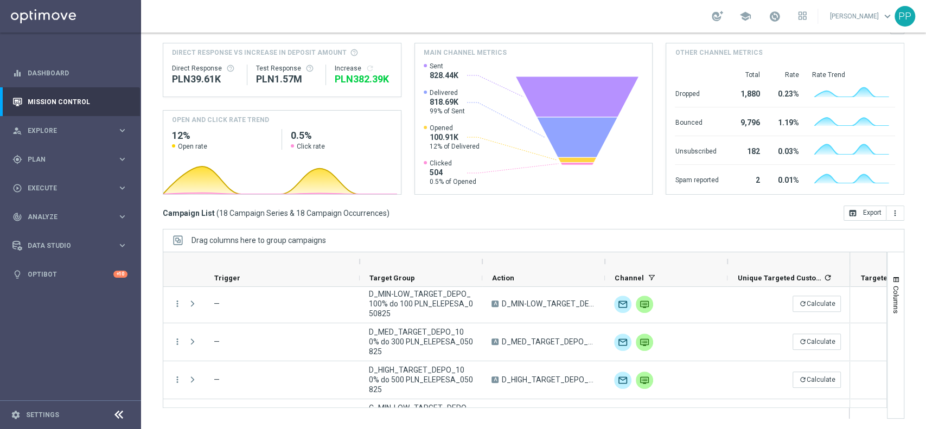
scroll to position [144, 0]
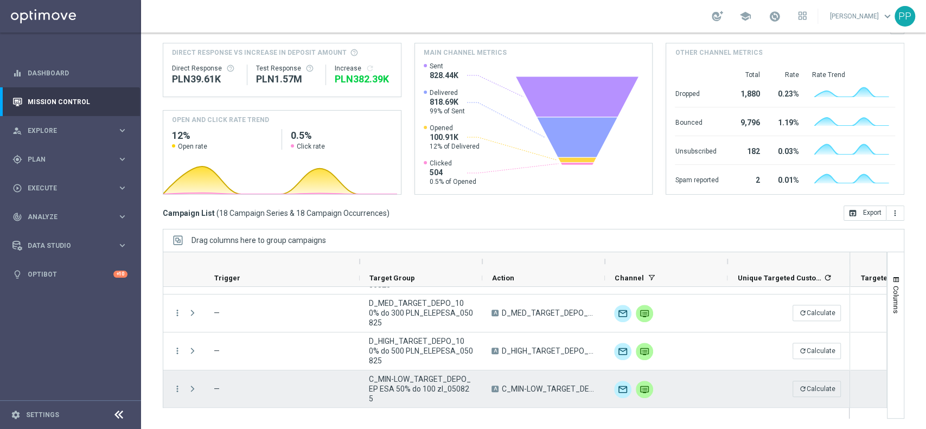
click at [174, 380] on div "more_vert" at bounding box center [173, 388] width 20 height 37
click at [178, 387] on icon "more_vert" at bounding box center [177, 389] width 10 height 10
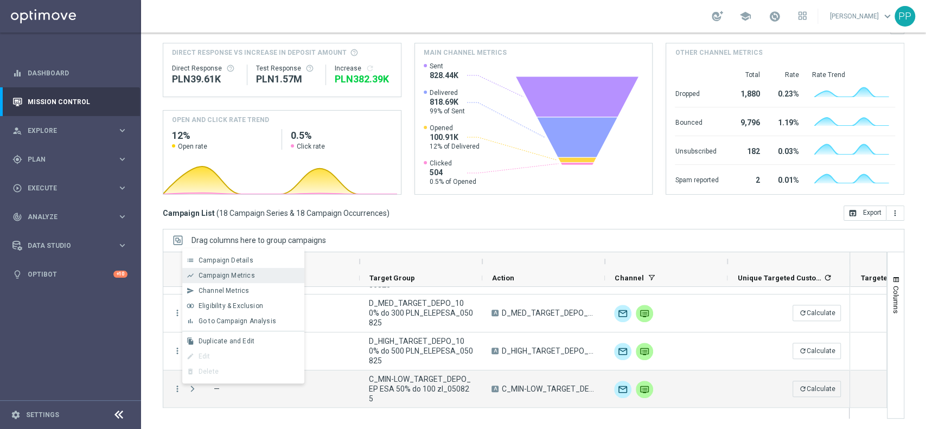
click at [217, 271] on div "show_chart Campaign Metrics" at bounding box center [243, 275] width 122 height 15
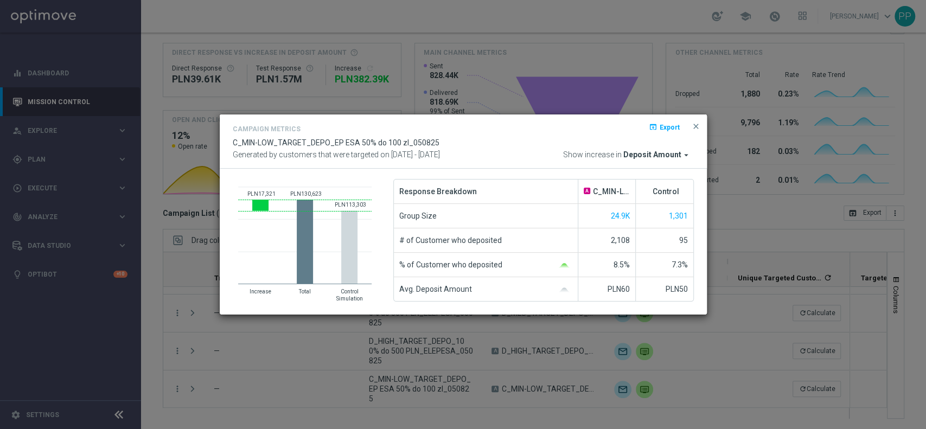
click at [136, 301] on modal-container "Campaign Metrics open_in_browser Export C_MIN-LOW_TARGET_DEPO_EP ESA 50% do 100…" at bounding box center [463, 214] width 926 height 429
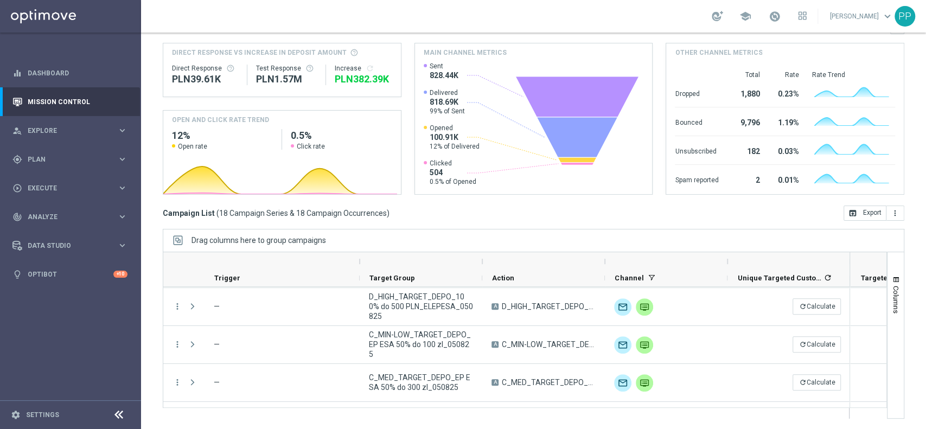
scroll to position [202, 0]
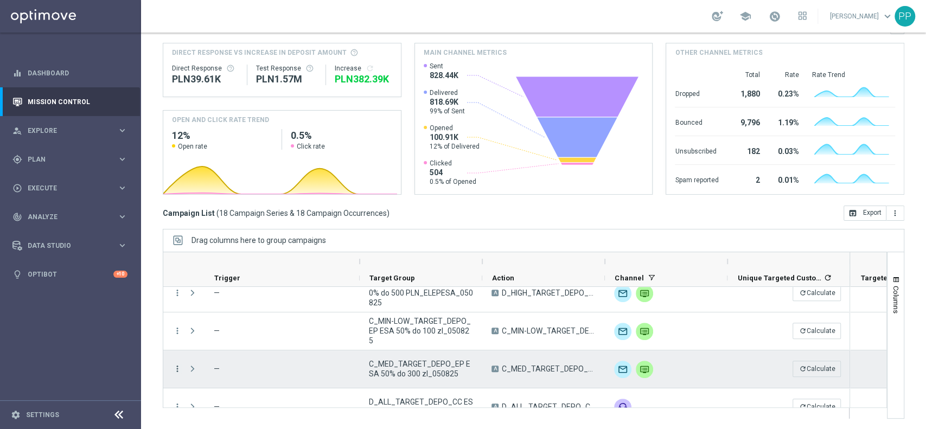
click at [180, 367] on icon "more_vert" at bounding box center [177, 369] width 10 height 10
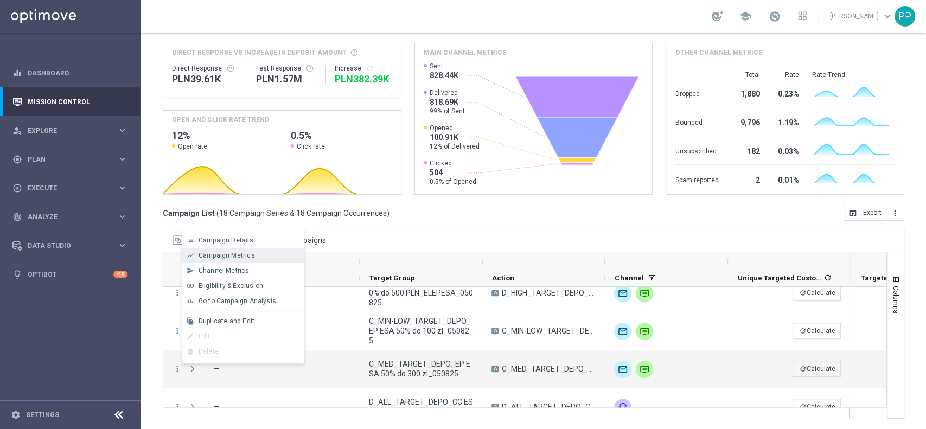
click at [216, 253] on span "Campaign Metrics" at bounding box center [227, 256] width 56 height 8
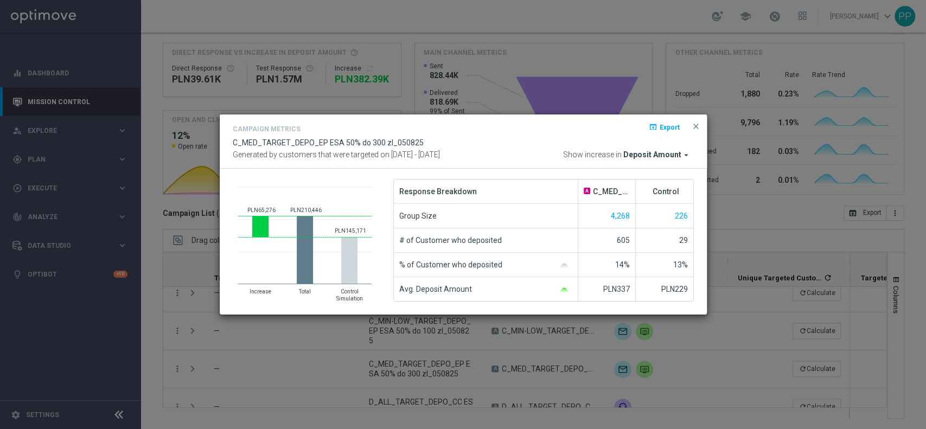
drag, startPoint x: 161, startPoint y: 332, endPoint x: 187, endPoint y: 347, distance: 29.7
click at [161, 332] on modal-container "Campaign Metrics open_in_browser Export C_MED_TARGET_DEPO_EP ESA 50% do 300 zl_…" at bounding box center [463, 214] width 926 height 429
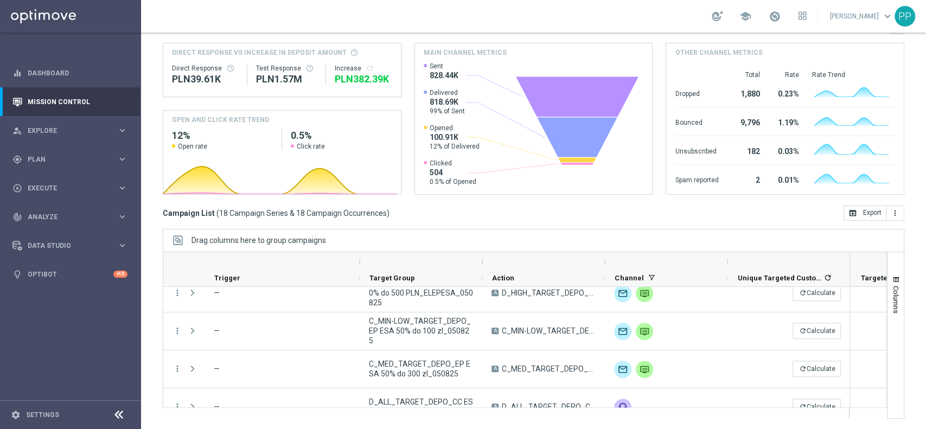
scroll to position [231, 0]
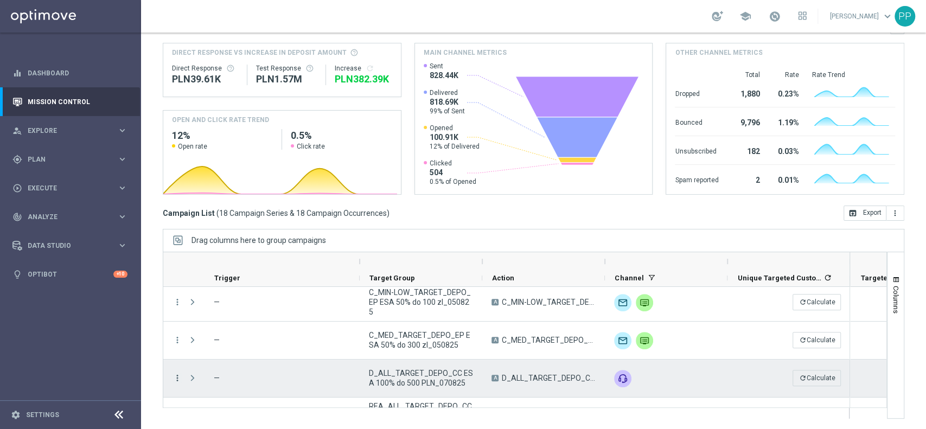
click at [180, 375] on icon "more_vert" at bounding box center [177, 378] width 10 height 10
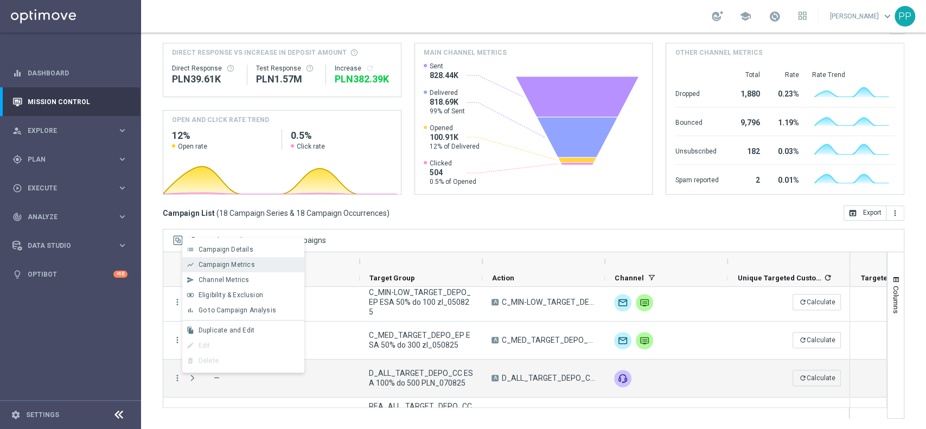
click at [218, 270] on div "show_chart Campaign Metrics" at bounding box center [243, 264] width 122 height 15
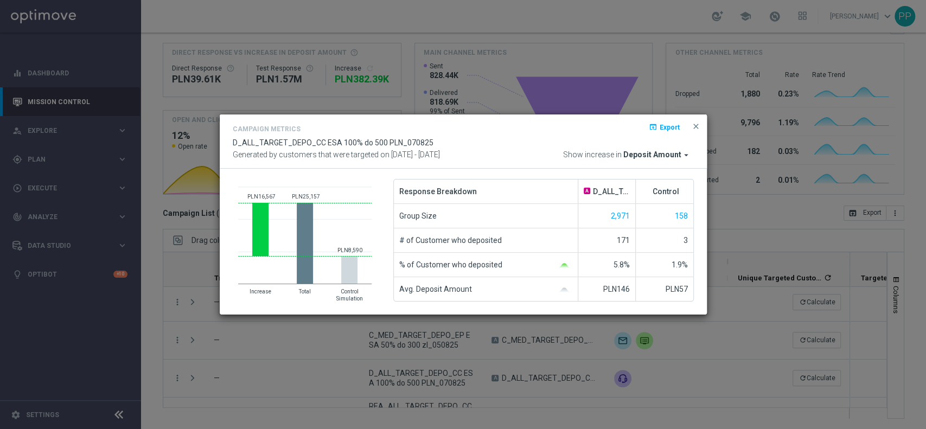
click at [160, 301] on modal-container "Campaign Metrics open_in_browser Export D_ALL_TARGET_DEPO_CC ESA 100% do 500 PL…" at bounding box center [463, 214] width 926 height 429
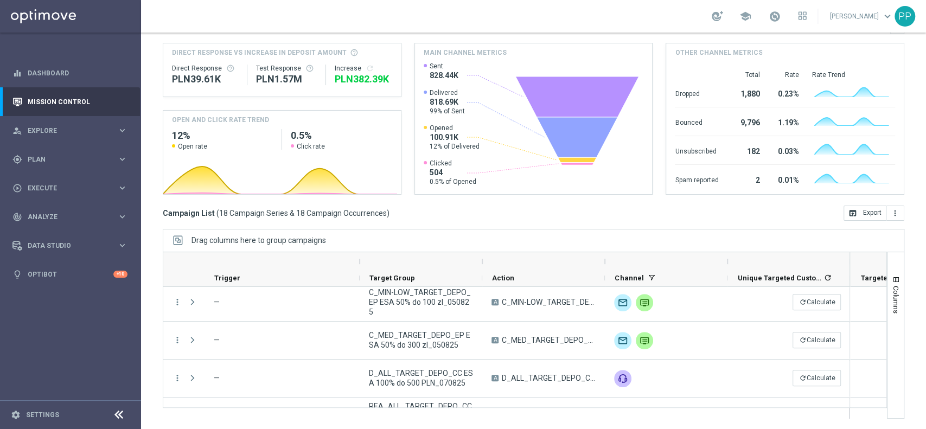
scroll to position [260, 0]
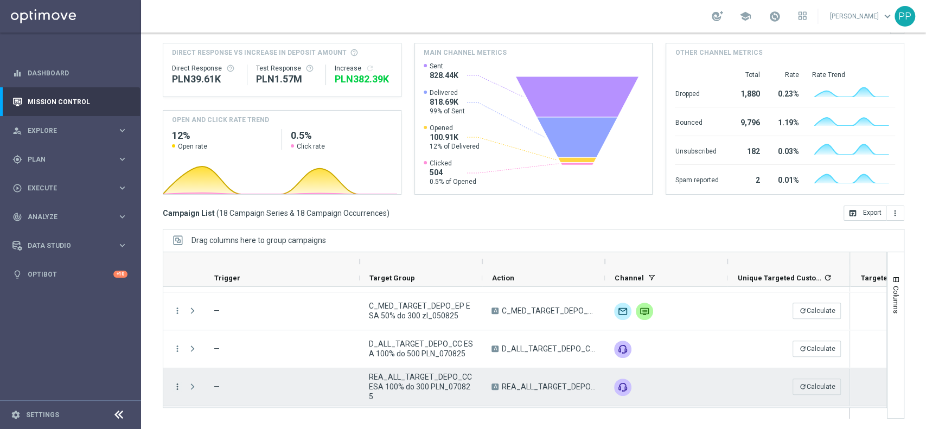
click at [180, 386] on icon "more_vert" at bounding box center [177, 387] width 10 height 10
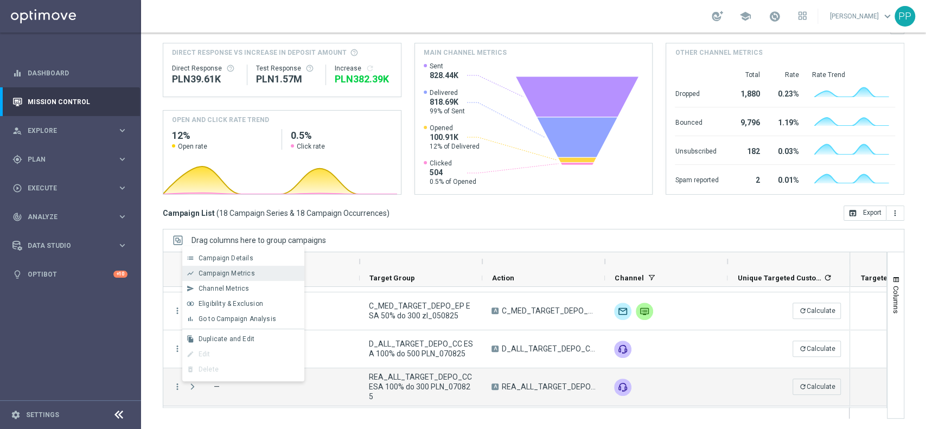
click at [214, 273] on span "Campaign Metrics" at bounding box center [227, 274] width 56 height 8
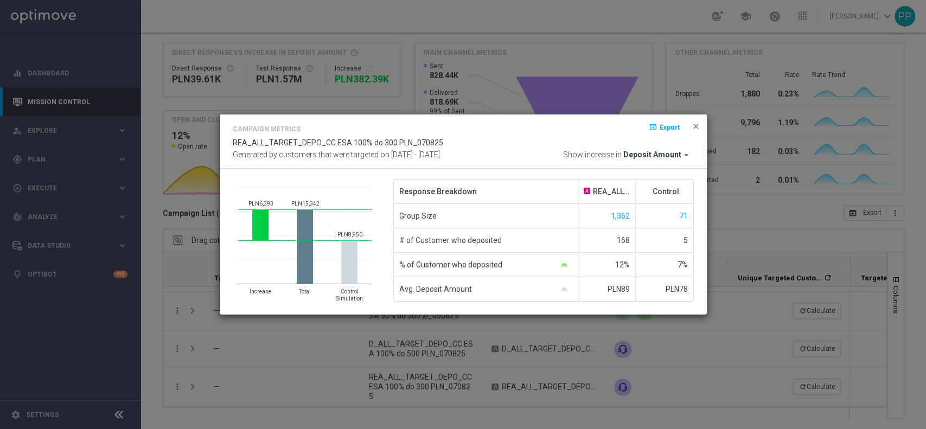
click at [158, 306] on modal-container "Campaign Metrics open_in_browser Export REA_ALL_TARGET_DEPO_CC ESA 100% do 300 …" at bounding box center [463, 214] width 926 height 429
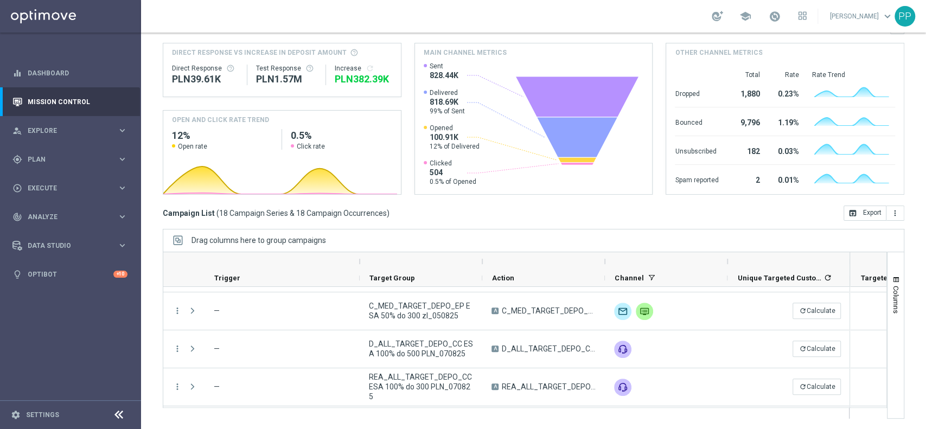
scroll to position [562, 0]
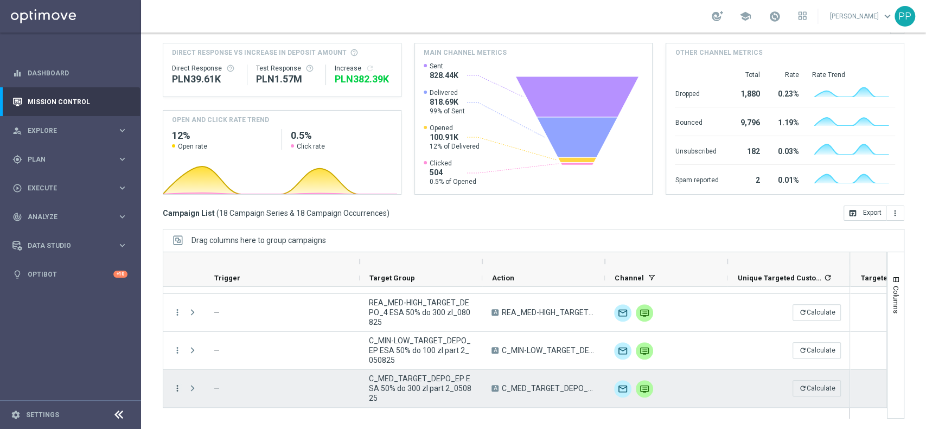
click at [174, 386] on icon "more_vert" at bounding box center [177, 388] width 10 height 10
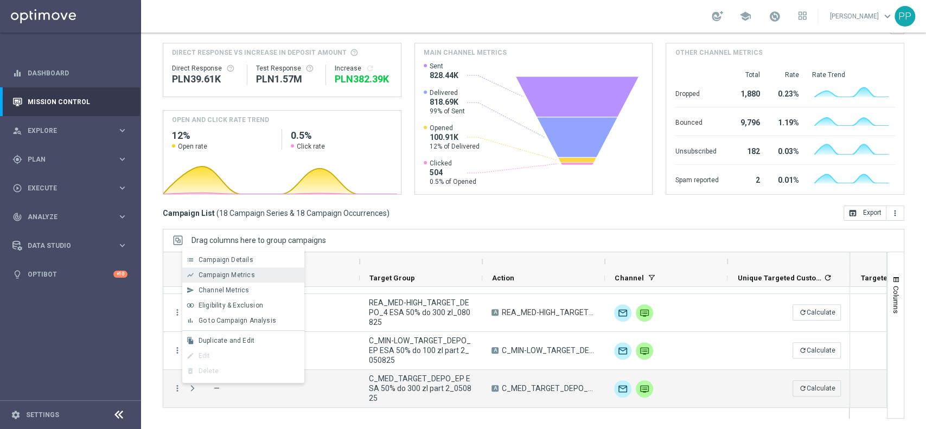
click at [216, 279] on div "show_chart Campaign Metrics" at bounding box center [243, 274] width 122 height 15
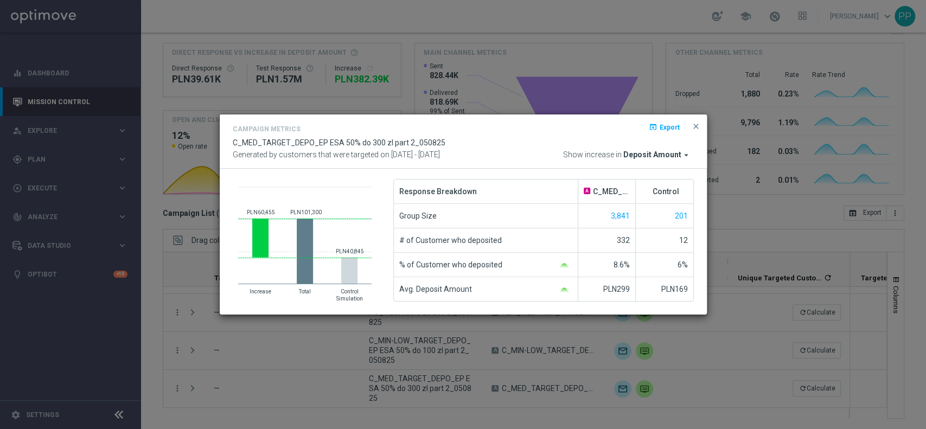
click at [163, 324] on modal-container "Campaign Metrics open_in_browser Export C_MED_TARGET_DEPO_EP ESA 50% do 300 zl …" at bounding box center [463, 214] width 926 height 429
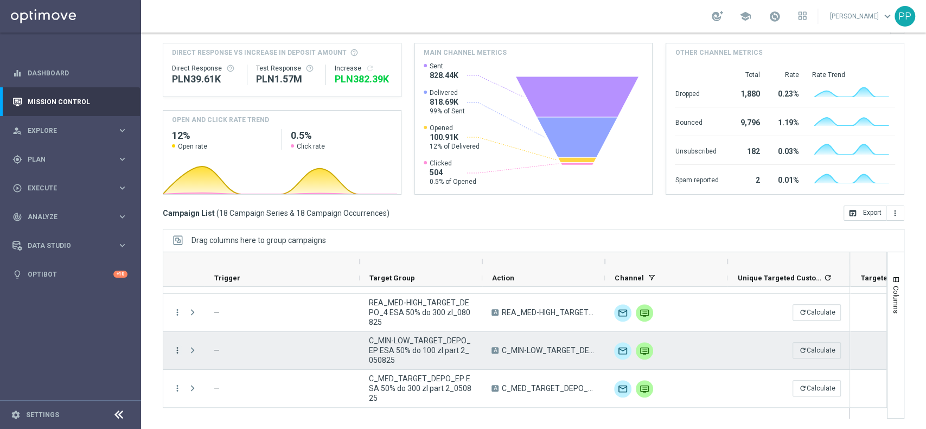
click at [176, 347] on icon "more_vert" at bounding box center [177, 351] width 10 height 10
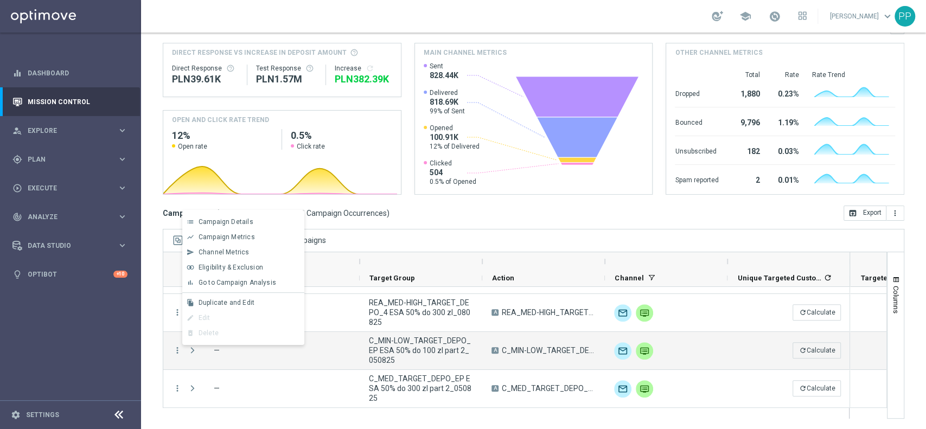
click at [132, 397] on sidenavbar "equalizer Dashboard Mission Control" at bounding box center [70, 214] width 141 height 429
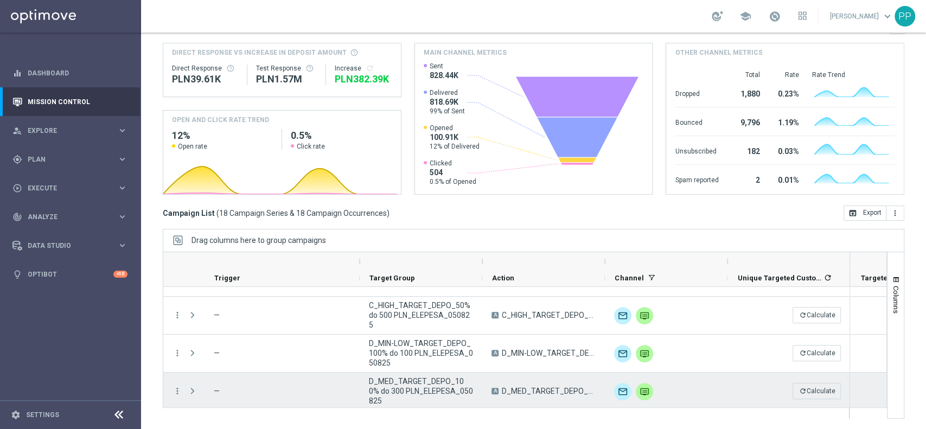
scroll to position [72, 0]
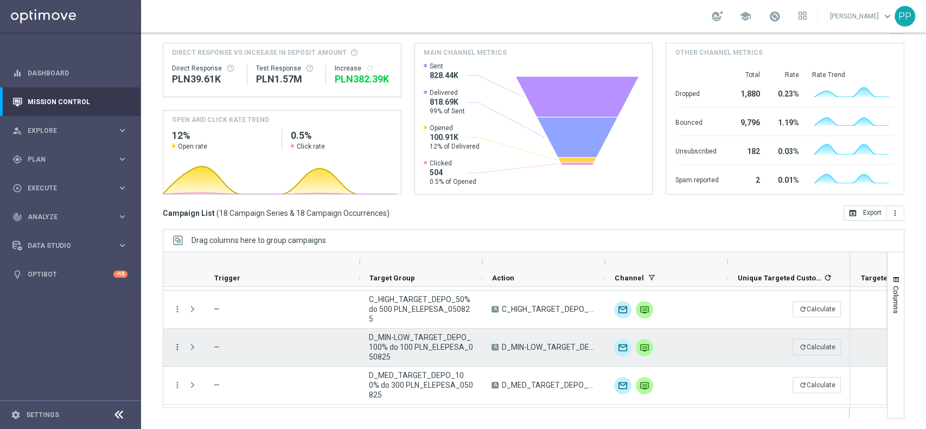
click at [176, 349] on icon "more_vert" at bounding box center [177, 347] width 10 height 10
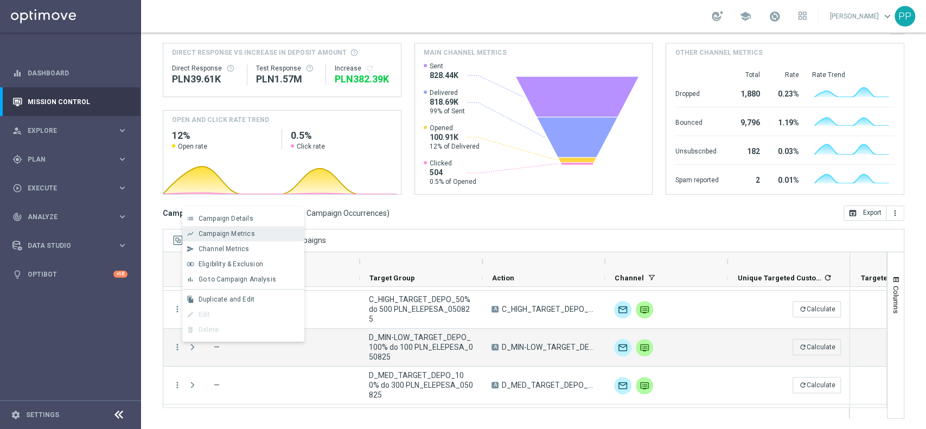
click at [231, 235] on span "Campaign Metrics" at bounding box center [227, 234] width 56 height 8
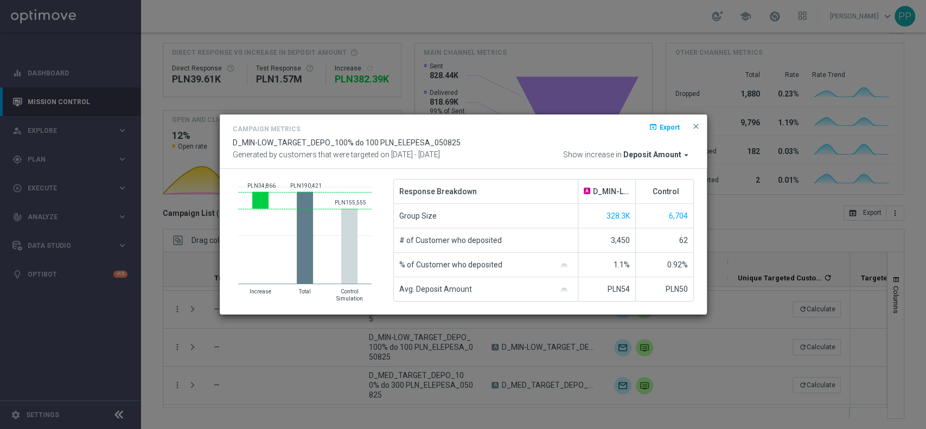
click at [188, 301] on modal-container "Campaign Metrics open_in_browser Export D_MIN-LOW_TARGET_DEPO_100% do 100 PLN_E…" at bounding box center [463, 214] width 926 height 429
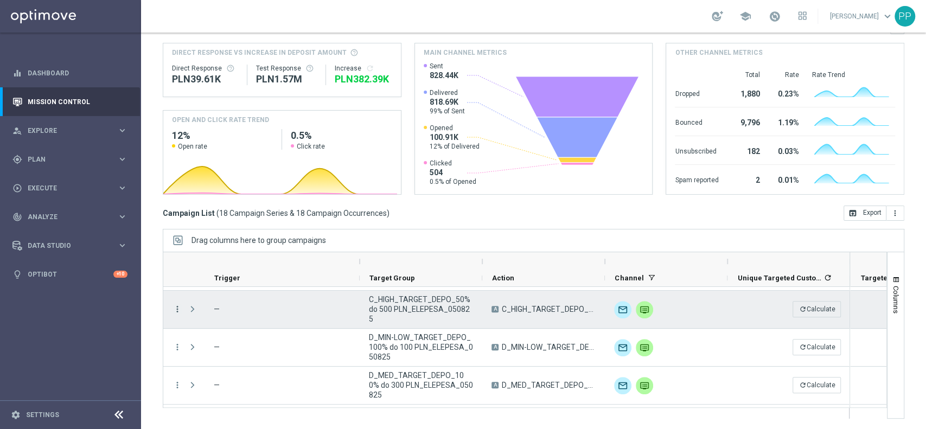
click at [176, 310] on icon "more_vert" at bounding box center [177, 309] width 10 height 10
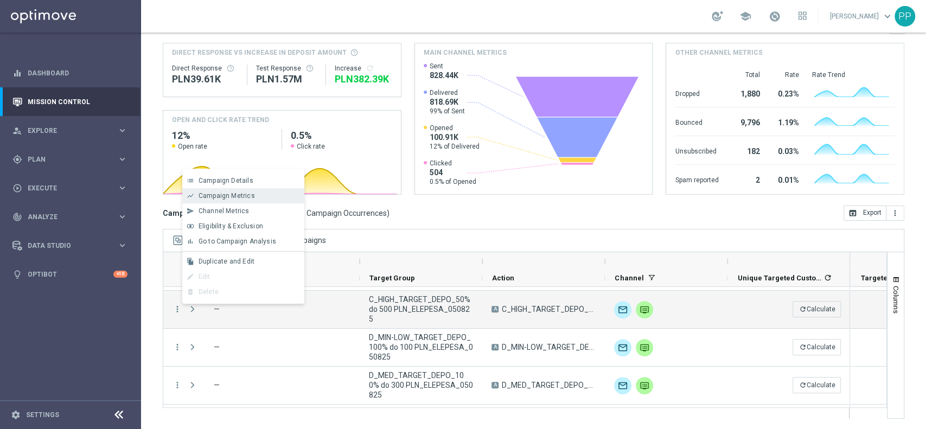
click at [228, 197] on span "Campaign Metrics" at bounding box center [227, 196] width 56 height 8
